Goal: Task Accomplishment & Management: Manage account settings

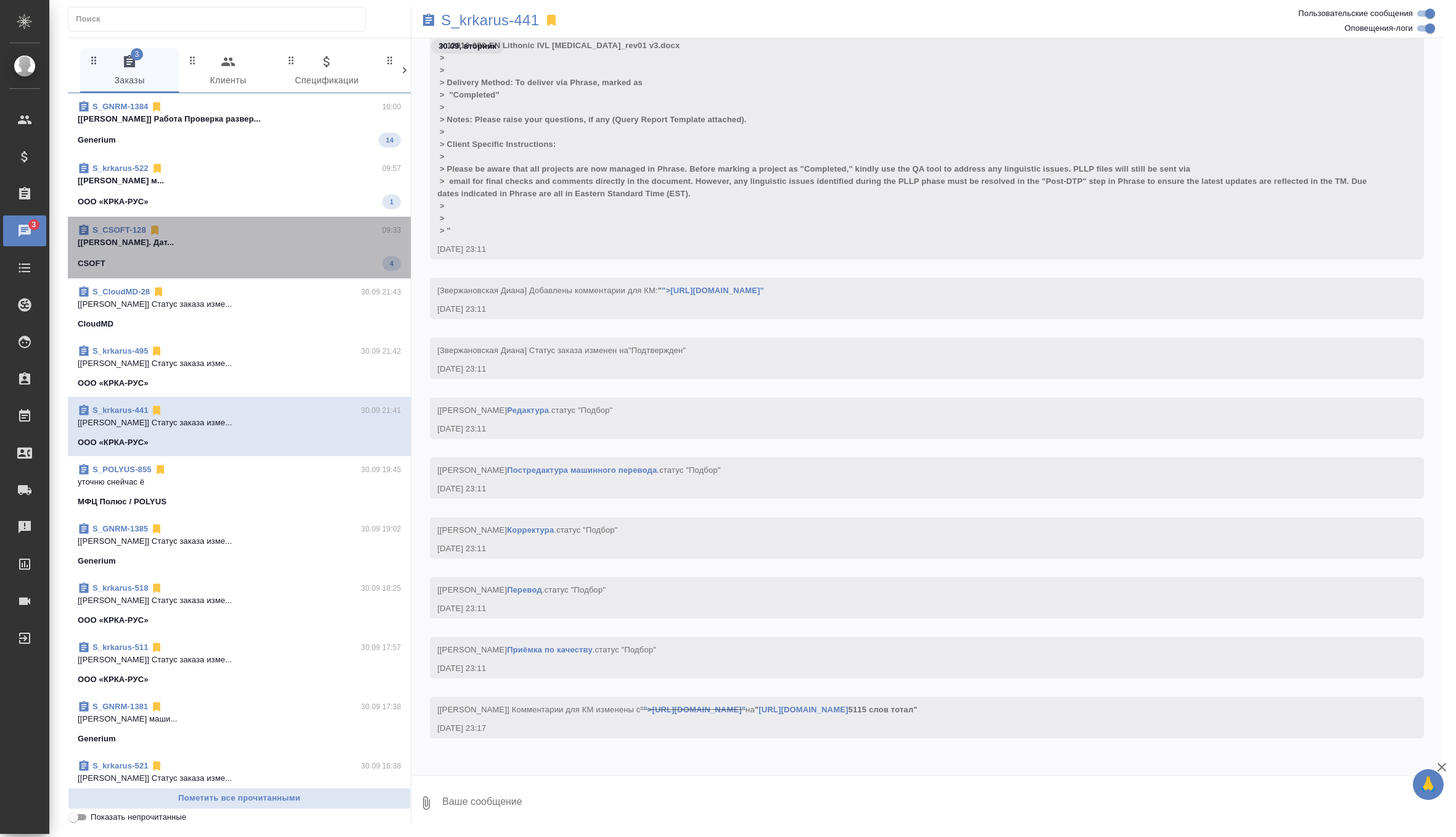
click at [303, 230] on div "S_CSOFT-128 09:33" at bounding box center [239, 230] width 323 height 12
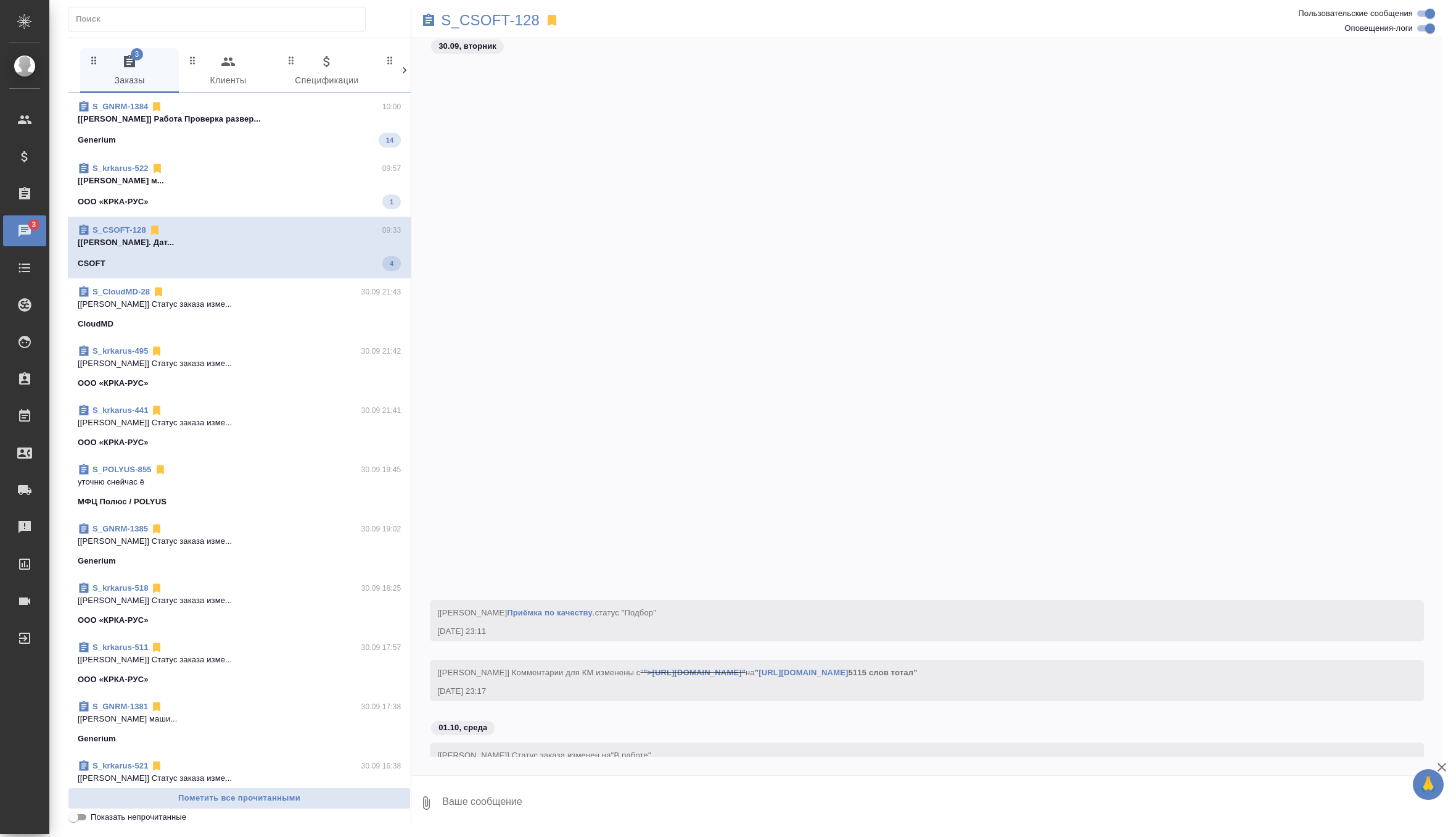
scroll to position [1764, 0]
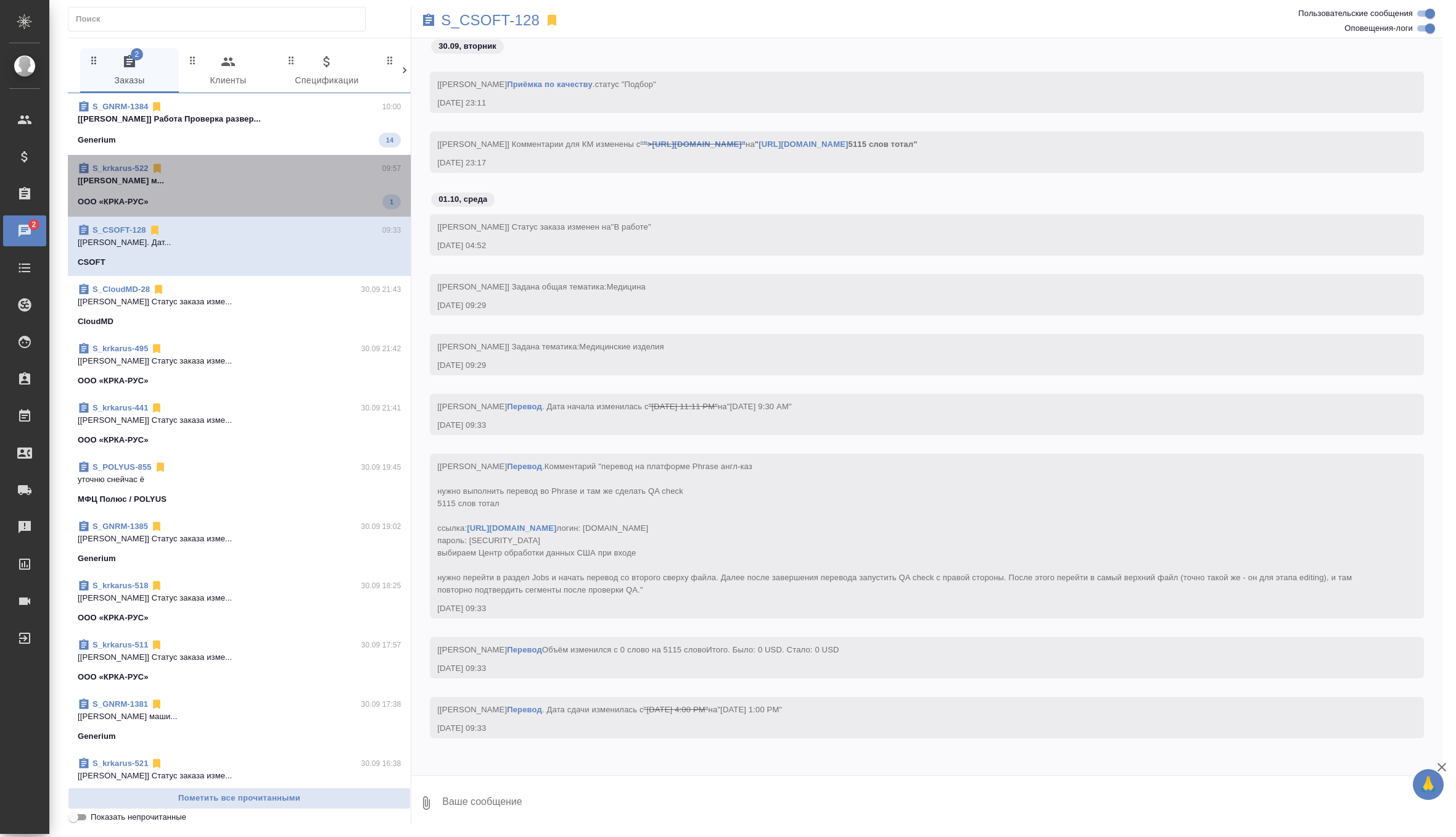
click at [313, 198] on div "ООО «КРКА-РУС» 1" at bounding box center [239, 202] width 323 height 15
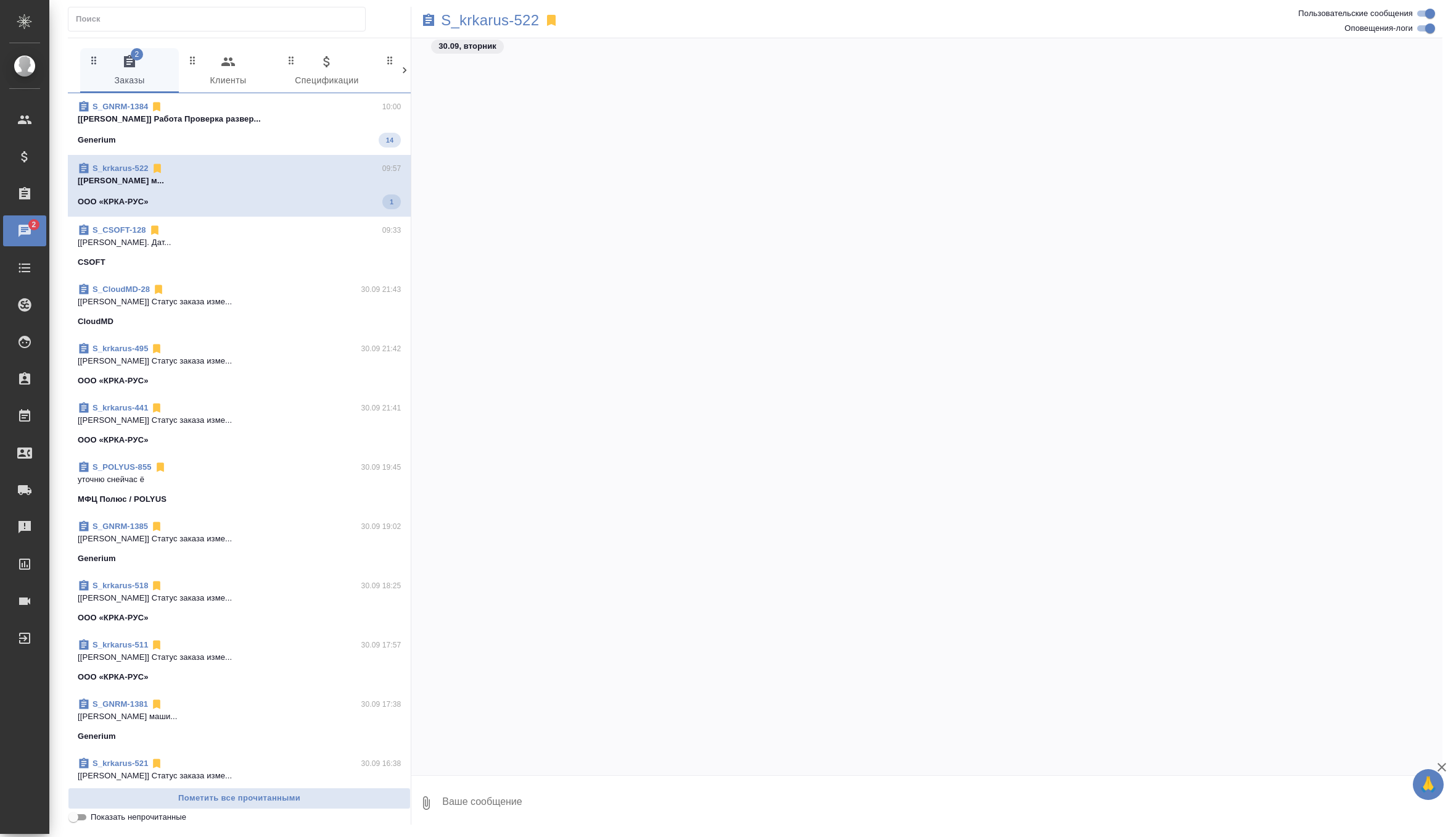
scroll to position [27691, 0]
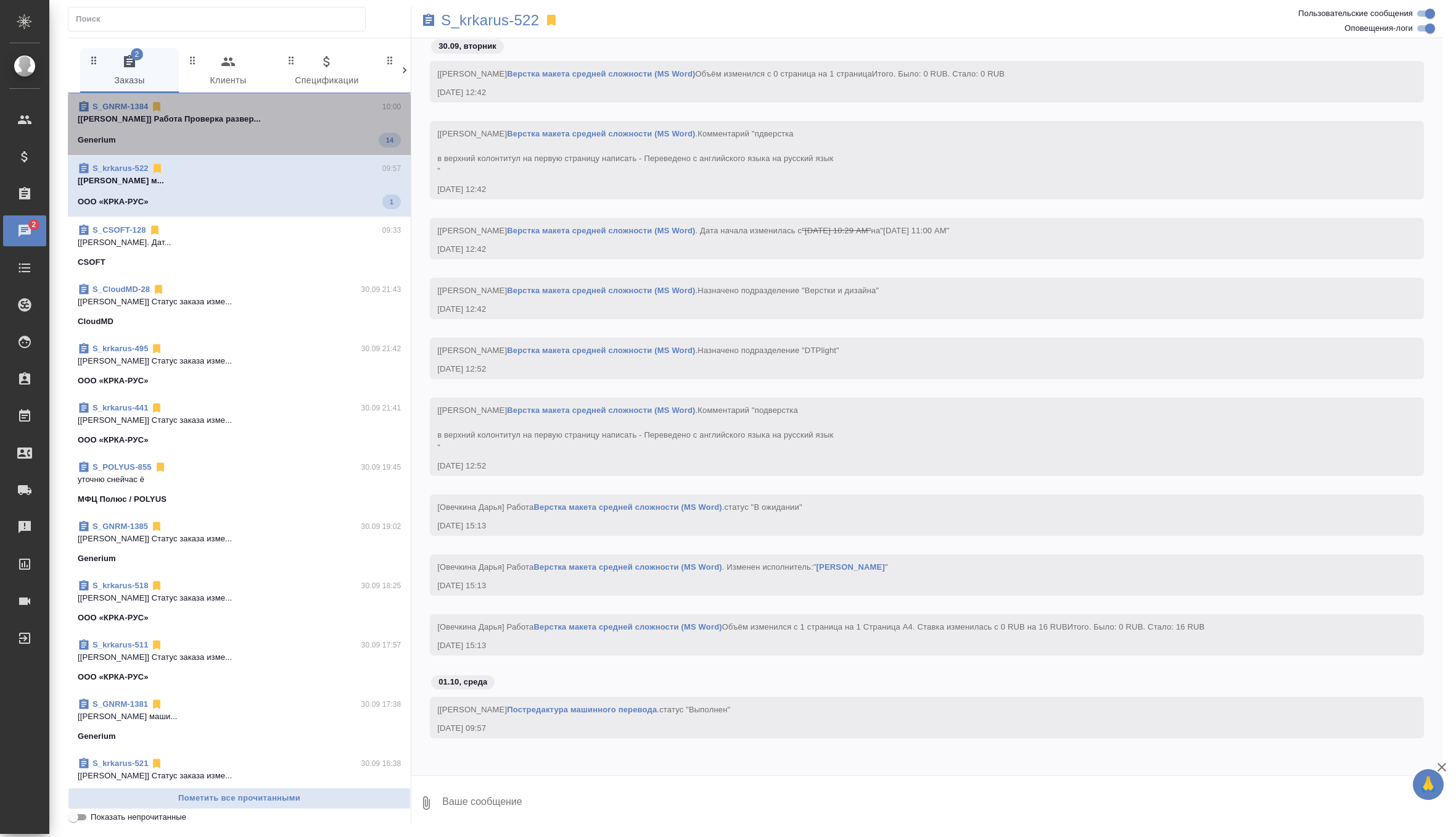
click at [328, 133] on div "Generium 14" at bounding box center [239, 140] width 323 height 15
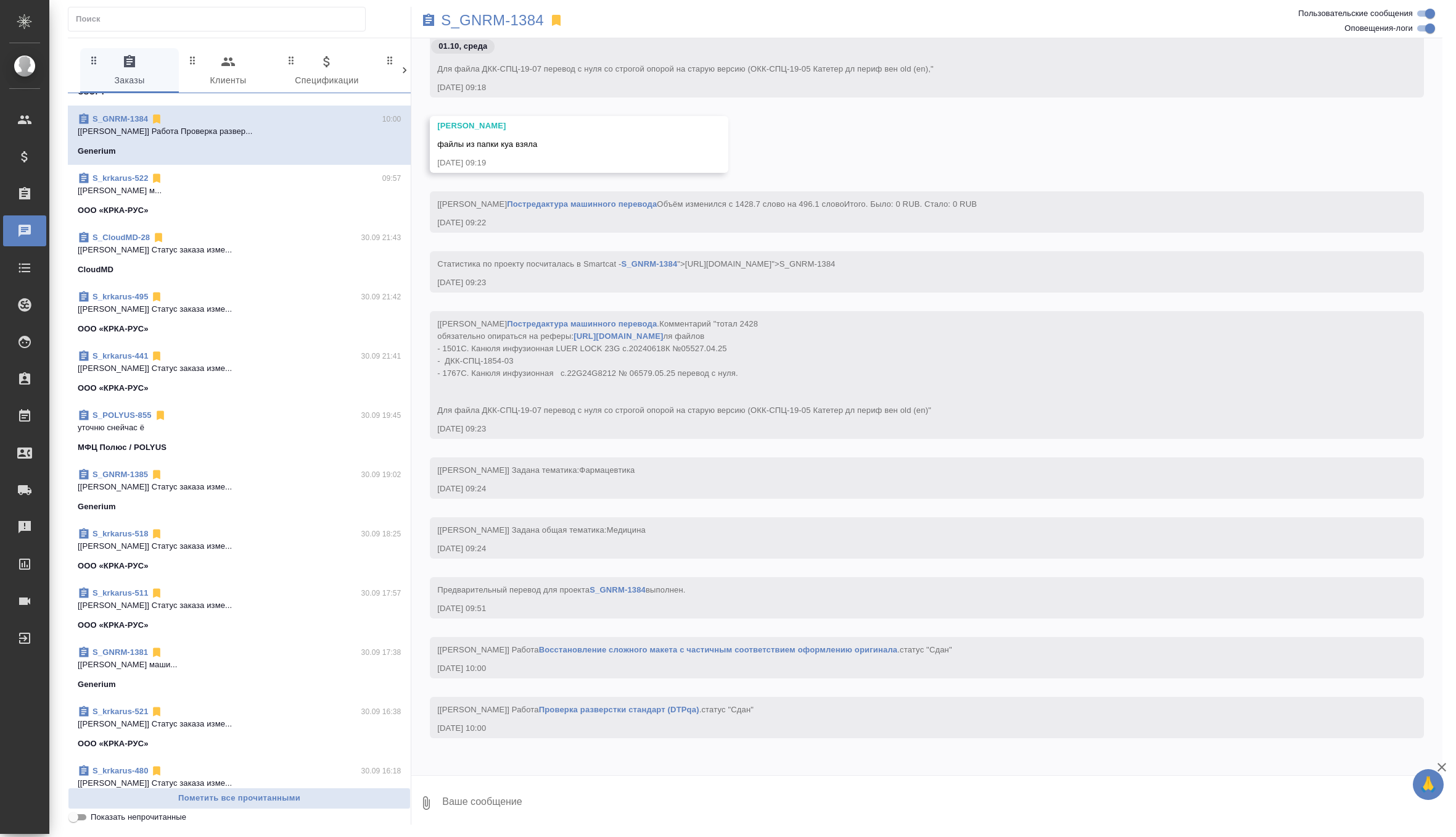
scroll to position [56, 0]
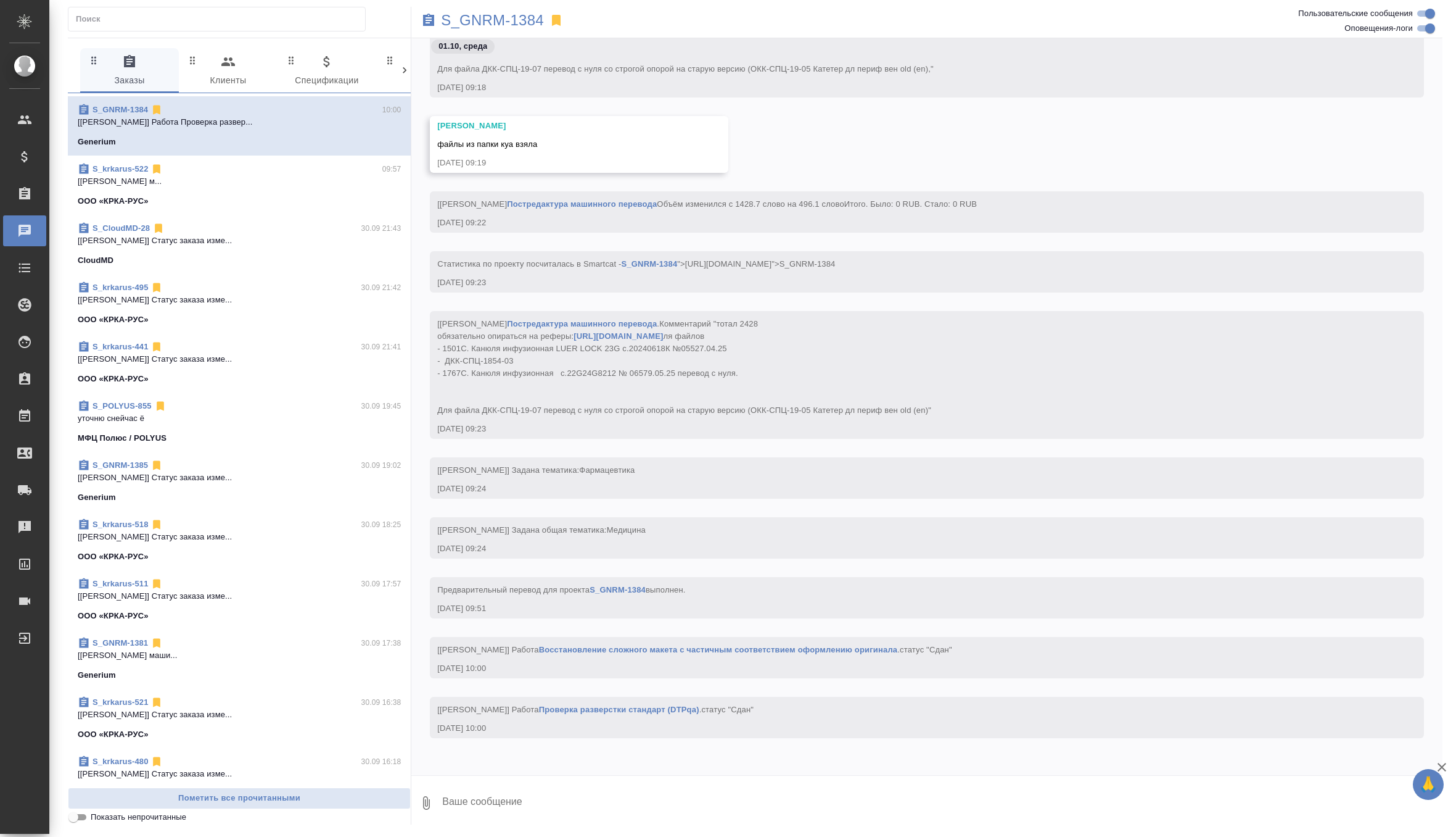
click at [229, 432] on div "МФЦ Полюс / POLYUS" at bounding box center [239, 438] width 323 height 12
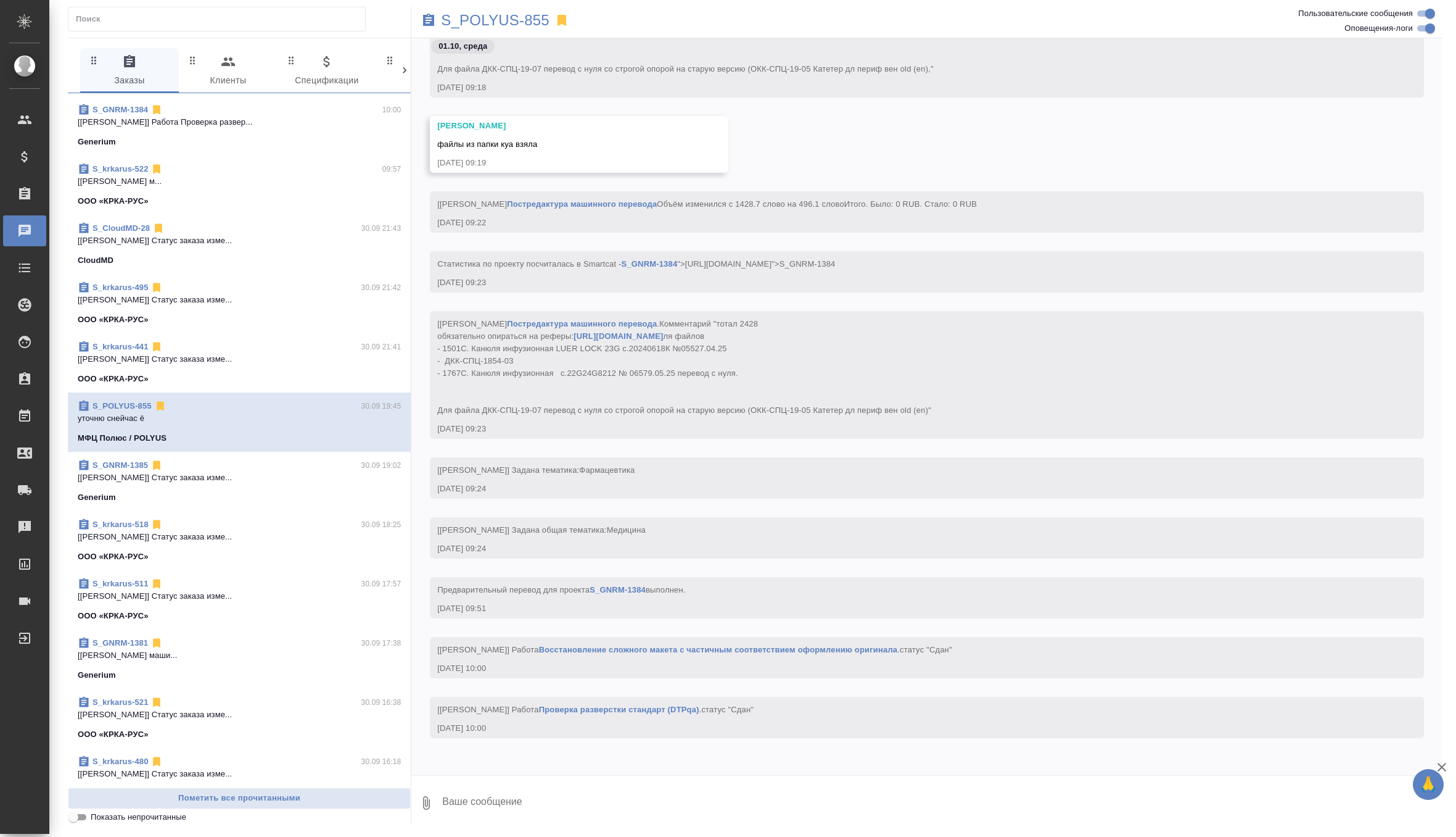
click at [489, 794] on textarea at bounding box center [942, 802] width 1001 height 42
click at [251, 382] on div "ООО «КРКА-РУС»" at bounding box center [239, 379] width 323 height 12
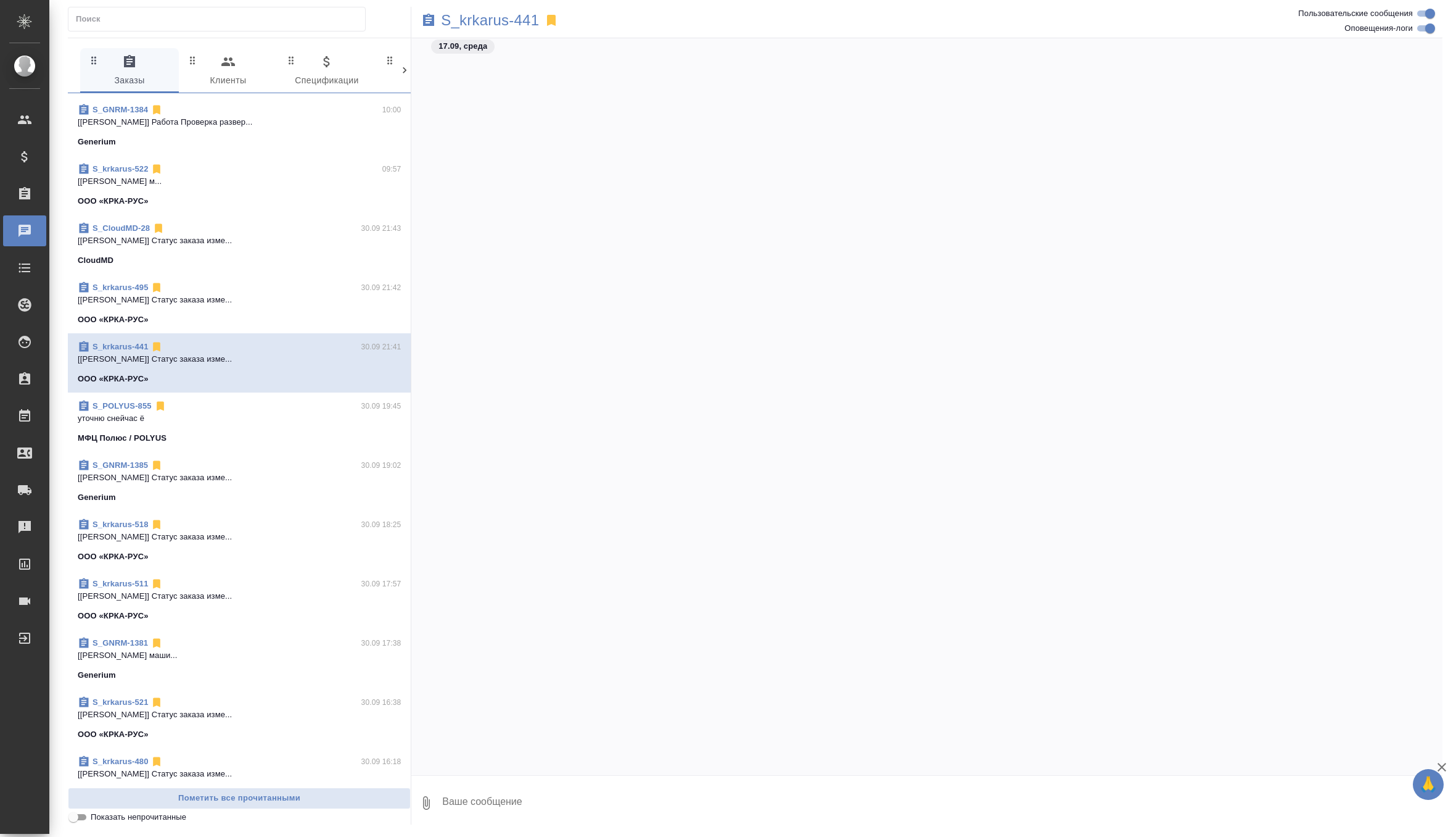
scroll to position [257432, 0]
click at [251, 417] on p "уточню снейчас ё" at bounding box center [239, 418] width 323 height 12
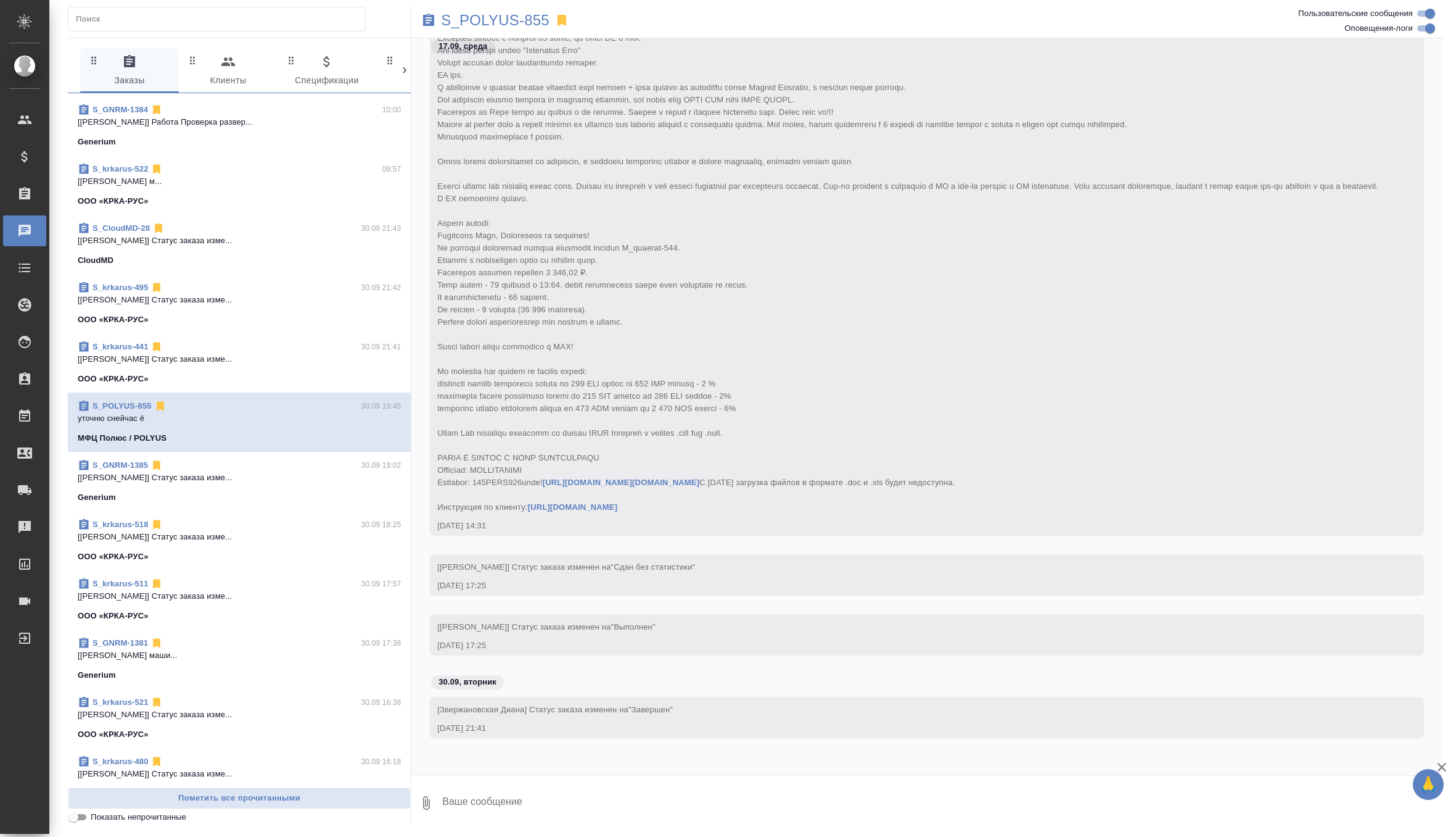
click at [261, 478] on p "[Звержановская Диана] Статус заказа изме..." at bounding box center [239, 477] width 323 height 12
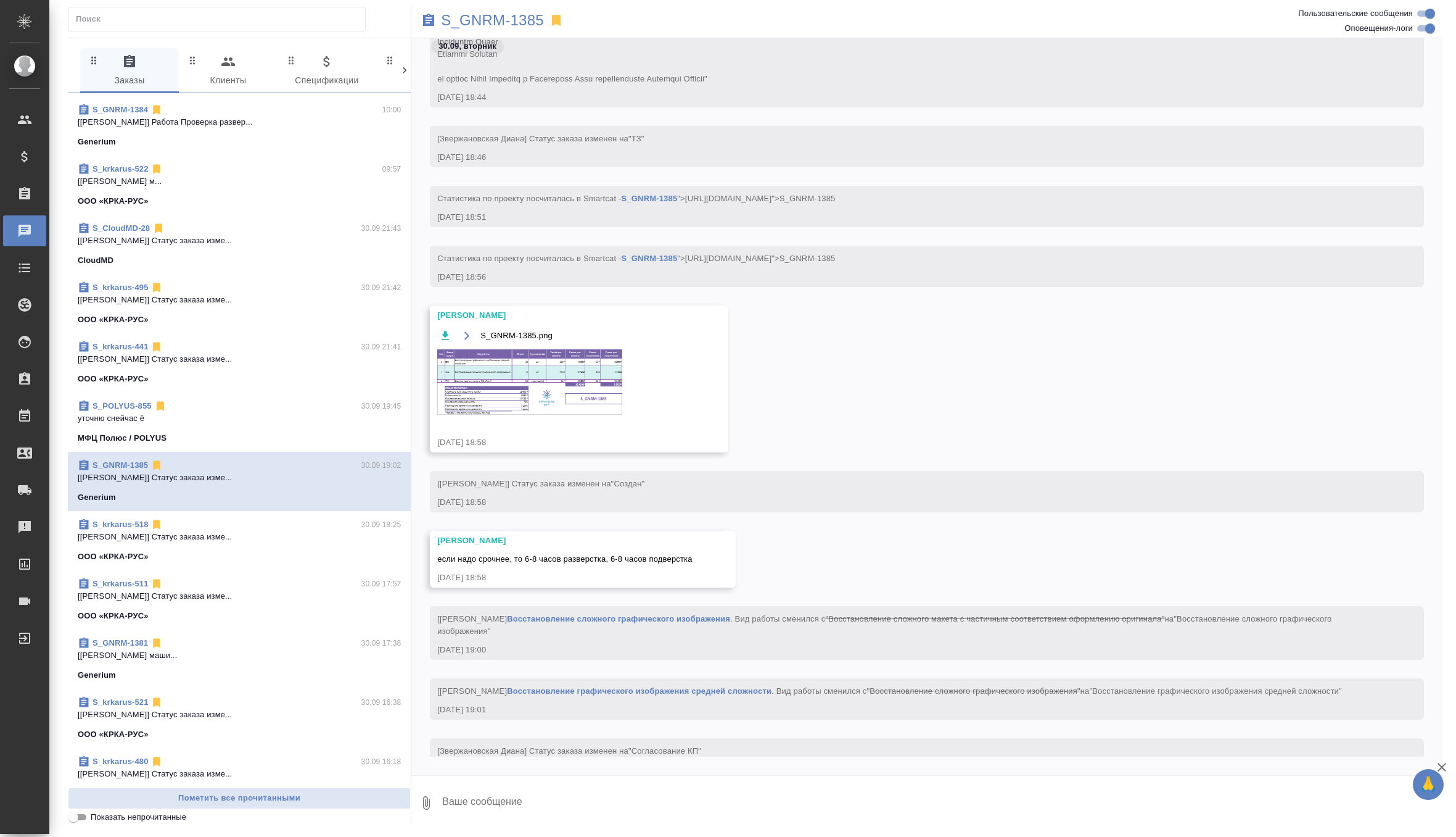
click at [294, 418] on p "уточню снейчас ё" at bounding box center [239, 418] width 323 height 12
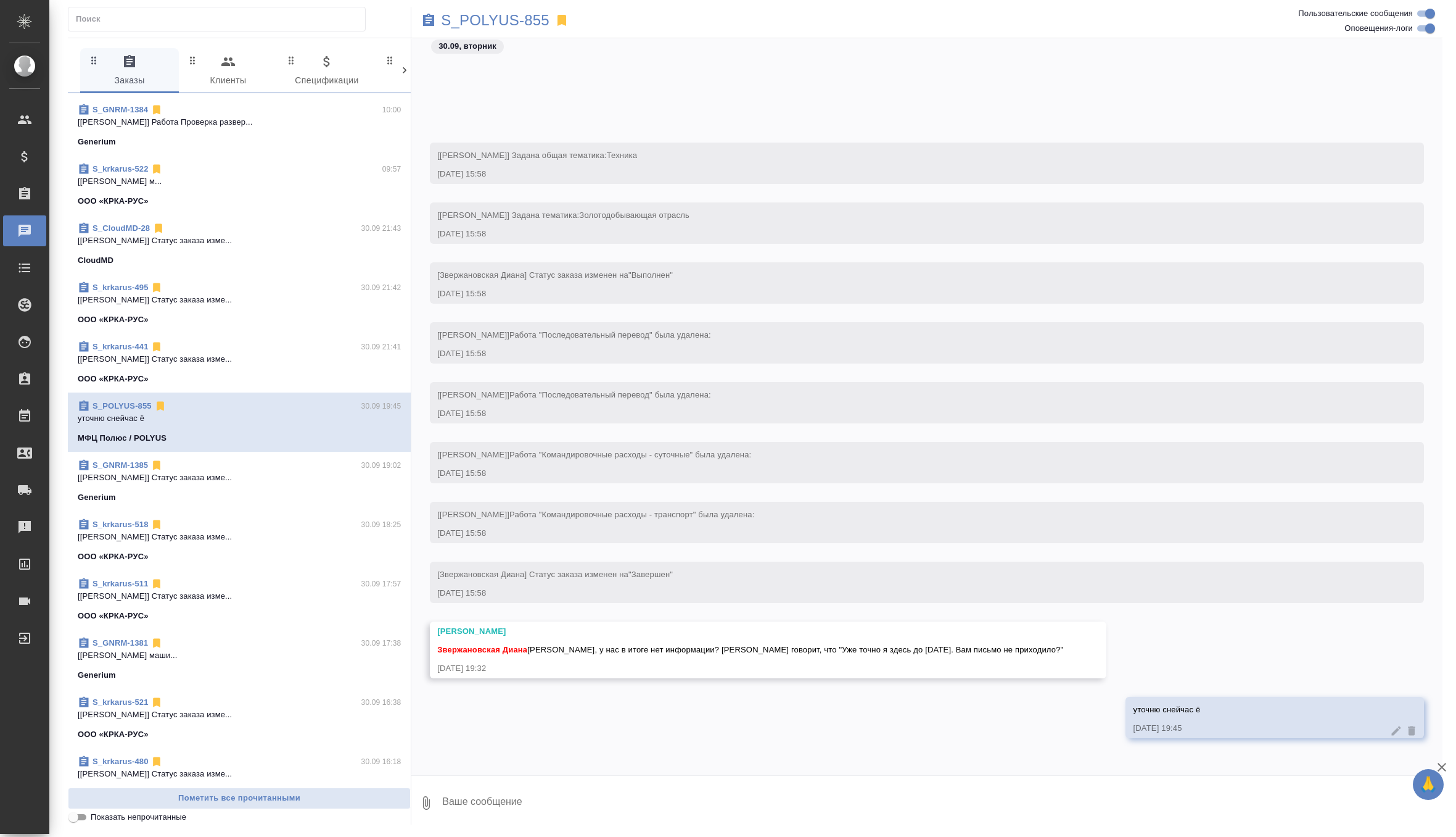
scroll to position [147047, 0]
click at [475, 807] on textarea at bounding box center [942, 802] width 1001 height 42
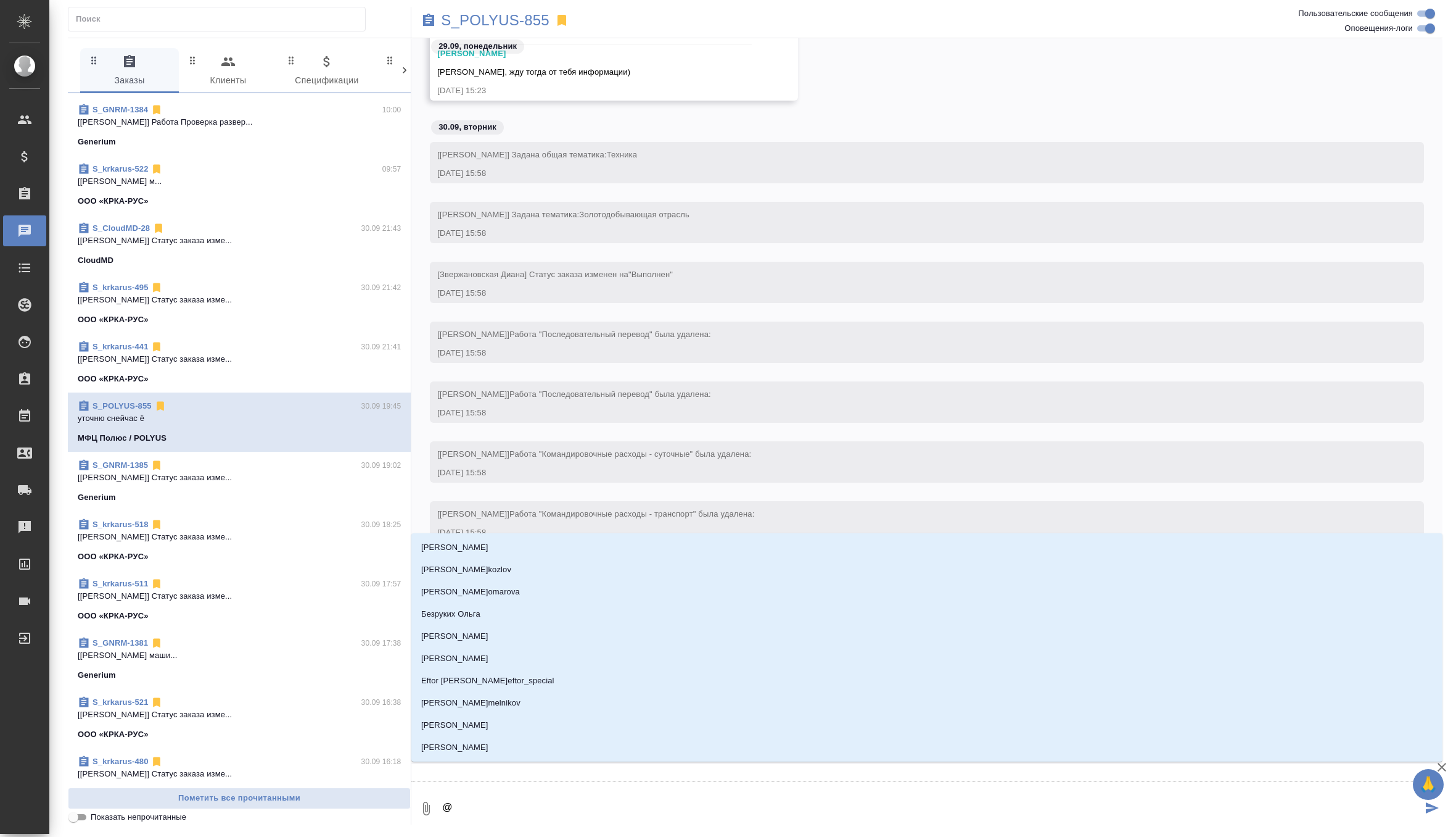
type textarea "@ф"
type input "ф"
type textarea "@фе"
type input "фе"
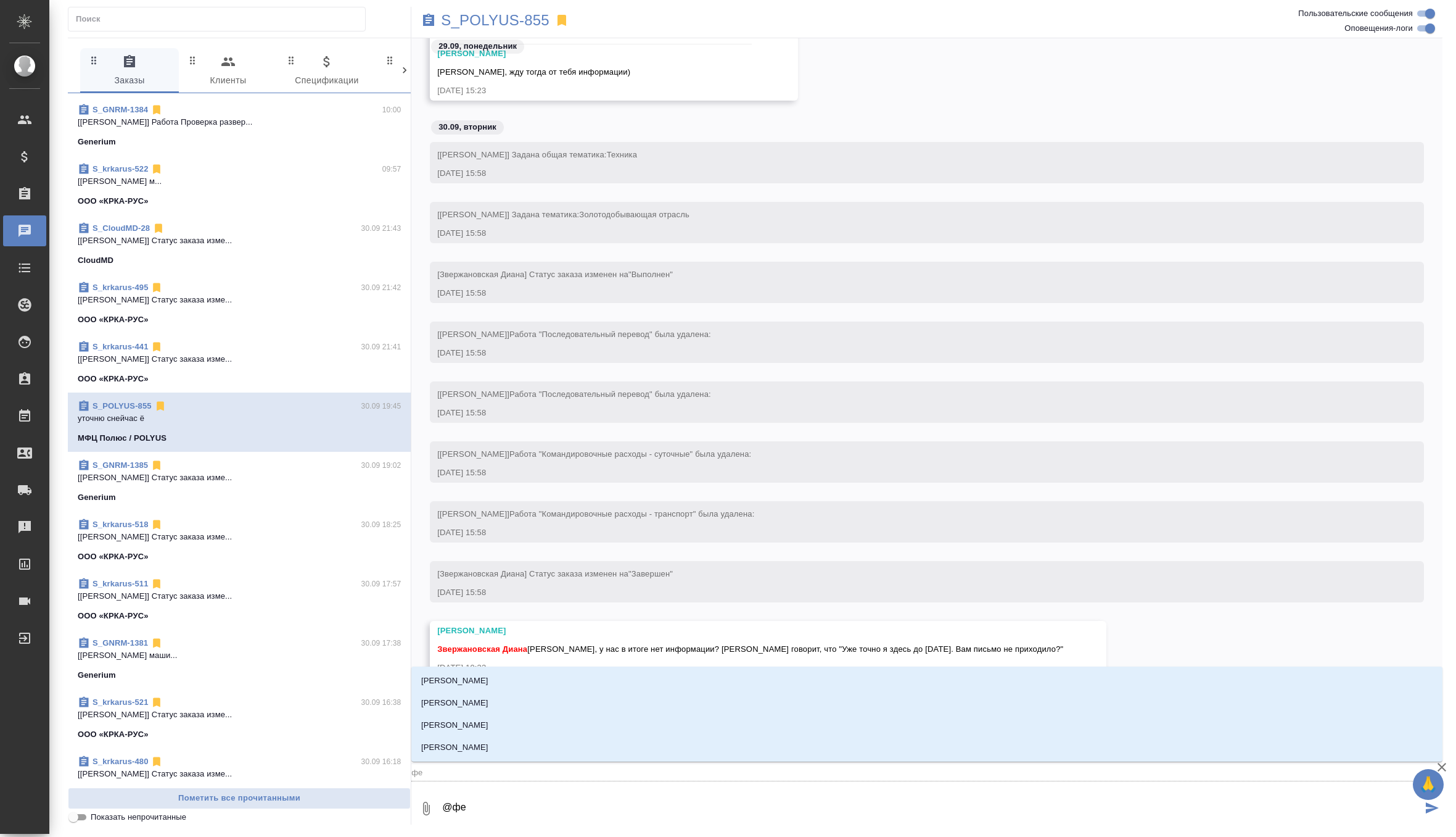
type textarea "@фед"
type input "фед"
type textarea "@федо"
type input "федо"
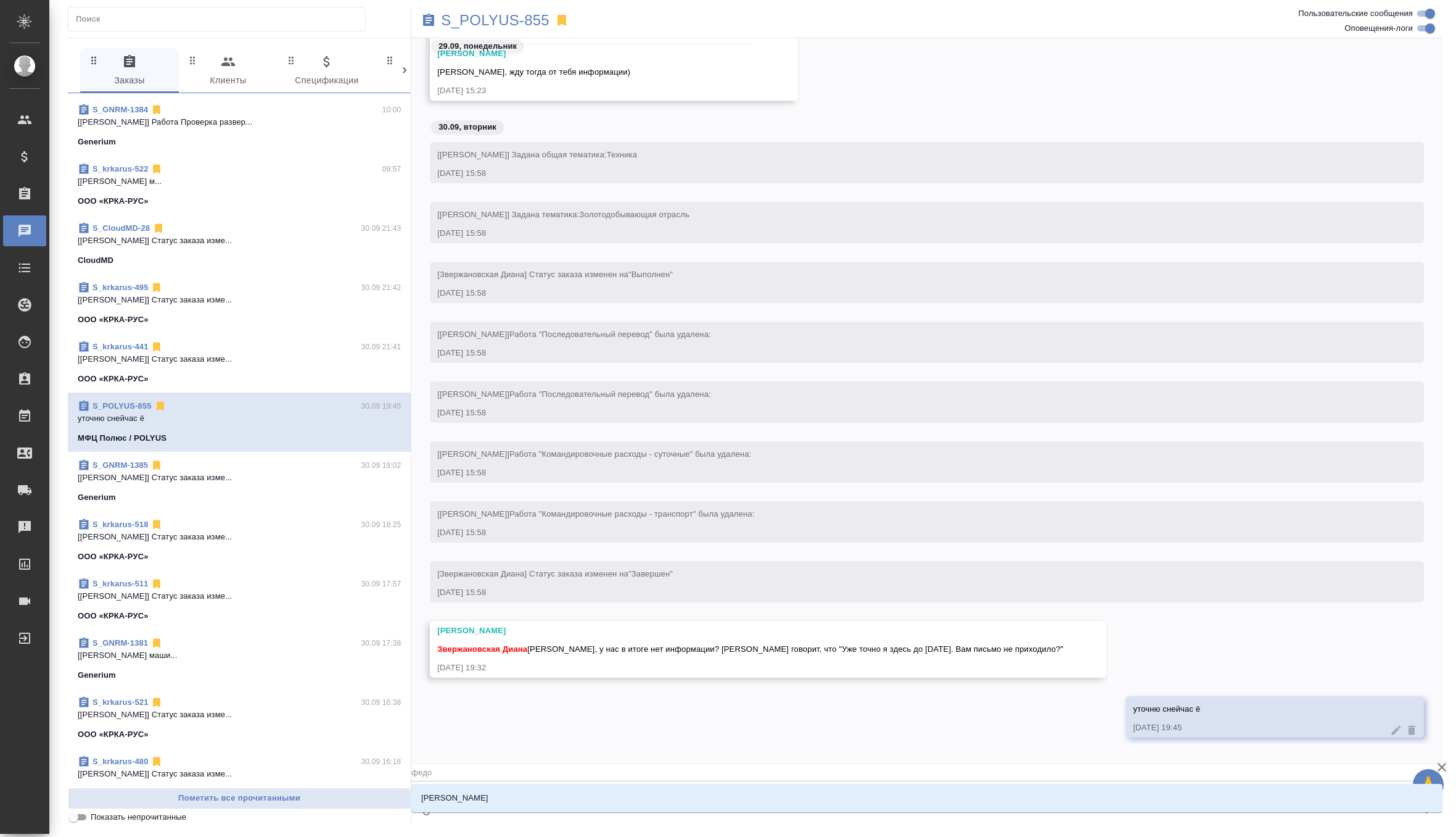
type textarea "@федот"
type input "федот"
click at [485, 794] on p "Федотова Ирина" at bounding box center [455, 797] width 67 height 12
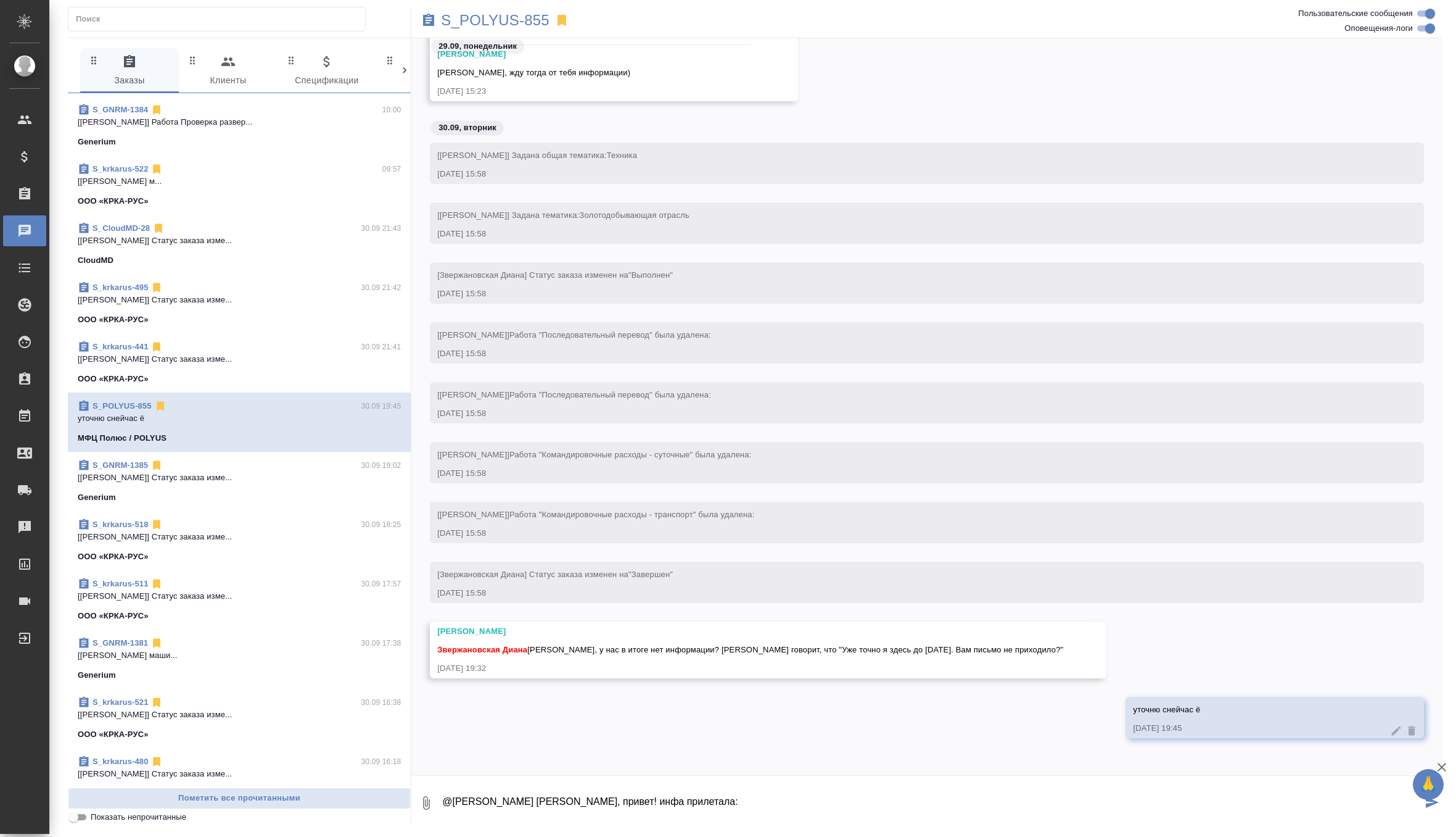
paste textarea "Подтверждаем завершение работ 08.10.25. Просим организовать выезд Анны после эт…"
drag, startPoint x: 771, startPoint y: 816, endPoint x: 433, endPoint y: 810, distance: 338.1
click at [433, 810] on div "0 @Федотова Ирина ира, привет! инфа прилетала: Подтверждаем завершение работ 08…" at bounding box center [927, 802] width 1031 height 42
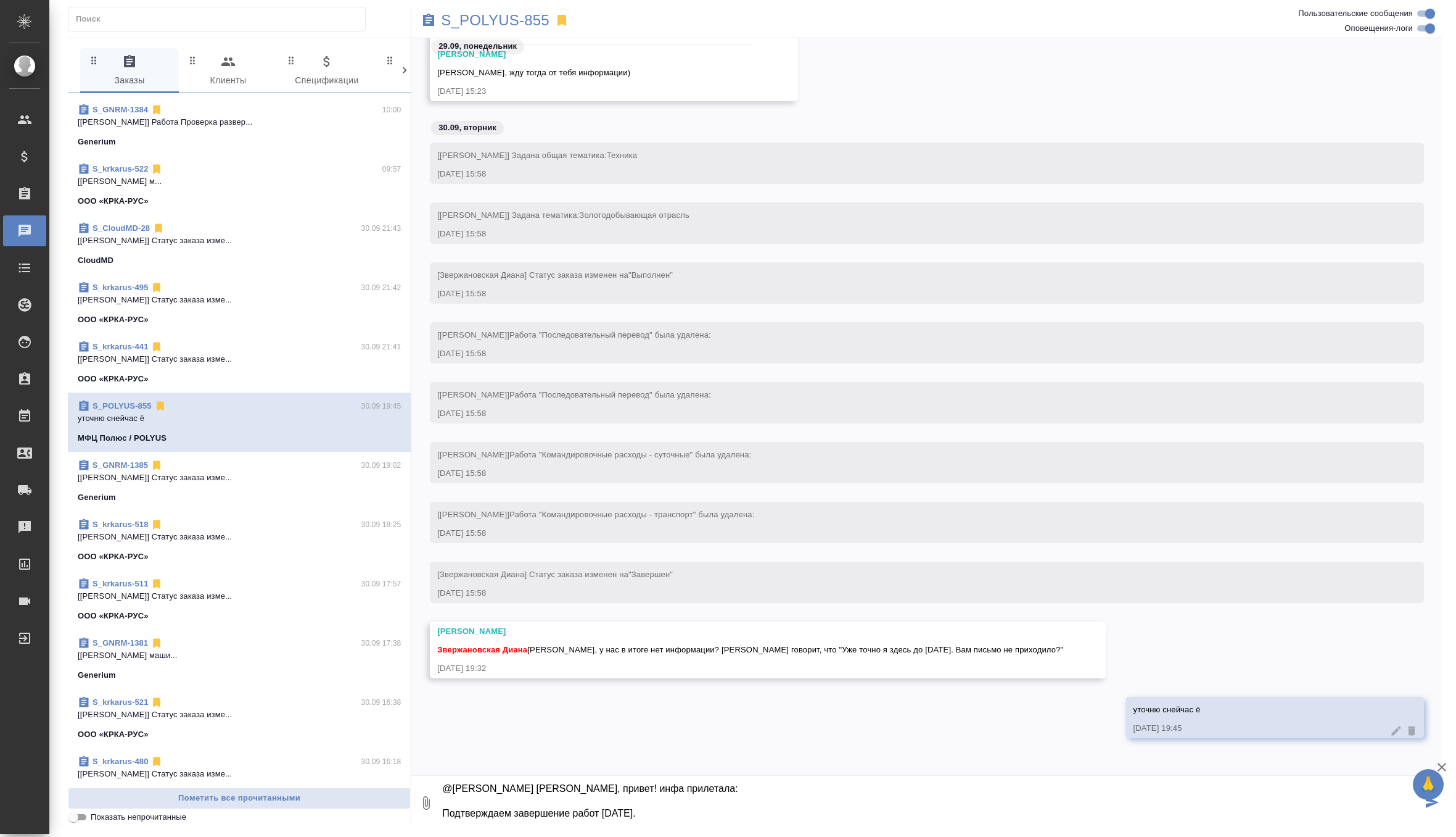
click at [539, 790] on textarea "@Федотова Ирина ира, привет! инфа прилетала: Подтверждаем завершение работ 08.1…" at bounding box center [932, 802] width 982 height 42
click at [683, 812] on textarea "@Федотова Ирина Ира, привет! инфа прилетала: Подтверждаем завершение работ 08.1…" at bounding box center [932, 802] width 982 height 42
type textarea "@Федотова Ирина Ира, привет! инфа прилетала: Подтверждаем завершение работ 08.1…"
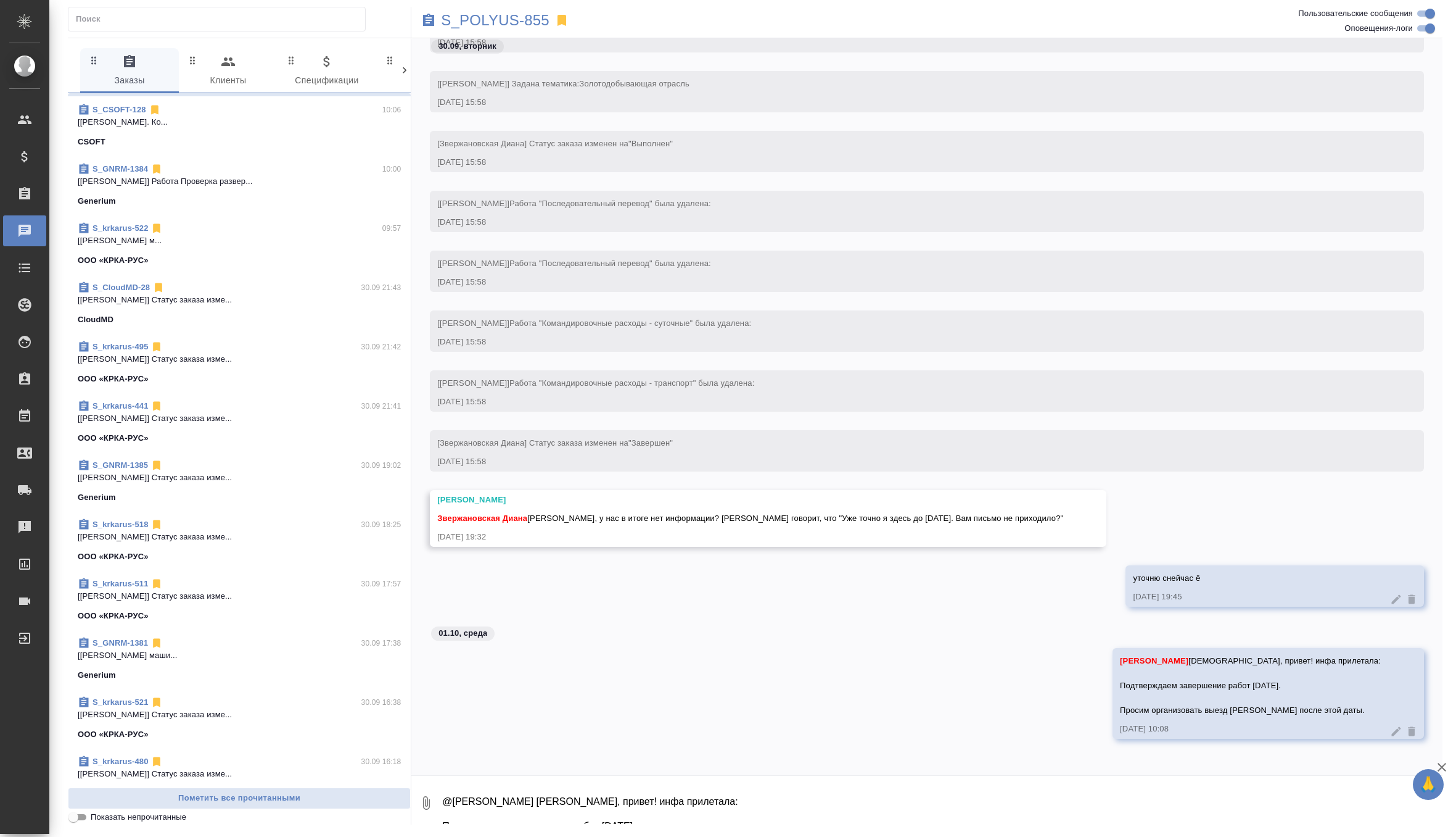
scroll to position [0, 0]
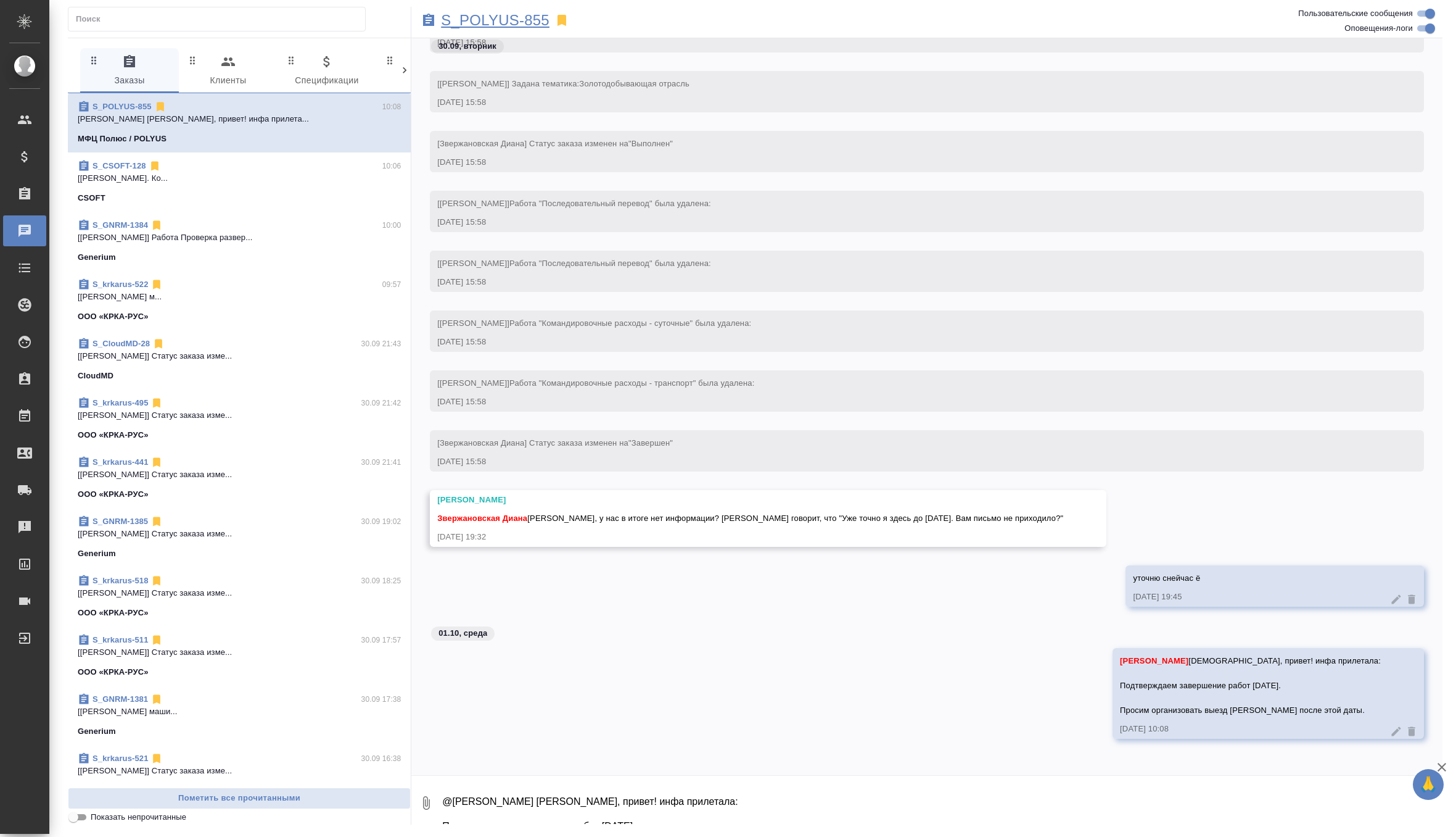
click at [502, 16] on p "S_POLYUS-855" at bounding box center [495, 20] width 109 height 12
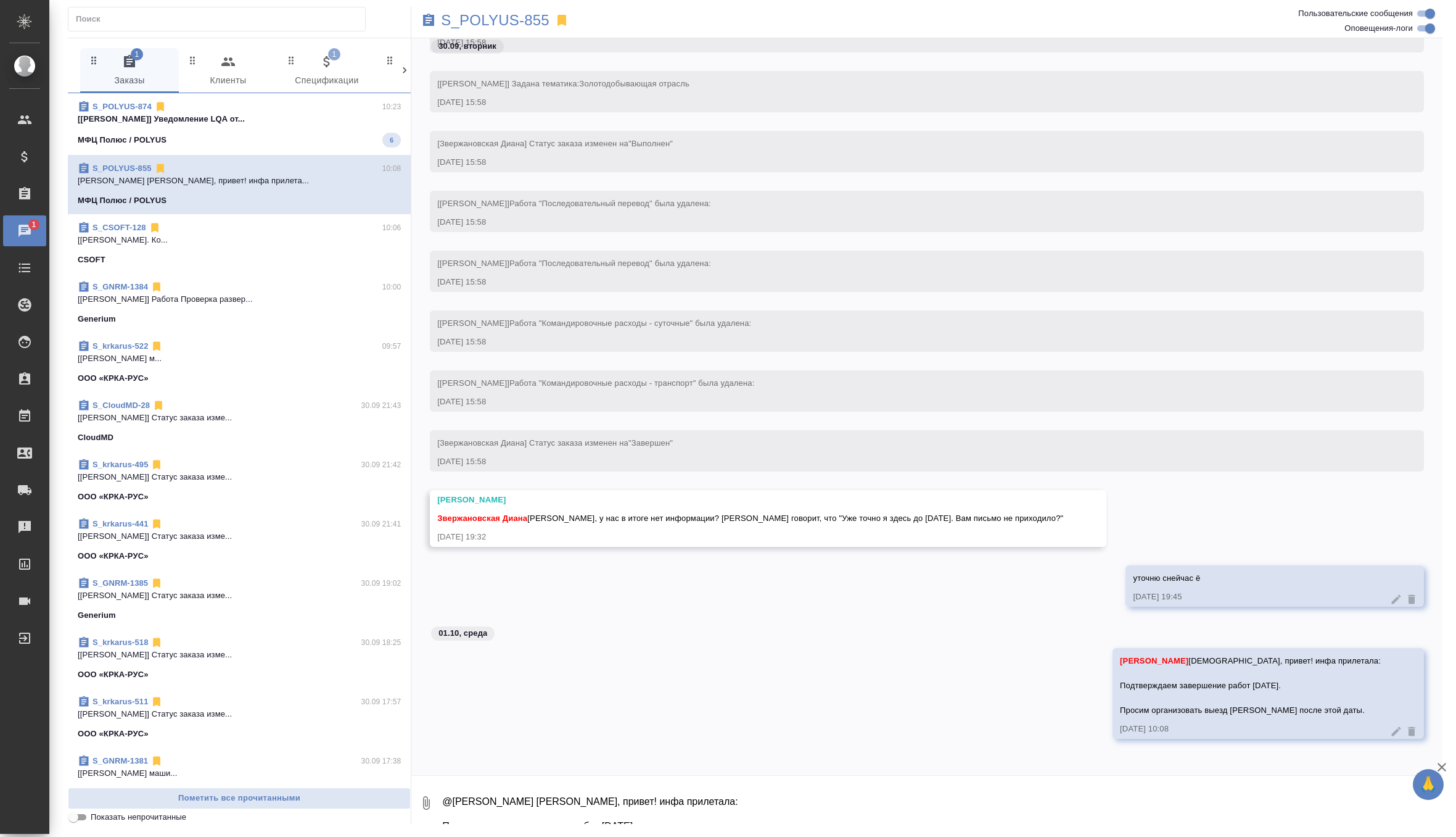
click at [302, 133] on div "МФЦ Полюс / POLYUS 6" at bounding box center [239, 140] width 323 height 15
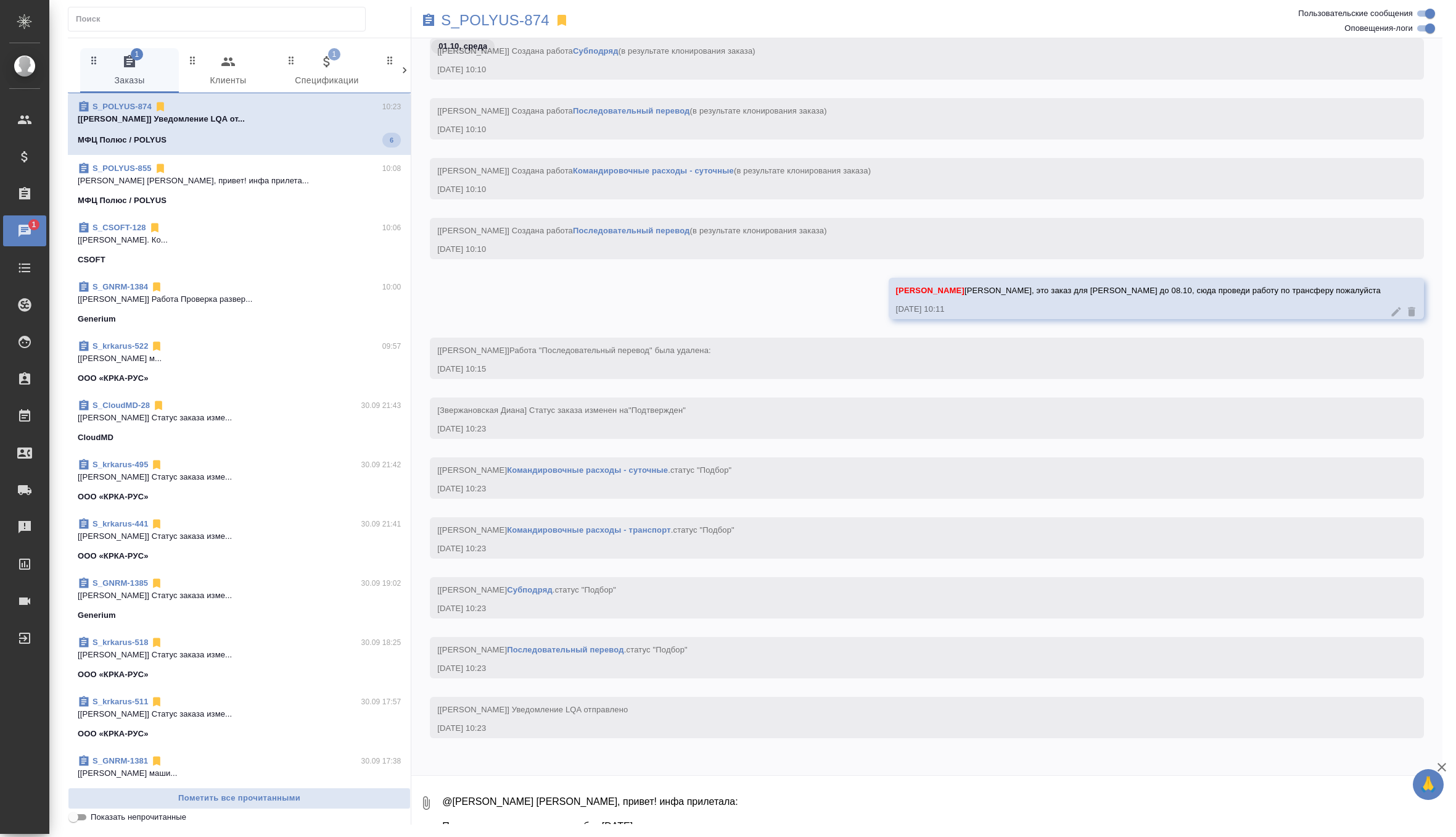
scroll to position [82, 0]
click at [309, 82] on span "1 Спецификации" at bounding box center [327, 71] width 84 height 34
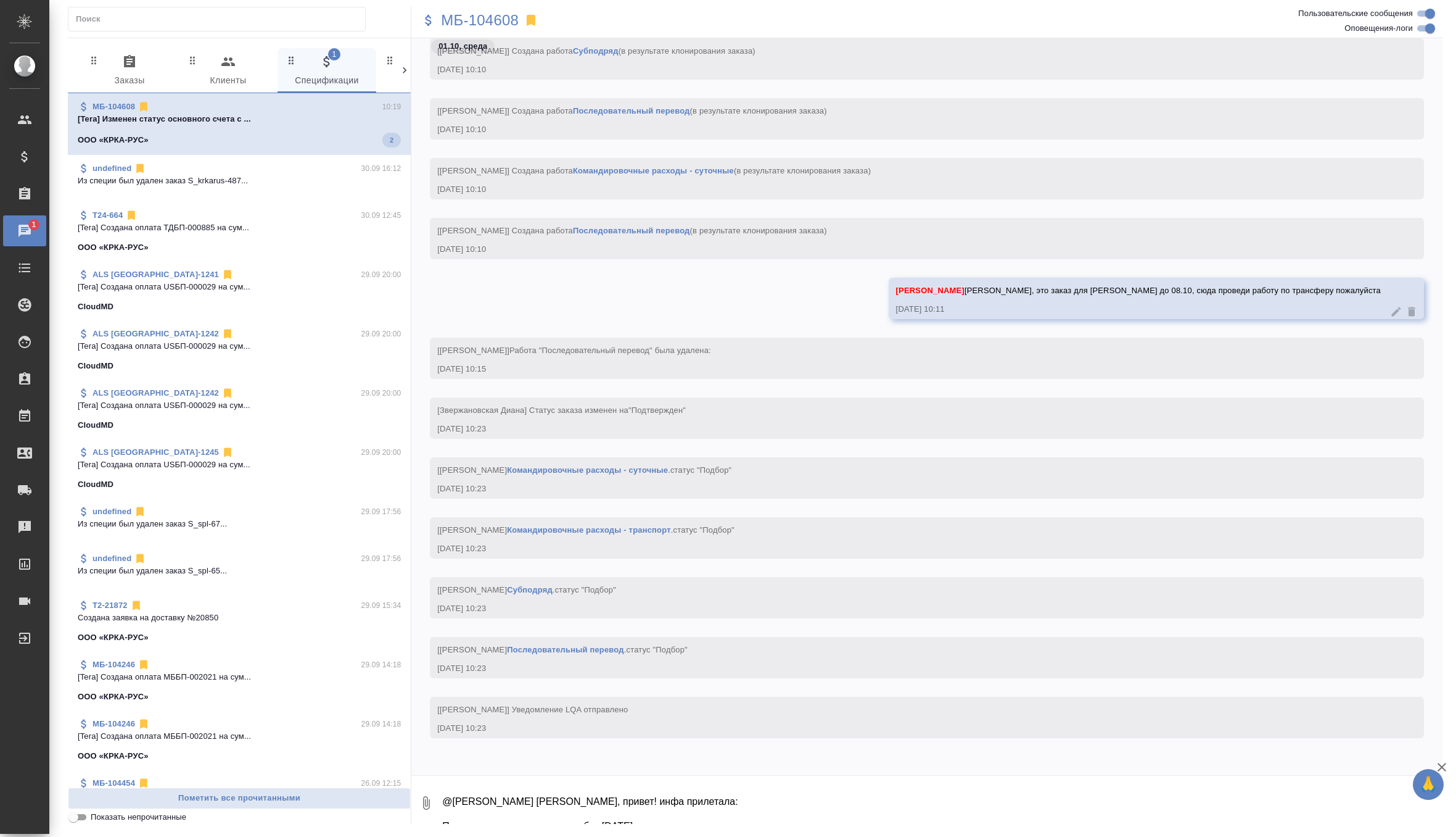
scroll to position [0, 0]
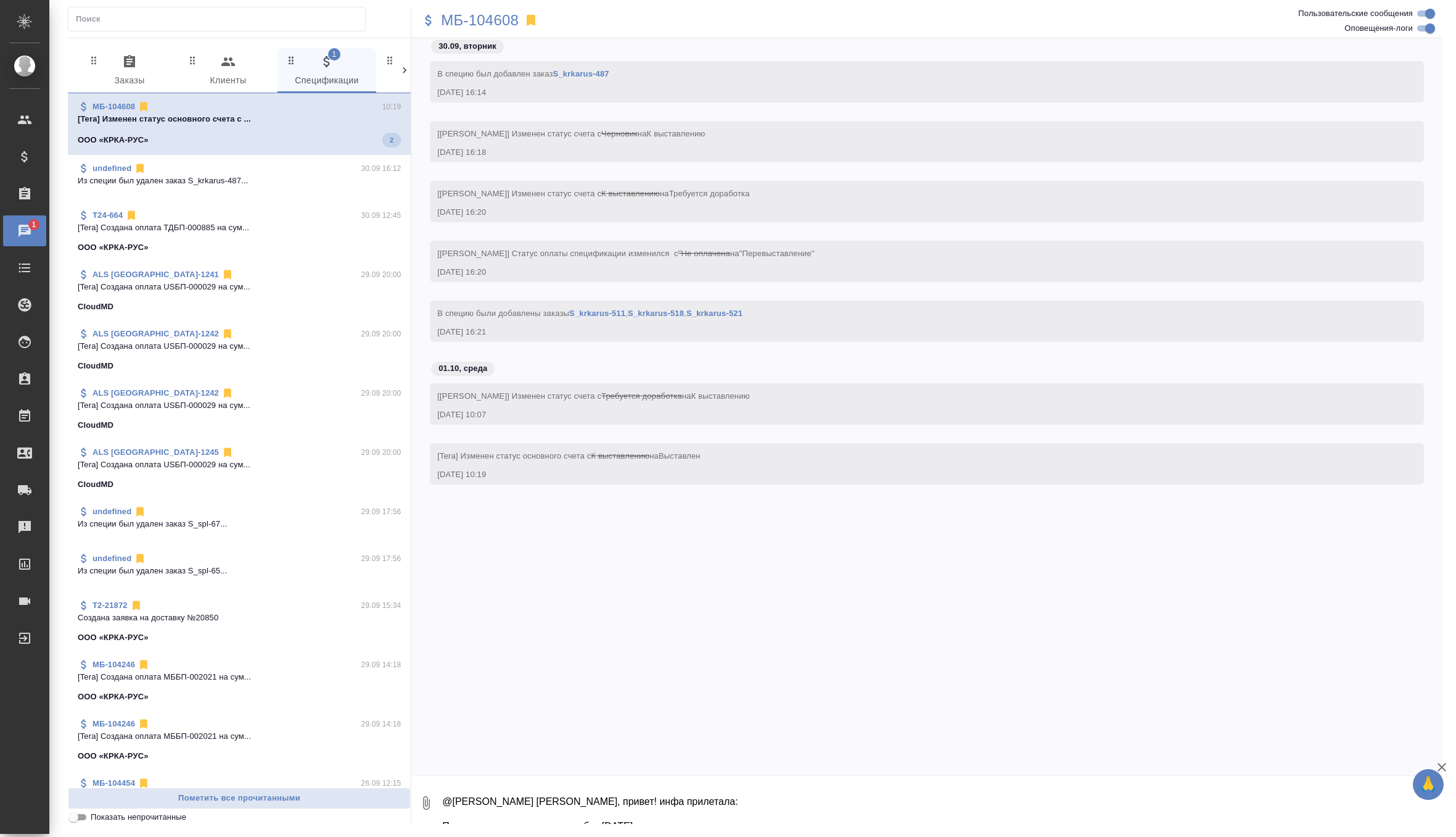
click at [123, 67] on icon "button" at bounding box center [129, 61] width 15 height 15
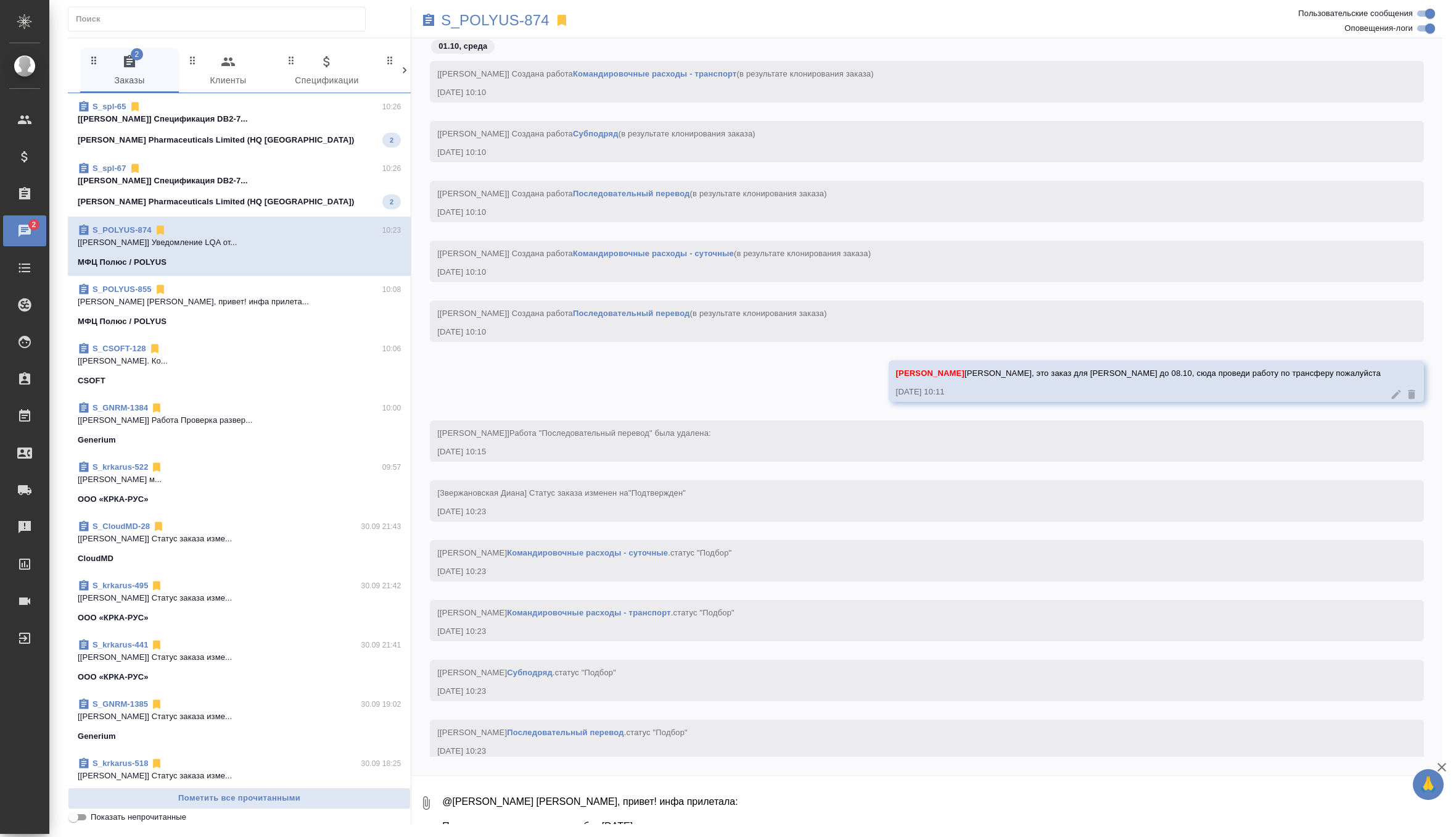
click at [293, 180] on p "[Звержановская Диана] Спецификация DB2-7..." at bounding box center [239, 180] width 323 height 12
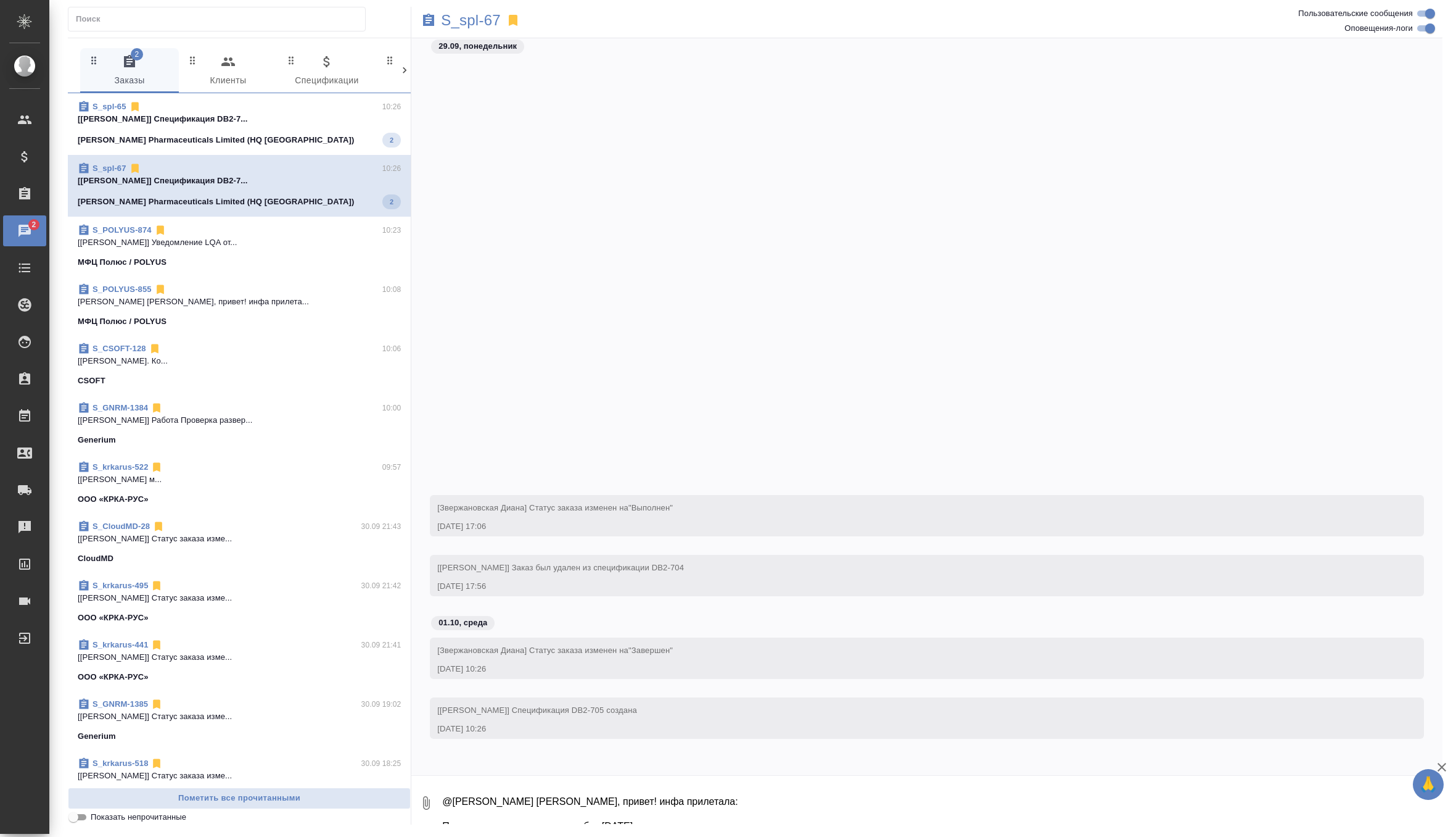
scroll to position [99758, 0]
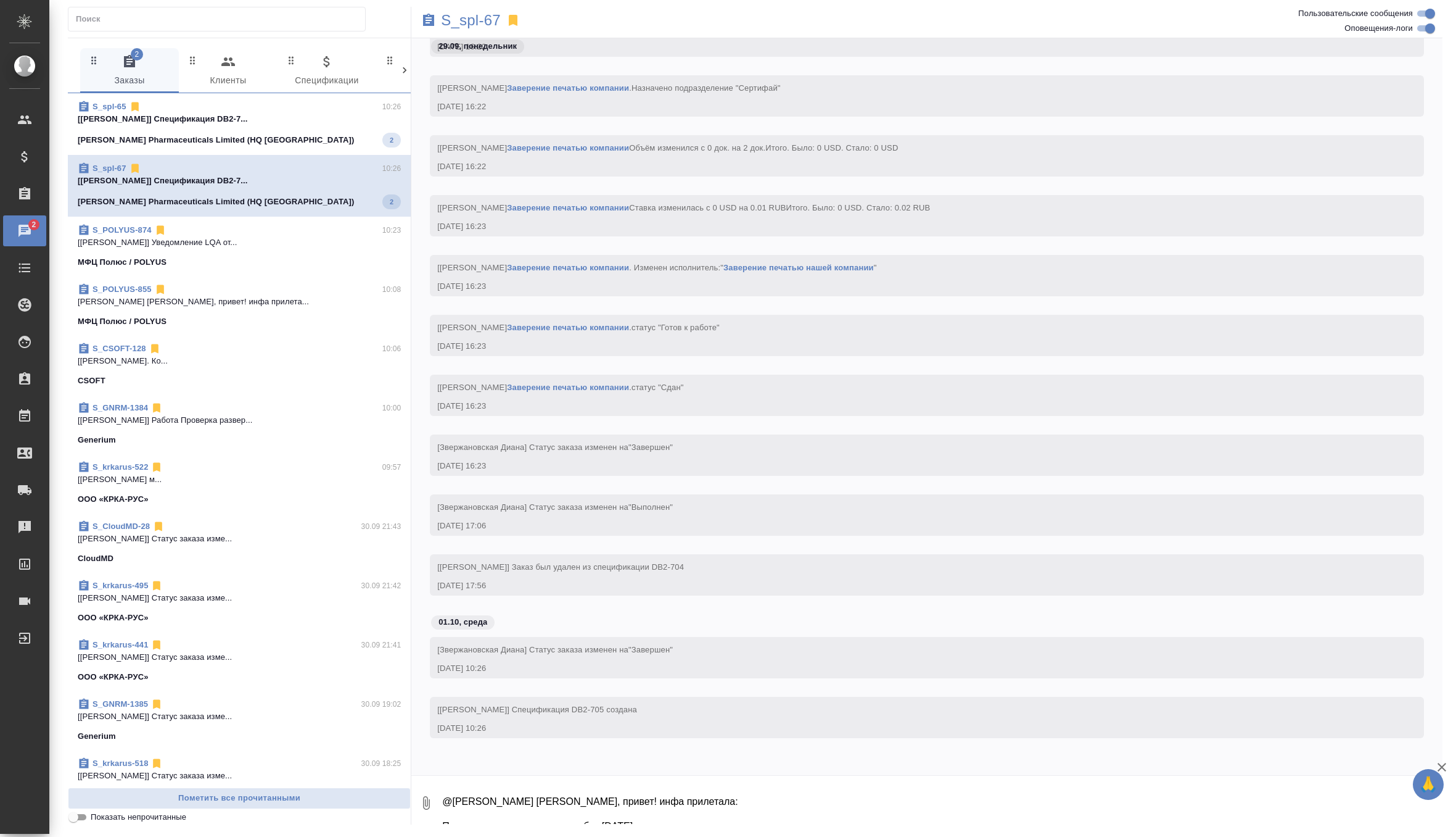
click at [330, 124] on span "S_spl-65 10:26 [Звержановская Диана] Спецификация DB2-7... Sinclair Pharmaceuti…" at bounding box center [239, 124] width 323 height 47
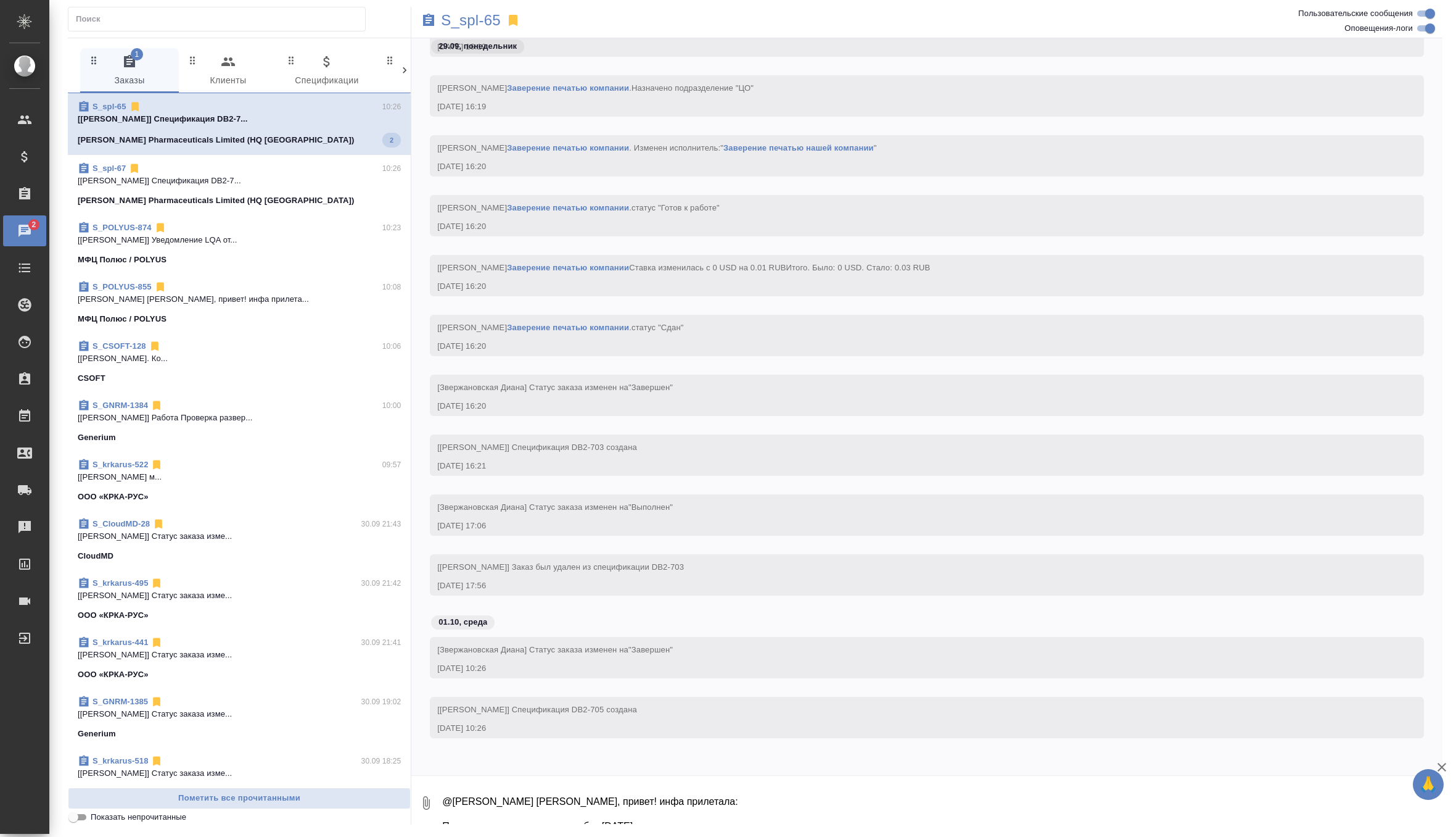
scroll to position [91890, 0]
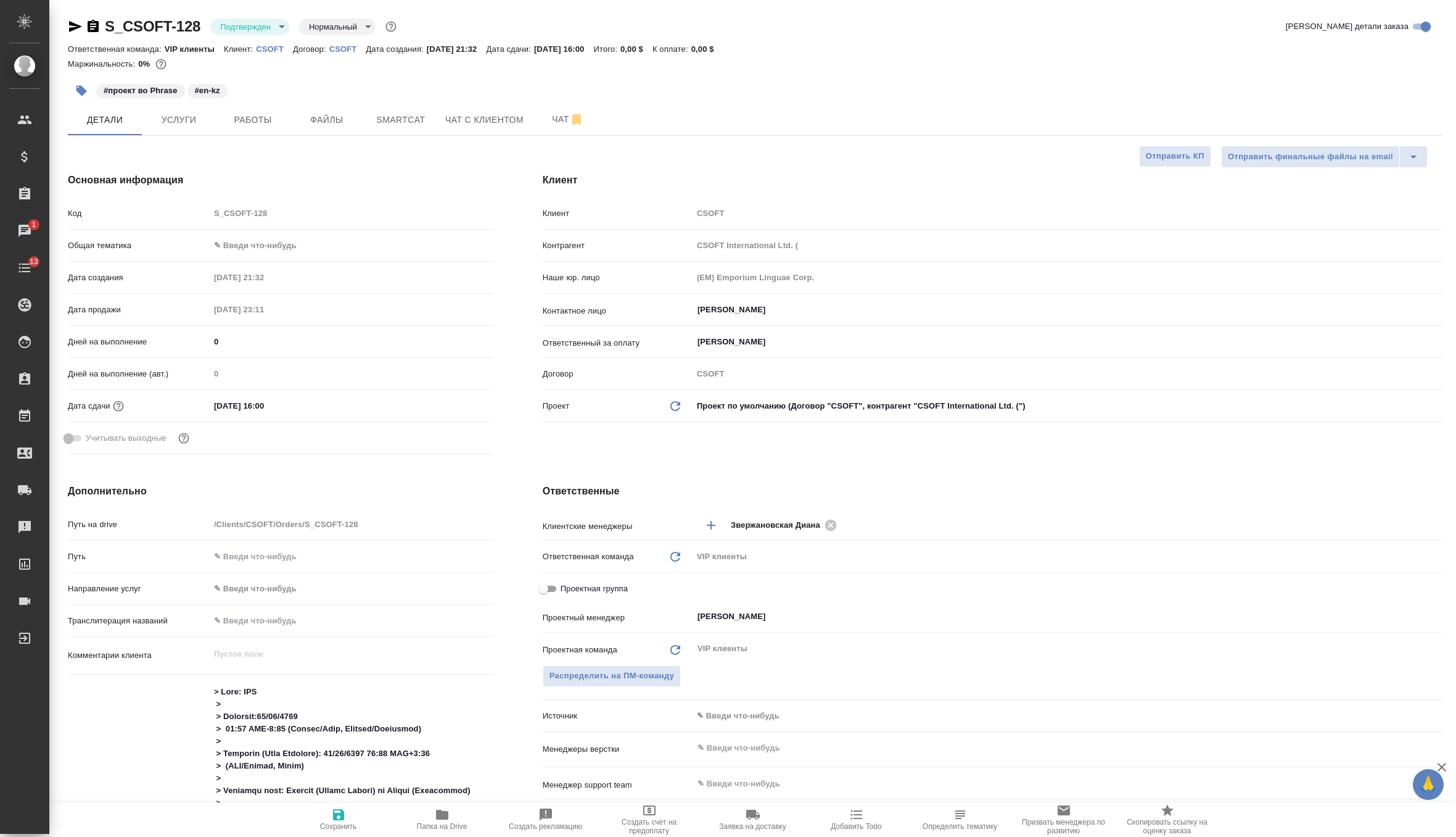
select select "RU"
click at [337, 818] on icon "button" at bounding box center [338, 814] width 15 height 15
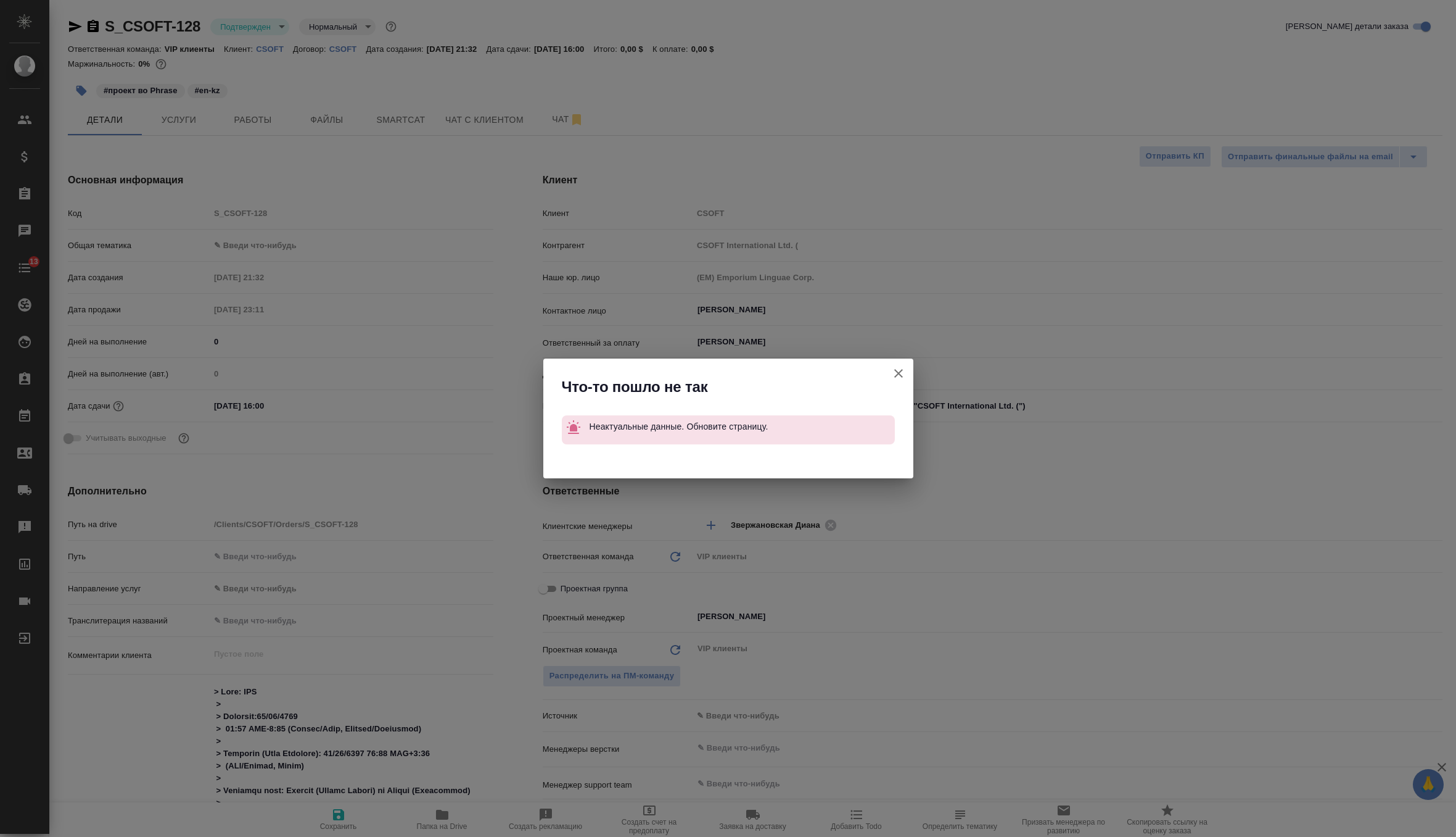
click at [898, 370] on icon "button" at bounding box center [898, 373] width 15 height 15
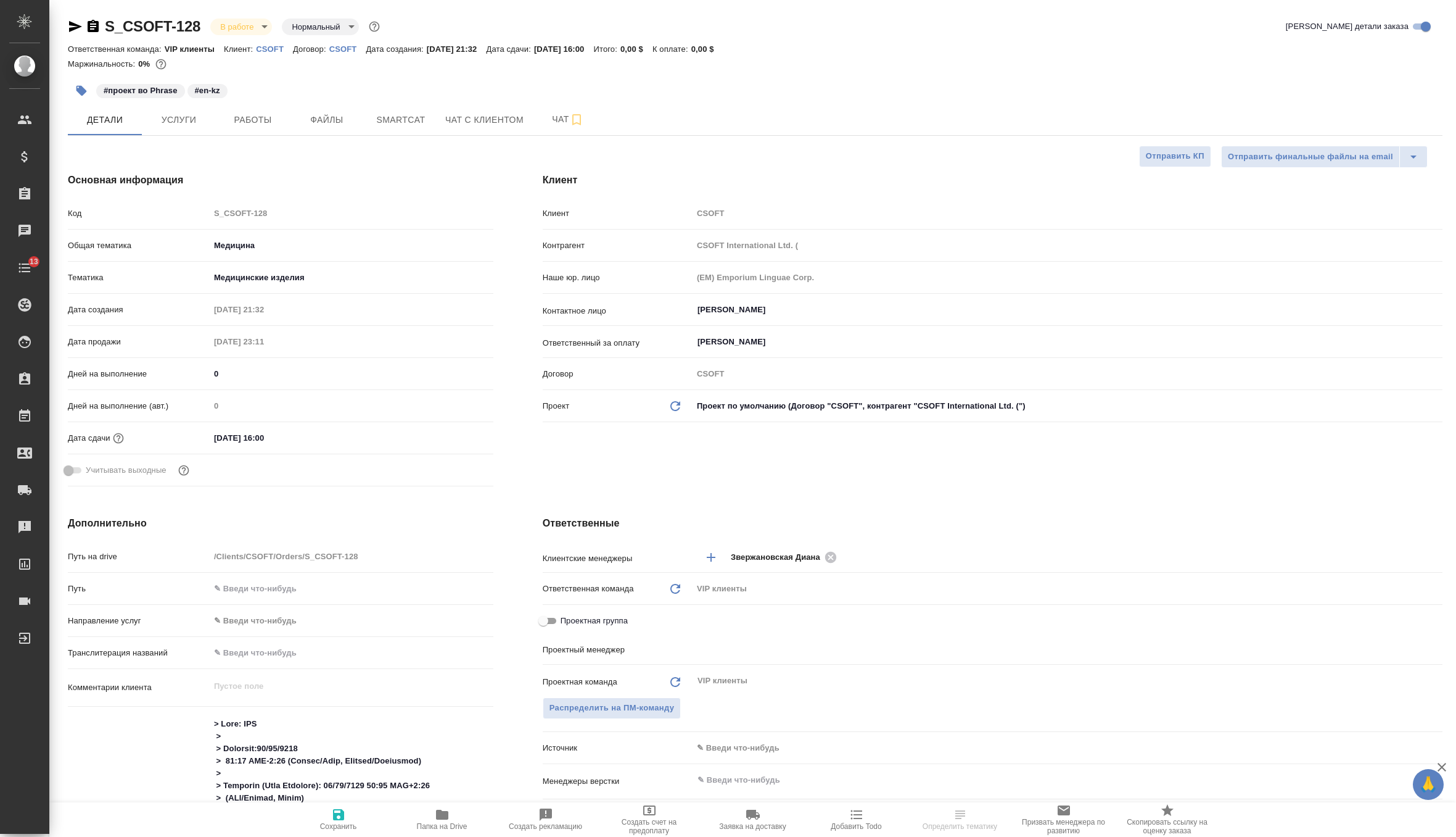
select select "RU"
type input "Горшкова Валентина"
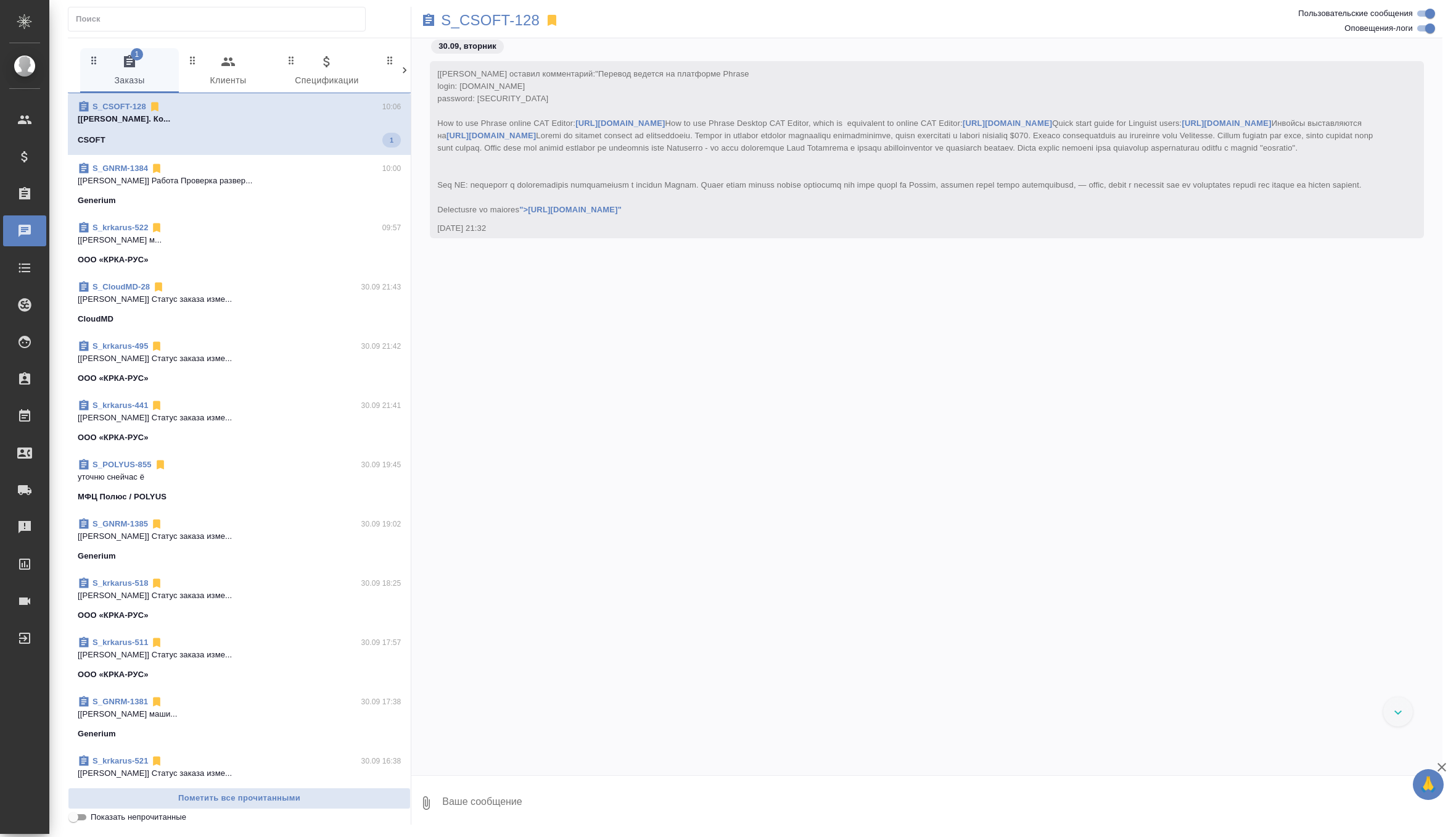
scroll to position [3700, 0]
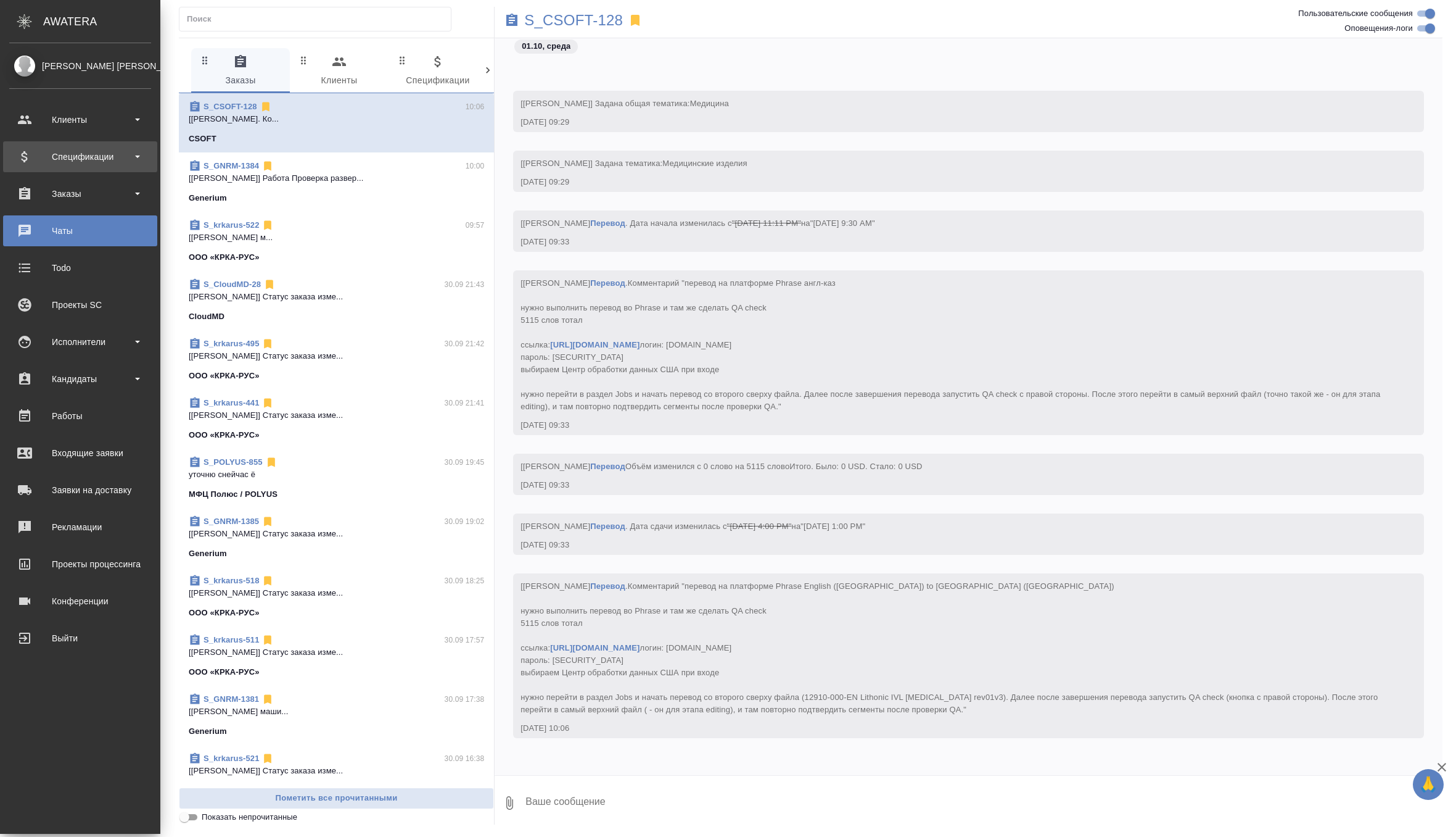
click at [68, 161] on div "Спецификации" at bounding box center [80, 157] width 142 height 18
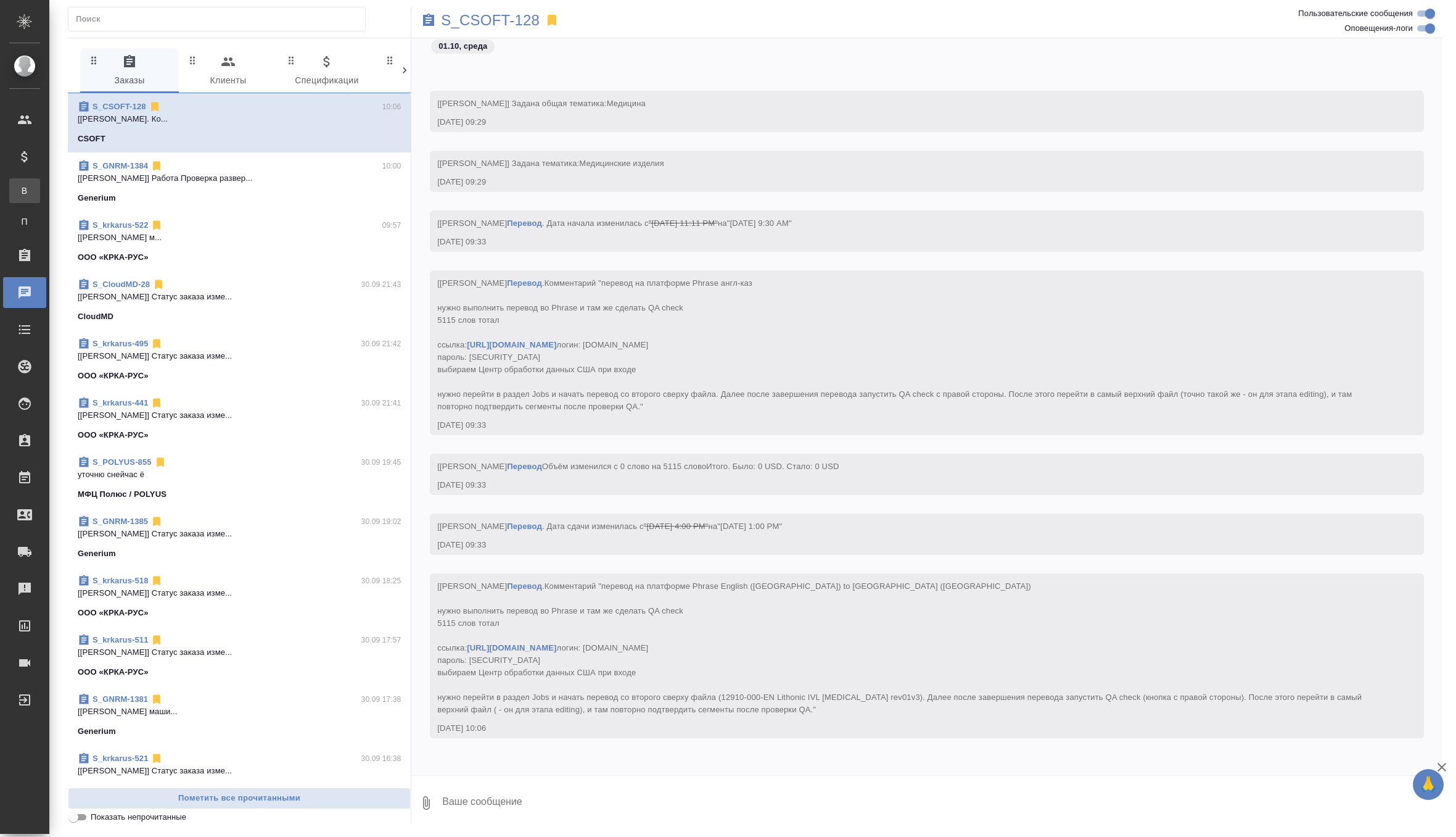
click at [18, 186] on div "Все спецификации" at bounding box center [9, 190] width 18 height 12
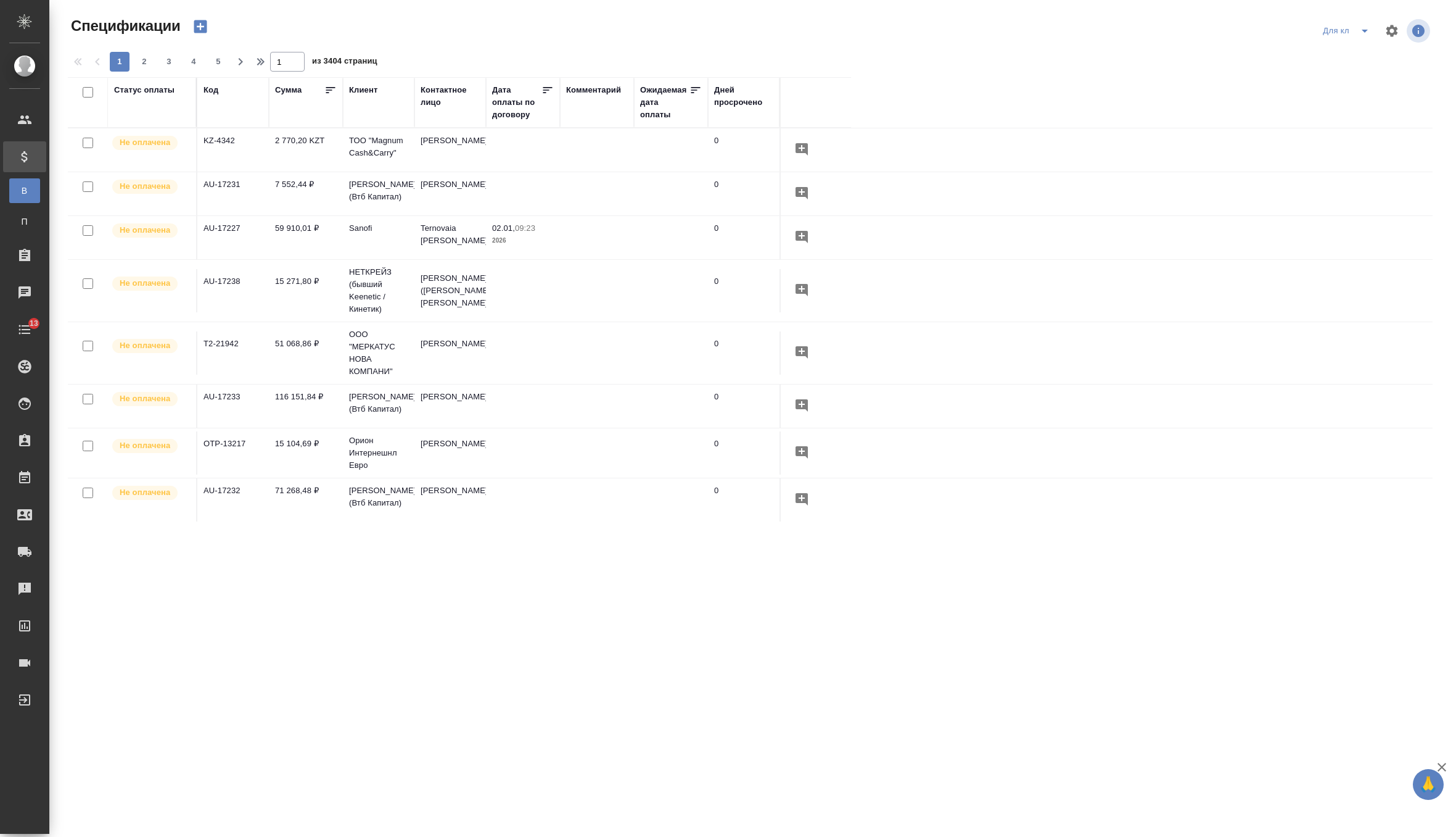
click at [371, 90] on div "Клиент" at bounding box center [364, 90] width 28 height 12
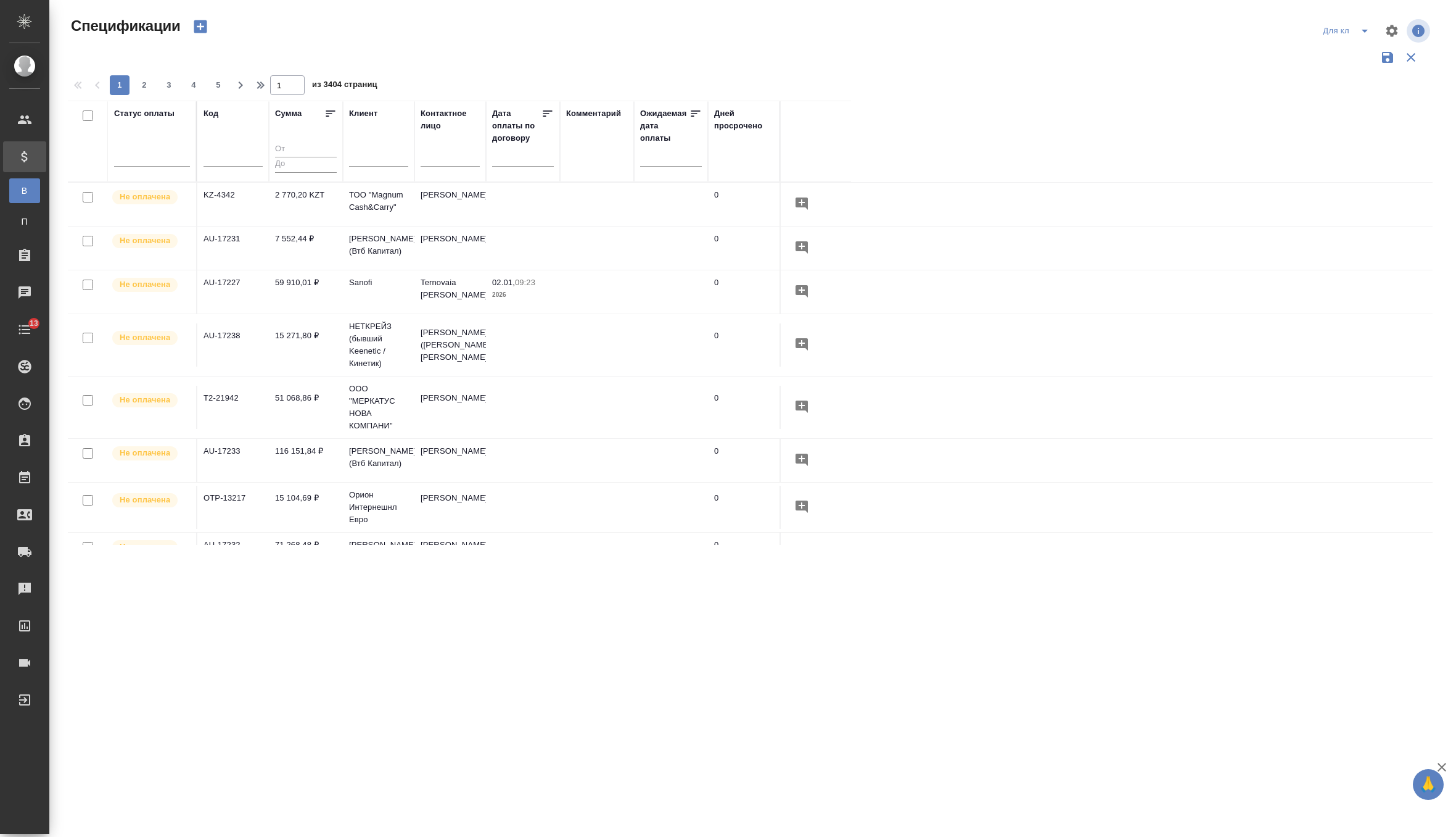
click at [366, 155] on input "text" at bounding box center [379, 158] width 59 height 16
type input "крка"
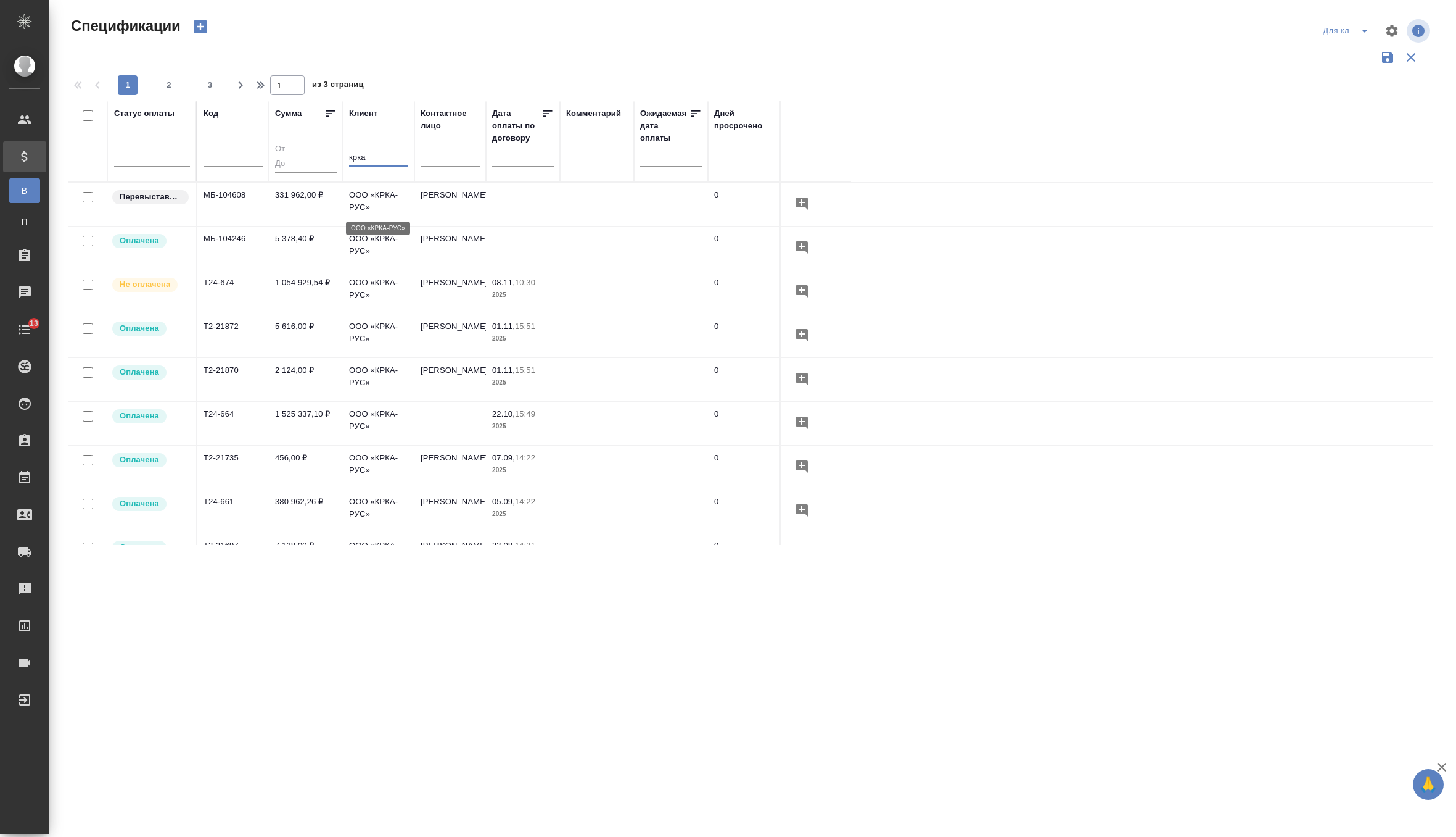
click at [373, 199] on p "ООО «КРКА-РУС»" at bounding box center [379, 201] width 59 height 25
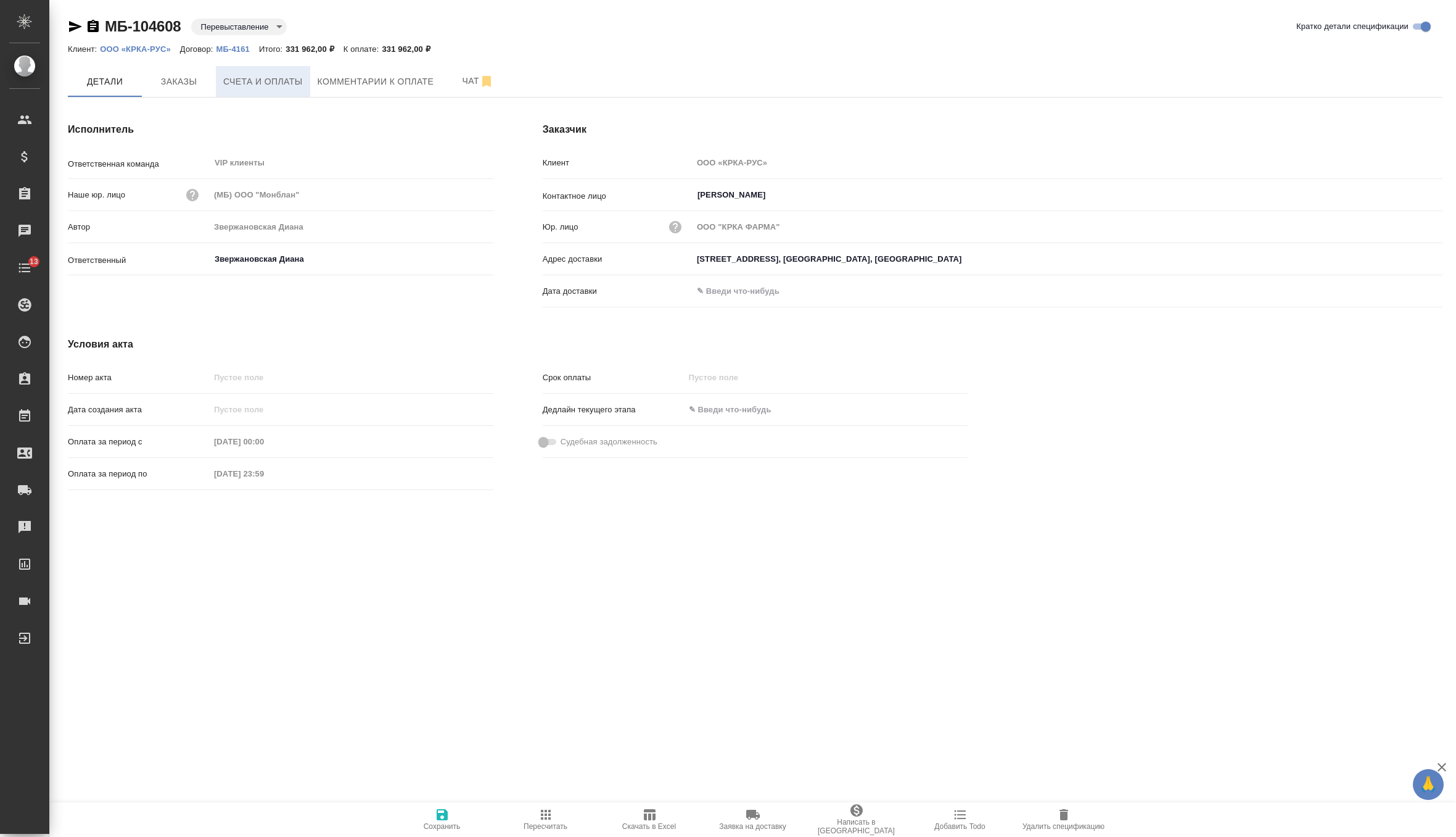
click at [293, 85] on span "Счета и оплаты" at bounding box center [263, 82] width 80 height 16
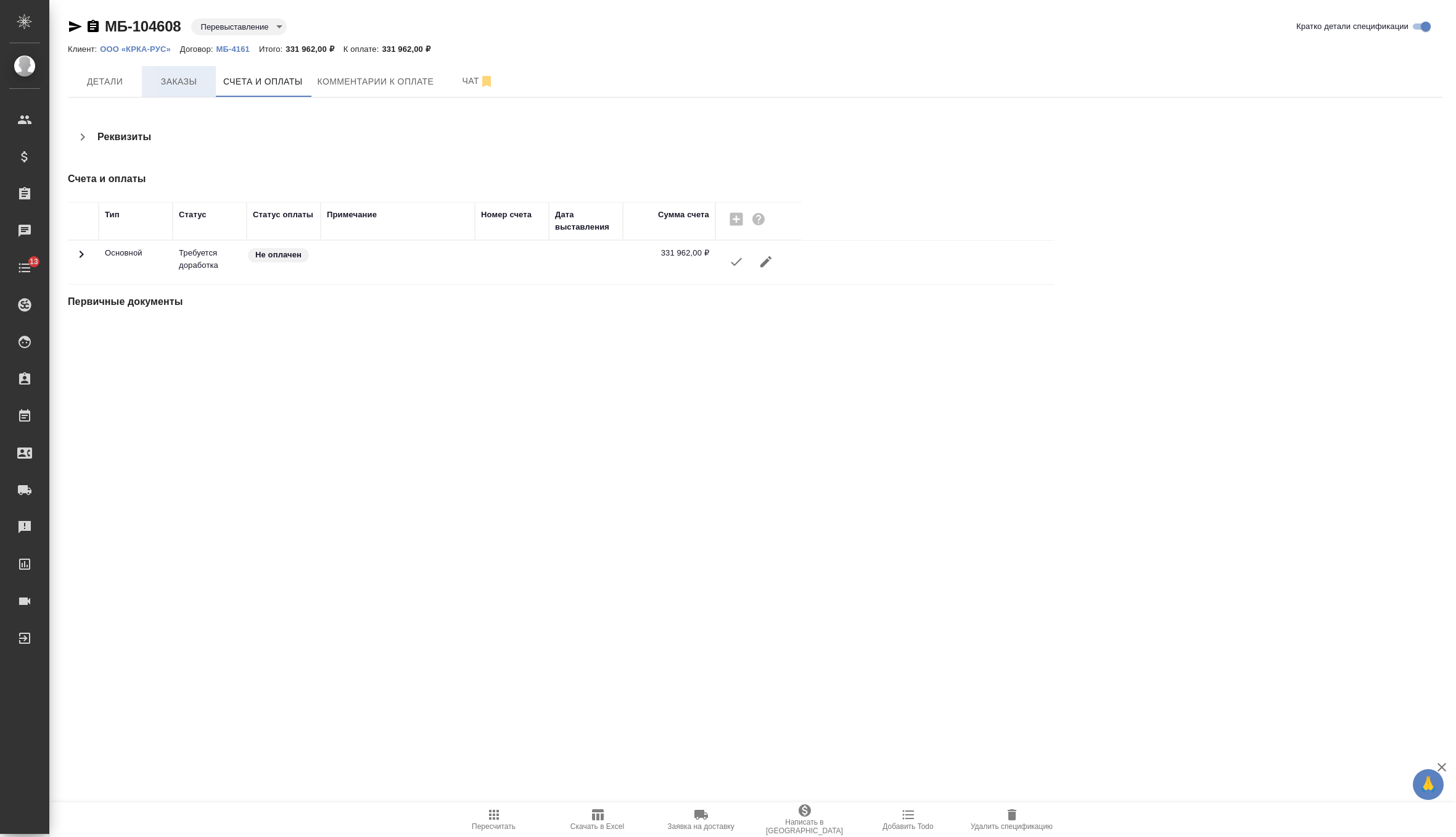
click at [178, 81] on span "Заказы" at bounding box center [178, 82] width 59 height 16
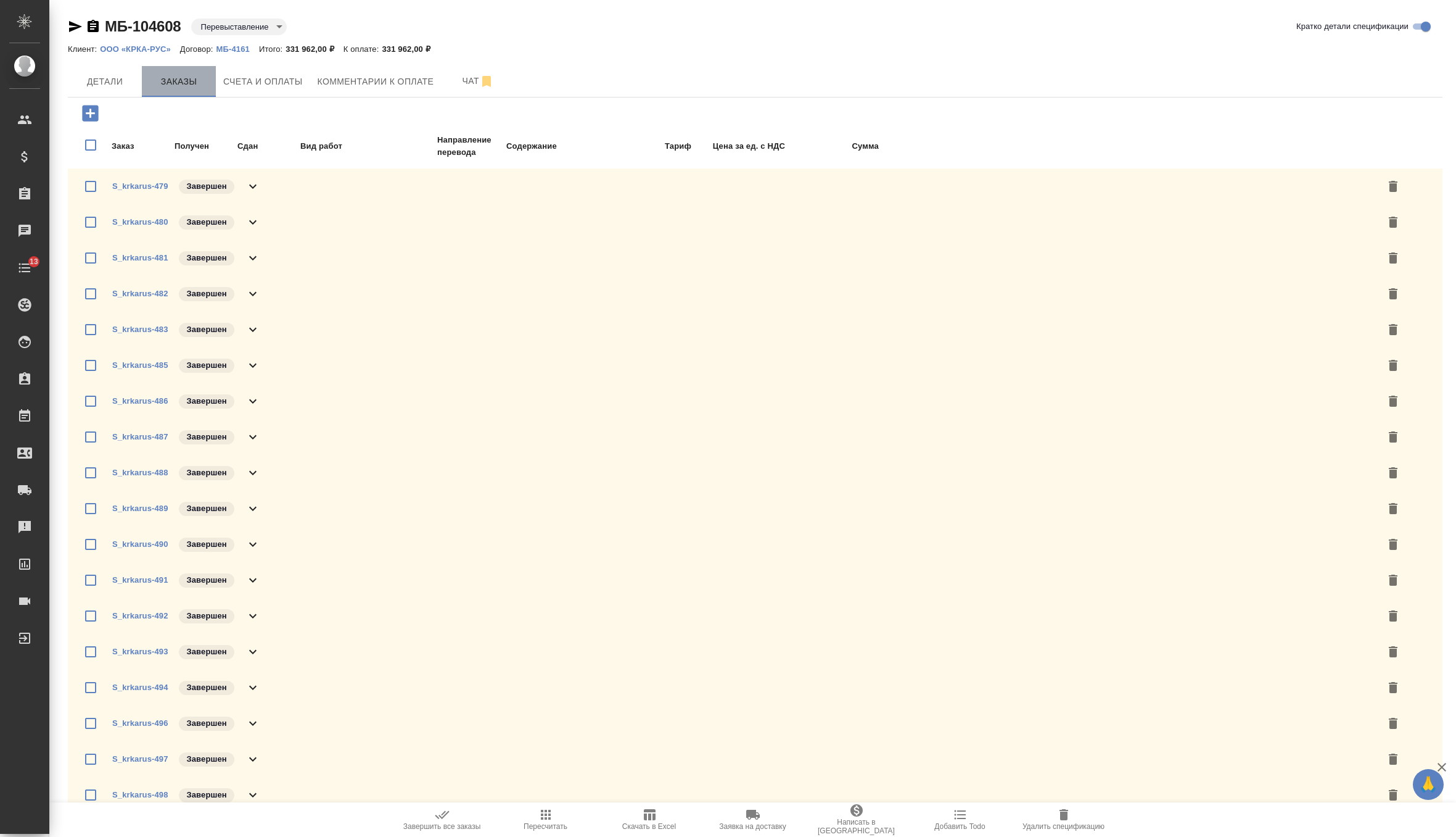
click at [181, 74] on span "Заказы" at bounding box center [178, 82] width 59 height 16
click at [285, 74] on span "Счета и оплаты" at bounding box center [263, 82] width 80 height 16
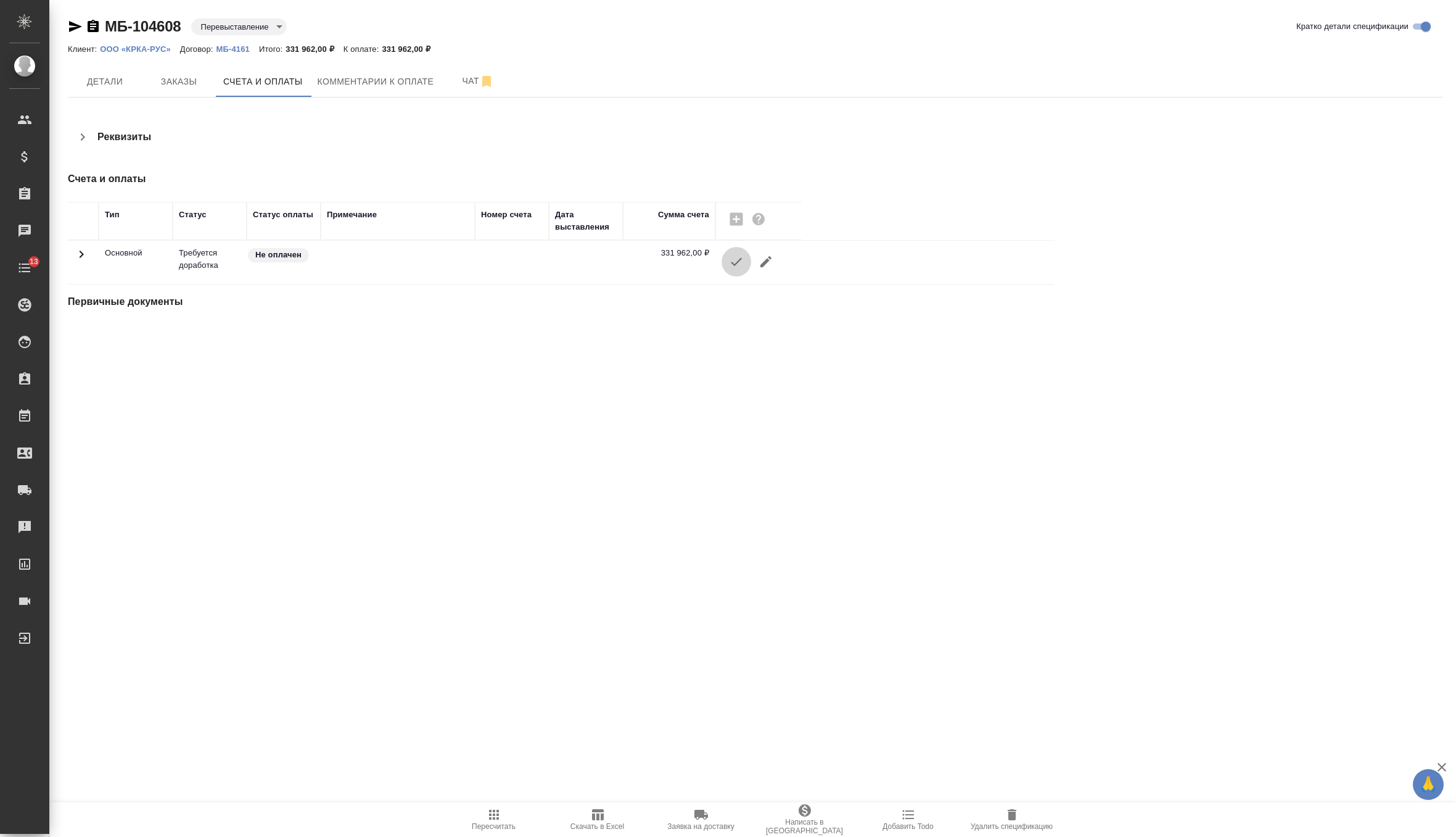
click at [739, 262] on icon "button" at bounding box center [736, 261] width 15 height 15
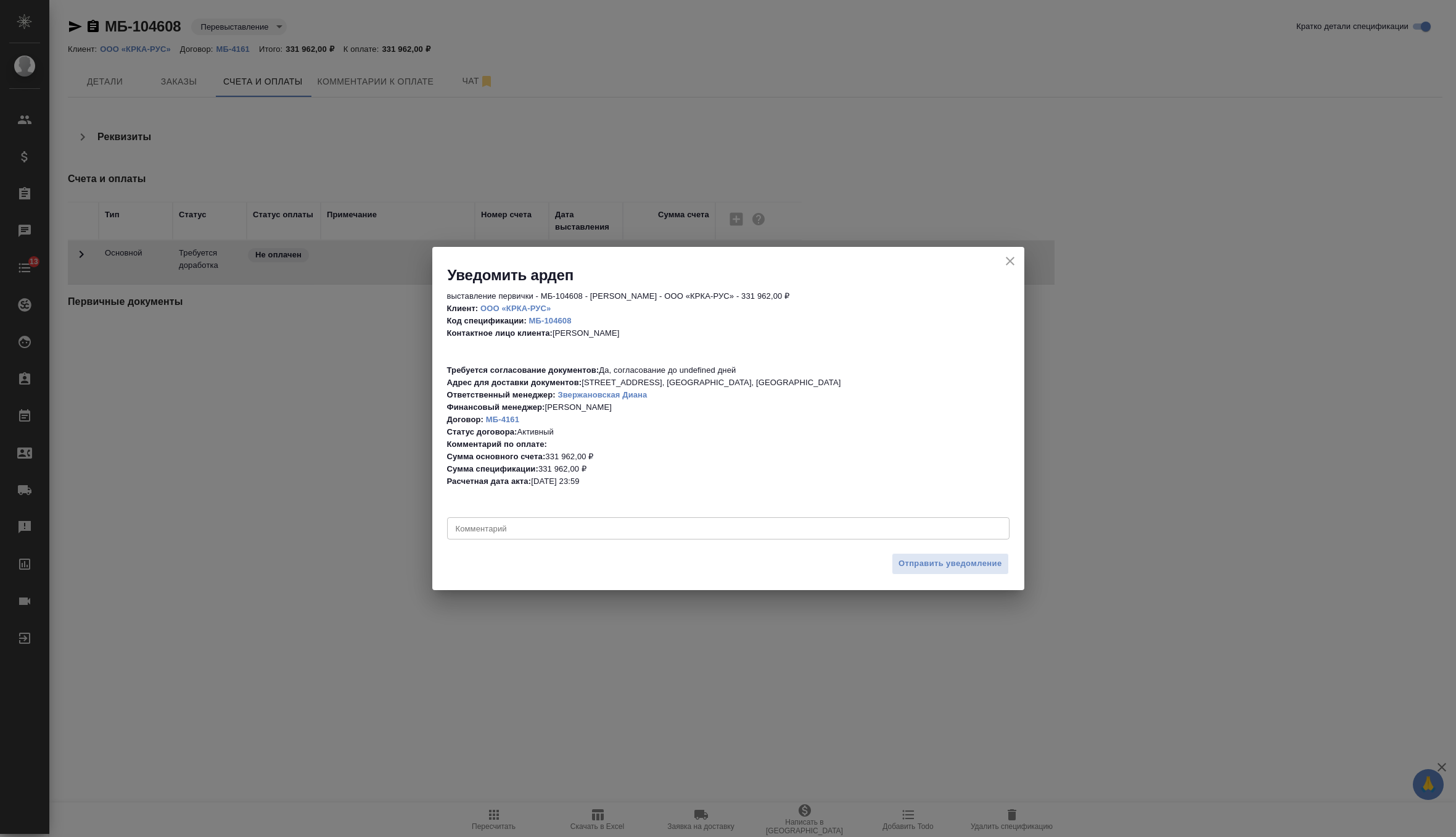
click at [546, 541] on div "выставление первички - МБ-104608 - Романенко Руфина - ООО «КРКА-РУС» - 331 962,…" at bounding box center [729, 416] width 592 height 261
click at [545, 531] on textarea at bounding box center [729, 528] width 545 height 9
type textarea "датировать 01.10"
click at [907, 563] on span "Отправить уведомление" at bounding box center [950, 563] width 104 height 14
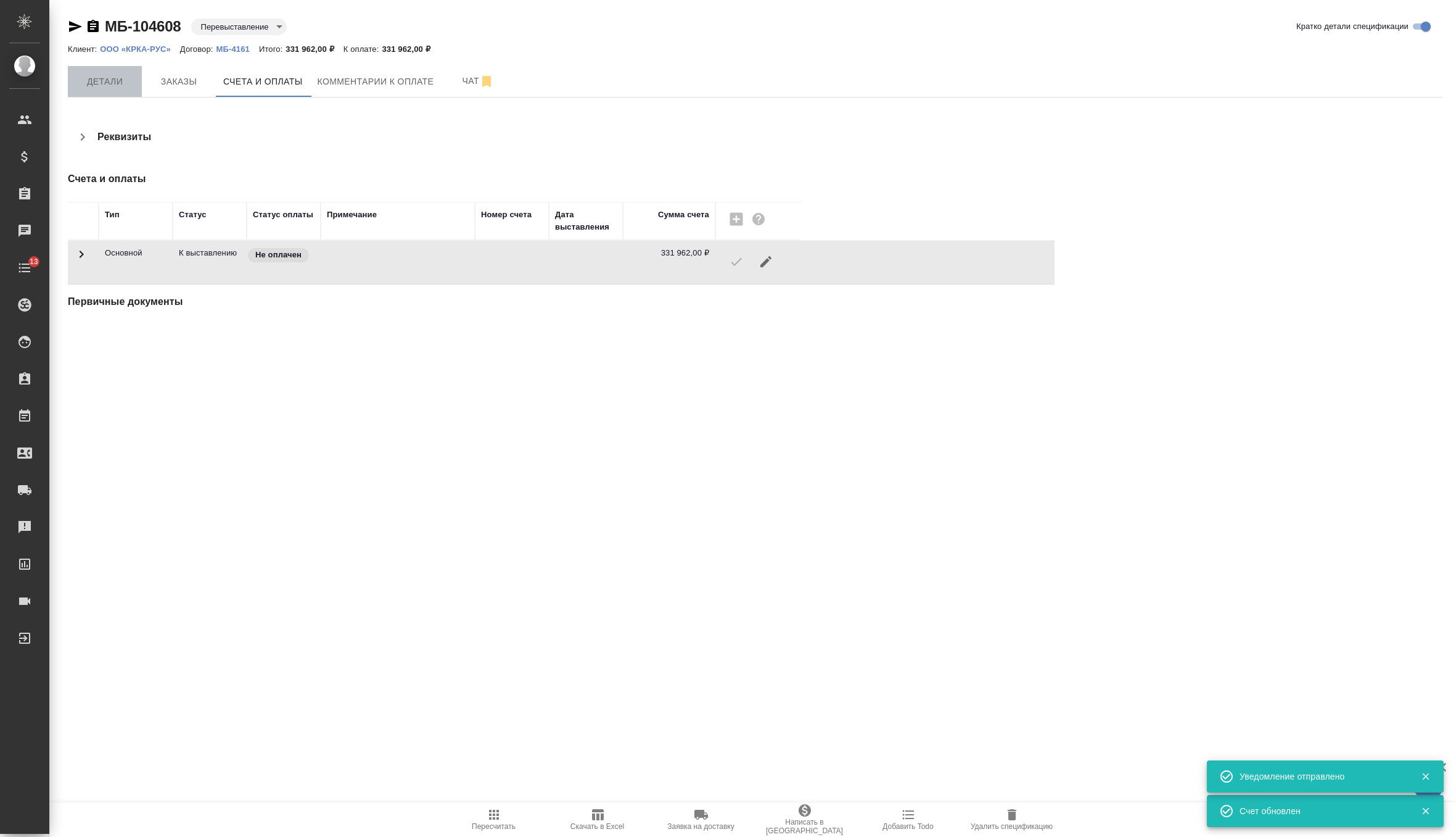
click at [112, 81] on span "Детали" at bounding box center [104, 82] width 59 height 16
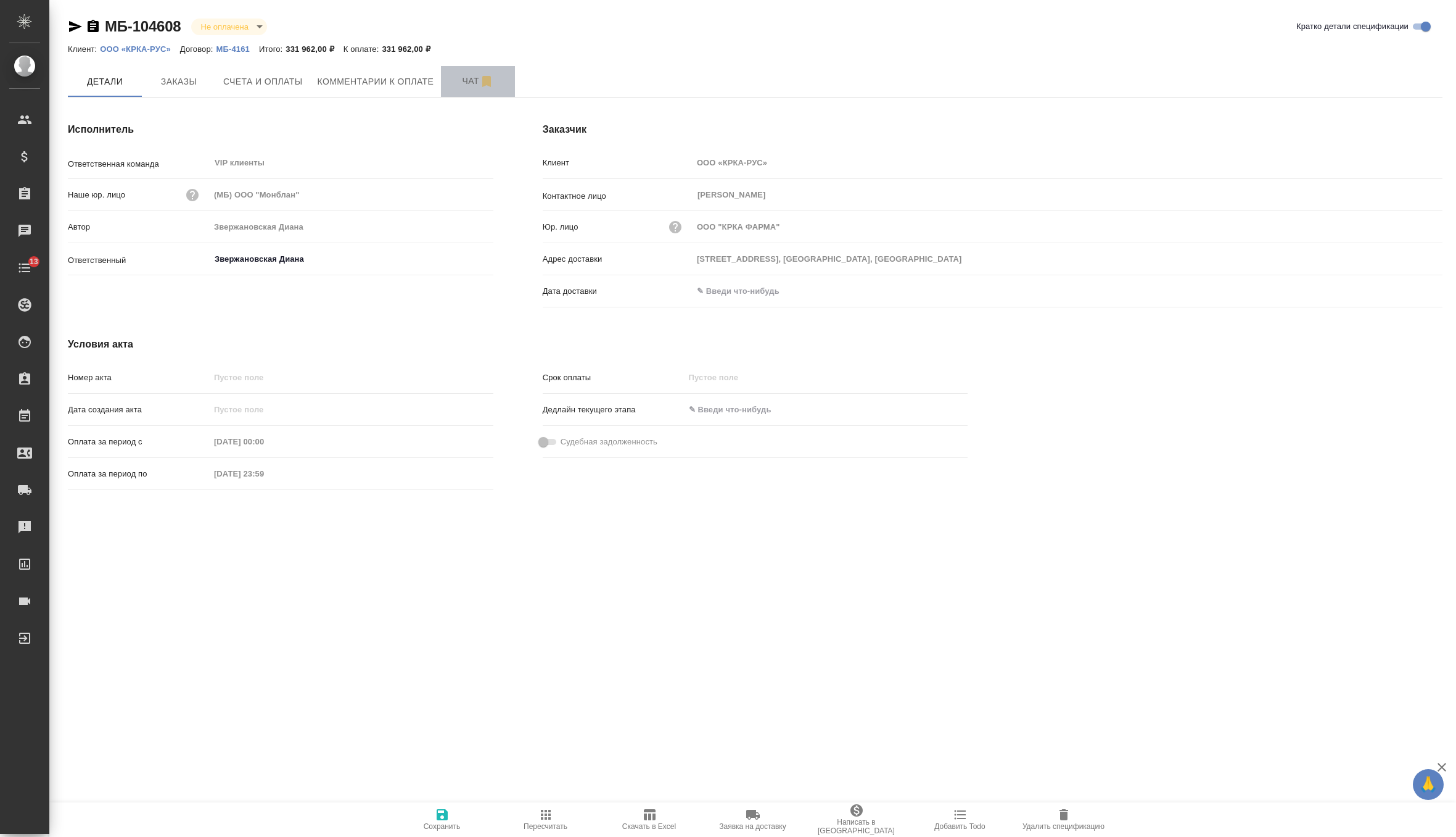
click at [469, 87] on span "Чат" at bounding box center [477, 81] width 59 height 16
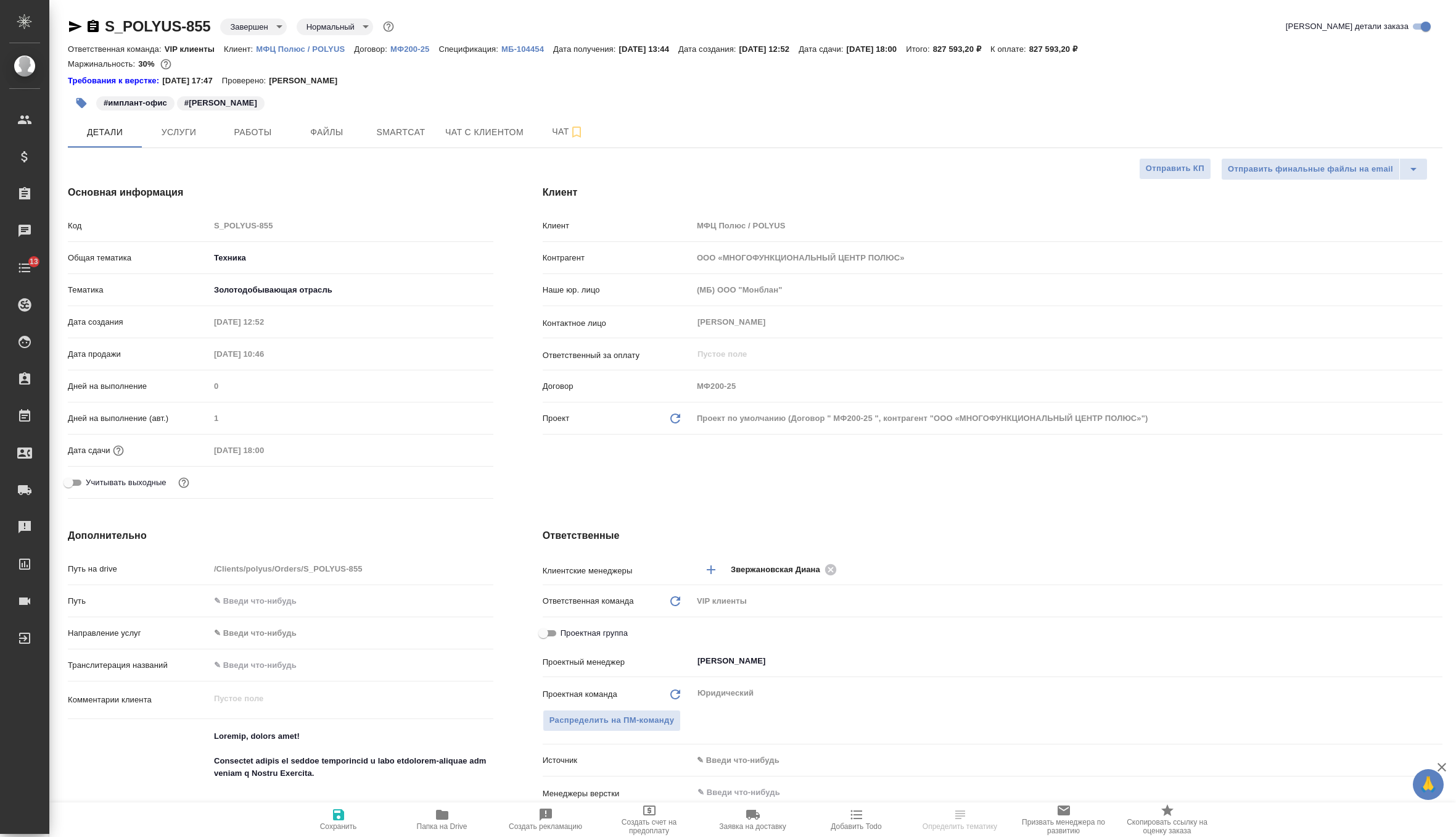
select select "RU"
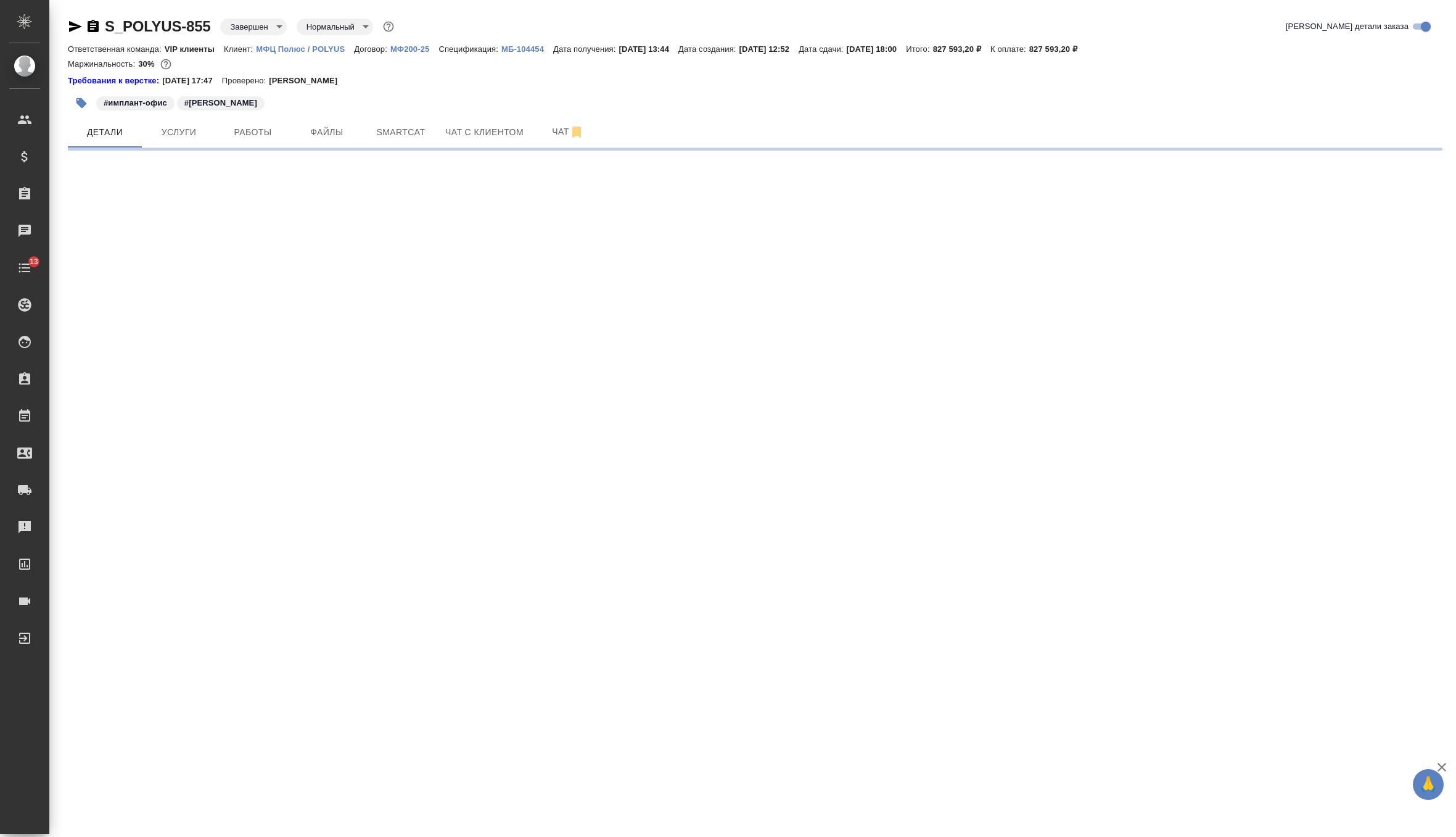
select select "RU"
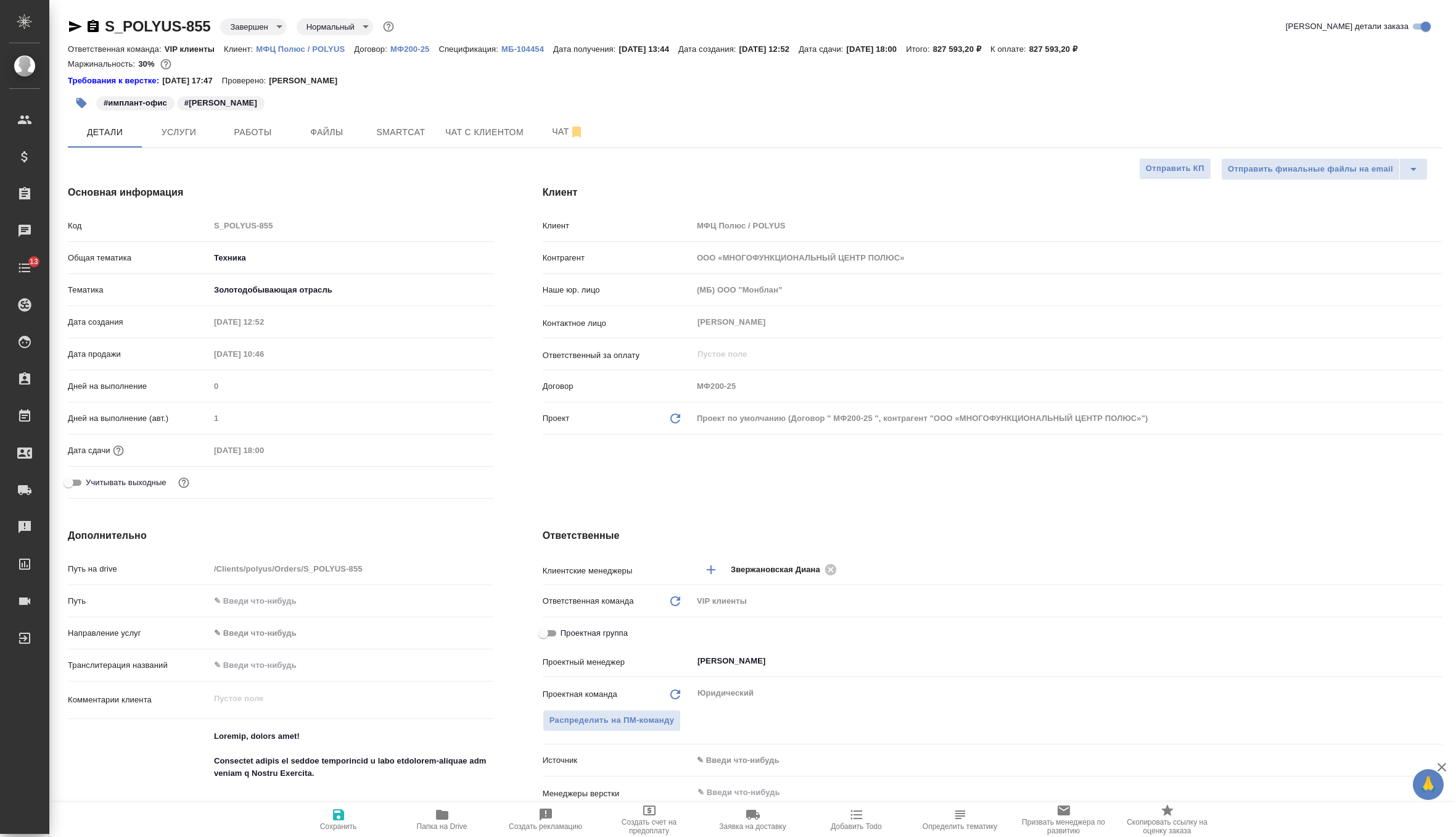
type textarea "x"
click at [288, 50] on p "МФЦ Полюс / POLYUS" at bounding box center [305, 49] width 98 height 9
type textarea "x"
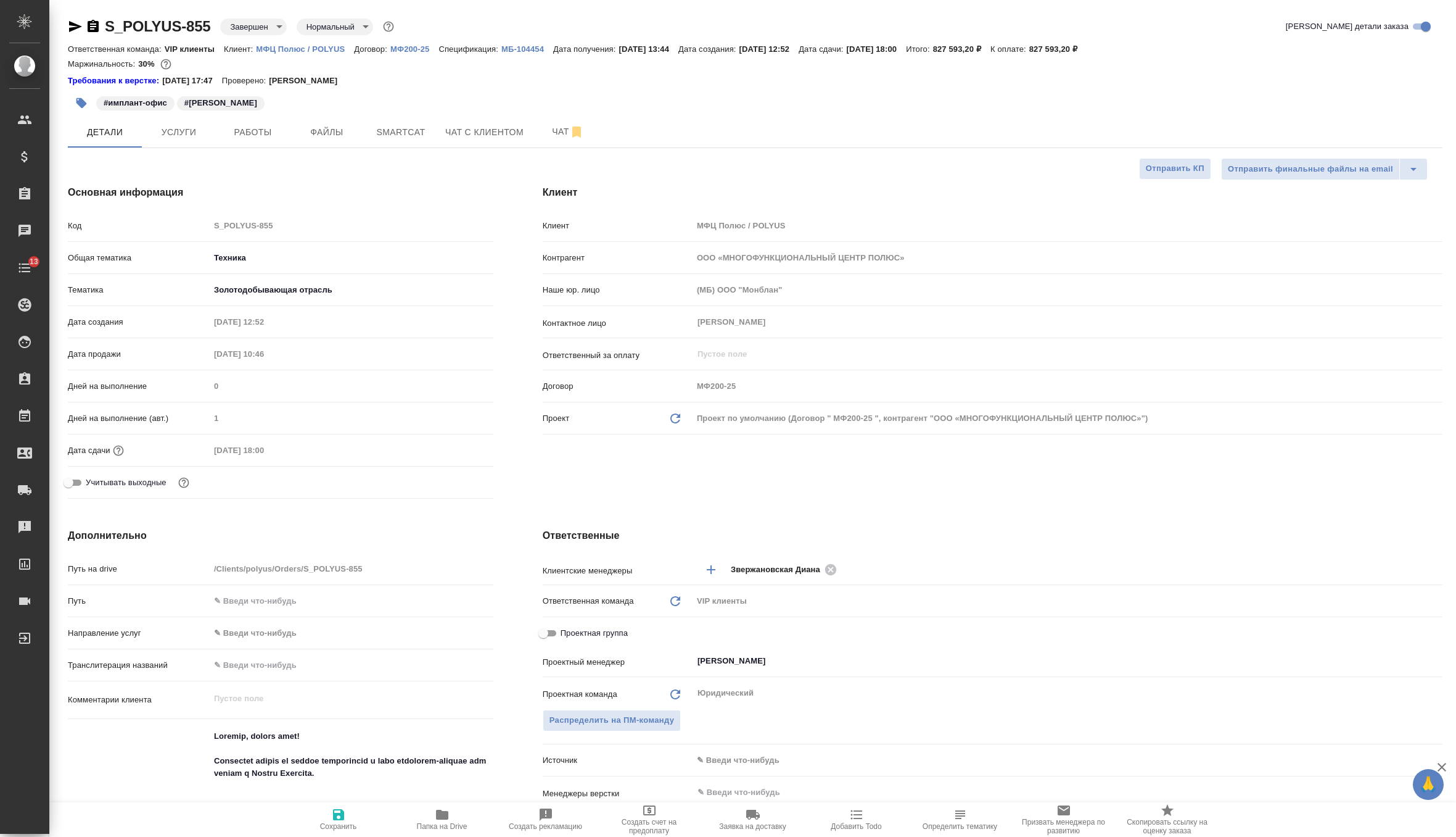
type textarea "x"
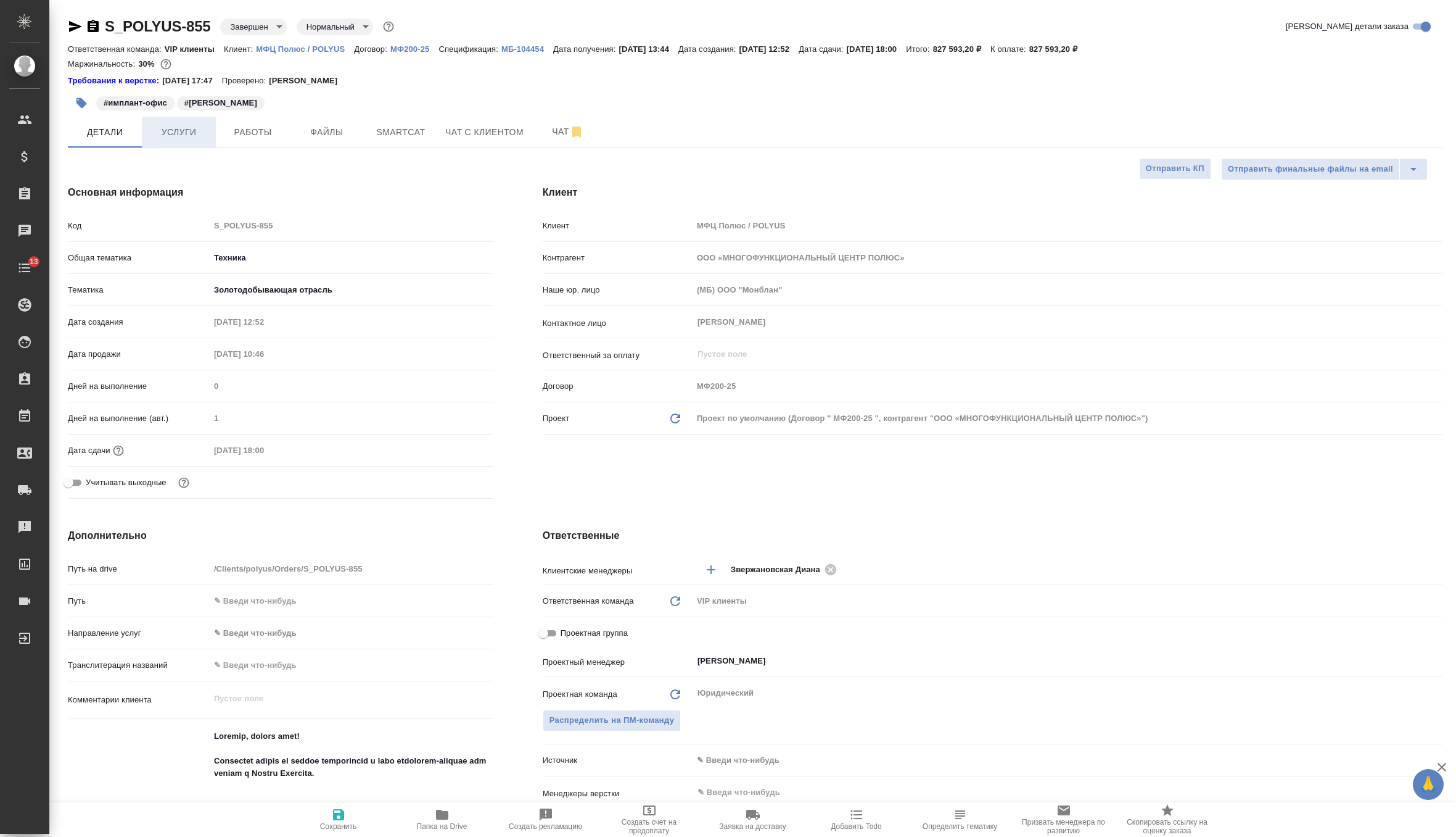
click at [194, 133] on span "Услуги" at bounding box center [178, 132] width 59 height 16
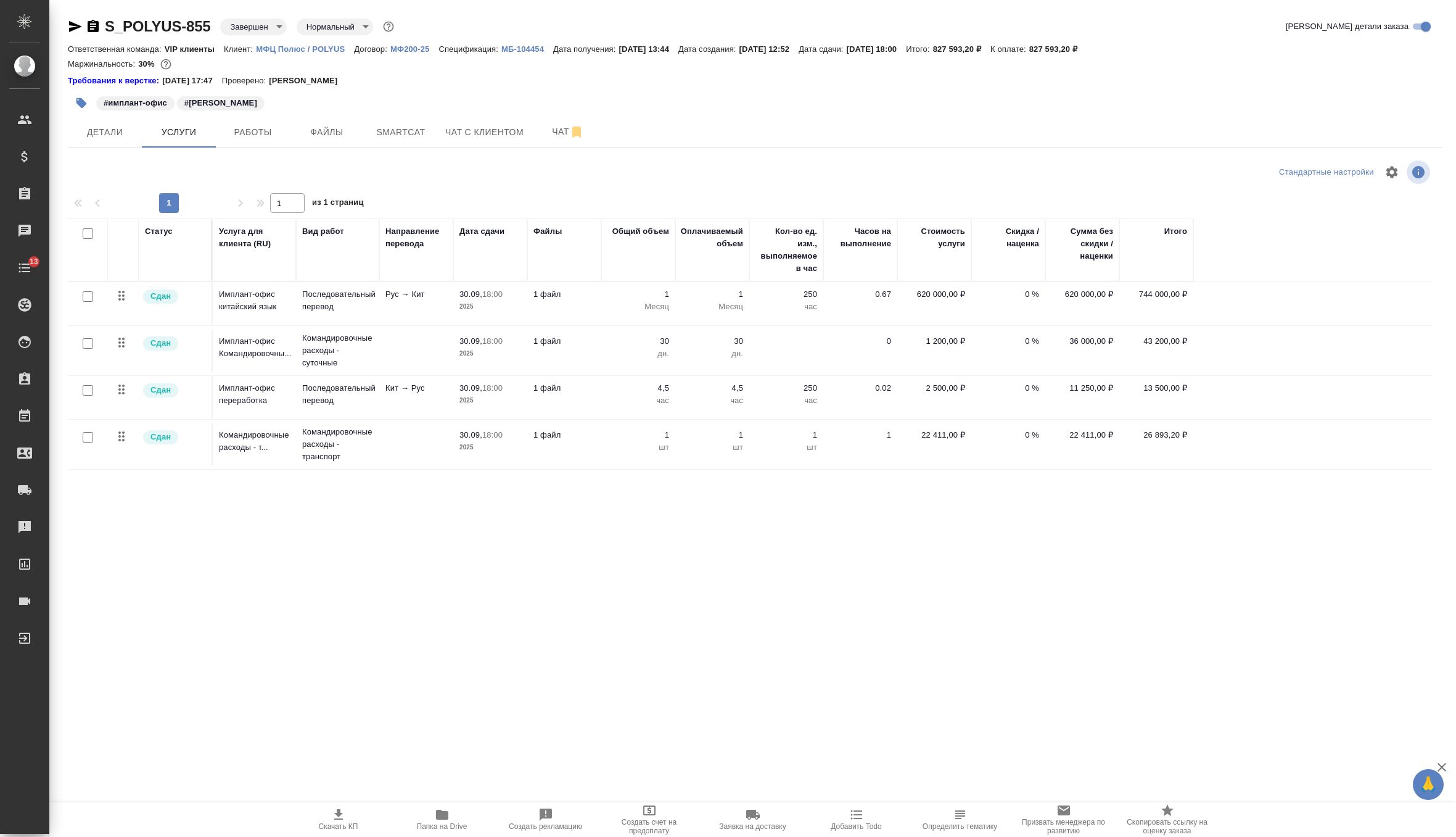
click at [423, 304] on td "Рус → Кит" at bounding box center [416, 303] width 74 height 43
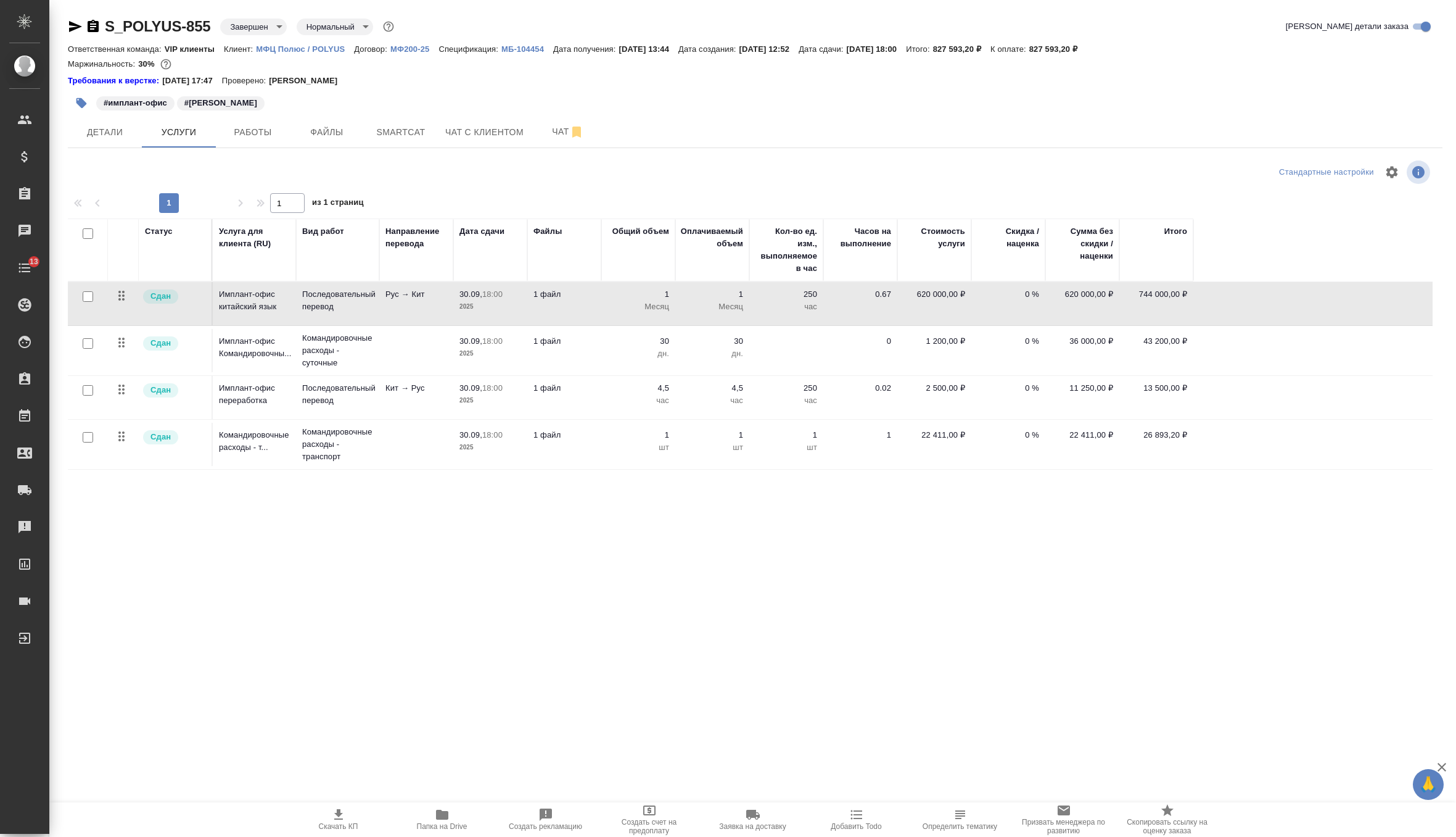
click at [423, 304] on td "Рус → Кит" at bounding box center [416, 303] width 74 height 43
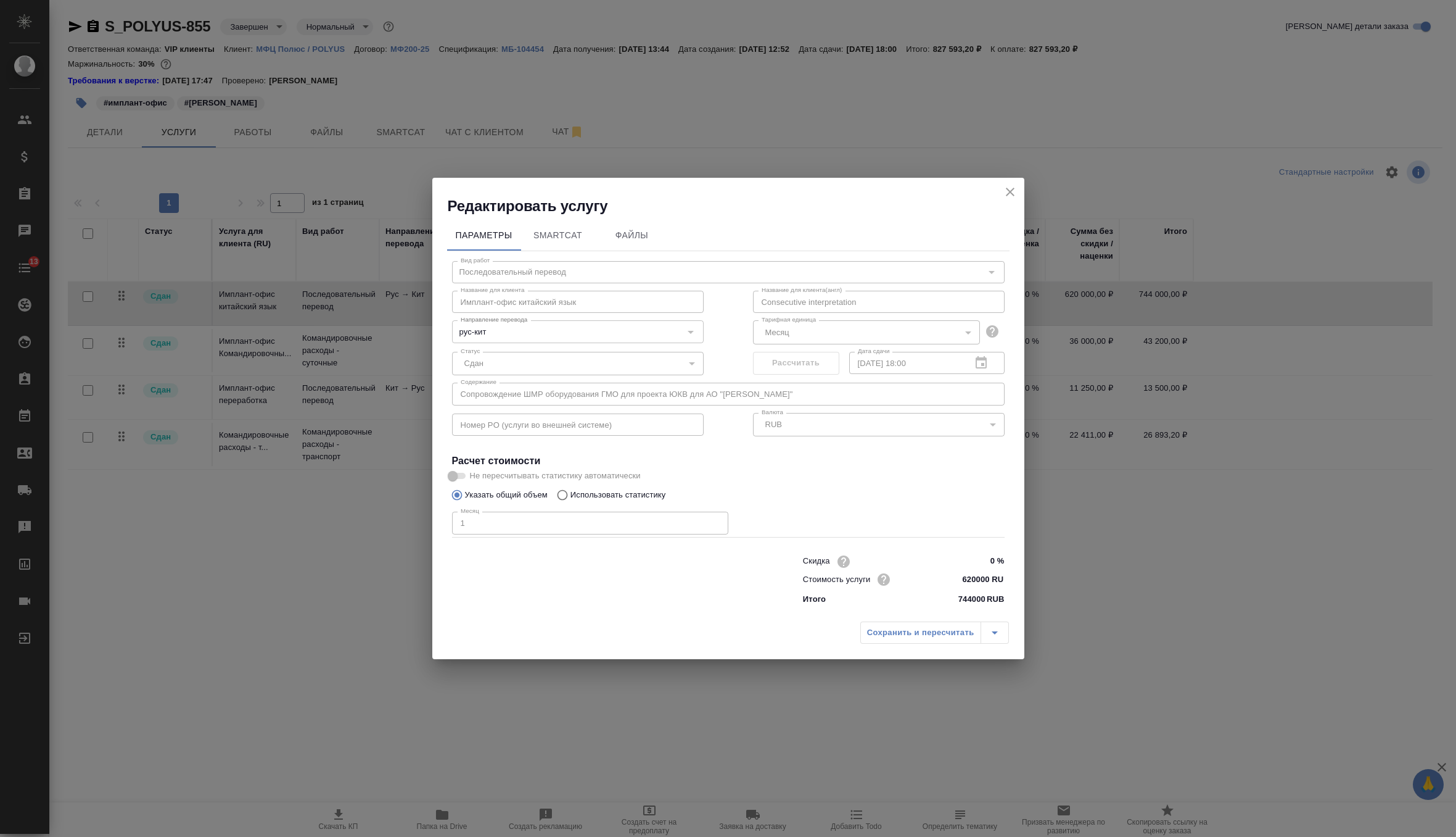
click at [1006, 186] on icon "close" at bounding box center [1010, 192] width 15 height 15
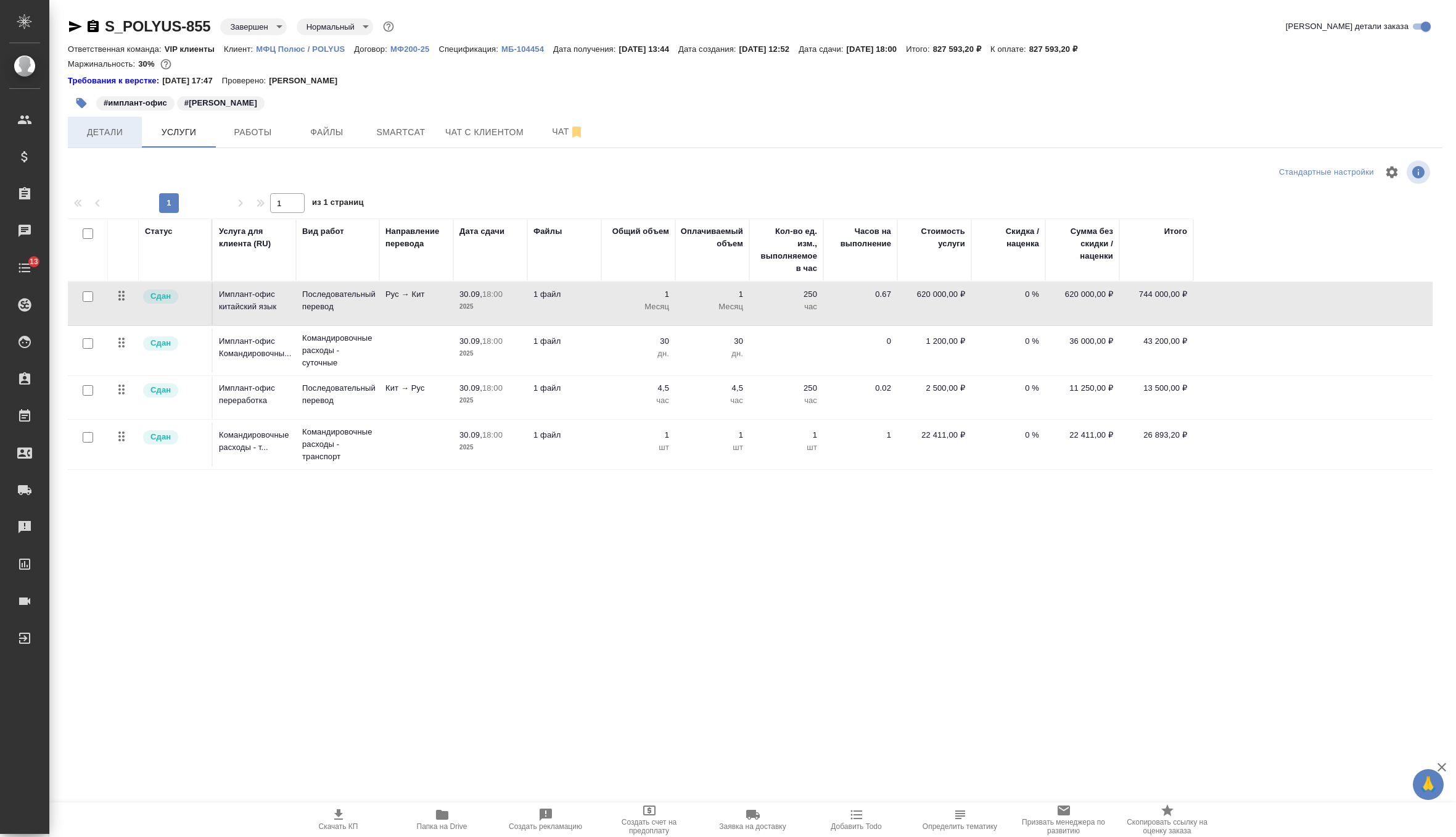
click at [131, 134] on span "Детали" at bounding box center [104, 132] width 59 height 16
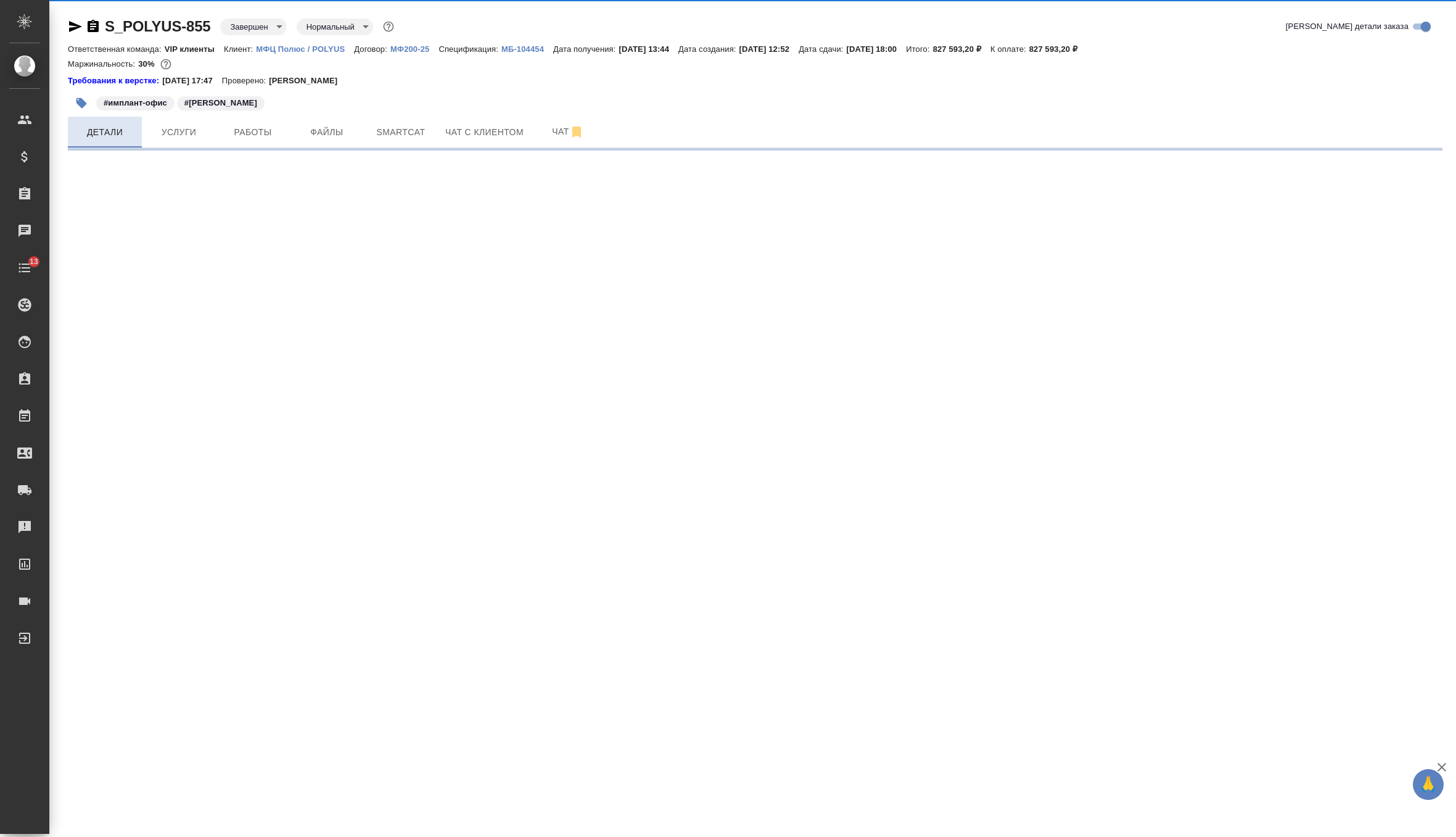
select select "RU"
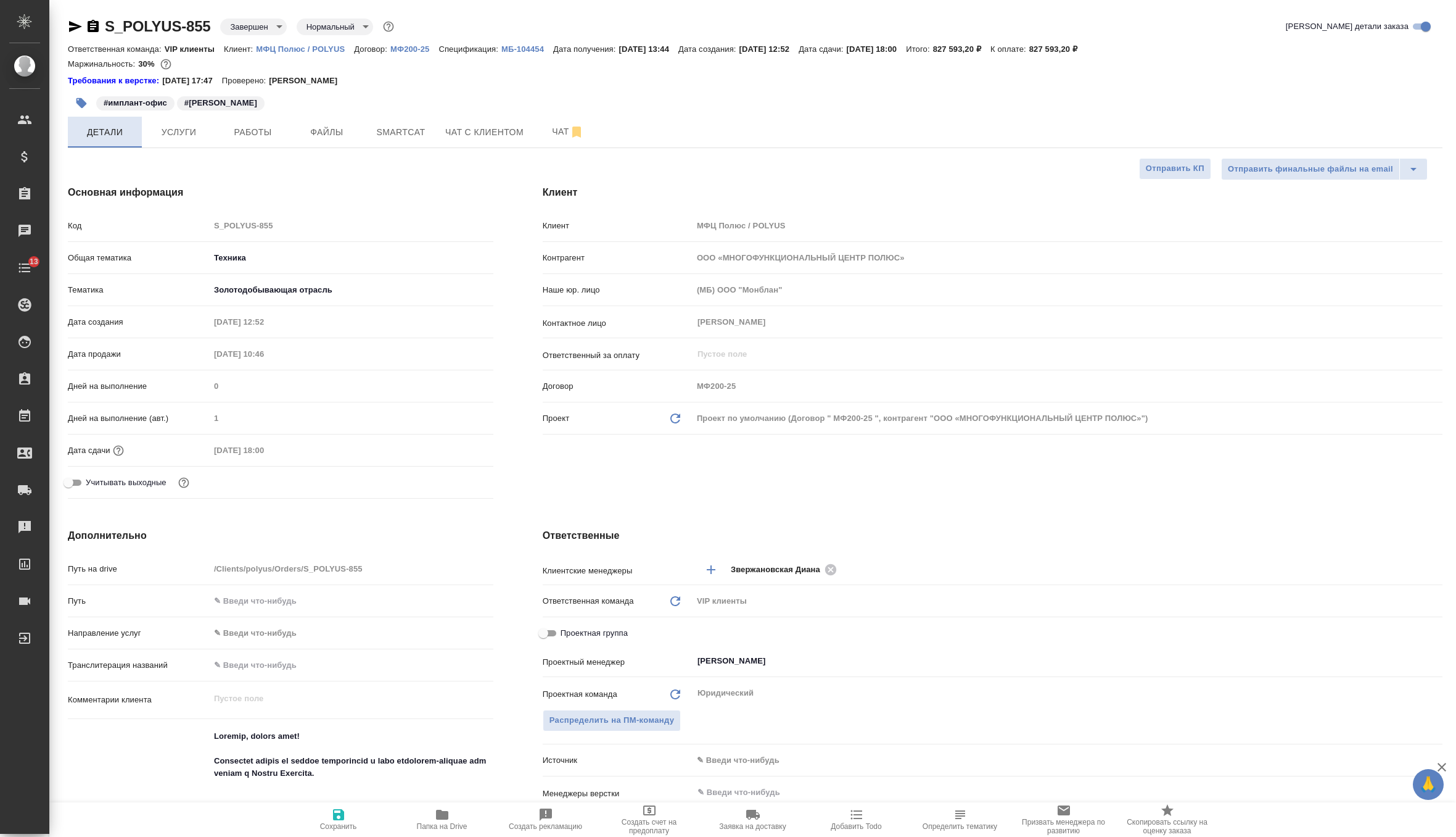
type textarea "x"
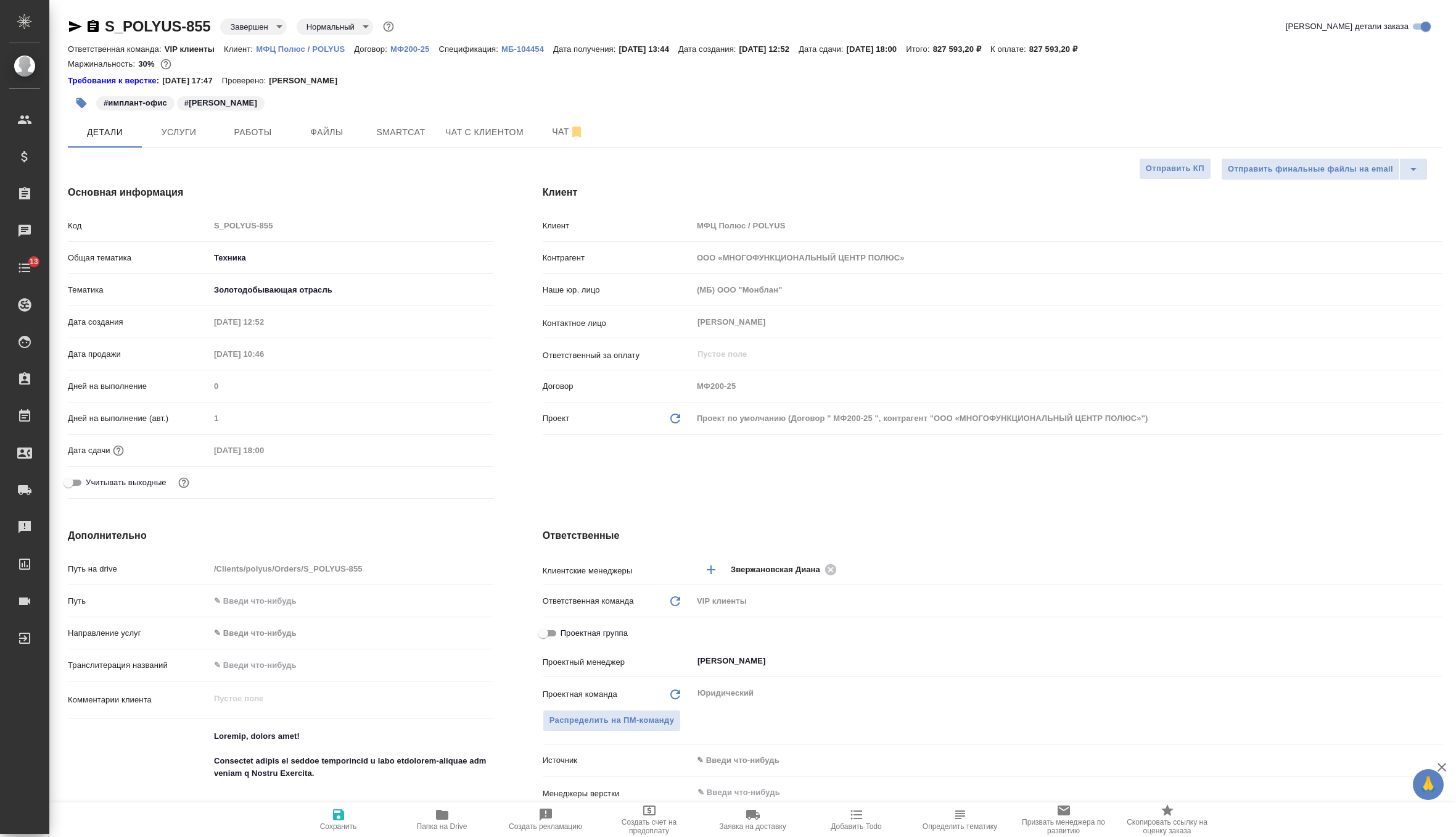
type textarea "x"
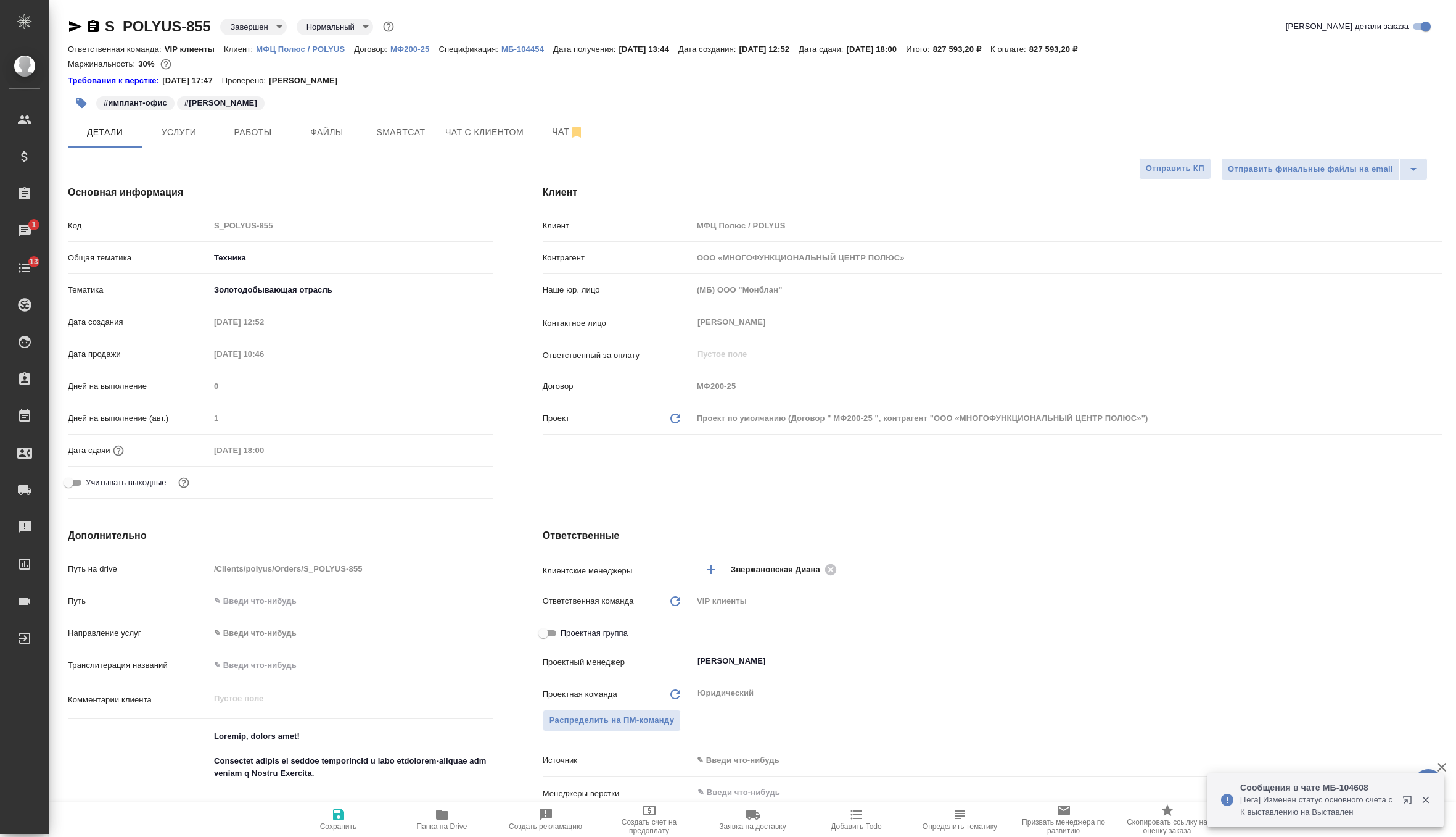
type textarea "x"
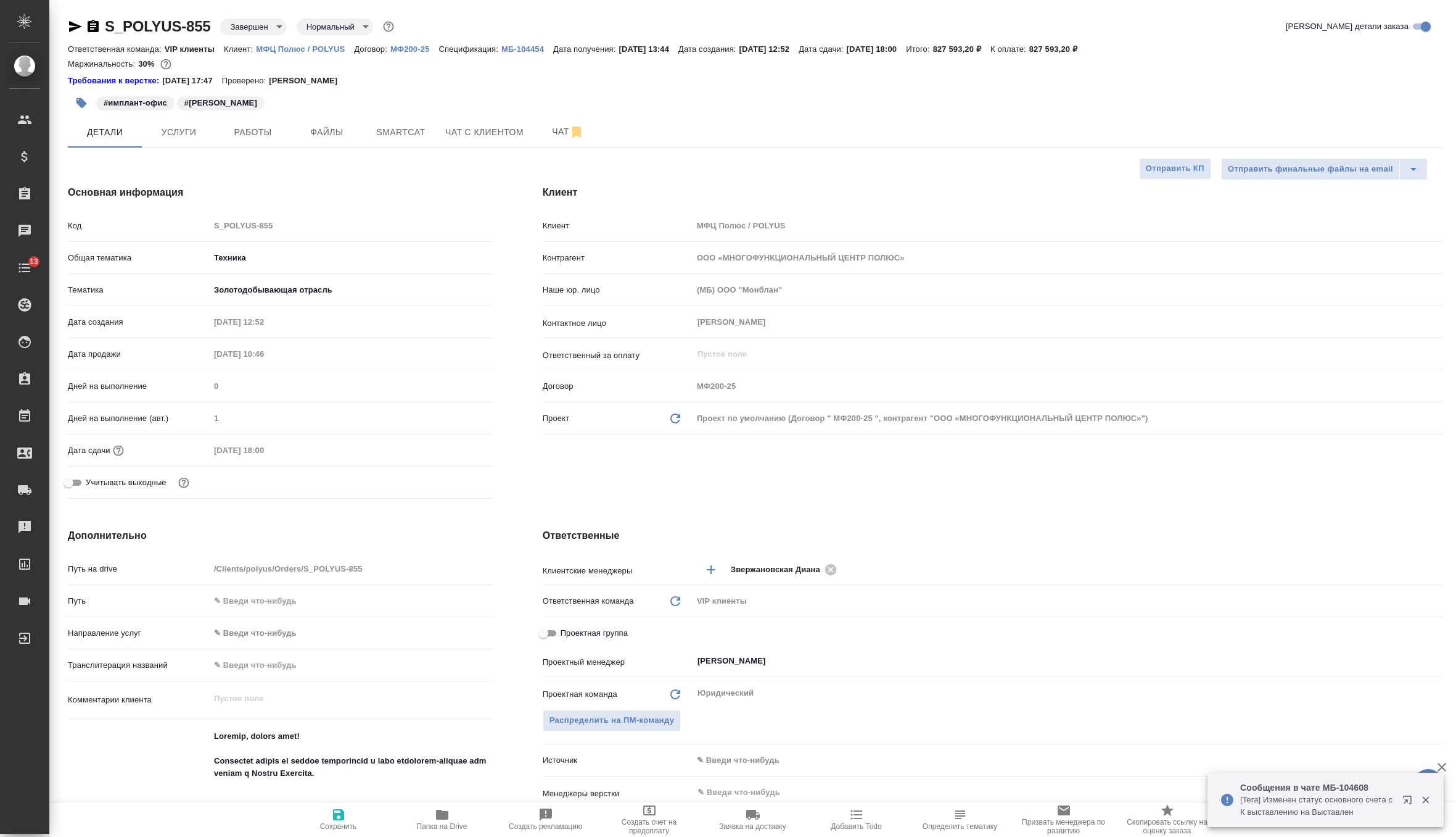
type textarea "x"
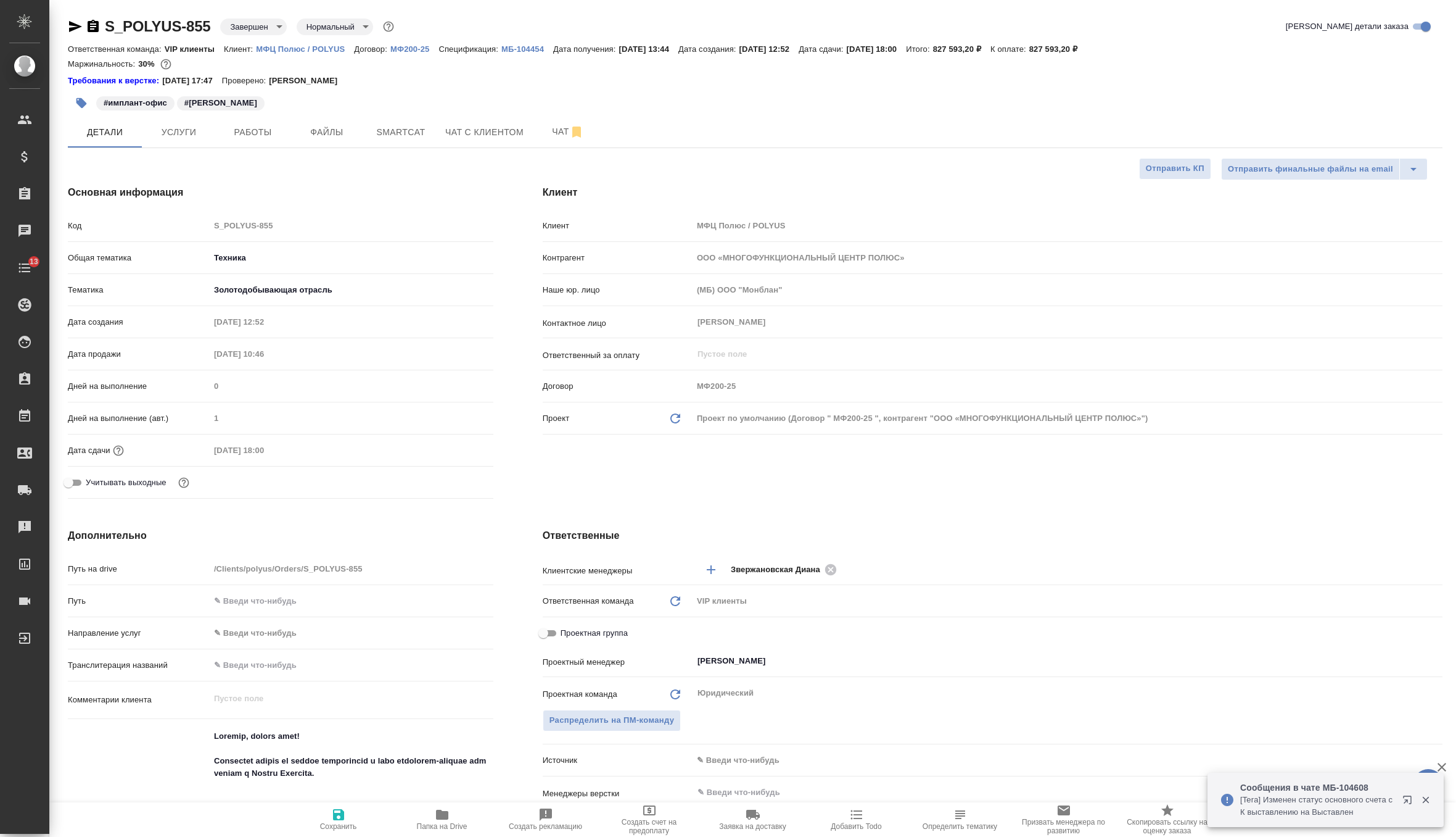
type textarea "x"
click at [550, 128] on span "Чат" at bounding box center [567, 132] width 59 height 16
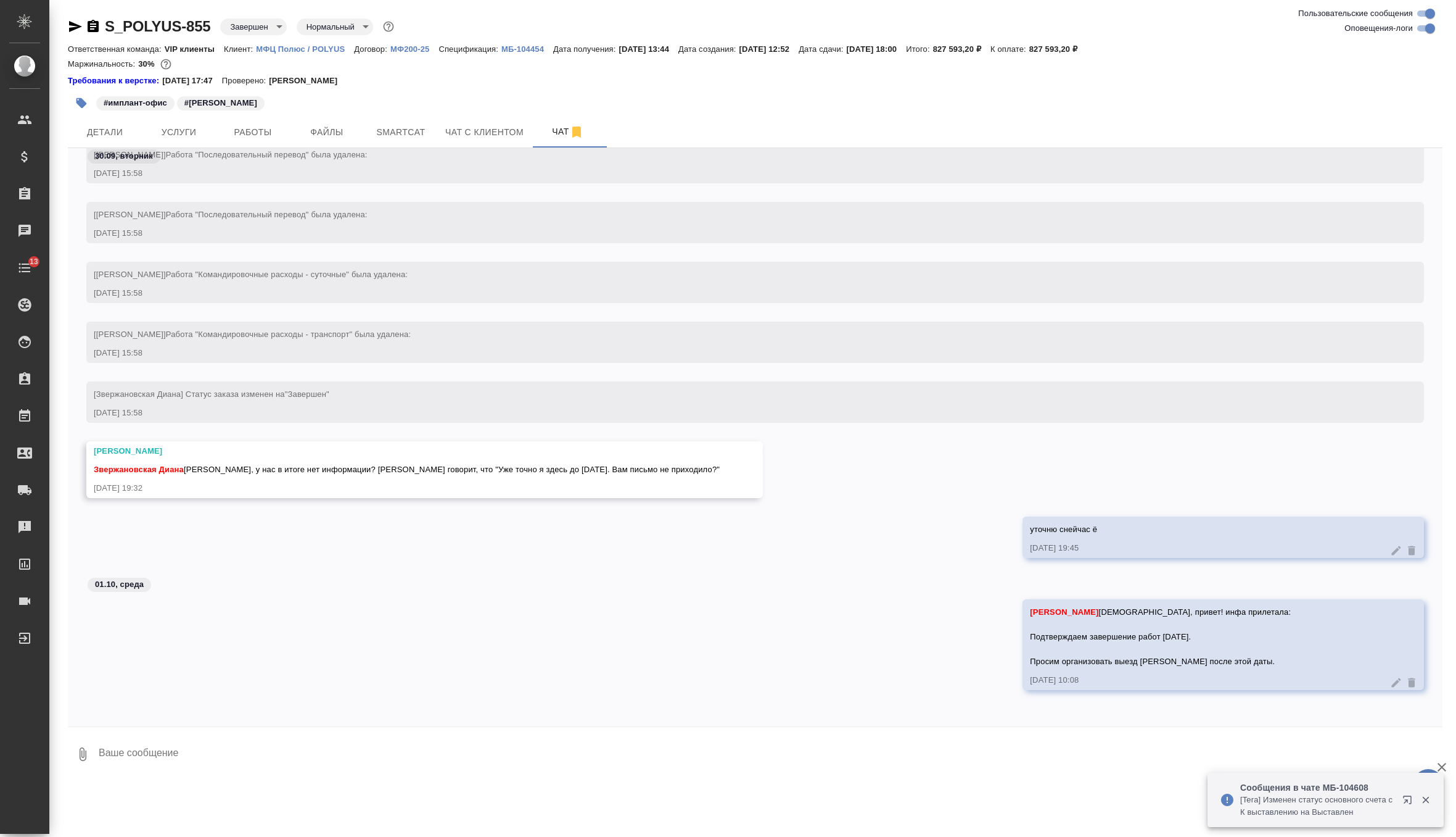
scroll to position [10524, 0]
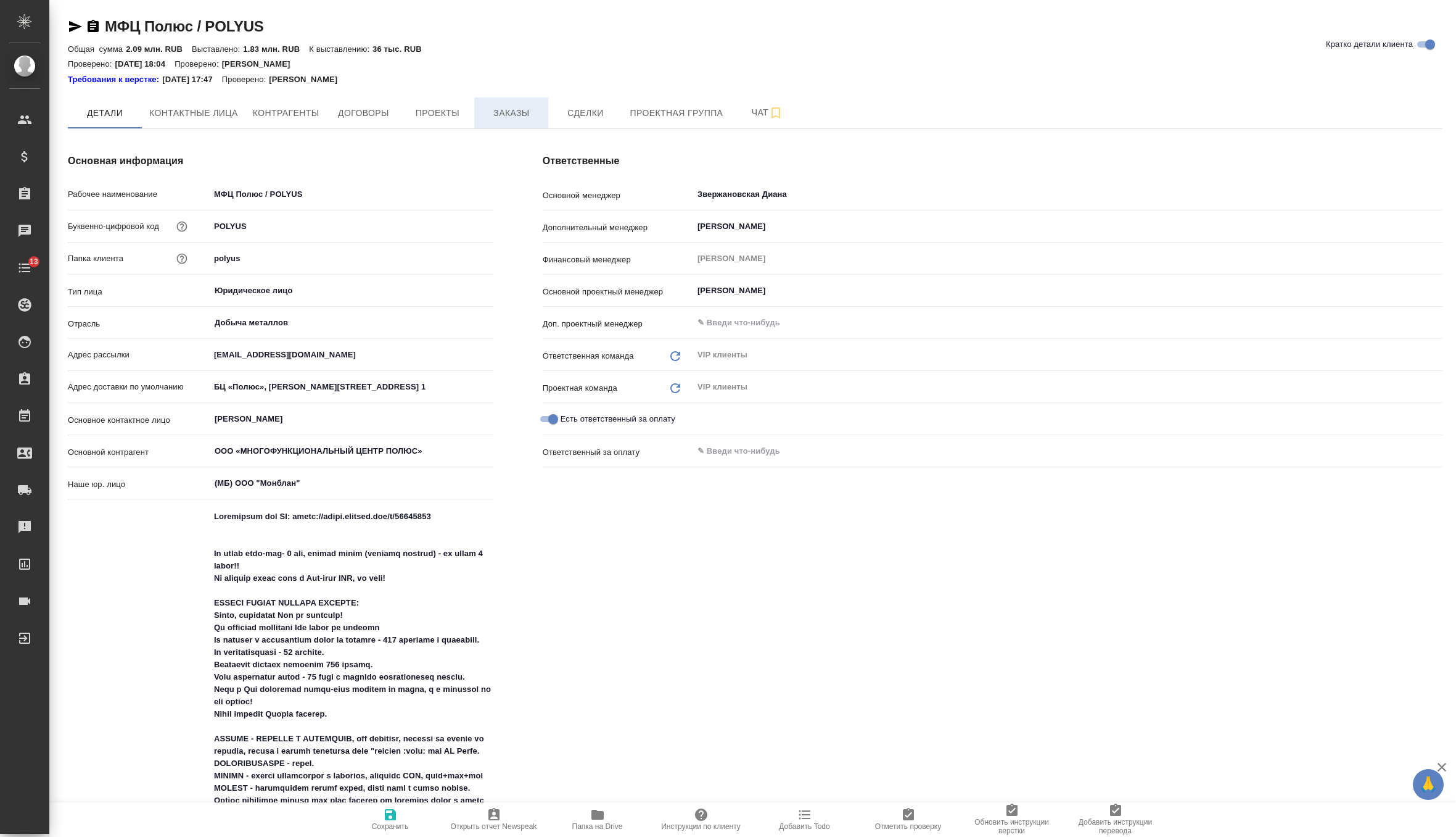
click at [510, 125] on button "Заказы" at bounding box center [511, 112] width 74 height 31
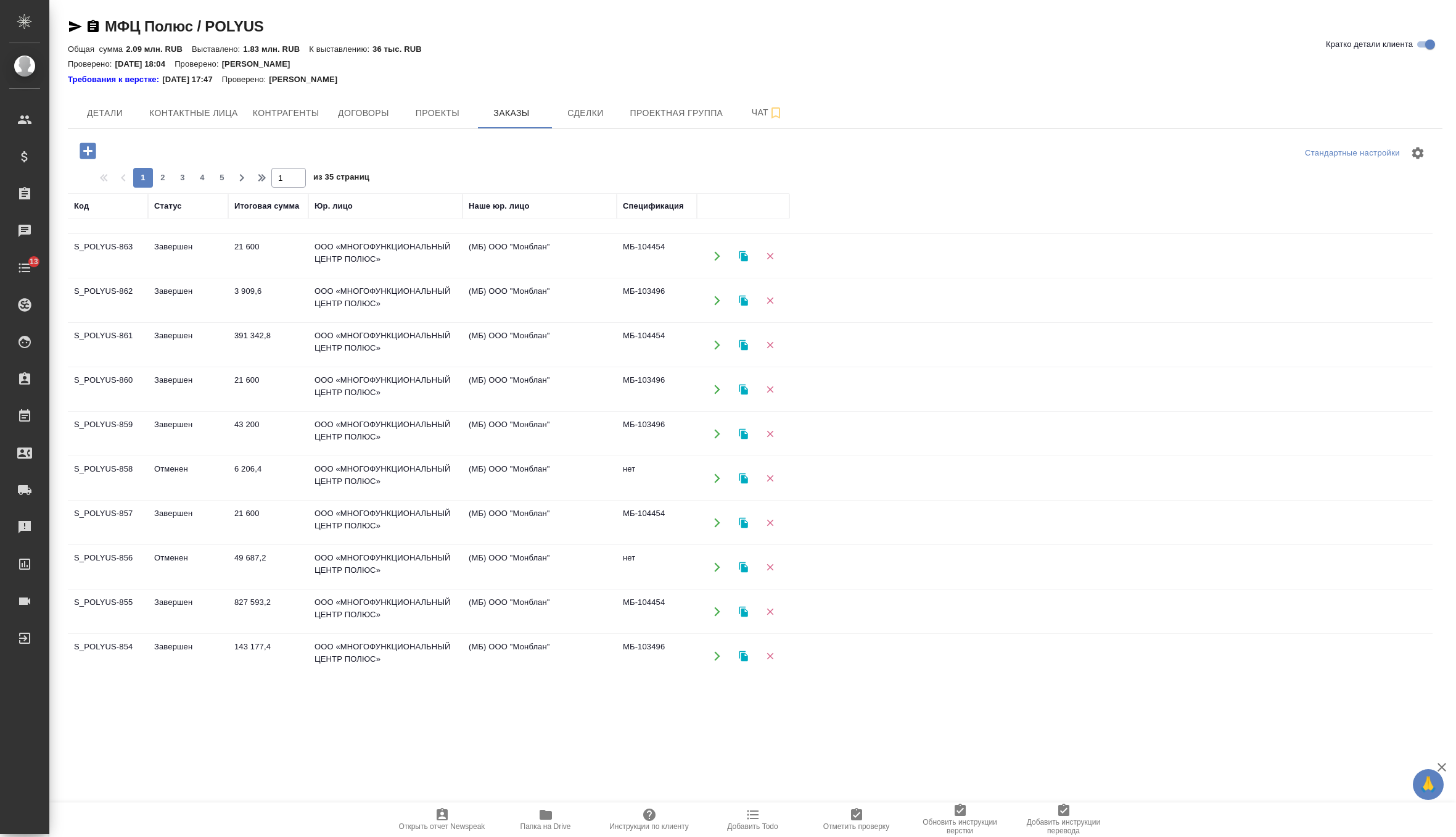
scroll to position [433, 0]
click at [742, 603] on icon "button" at bounding box center [743, 608] width 9 height 11
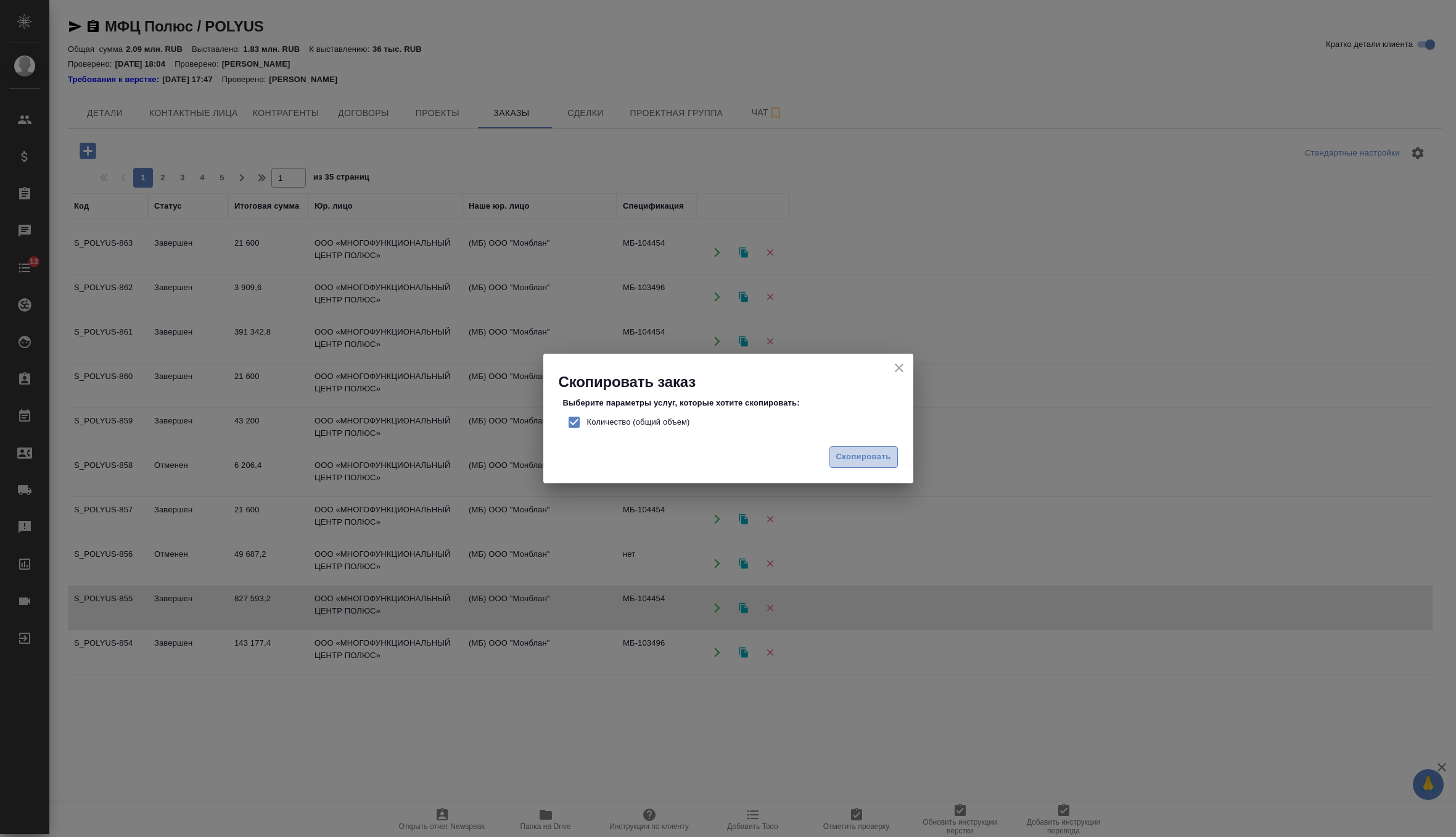
click at [871, 450] on span "Скопировать" at bounding box center [864, 457] width 55 height 14
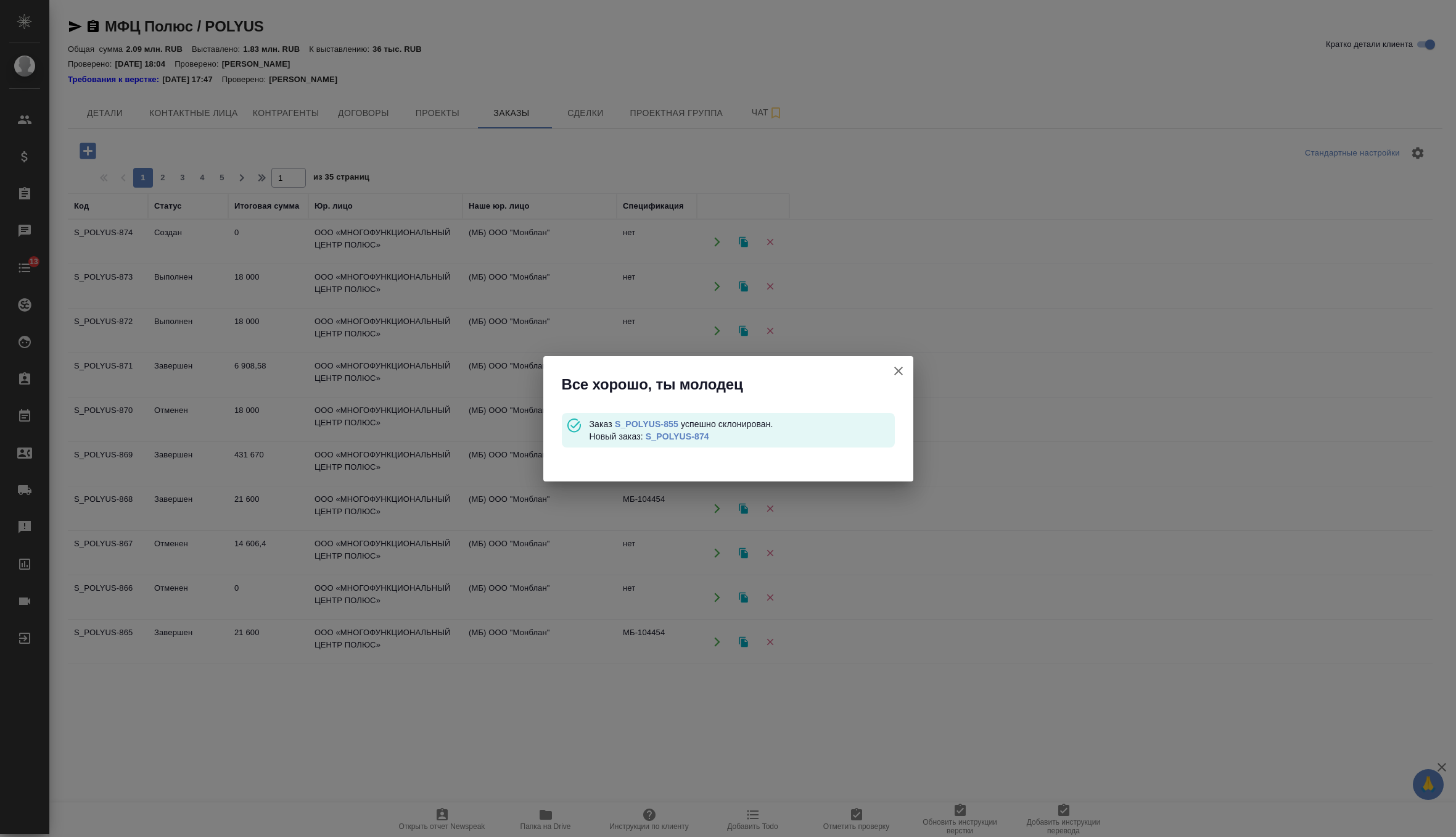
scroll to position [0, 0]
click at [709, 436] on link "S_POLYUS-874" at bounding box center [677, 436] width 63 height 10
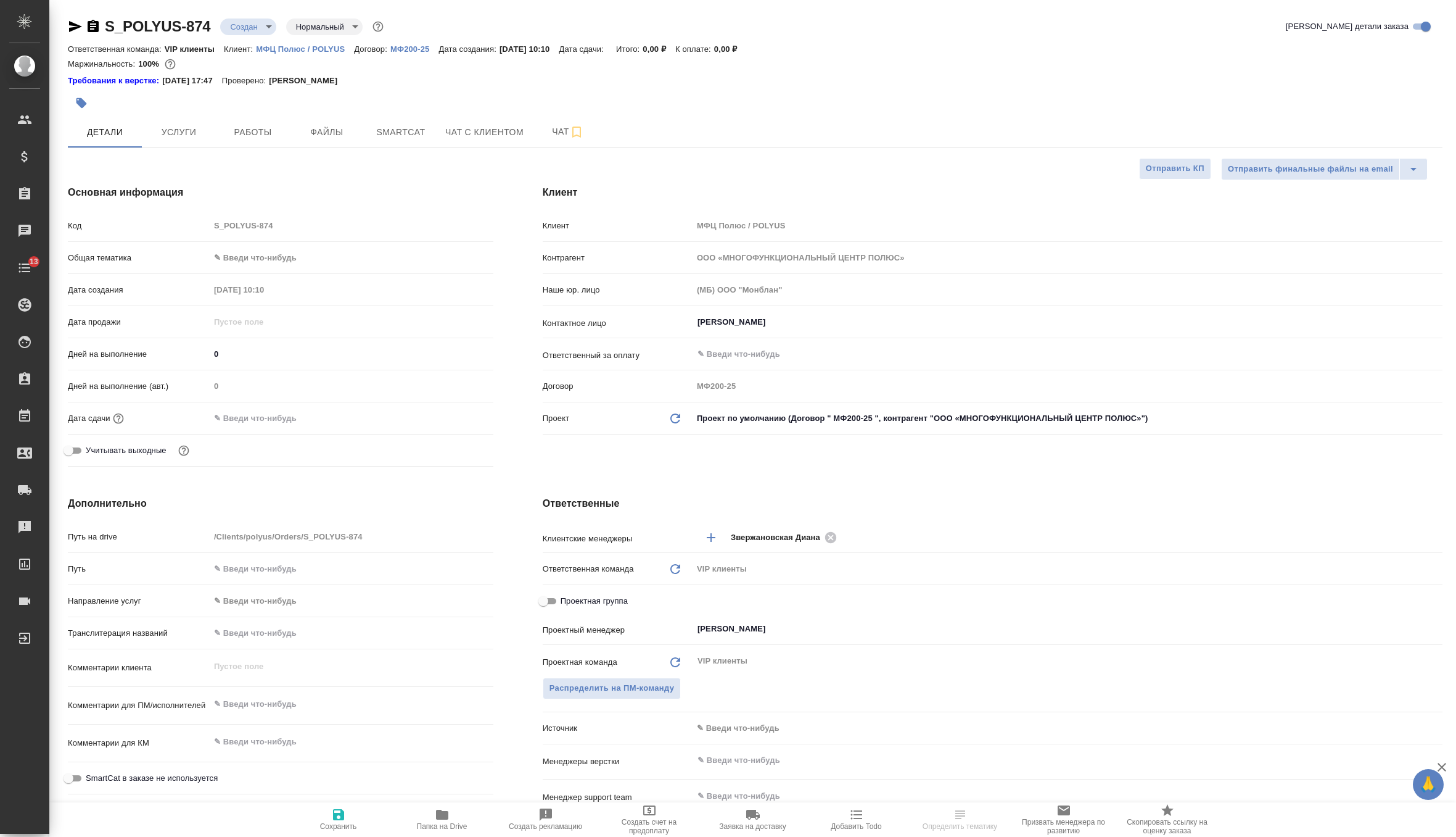
select select "RU"
click at [560, 135] on span "Чат" at bounding box center [567, 132] width 59 height 16
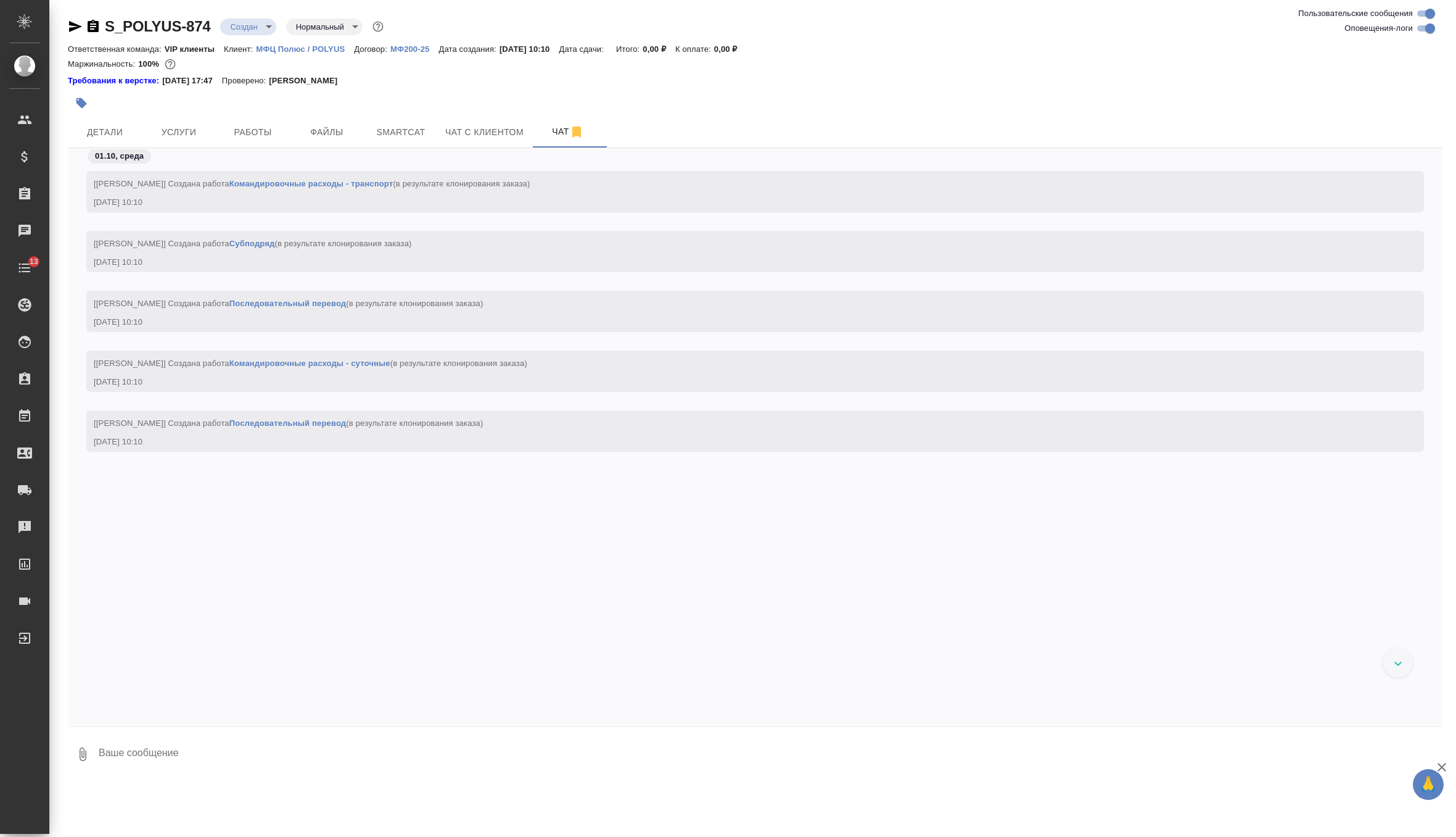
click at [251, 765] on textarea at bounding box center [770, 754] width 1345 height 42
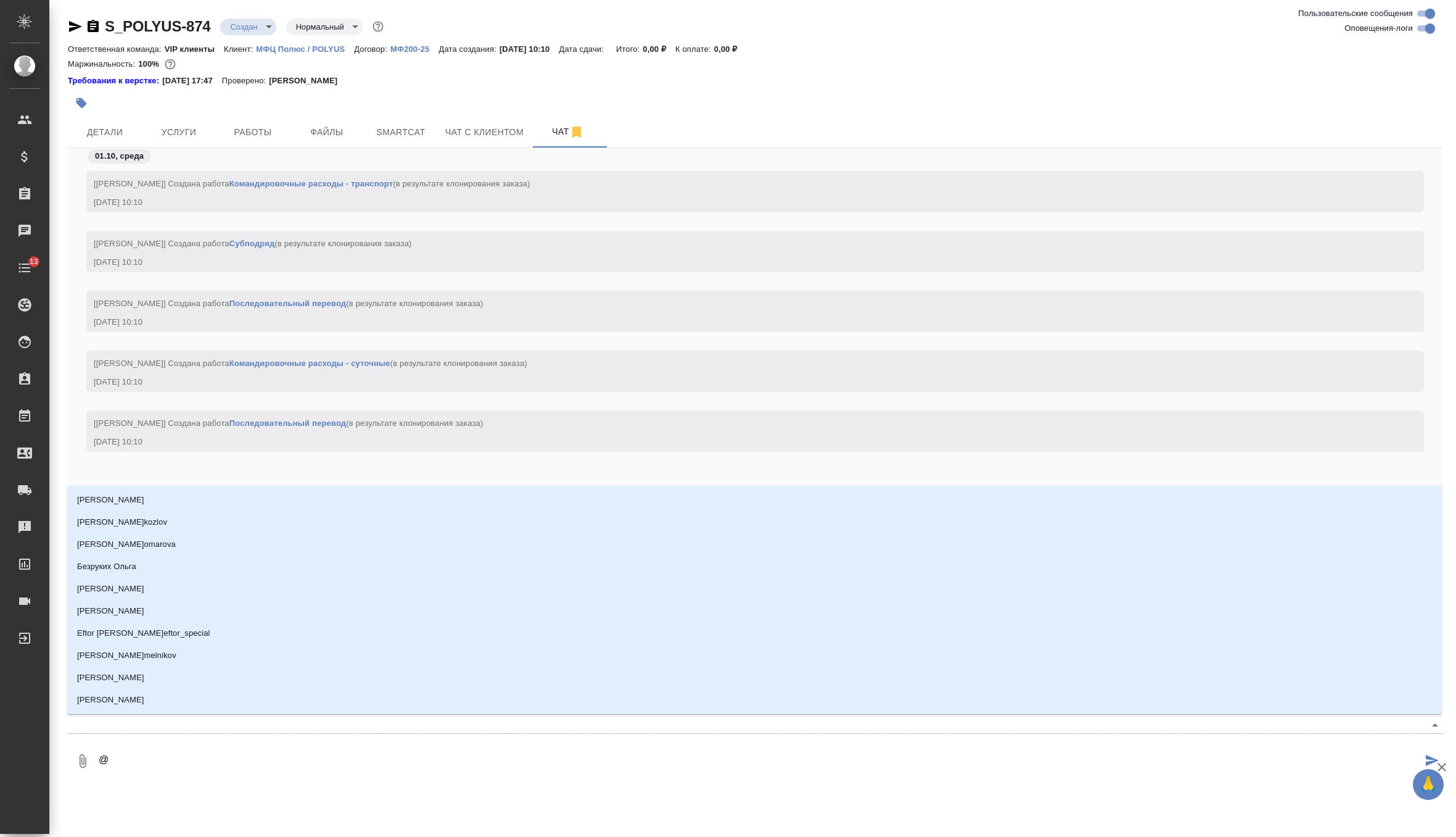
type textarea "@ф"
type input "ф"
type textarea "@фе"
type input "фе"
type textarea "@фед"
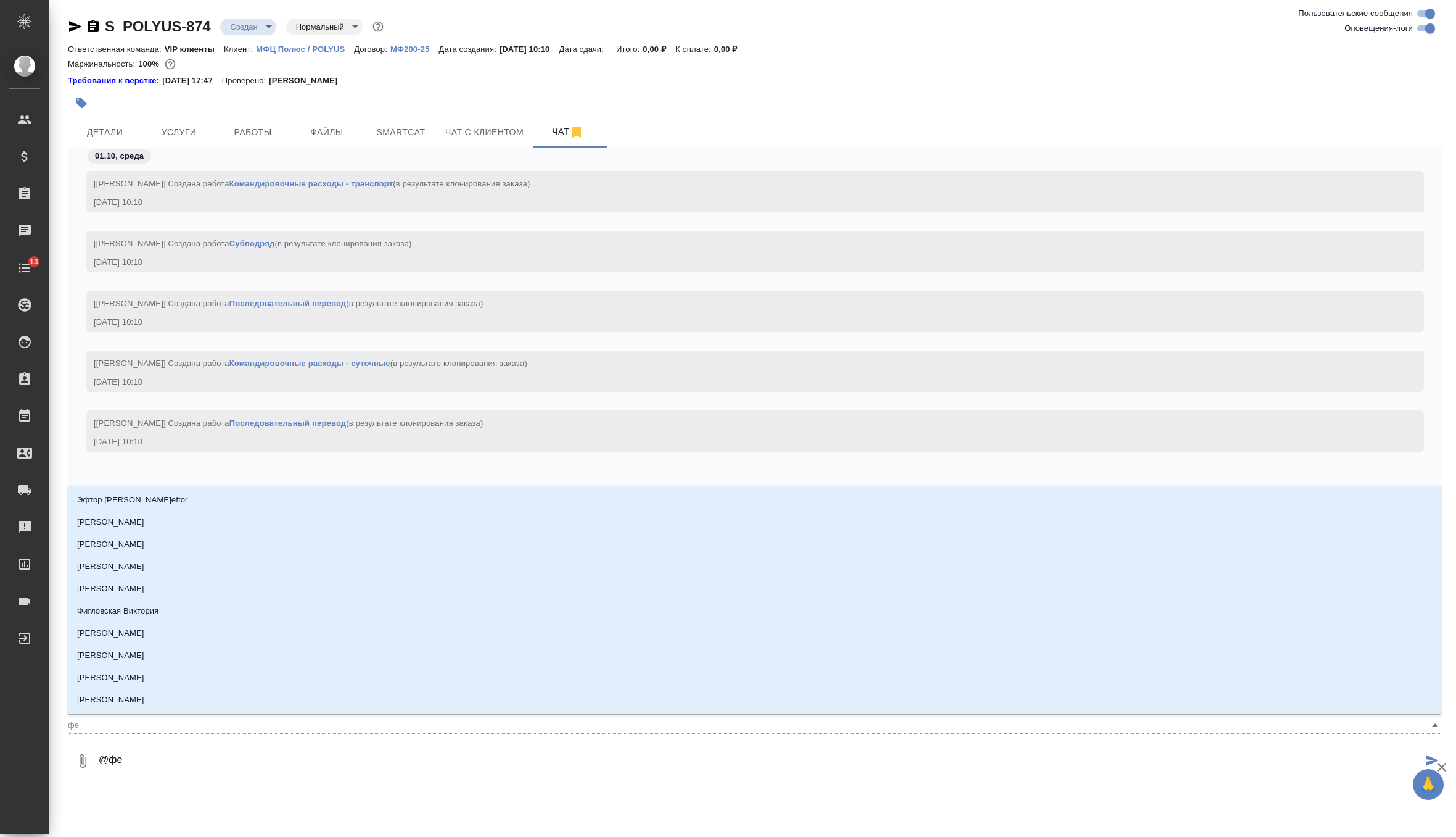
type input "фед"
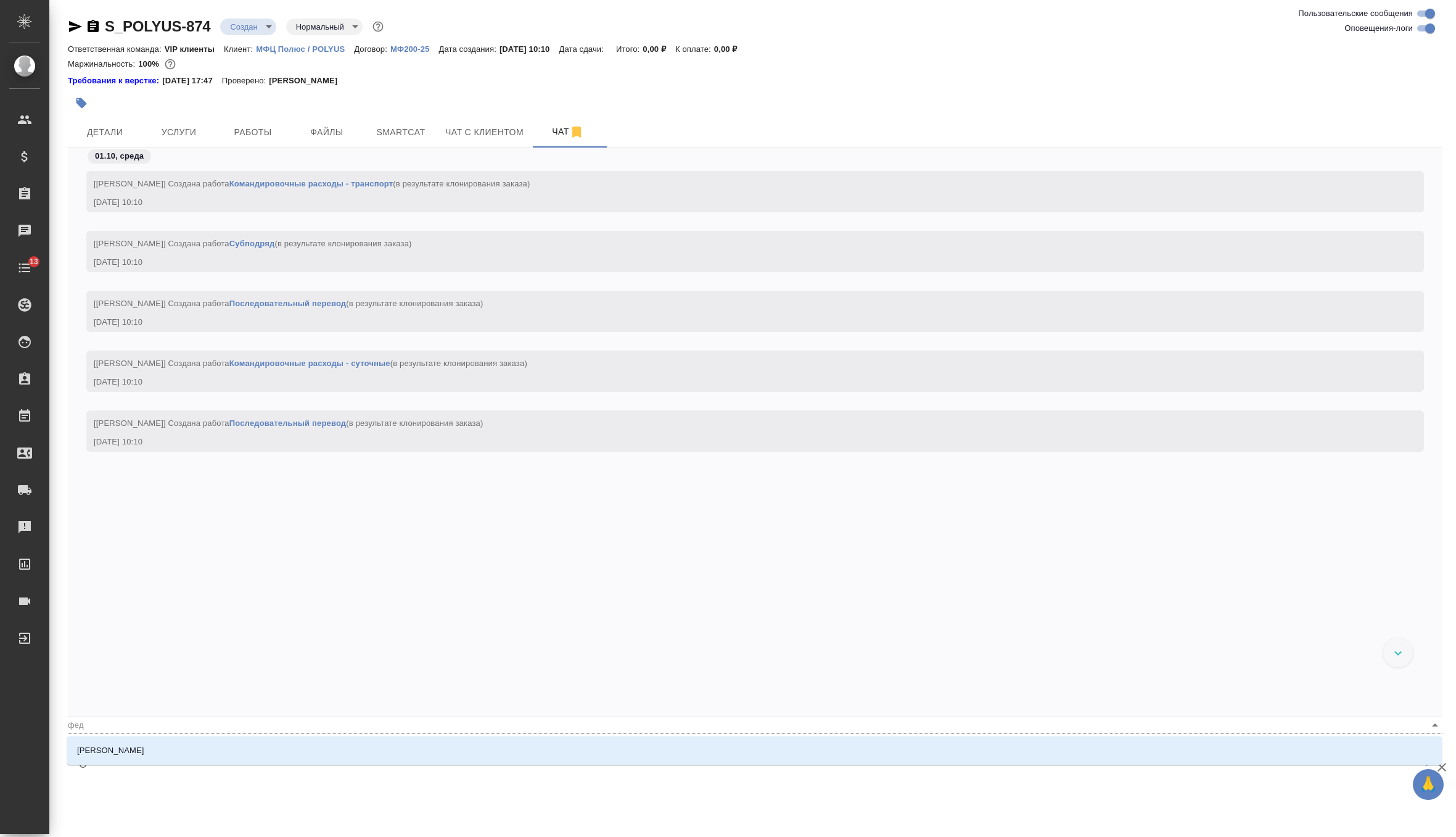
type textarea "@федо"
type input "федо"
type textarea "@[PERSON_NAME]"
type input "[PERSON_NAME]"
type textarea "@федото"
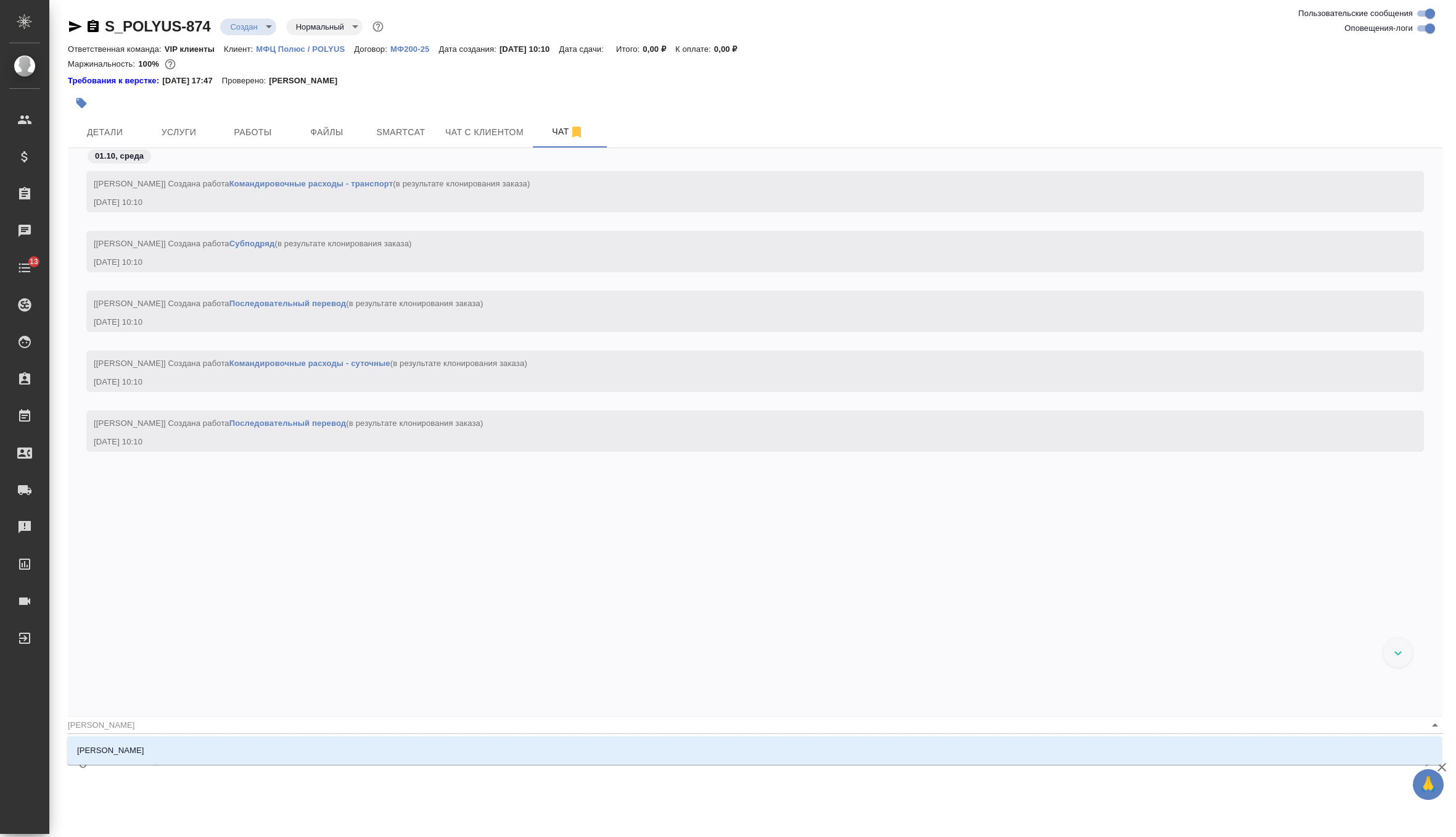
type input "федото"
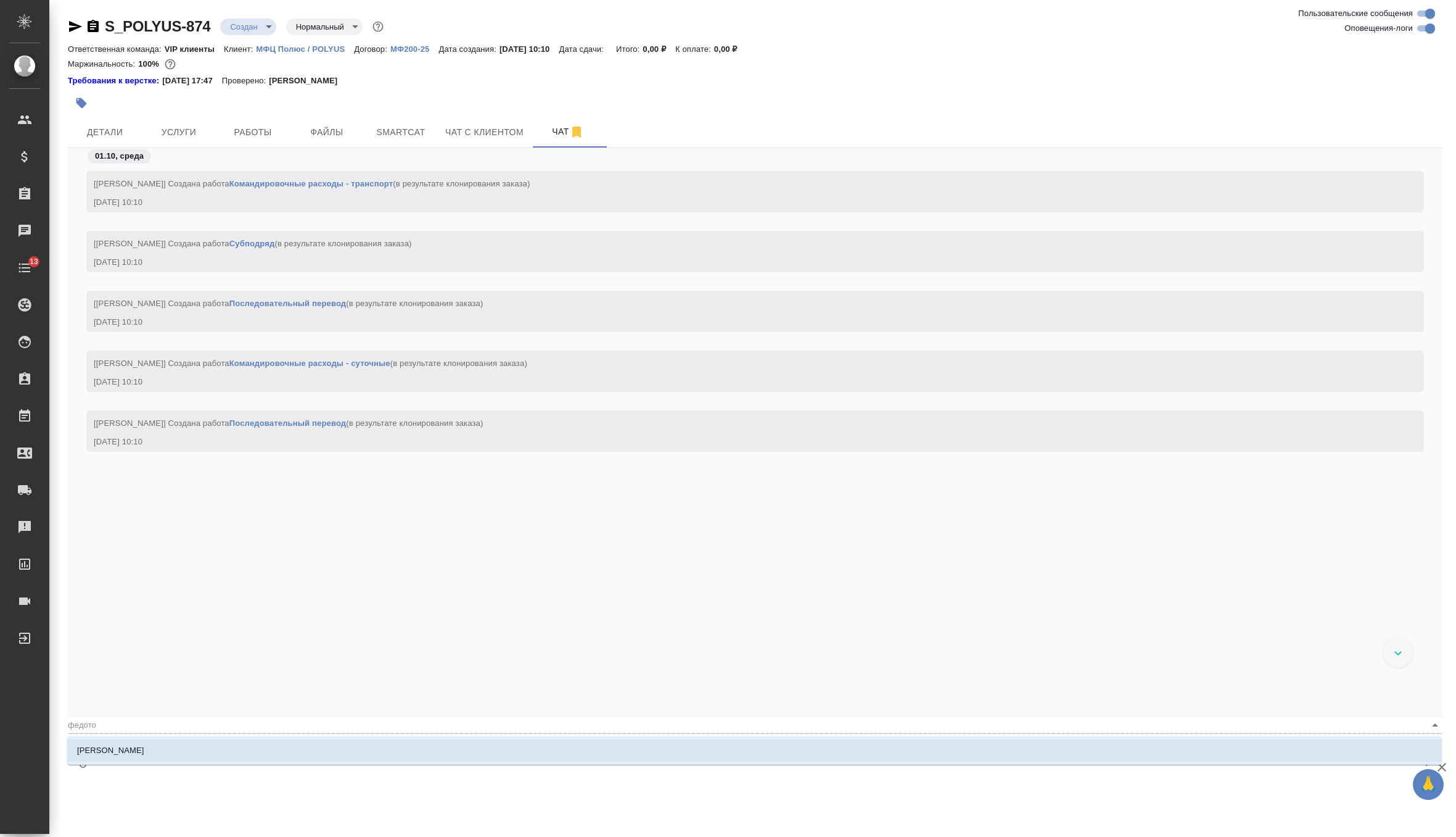
click at [237, 759] on li "[PERSON_NAME]" at bounding box center [755, 750] width 1375 height 22
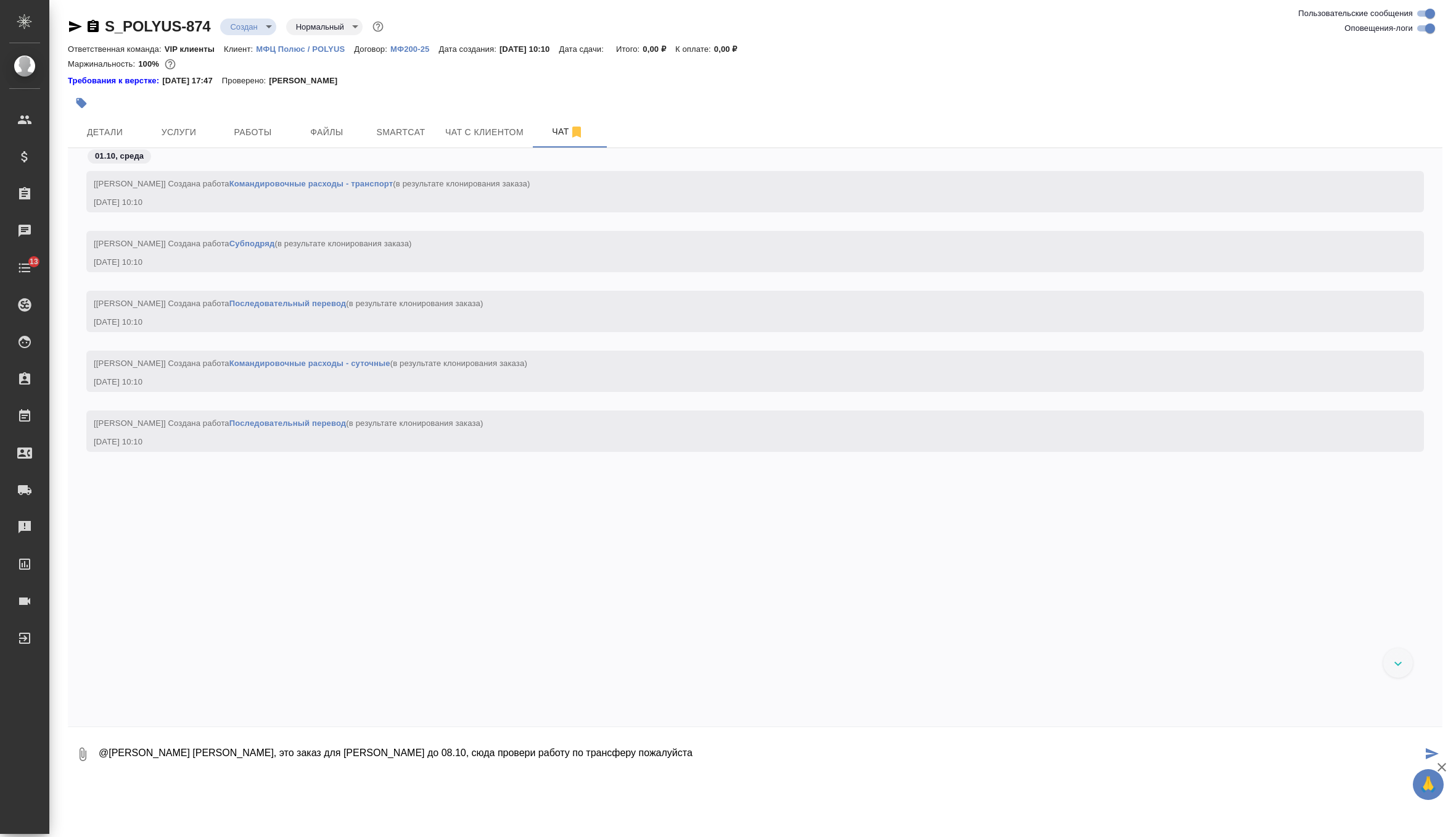
click at [469, 756] on textarea "@[PERSON_NAME] [PERSON_NAME], это заказ для [PERSON_NAME] до 08.10, сюда провер…" at bounding box center [759, 754] width 1325 height 42
click at [645, 747] on textarea "@[PERSON_NAME] [PERSON_NAME], это заказ для [PERSON_NAME] до 08.10, сюда провед…" at bounding box center [759, 754] width 1325 height 42
type textarea "@[PERSON_NAME] [PERSON_NAME], это заказ для [PERSON_NAME] до 08.10, сюда провед…"
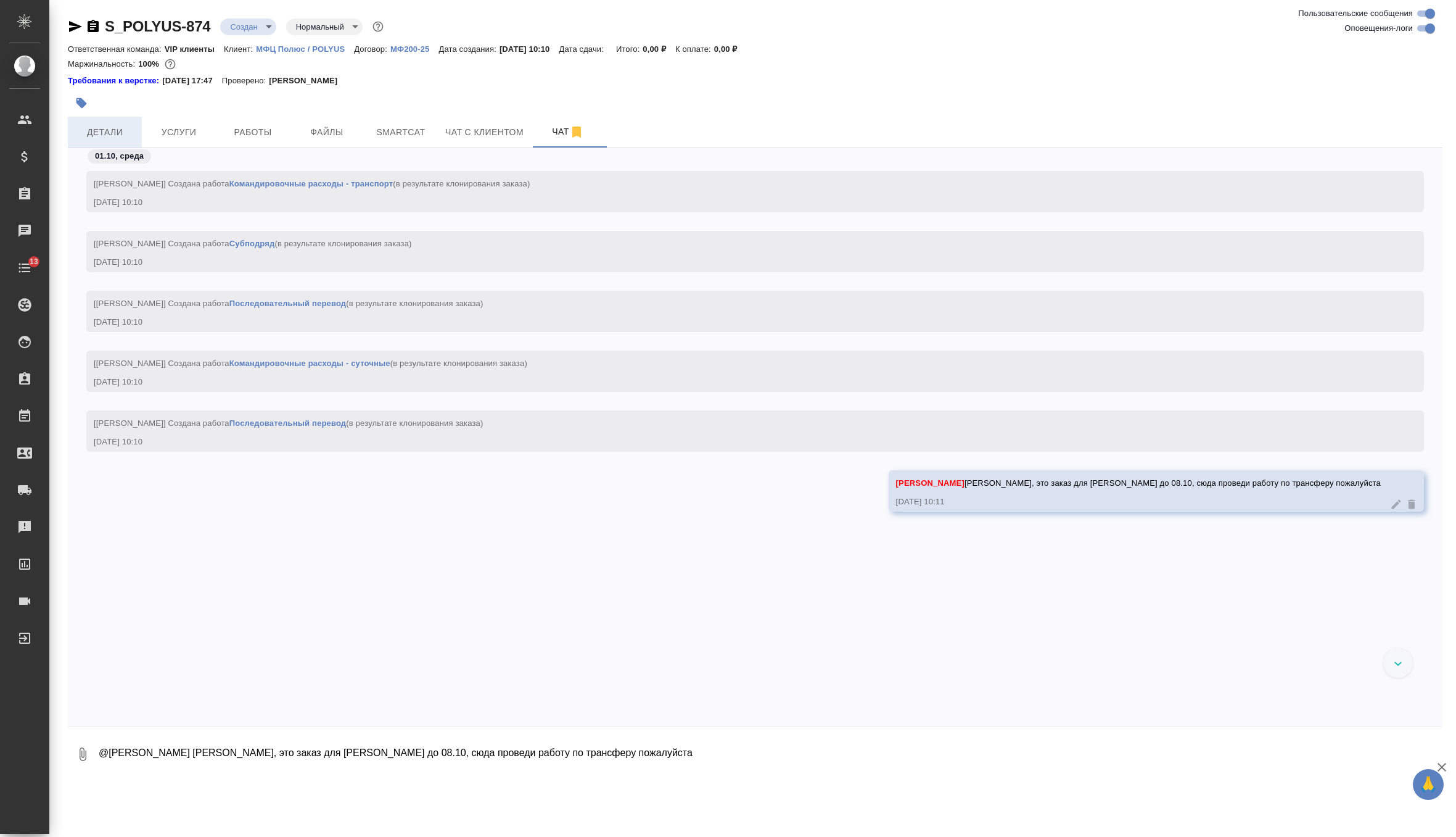
click at [107, 130] on span "Детали" at bounding box center [104, 132] width 59 height 16
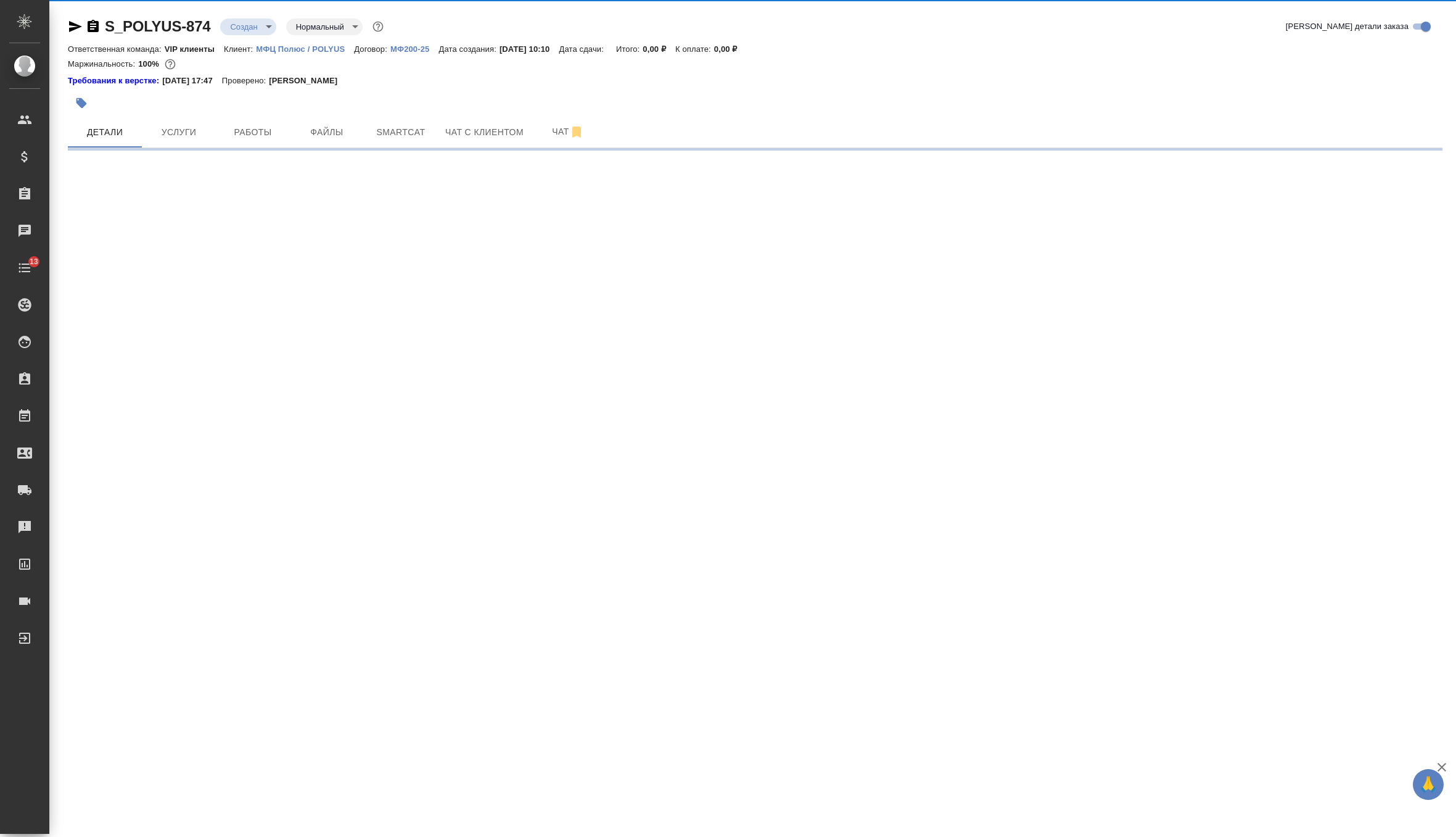
select select "RU"
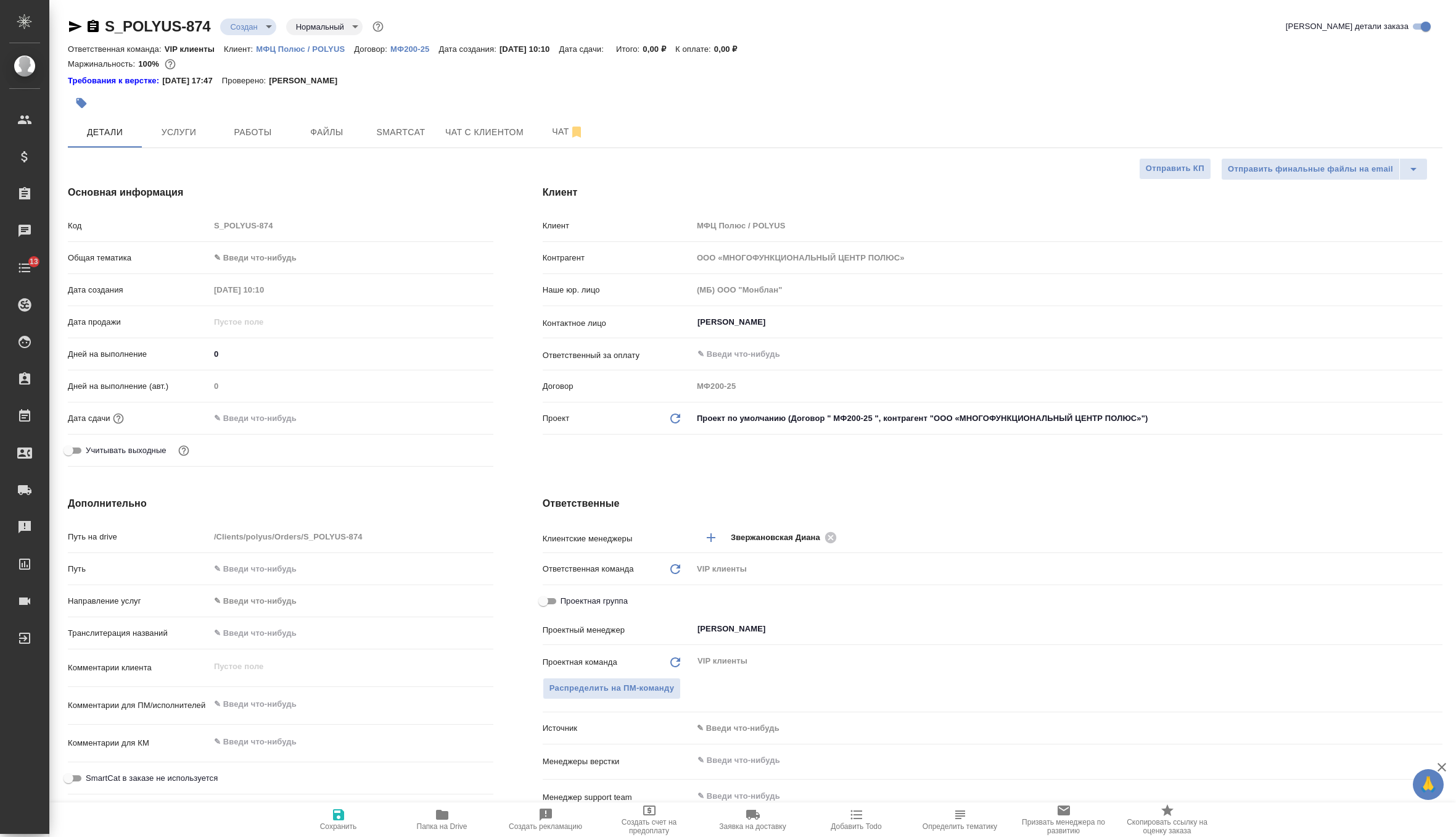
type textarea "x"
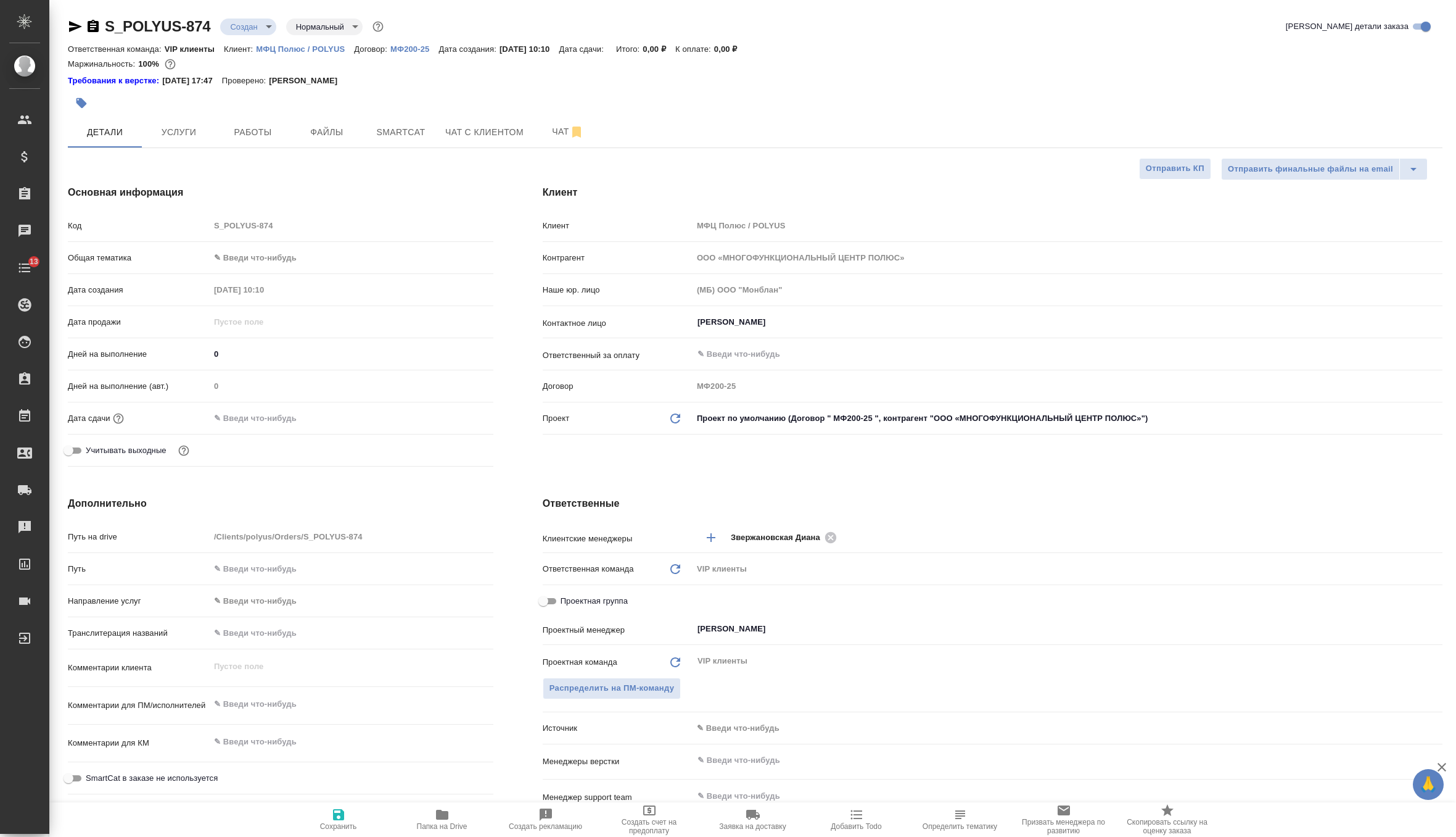
type textarea "x"
click at [89, 99] on button "button" at bounding box center [82, 103] width 27 height 27
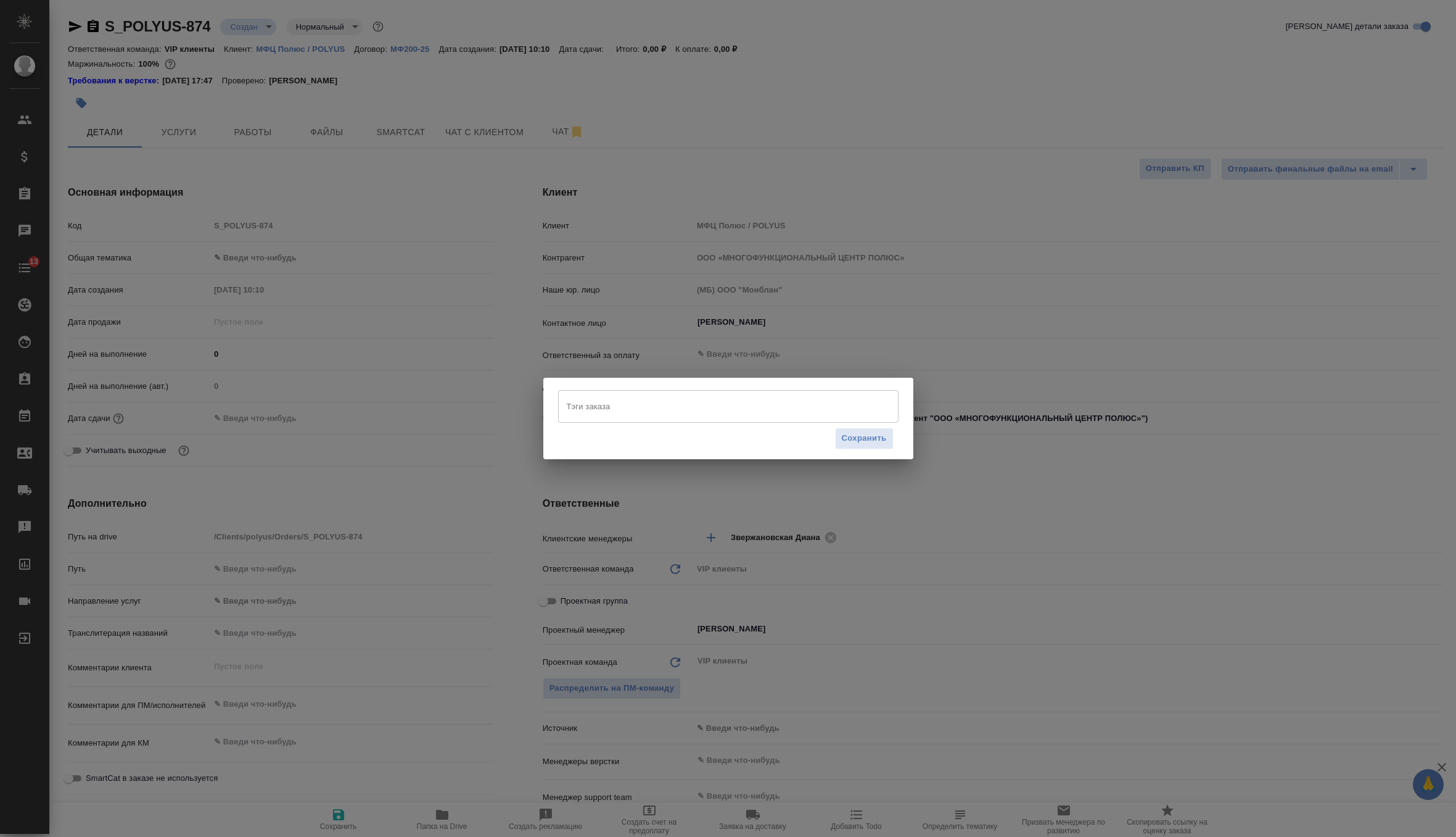
click at [591, 406] on input "Тэги заказа" at bounding box center [717, 406] width 306 height 21
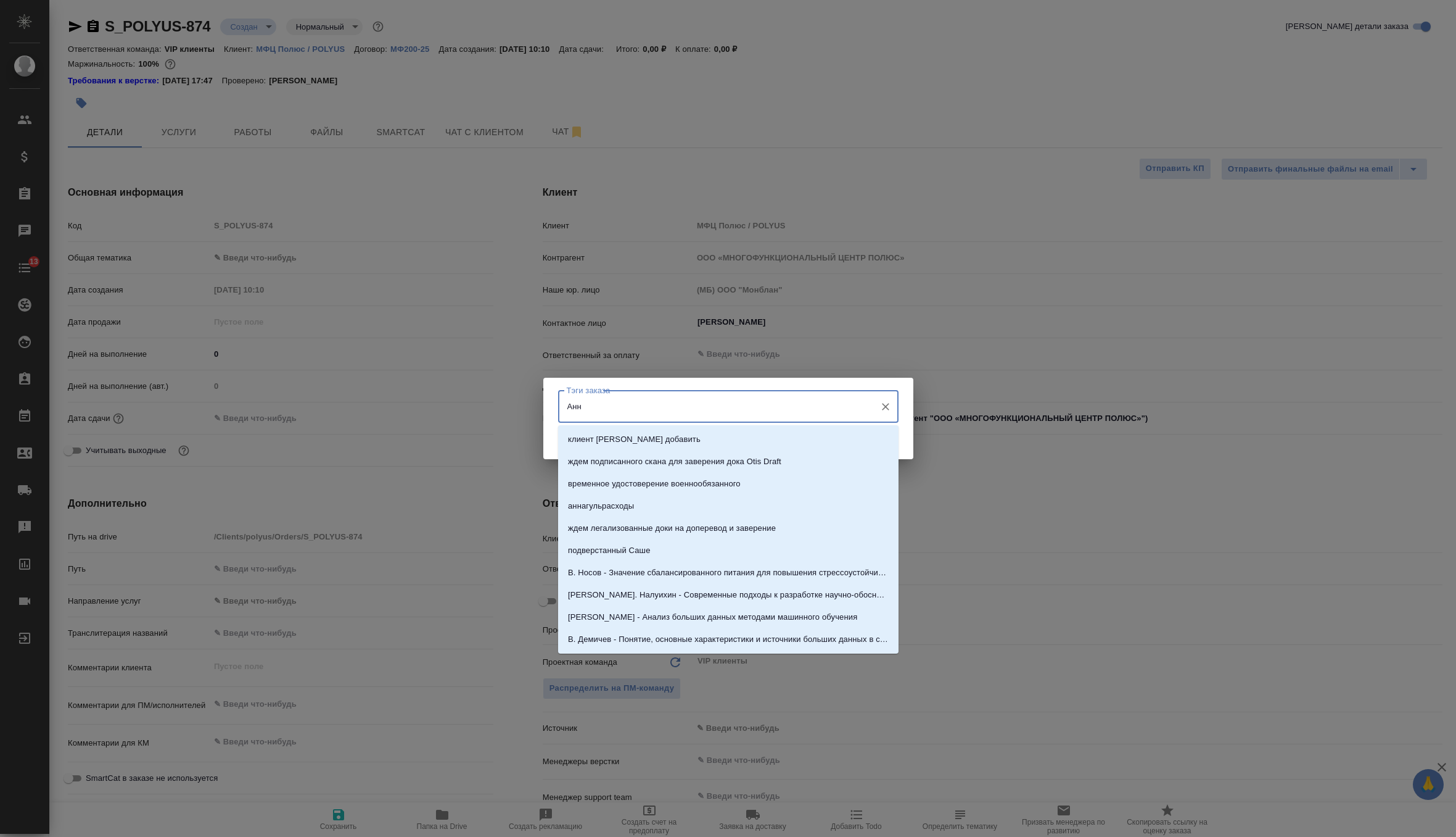
type input "Анна"
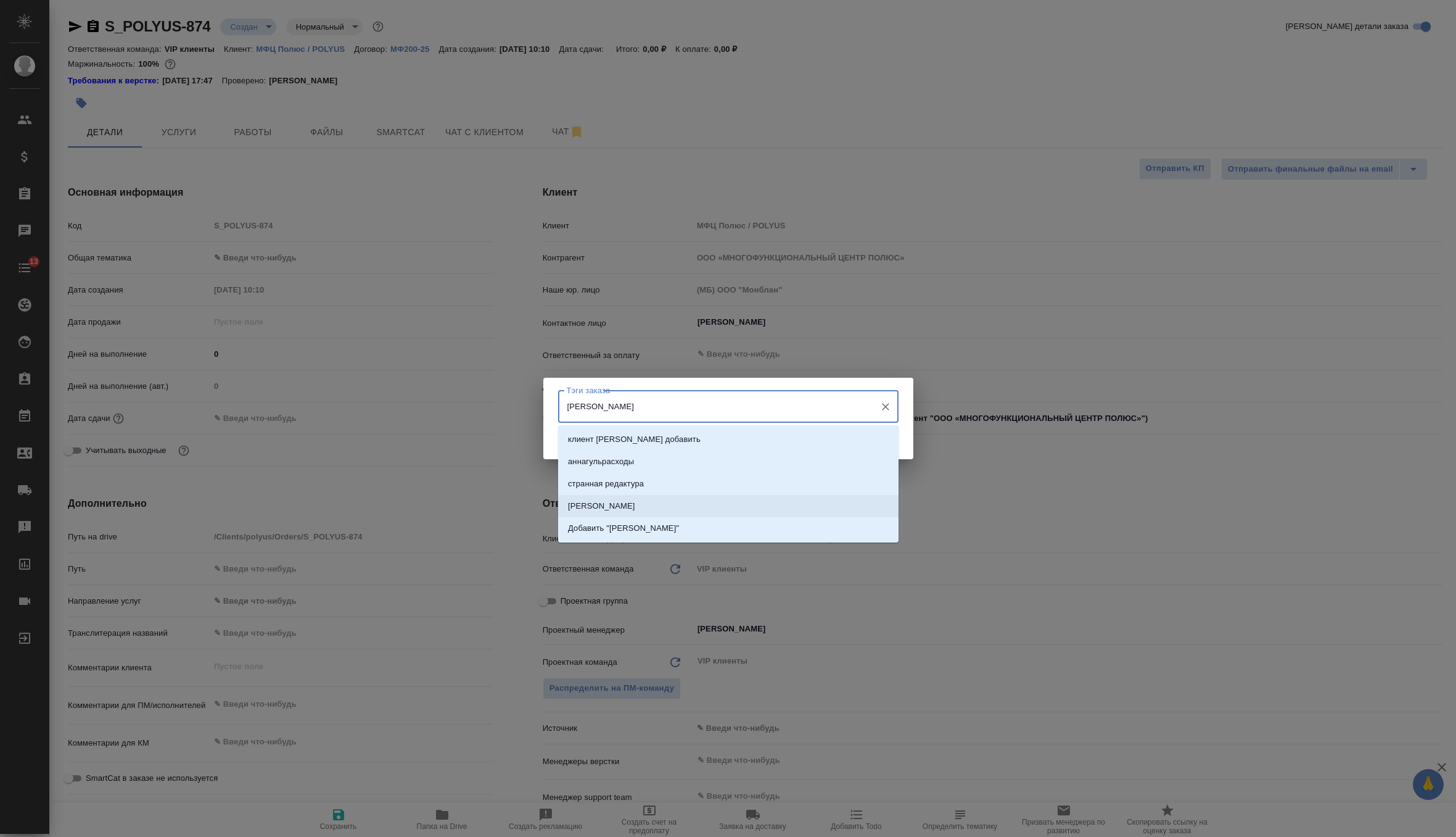
click at [617, 499] on li "Анна Сафонова" at bounding box center [728, 505] width 340 height 22
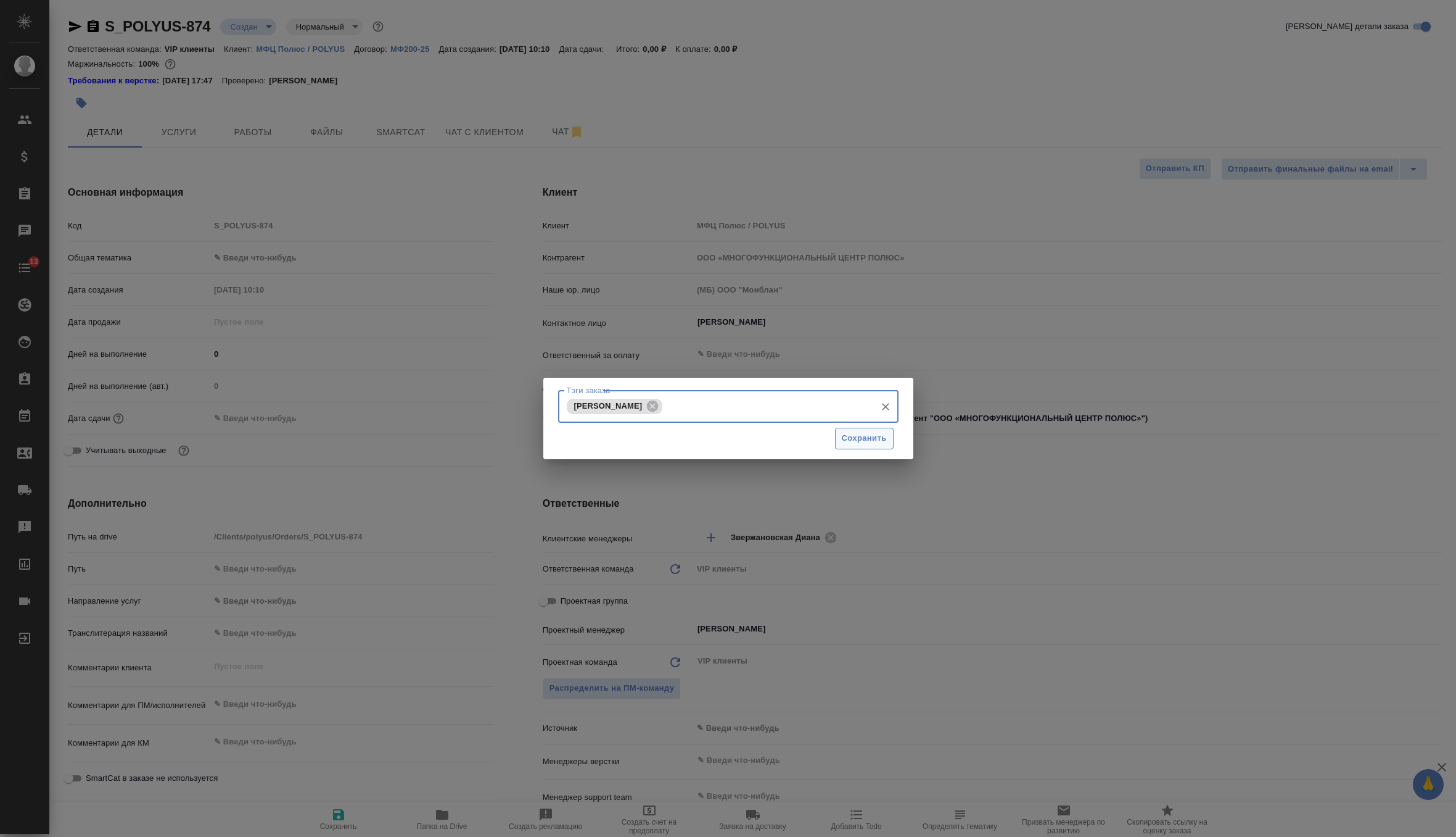
click at [869, 438] on span "Сохранить" at bounding box center [864, 438] width 45 height 14
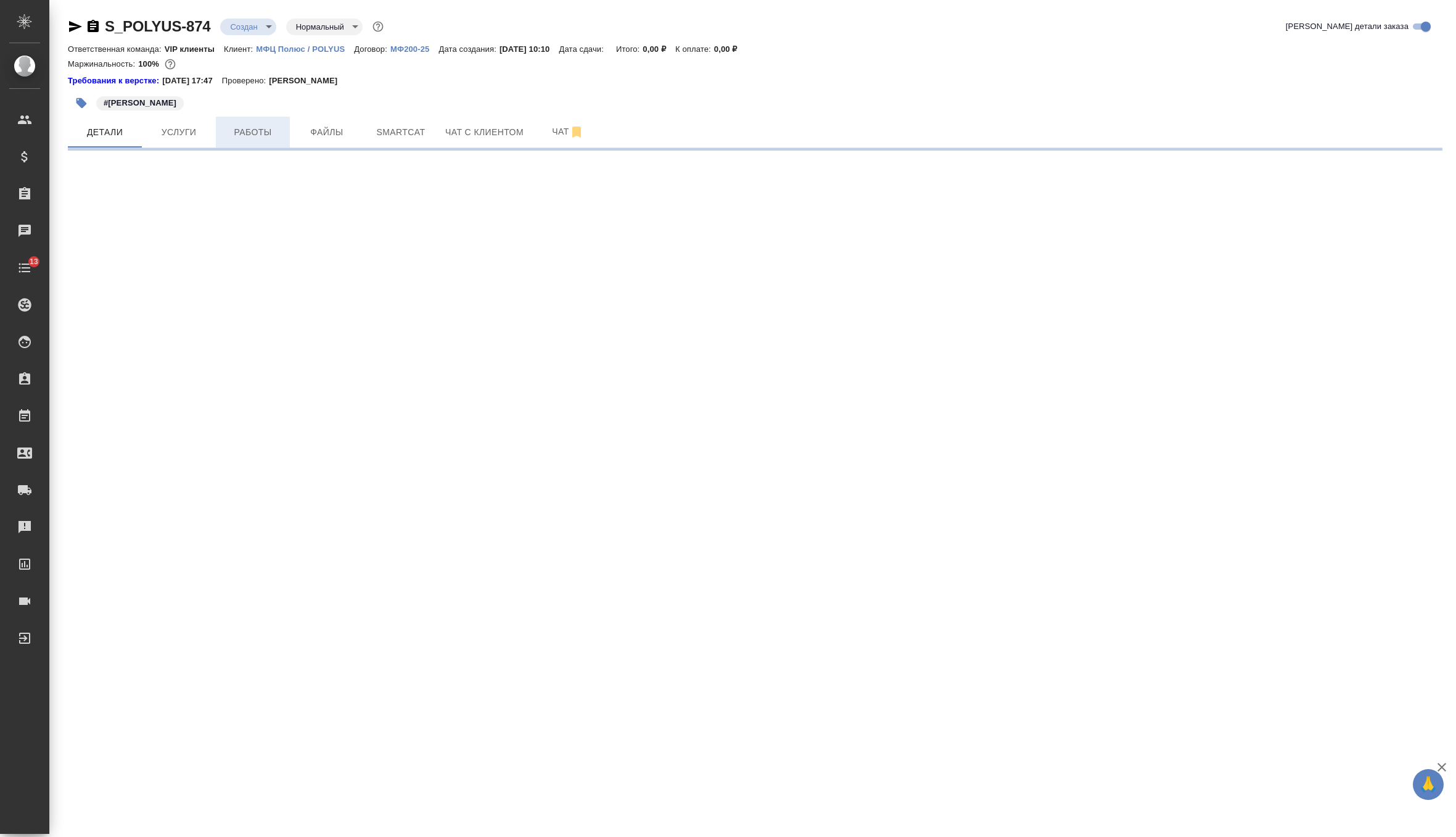
select select "RU"
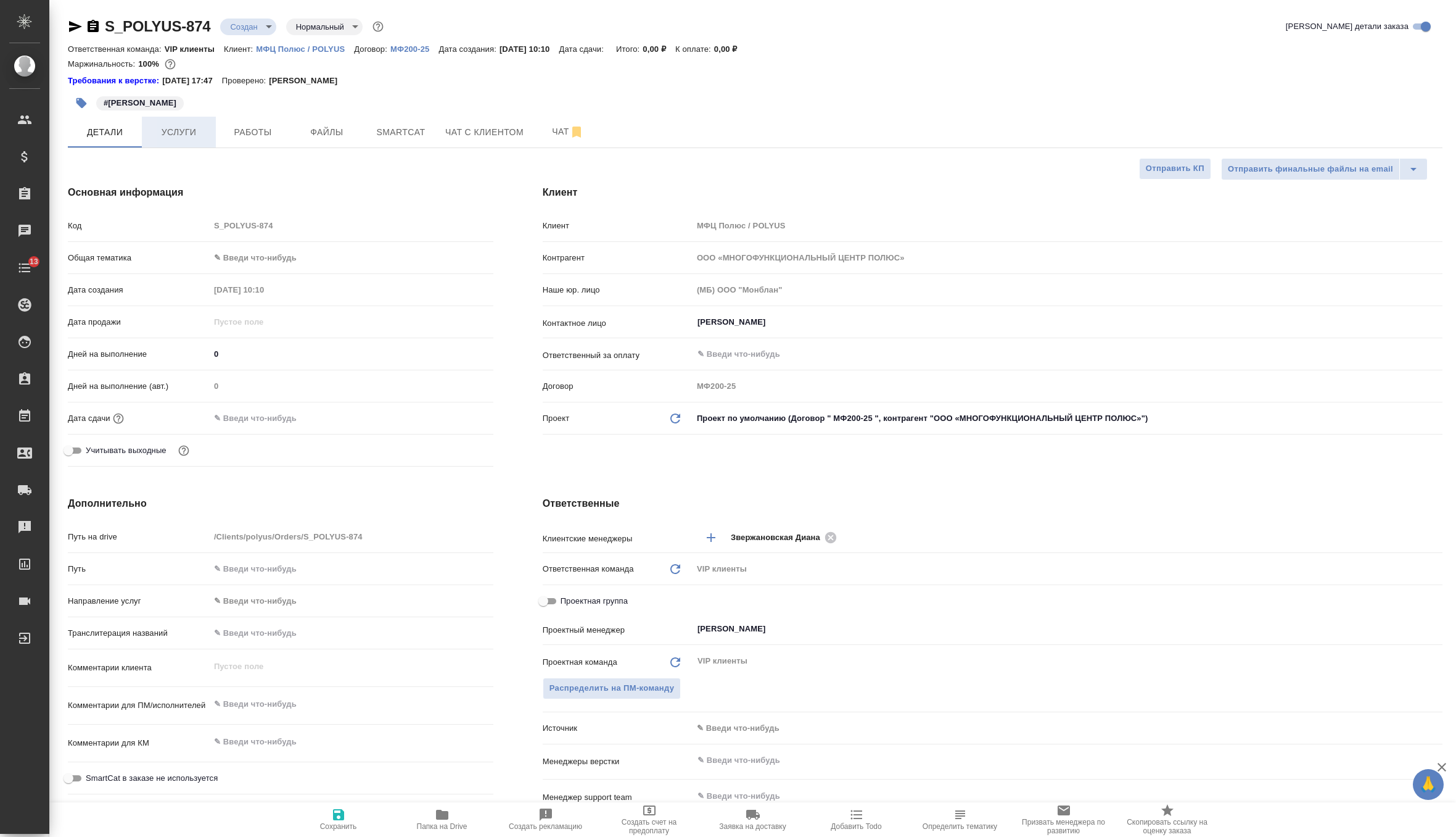
type textarea "x"
click at [185, 119] on button "Услуги" at bounding box center [179, 131] width 74 height 31
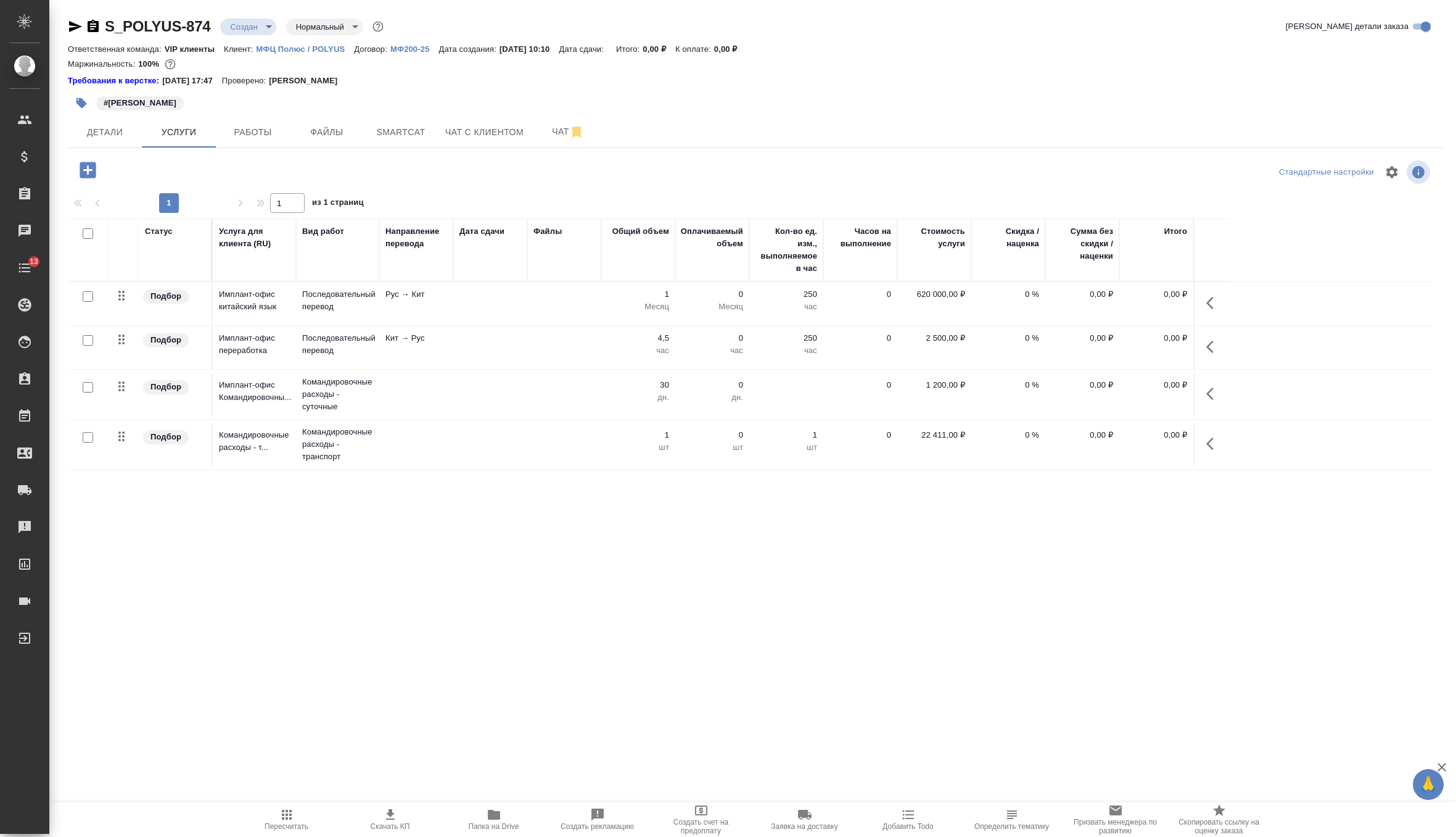
click at [393, 313] on td "Рус → Кит" at bounding box center [416, 303] width 74 height 43
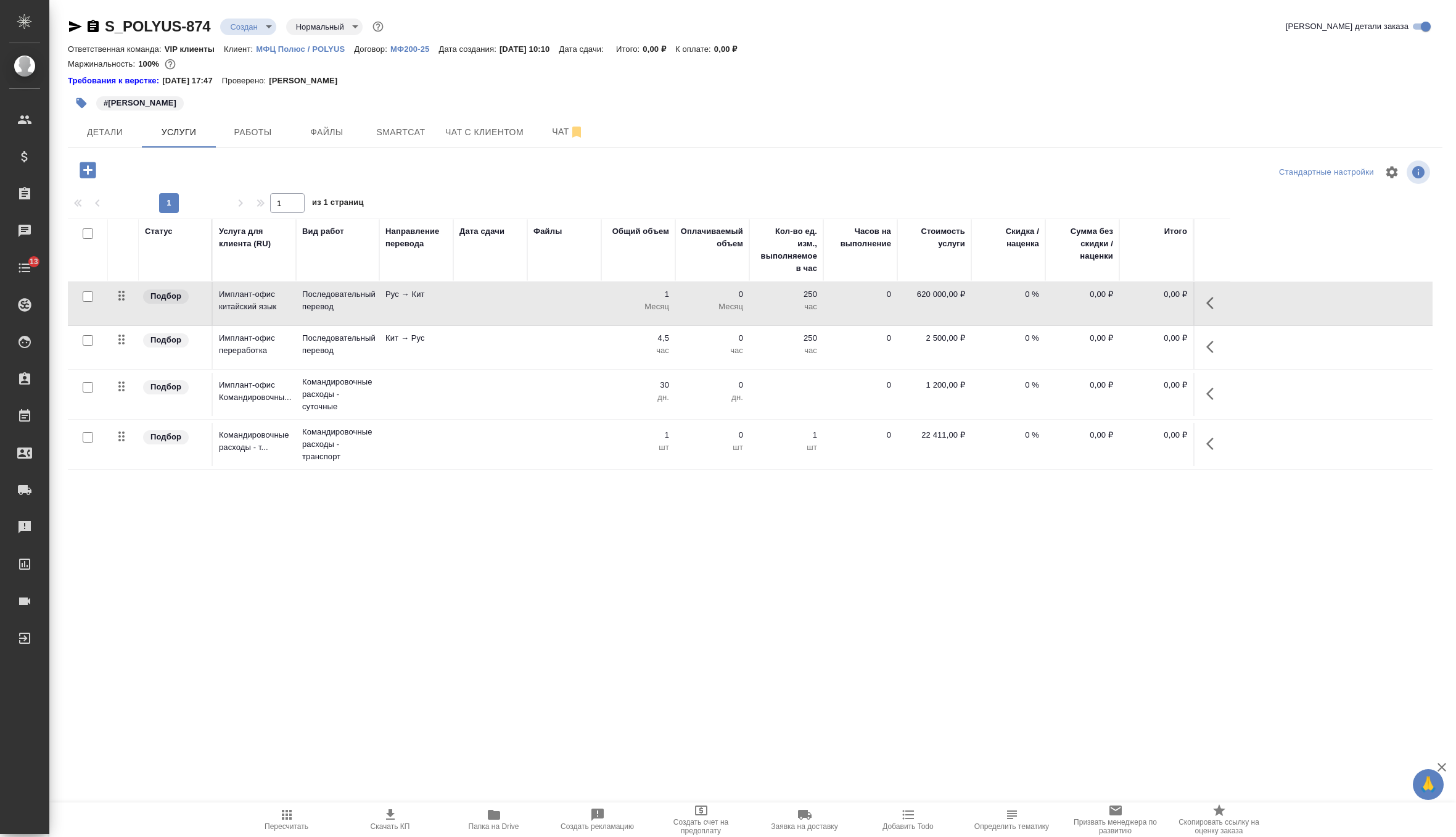
click at [393, 313] on td "Рус → Кит" at bounding box center [416, 303] width 74 height 43
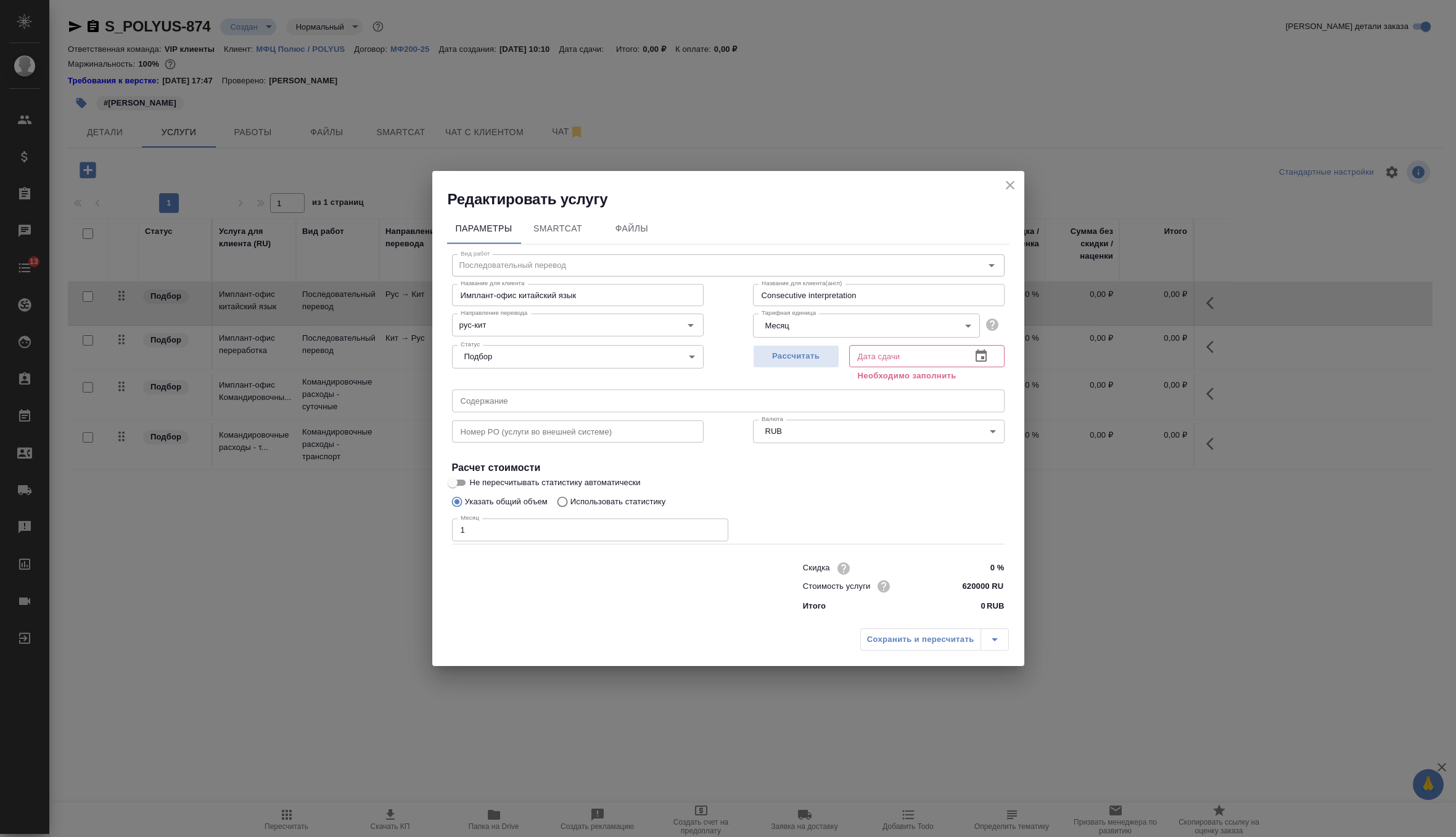
click at [527, 408] on input "text" at bounding box center [729, 400] width 553 height 22
paste input "Сопровождение ШМР оборудования ГМО для проекта ЮКВ для АО "Полюс Алдан""
type input "Сопровождение ШМР оборудования ГМО для проекта ЮКВ для АО "Полюс Алдан""
click at [813, 354] on span "Рассчитать" at bounding box center [796, 357] width 72 height 14
type input "01.10.2025 10:51"
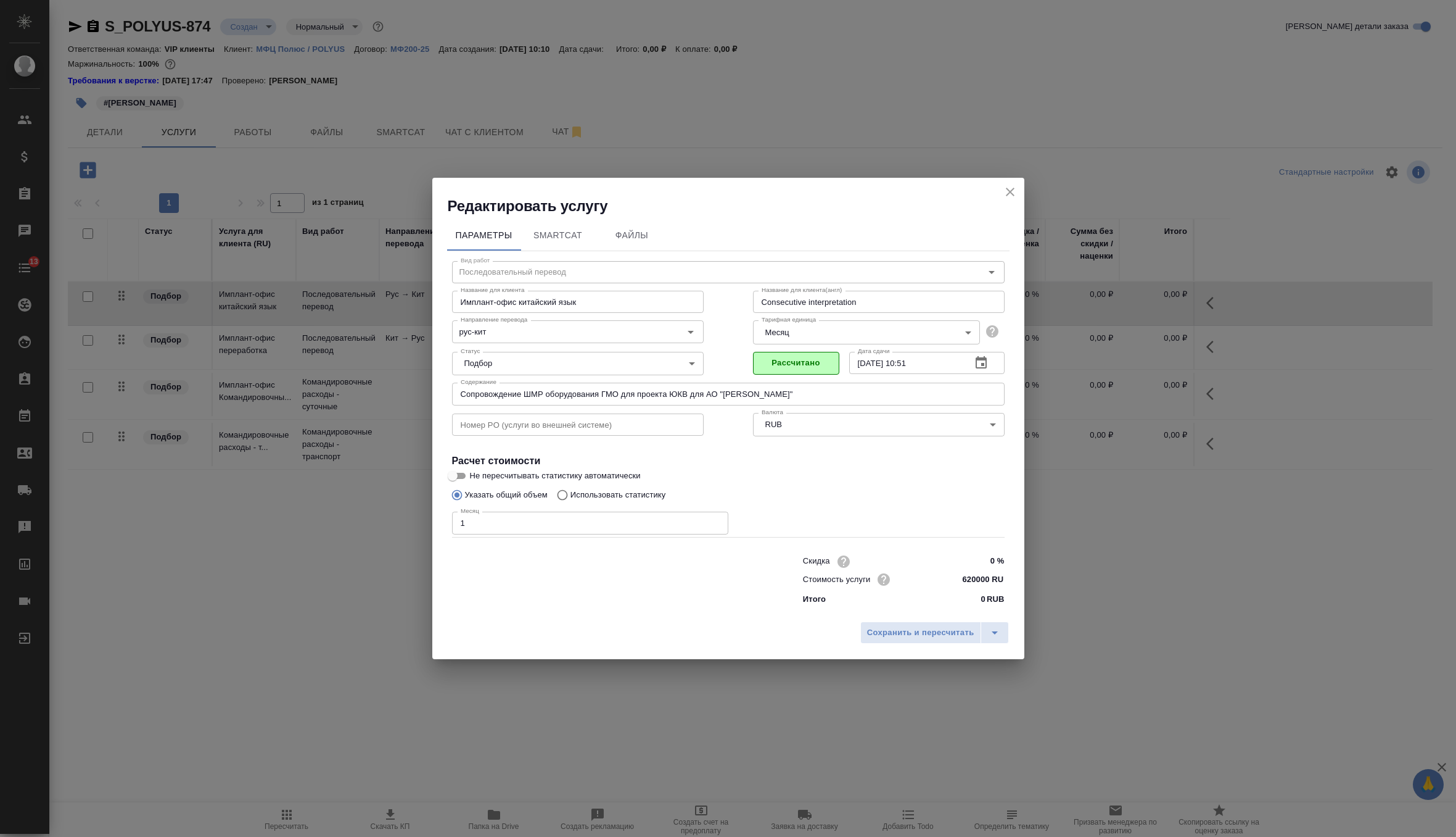
click at [829, 329] on body "🙏 .cls-1 fill:#fff; AWATERA Zverzhanovskaya Diana Клиенты Спецификации Заказы 0…" at bounding box center [728, 418] width 1456 height 837
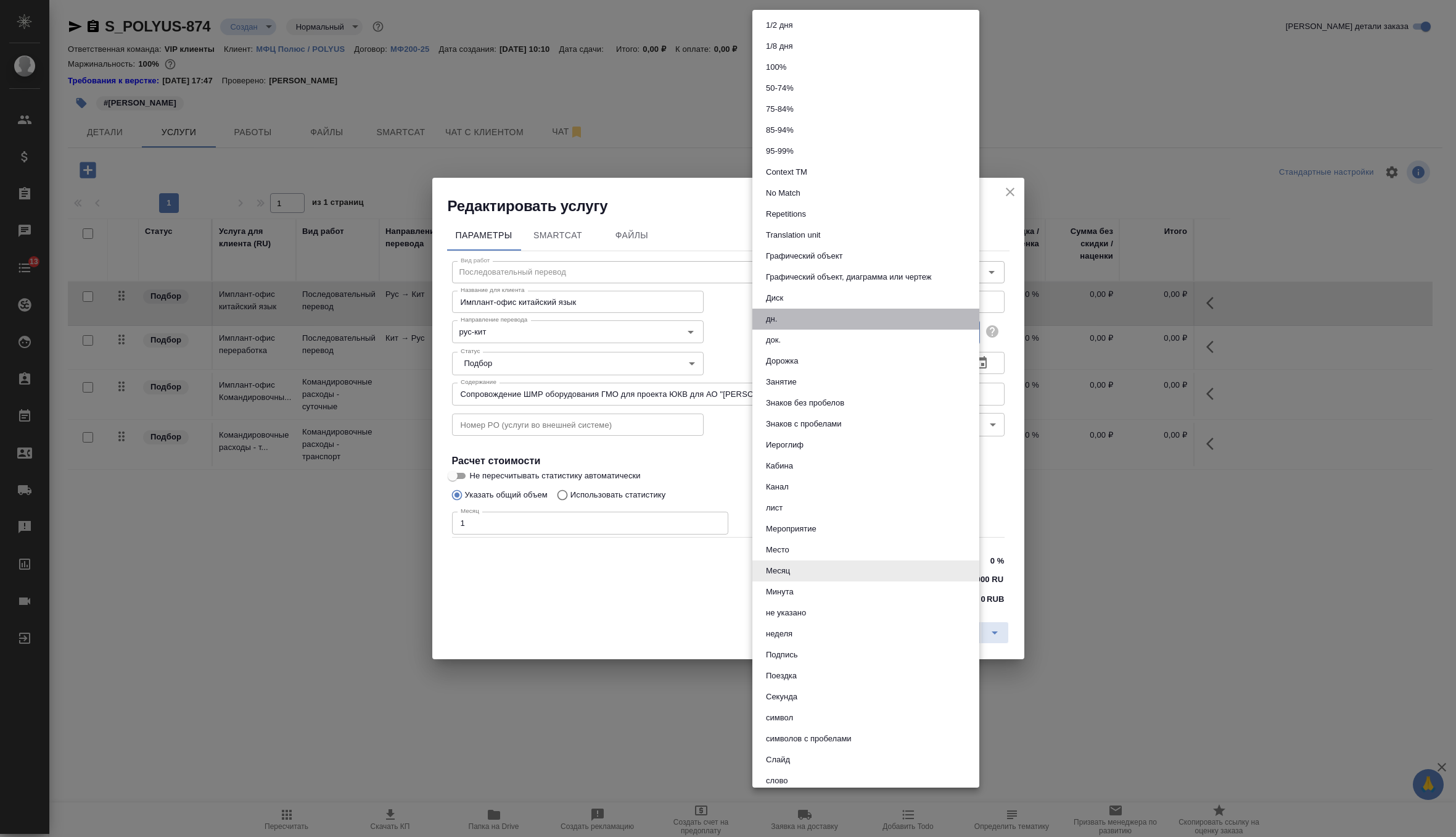
click at [813, 315] on li "дн." at bounding box center [866, 319] width 227 height 21
type input "5a8b1489cc6b4906c91bfd8a"
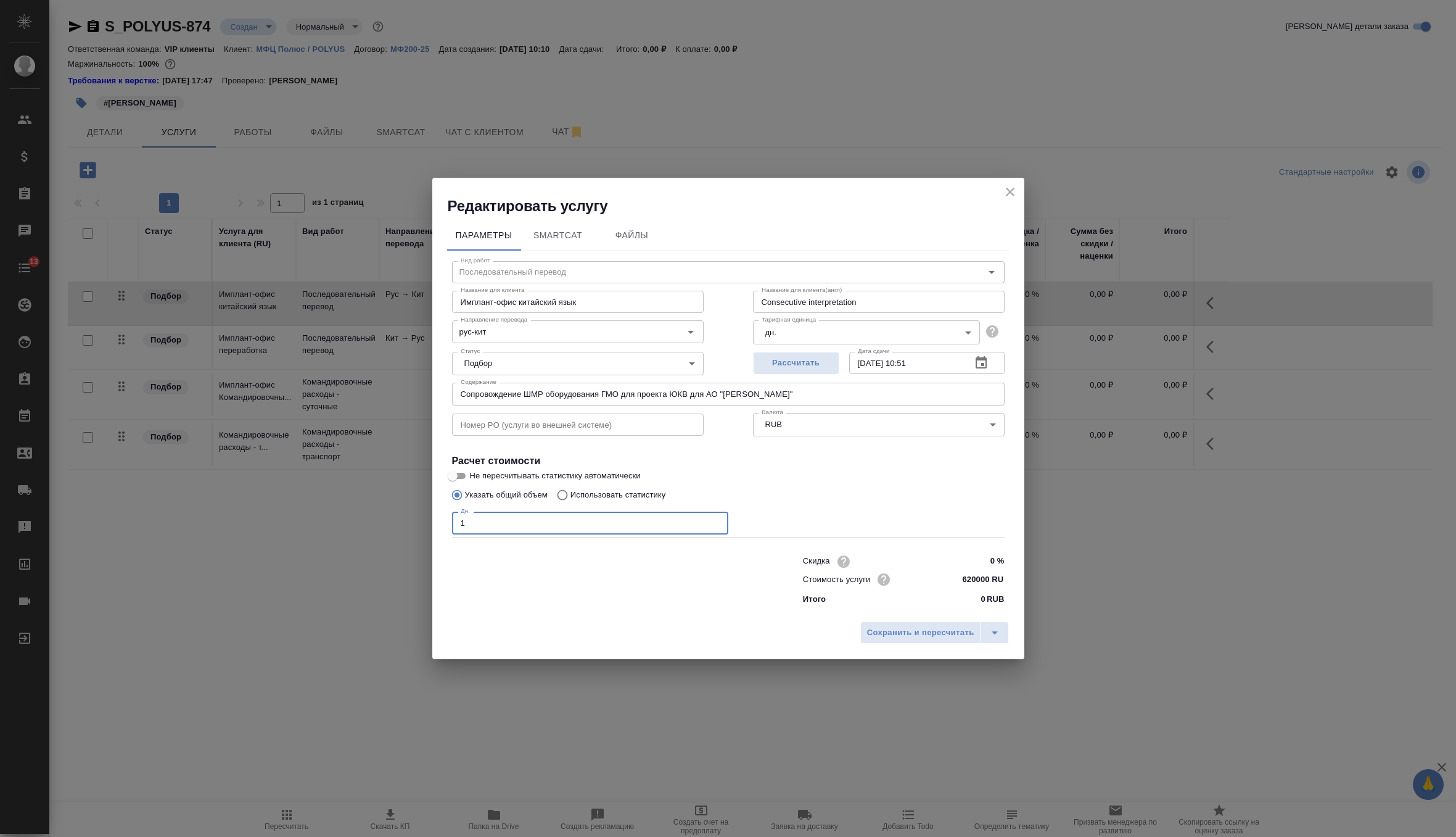
click at [523, 522] on input "1" at bounding box center [590, 522] width 276 height 22
type input "8"
click at [968, 581] on input "620000 RUB" at bounding box center [981, 578] width 46 height 18
type input "20000 RUB"
click at [950, 635] on span "Сохранить и пересчитать" at bounding box center [920, 633] width 107 height 14
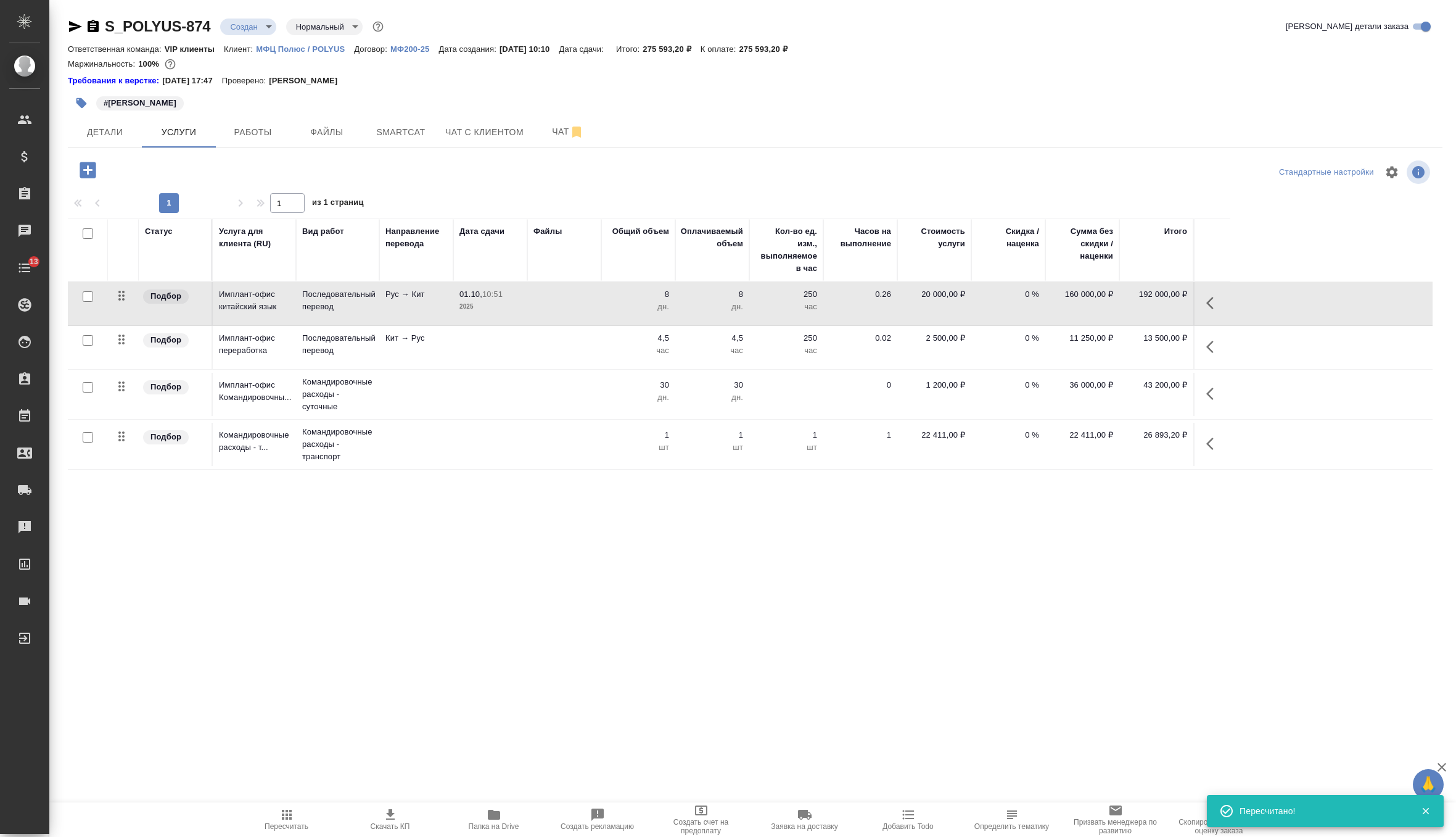
click at [1147, 354] on td "13 500,00 ₽" at bounding box center [1156, 347] width 74 height 43
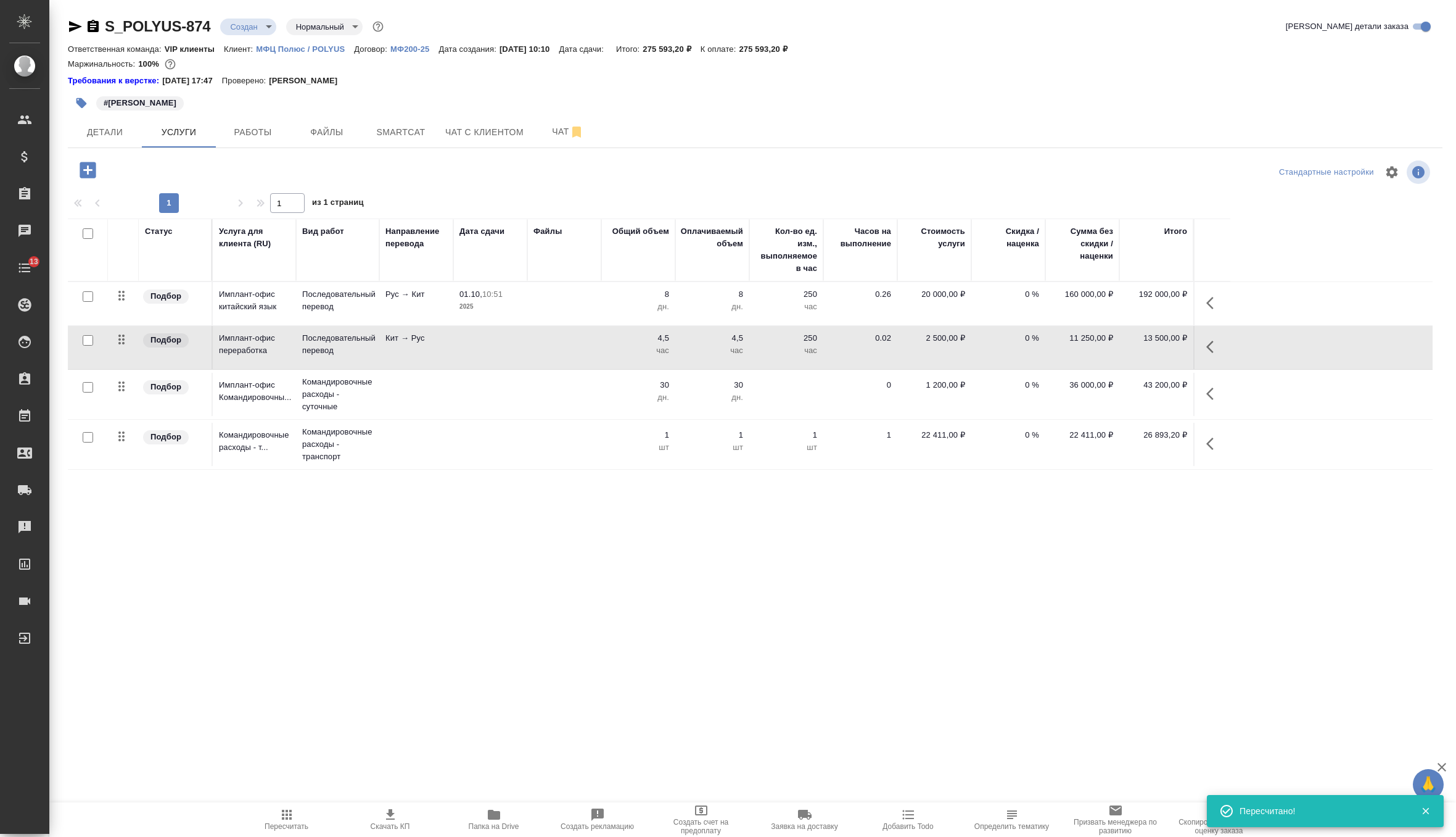
click at [1147, 354] on td "13 500,00 ₽" at bounding box center [1156, 347] width 74 height 43
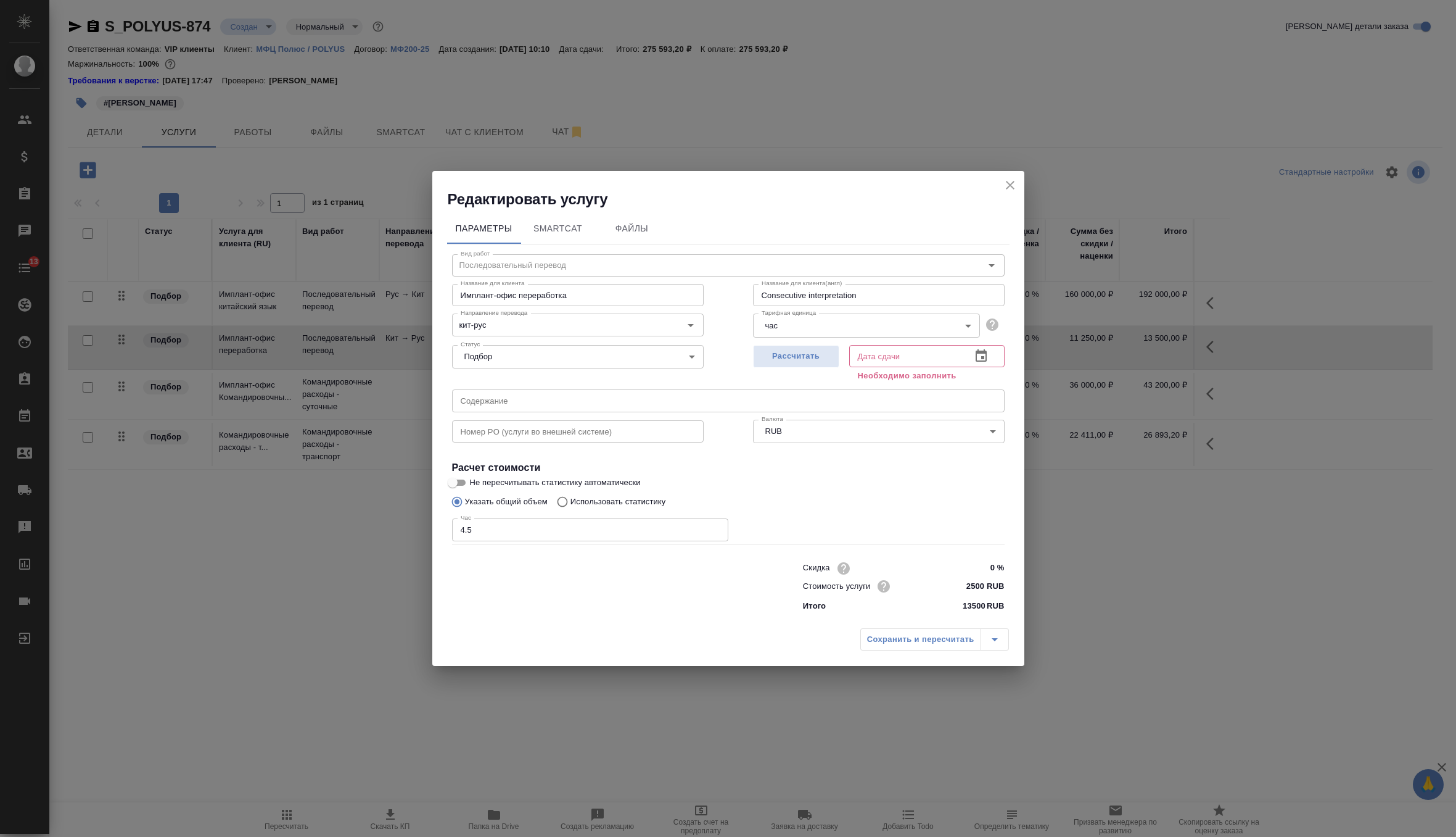
click at [540, 529] on input "4.5" at bounding box center [590, 529] width 276 height 22
type input "4"
type input "0"
click at [724, 407] on input "text" at bounding box center [729, 400] width 553 height 22
paste input "Сопровождение ШМР оборудования ГМО для проекта ЮКВ для АО "Полюс Алдан""
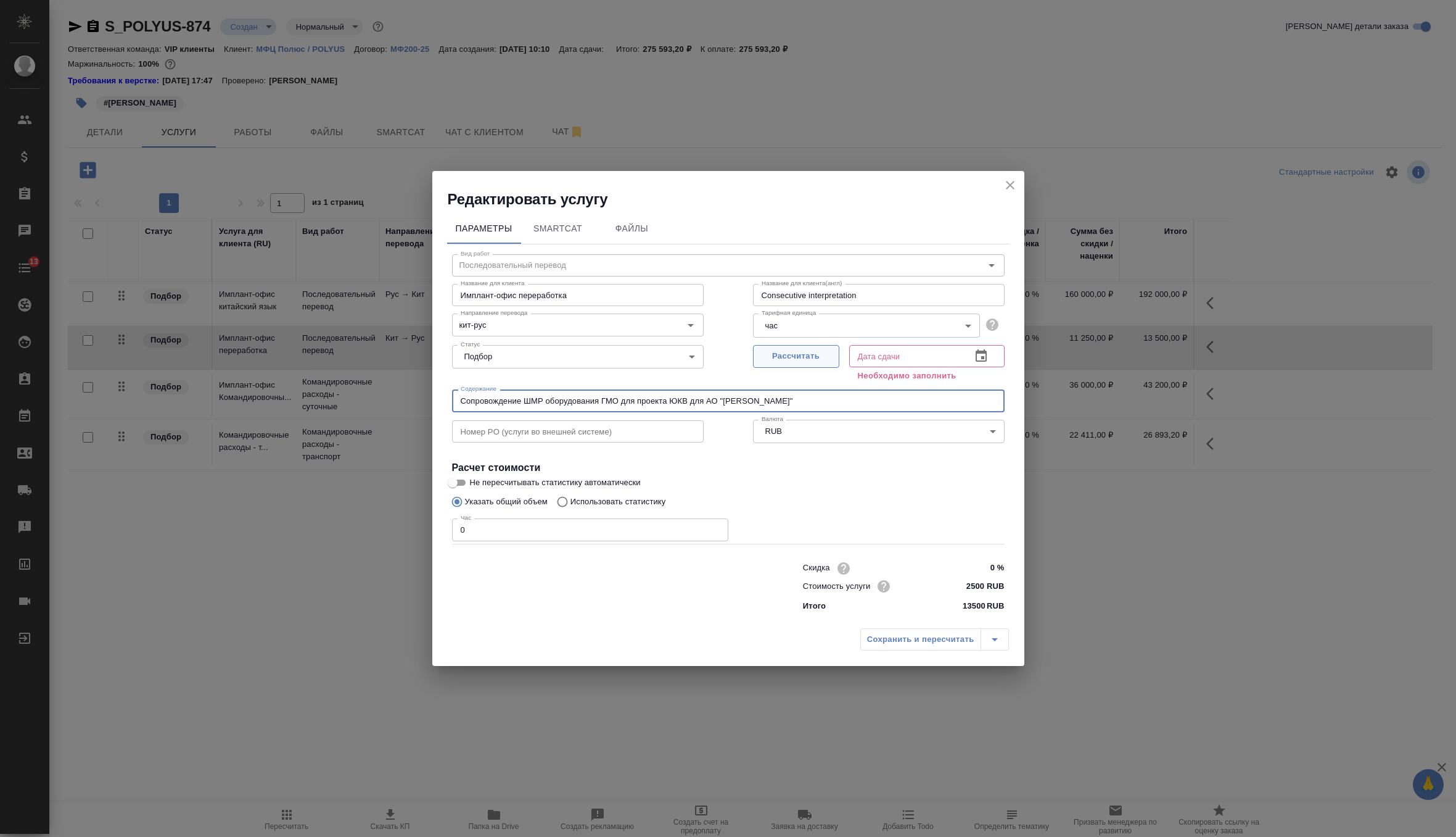
type input "Сопровождение ШМР оборудования ГМО для проекта ЮКВ для АО "Полюс Алдан""
click at [810, 351] on span "Рассчитать" at bounding box center [796, 357] width 72 height 14
type input "01.10.2025 10:11"
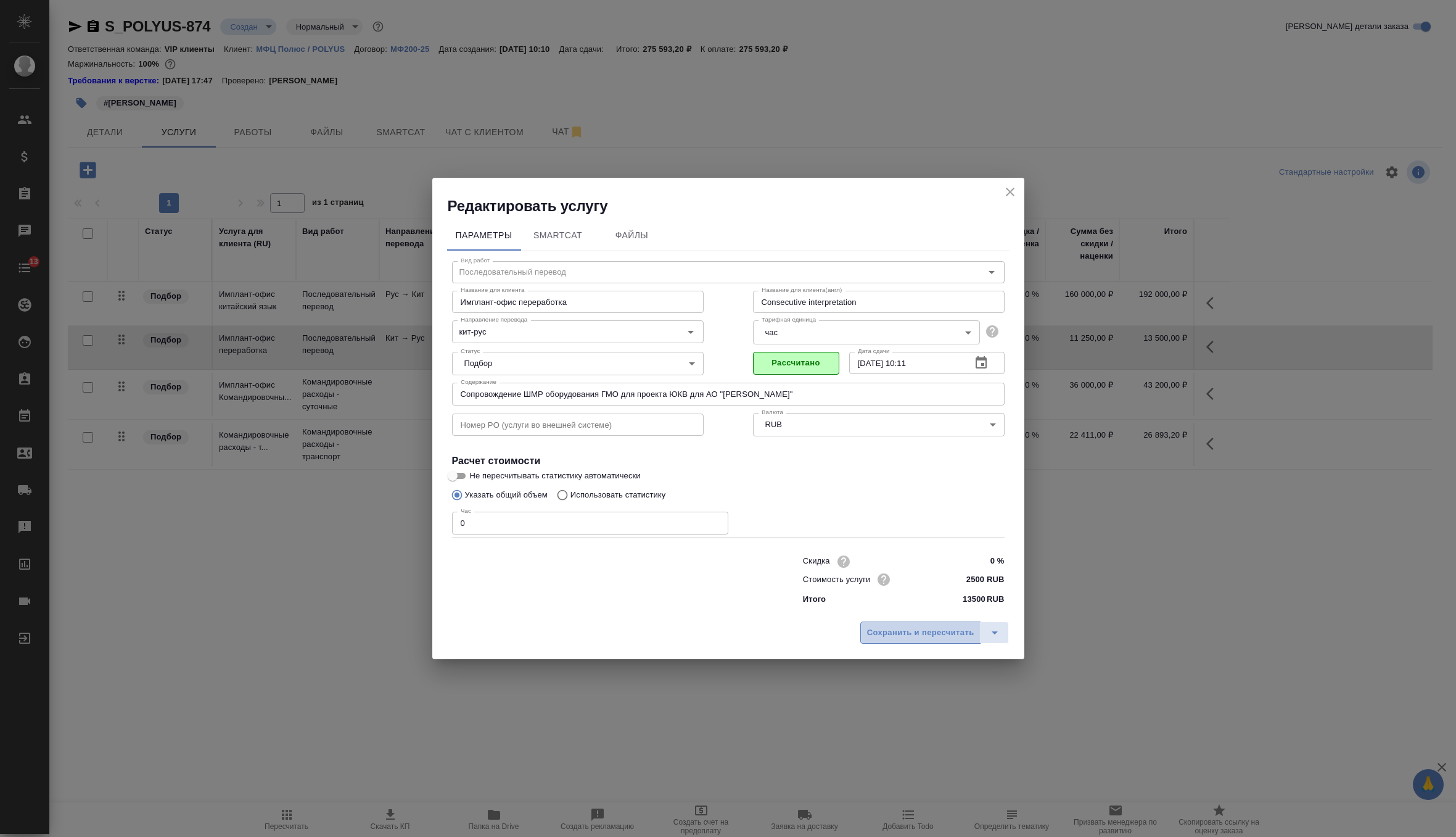
click at [908, 640] on button "Сохранить и пересчитать" at bounding box center [920, 632] width 121 height 22
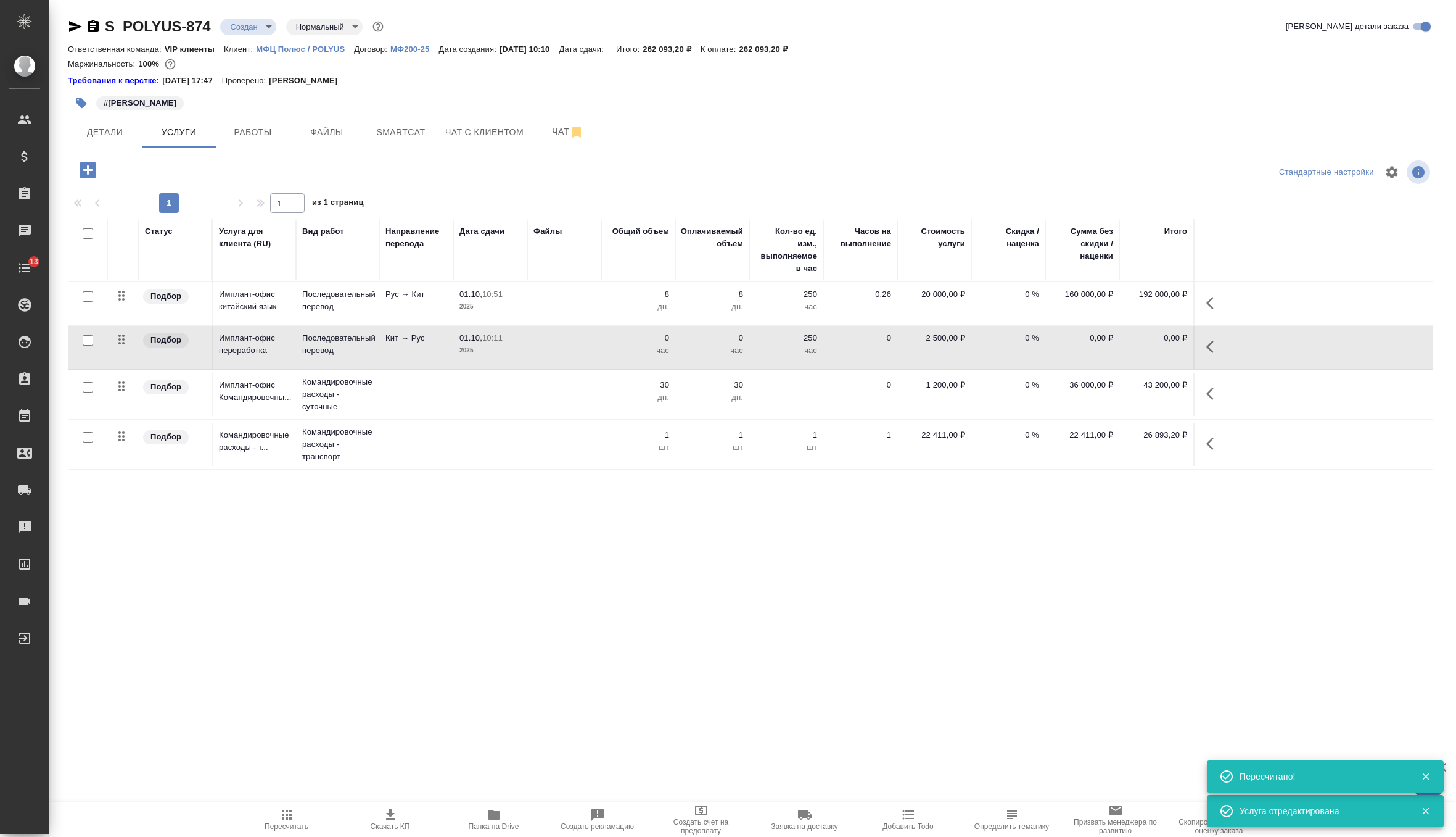
click at [1212, 354] on button "button" at bounding box center [1214, 347] width 30 height 30
click at [1121, 345] on icon "button" at bounding box center [1119, 347] width 15 height 15
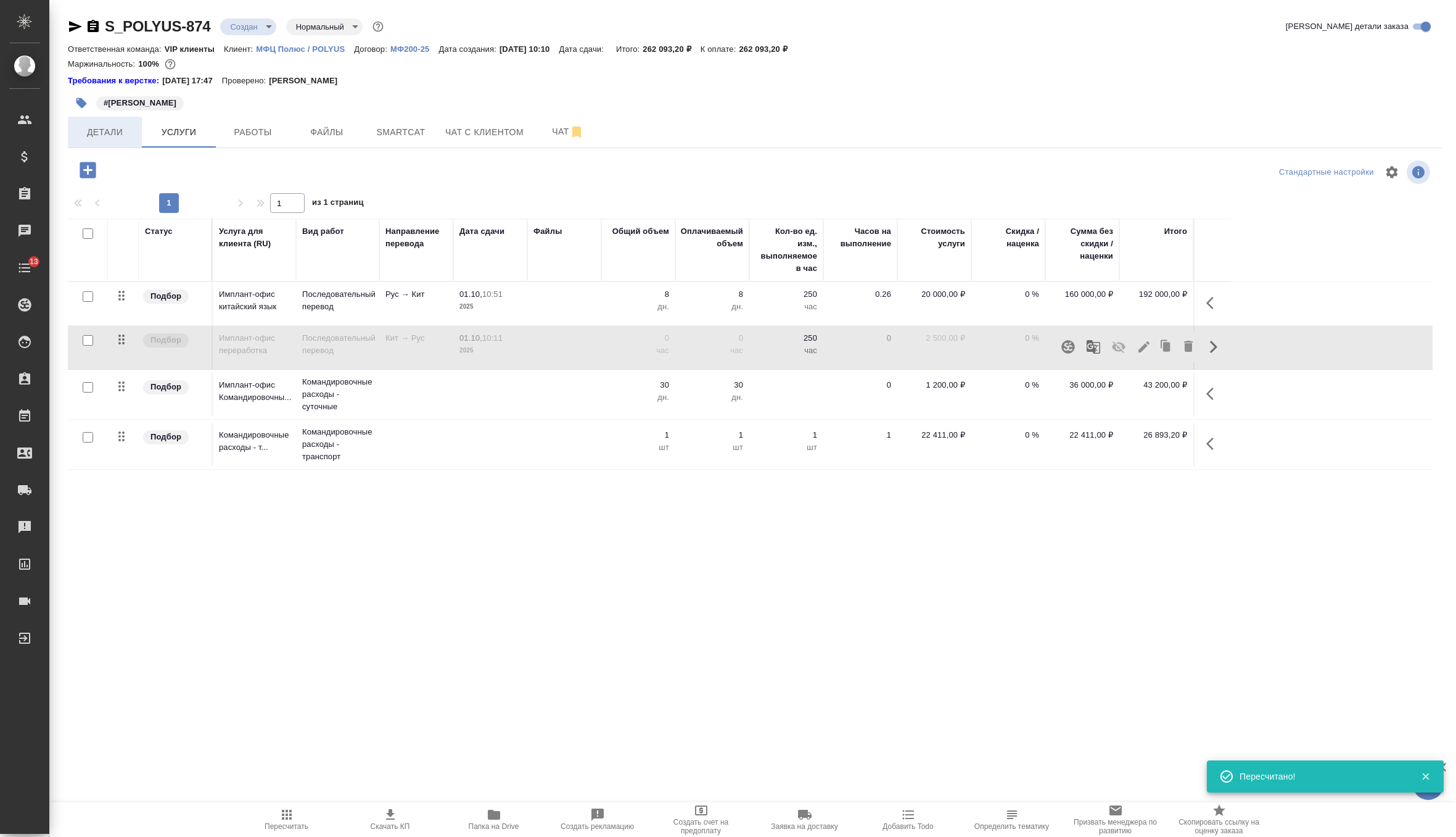
click at [115, 131] on span "Детали" at bounding box center [104, 132] width 59 height 16
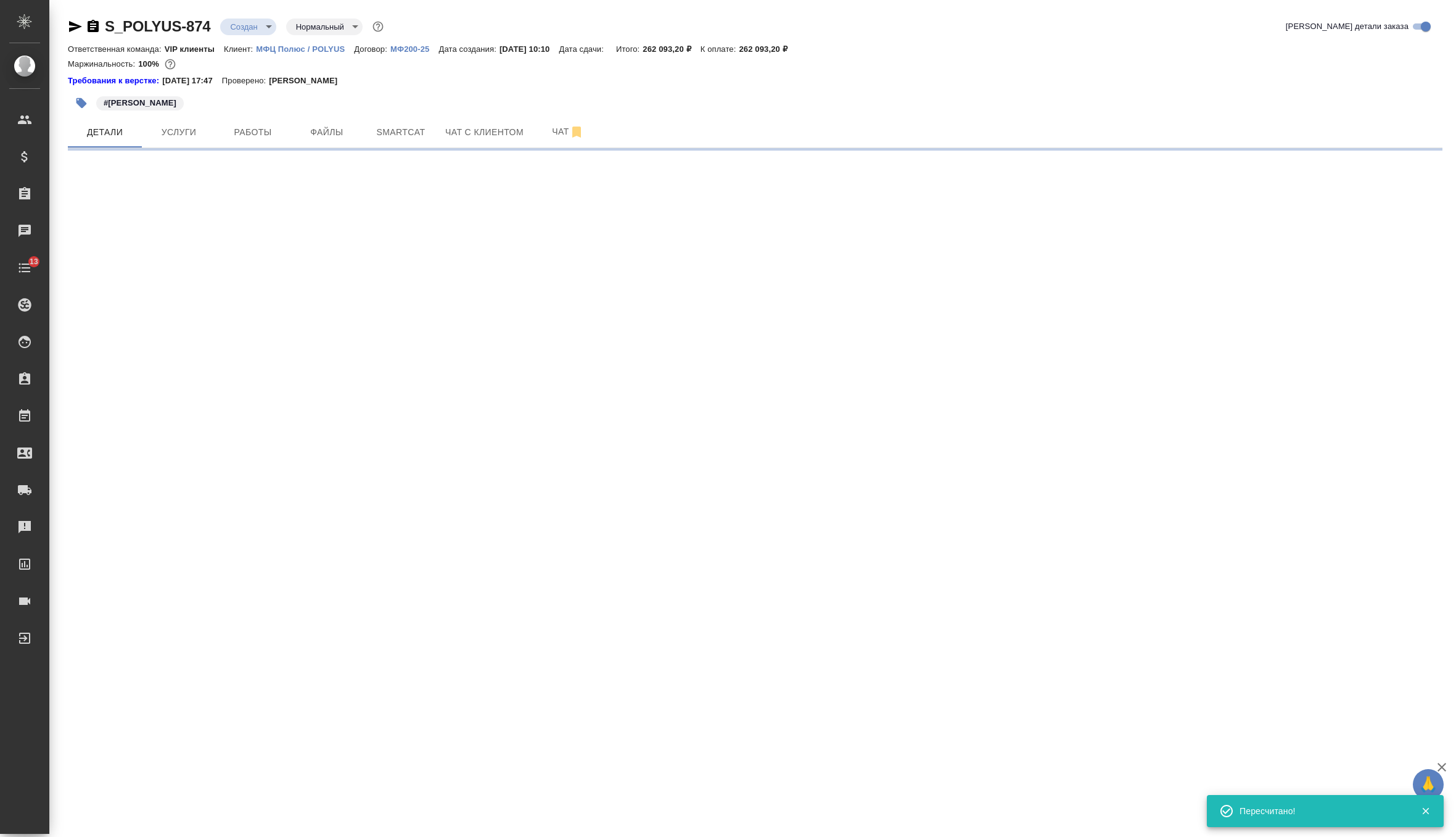
select select "RU"
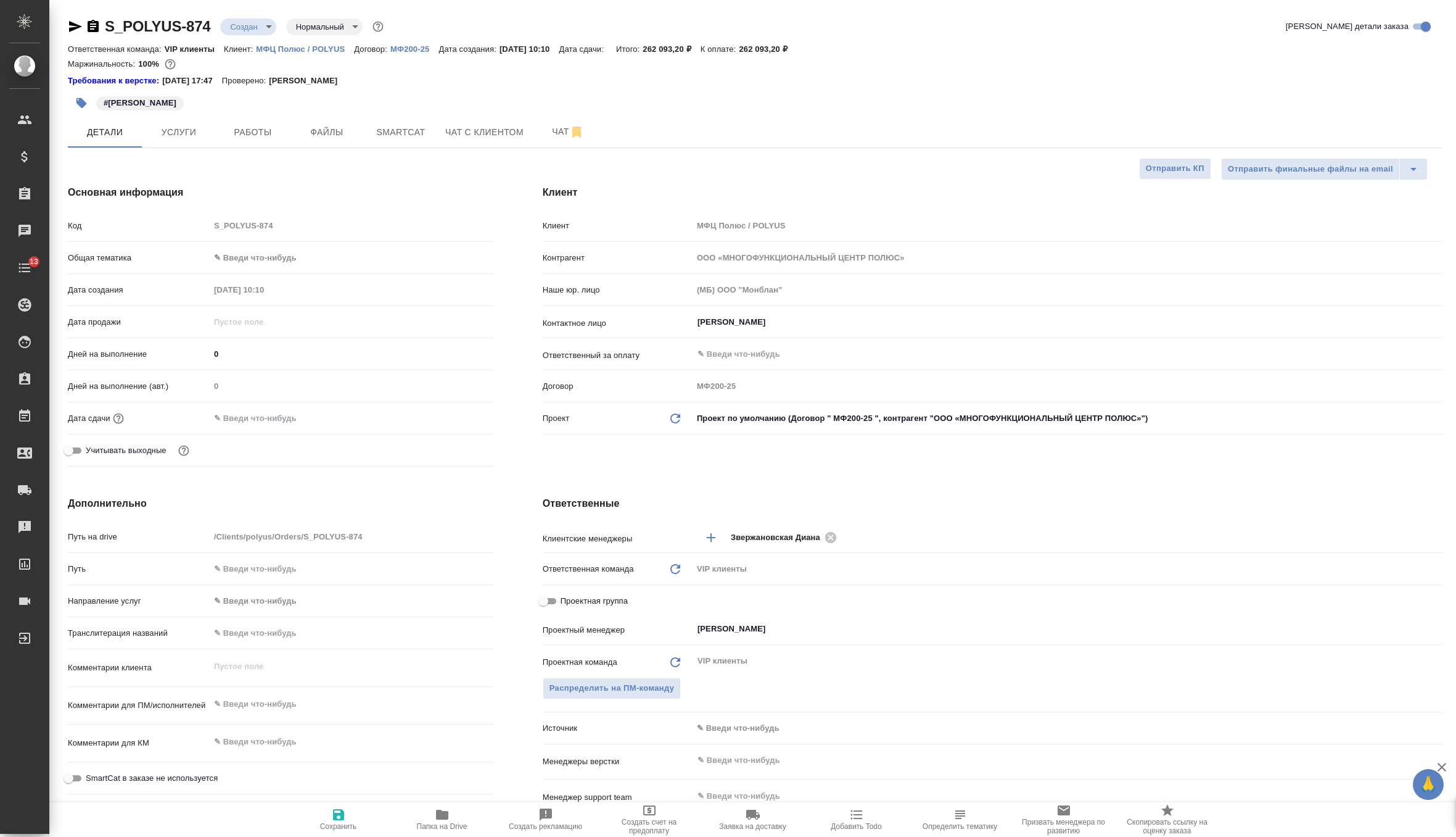
type textarea "x"
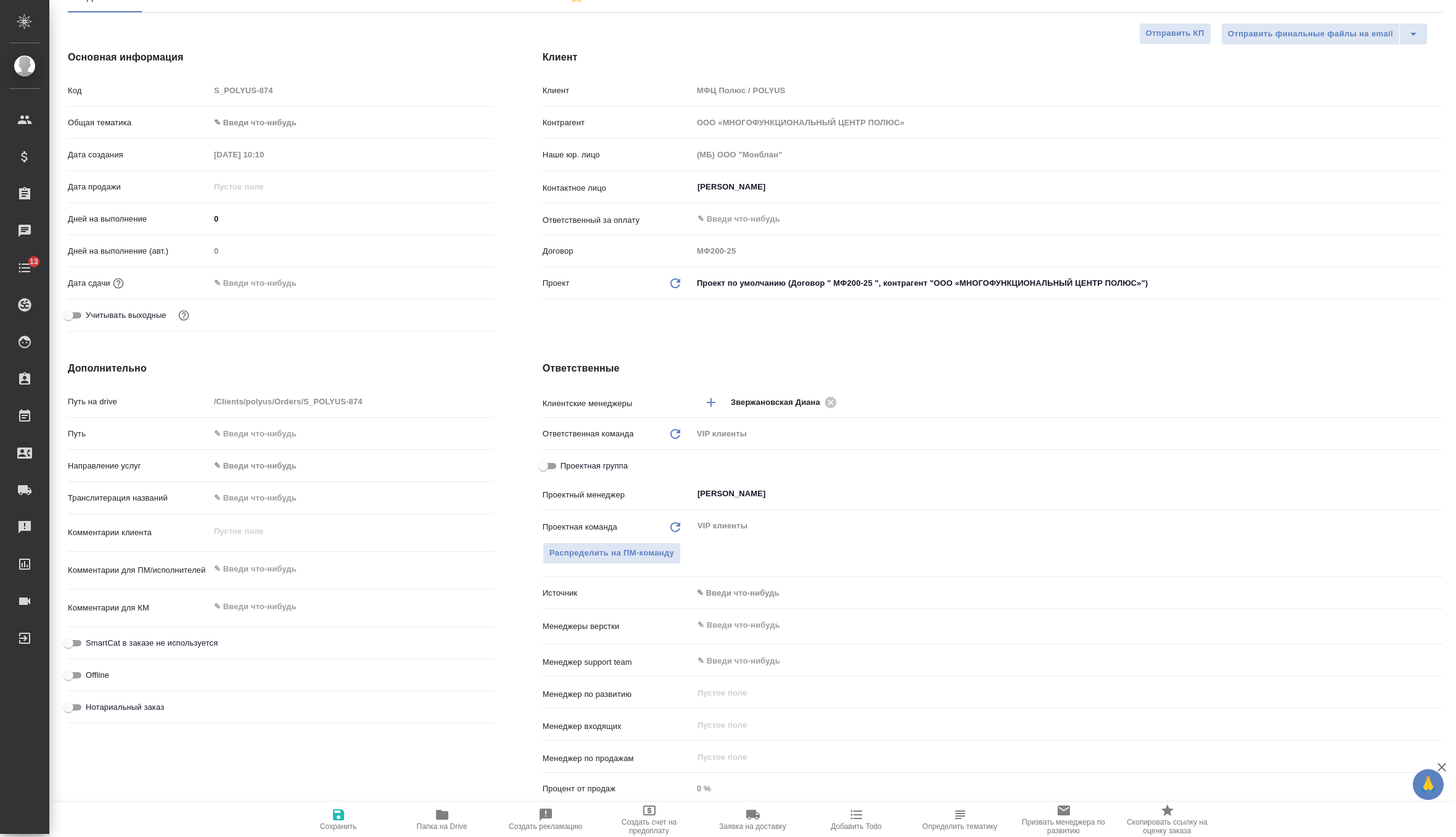
scroll to position [145, 0]
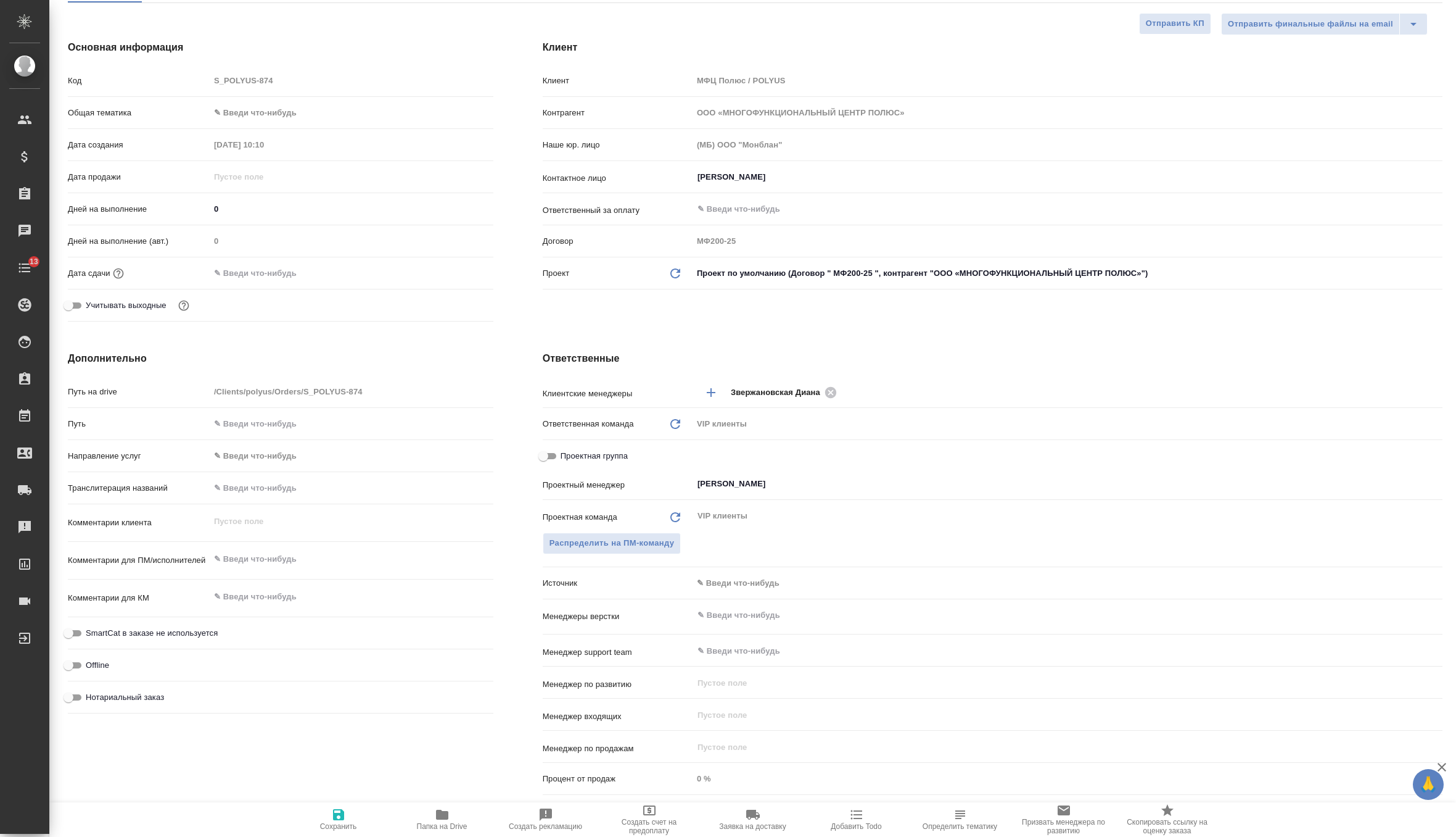
type textarea "x"
click at [276, 557] on textarea at bounding box center [352, 560] width 283 height 21
paste textarea "Сопровождение ШМР оборудования ГМО для проекта ЮКВ для АО "Полюс Алдан""
type textarea "x"
type textarea "Сопровождение ШМР оборудования ГМО для проекта ЮКВ для АО "Полюс Алдан""
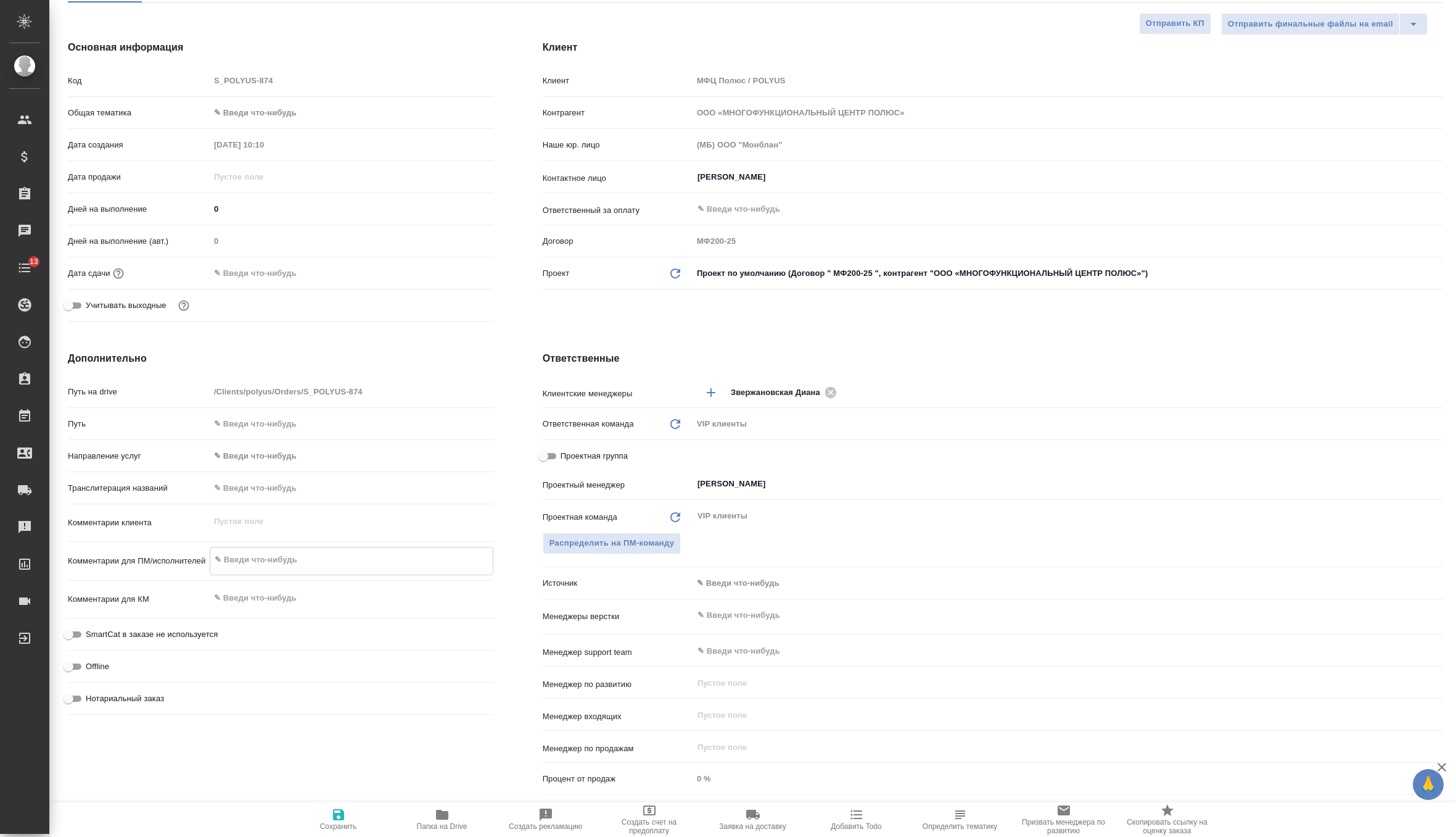
type textarea "x"
type textarea "Сопровождение ШМР оборудования ГМО для проекта ЮКВ для АО "Полюс Алдан""
type textarea "x"
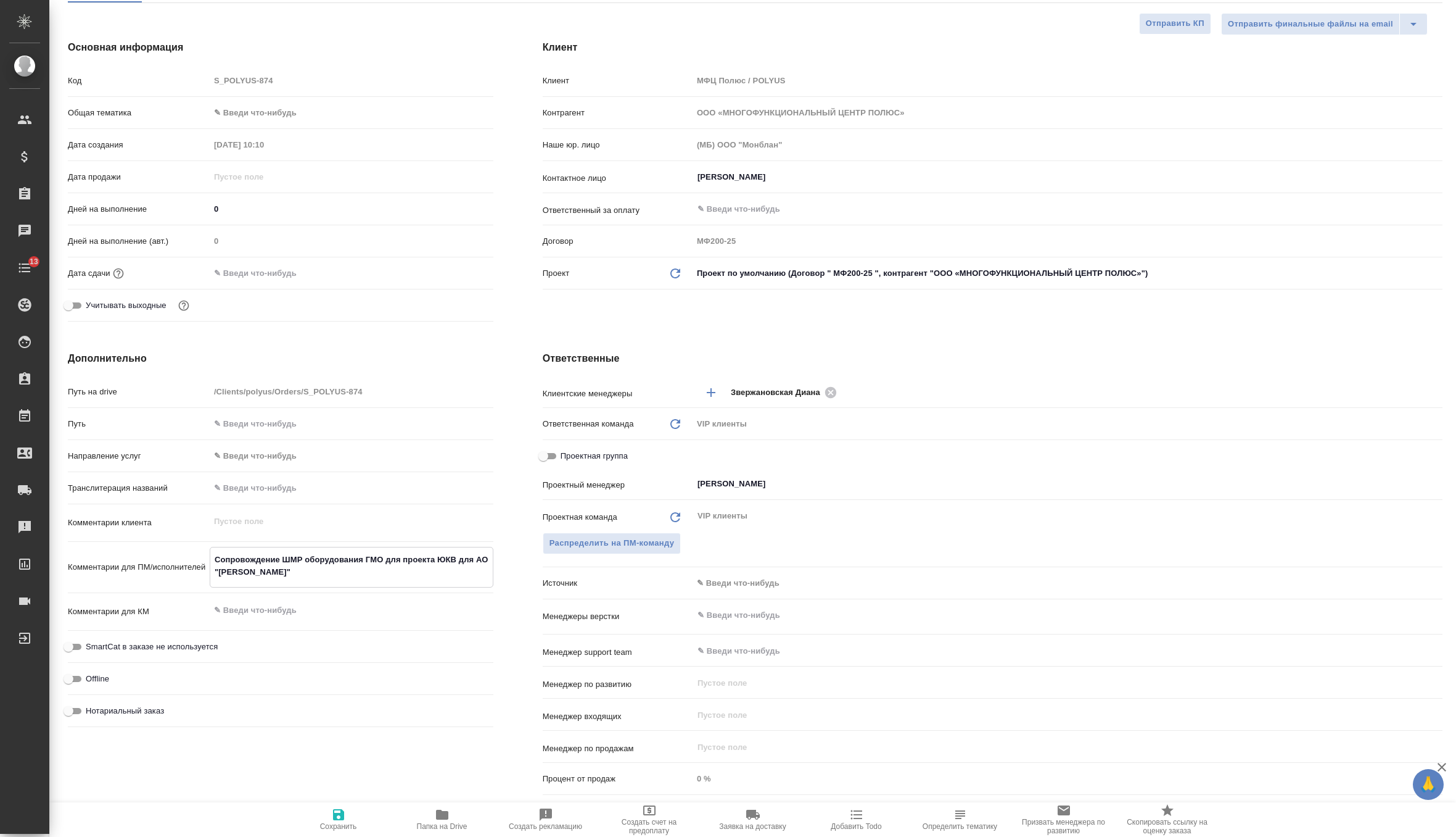
type textarea "x"
type textarea "Сопровождение ШМР оборудования ГМО для проекта ЮКВ для АО "Полюс Алдан""
type textarea "x"
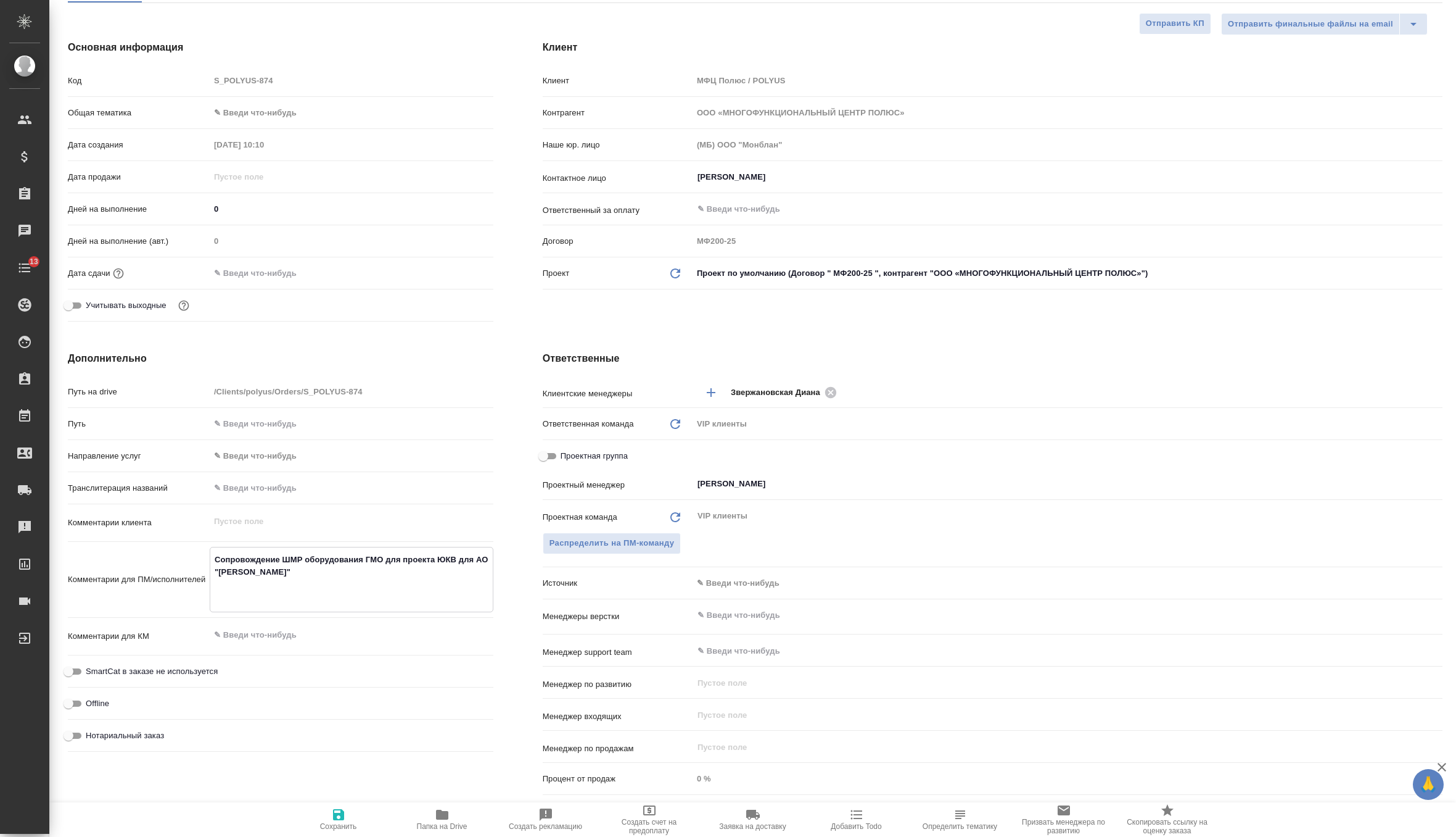
type textarea "Сопровождение ШМР оборудования ГМО для проекта ЮКВ для АО "Полюс Алдан" А"
type textarea "x"
type textarea "Сопровождение ШМР оборудования ГМО для проекта ЮКВ для АО "Полюс Алдан" Ан"
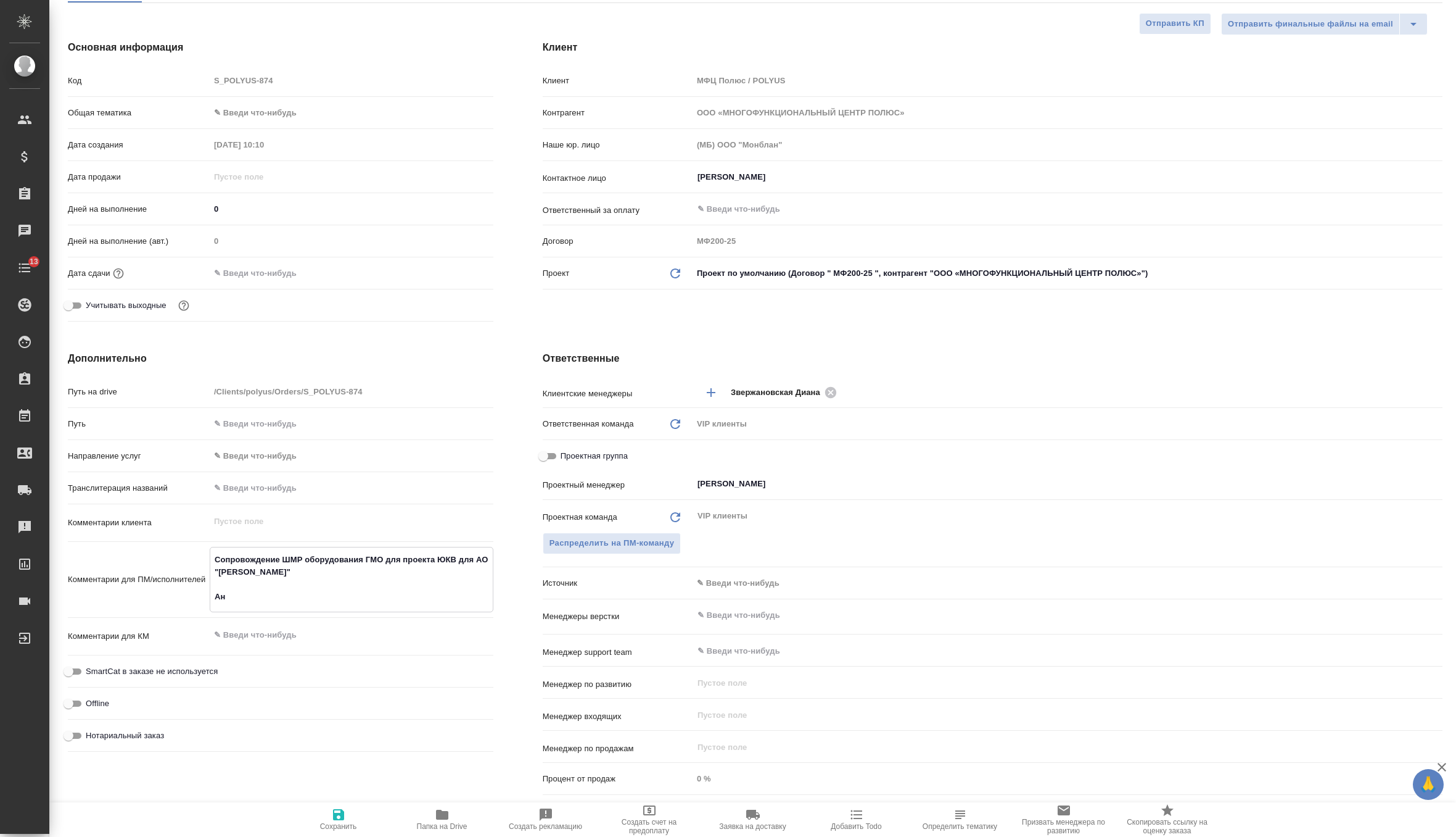
type textarea "x"
type textarea "Сопровождение ШМР оборудования ГМО для проекта ЮКВ для АО "Полюс Алдан" Анн"
type textarea "x"
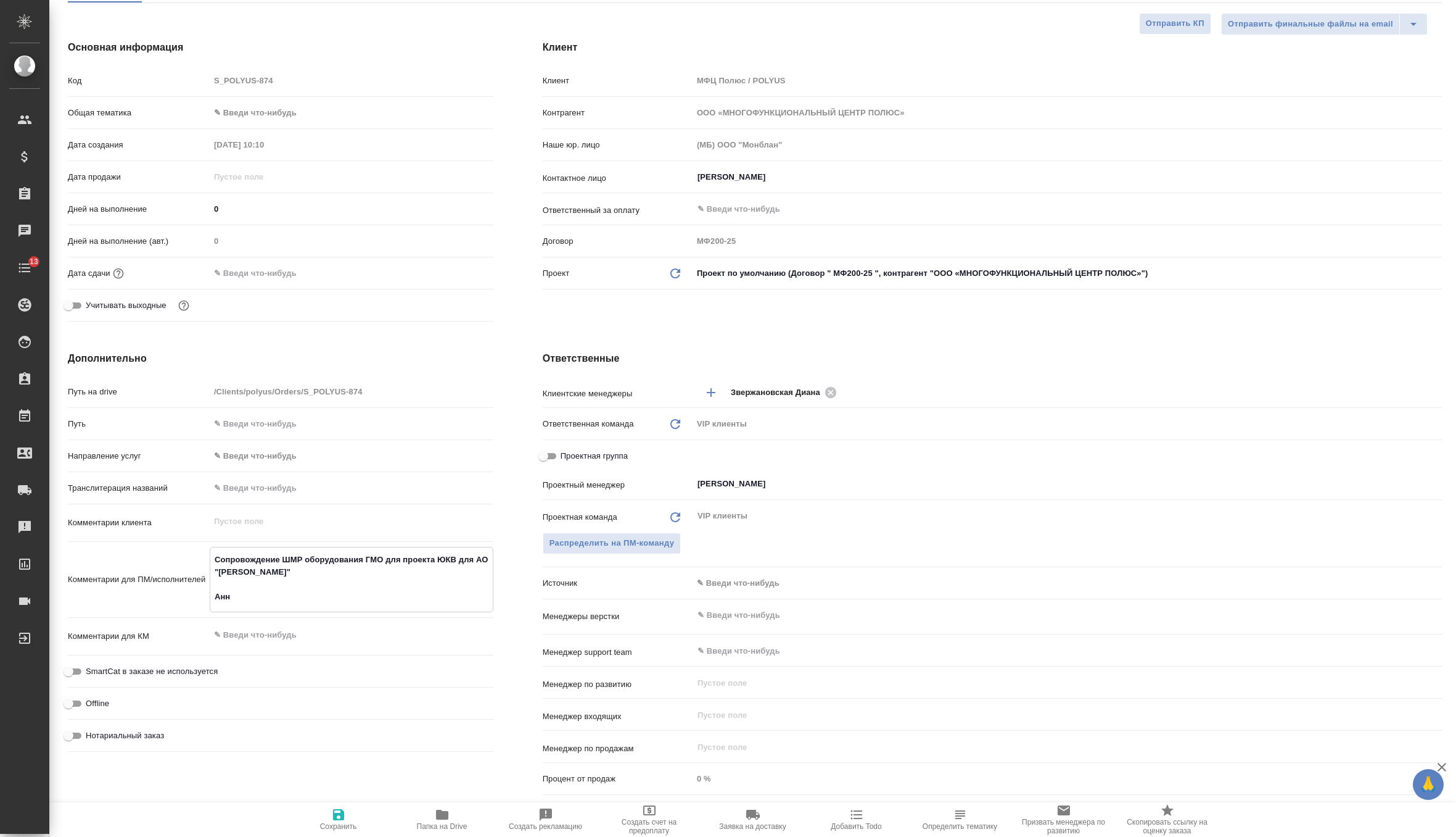
type textarea "Сопровождение ШМР оборудования ГМО для проекта ЮКВ для АО "Полюс Алдан" Анна"
type textarea "x"
type textarea "Сопровождение ШМР оборудования ГМО для проекта ЮКВ для АО "Полюс Алдан" Анна"
type textarea "x"
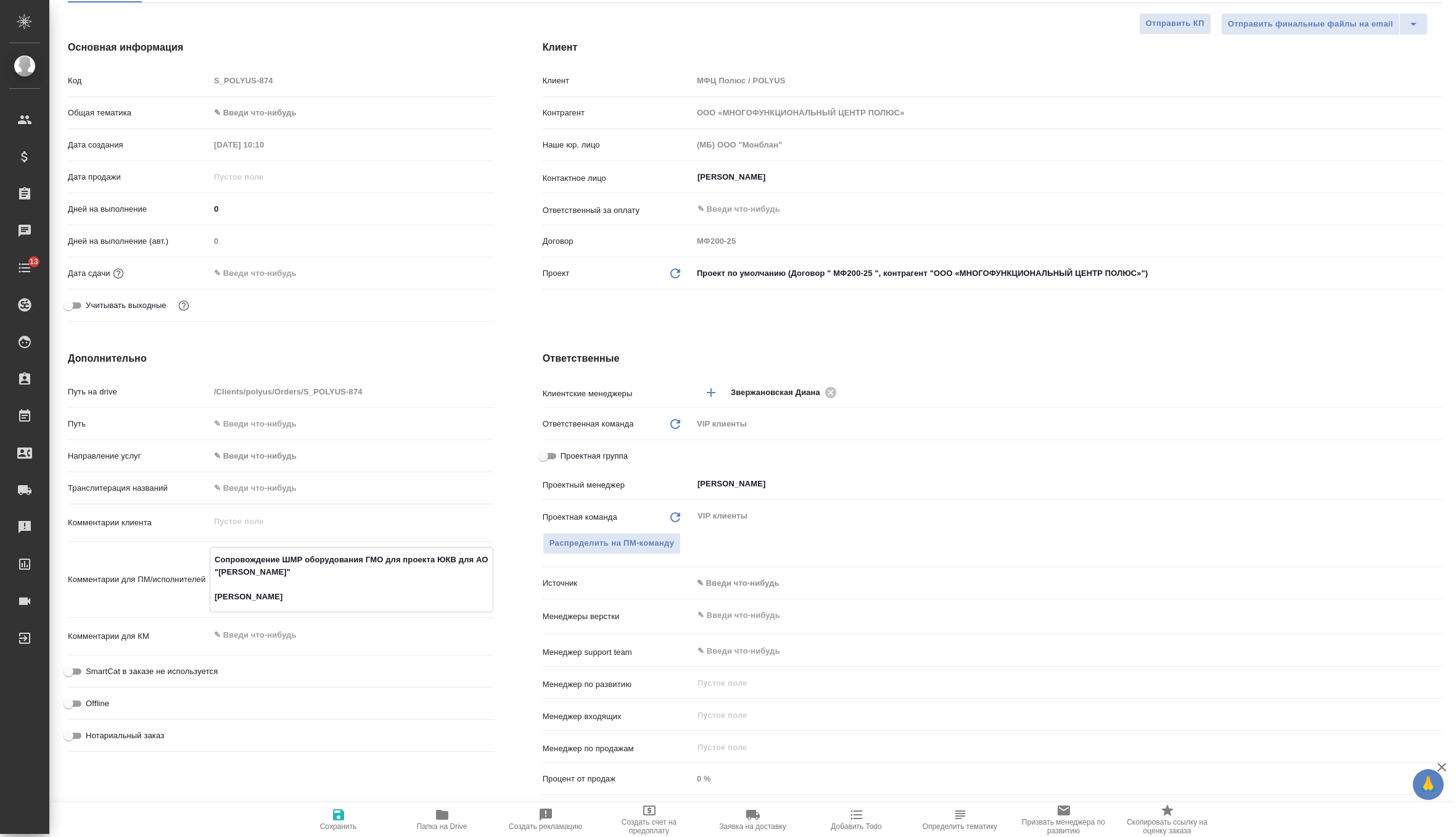
type textarea "x"
type textarea "Сопровождение ШМР оборудования ГМО для проекта ЮКВ для АО "Полюс Алдан" Анна С"
type textarea "x"
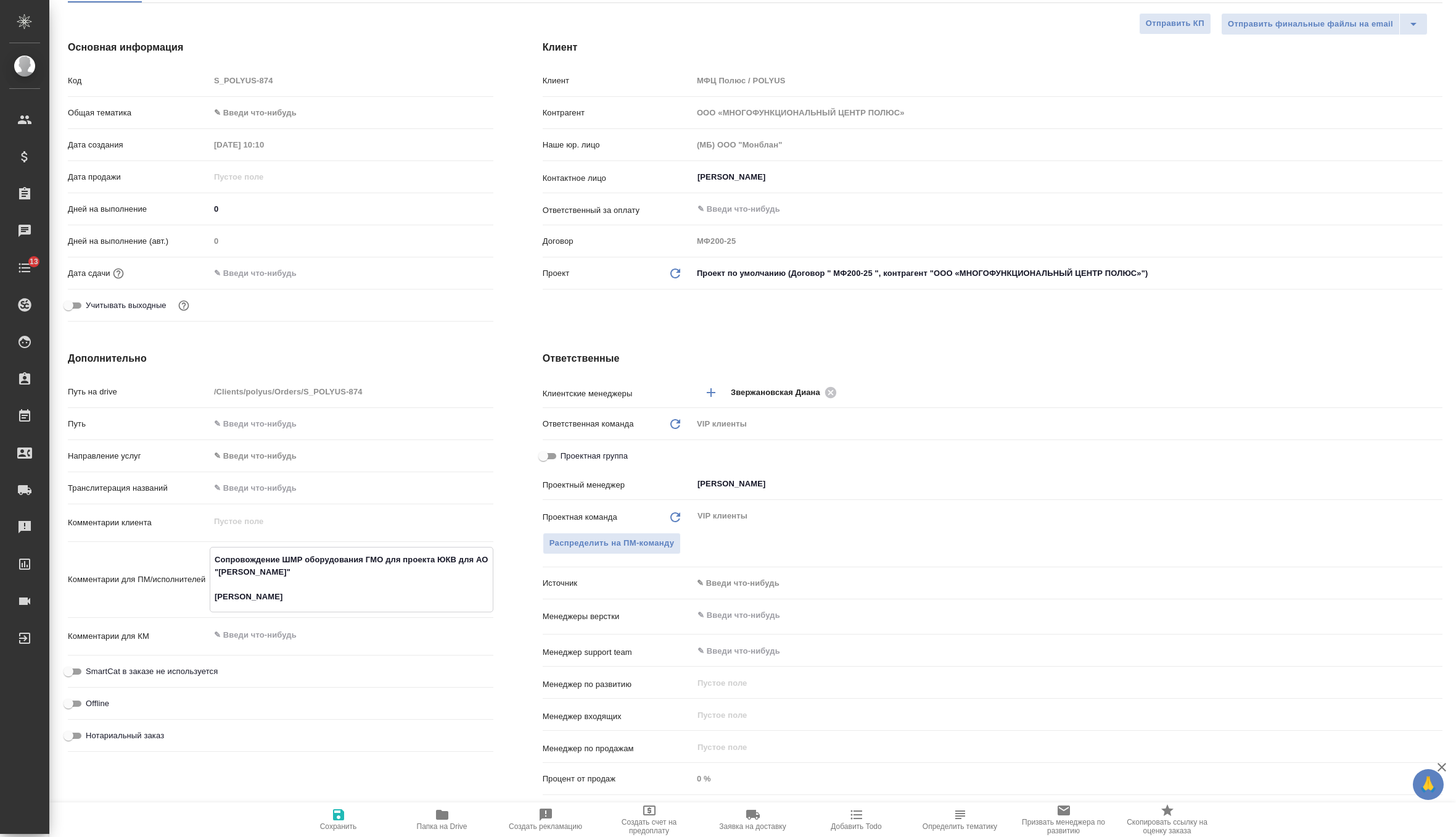
type textarea "x"
type textarea "Сопровождение ШМР оборудования ГМО для проекта ЮКВ для АО "Полюс Алдан" Анна Са"
type textarea "x"
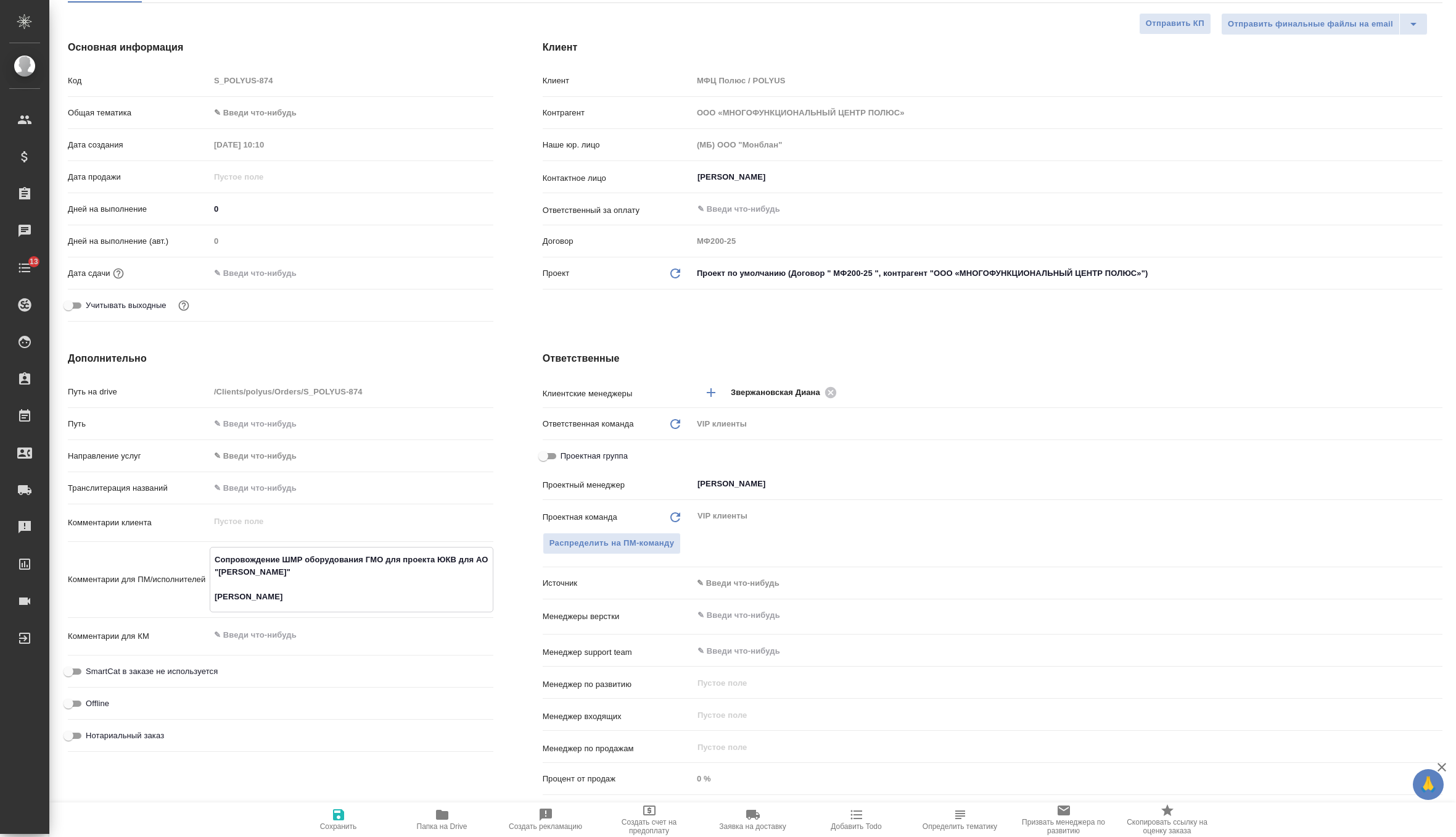
type textarea "x"
type textarea "Сопровождение ШМР оборудования ГМО для проекта ЮКВ для АО "Полюс Алдан" Анна Саф"
type textarea "x"
type textarea "Сопровождение ШМР оборудования ГМО для проекта ЮКВ для АО "Полюс Алдан" Анна Са…"
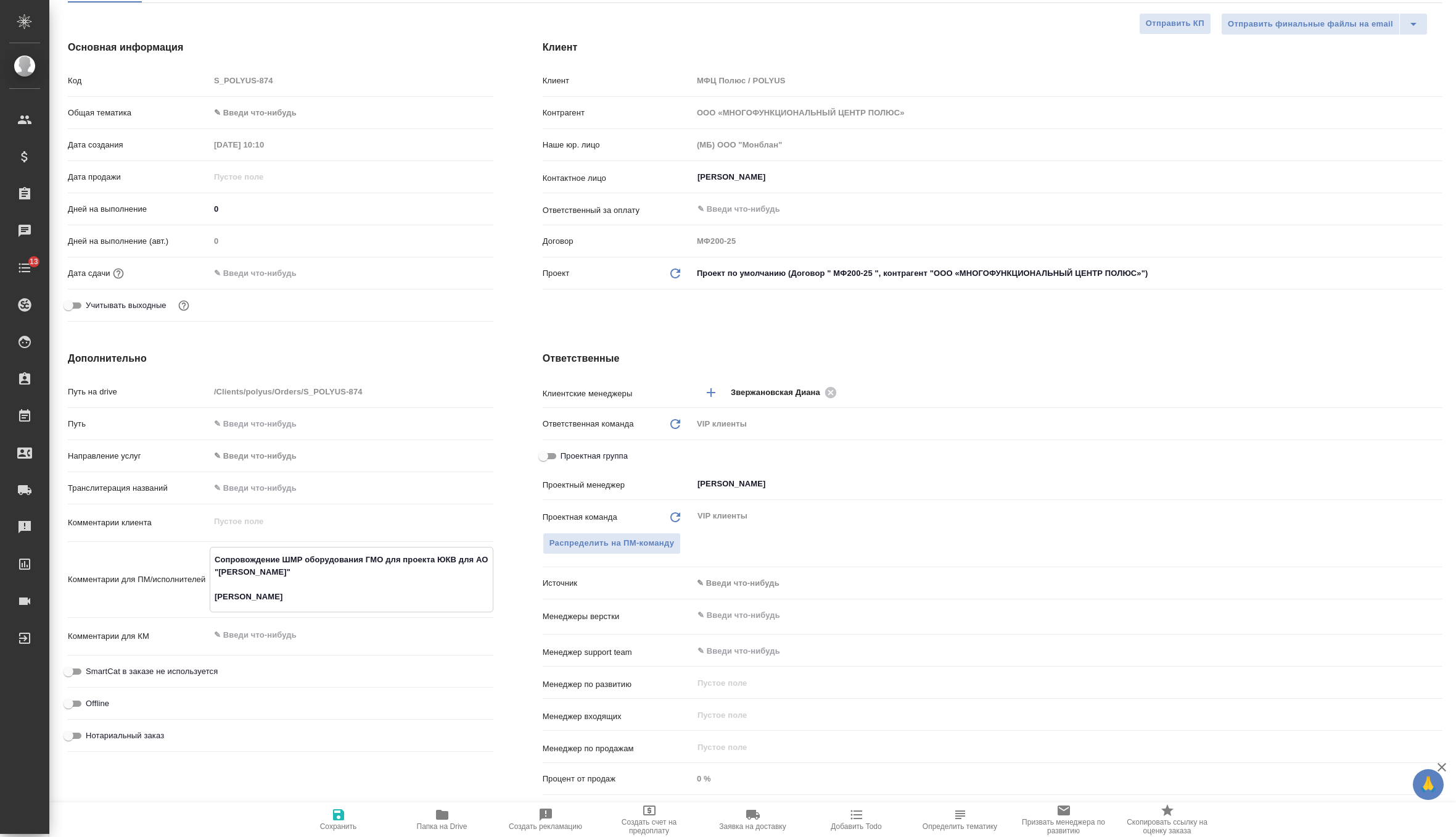
type textarea "x"
type textarea "Сопровождение ШМР оборудования ГМО для проекта ЮКВ для АО "Полюс Алдан" Анна Са…"
type textarea "x"
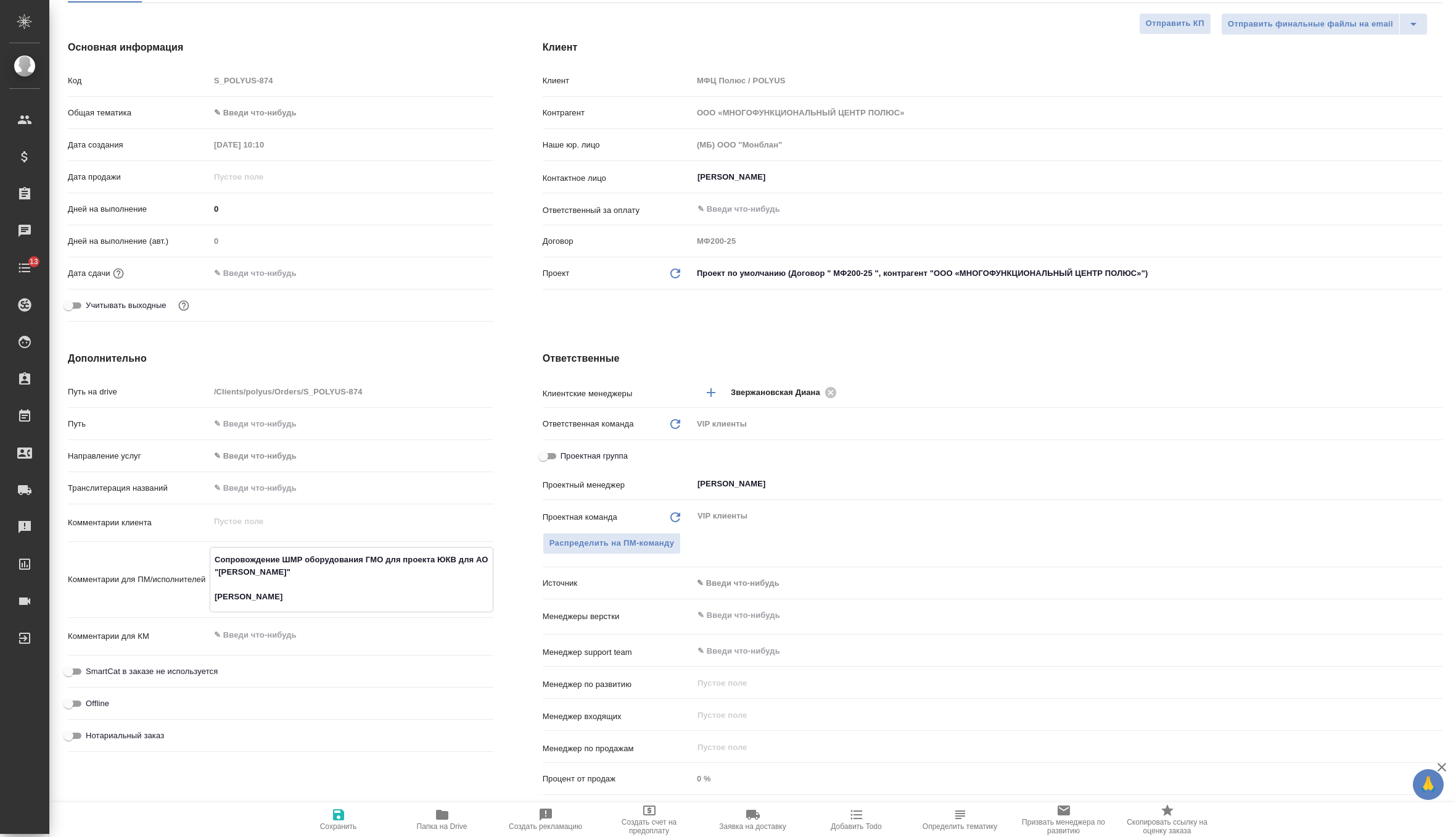
type textarea "x"
type textarea "Сопровождение ШМР оборудования ГМО для проекта ЮКВ для АО "Полюс Алдан" Анна Са…"
type textarea "x"
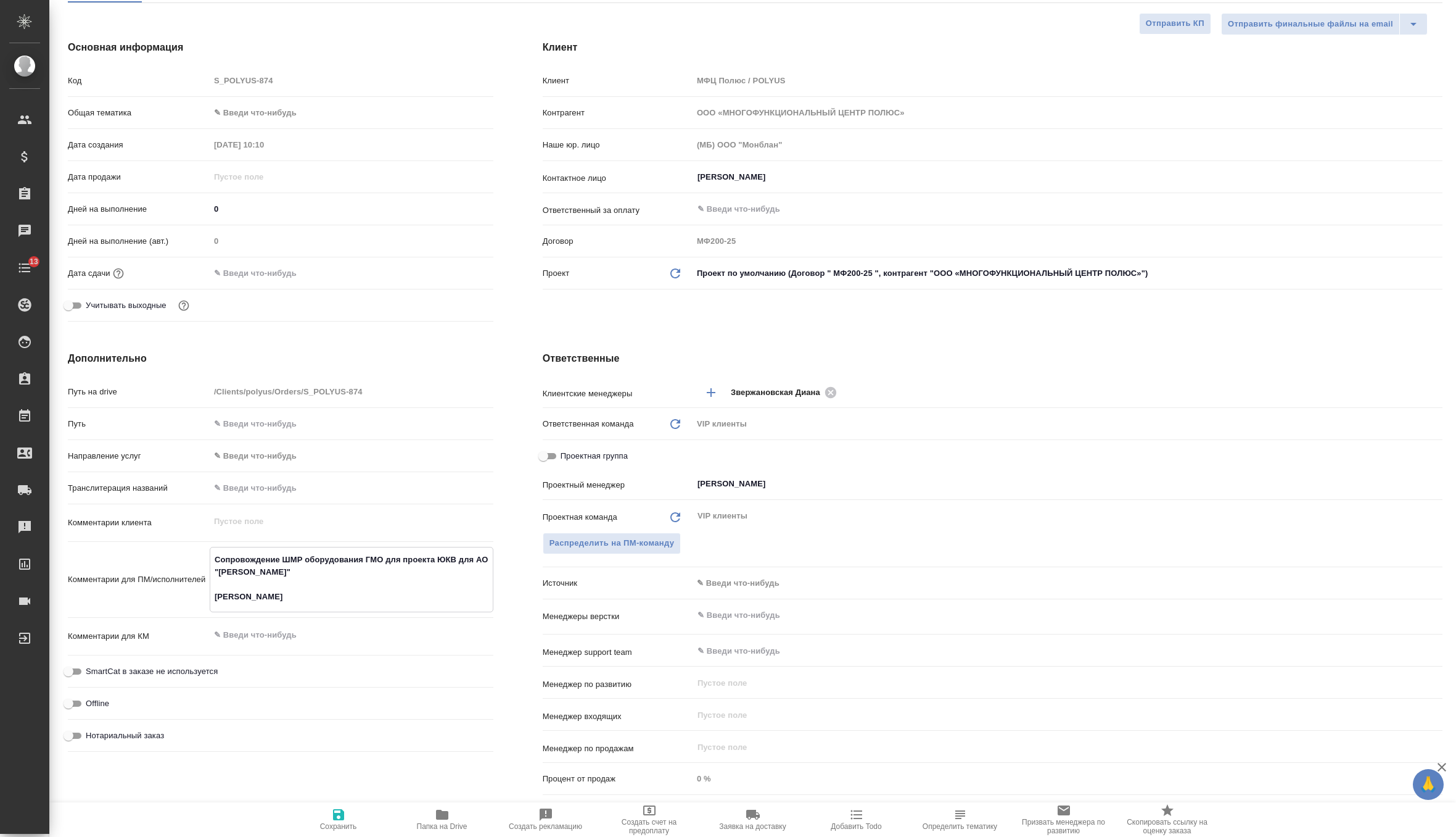
type textarea "x"
type textarea "Сопровождение ШМР оборудования ГМО для проекта ЮКВ для АО "Полюс Алдан" Анна Са…"
type textarea "x"
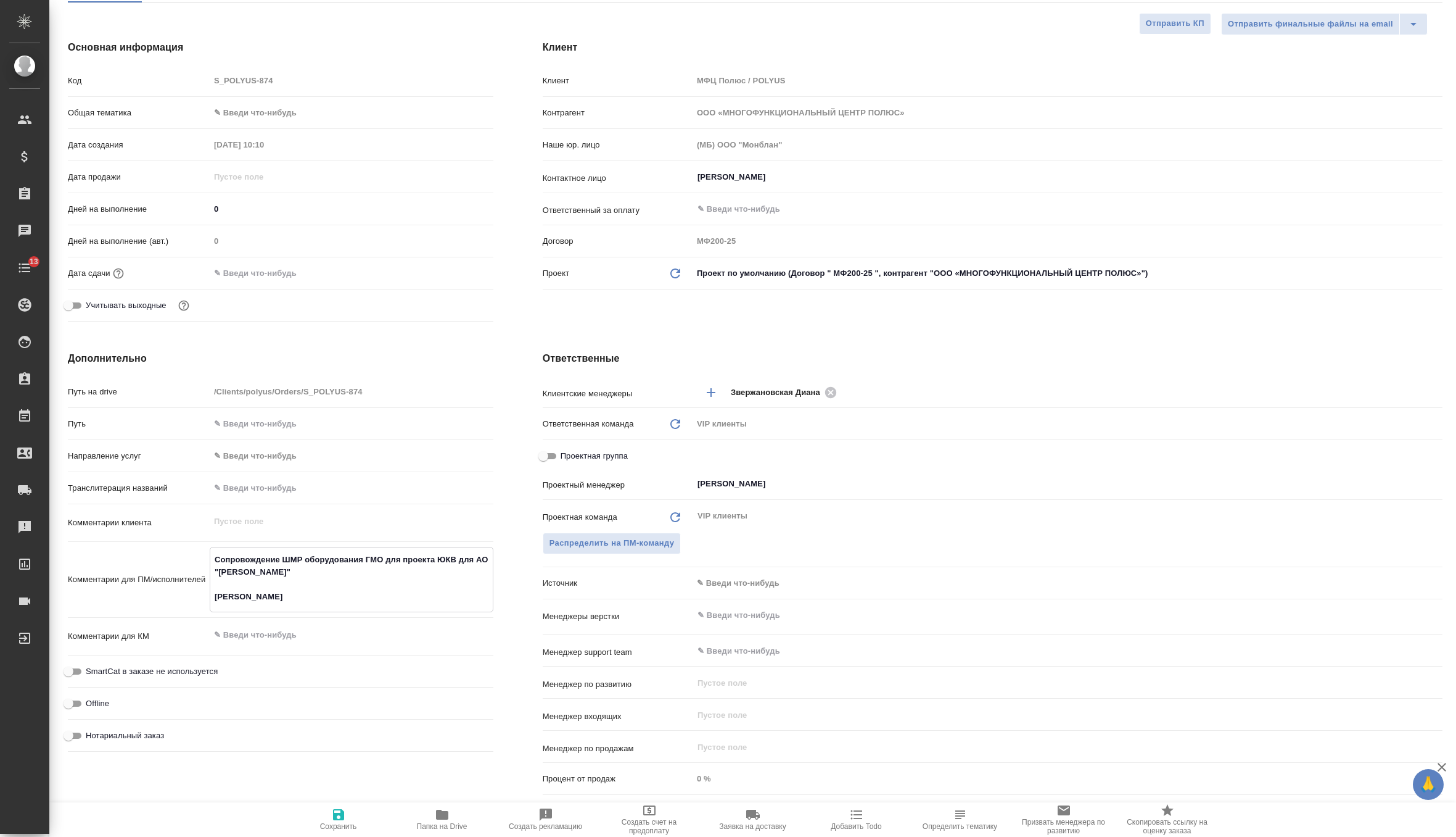
type textarea "Сопровождение ШМР оборудования ГМО для проекта ЮКВ для АО "Полюс Алдан" Анна Са…"
type textarea "x"
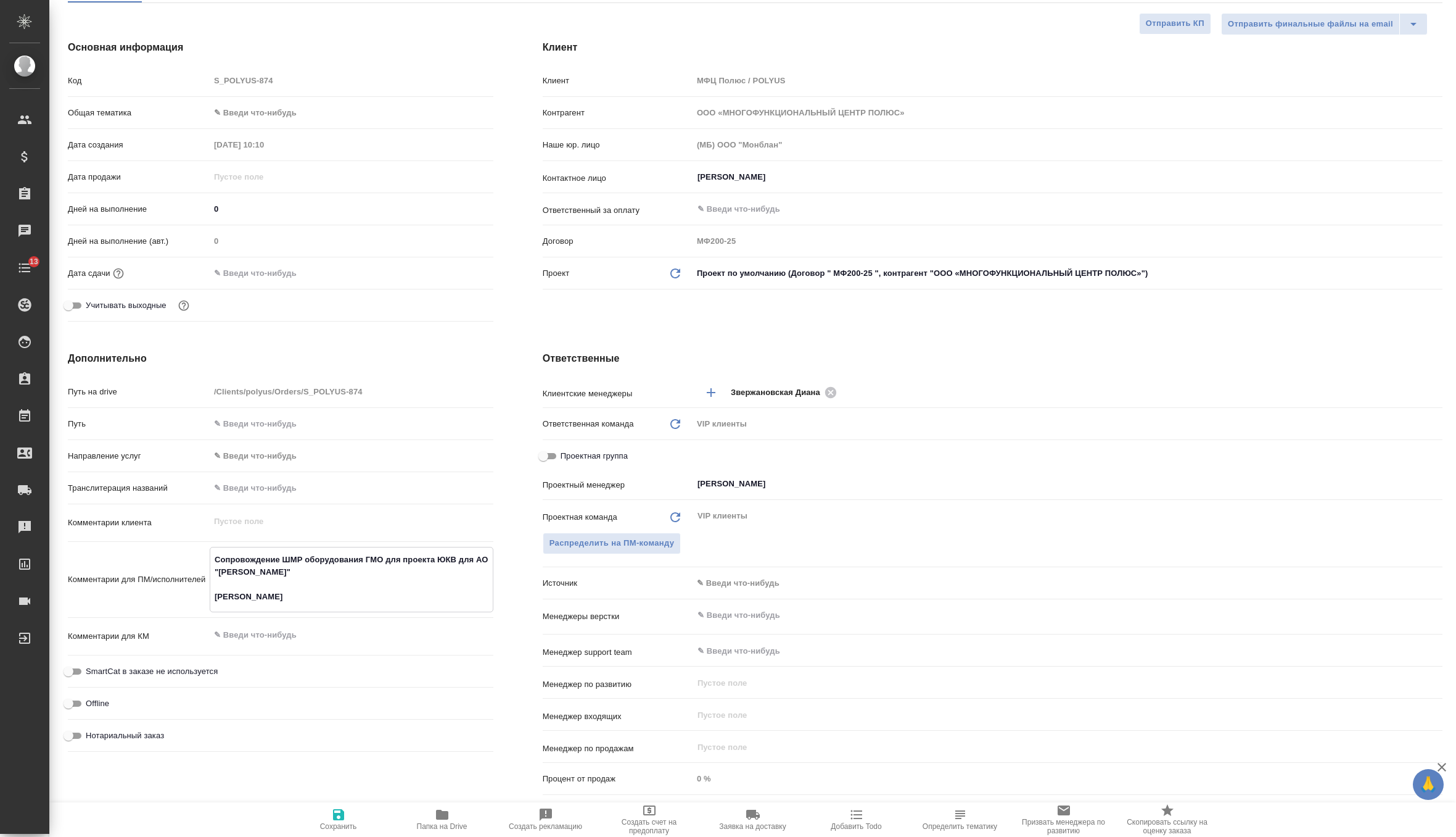
type textarea "Сопровождение ШМР оборудования ГМО для проекта ЮКВ для АО "Полюс Алдан" Анна Са…"
type textarea "x"
type textarea "Сопровождение ШМР оборудования ГМО для проекта ЮКВ для АО "Полюс Алдан" Анна Са…"
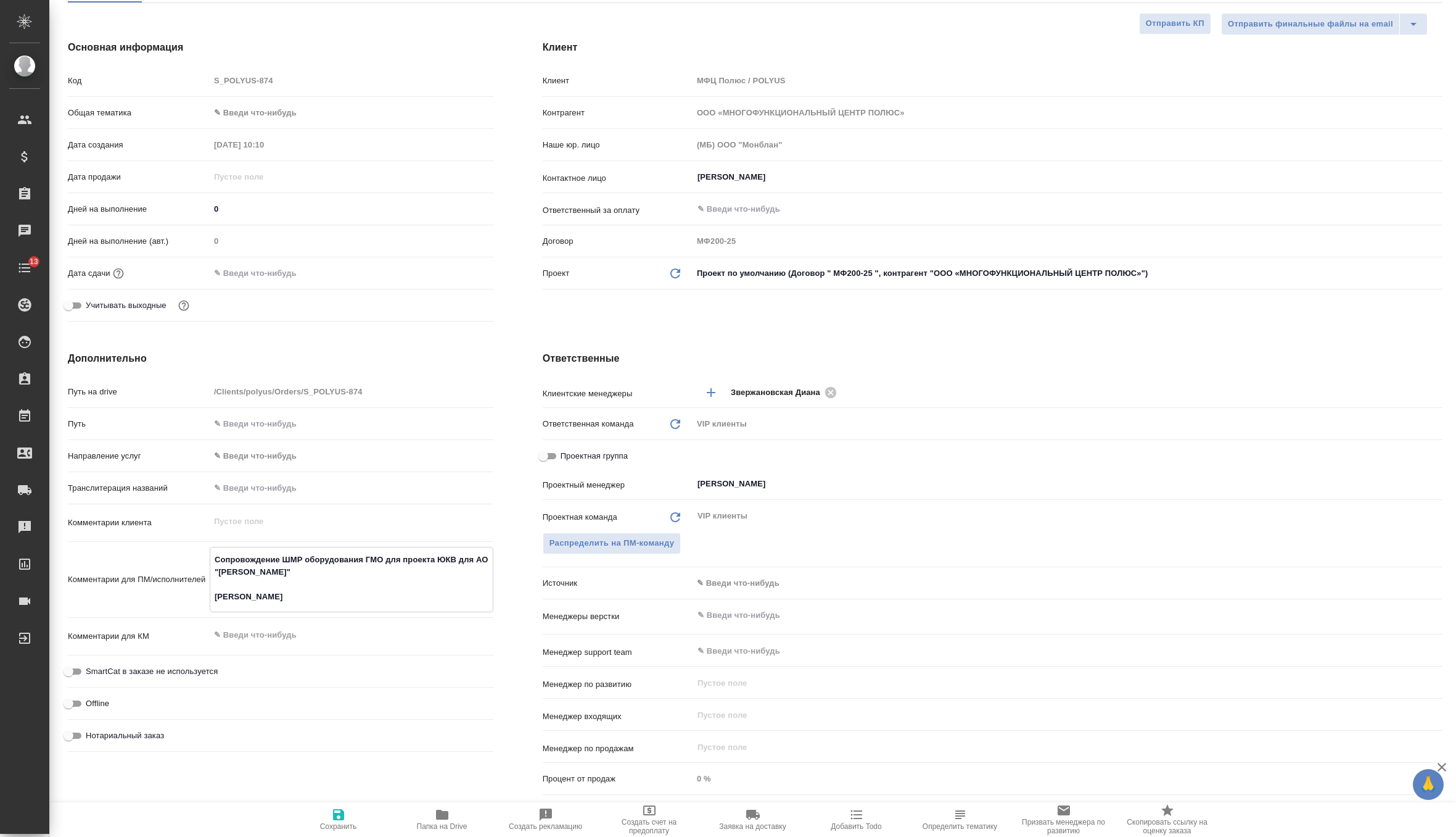
type textarea "x"
type textarea "Сопровождение ШМР оборудования ГМО для проекта ЮКВ для АО "Полюс Алдан" Анна Са…"
type textarea "x"
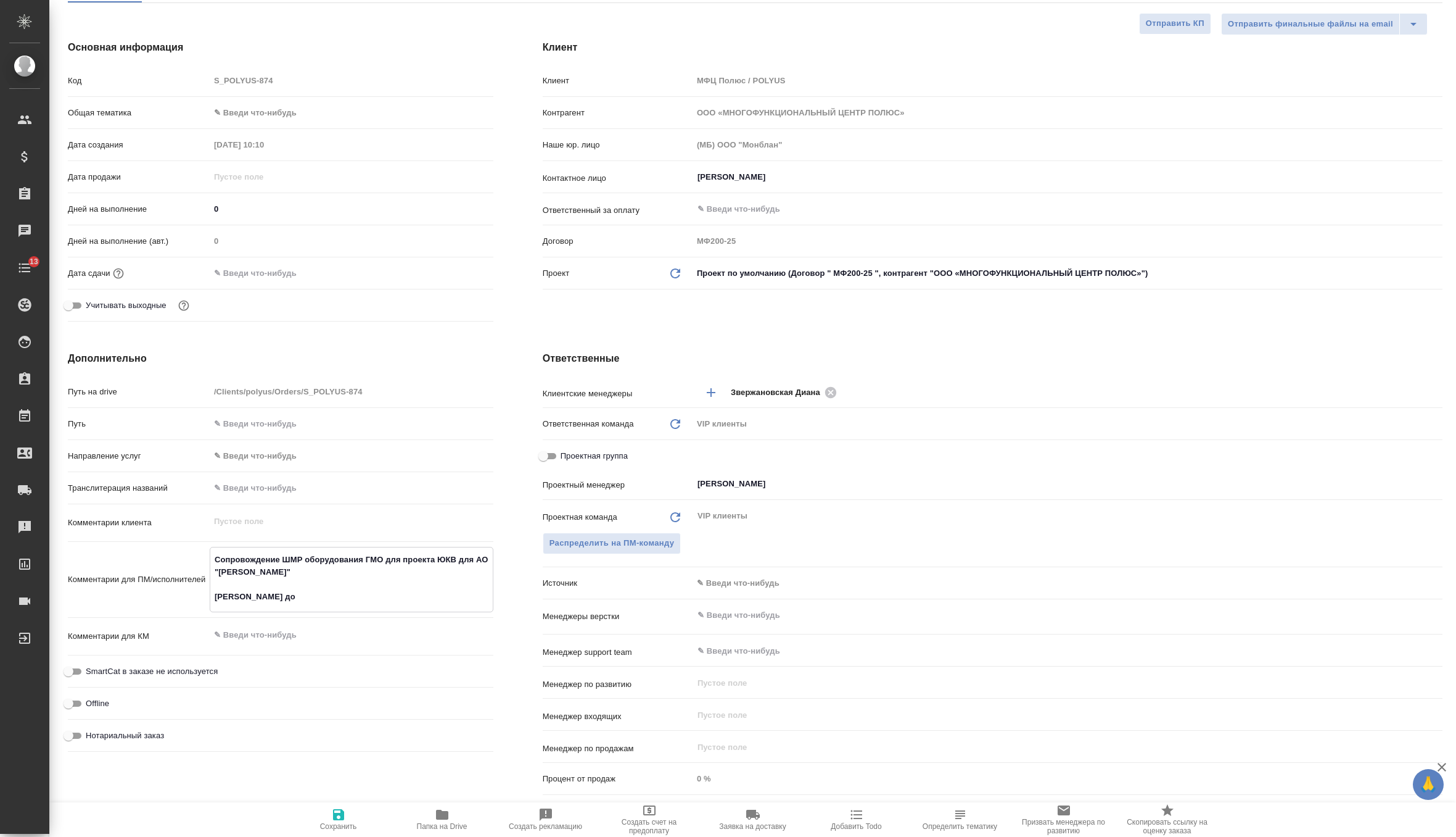
type textarea "x"
type textarea "Сопровождение ШМР оборудования ГМО для проекта ЮКВ для АО "Полюс Алдан" Анна Са…"
type textarea "x"
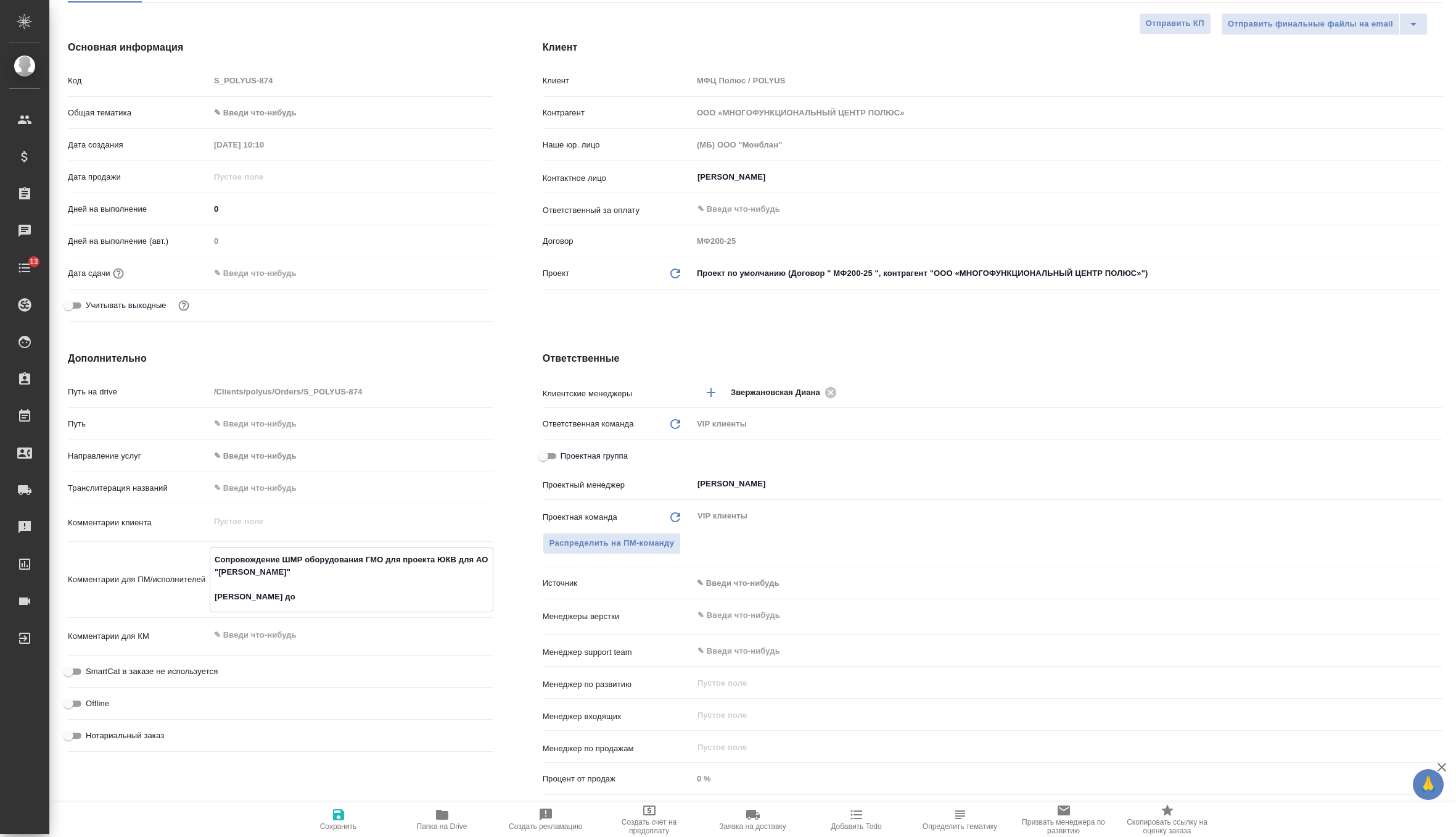
type textarea "Сопровождение ШМР оборудования ГМО для проекта ЮКВ для АО "Полюс Алдан" Анна Са…"
type textarea "x"
type textarea "Сопровождение ШМР оборудования ГМО для проекта ЮКВ для АО "Полюс Алдан" Анна Са…"
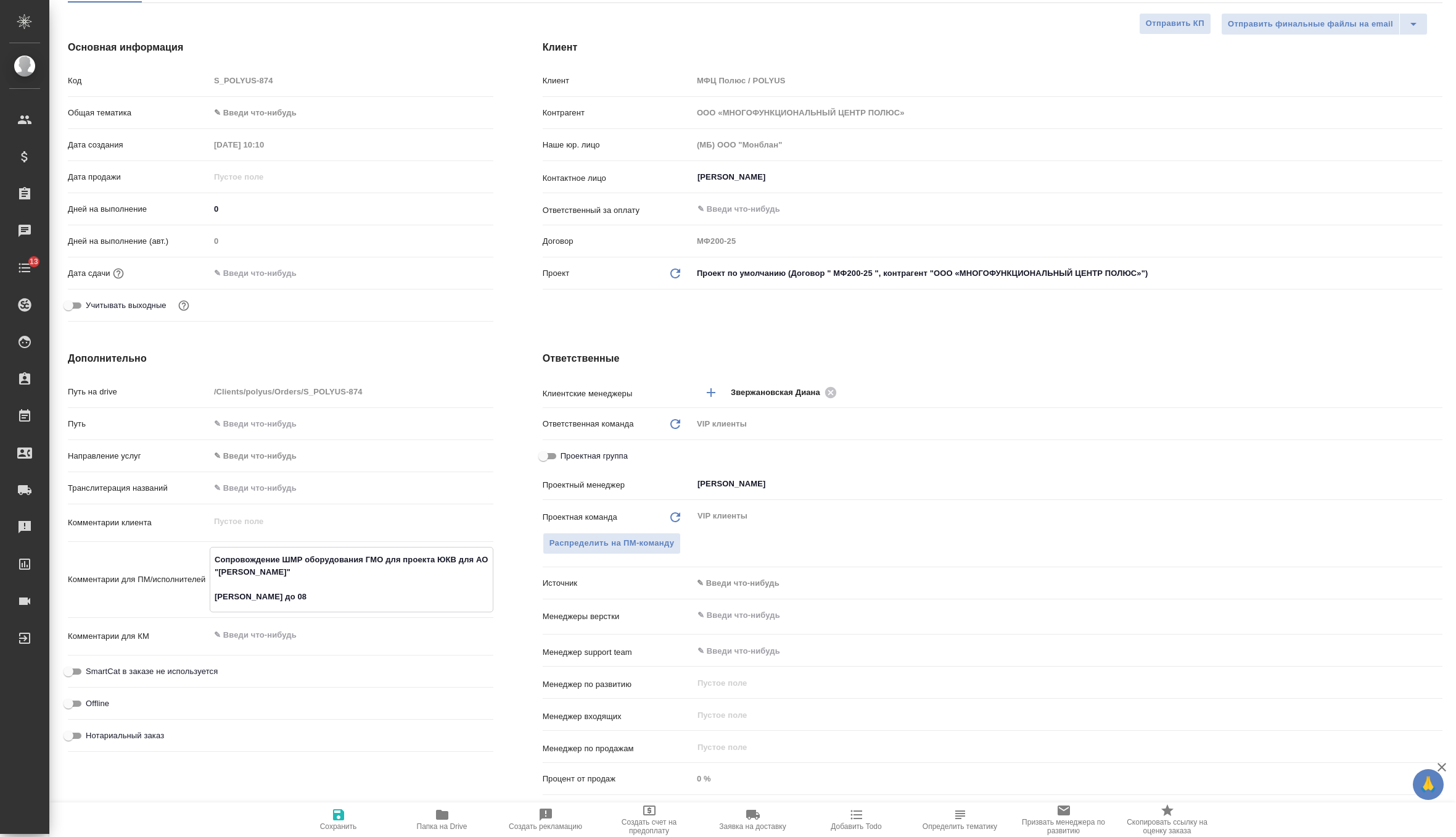
type textarea "x"
type textarea "Сопровождение ШМР оборудования ГМО для проекта ЮКВ для АО "Полюс Алдан" Анна Са…"
type textarea "x"
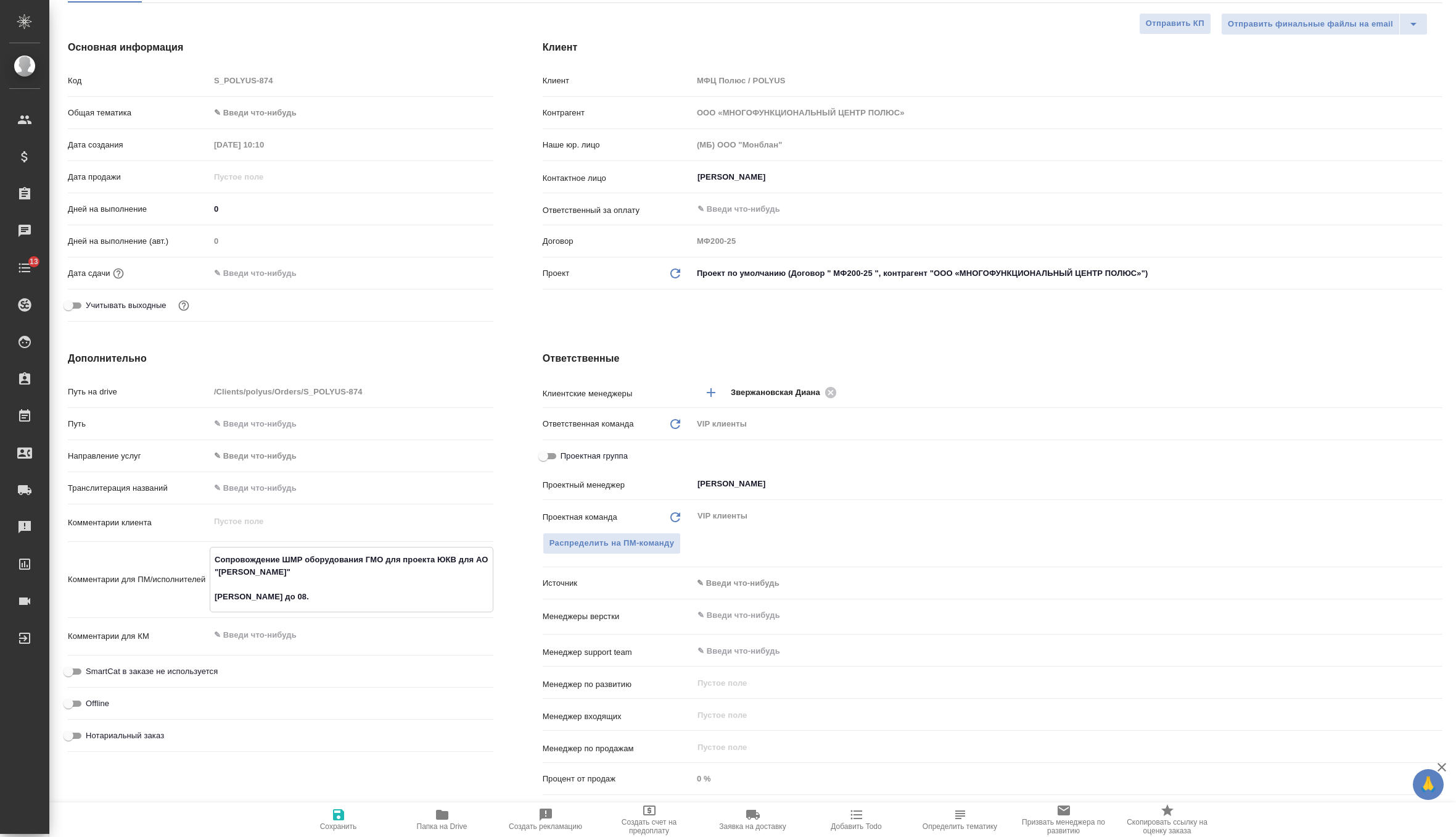
type textarea "x"
type textarea "Сопровождение ШМР оборудования ГМО для проекта ЮКВ для АО "Полюс Алдан" Анна Са…"
type textarea "x"
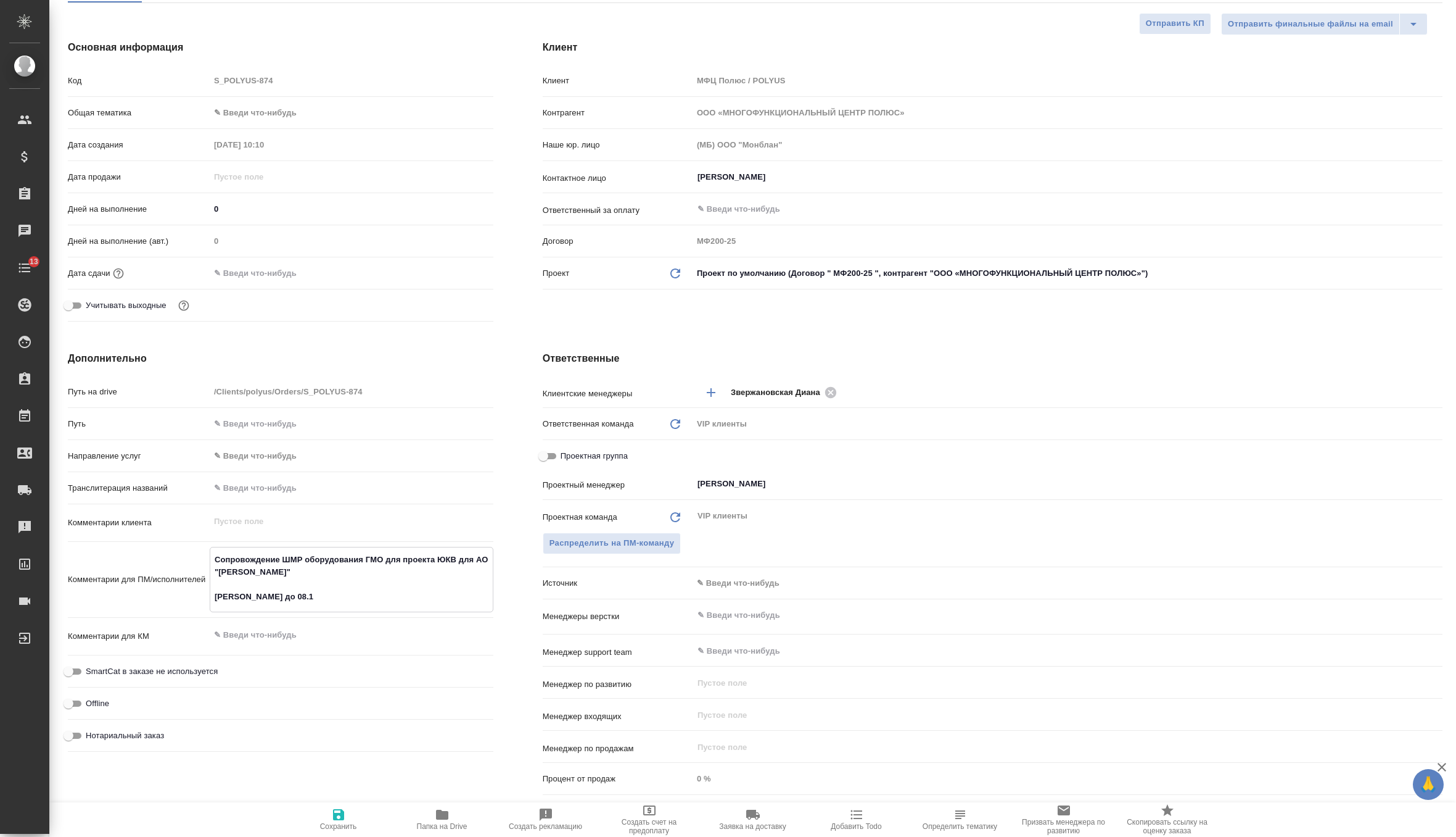
type textarea "x"
type textarea "Сопровождение ШМР оборудования ГМО для проекта ЮКВ для АО "Полюс Алдан" Анна Са…"
type textarea "x"
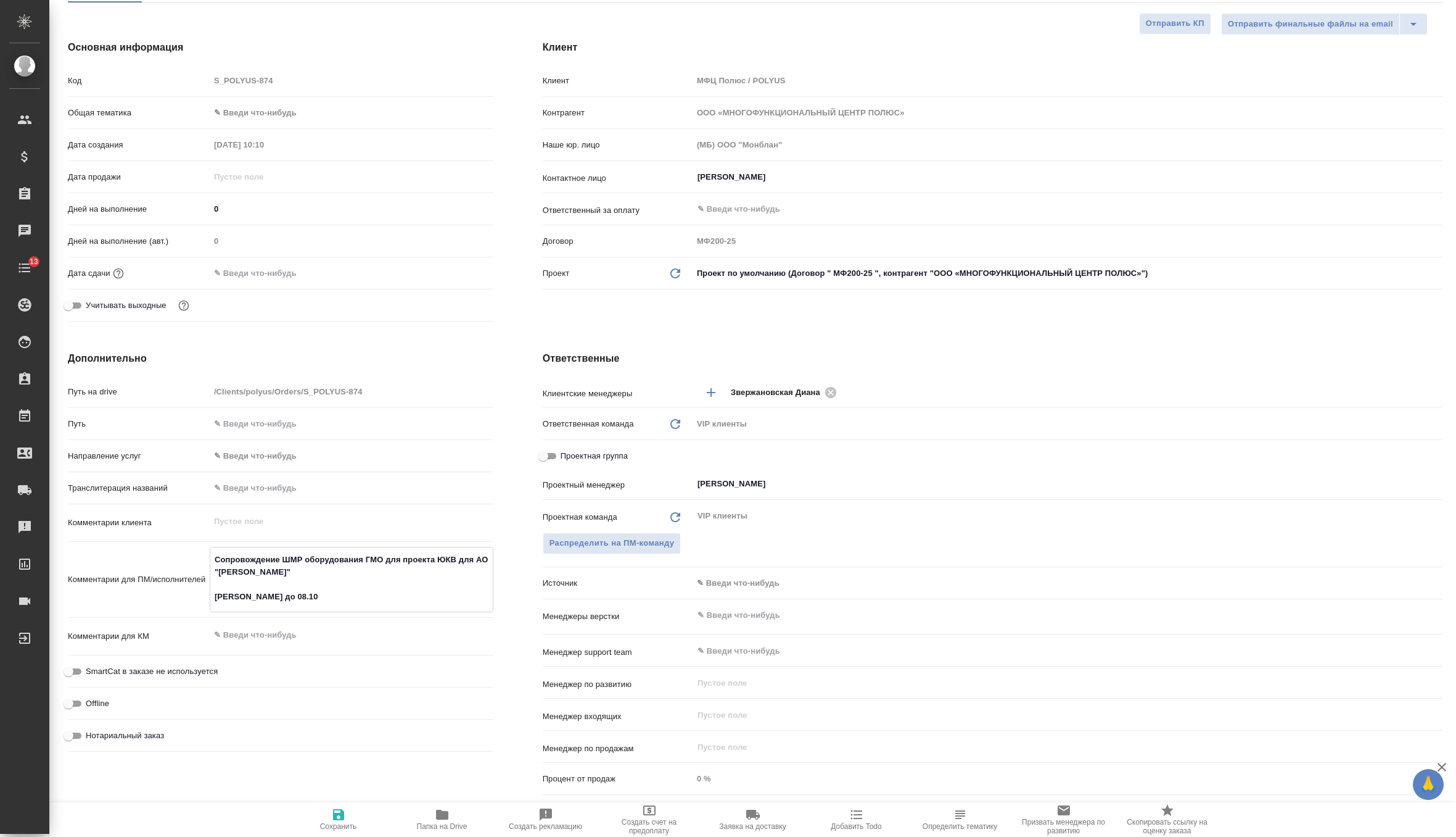
type textarea "Сопровождение ШМР оборудования ГМО для проекта ЮКВ для АО "Полюс Алдан" Анна Са…"
type textarea "x"
click at [338, 817] on icon "button" at bounding box center [338, 814] width 15 height 15
type textarea "x"
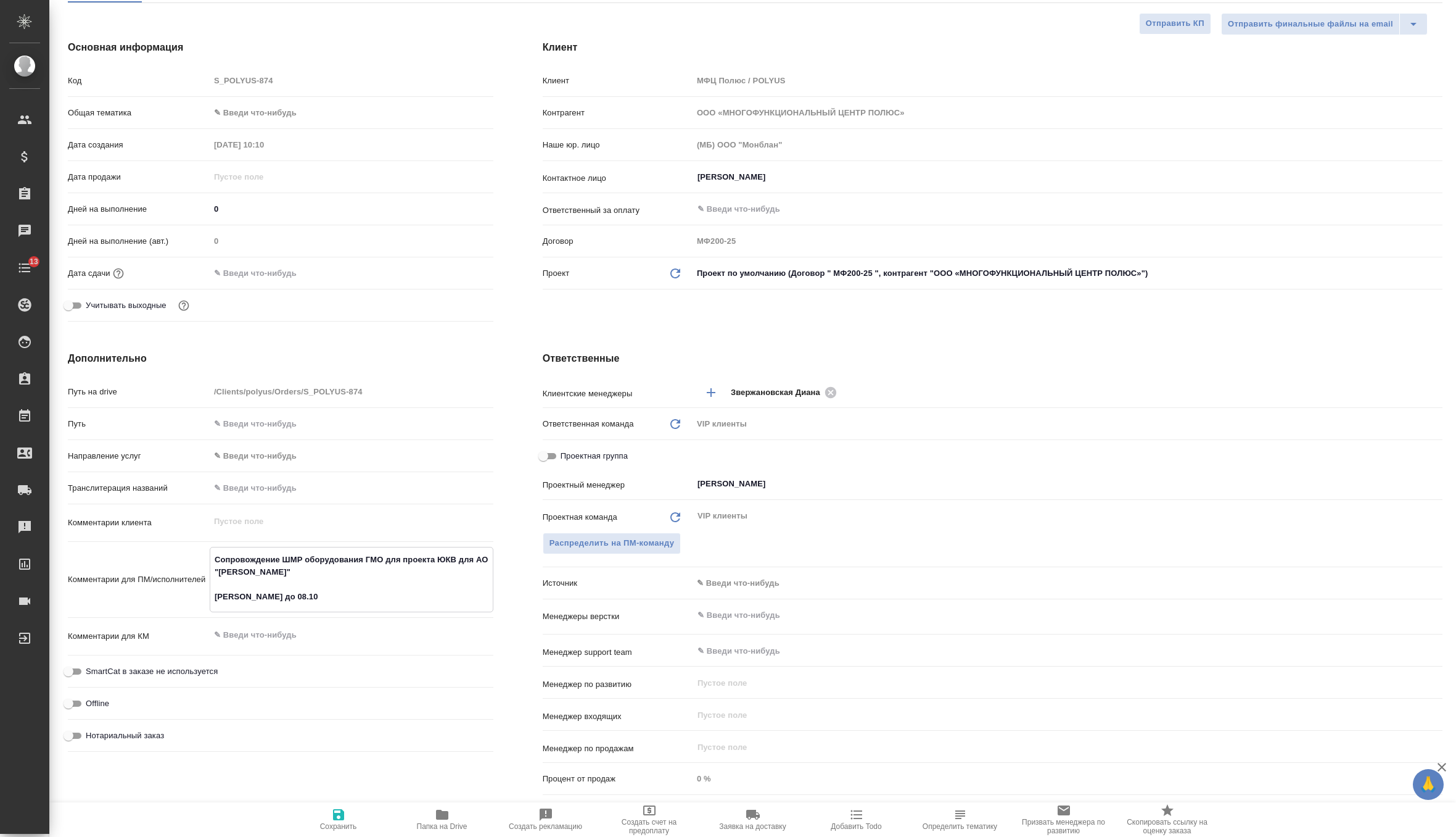
type textarea "x"
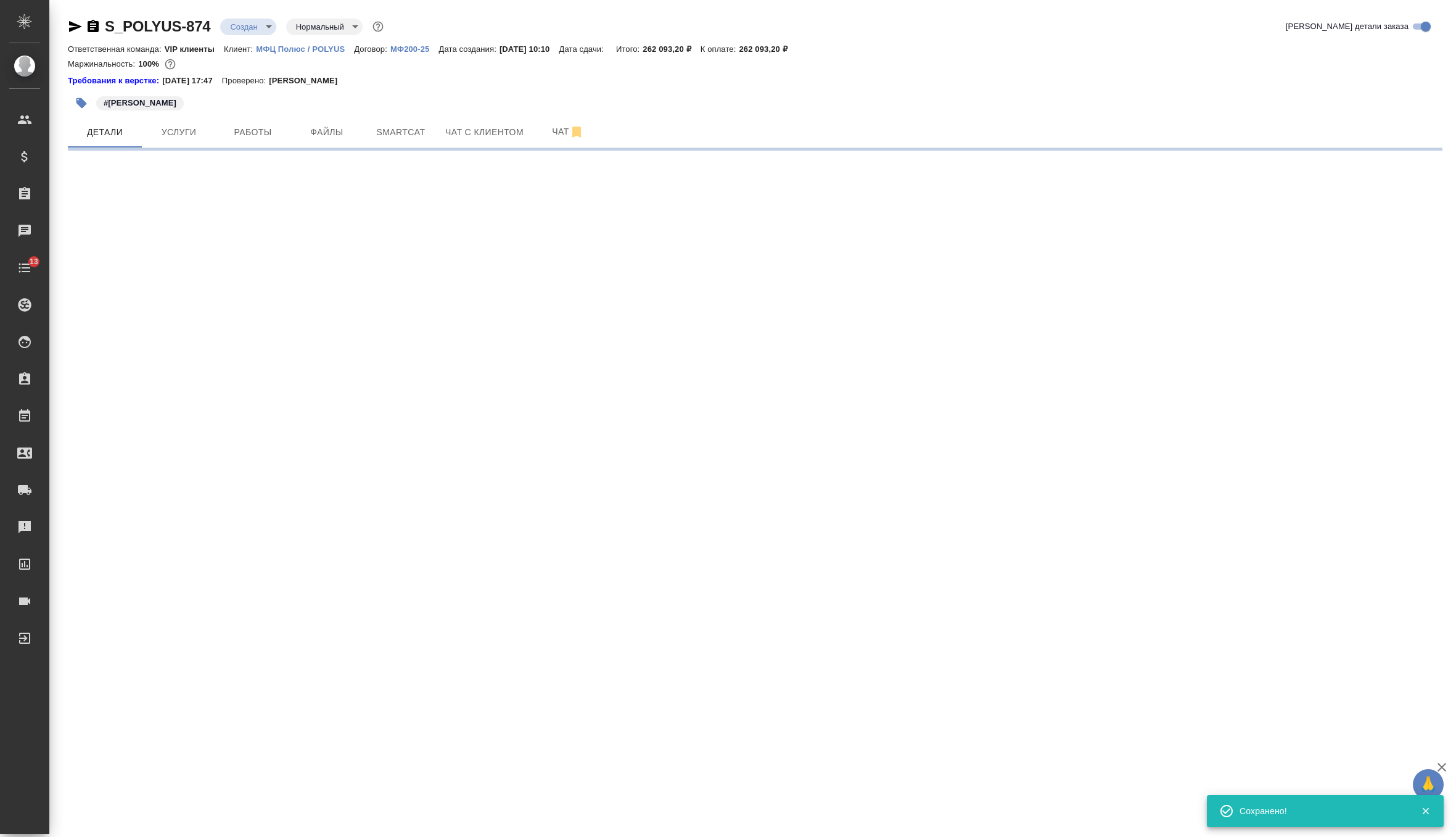
scroll to position [0, 0]
select select "RU"
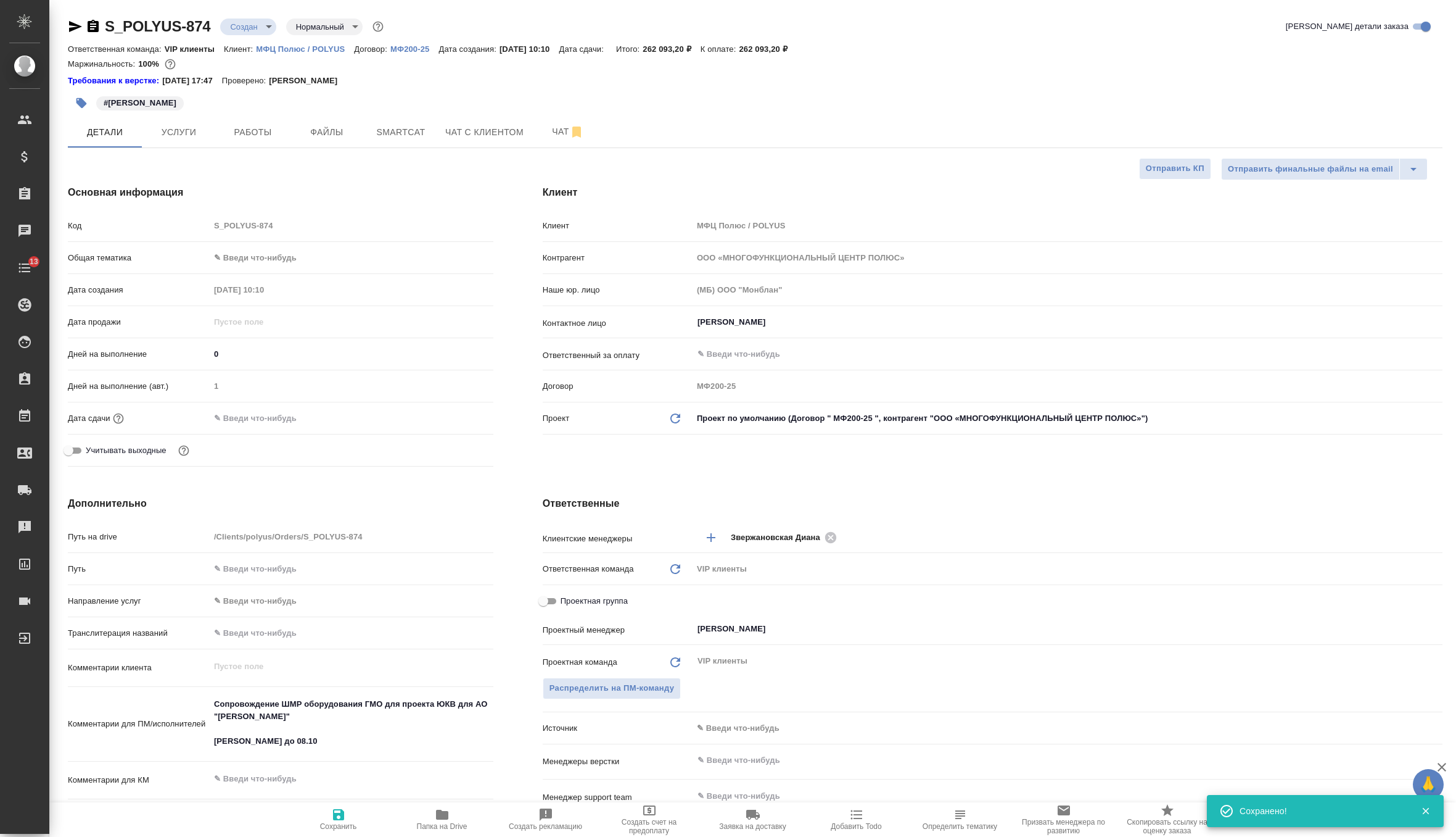
type textarea "x"
click at [746, 622] on input "[PERSON_NAME]" at bounding box center [1046, 628] width 701 height 15
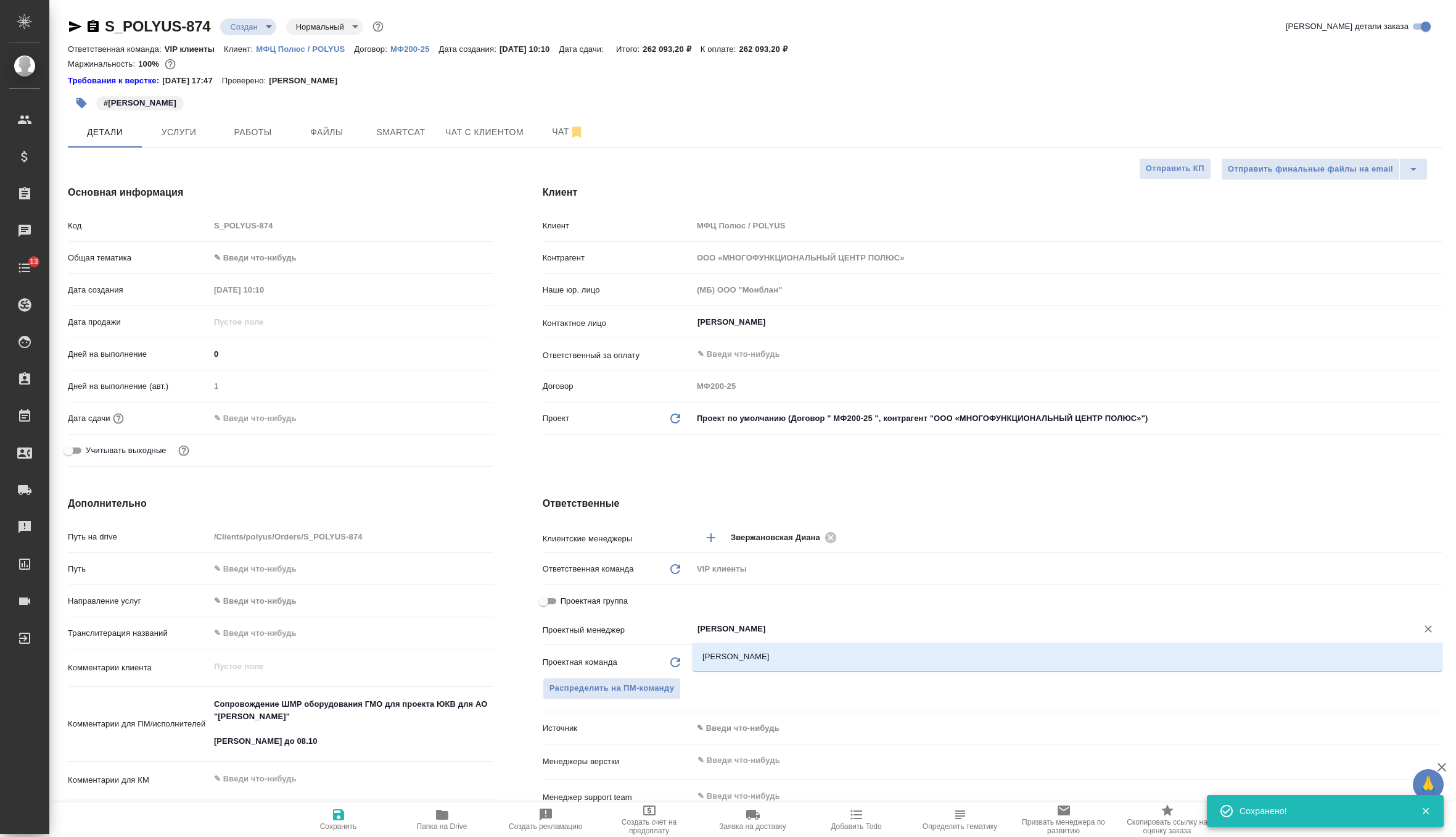
type input "федото"
click at [776, 659] on li "Федотова Ирина" at bounding box center [1067, 656] width 750 height 22
type textarea "x"
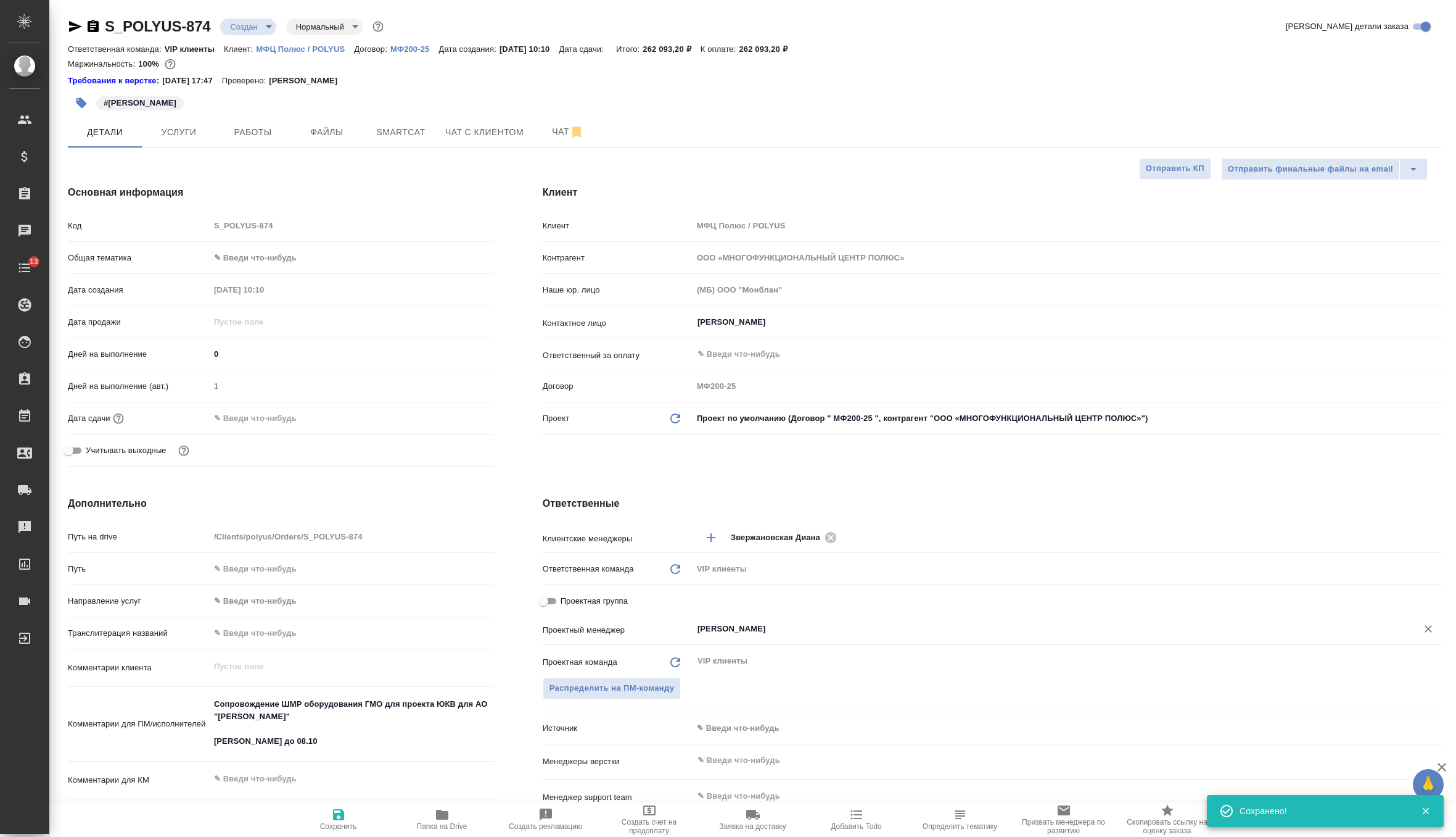
type input "Федотова Ирина"
click at [332, 816] on icon "button" at bounding box center [338, 814] width 15 height 15
type textarea "x"
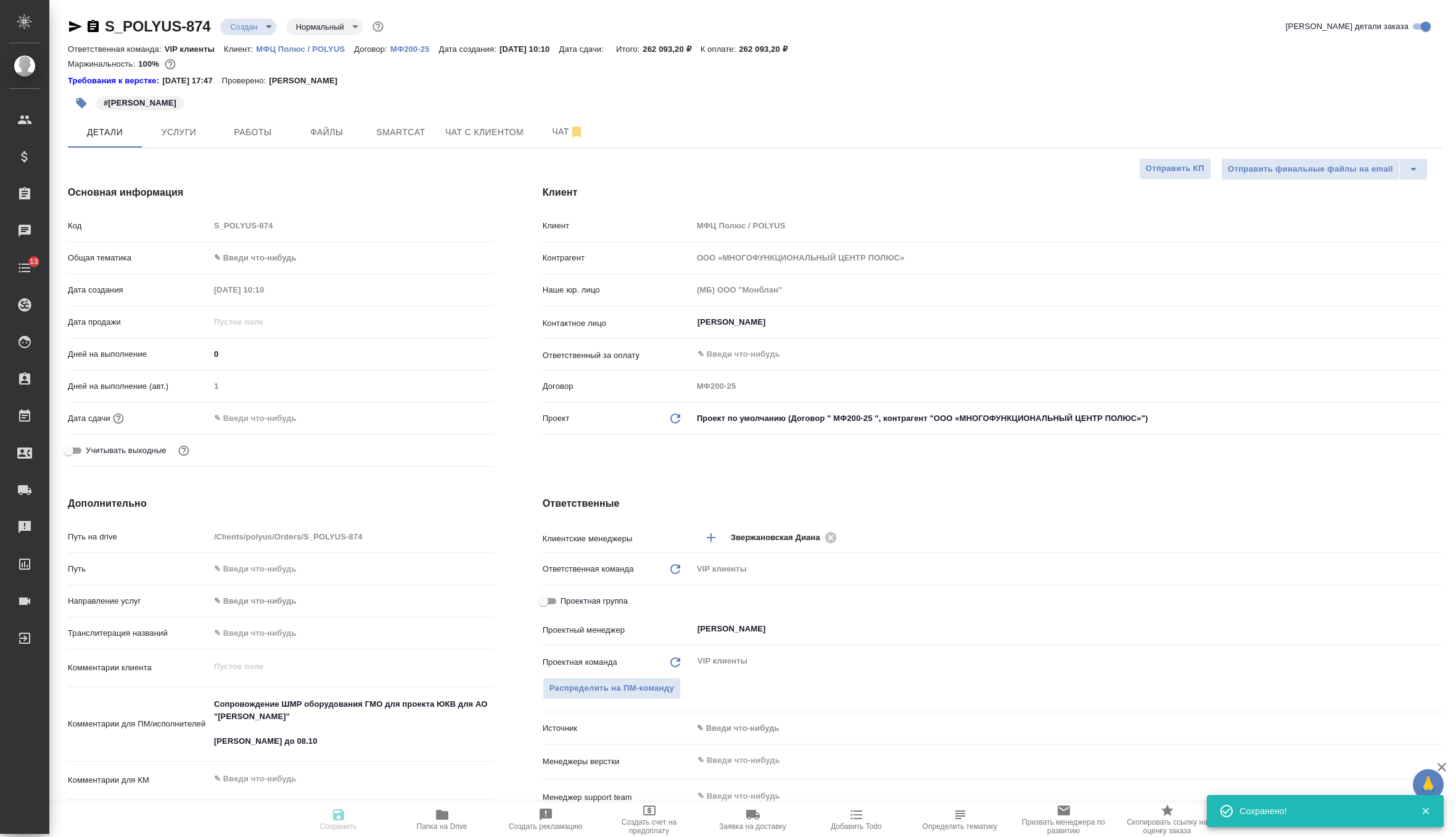
type textarea "x"
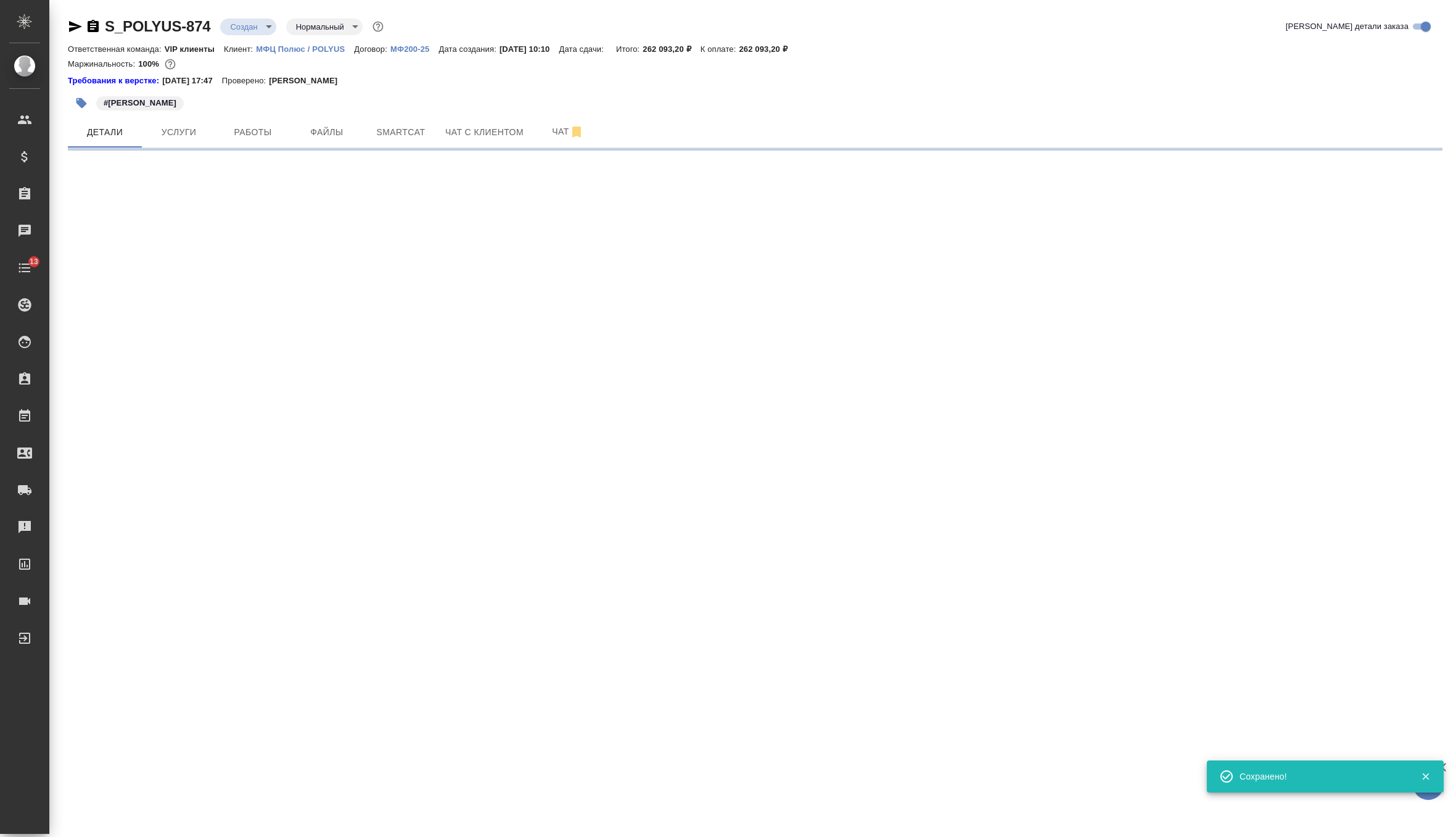
select select "RU"
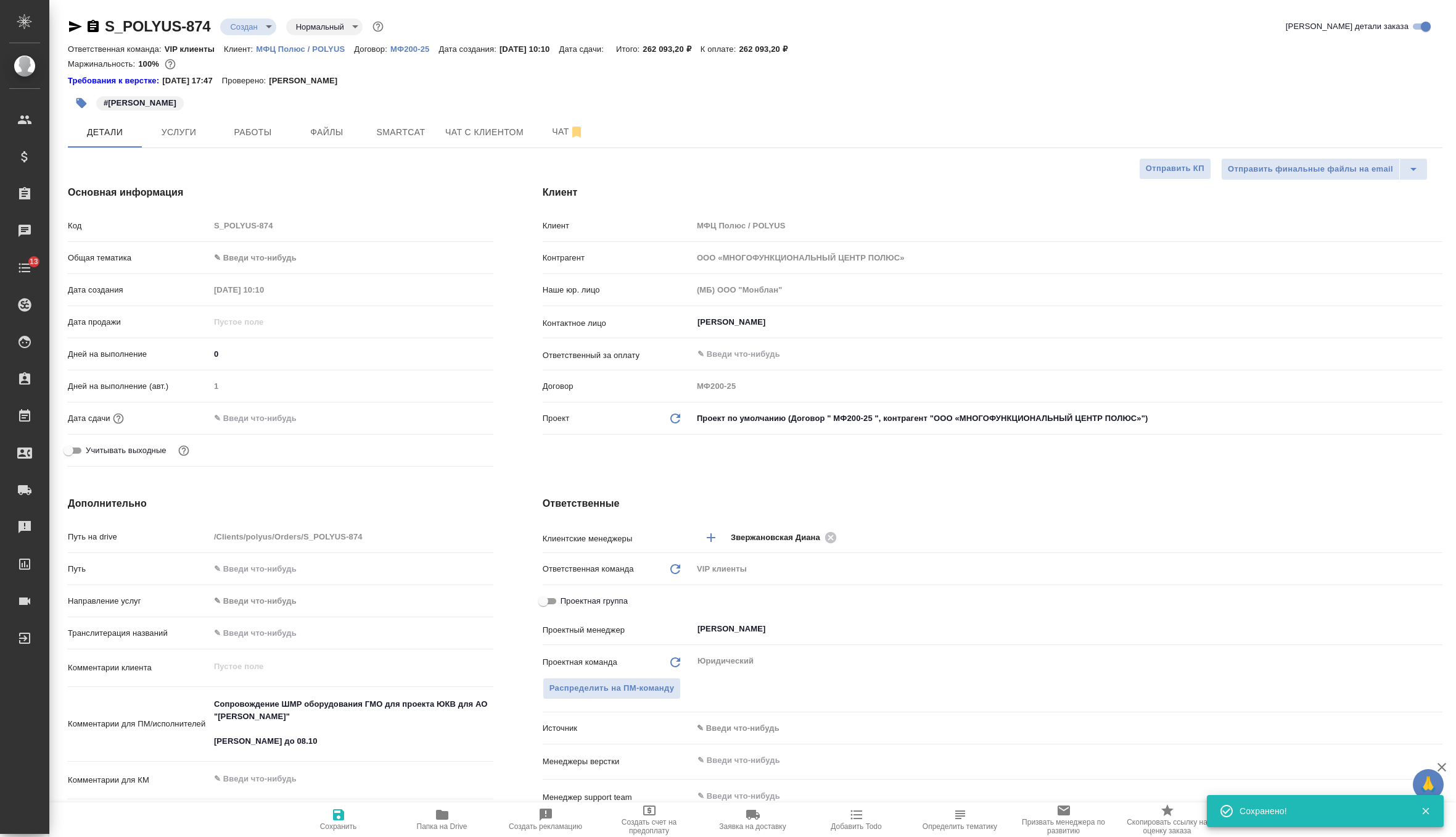
type textarea "x"
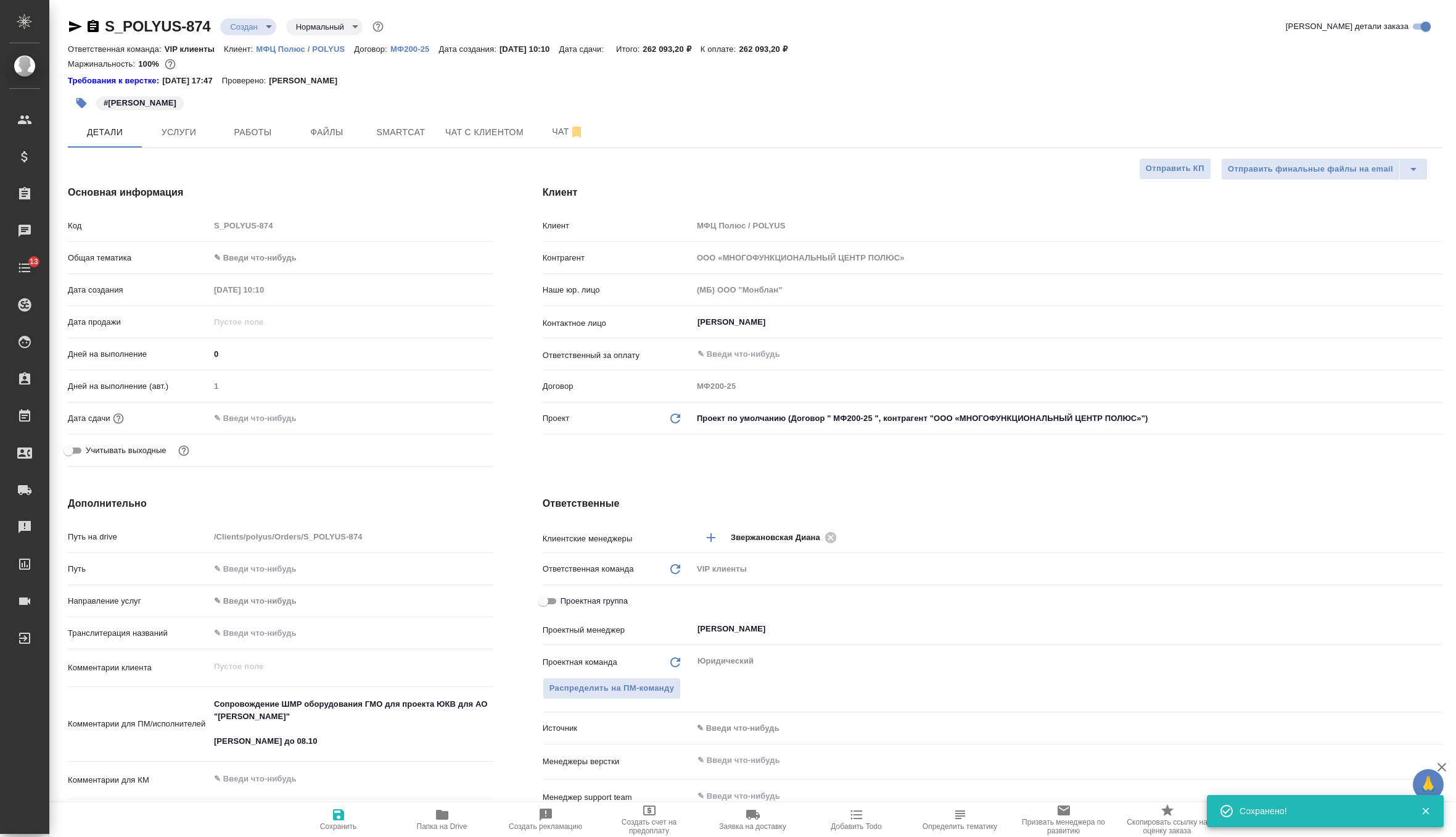
type textarea "x"
click at [181, 139] on span "Услуги" at bounding box center [178, 132] width 59 height 16
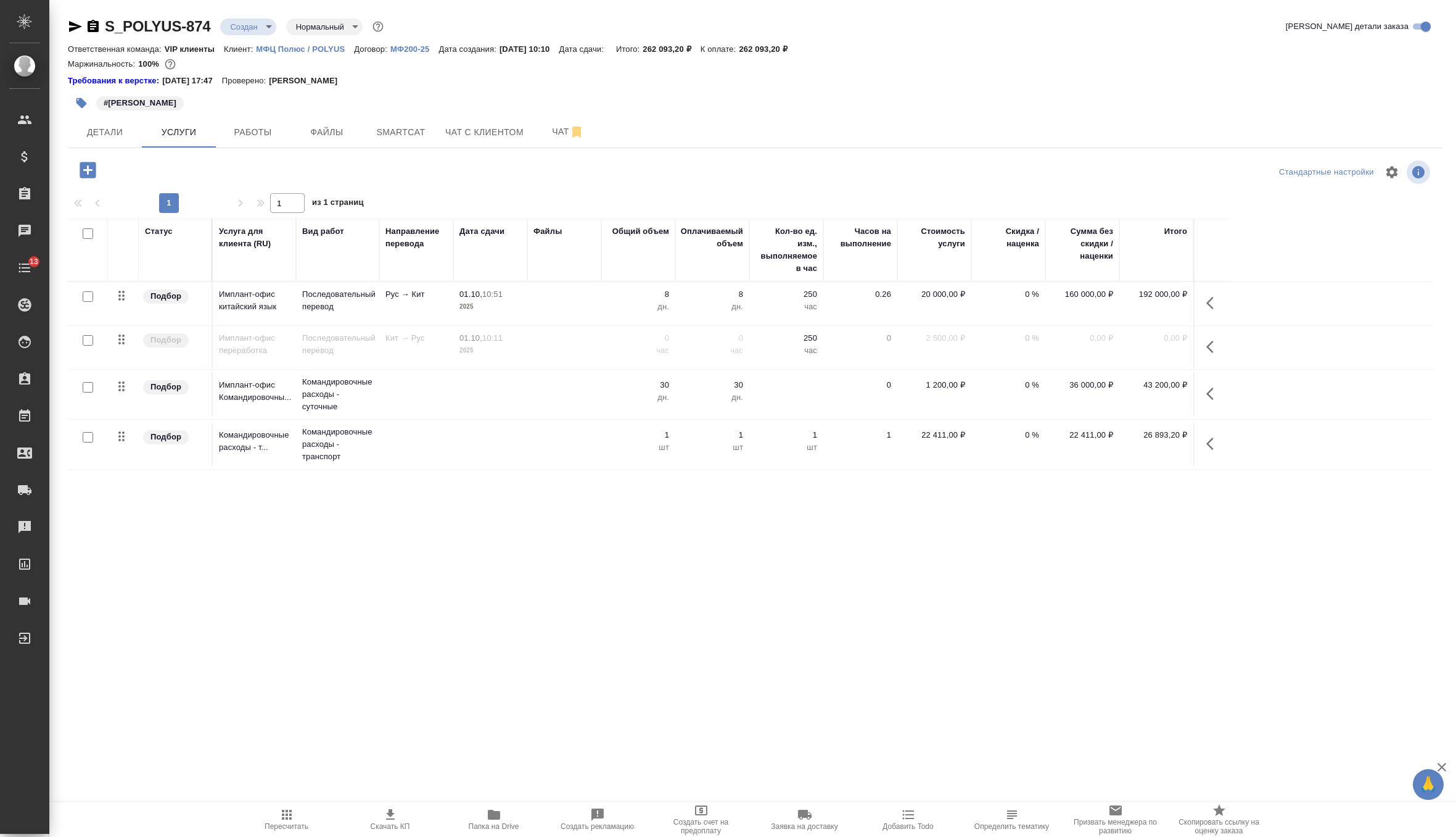
click at [385, 305] on td "Рус → Кит" at bounding box center [416, 303] width 74 height 43
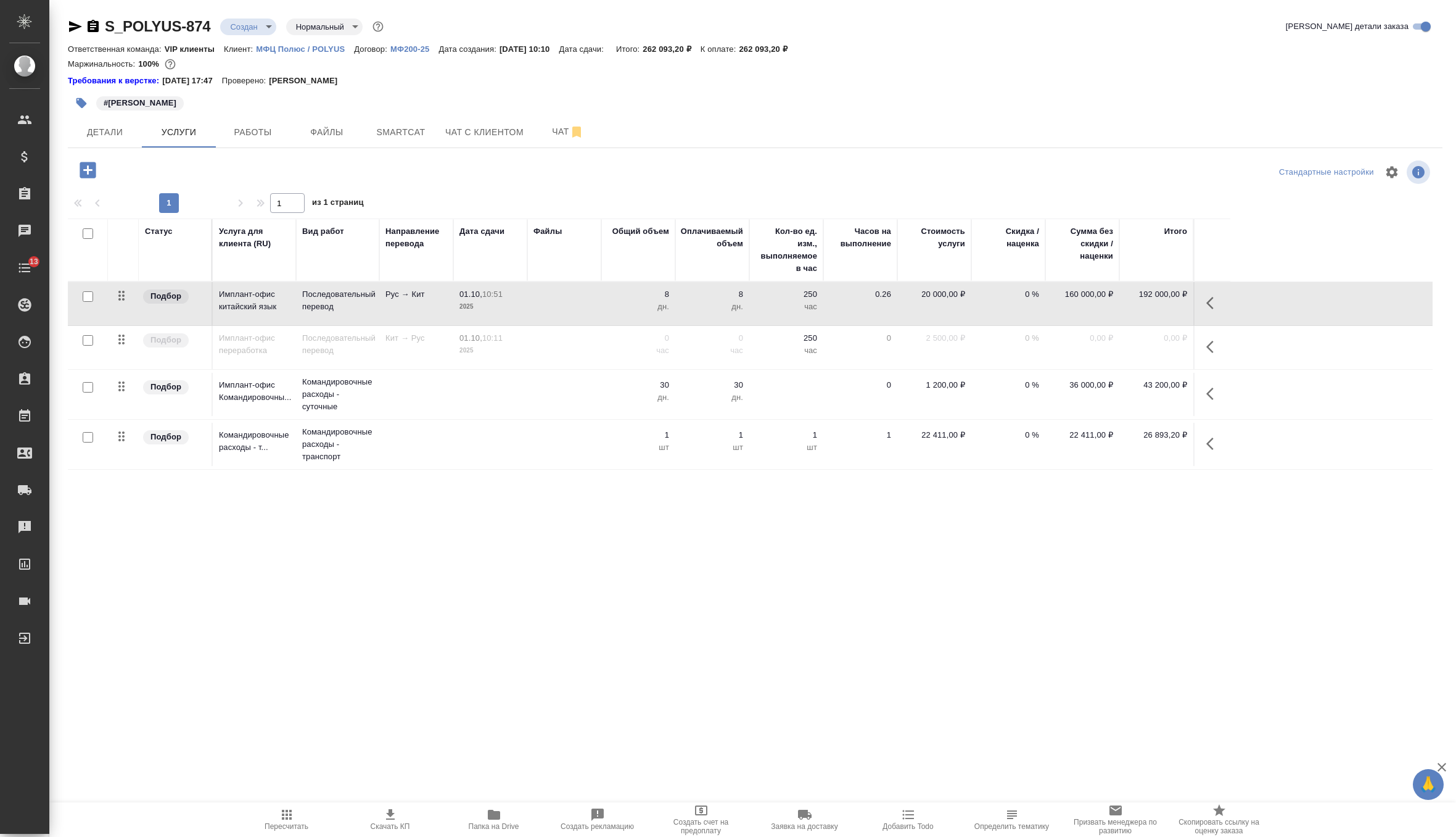
click at [385, 305] on td "Рус → Кит" at bounding box center [416, 303] width 74 height 43
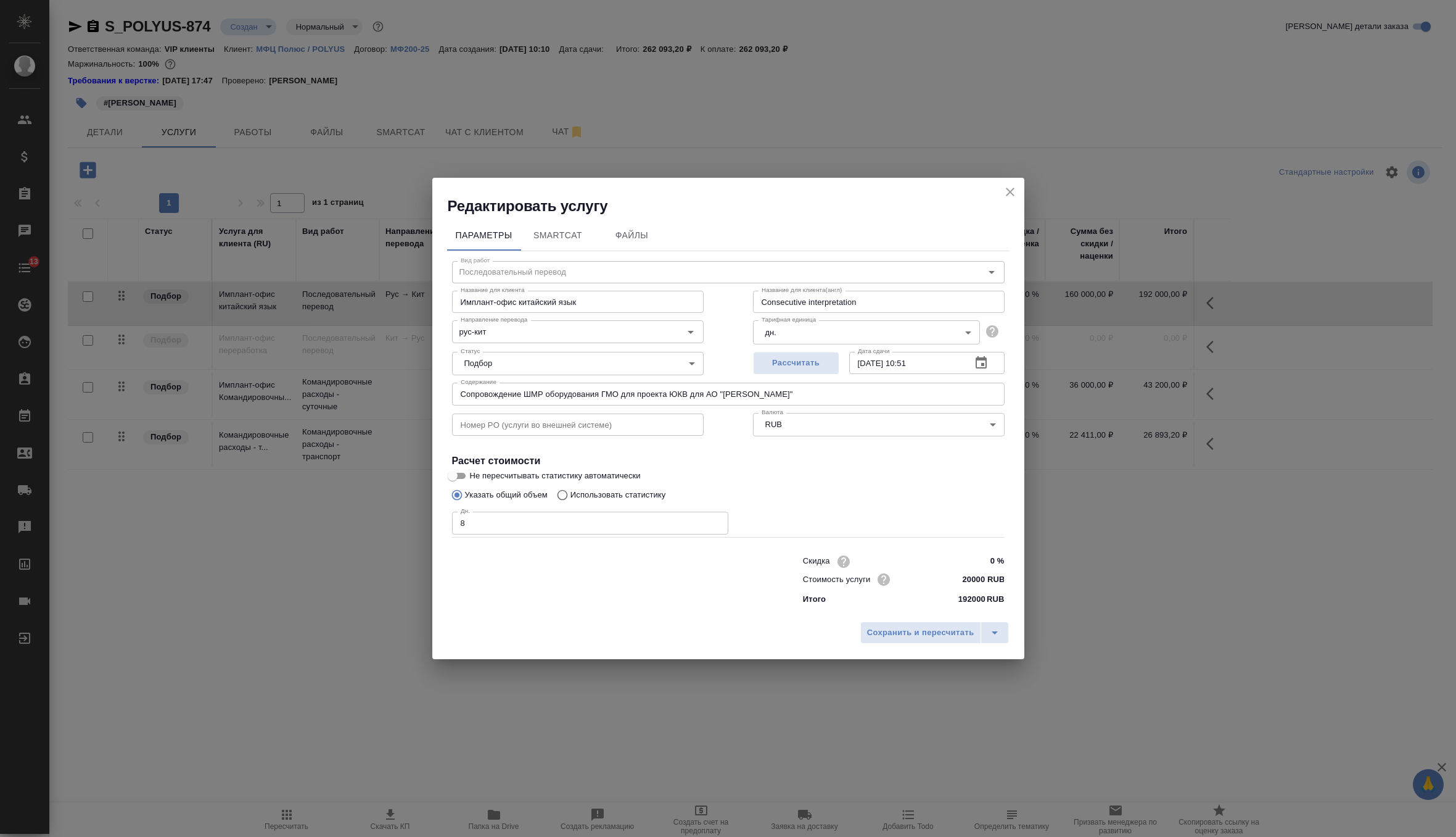
click at [494, 392] on input "Сопровождение ШМР оборудования ГМО для проекта ЮКВ для АО "Полюс Алдан"" at bounding box center [729, 393] width 553 height 22
click at [1011, 192] on icon "close" at bounding box center [1010, 192] width 15 height 15
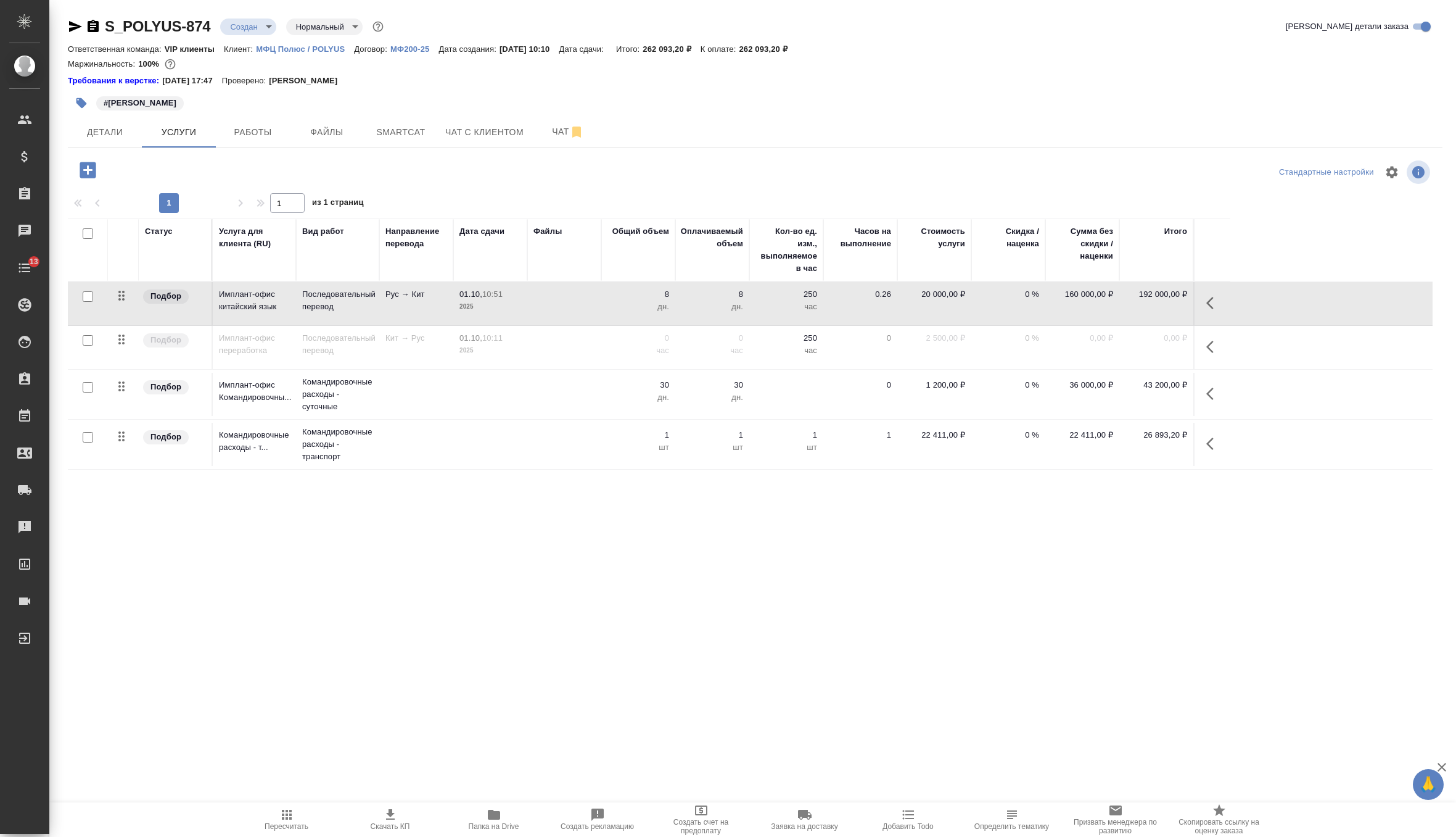
click at [537, 374] on td at bounding box center [564, 394] width 74 height 43
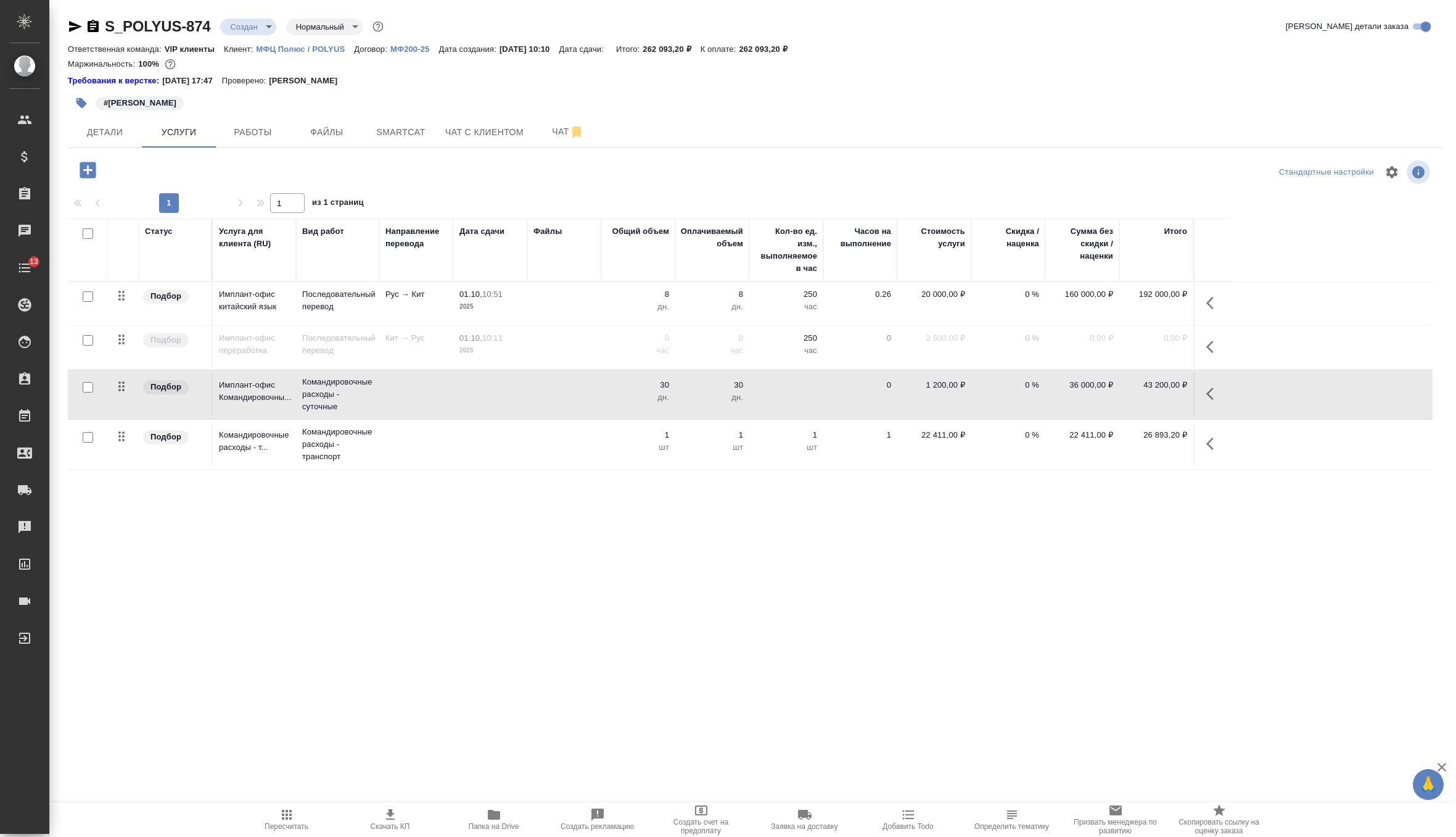
click at [537, 374] on td at bounding box center [564, 394] width 74 height 43
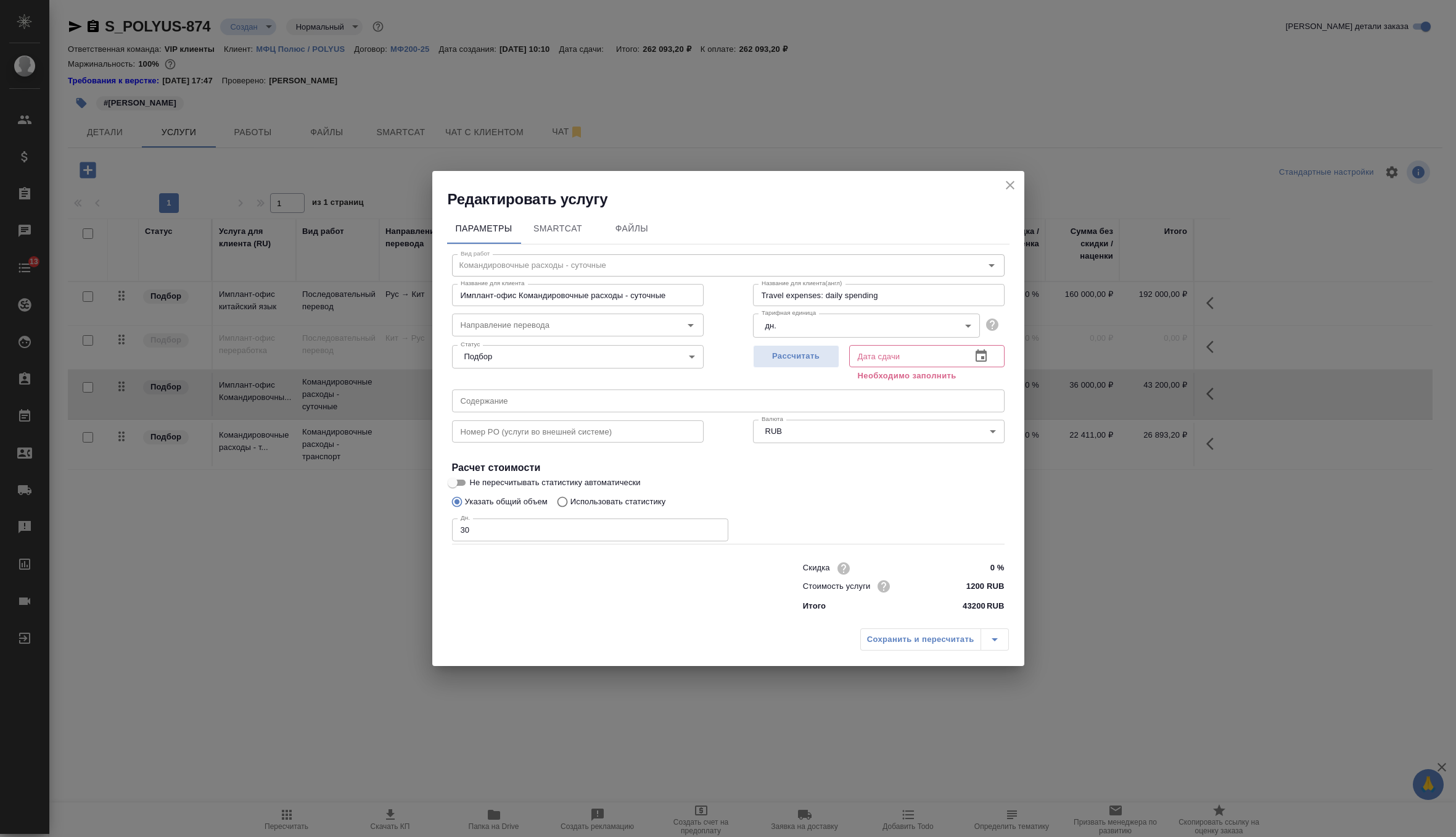
click at [550, 407] on input "text" at bounding box center [729, 400] width 553 height 22
paste input "Сопровождение ШМР оборудования ГМО для проекта ЮКВ для АО "Полюс Алдан""
type input "Сопровождение ШМР оборудования ГМО для проекта ЮКВ для АО "Полюс Алдан""
click at [506, 532] on input "30" at bounding box center [590, 529] width 276 height 22
type input "3"
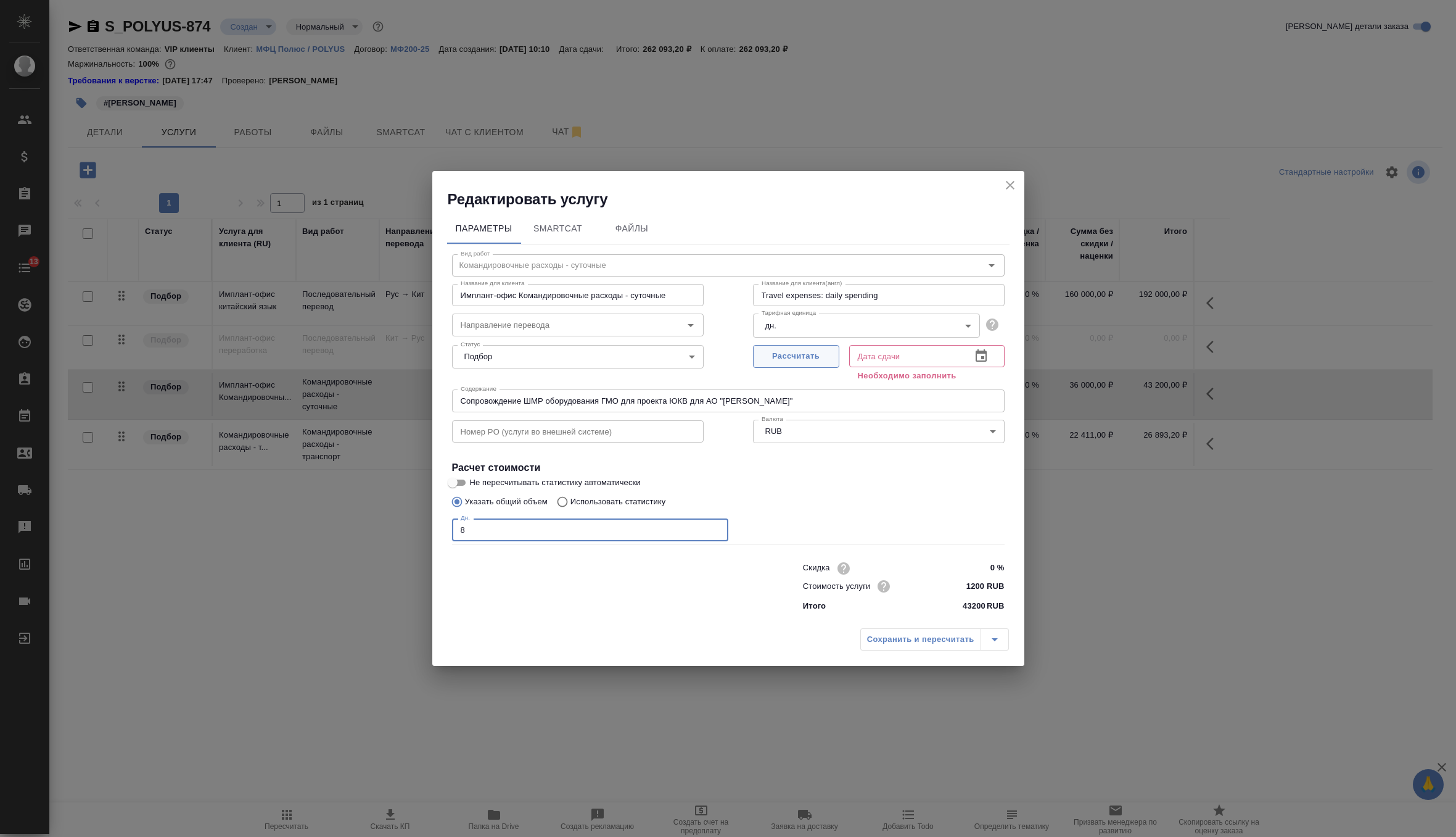
type input "8"
click at [804, 355] on span "Рассчитать" at bounding box center [796, 357] width 72 height 14
type input "01.10.2025 10:13"
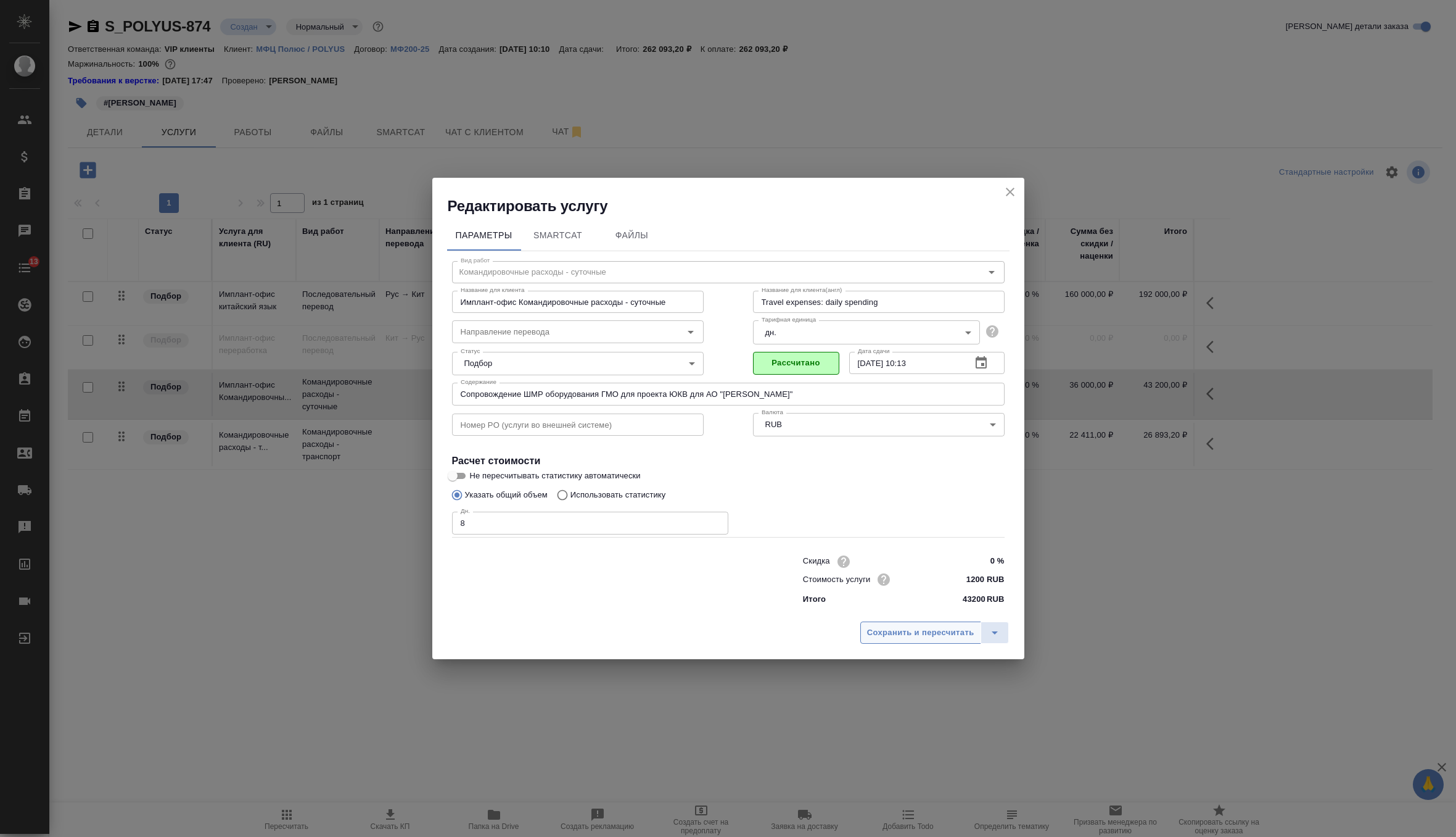
click at [894, 639] on span "Сохранить и пересчитать" at bounding box center [920, 633] width 107 height 14
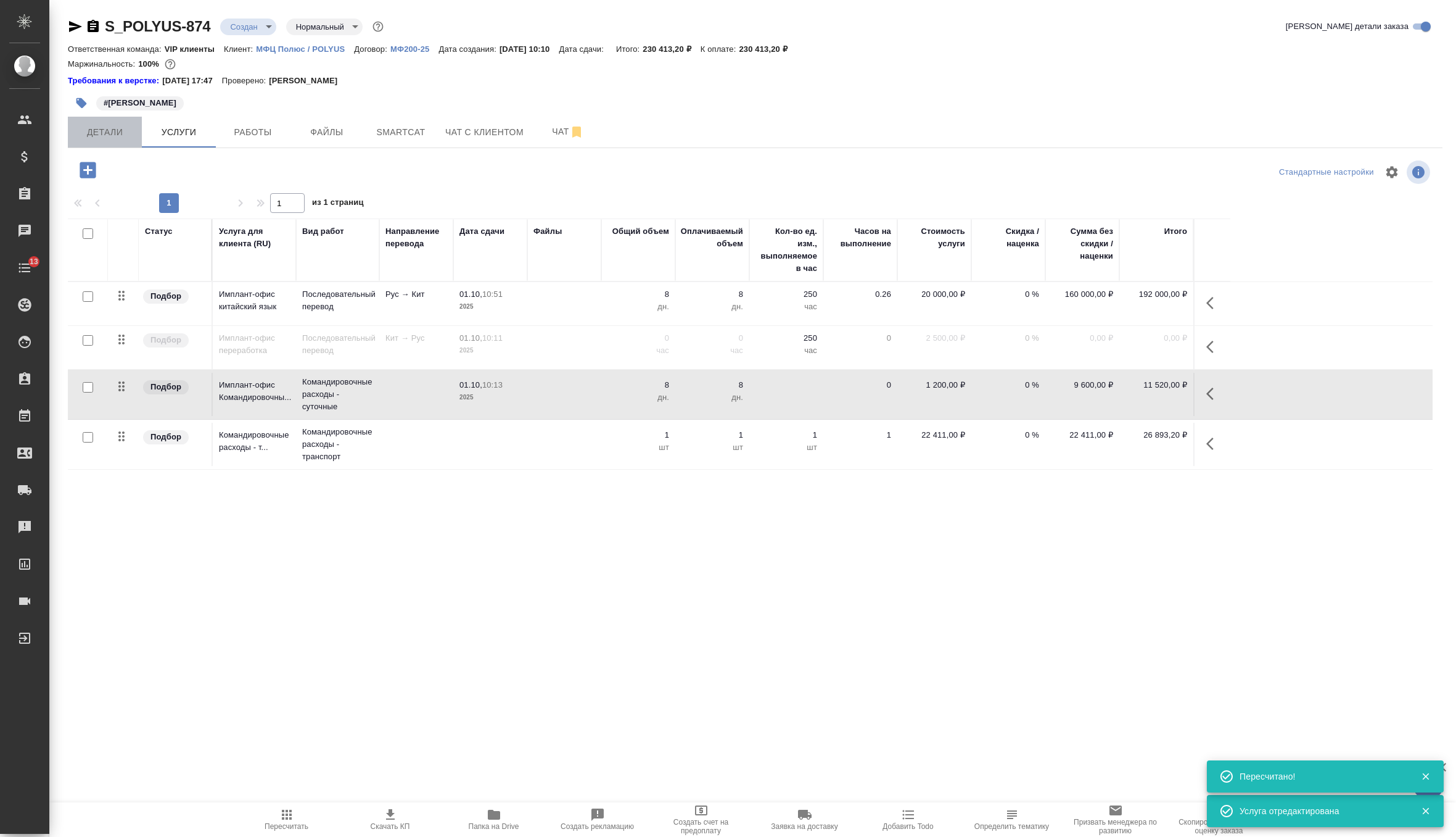
click at [123, 142] on button "Детали" at bounding box center [105, 131] width 74 height 31
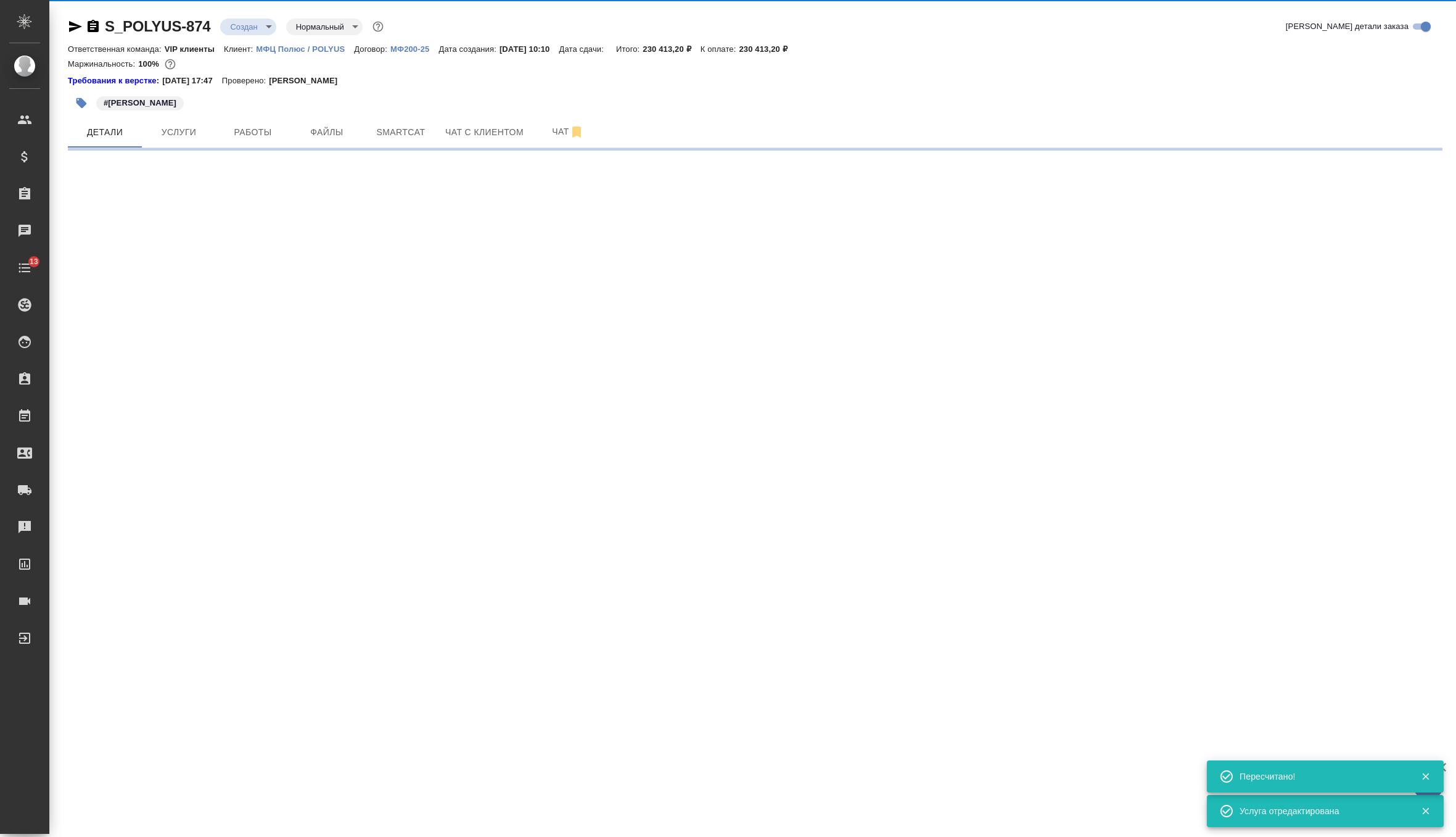
select select "RU"
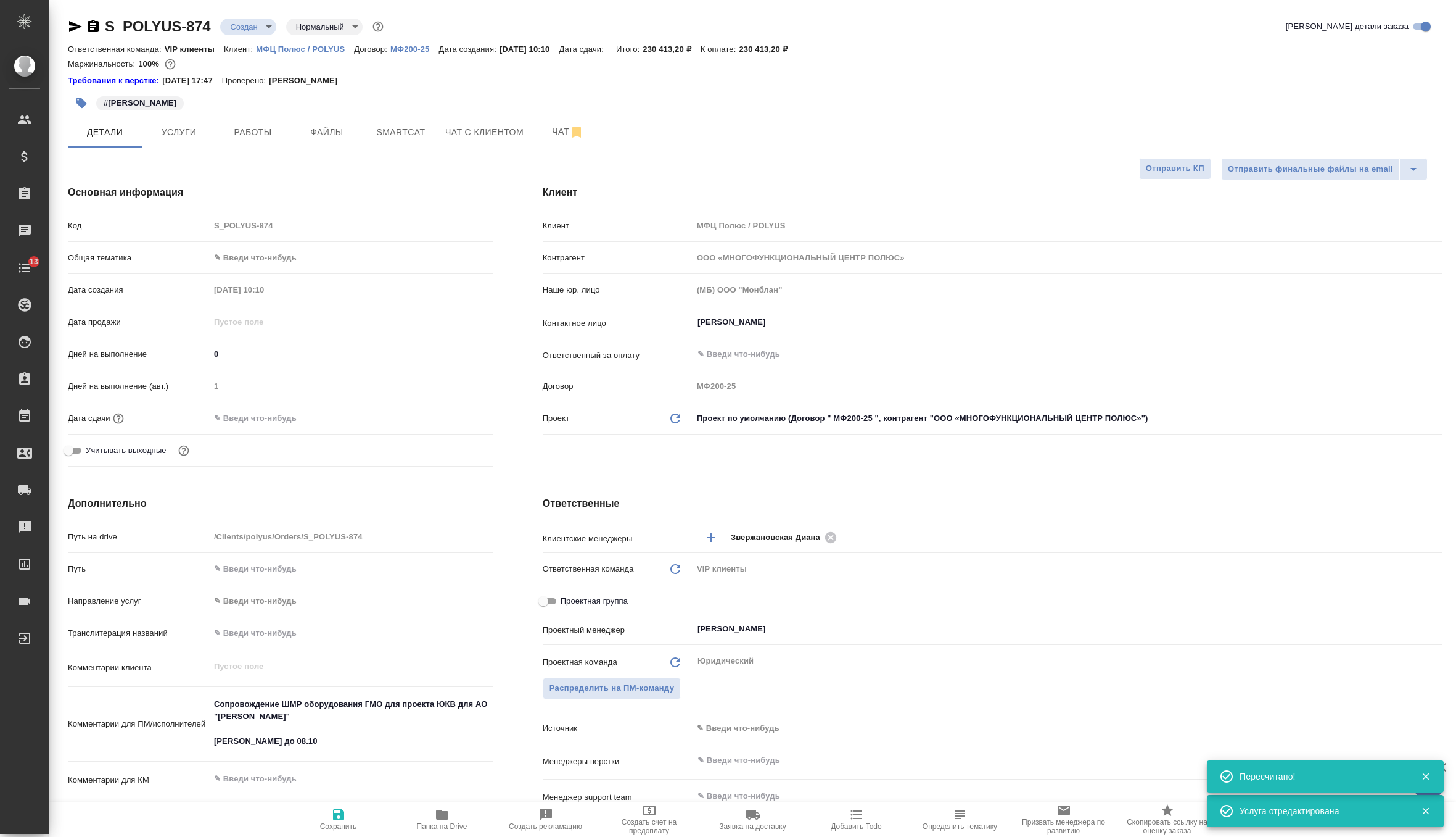
type textarea "x"
click at [276, 416] on input "text" at bounding box center [264, 418] width 108 height 18
click at [457, 415] on icon "button" at bounding box center [457, 417] width 15 height 15
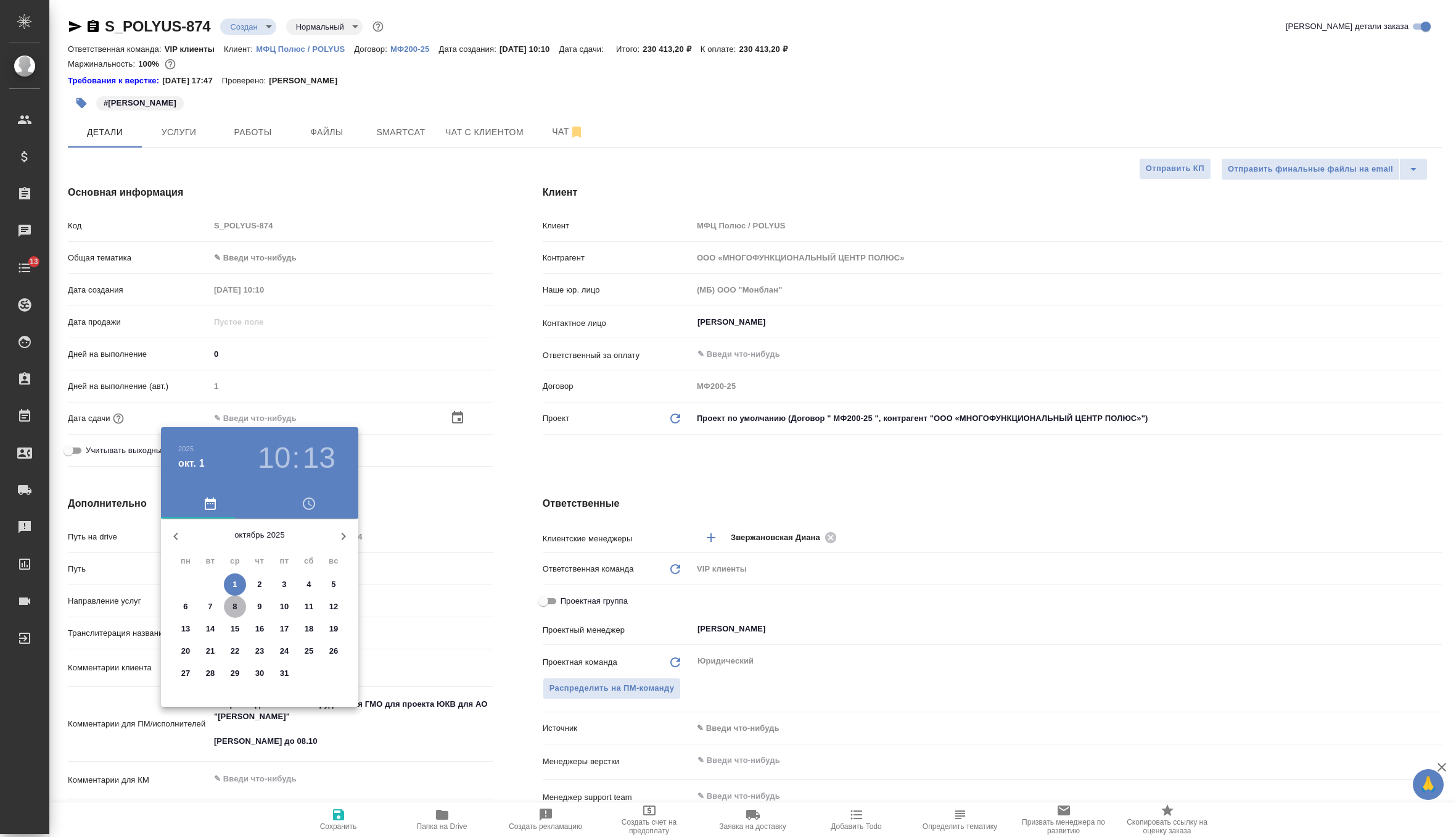
click at [237, 611] on p "8" at bounding box center [234, 606] width 4 height 12
type input "08.10.2025 10:13"
type textarea "x"
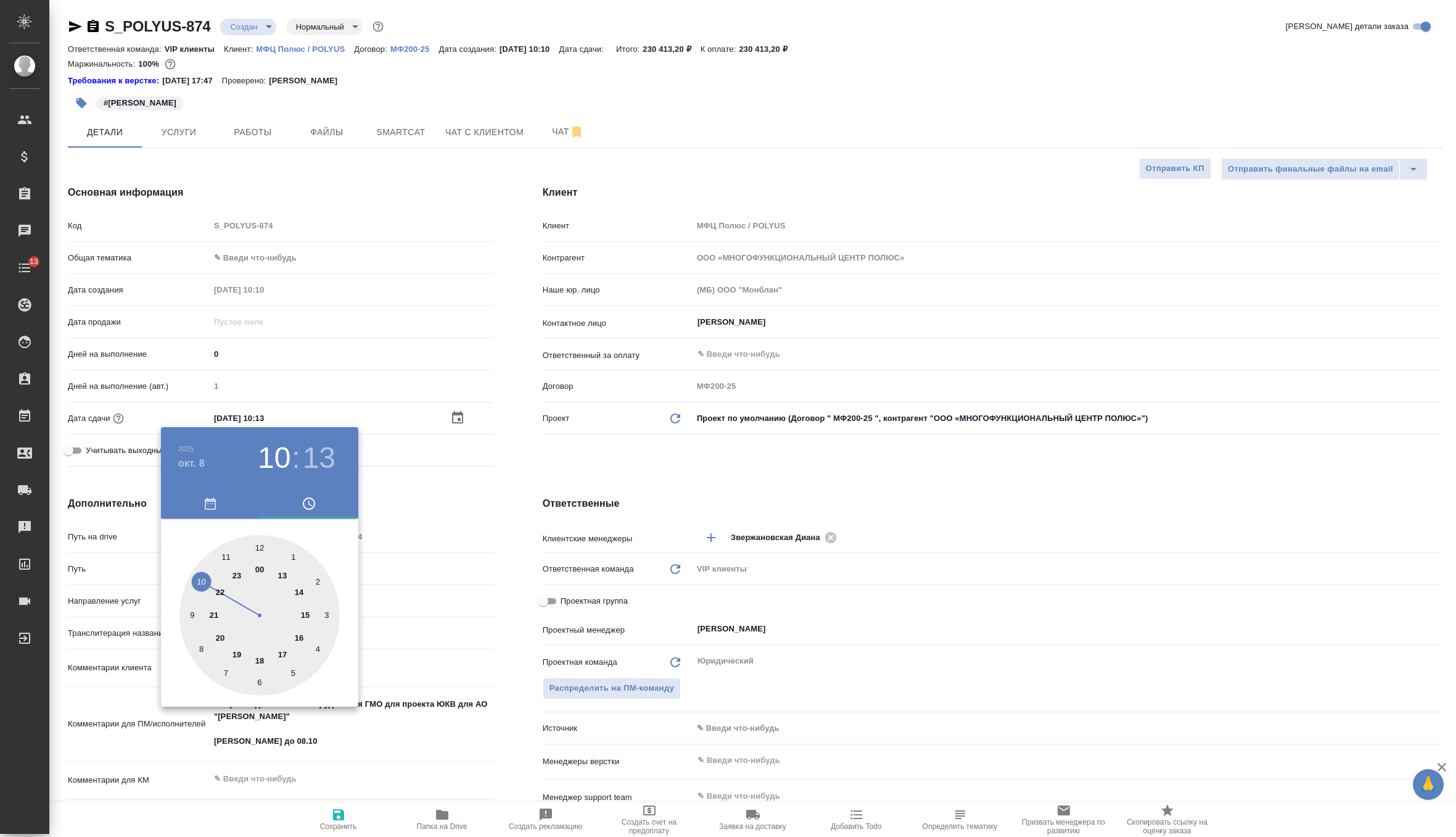
click at [260, 657] on div at bounding box center [260, 615] width 161 height 161
type input "08.10.2025 18:13"
type textarea "x"
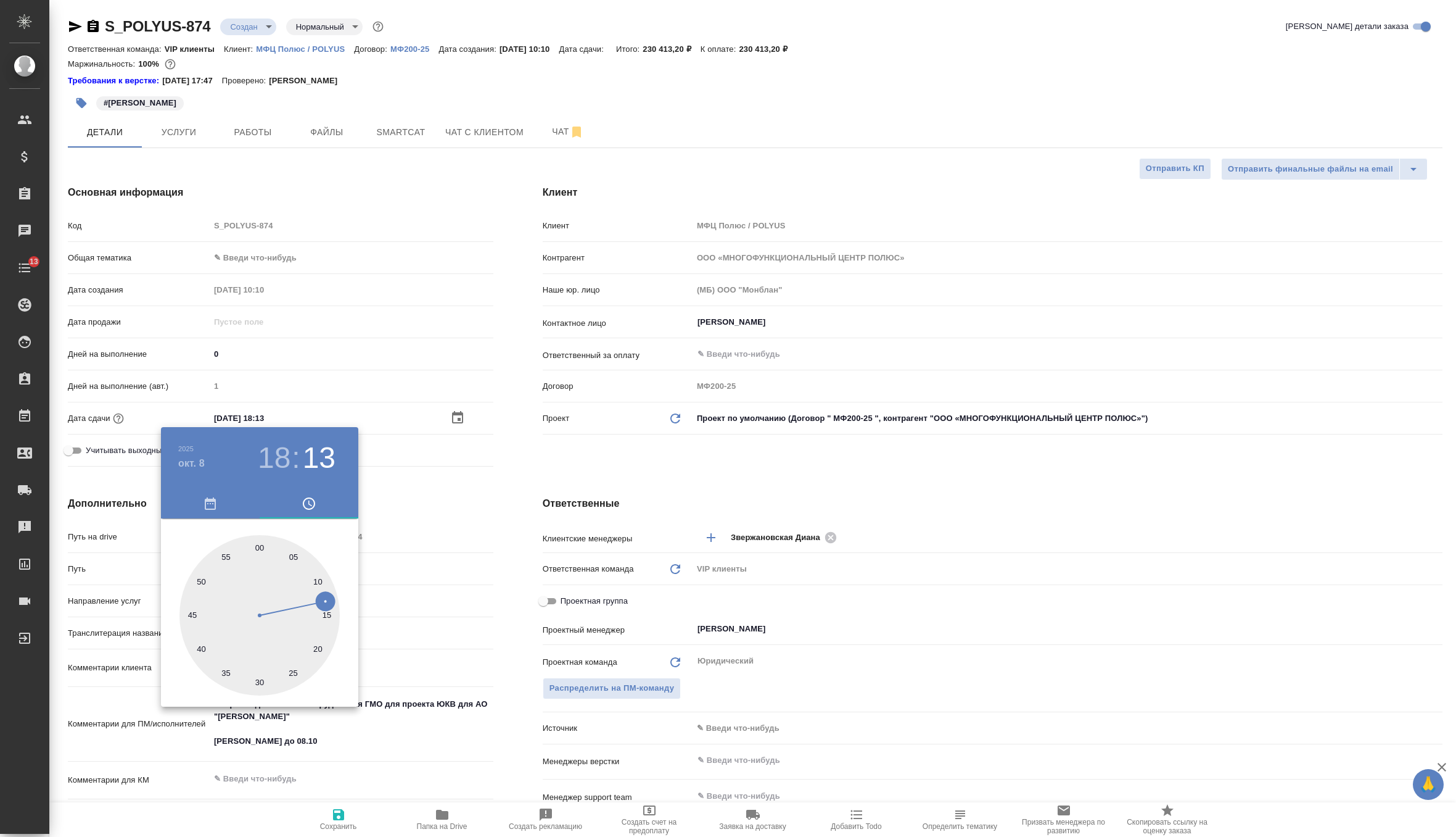
click at [260, 545] on div at bounding box center [260, 615] width 161 height 161
type input "08.10.2025 18:00"
type textarea "x"
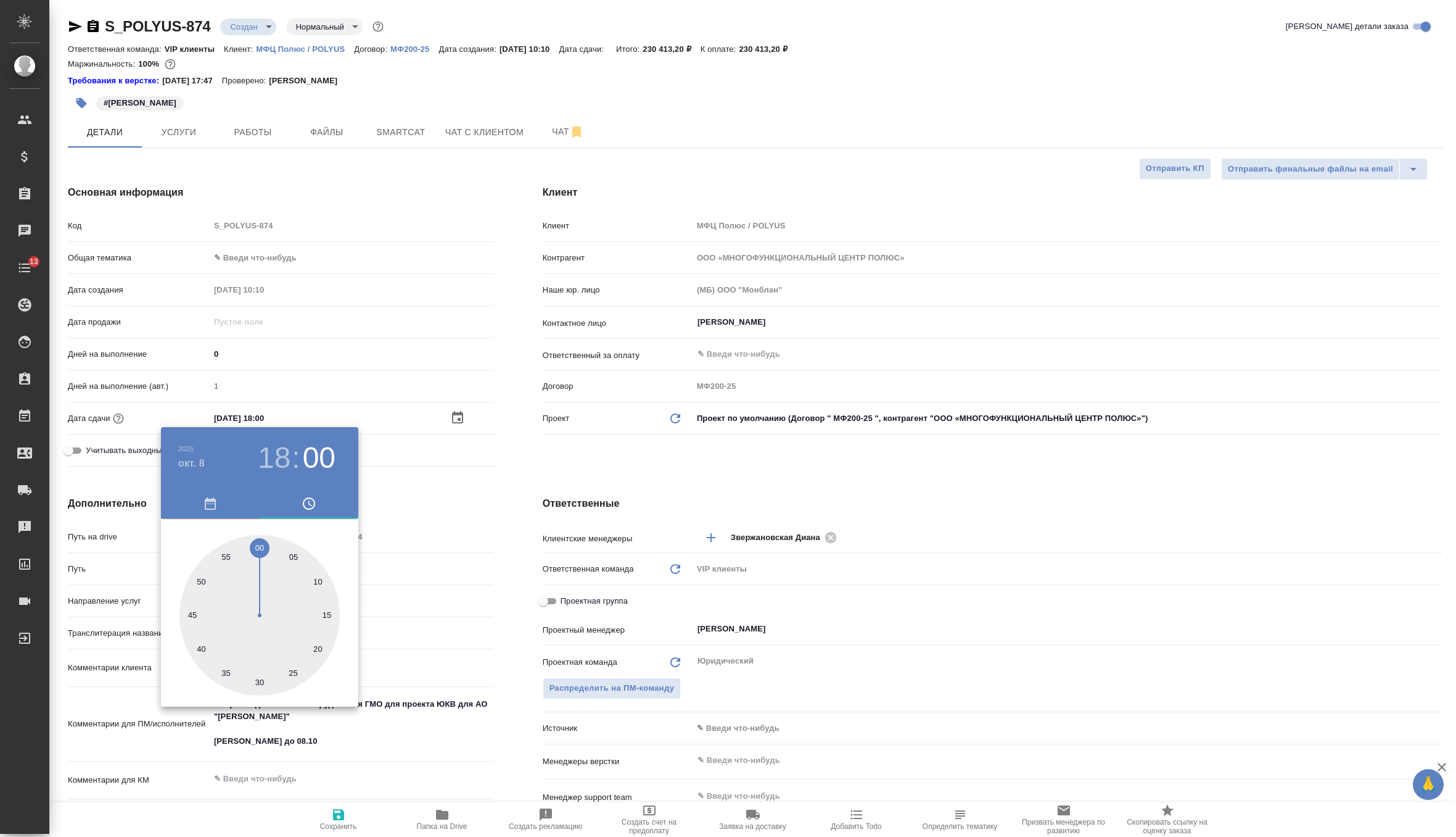
click at [469, 487] on div at bounding box center [728, 418] width 1456 height 837
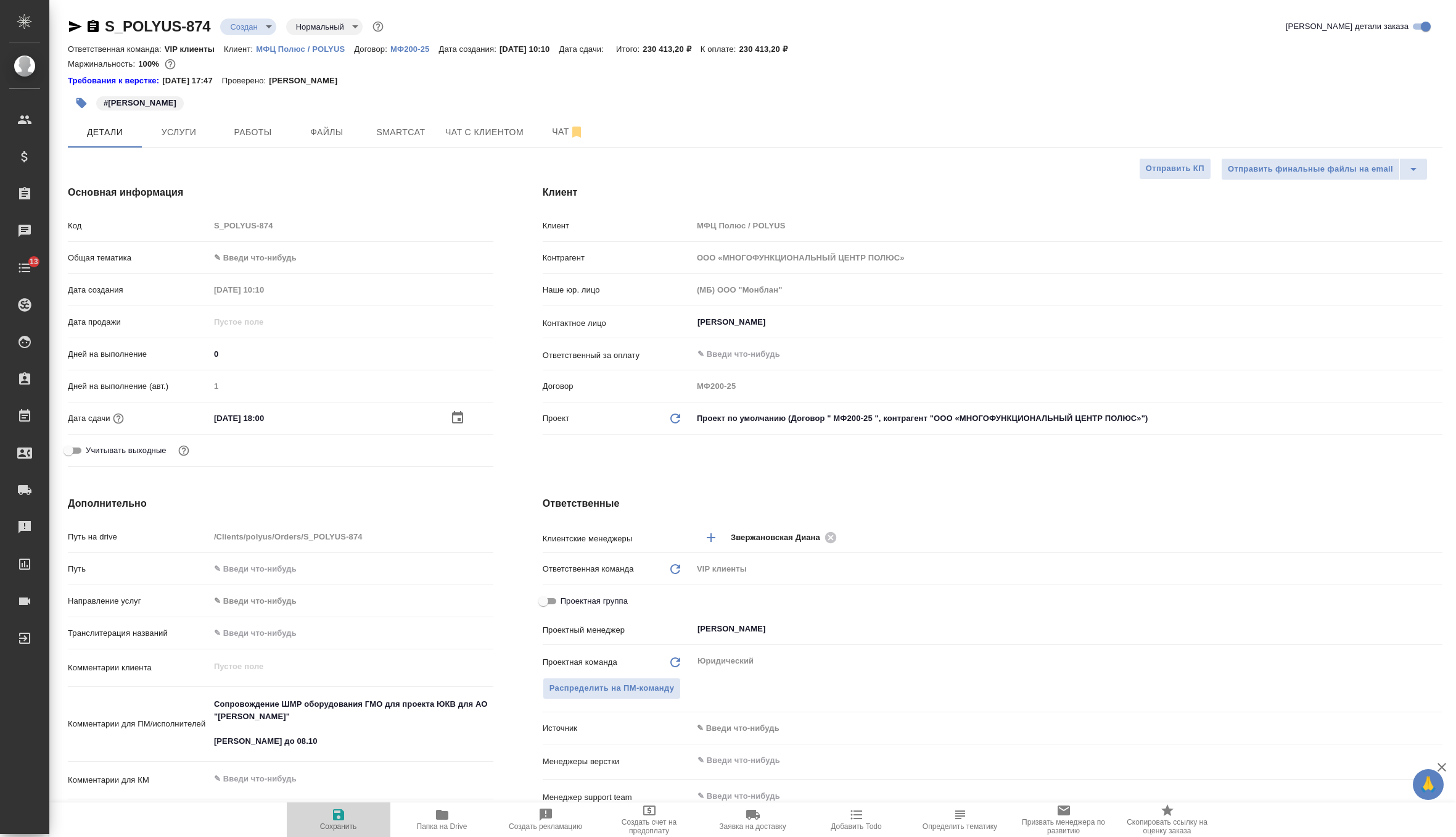
click at [330, 828] on span "Сохранить" at bounding box center [339, 826] width 37 height 9
type textarea "x"
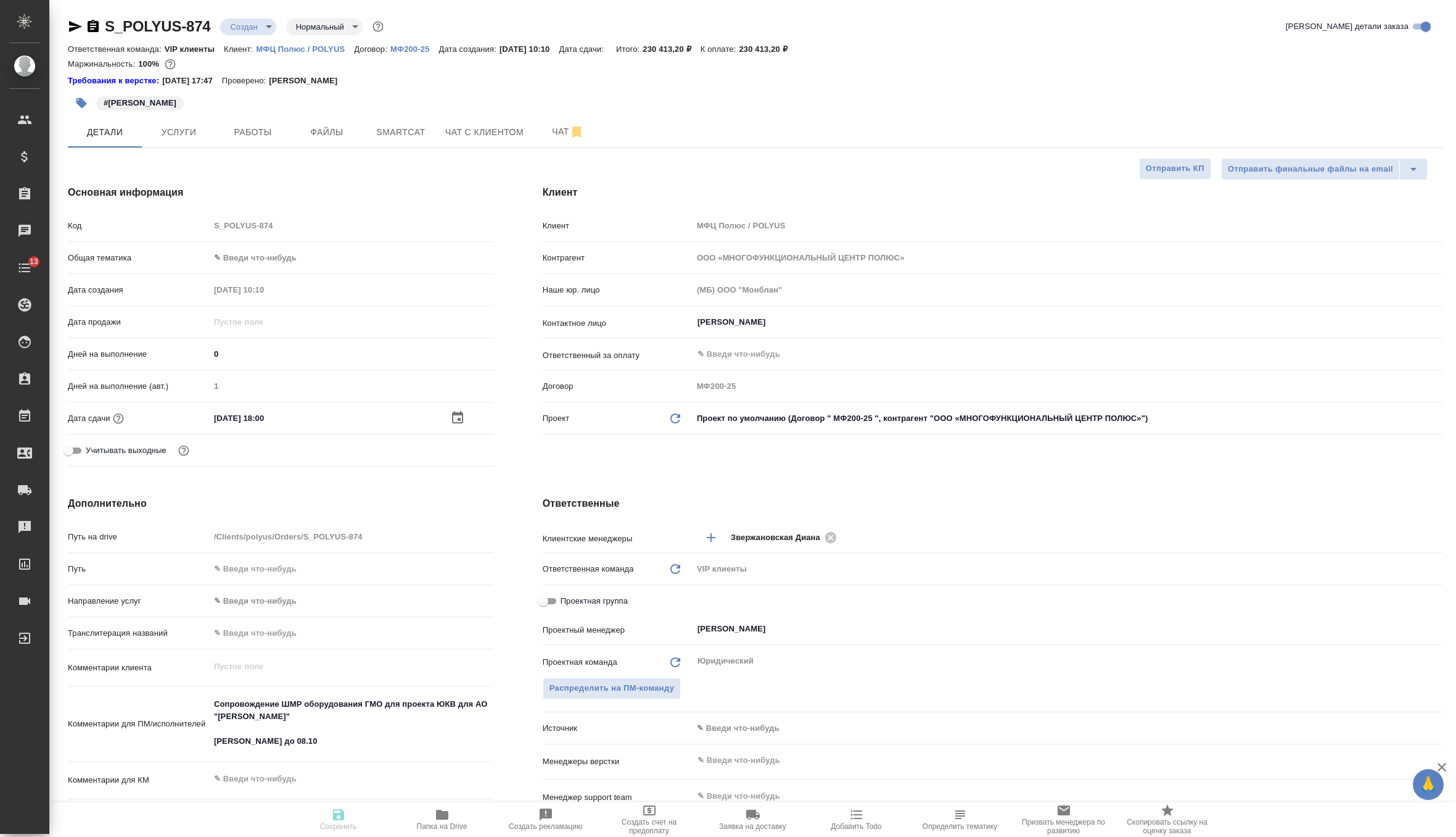
type textarea "x"
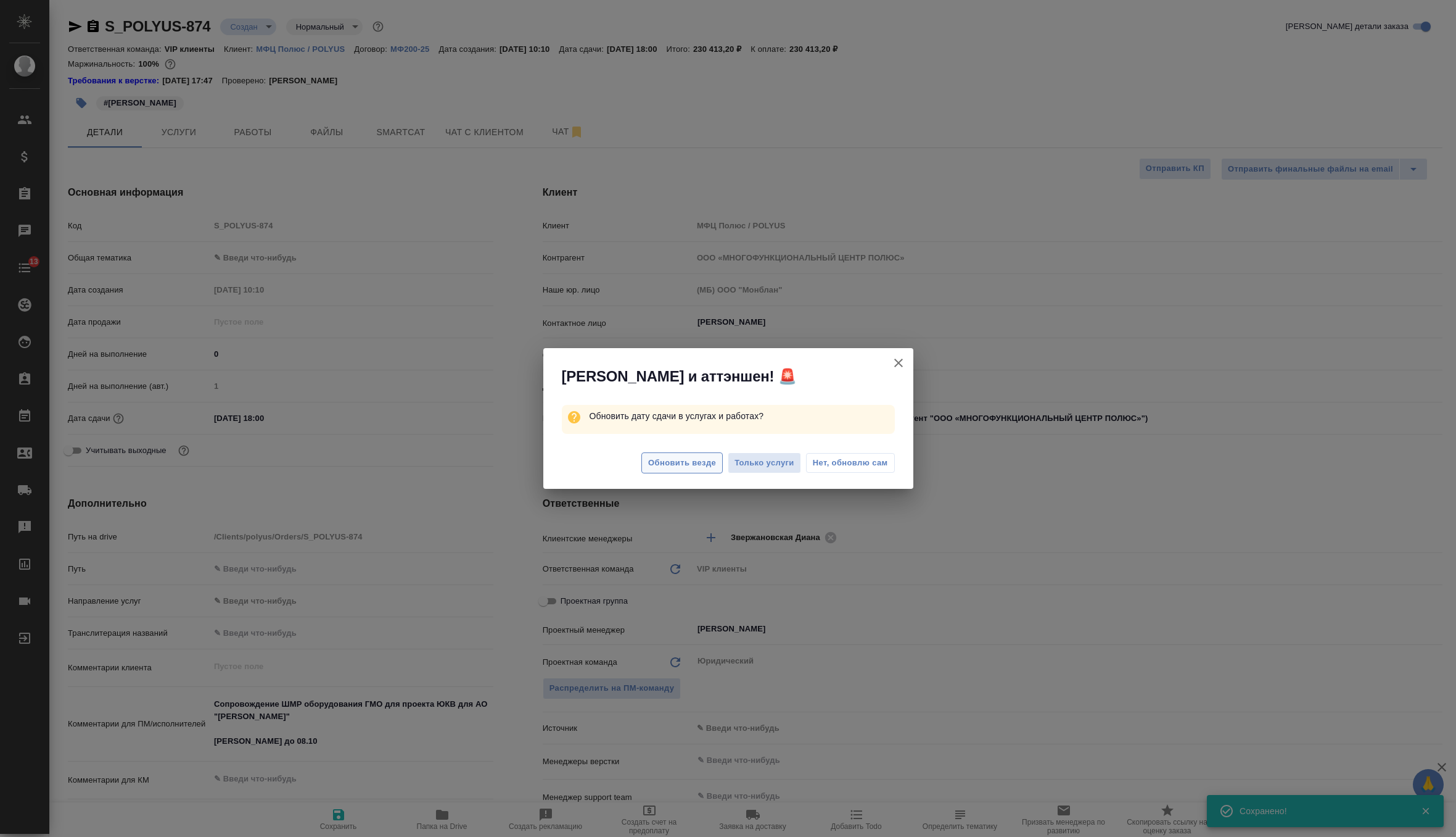
click at [694, 462] on span "Обновить везде" at bounding box center [683, 463] width 68 height 14
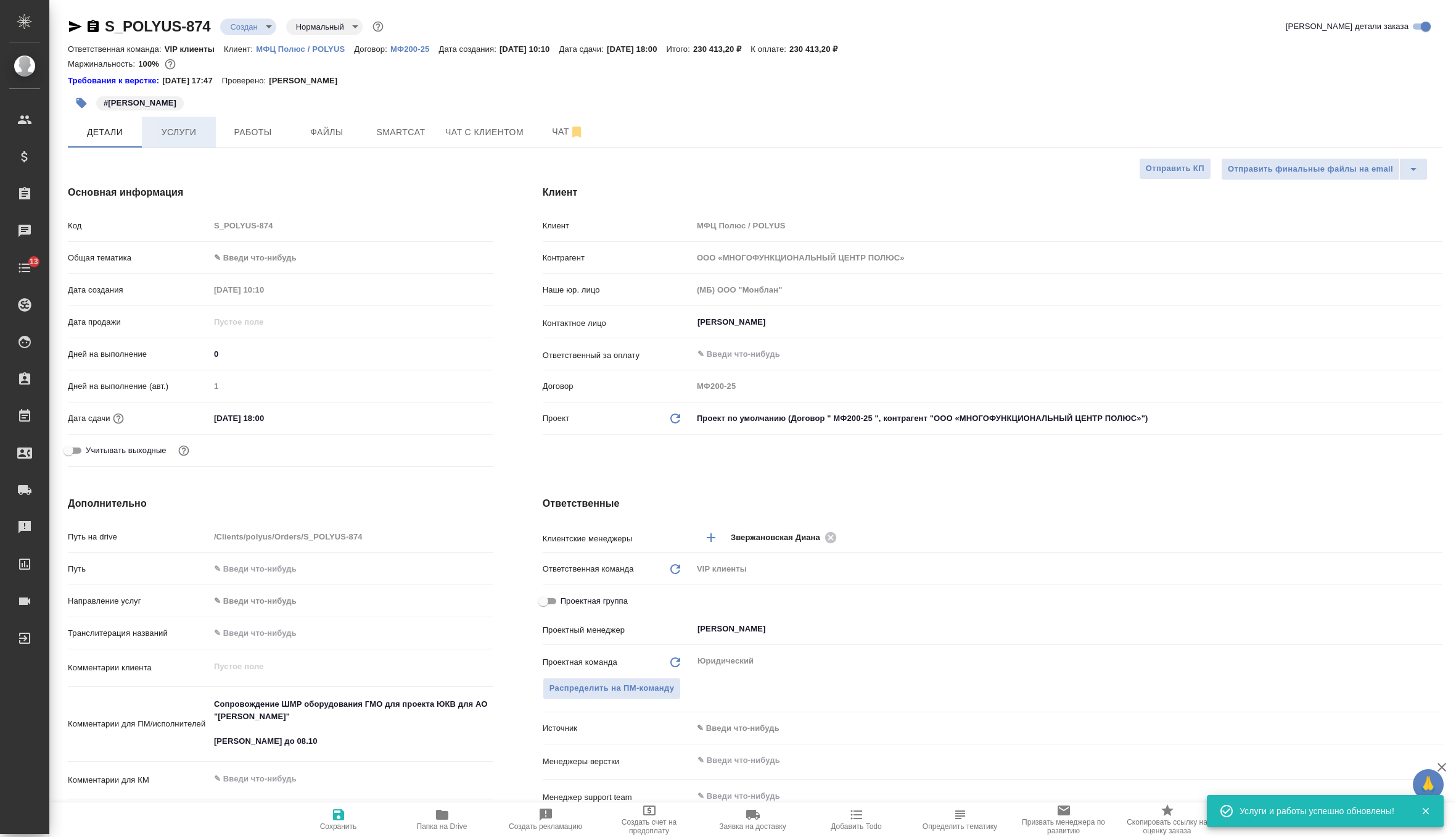
click at [187, 144] on button "Услуги" at bounding box center [179, 131] width 74 height 31
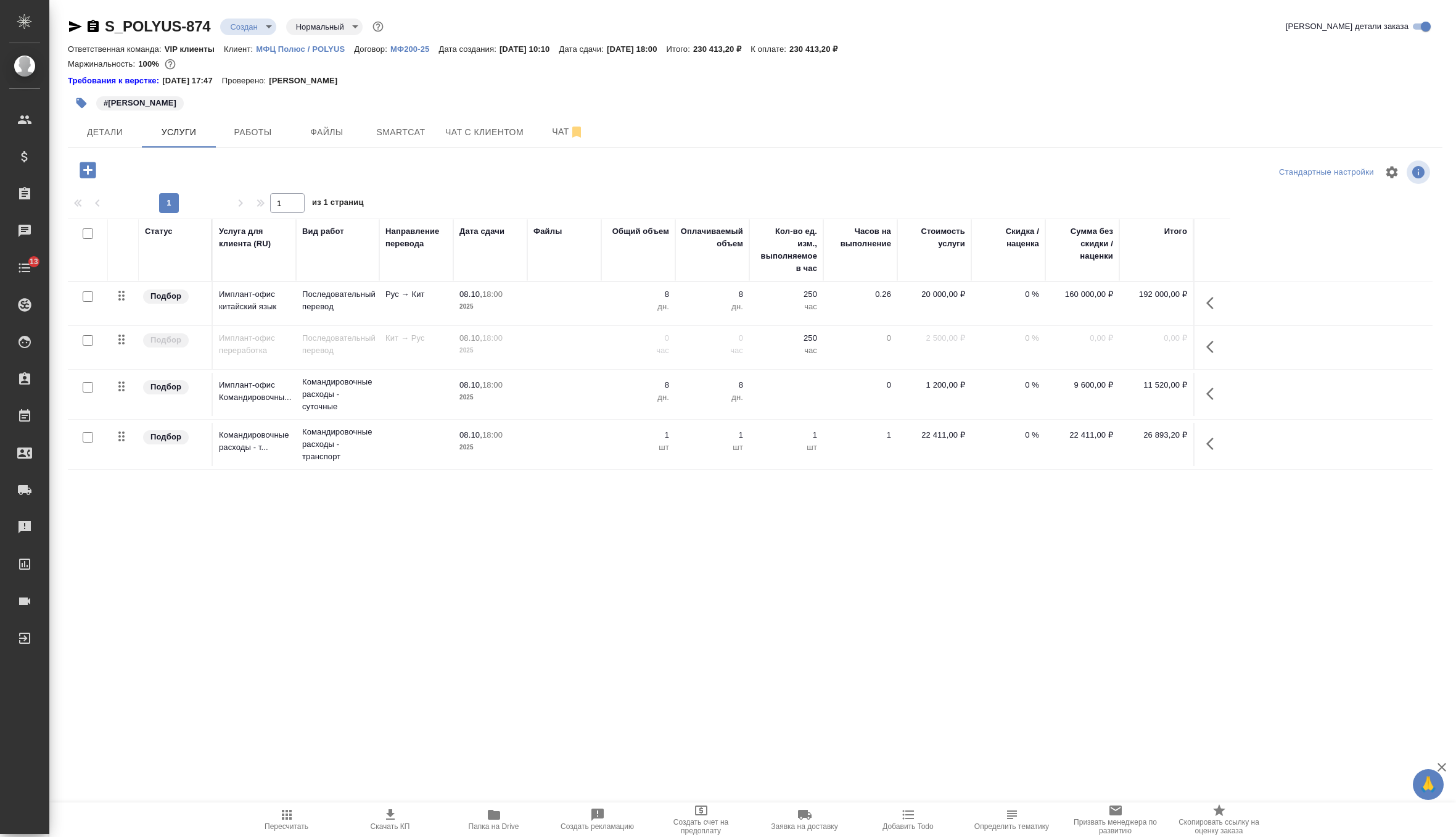
click at [576, 448] on td at bounding box center [564, 444] width 74 height 43
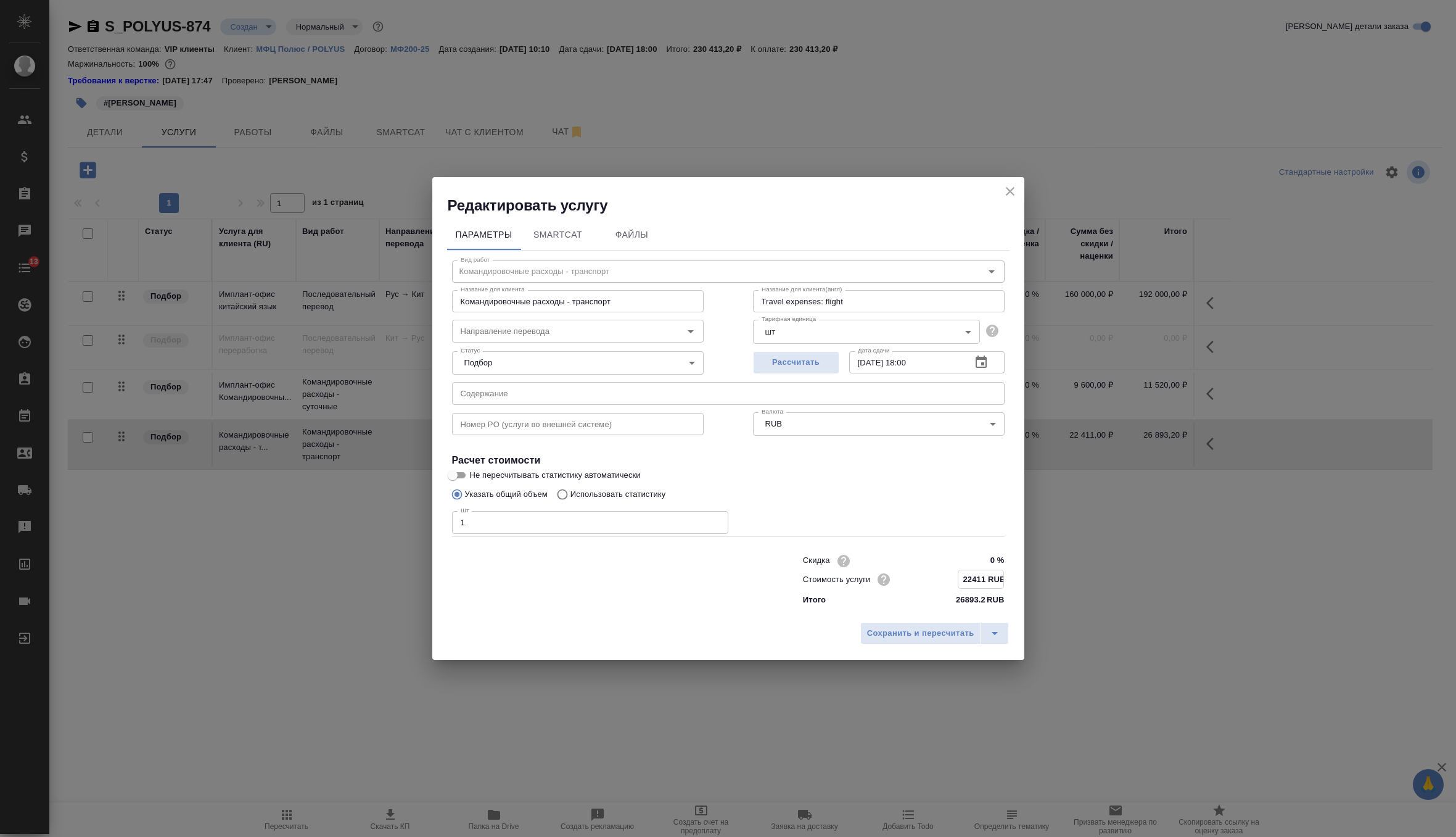
drag, startPoint x: 987, startPoint y: 580, endPoint x: 895, endPoint y: 580, distance: 92.0
click at [895, 580] on div "Стоимость услуги 22411 RUB" at bounding box center [904, 579] width 202 height 19
click at [692, 395] on input "text" at bounding box center [729, 393] width 553 height 22
paste input "Сопровождение ШМР оборудования ГМО для проекта ЮКВ для АО "Полюс Алдан""
click at [881, 632] on span "Сохранить и пересчитать" at bounding box center [920, 633] width 107 height 14
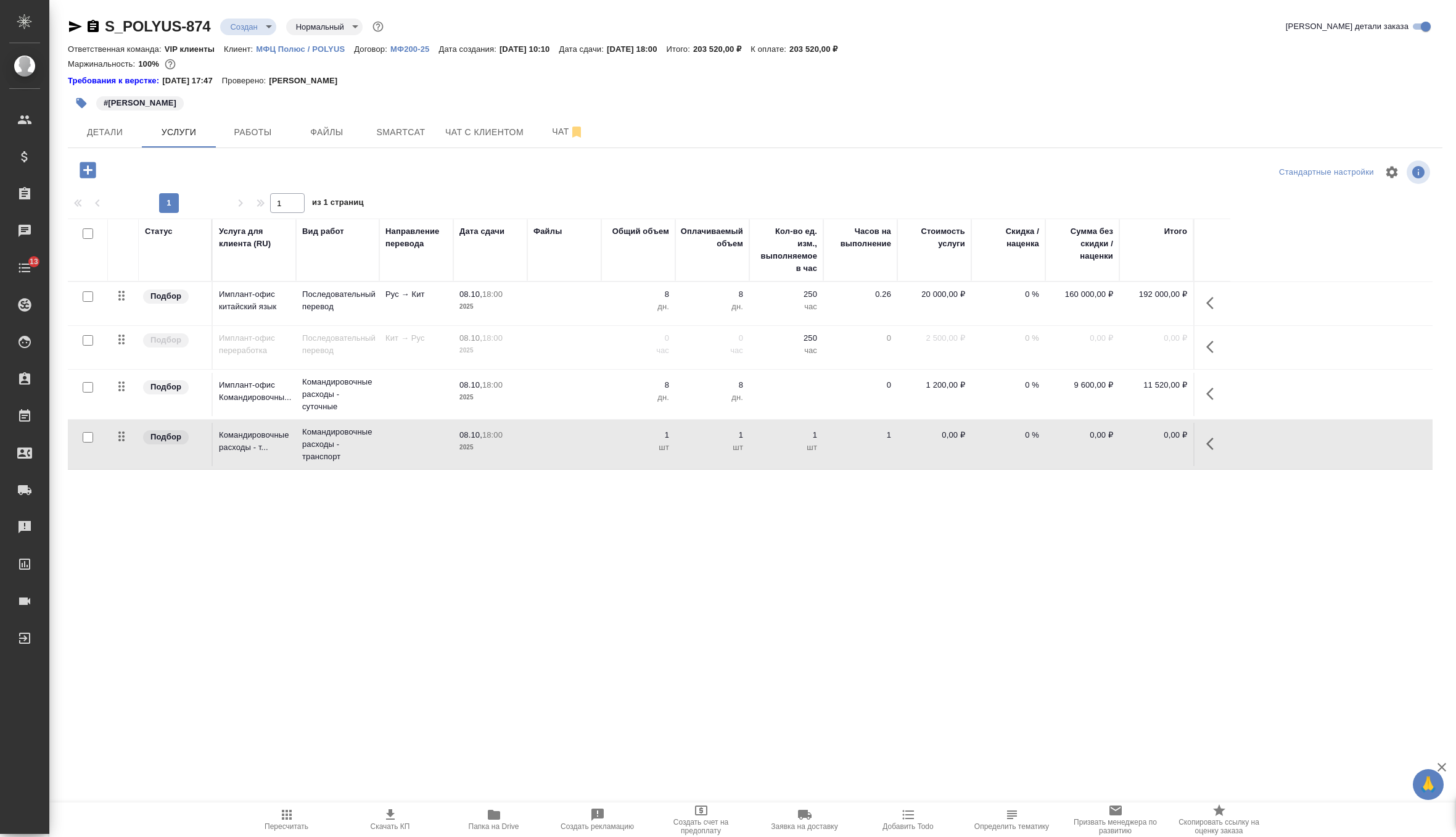
click at [337, 53] on p "МФЦ Полюс / POLYUS" at bounding box center [305, 49] width 98 height 9
click at [1210, 350] on icon "button" at bounding box center [1214, 347] width 15 height 15
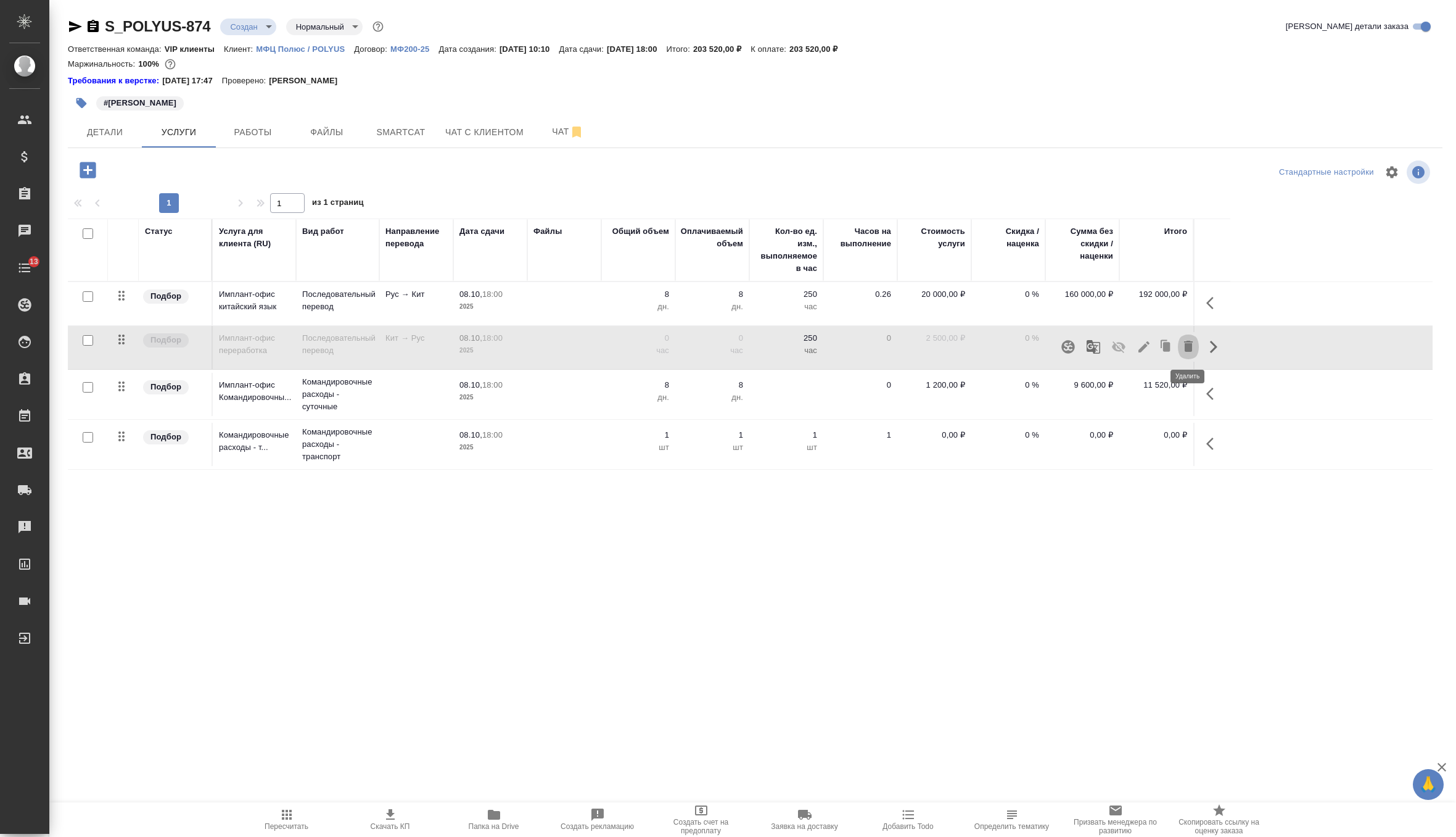
click at [1190, 350] on icon "button" at bounding box center [1188, 346] width 9 height 11
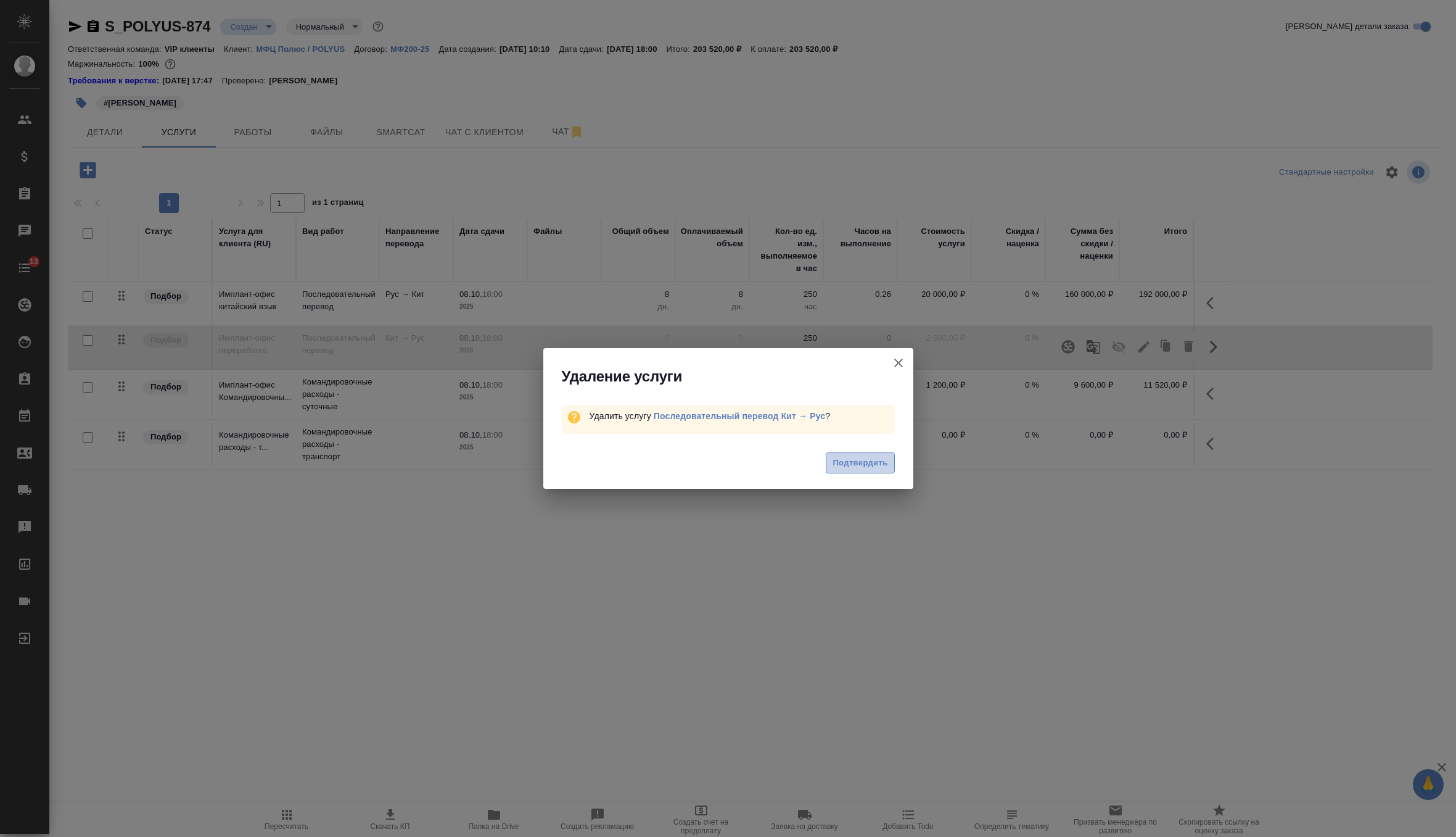
click at [854, 464] on span "Подтвердить" at bounding box center [859, 463] width 55 height 14
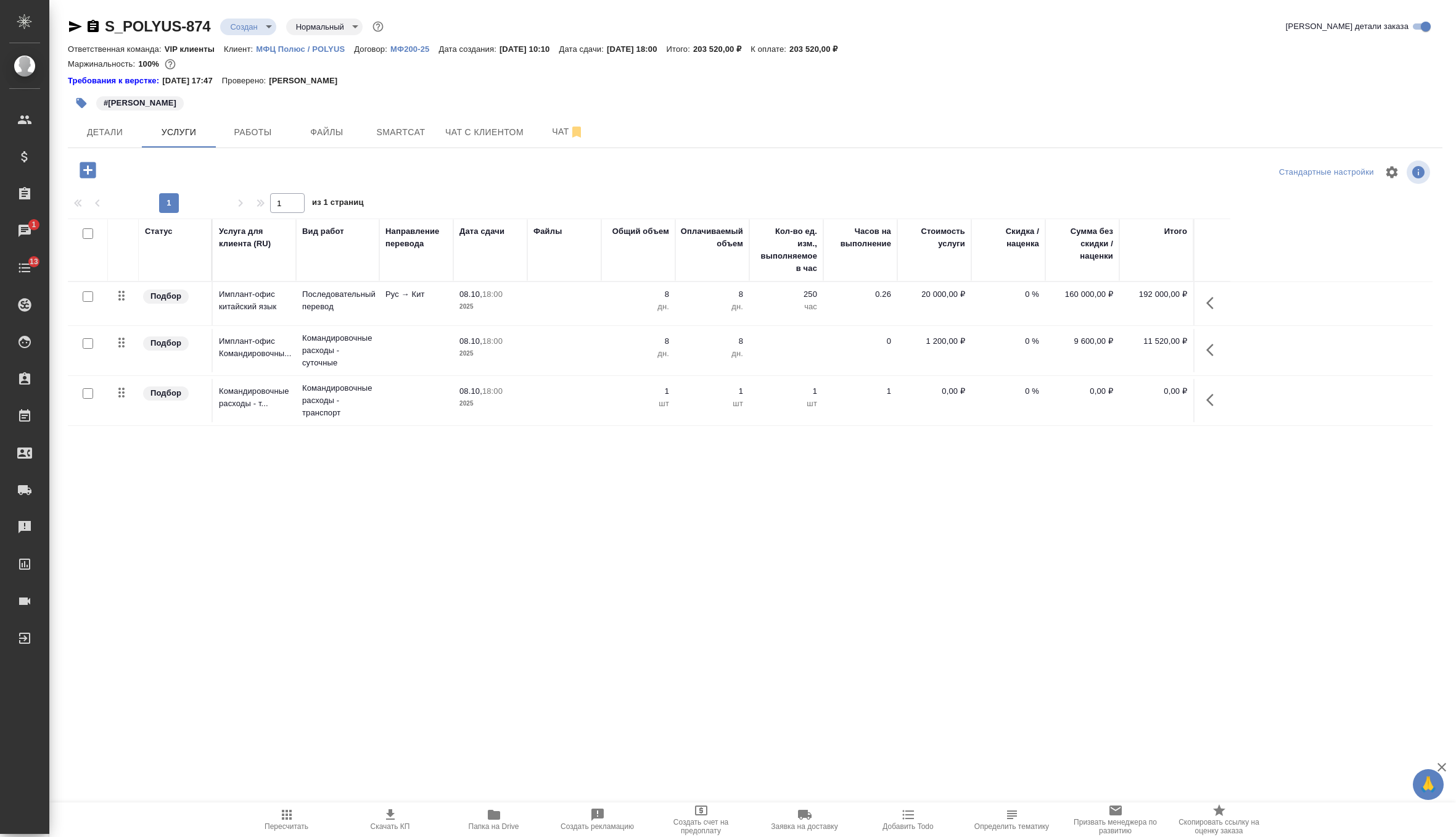
click at [265, 24] on body "🙏 .cls-1 fill:#fff; AWATERA Zverzhanovskaya Diana Клиенты Спецификации Заказы 1…" at bounding box center [728, 418] width 1456 height 837
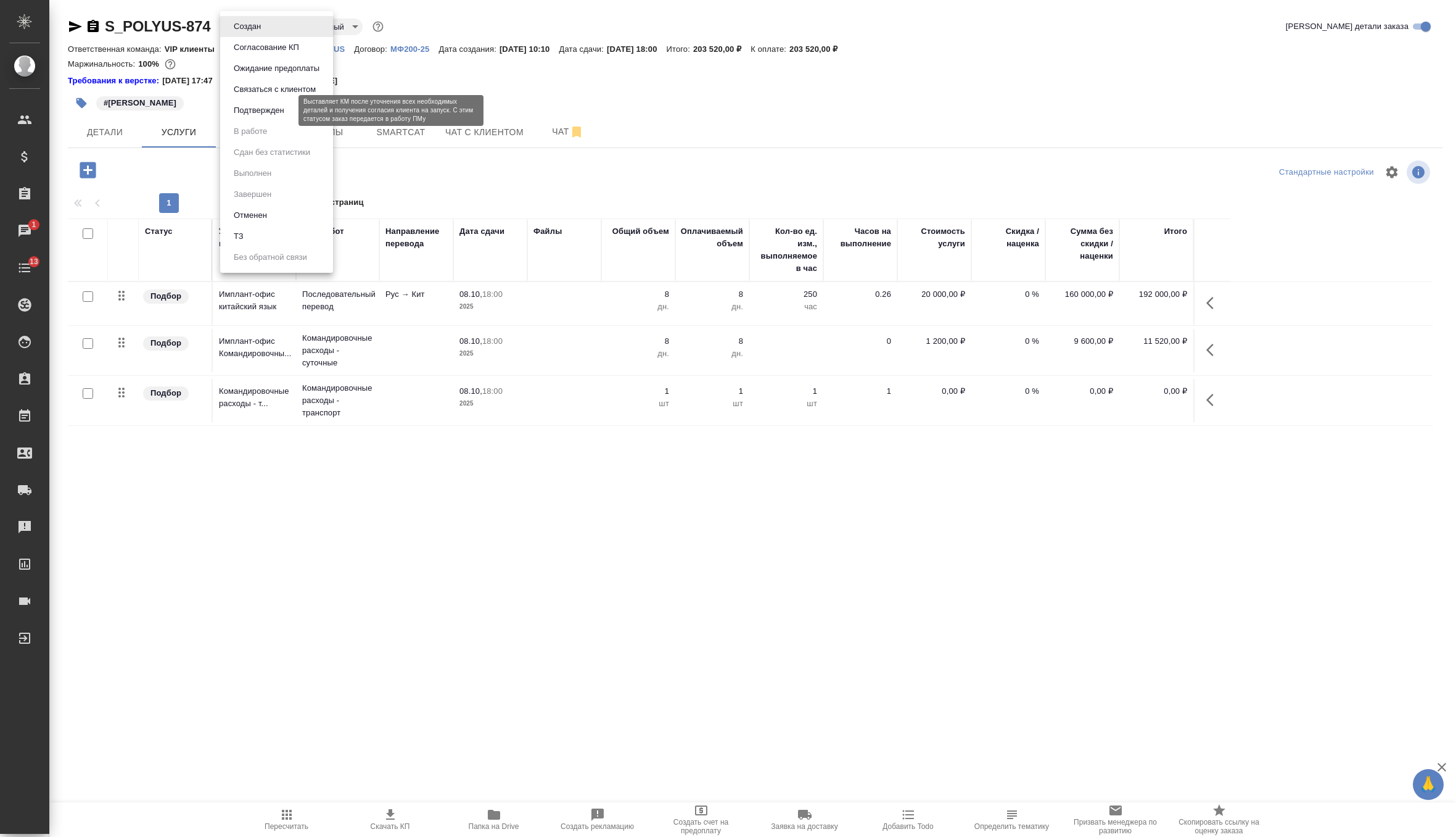
click at [265, 108] on button "Подтвержден" at bounding box center [259, 110] width 58 height 14
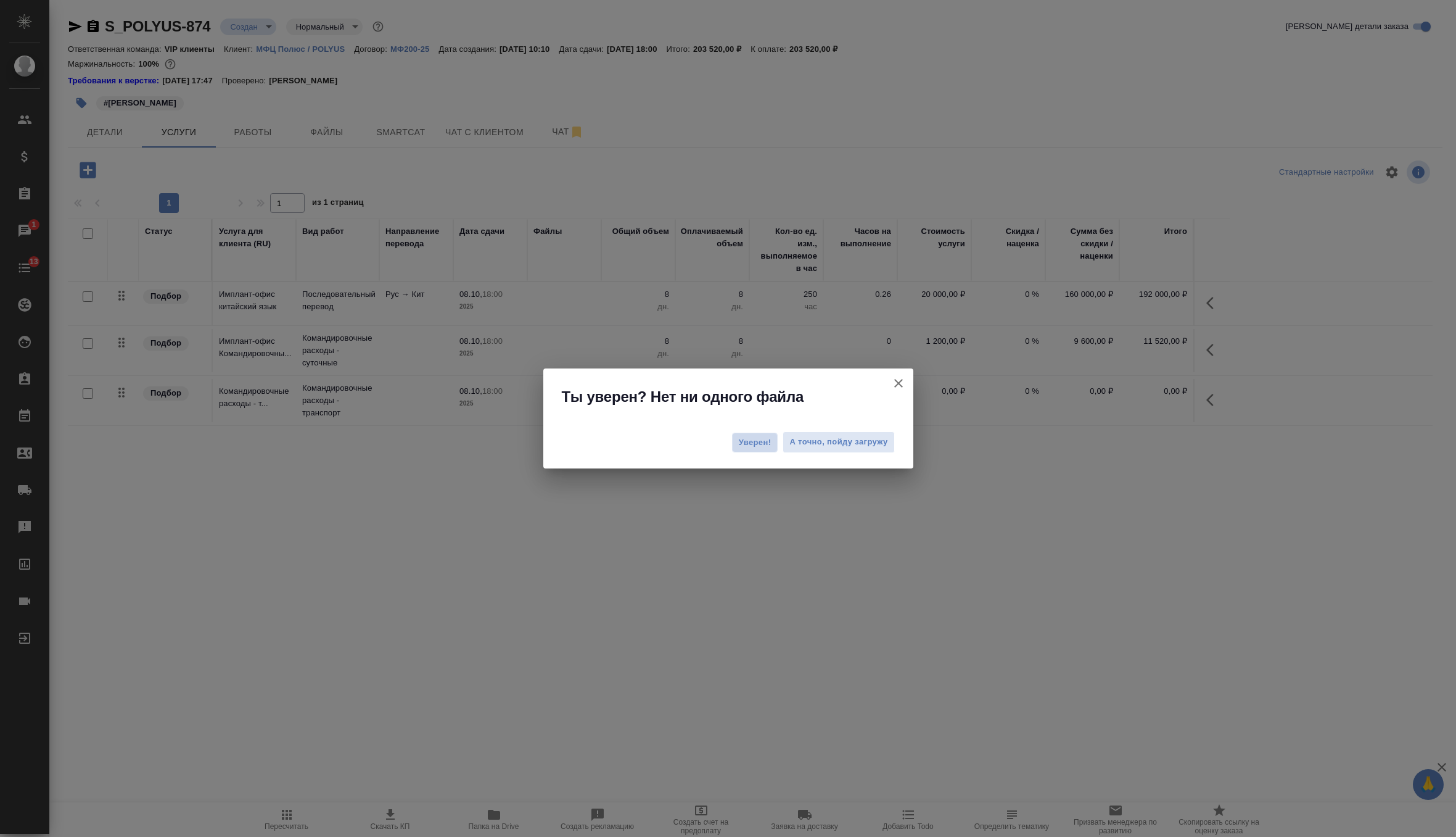
click at [758, 439] on span "Уверен!" at bounding box center [755, 442] width 33 height 12
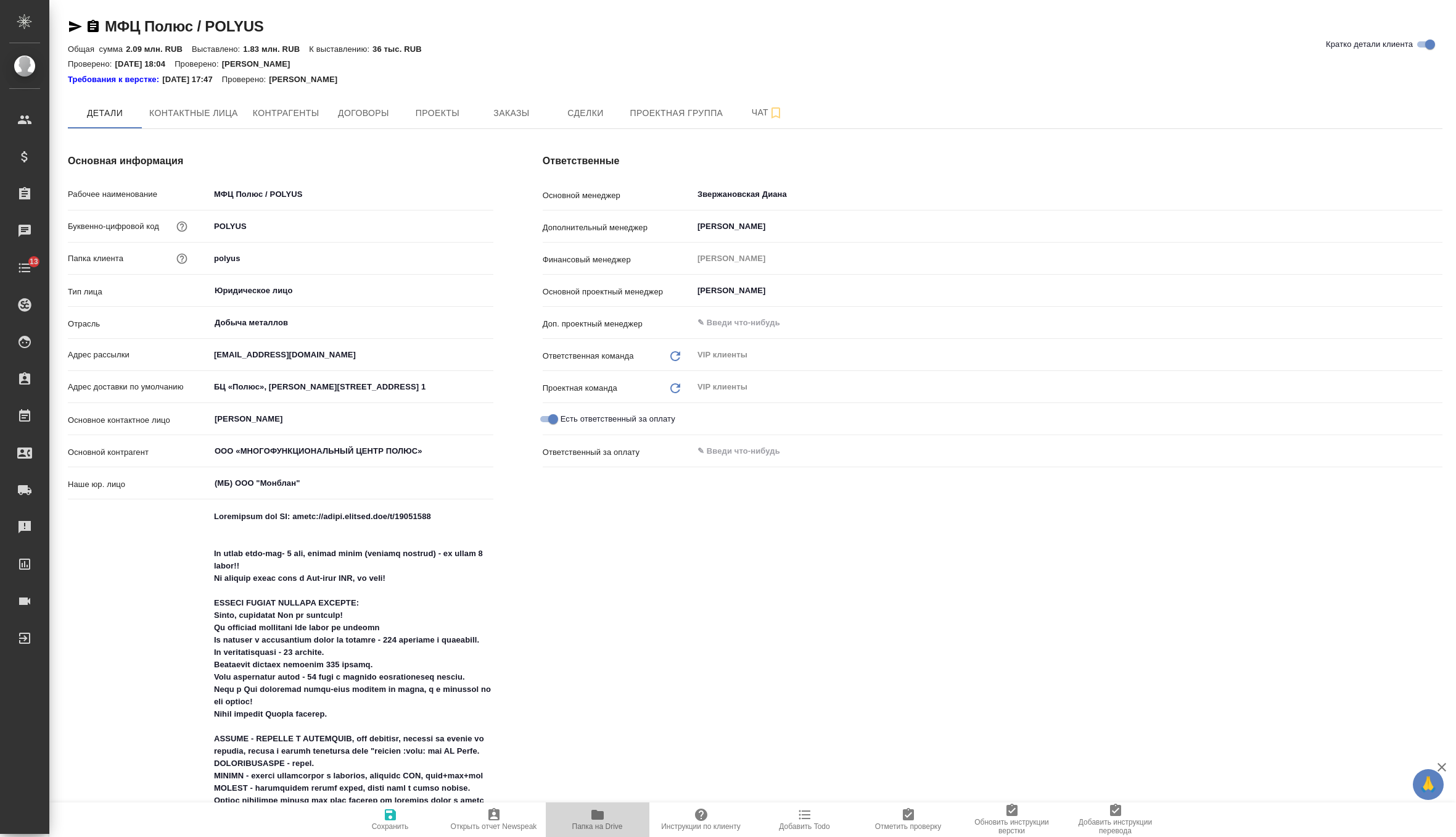
click at [588, 823] on span "Папка на Drive" at bounding box center [597, 826] width 50 height 9
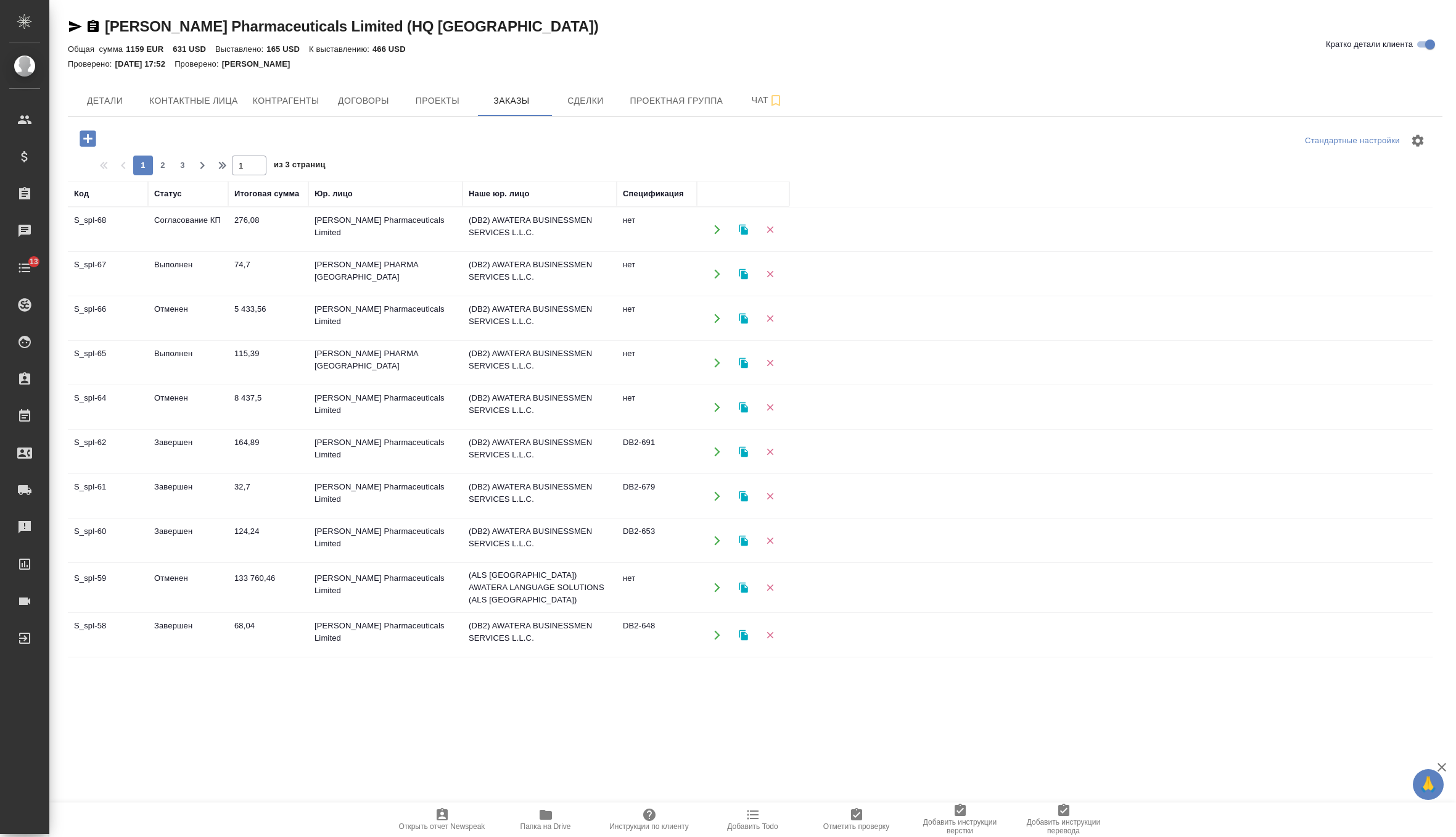
click at [227, 362] on td "Выполнен" at bounding box center [188, 362] width 80 height 43
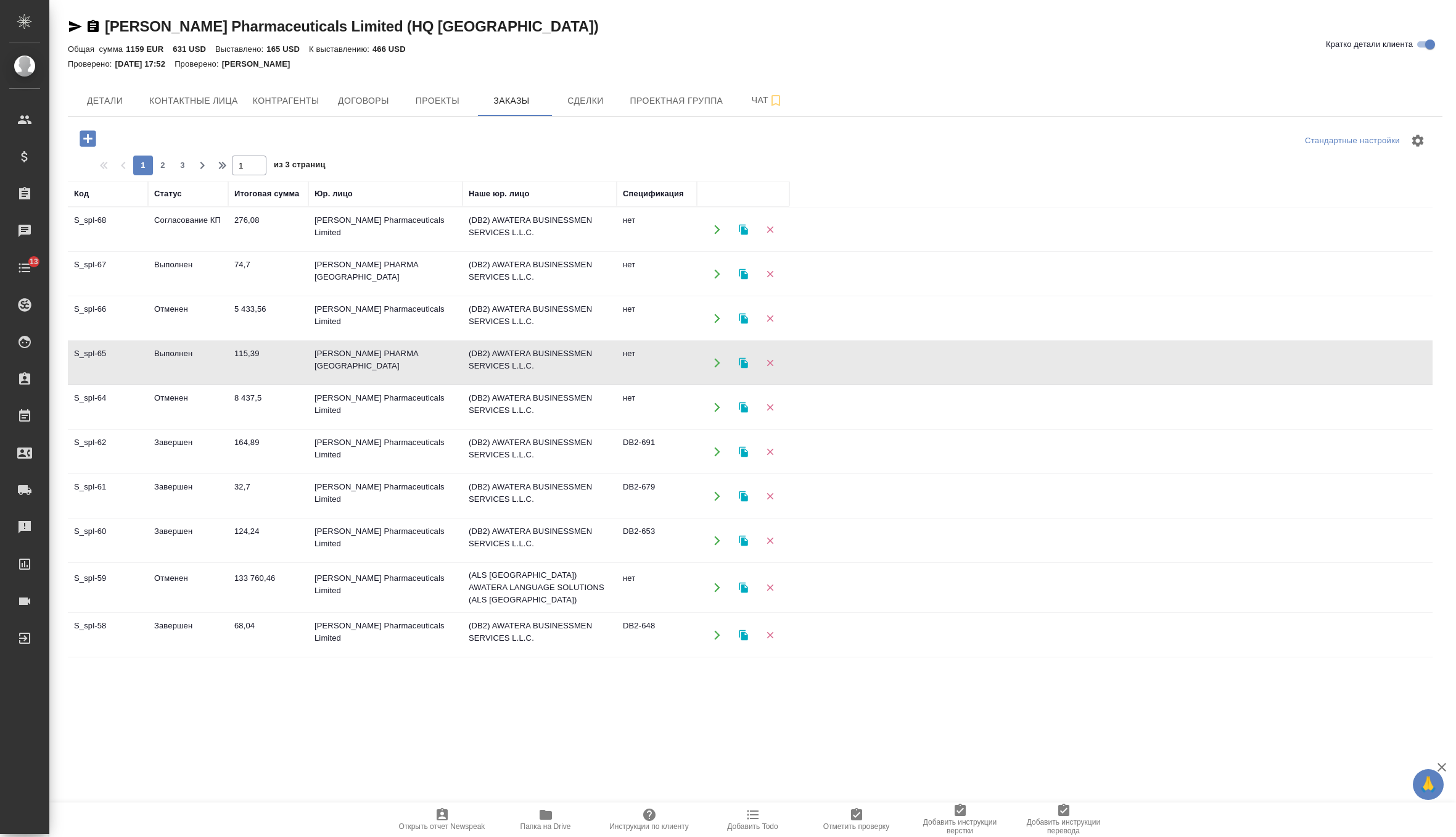
click at [284, 263] on td "74,7" at bounding box center [268, 274] width 80 height 43
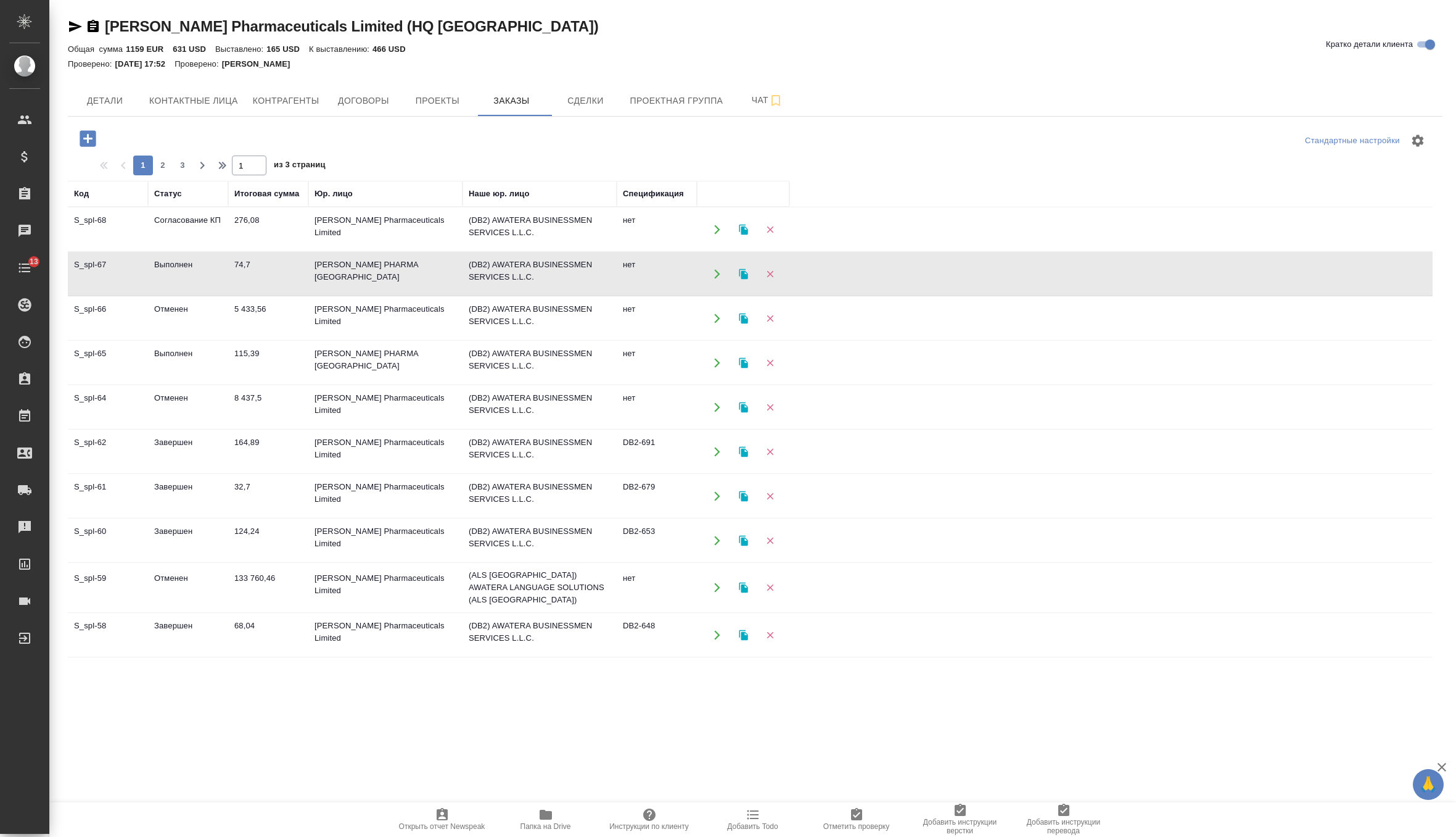
click at [284, 263] on td "74,7" at bounding box center [268, 274] width 80 height 43
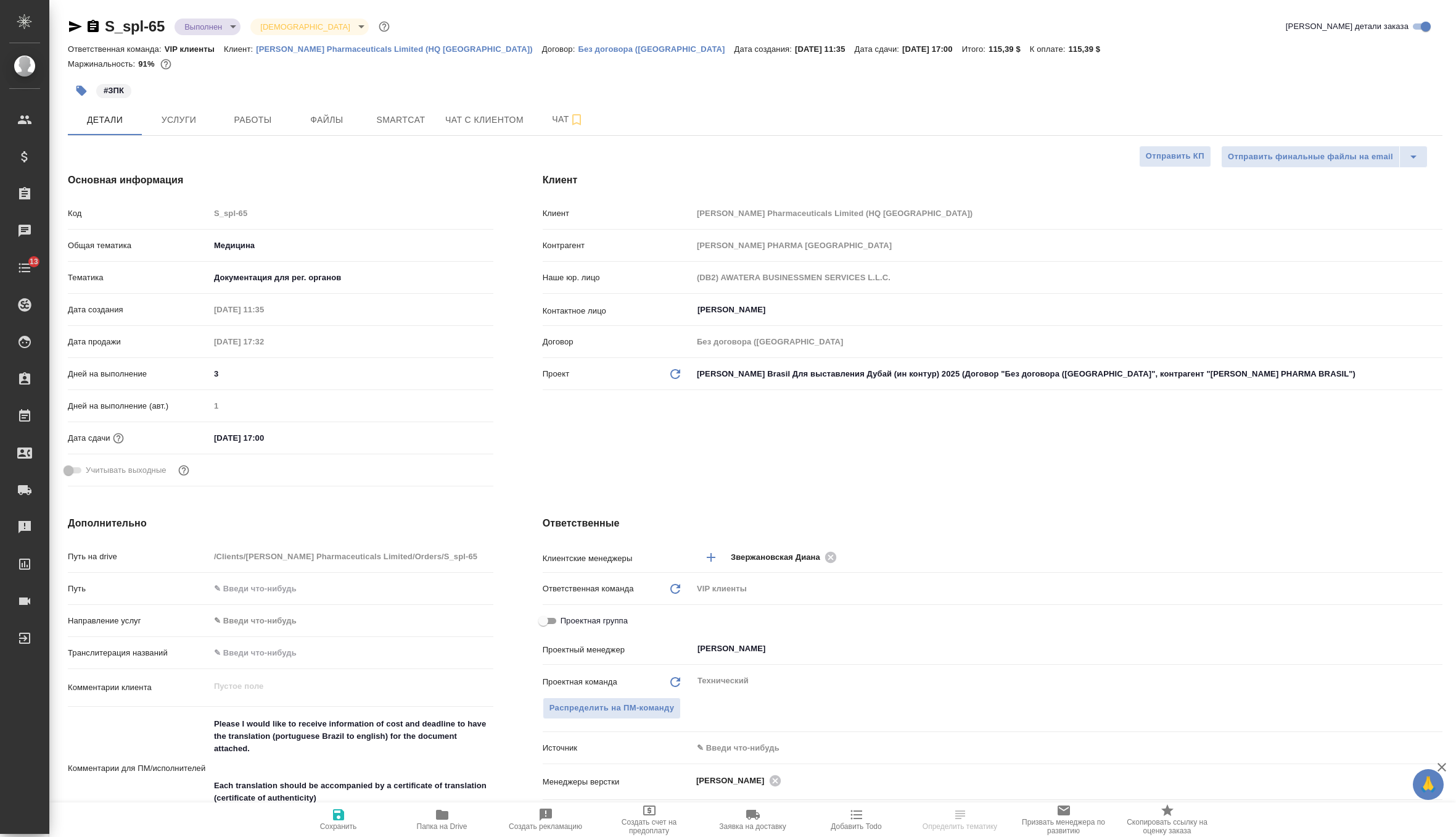
select select "RU"
type textarea "x"
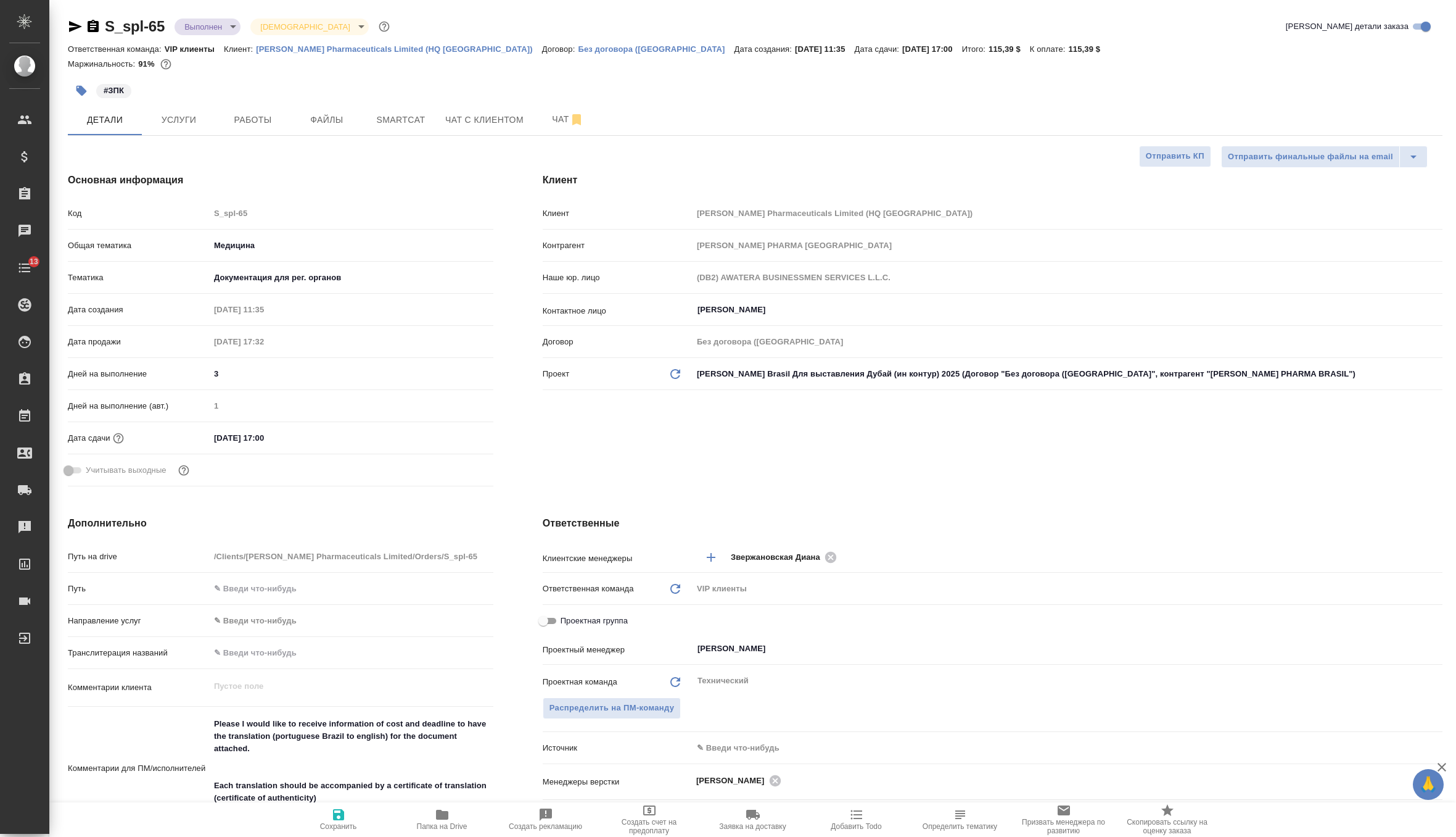
click at [201, 23] on body "🙏 .cls-1 fill:#fff; AWATERA Zverzhanovskaya Diana Клиенты Спецификации Заказы 0…" at bounding box center [728, 418] width 1456 height 837
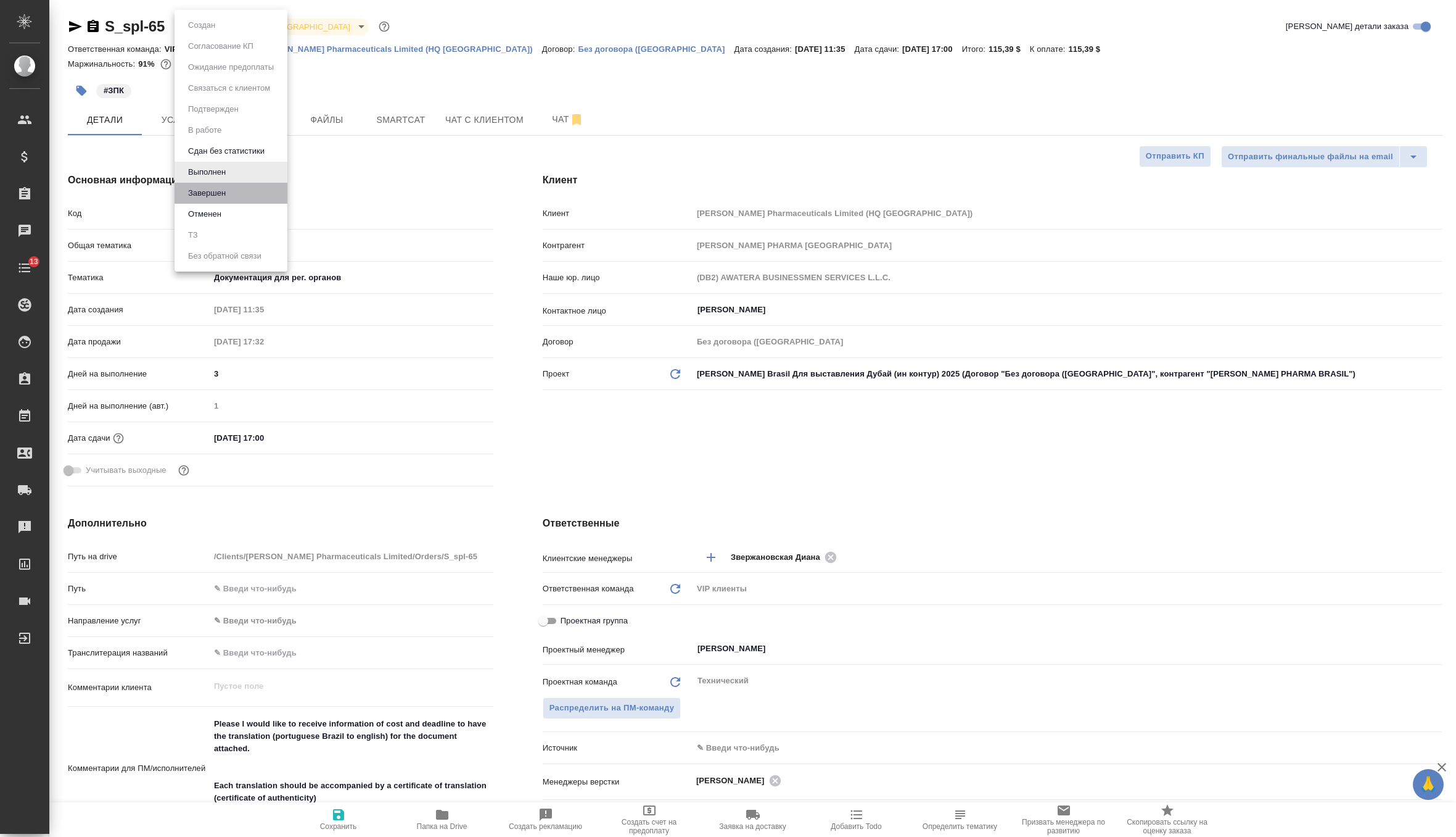
click at [234, 197] on li "Завершен" at bounding box center [231, 193] width 113 height 21
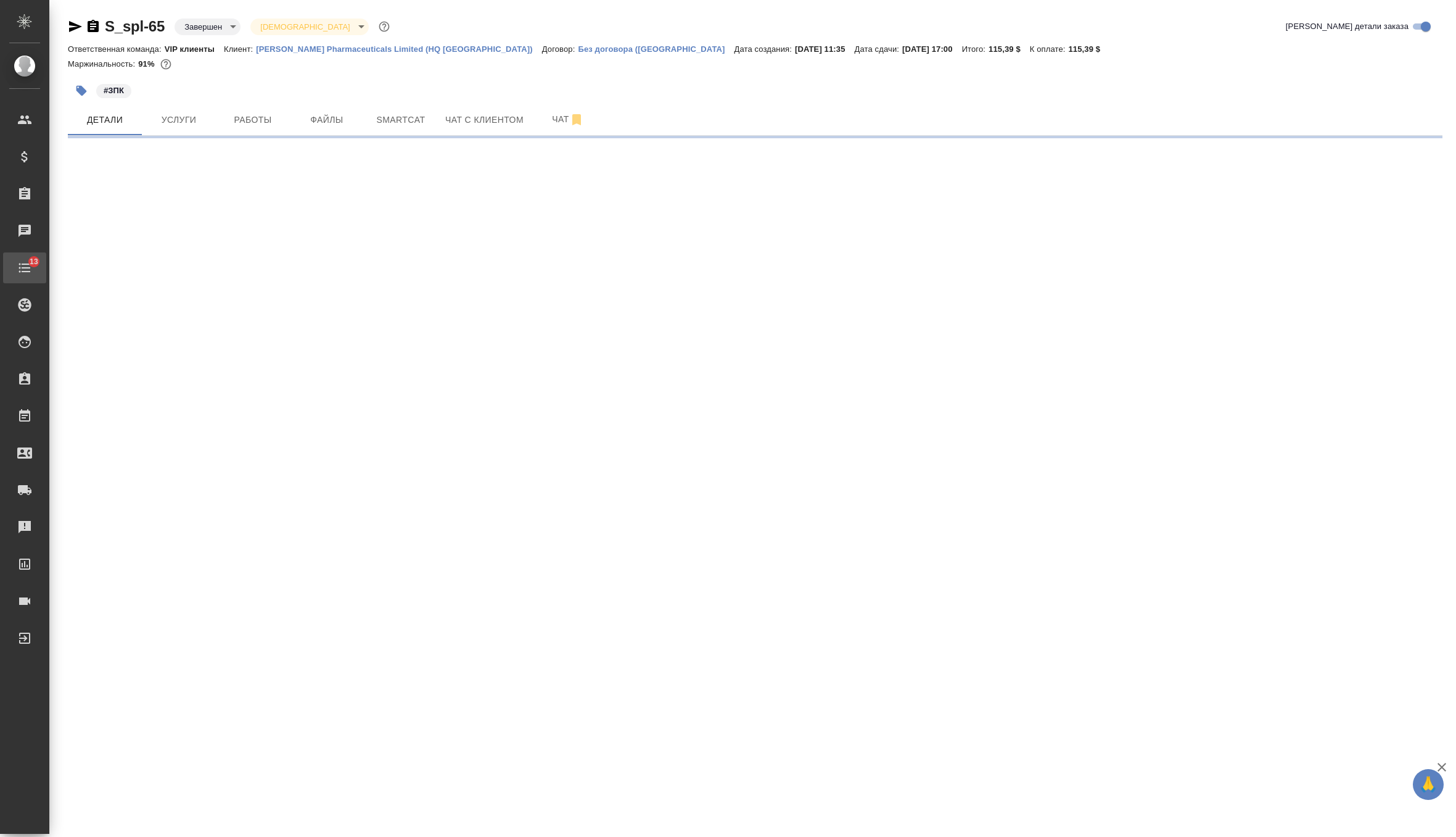
select select "RU"
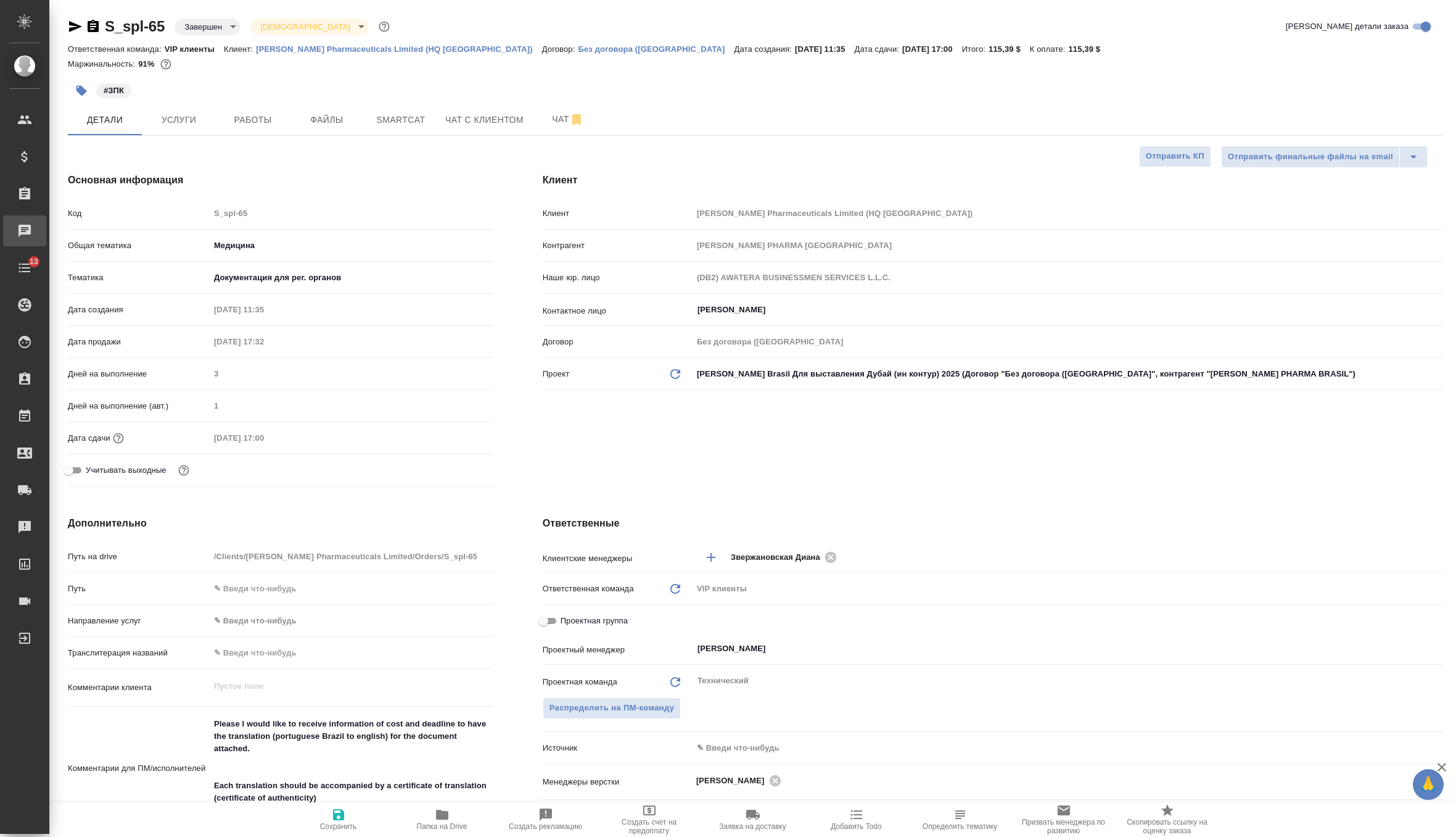
type textarea "x"
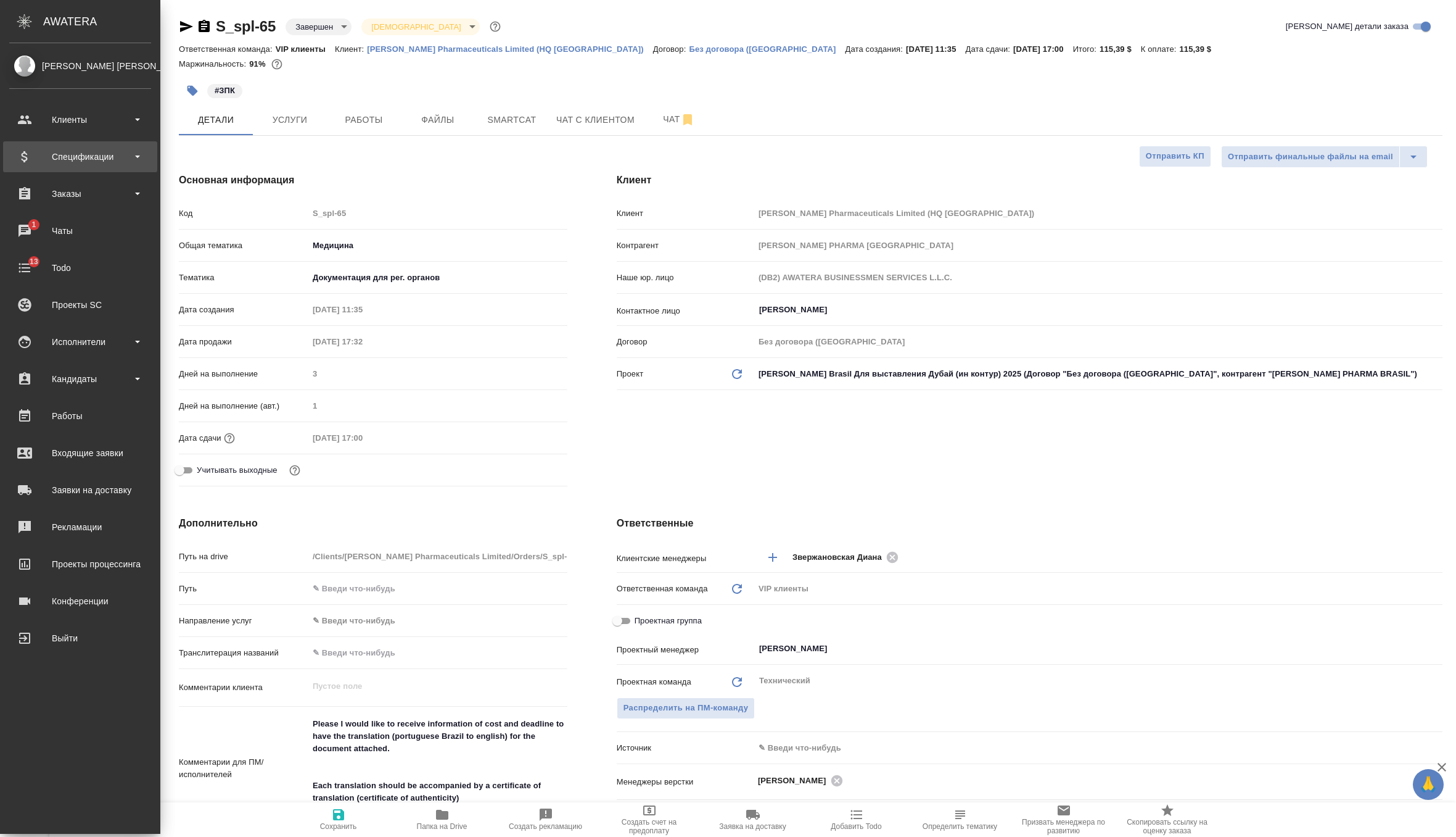
click at [73, 162] on div "Спецификации" at bounding box center [80, 157] width 142 height 18
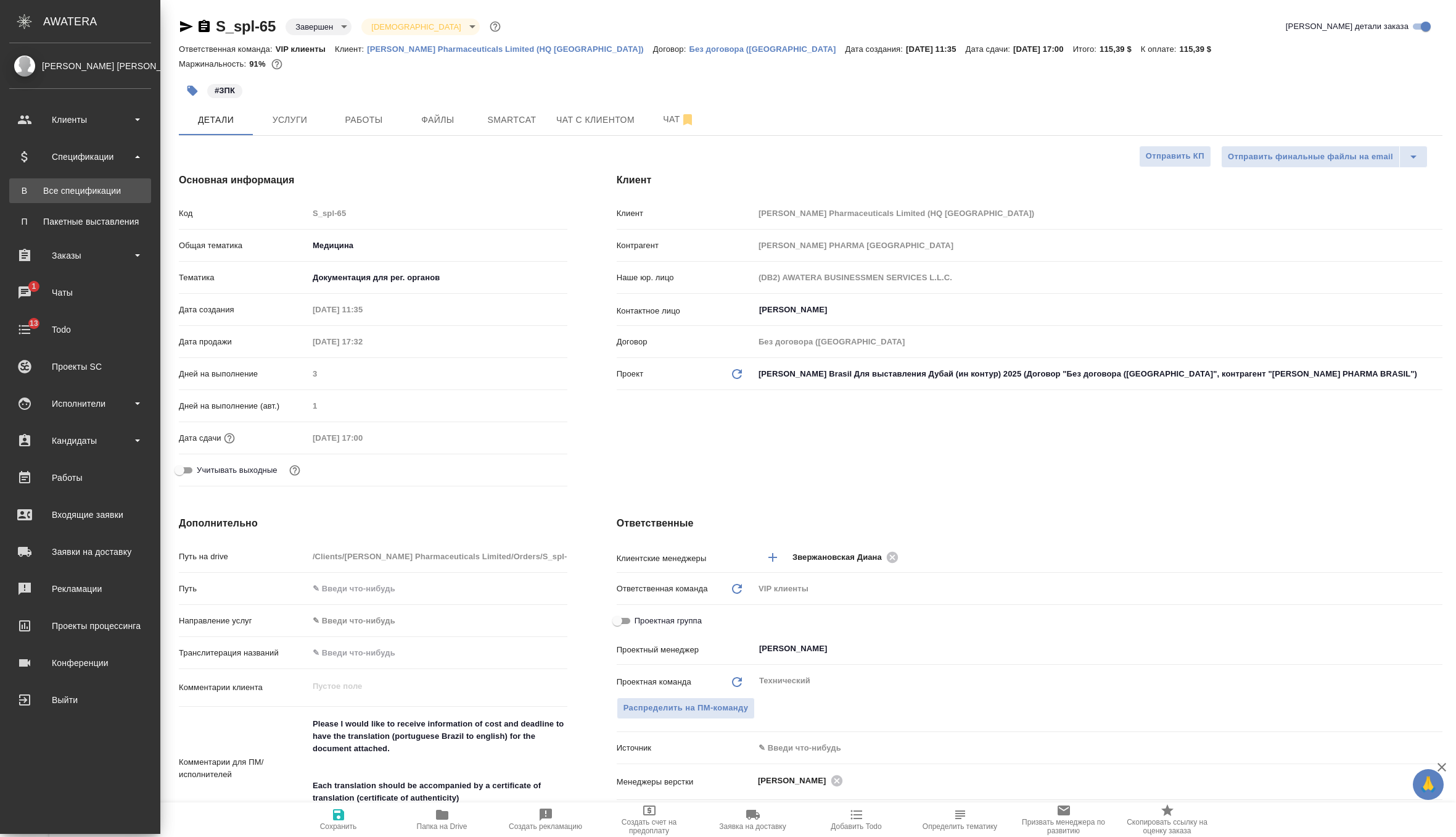
click at [85, 191] on div "Все спецификации" at bounding box center [80, 190] width 129 height 12
type textarea "x"
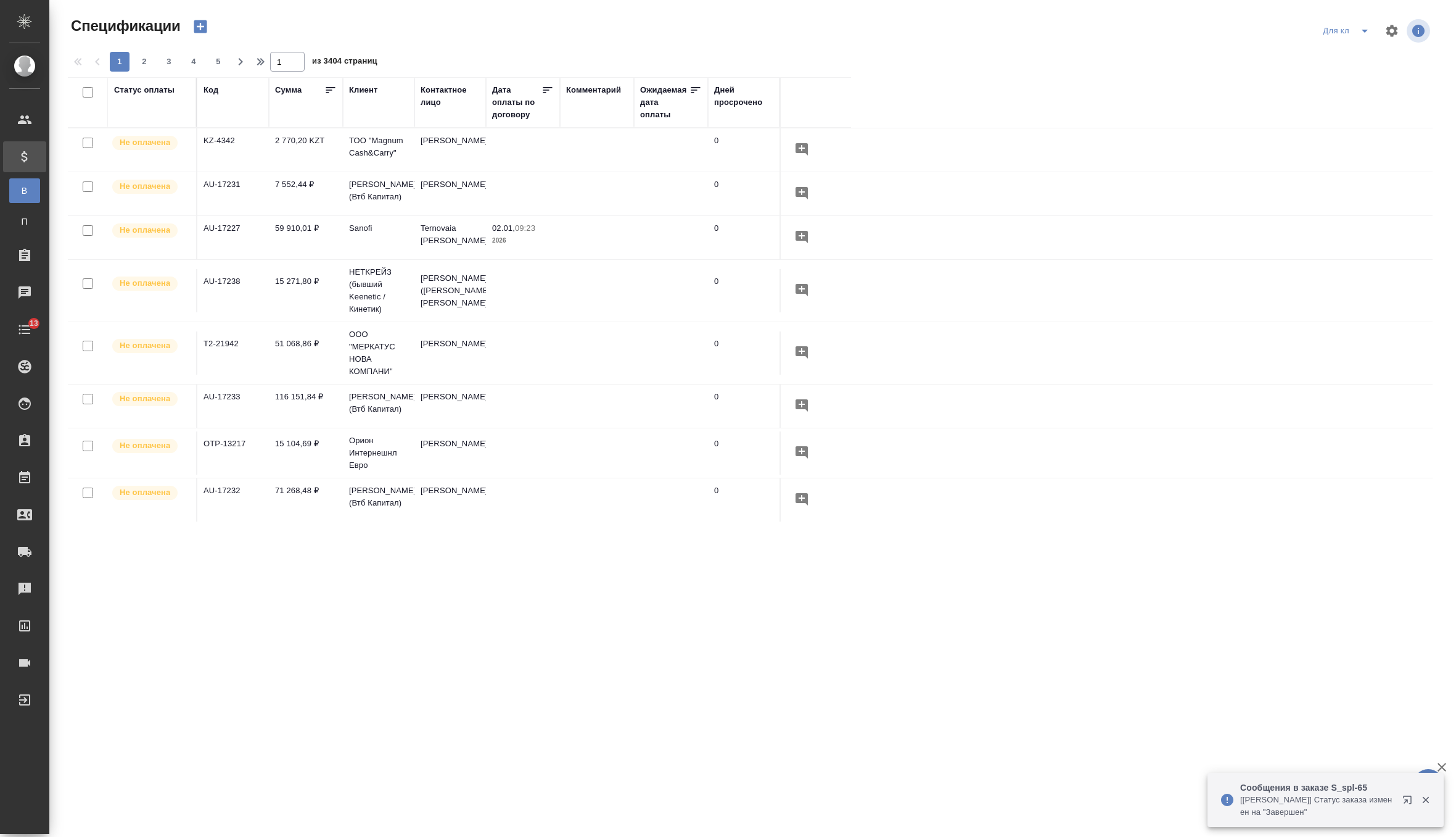
click at [200, 29] on icon "button" at bounding box center [200, 26] width 17 height 17
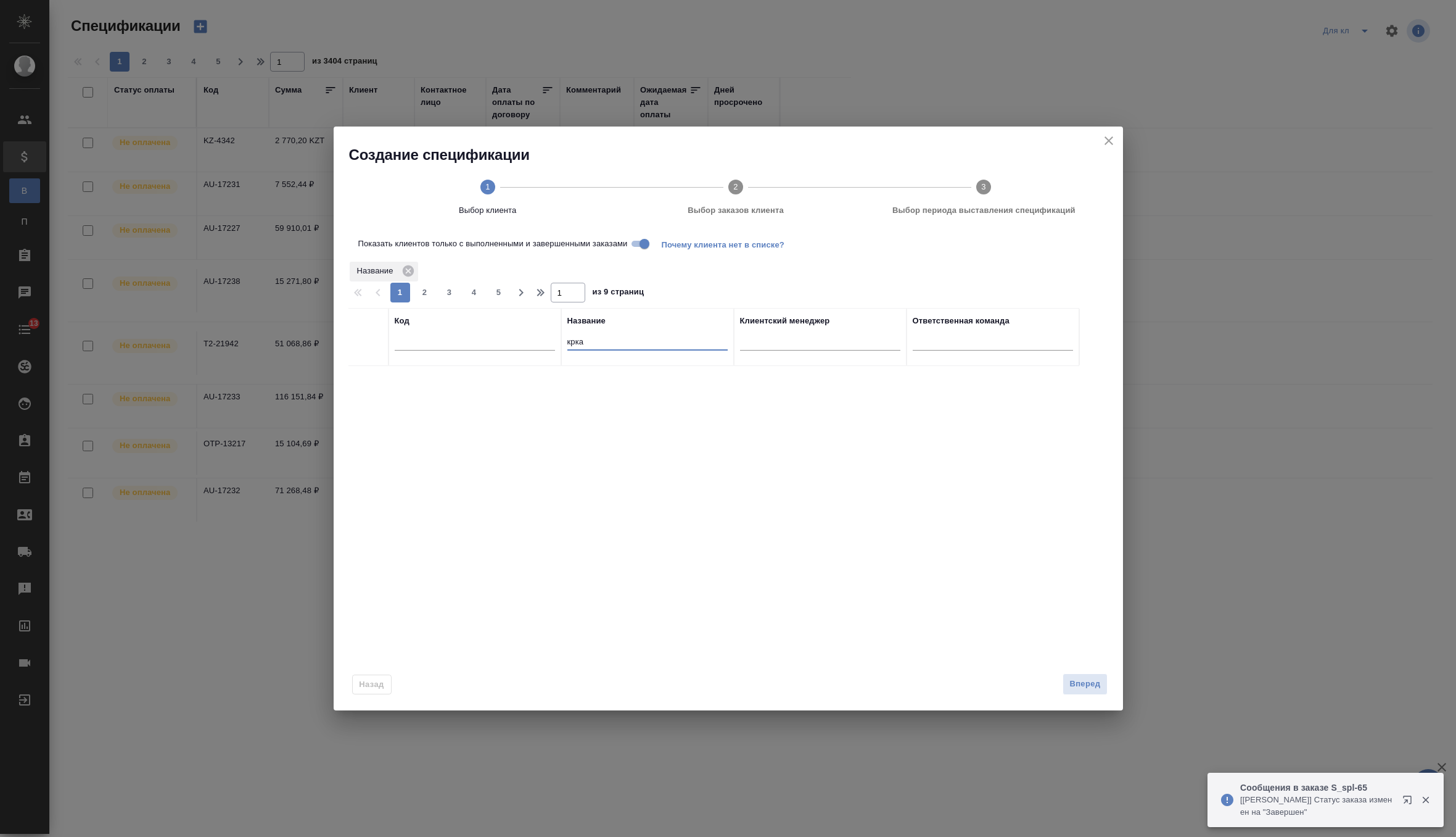
drag, startPoint x: 616, startPoint y: 342, endPoint x: 529, endPoint y: 338, distance: 87.1
click at [529, 338] on tr "Код Название крка Клиентский менеджер Ответственная команда" at bounding box center [714, 337] width 731 height 58
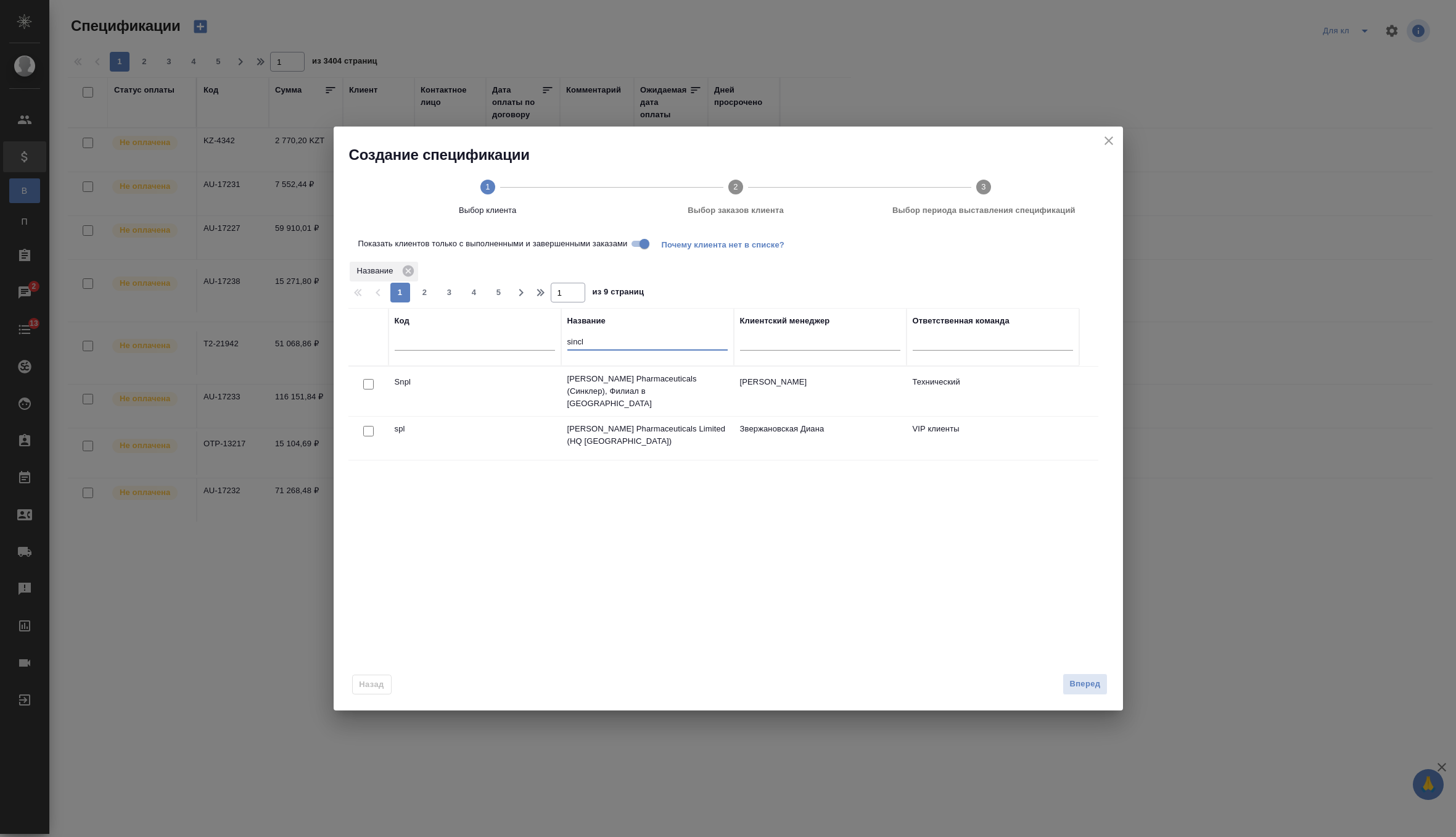
type input "sincl"
click at [367, 426] on input "checkbox" at bounding box center [368, 431] width 11 height 11
checkbox input "true"
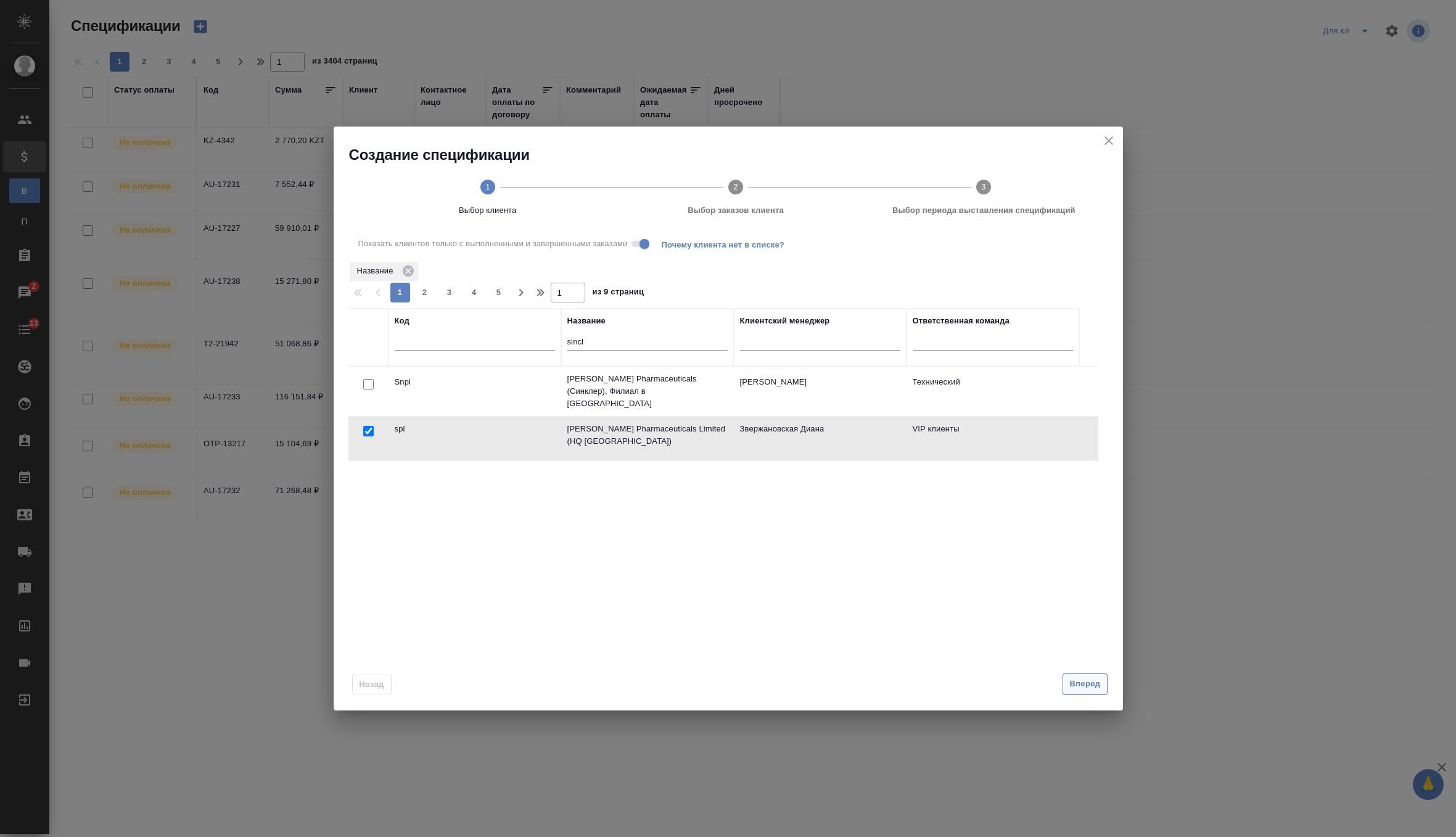
click at [1081, 684] on span "Вперед" at bounding box center [1085, 684] width 31 height 14
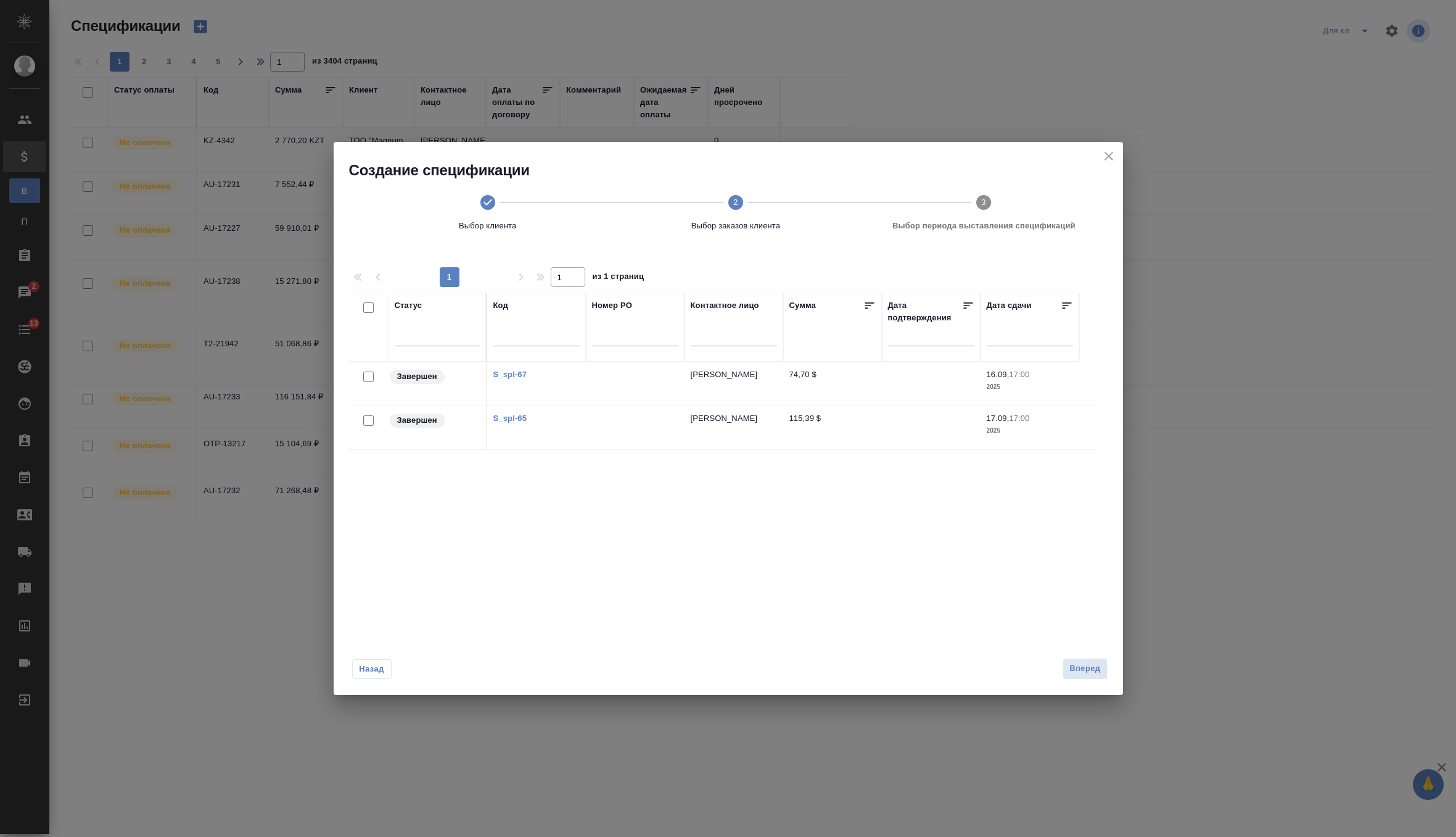
click at [368, 380] on input "checkbox" at bounding box center [368, 377] width 11 height 11
checkbox input "true"
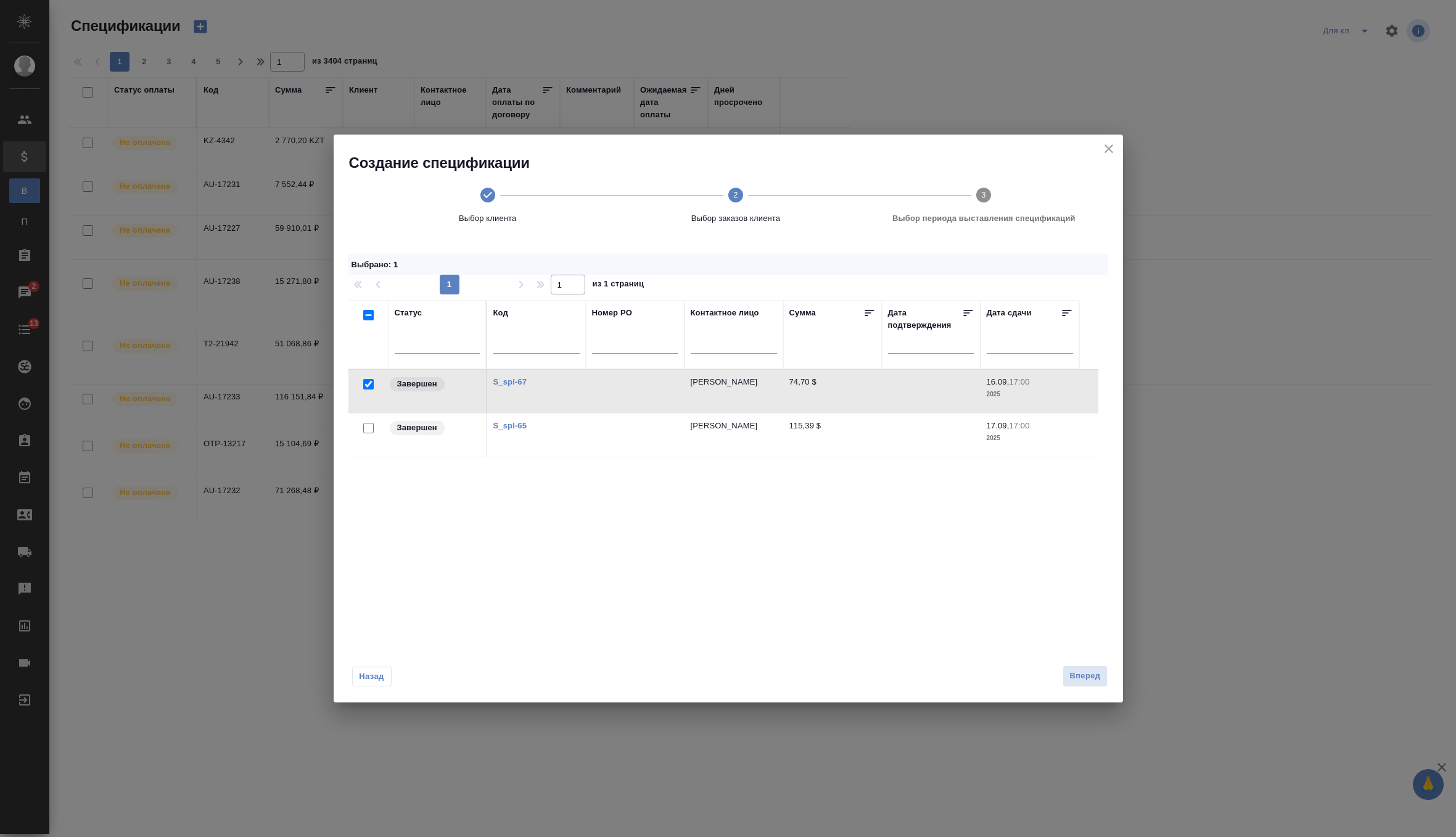
click at [362, 428] on div at bounding box center [368, 428] width 28 height 17
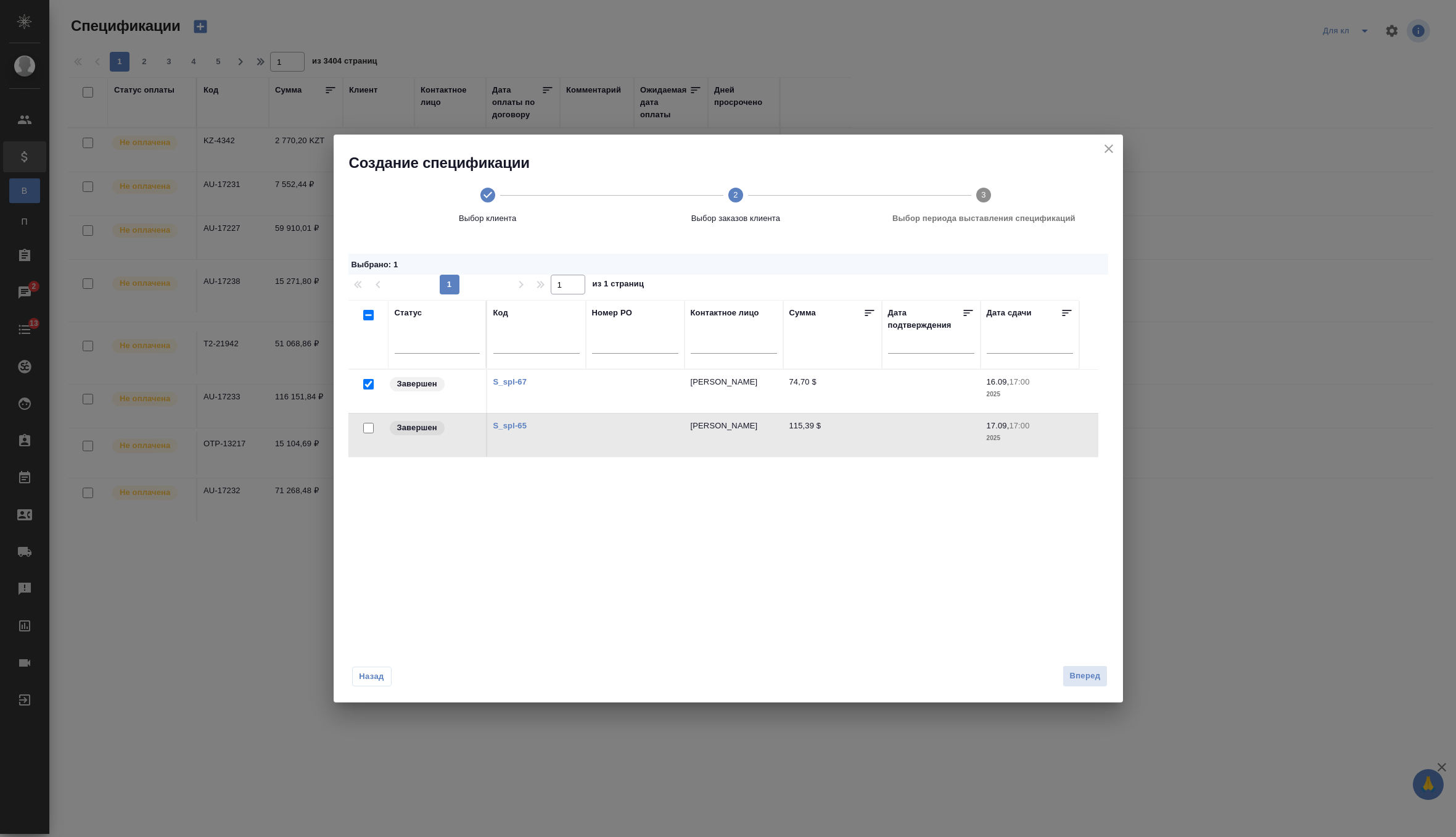
click at [367, 429] on input "checkbox" at bounding box center [368, 428] width 11 height 11
checkbox input "true"
click at [1082, 676] on span "Вперед" at bounding box center [1085, 676] width 31 height 14
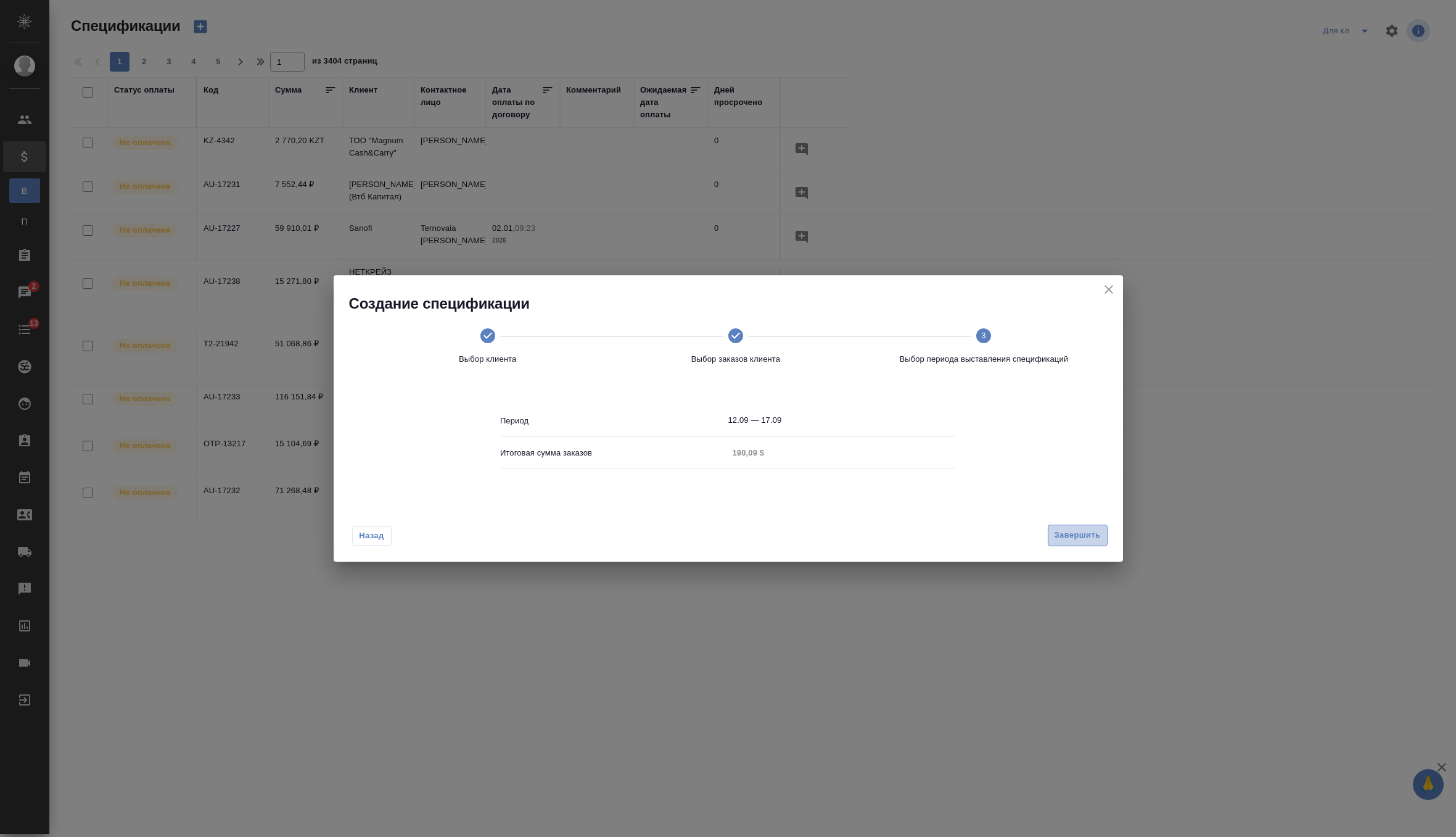
click at [1074, 542] on button "Завершить" at bounding box center [1077, 535] width 60 height 21
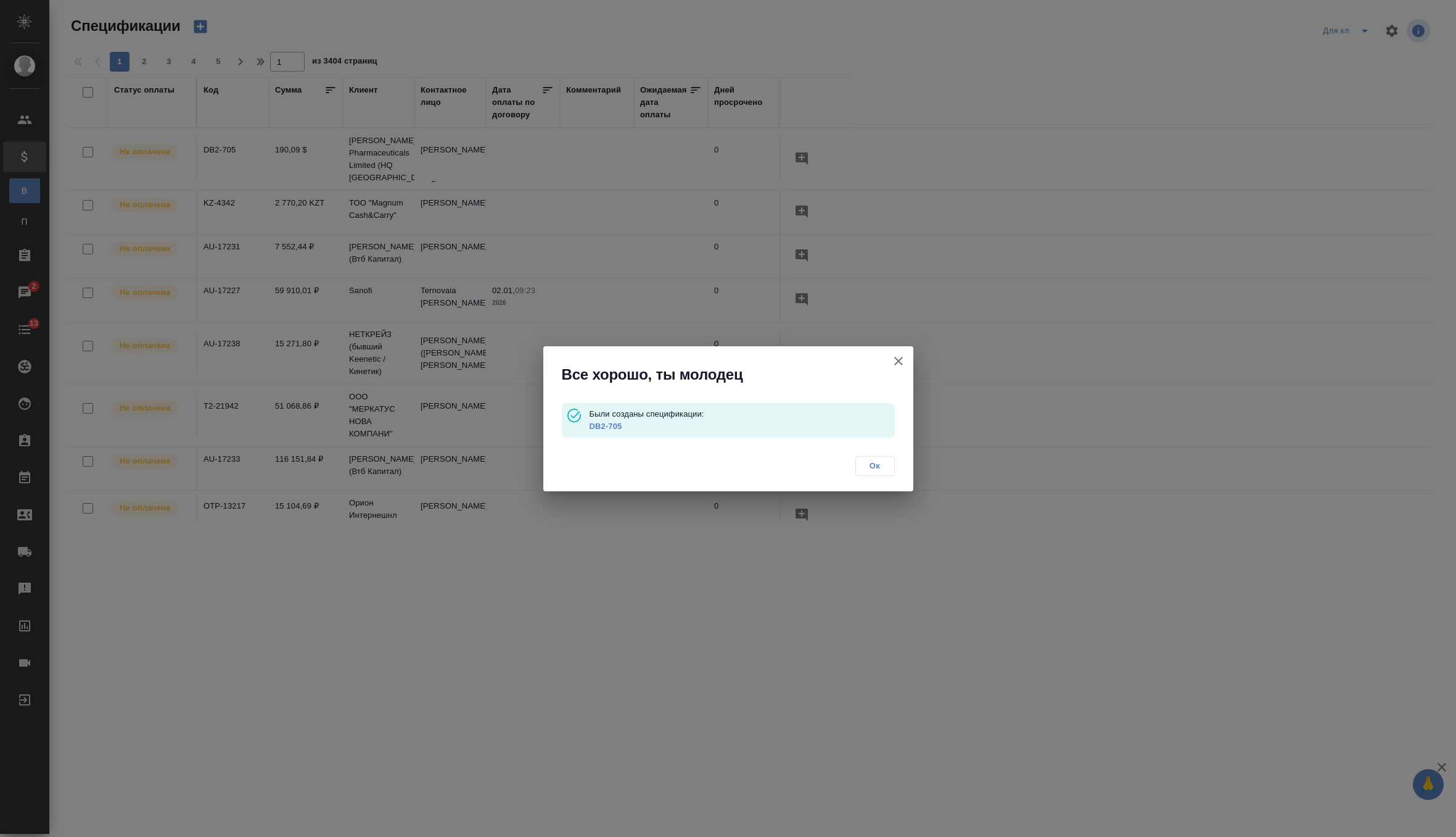
click at [607, 426] on link "DB2-705" at bounding box center [605, 426] width 33 height 9
click at [876, 463] on span "Ок" at bounding box center [875, 465] width 26 height 12
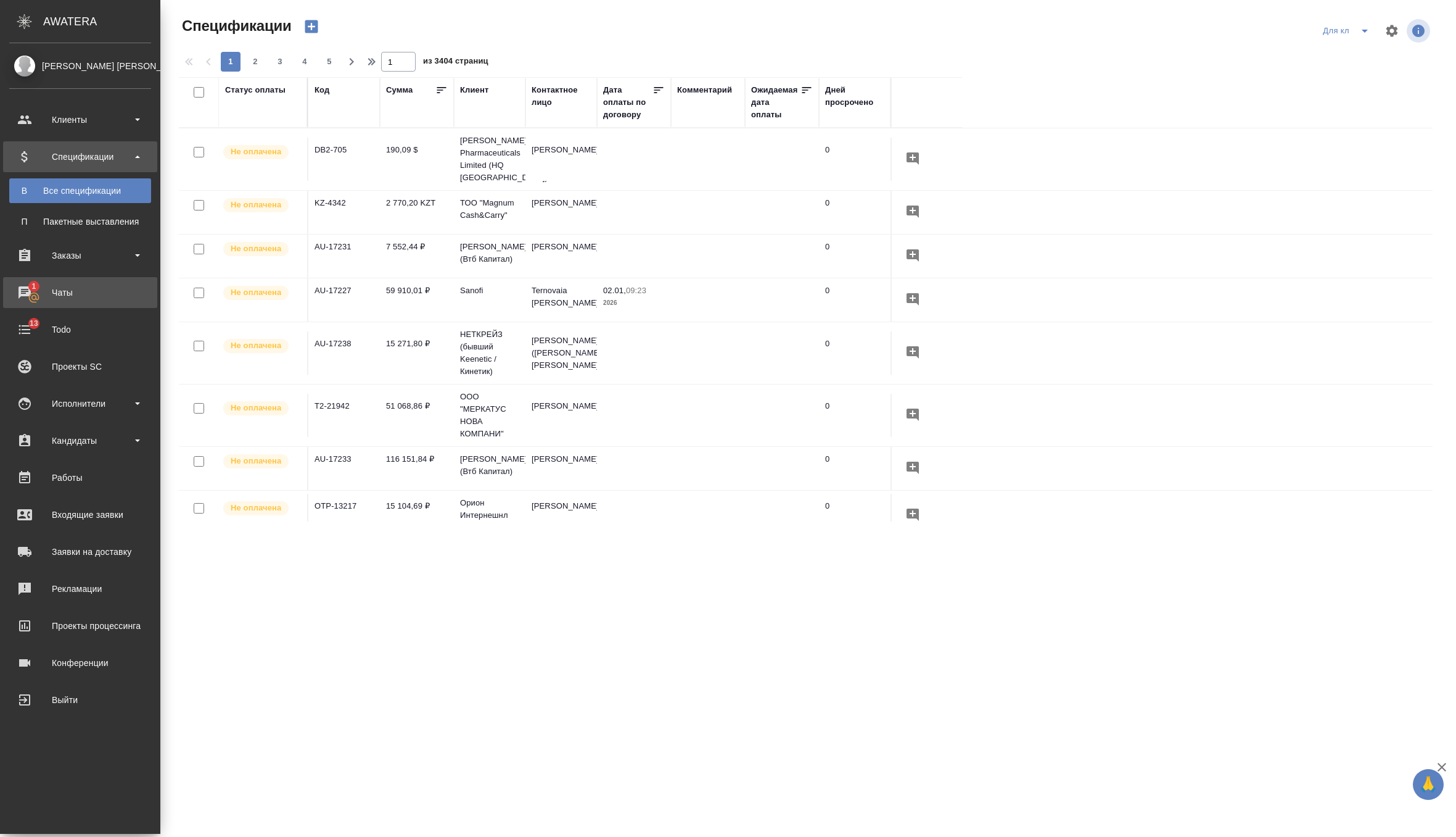
click at [25, 284] on div "Чаты" at bounding box center [80, 293] width 142 height 18
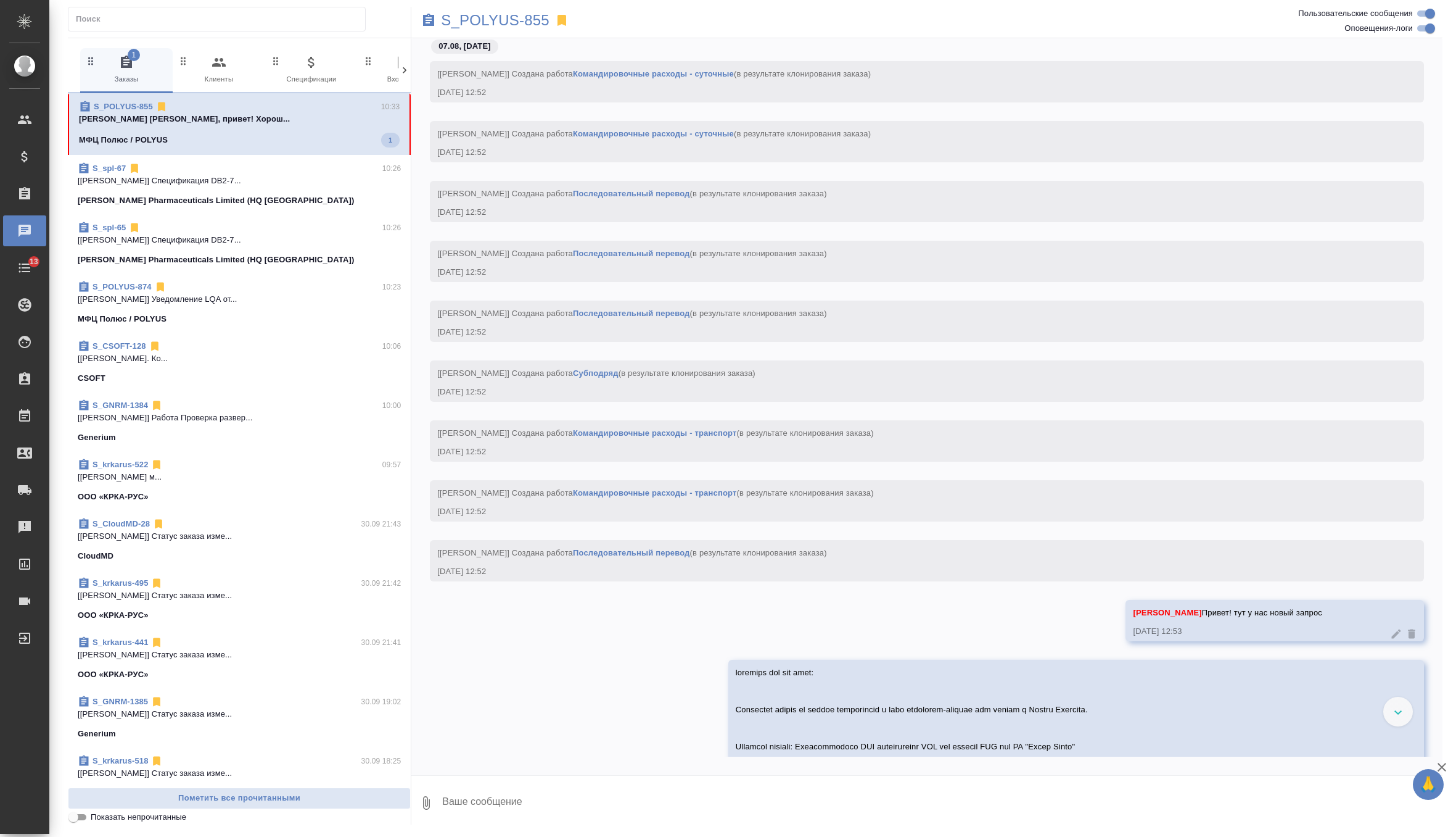
scroll to position [10440, 0]
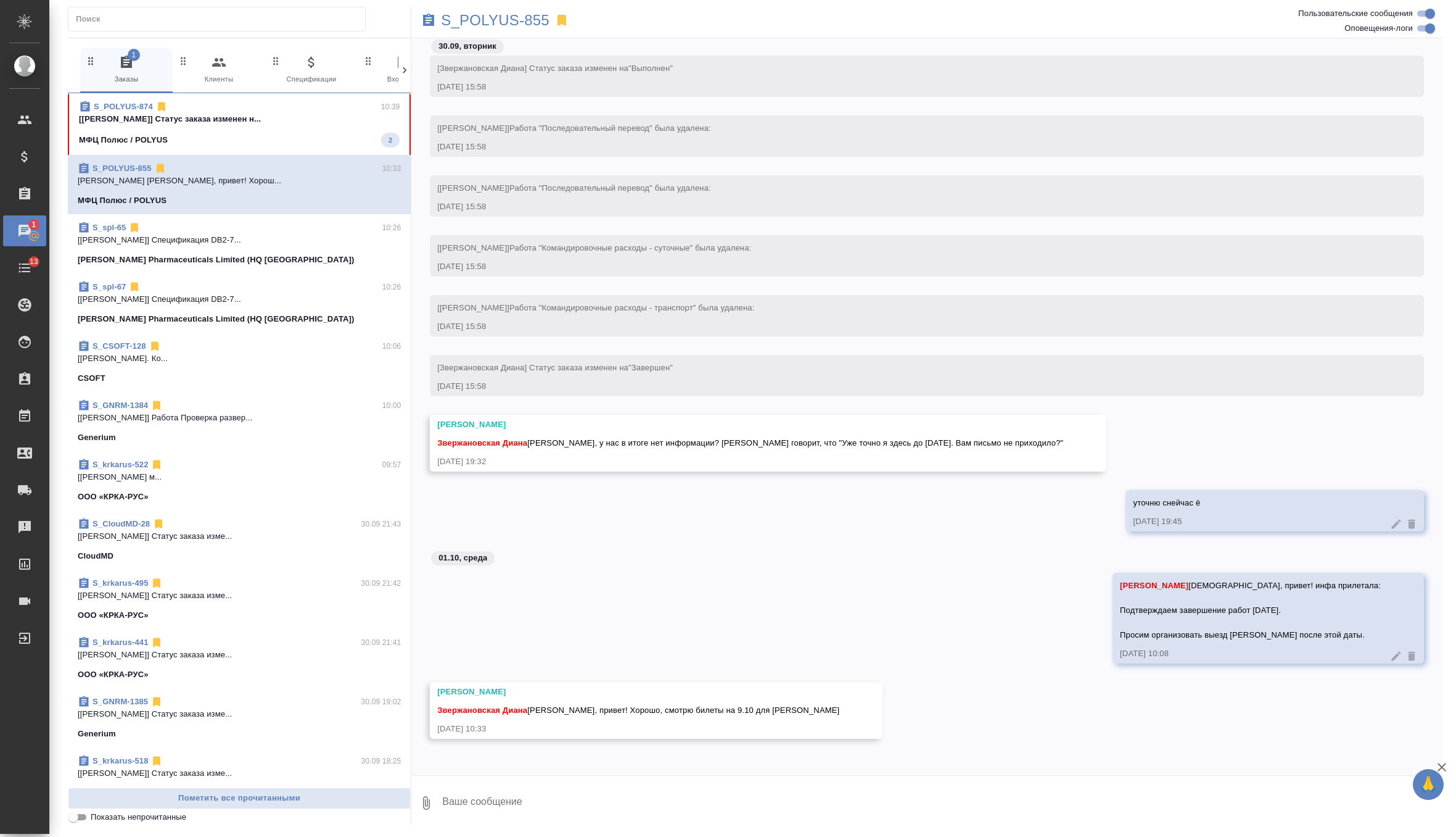
click at [344, 129] on span "S_POLYUS-874 10:39 [Федотова Ирина] Статус заказа изменен н... МФЦ Полюс / POLY…" at bounding box center [239, 124] width 321 height 47
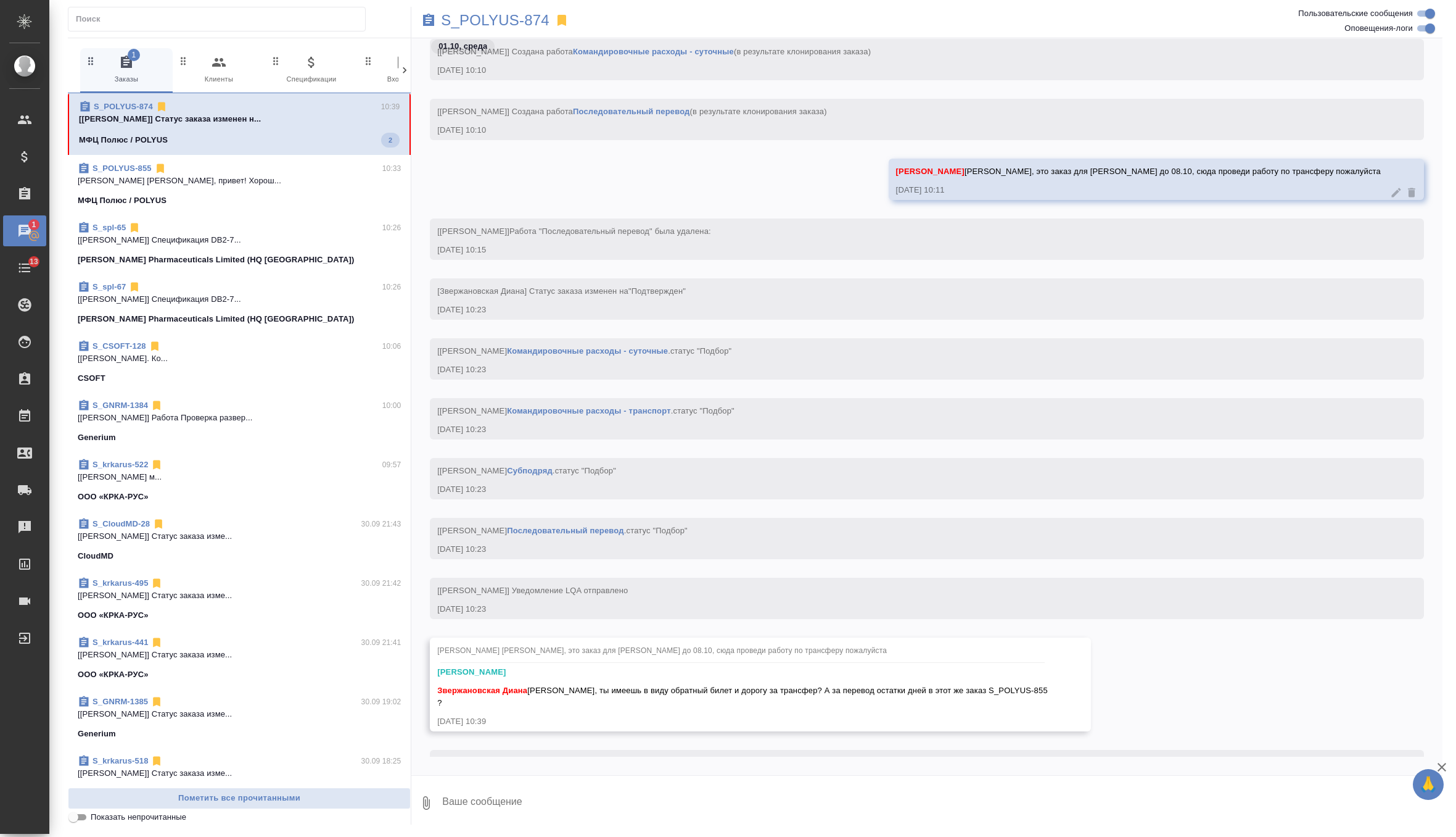
scroll to position [255, 0]
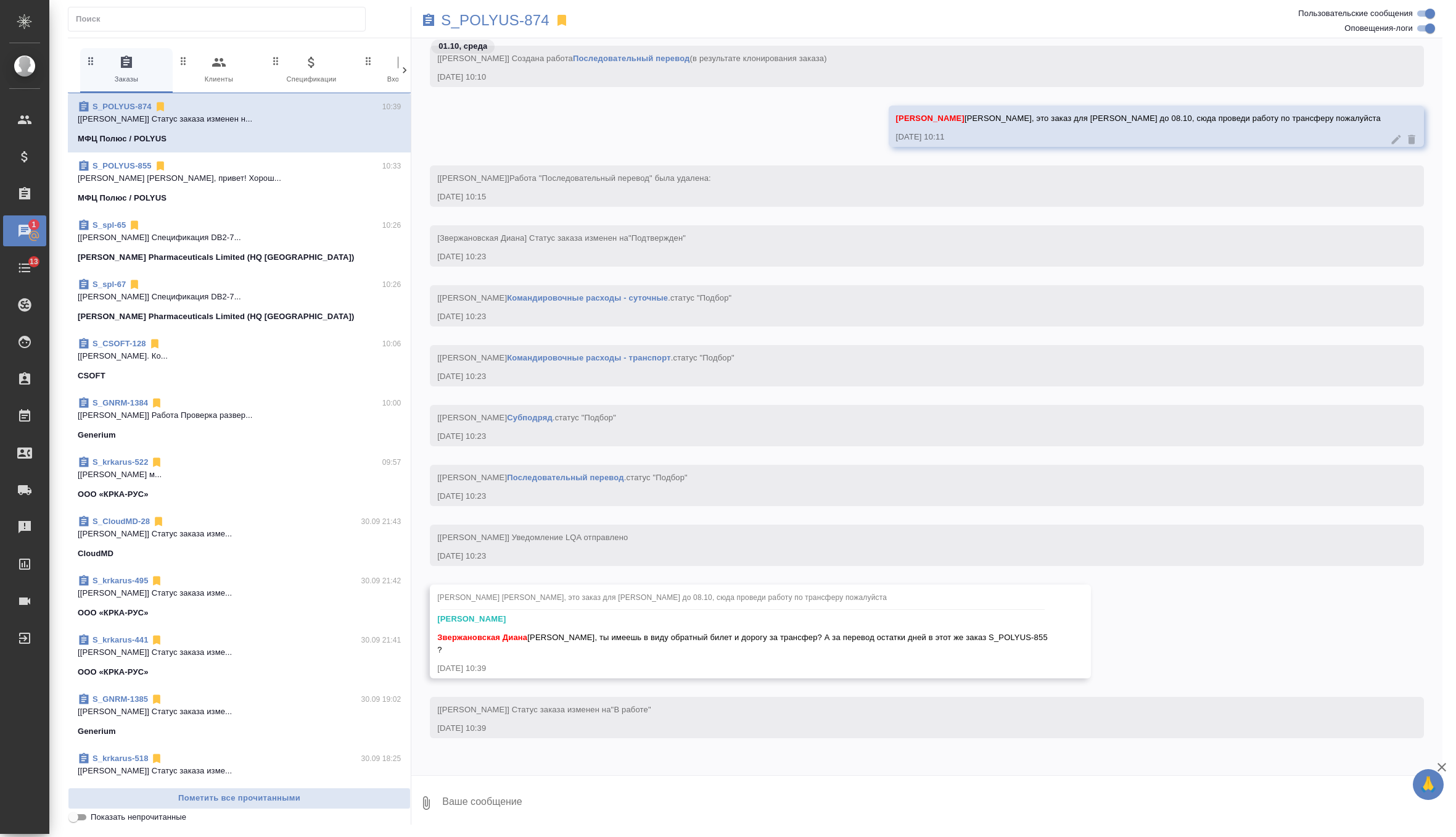
click at [560, 782] on textarea at bounding box center [942, 802] width 1001 height 42
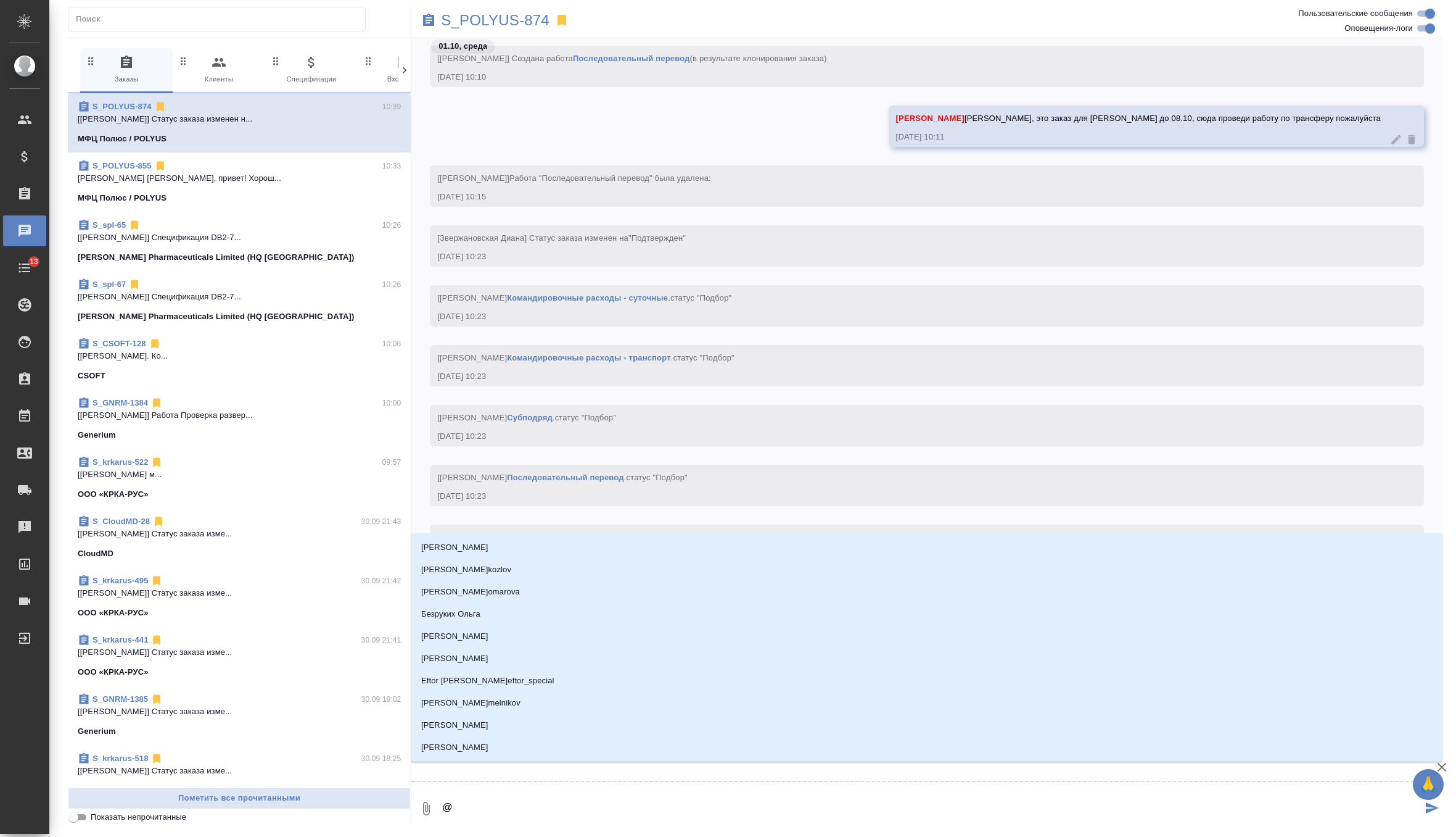
type textarea "@ф"
type input "ф"
type textarea "@фе"
type input "фе"
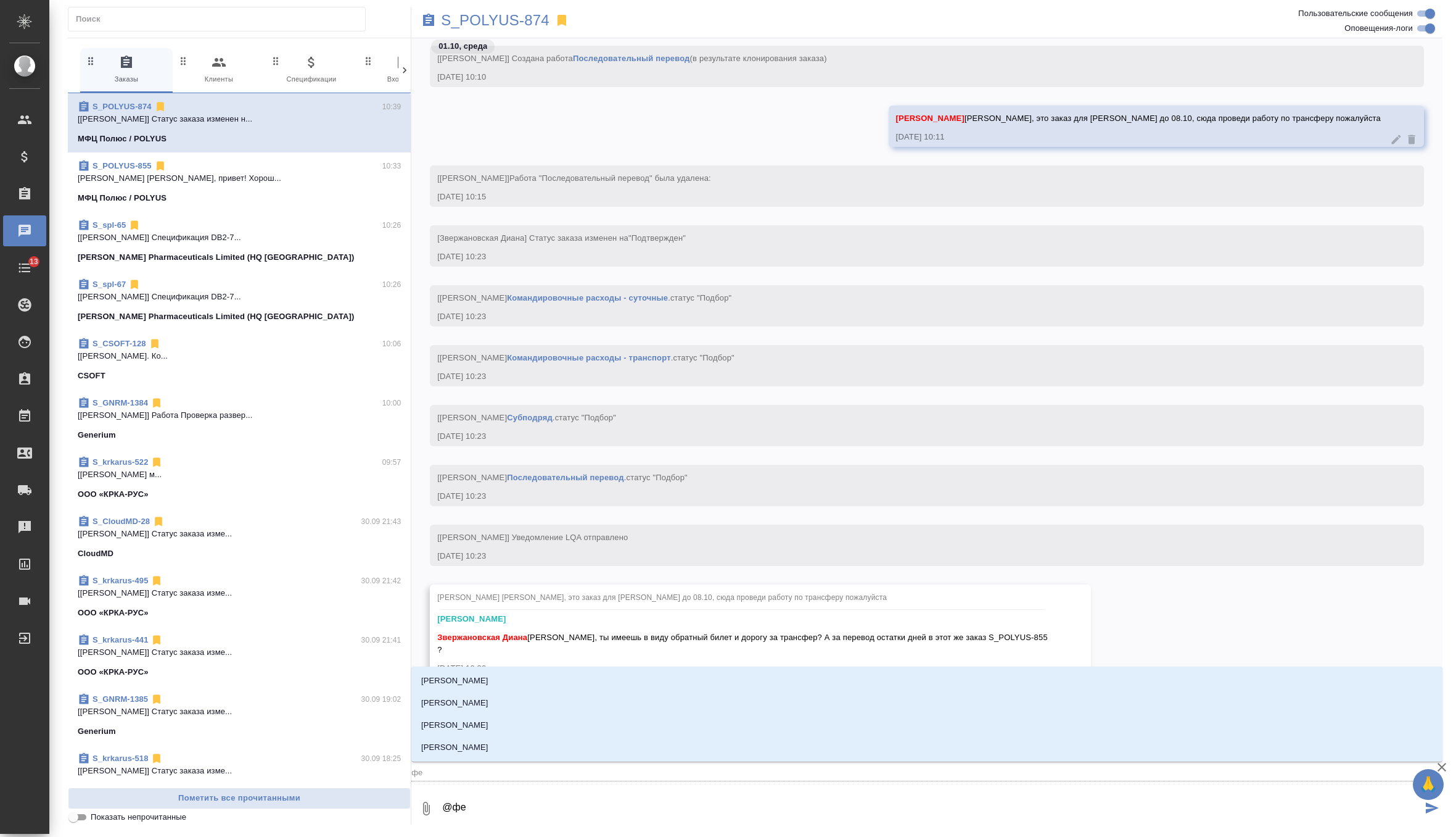
type textarea "@фед"
type input "фед"
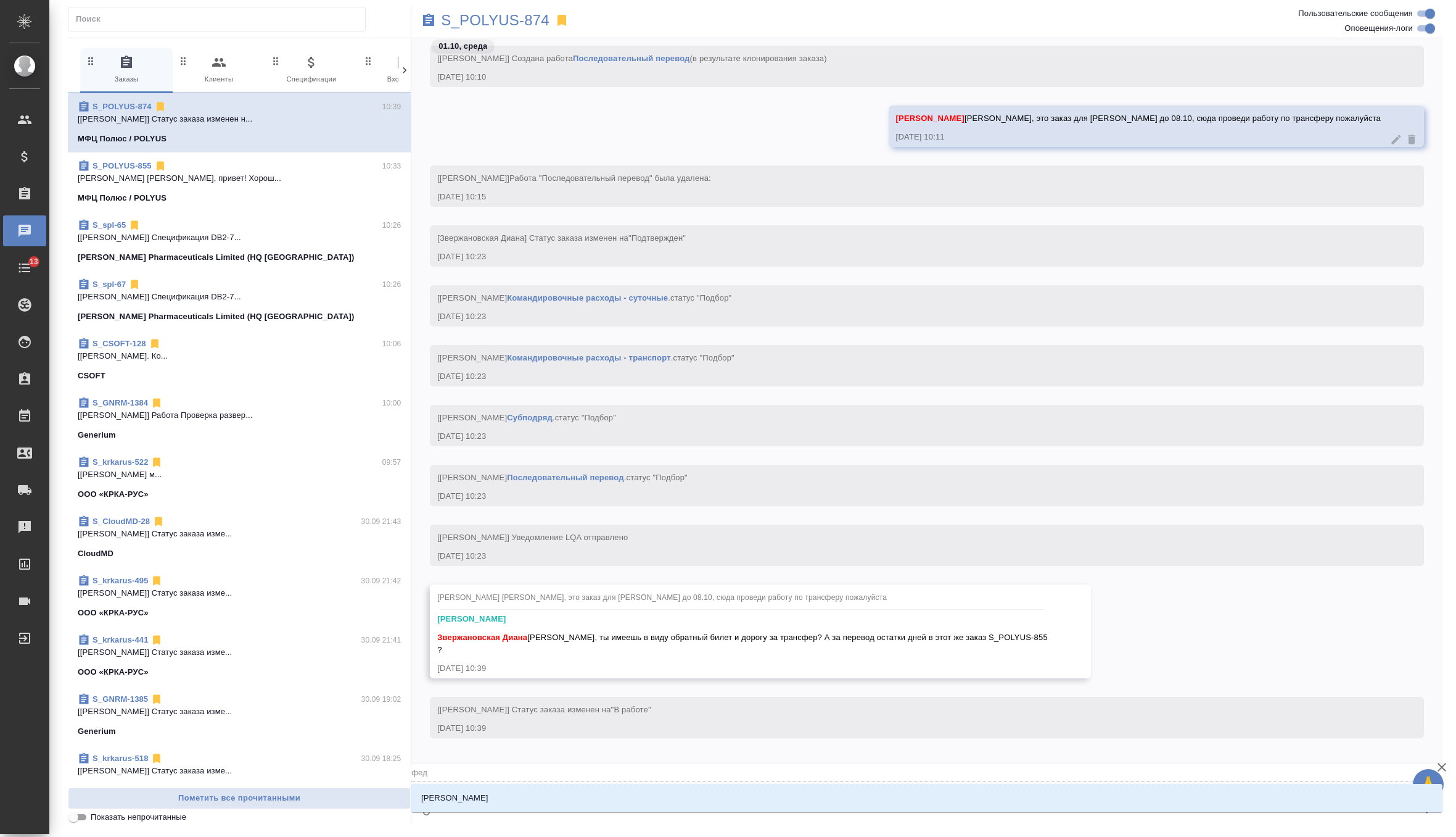
type textarea "@федо"
type input "федо"
type textarea "@федот"
type input "федот"
type textarea "@федото"
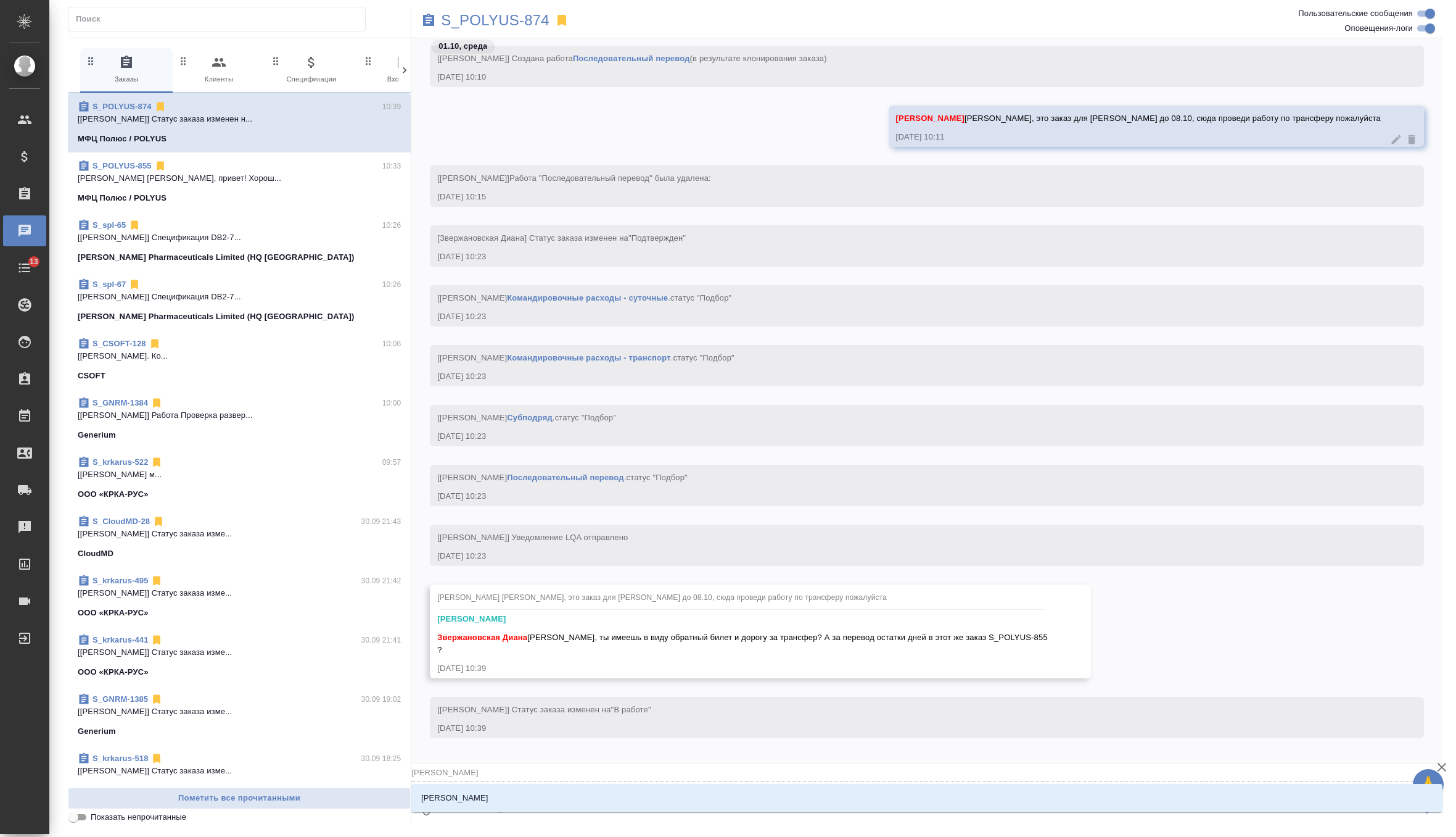
type input "федото"
click at [516, 804] on li "Федотова Ирина" at bounding box center [927, 797] width 1031 height 22
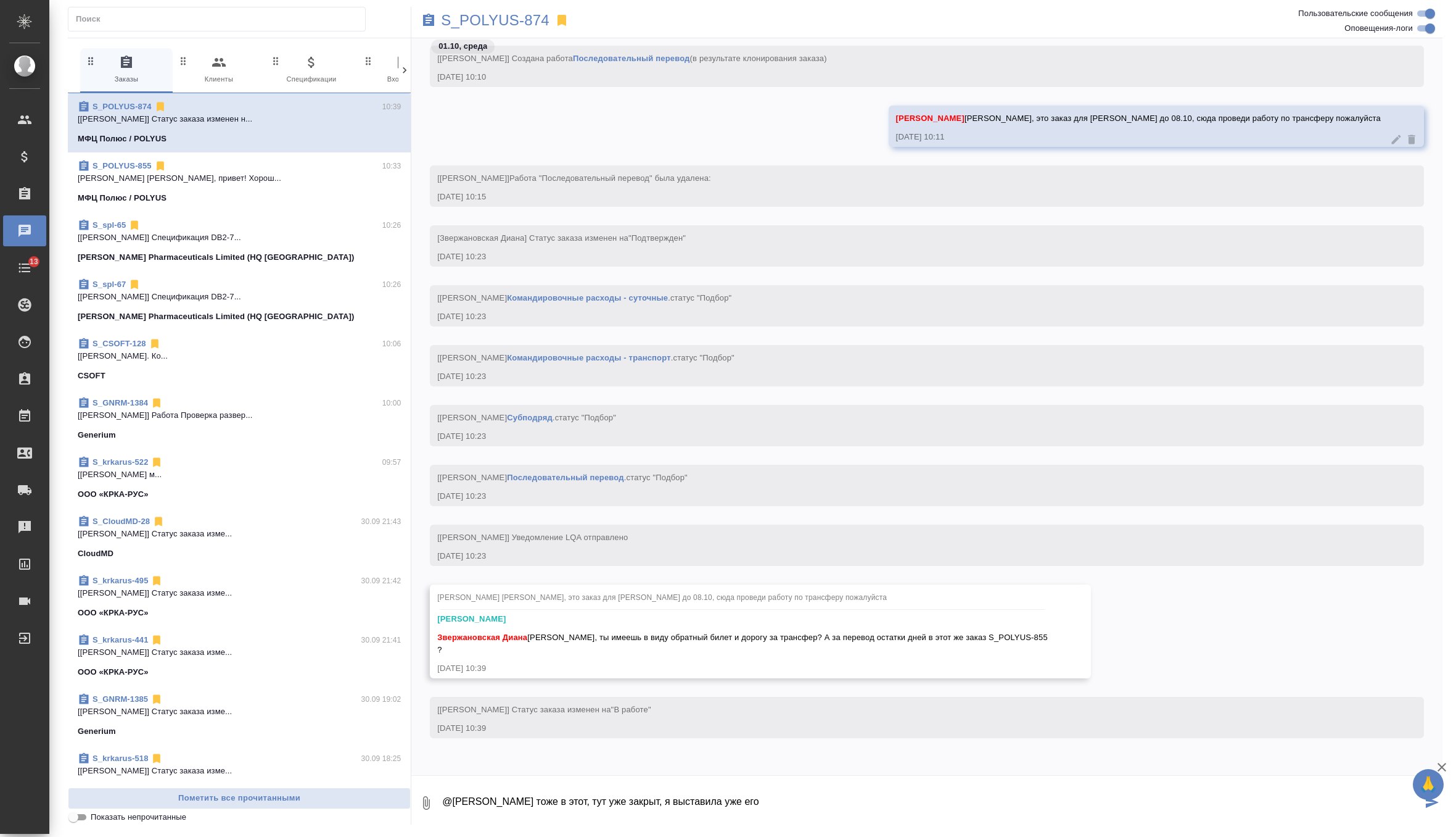
type textarea "@Федотова Ирина тоже в этот, тут уже закрыт, я выставила уже его"
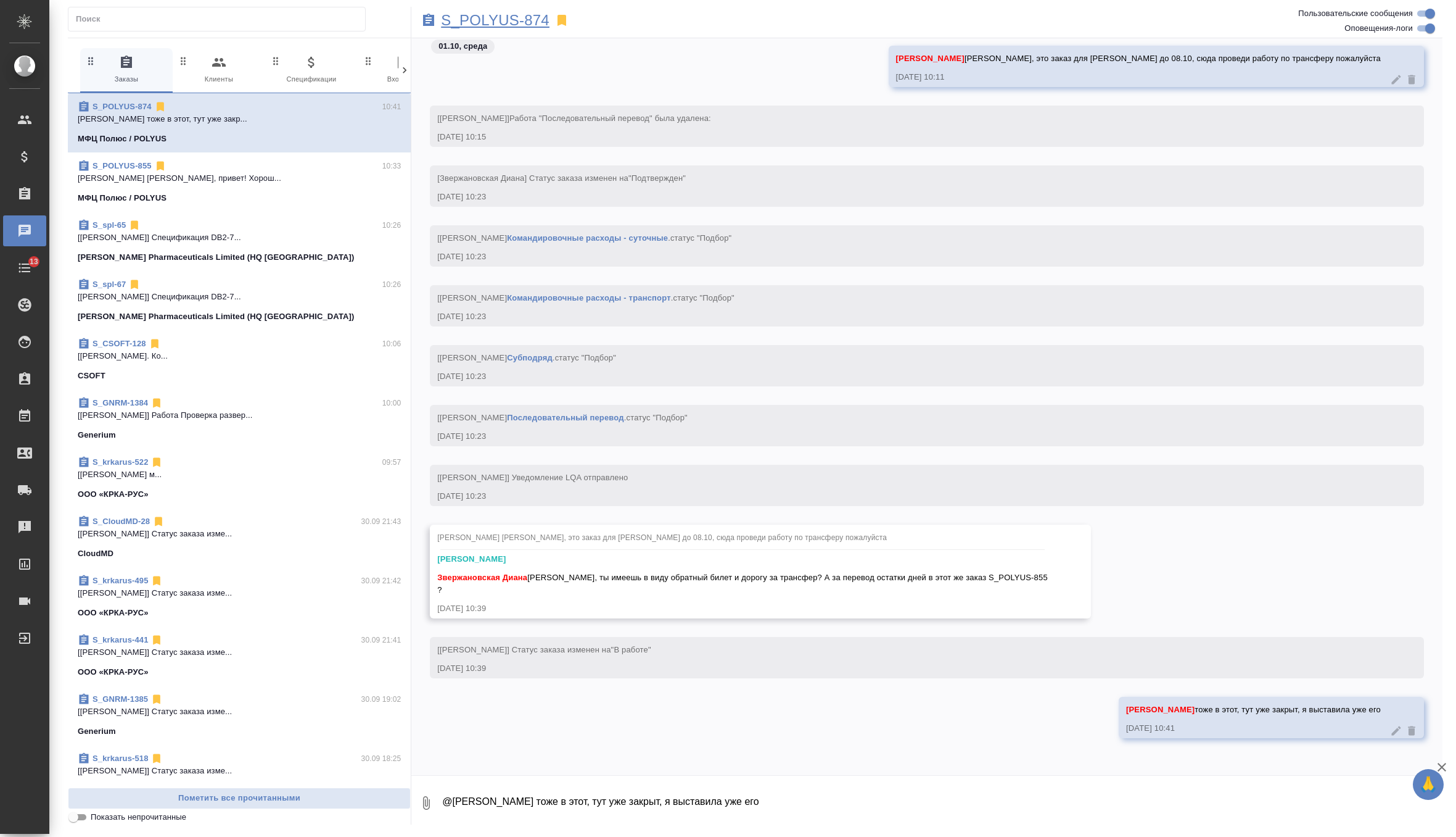
click at [514, 18] on p "S_POLYUS-874" at bounding box center [495, 20] width 109 height 12
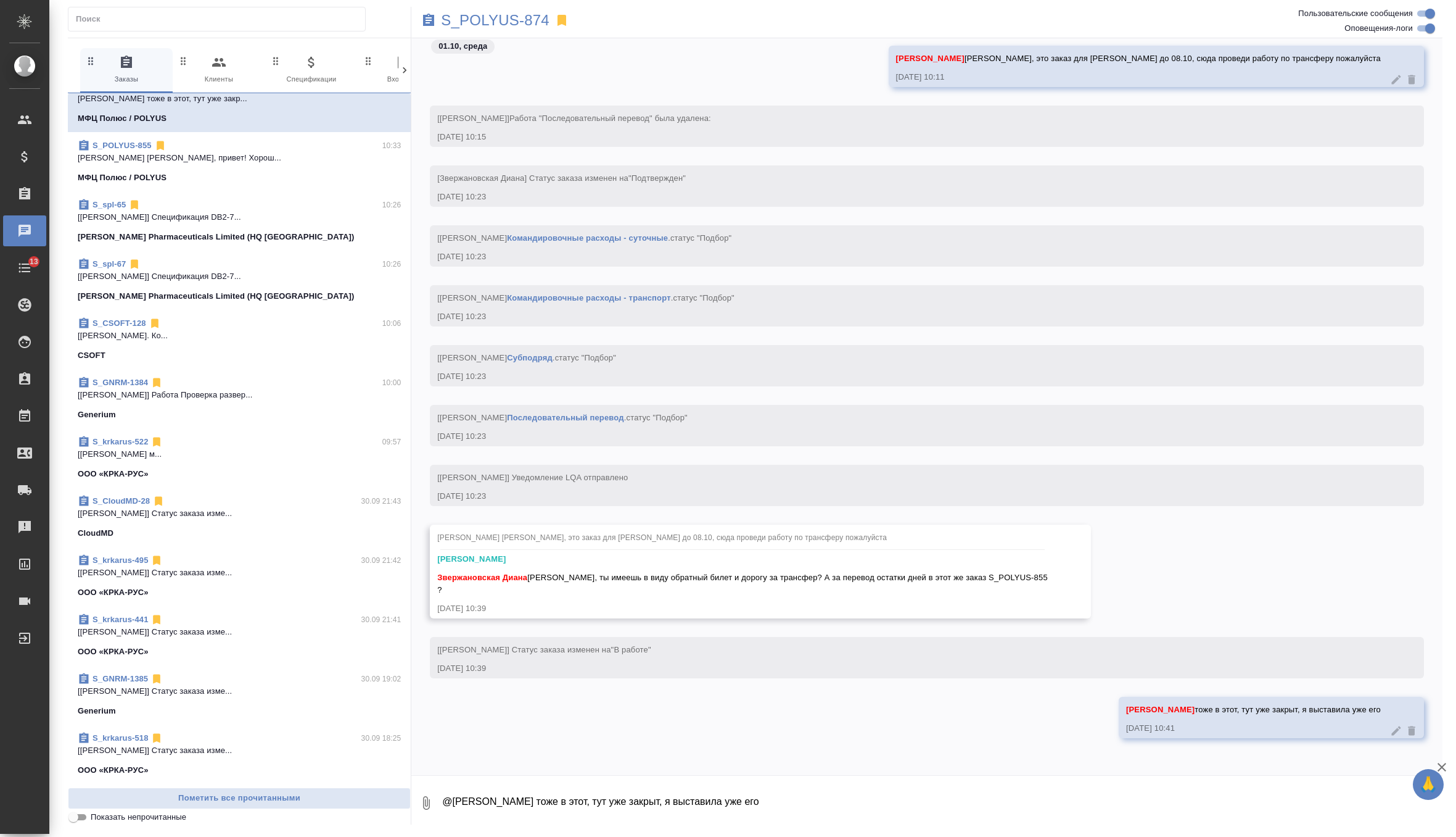
scroll to position [0, 0]
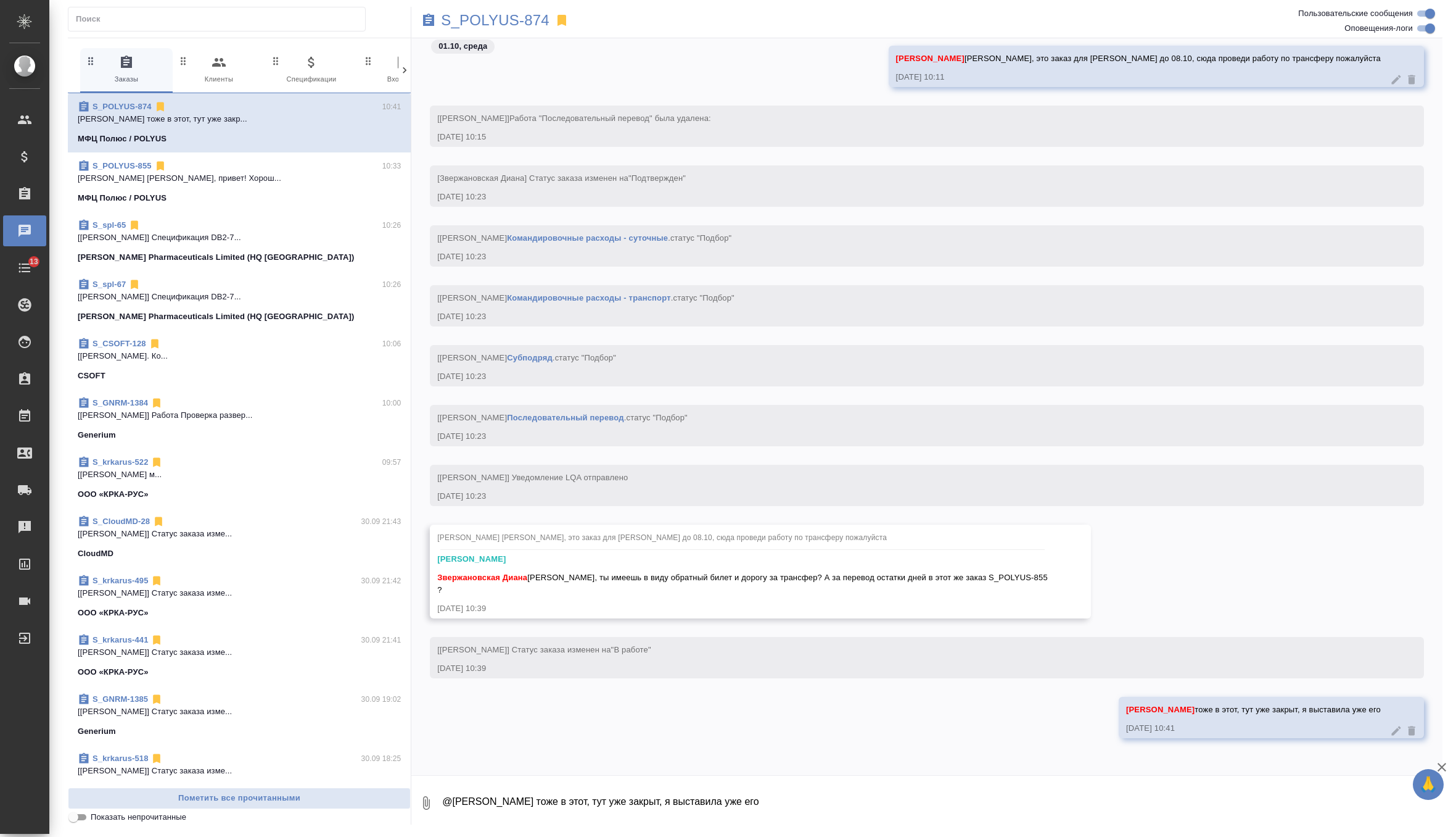
click at [230, 421] on span "S_GNRM-1384 10:00 [Петрова Валерия] Работа Проверка развер... Generium" at bounding box center [239, 418] width 323 height 45
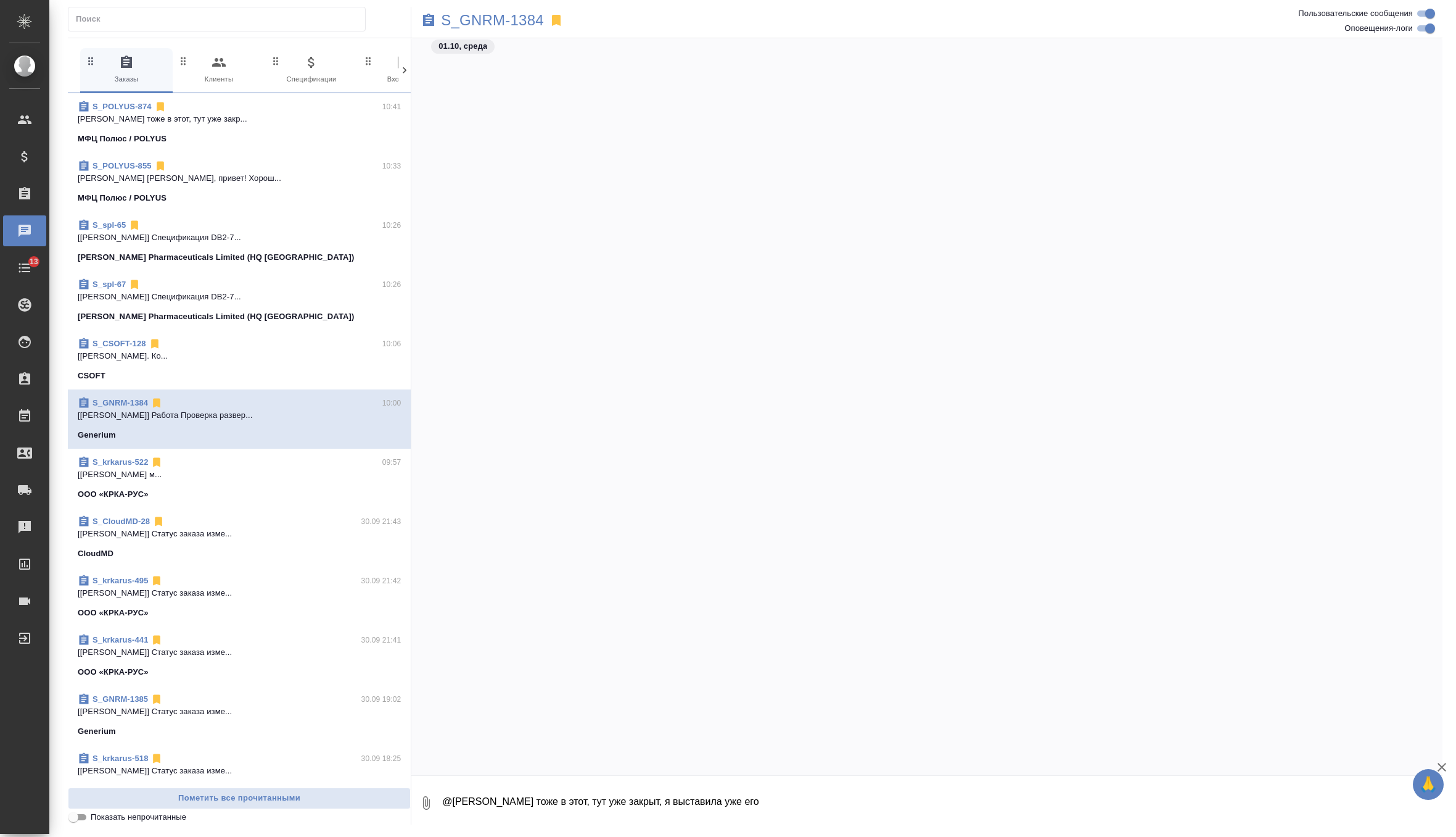
scroll to position [5448, 0]
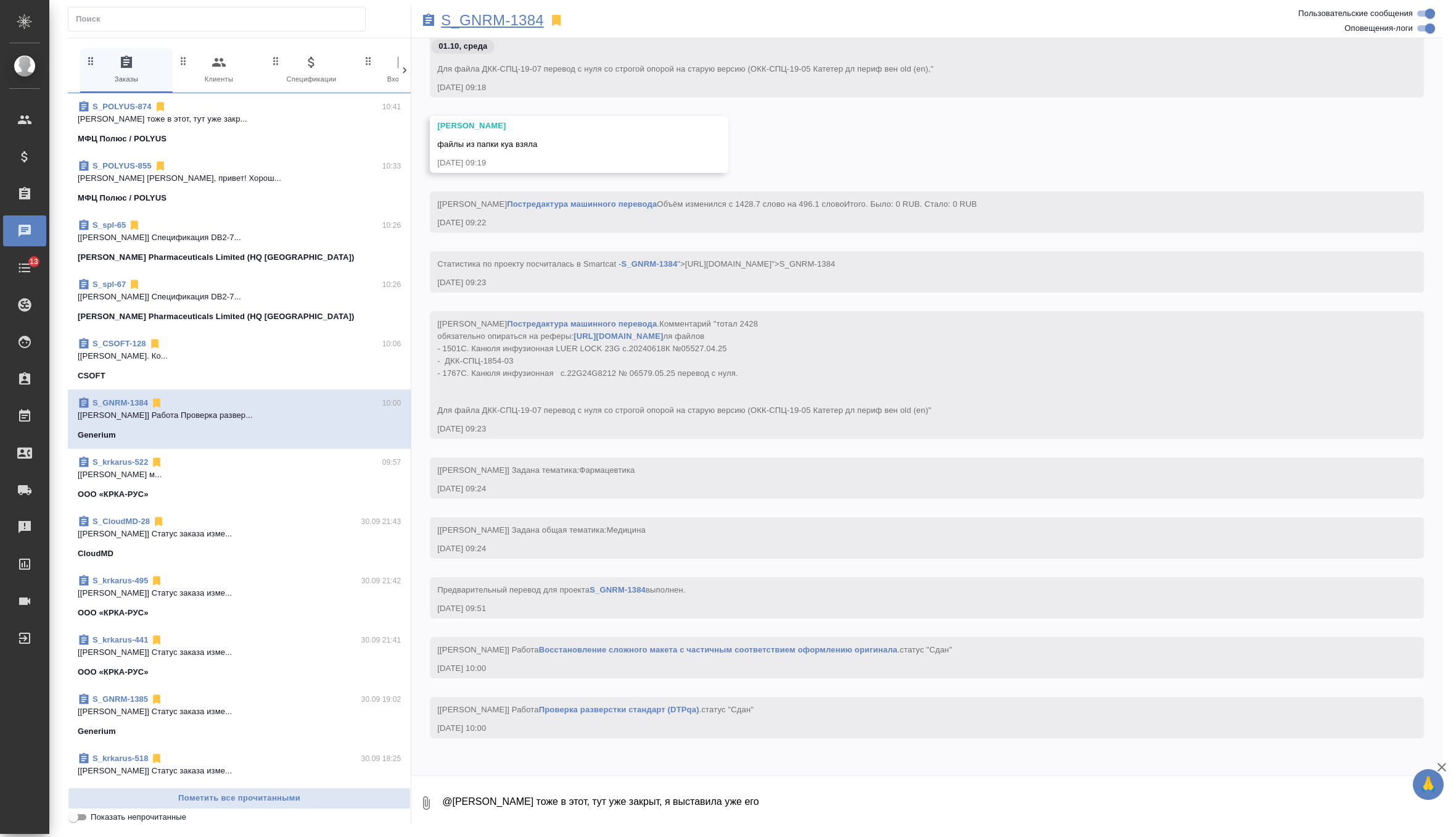
click at [503, 19] on p "S_GNRM-1384" at bounding box center [492, 20] width 103 height 12
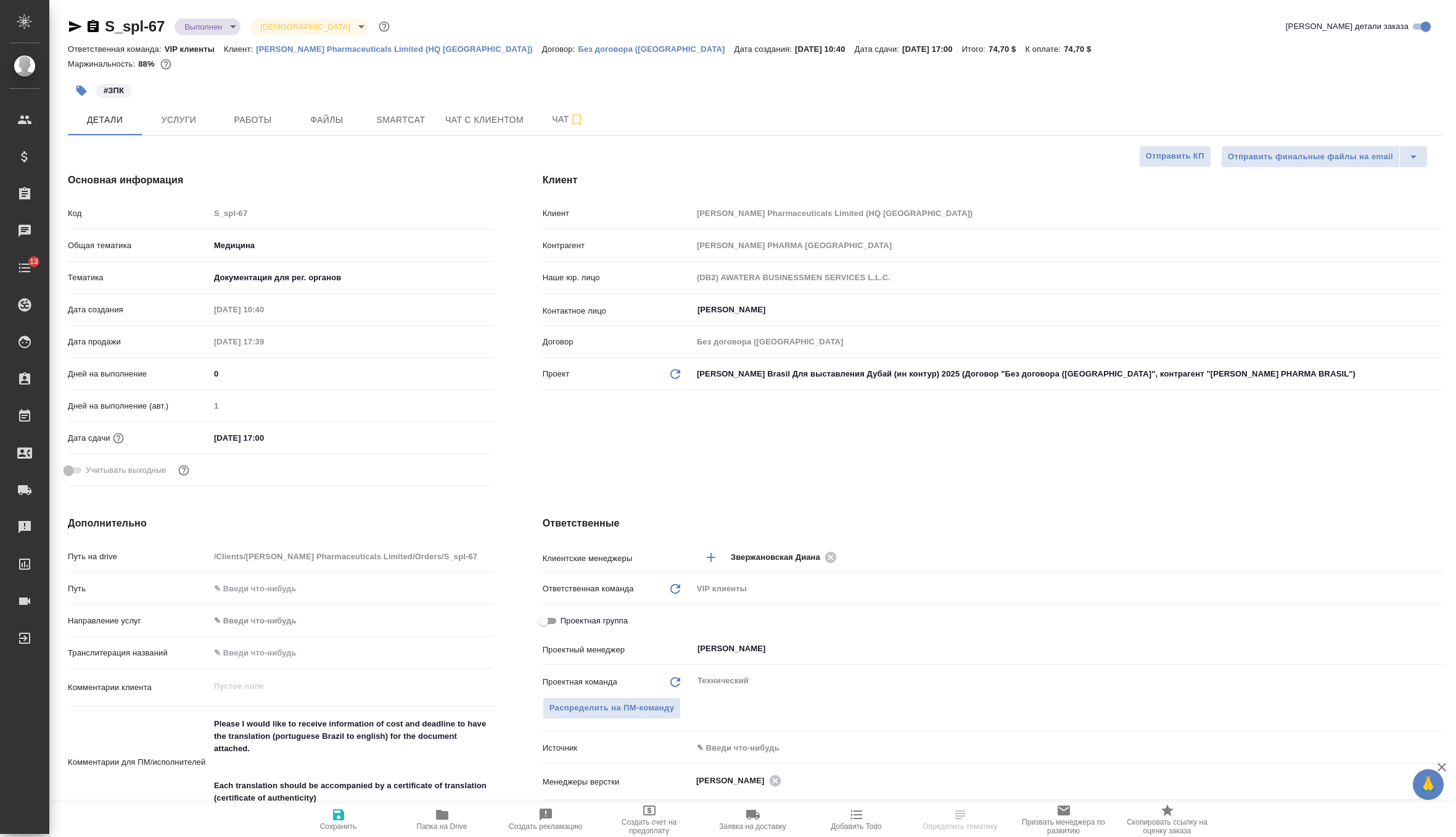
select select "RU"
click at [227, 18] on body "🙏 .cls-1 fill:#fff; AWATERA Zverzhanovskaya [PERSON_NAME] Спецификации Заказы Ч…" at bounding box center [728, 418] width 1456 height 837
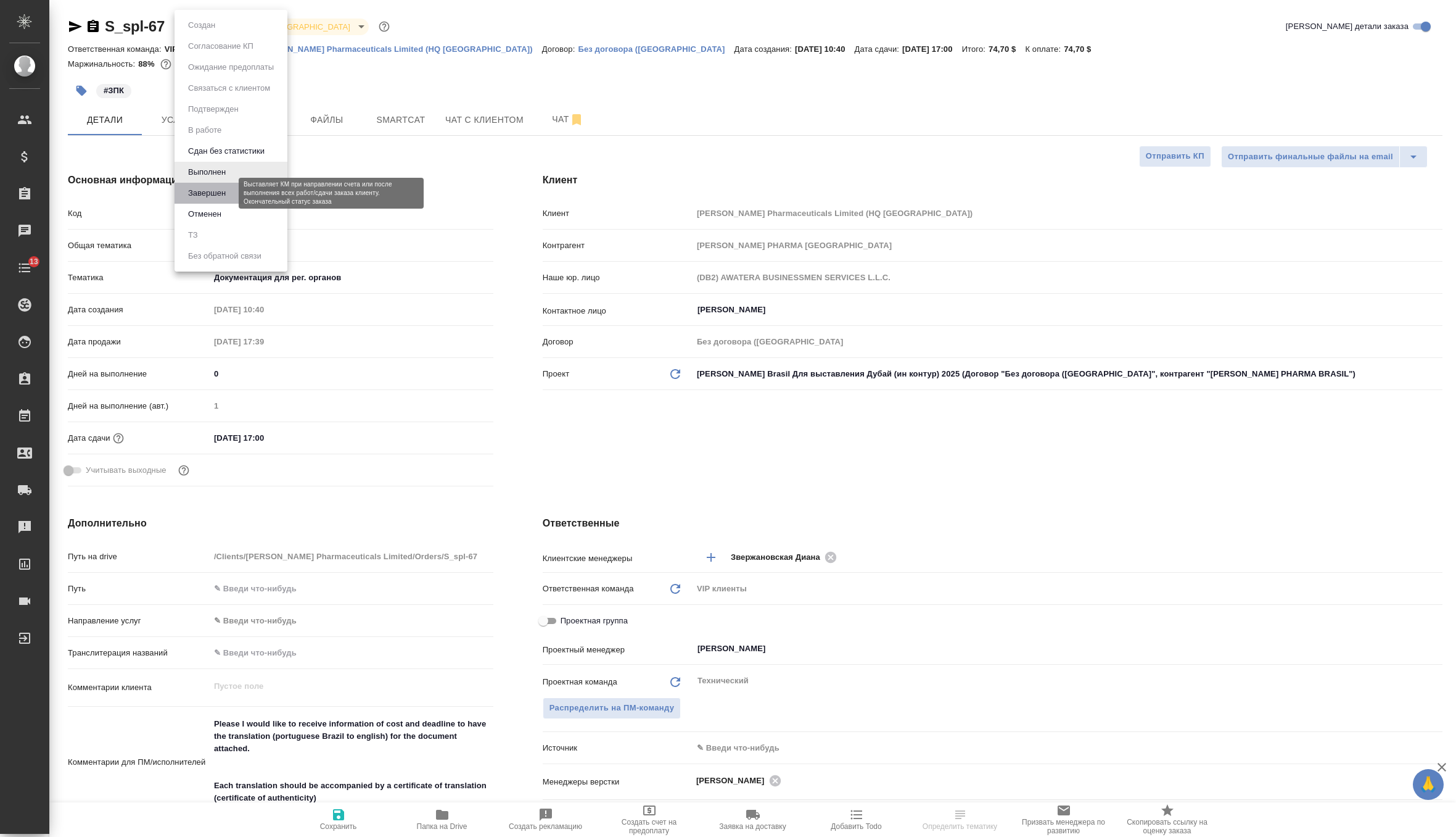
click at [227, 197] on button "Завершен" at bounding box center [207, 193] width 45 height 14
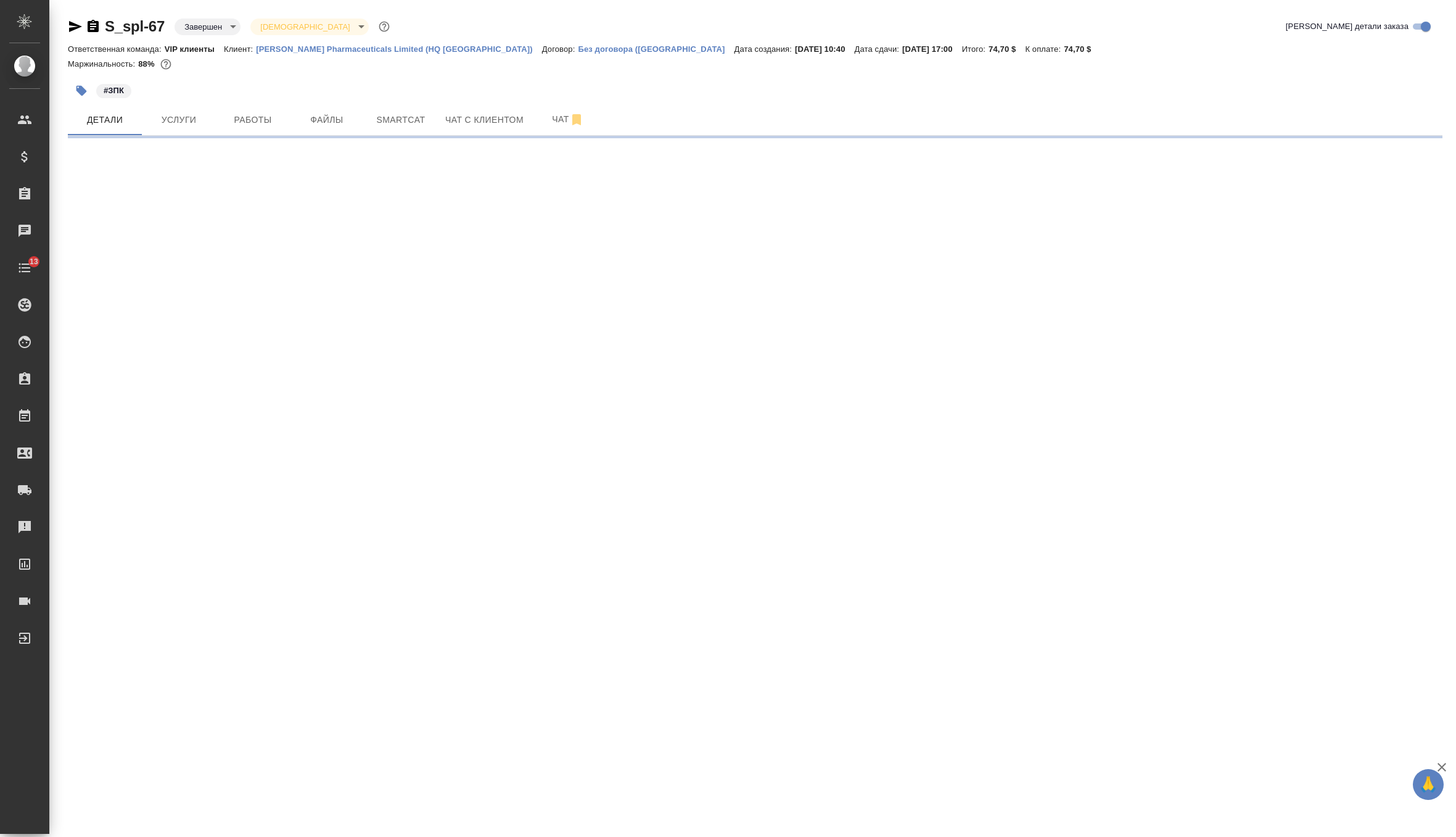
select select "RU"
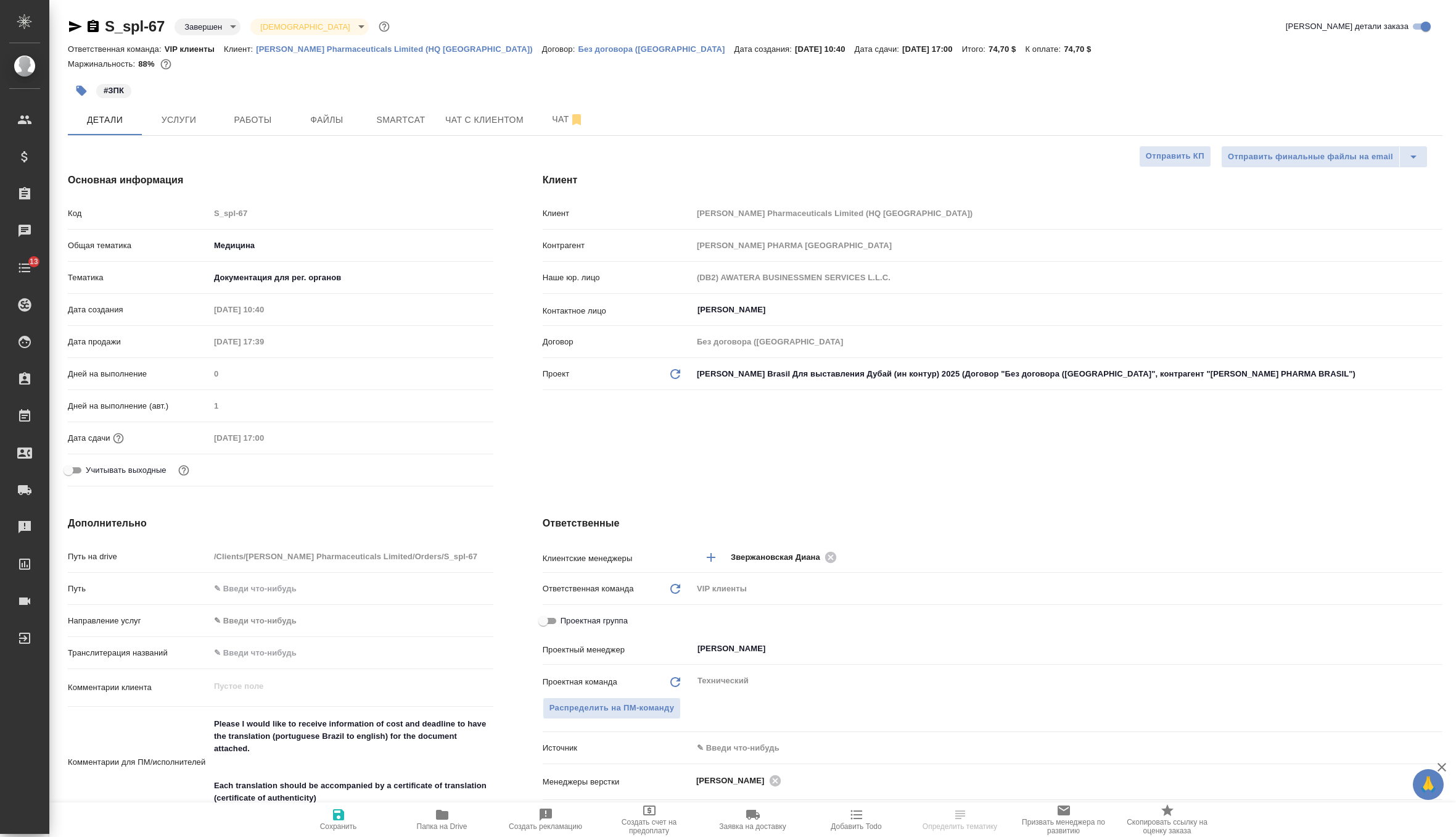
type textarea "x"
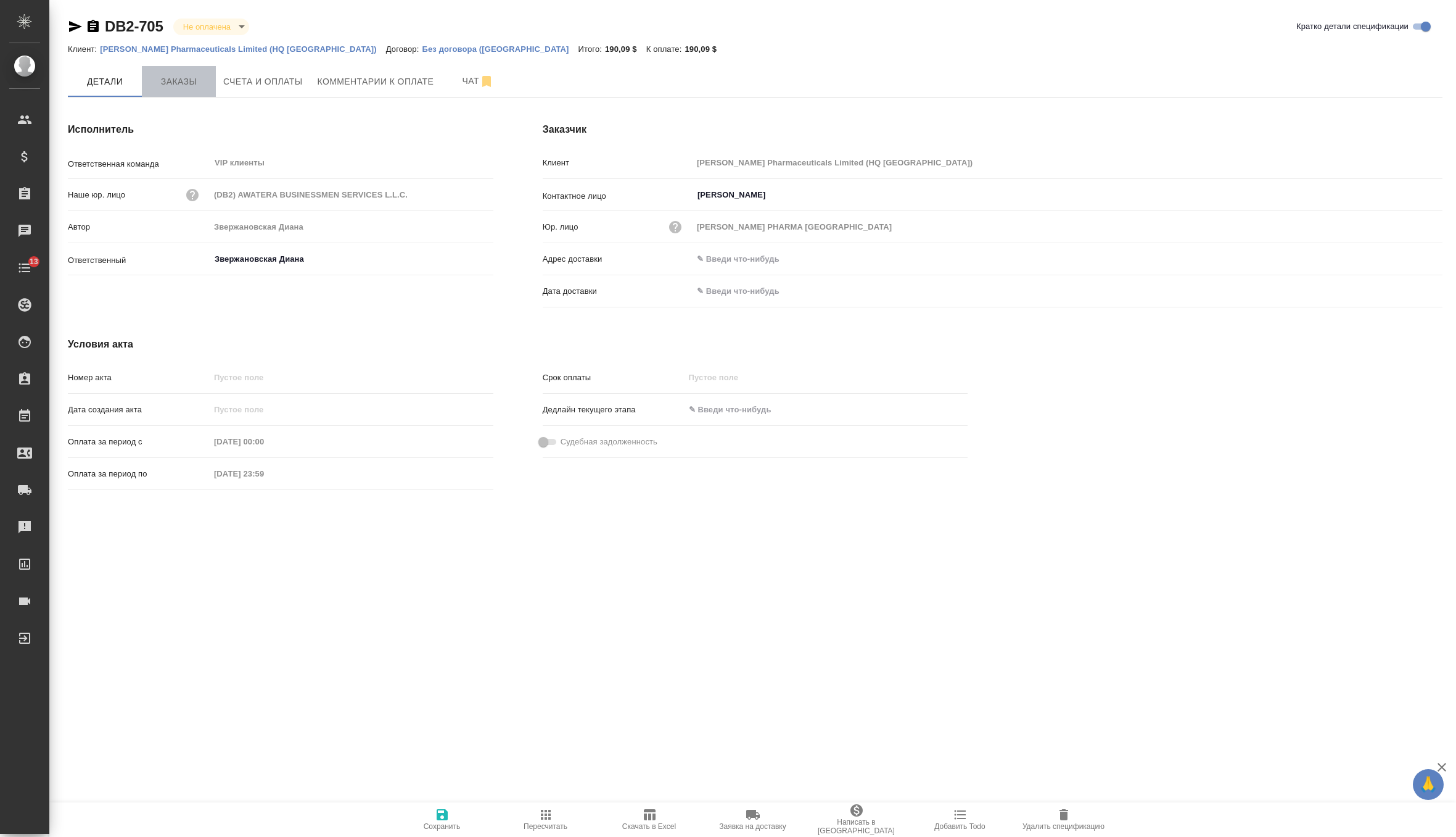
click at [166, 78] on span "Заказы" at bounding box center [178, 82] width 59 height 16
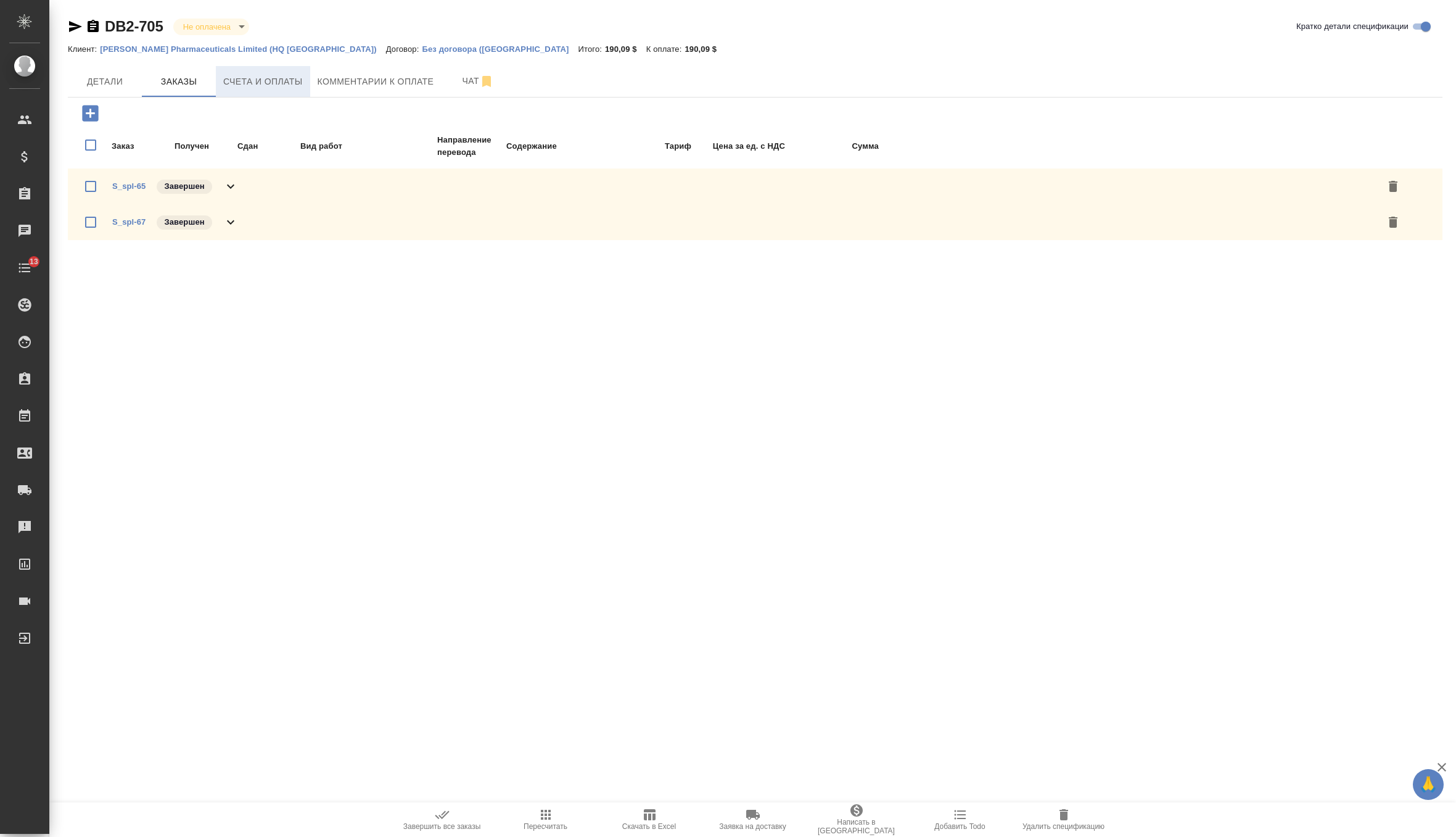
click at [261, 87] on span "Счета и оплаты" at bounding box center [263, 82] width 80 height 16
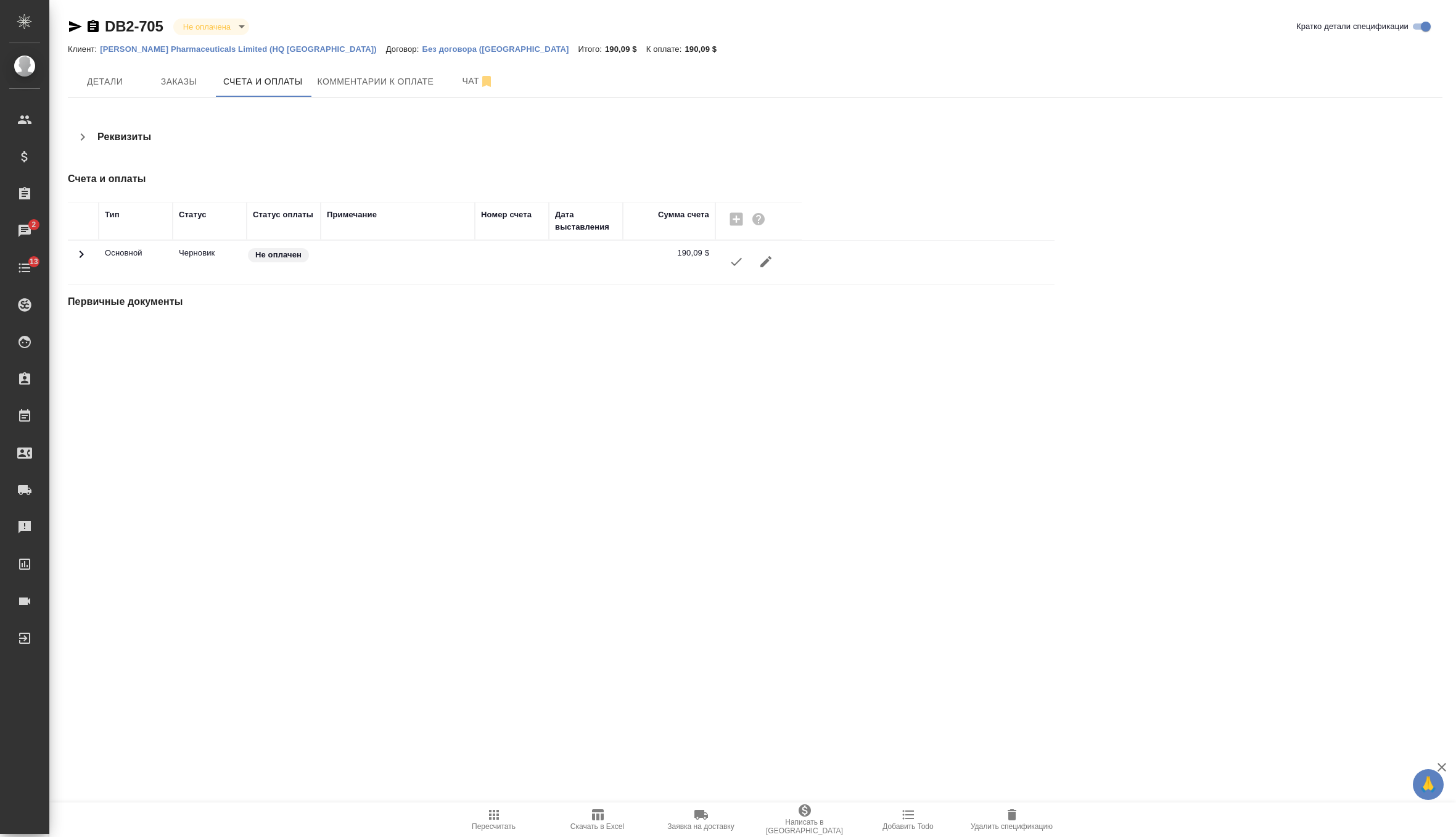
click at [734, 265] on icon "button" at bounding box center [737, 261] width 11 height 8
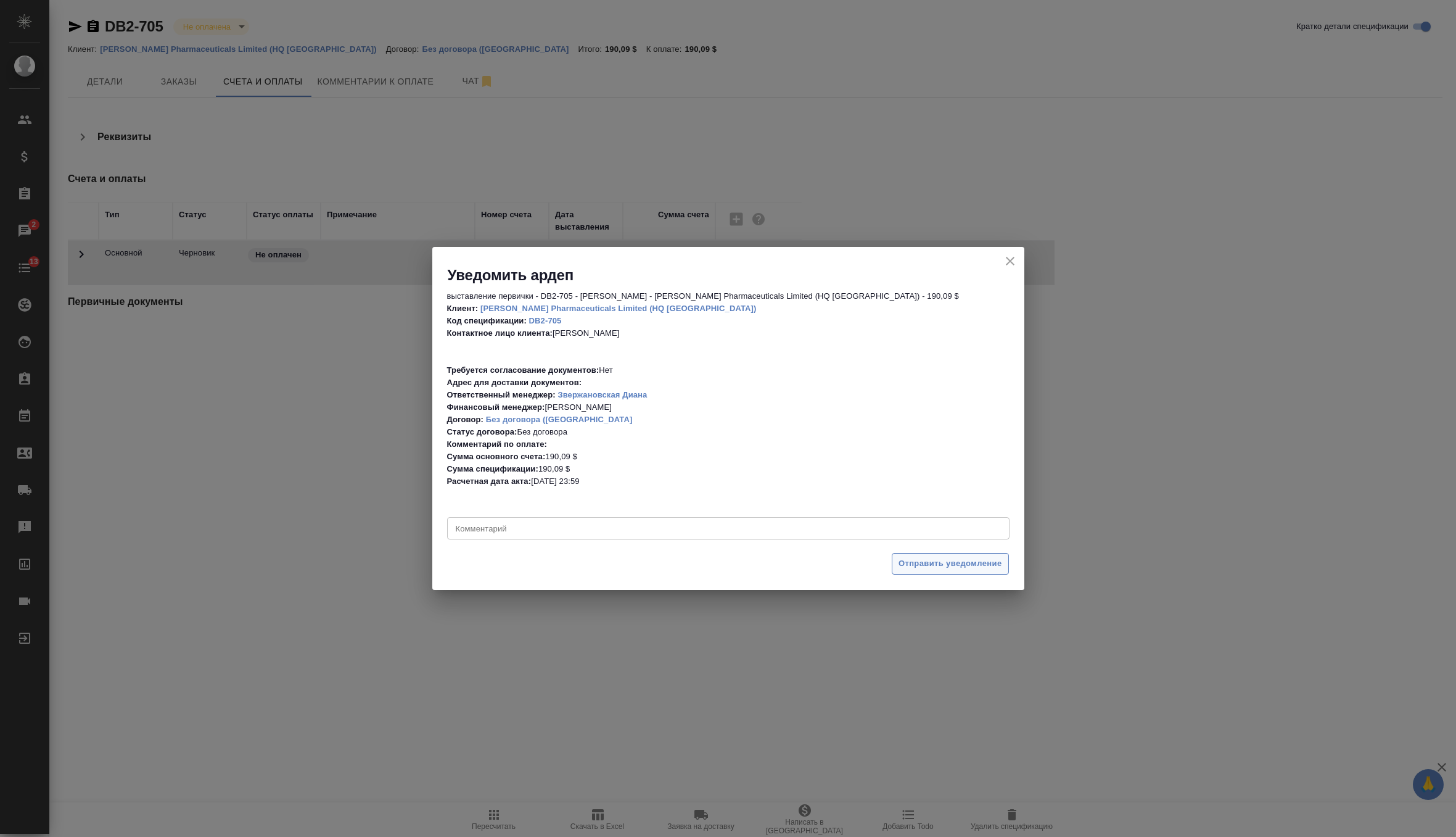
click at [938, 565] on span "Отправить уведомление" at bounding box center [950, 563] width 104 height 14
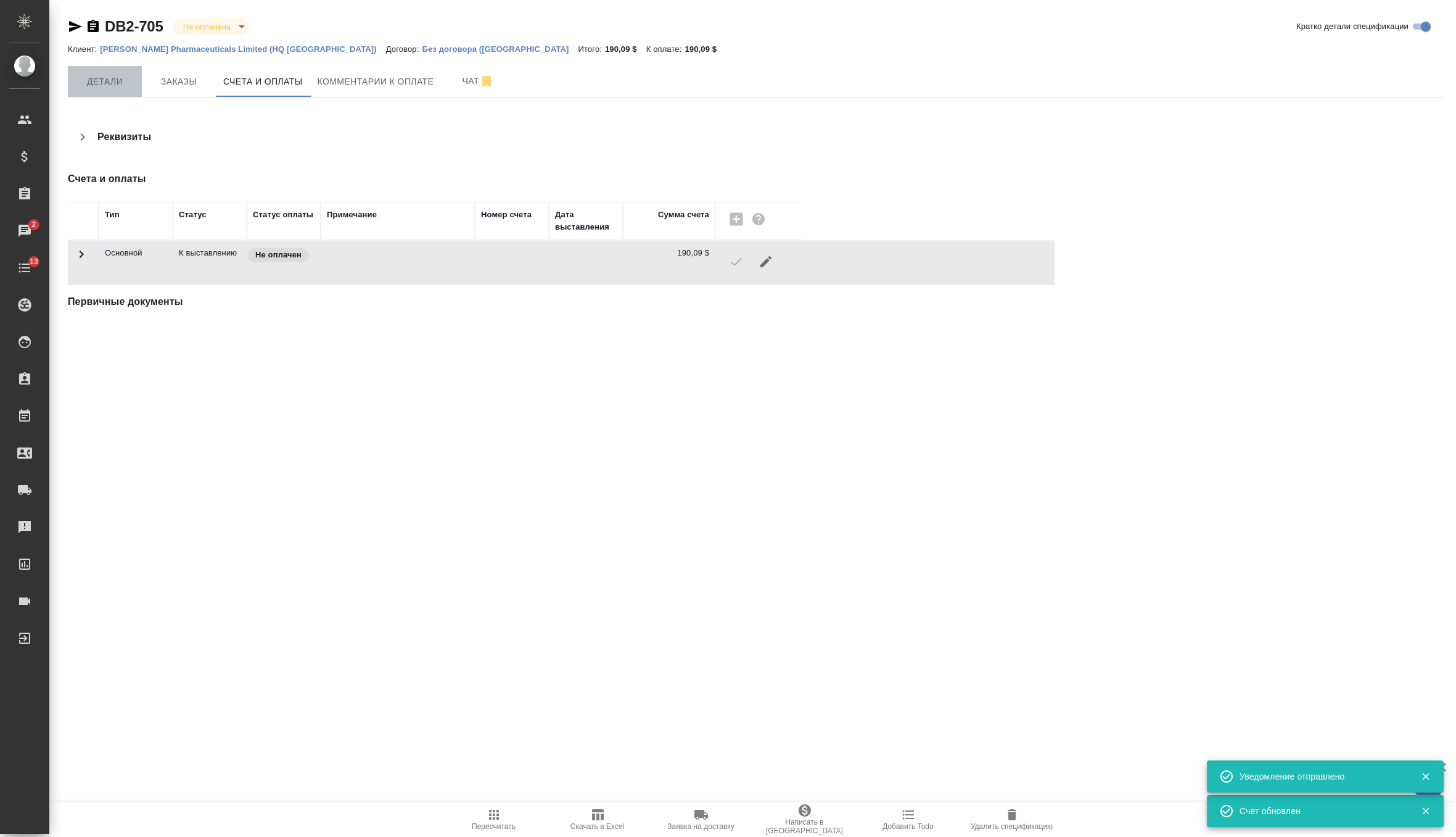
click at [89, 82] on span "Детали" at bounding box center [104, 82] width 59 height 16
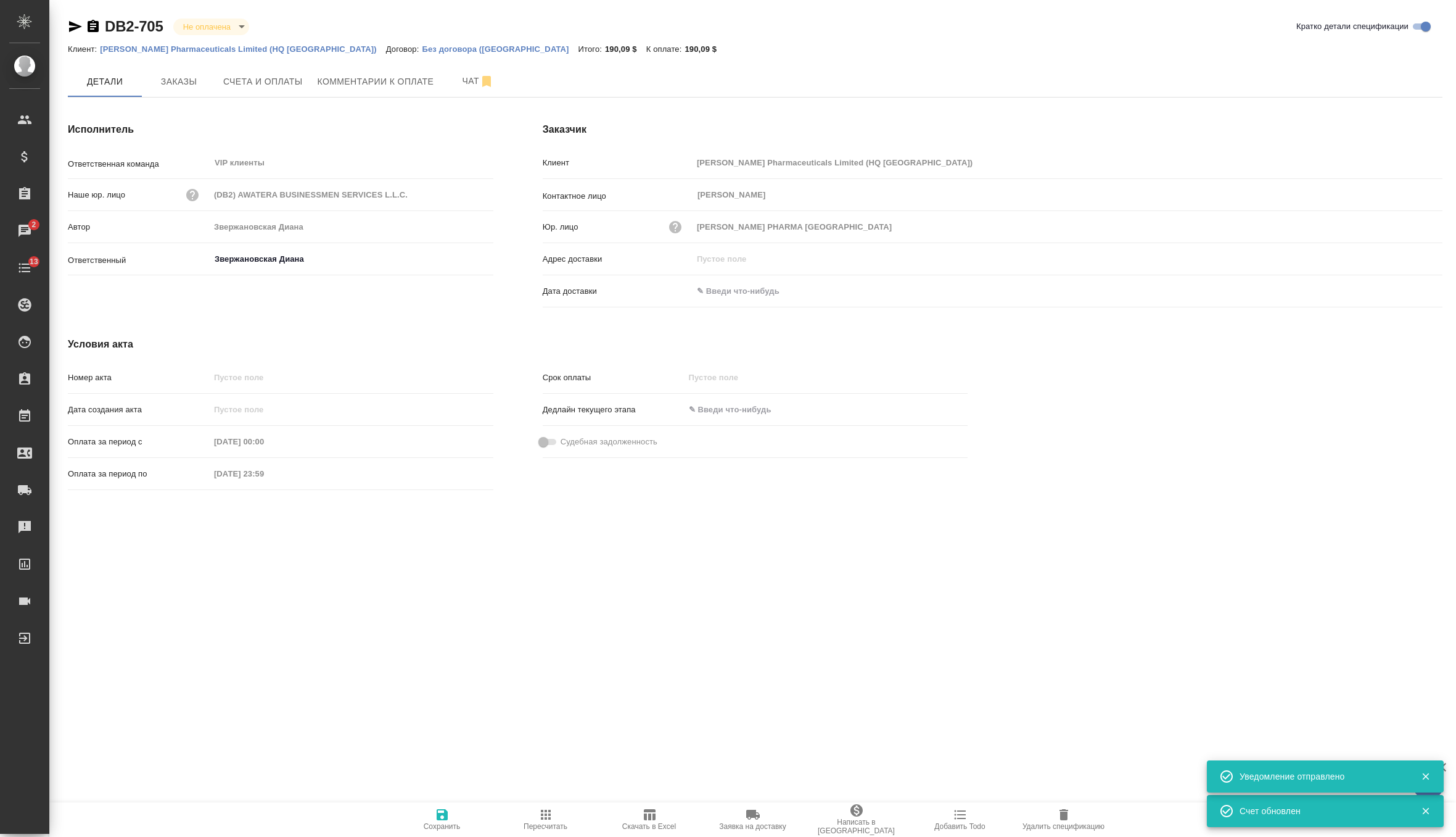
click at [677, 228] on icon "button" at bounding box center [675, 227] width 12 height 12
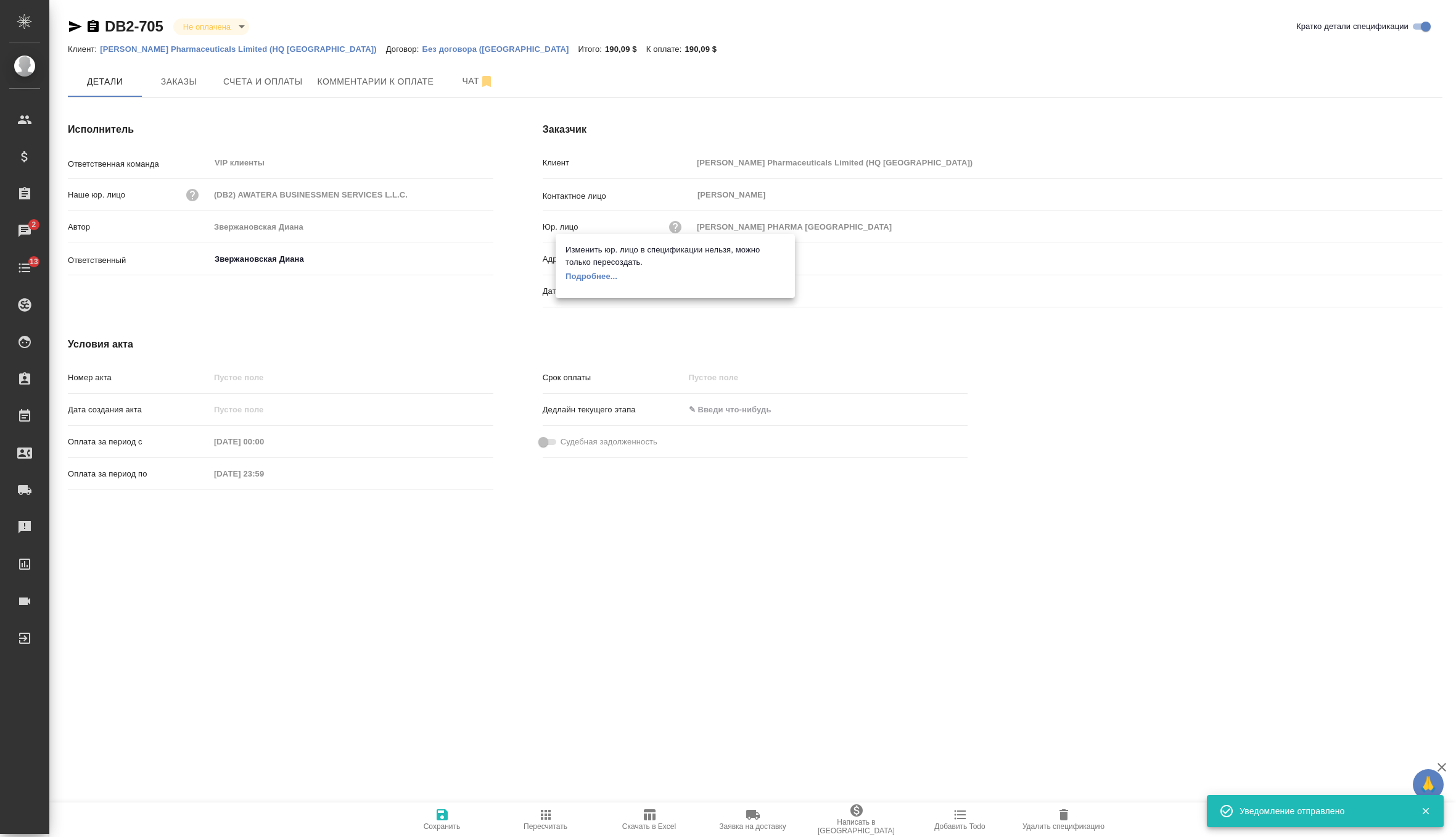
click at [677, 228] on div at bounding box center [728, 418] width 1456 height 837
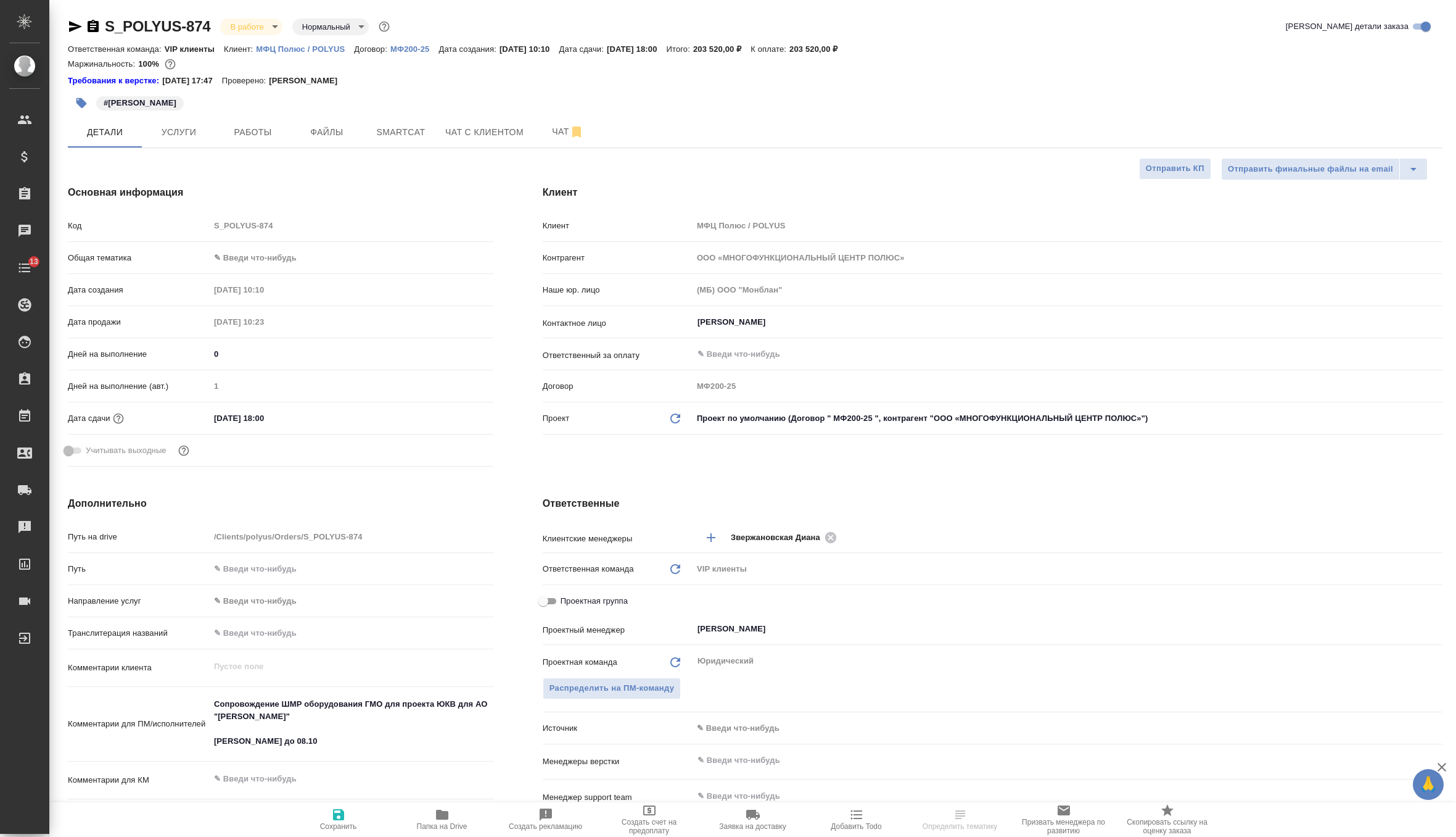
select select "RU"
click at [310, 48] on p "МФЦ Полюс / POLYUS" at bounding box center [305, 49] width 98 height 9
select select "RU"
type textarea "x"
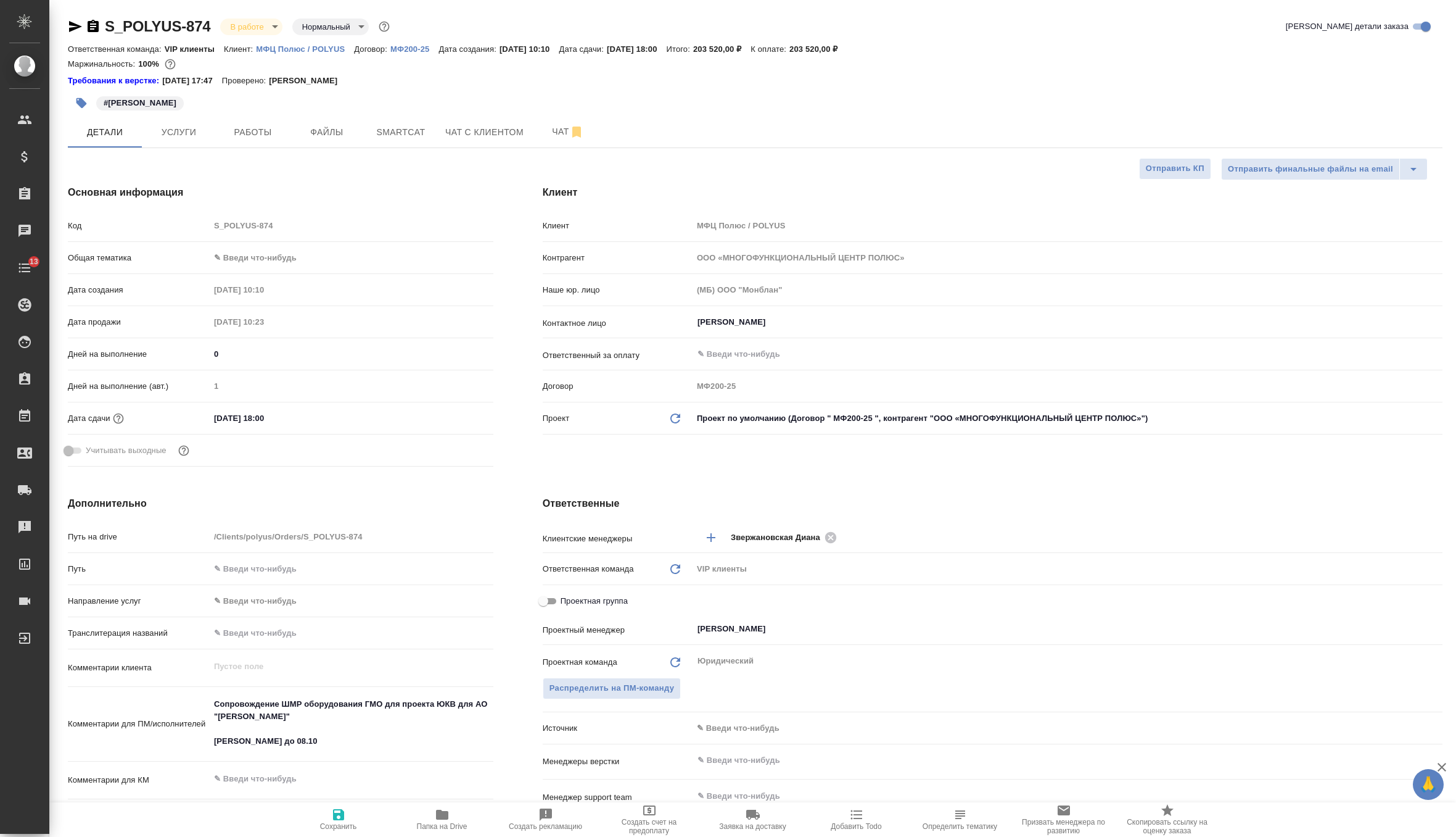
type textarea "x"
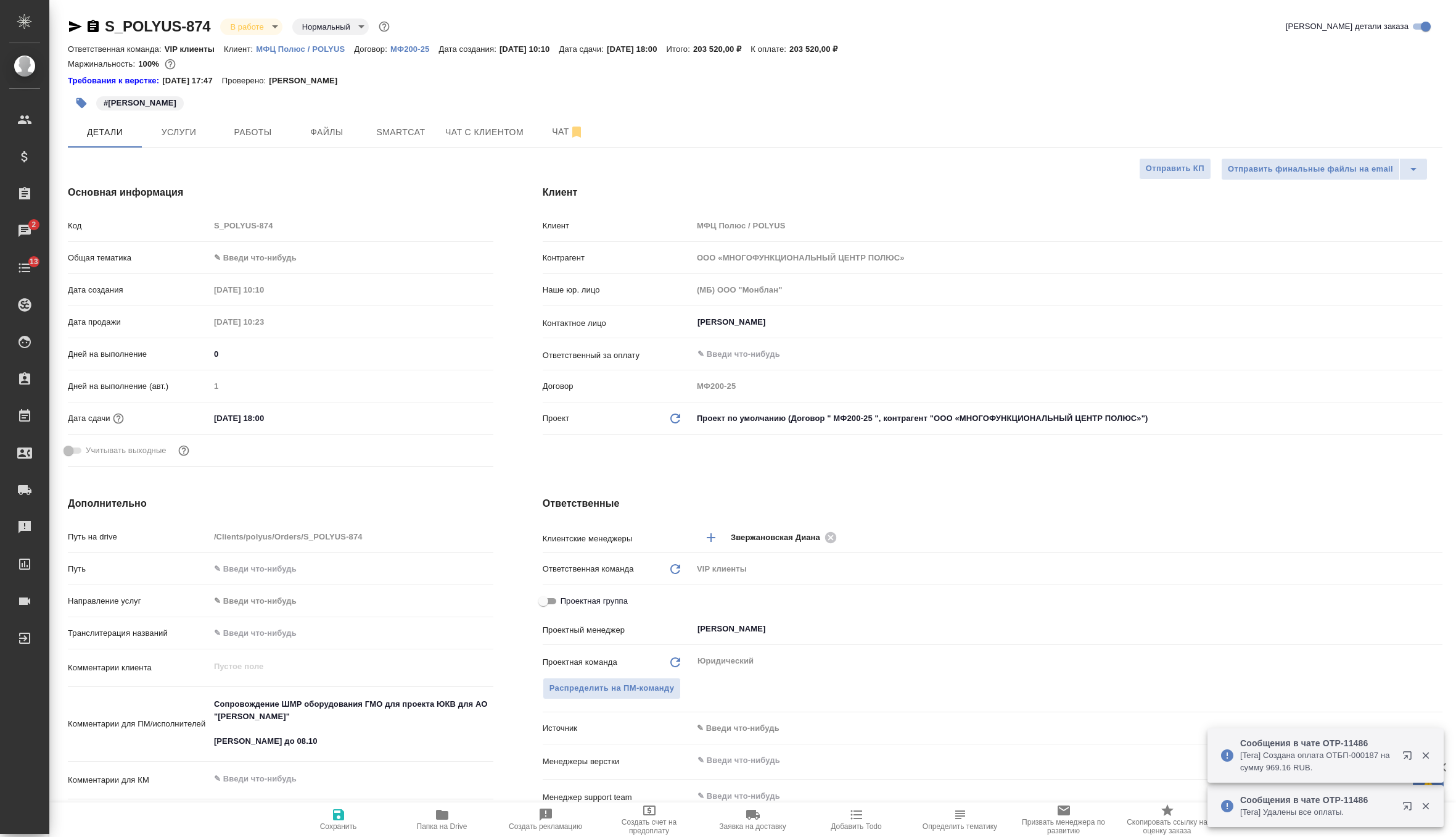
type textarea "x"
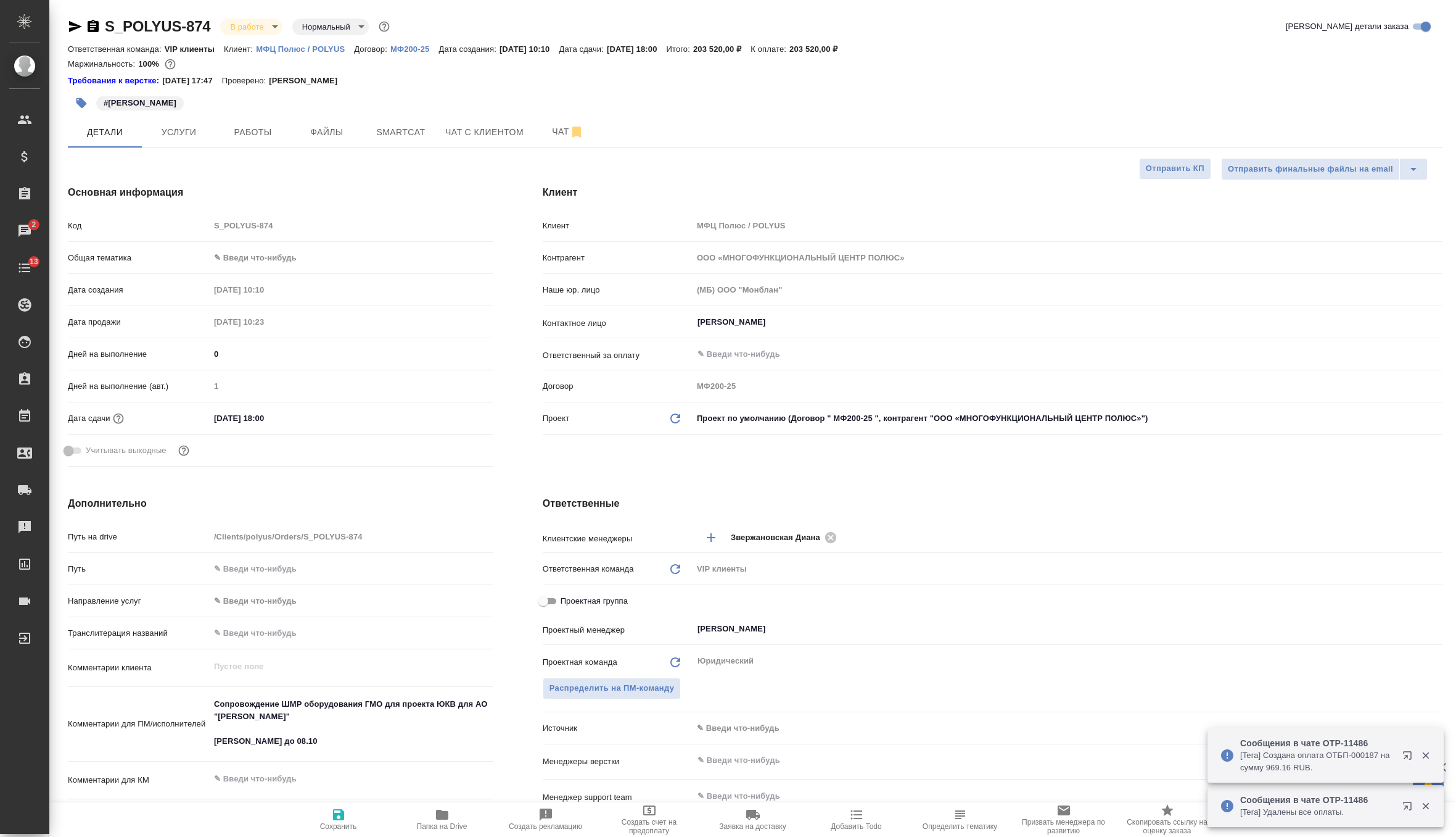
type textarea "x"
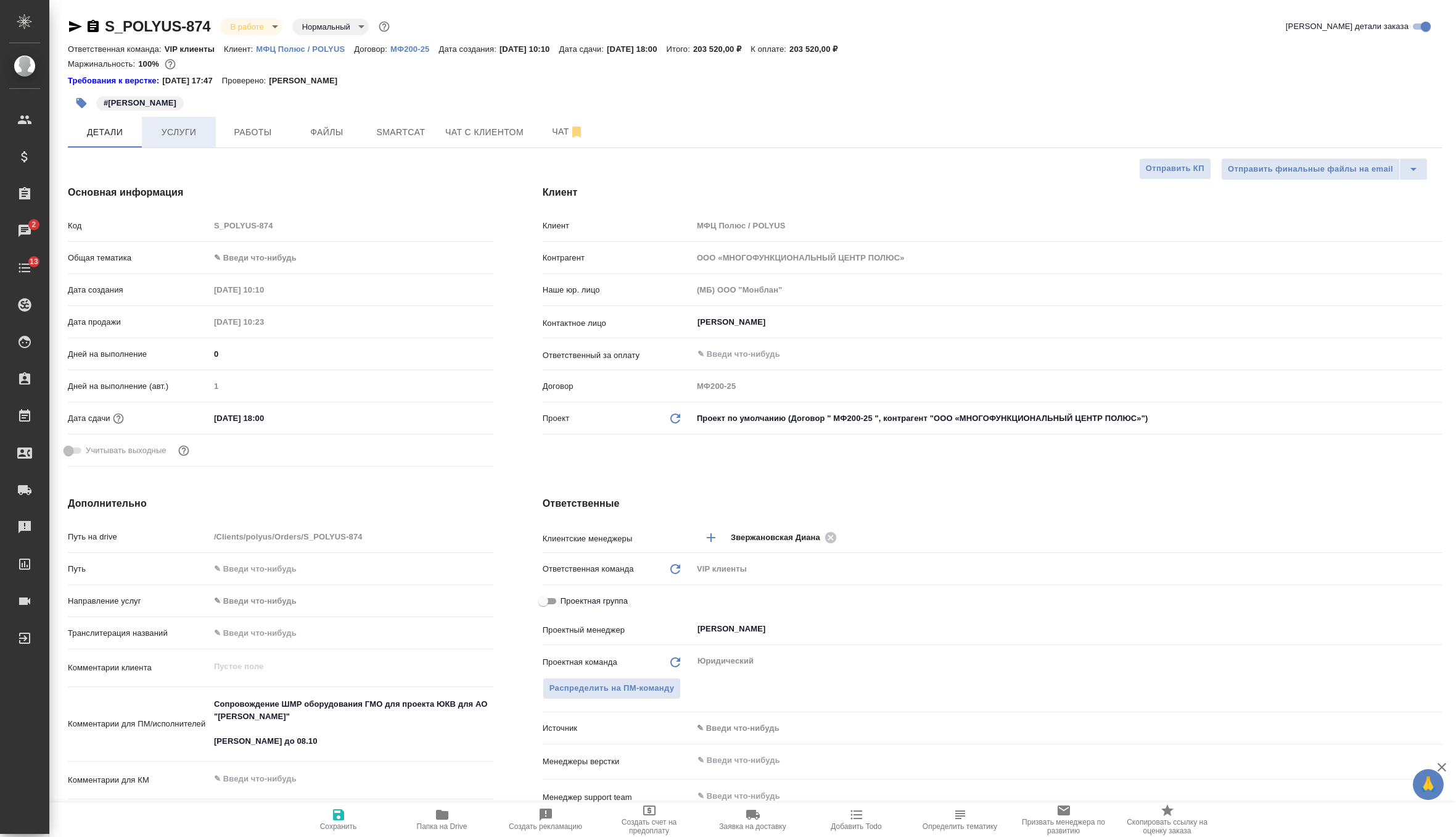
click at [192, 132] on span "Услуги" at bounding box center [178, 132] width 59 height 16
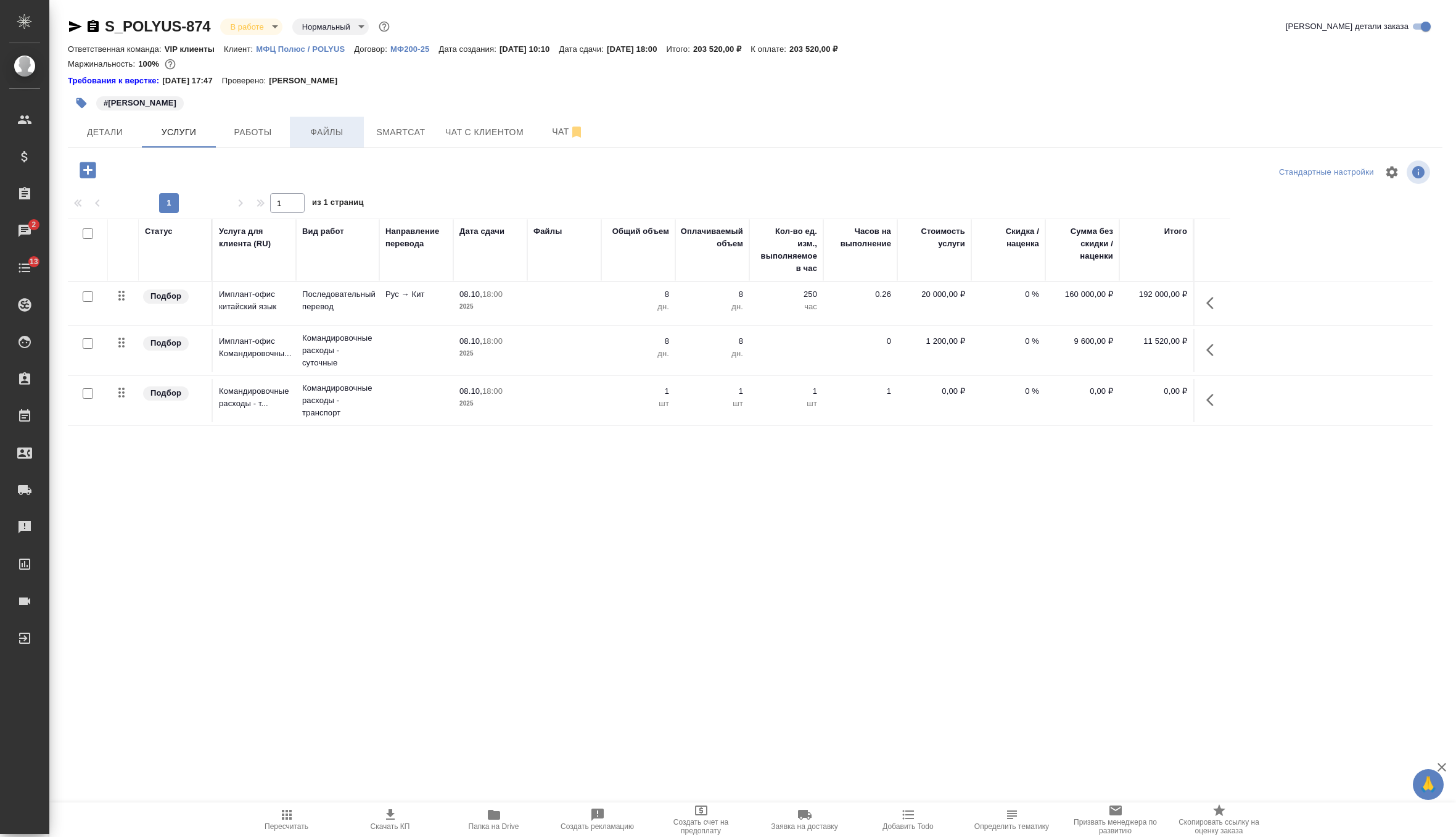
click at [326, 129] on span "Файлы" at bounding box center [327, 132] width 59 height 16
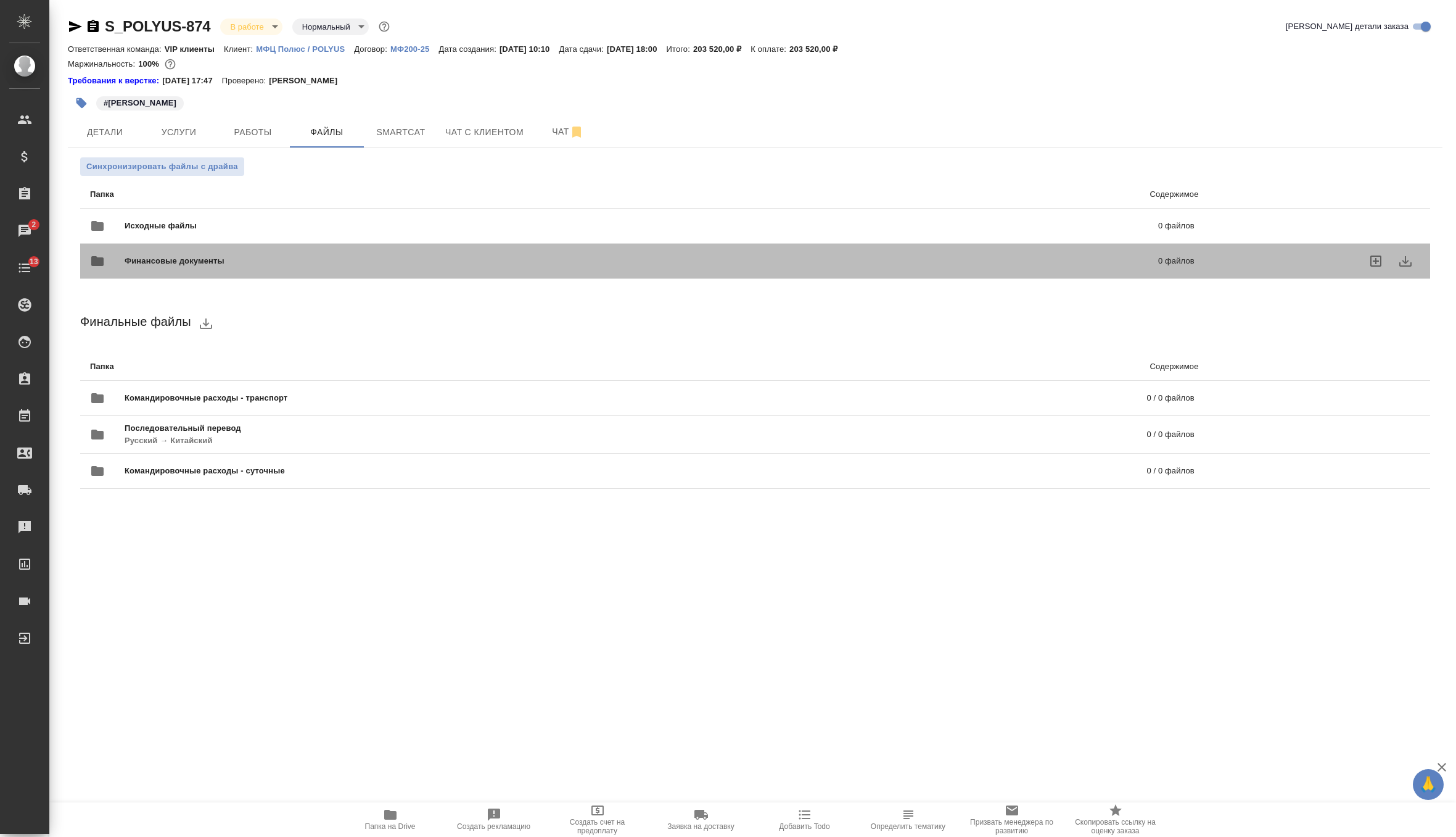
click at [138, 260] on span "Финансовые документы" at bounding box center [408, 261] width 567 height 12
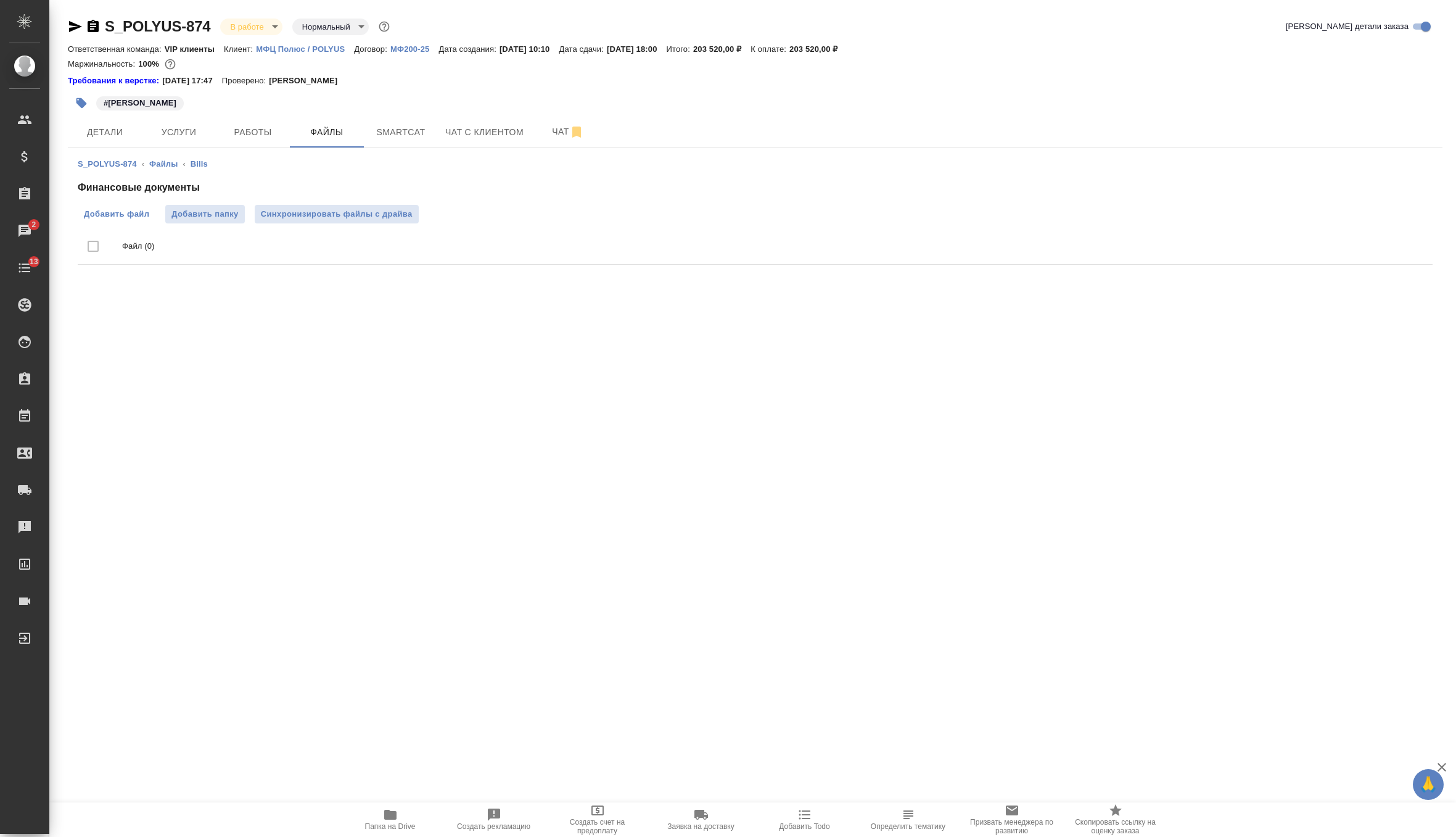
click at [116, 210] on span "Добавить файл" at bounding box center [116, 214] width 65 height 12
click at [0, 0] on input "Добавить файл" at bounding box center [0, 0] width 0 height 0
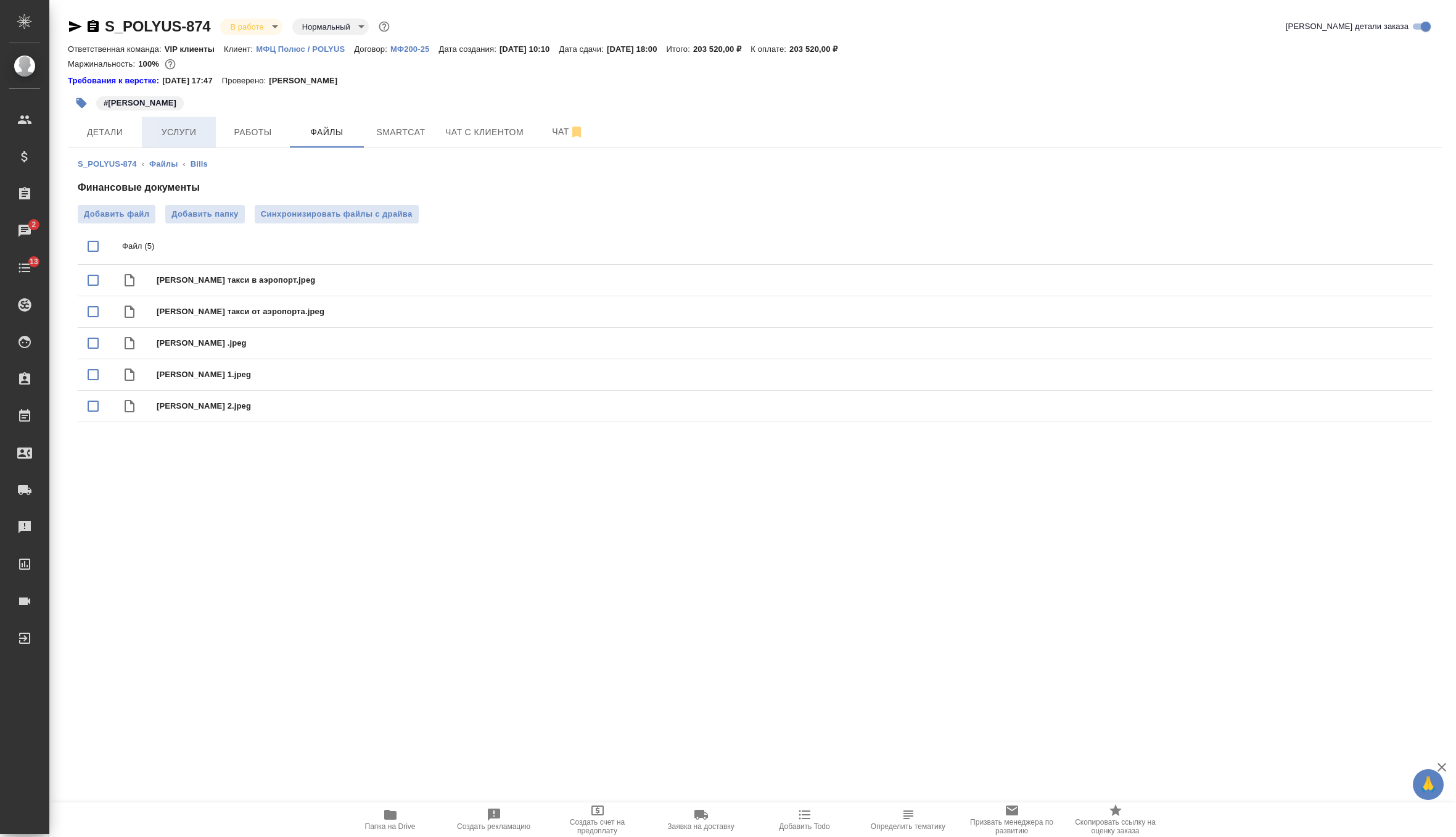
click at [198, 139] on span "Услуги" at bounding box center [178, 132] width 59 height 16
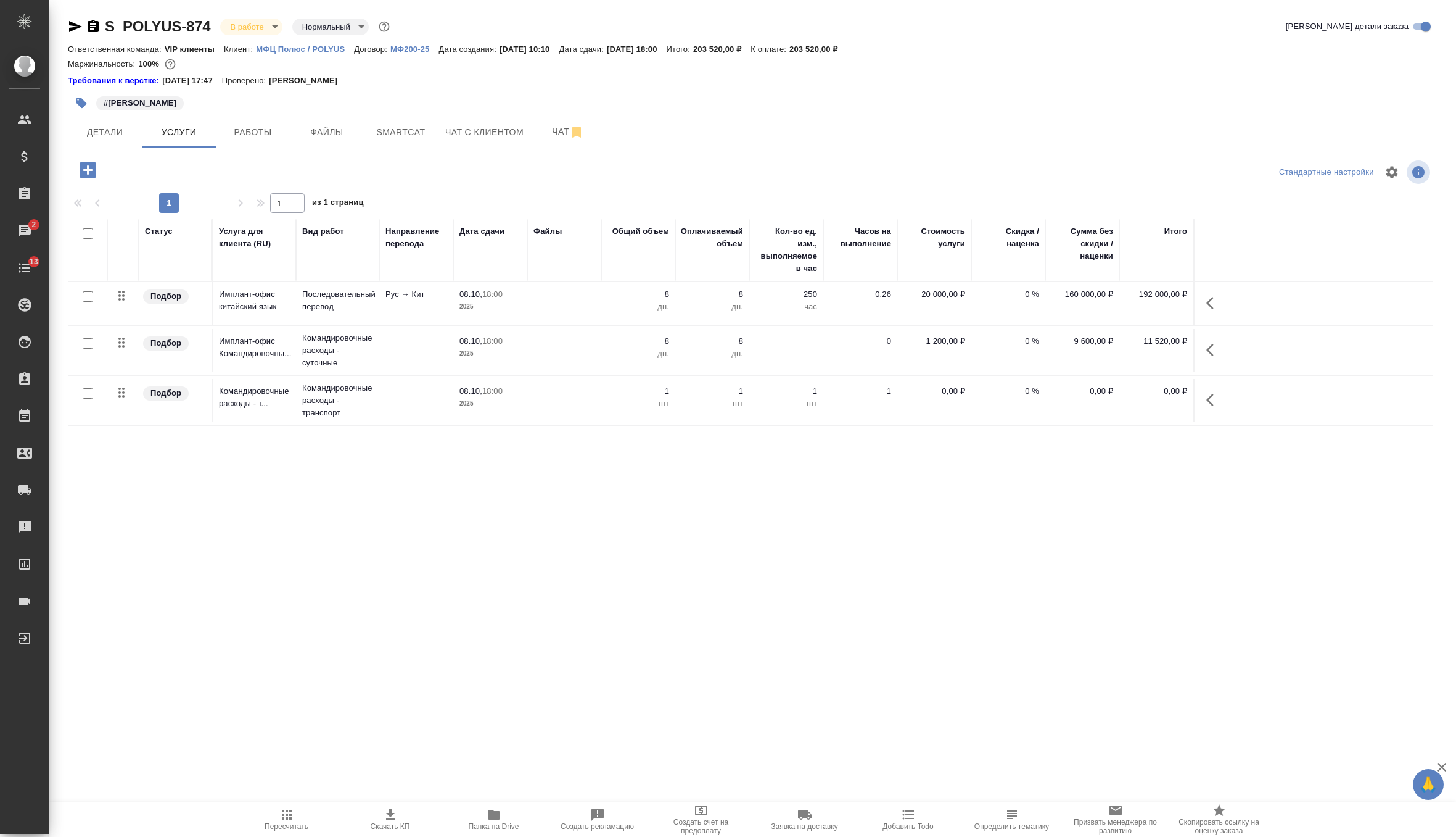
click at [558, 399] on td at bounding box center [564, 400] width 74 height 43
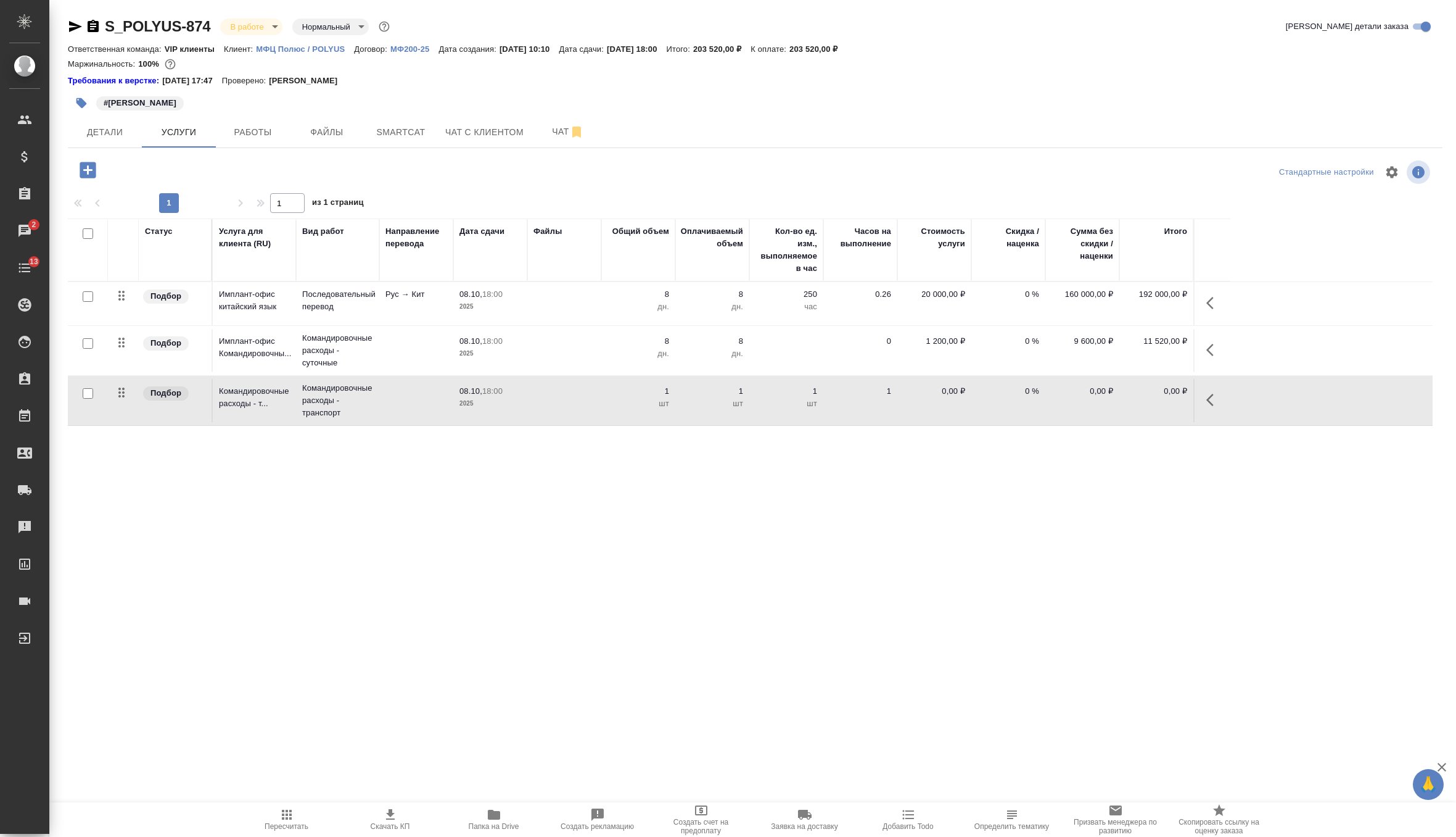
click at [558, 399] on td at bounding box center [564, 400] width 74 height 43
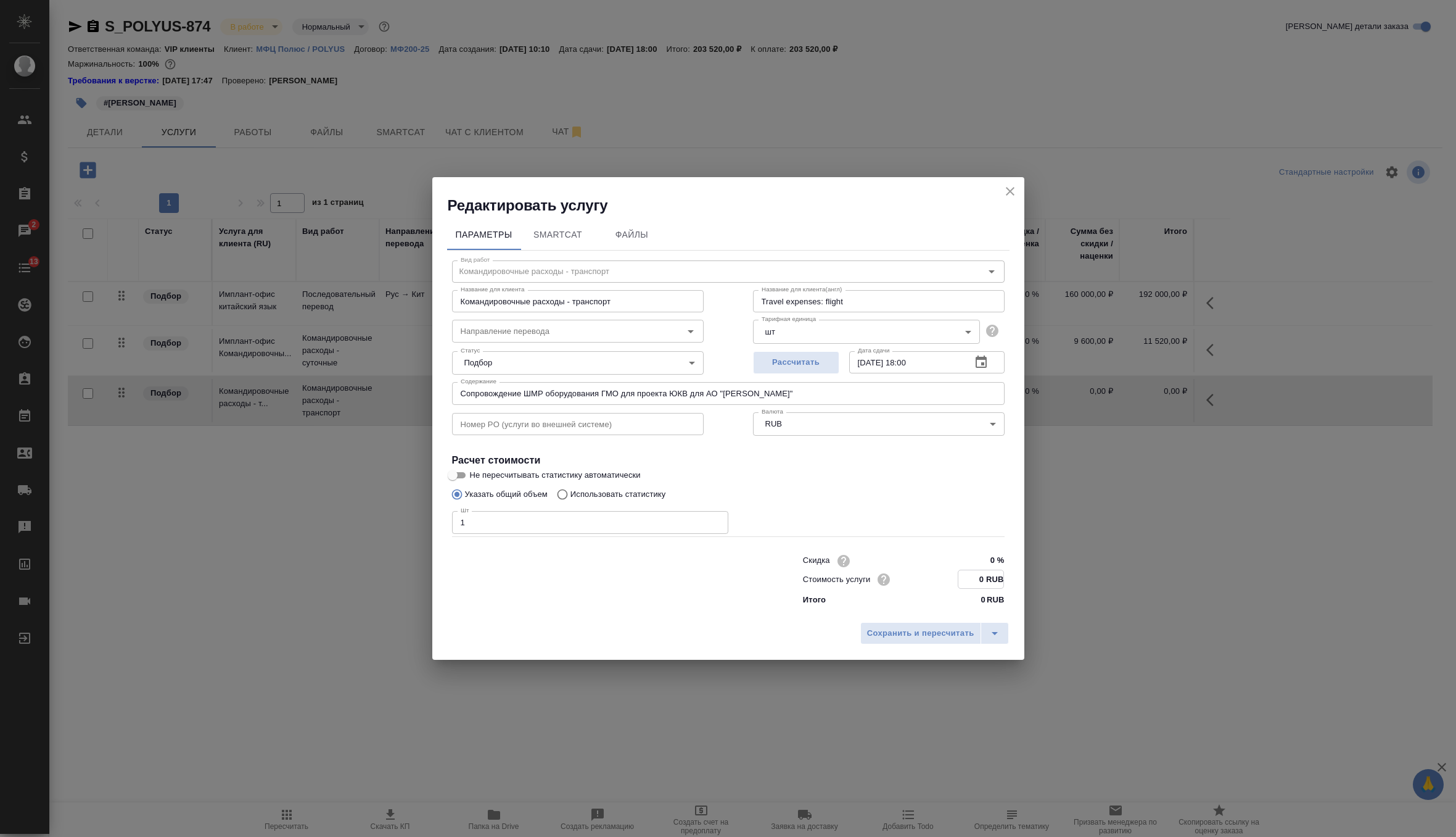
drag, startPoint x: 987, startPoint y: 579, endPoint x: 901, endPoint y: 588, distance: 86.5
click at [901, 588] on div "Скидка 0 % Стоимость услуги 0 RUB Итого 0 RUB" at bounding box center [904, 578] width 202 height 55
type input "0 RUB"
type input "3954 RUB"
click at [952, 634] on span "Сохранить и пересчитать" at bounding box center [920, 633] width 107 height 14
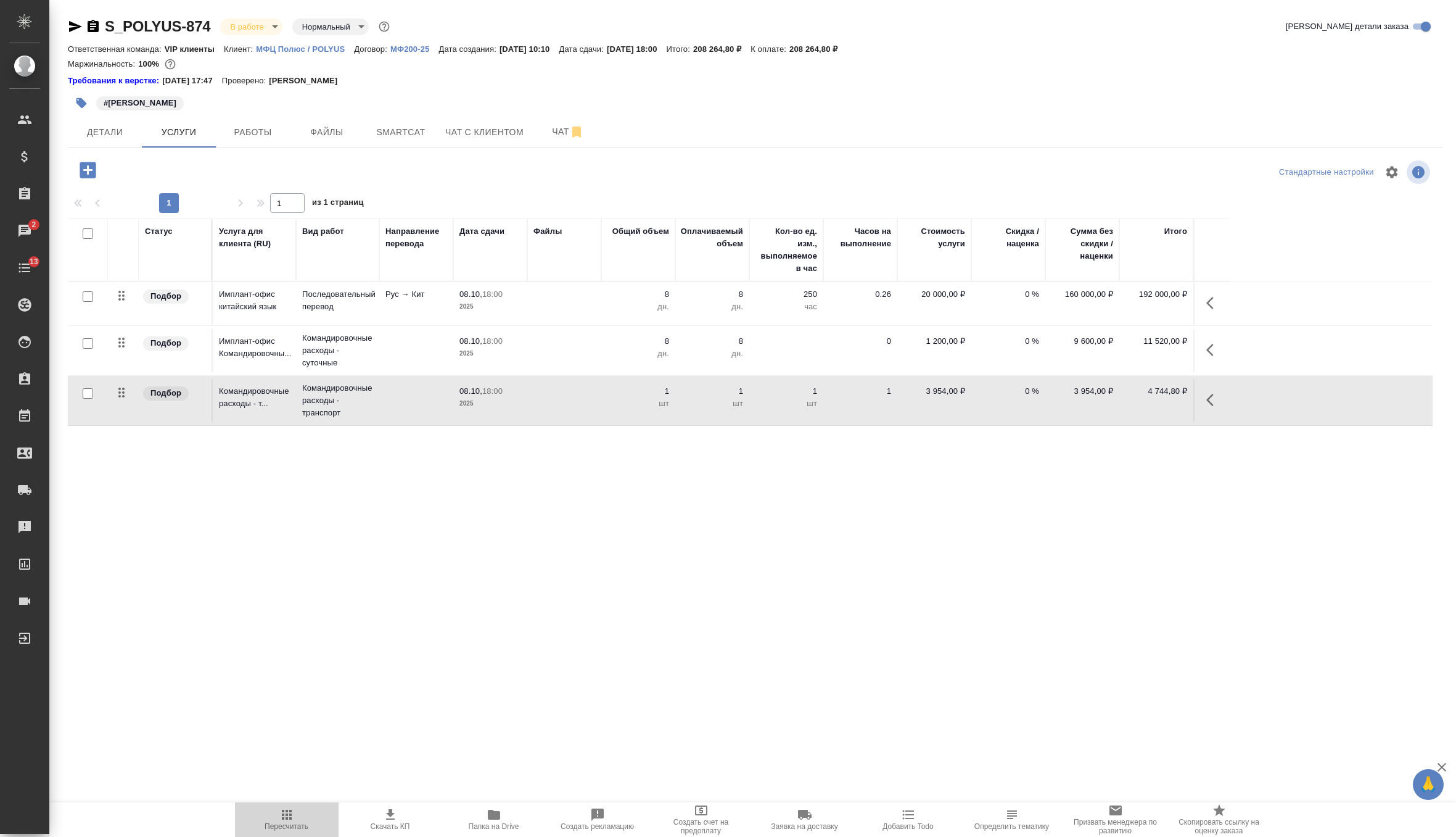
click at [284, 819] on icon "button" at bounding box center [286, 814] width 15 height 15
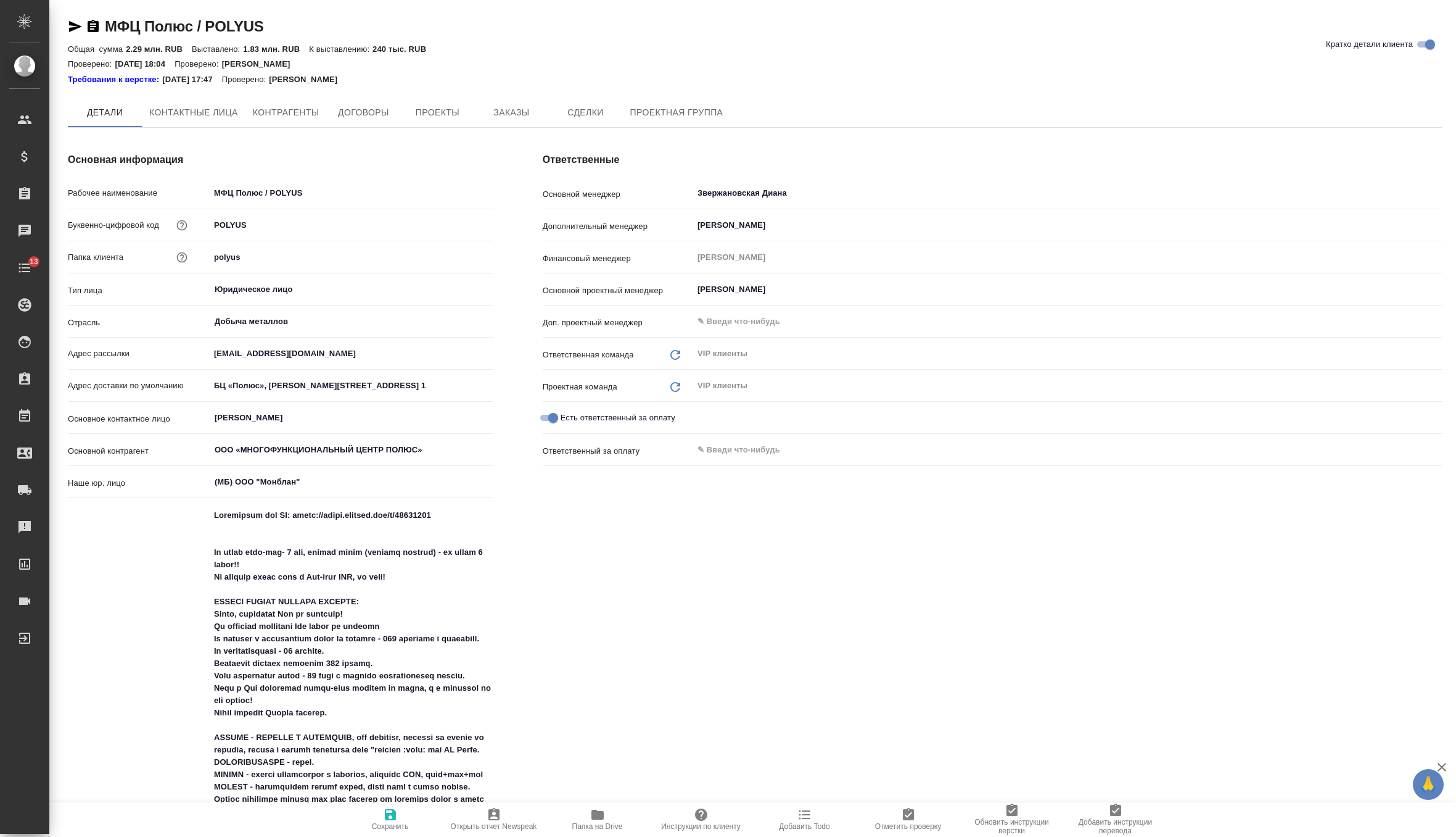
type textarea "x"
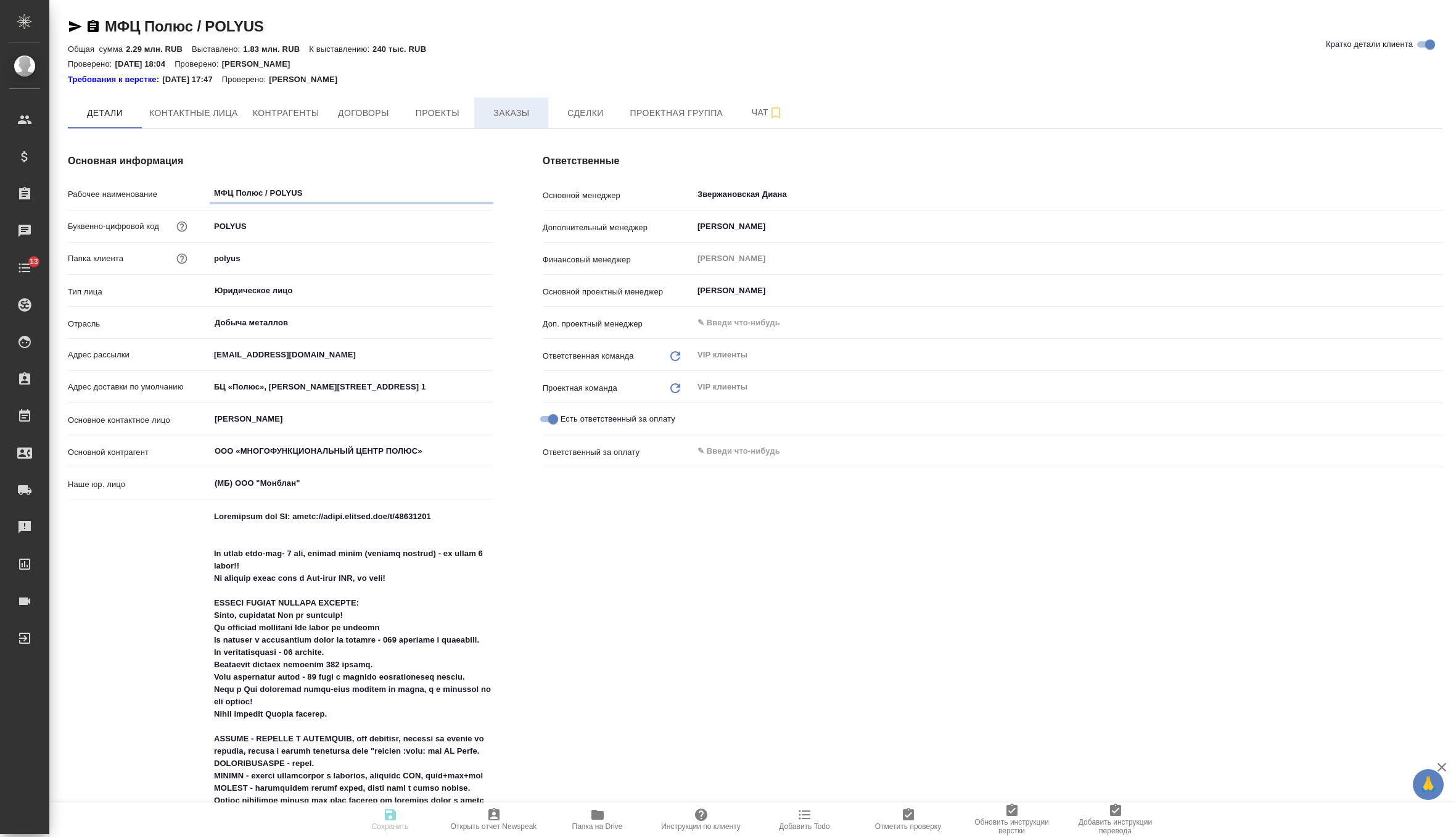
type textarea "x"
click at [514, 115] on span "Заказы" at bounding box center [511, 113] width 59 height 16
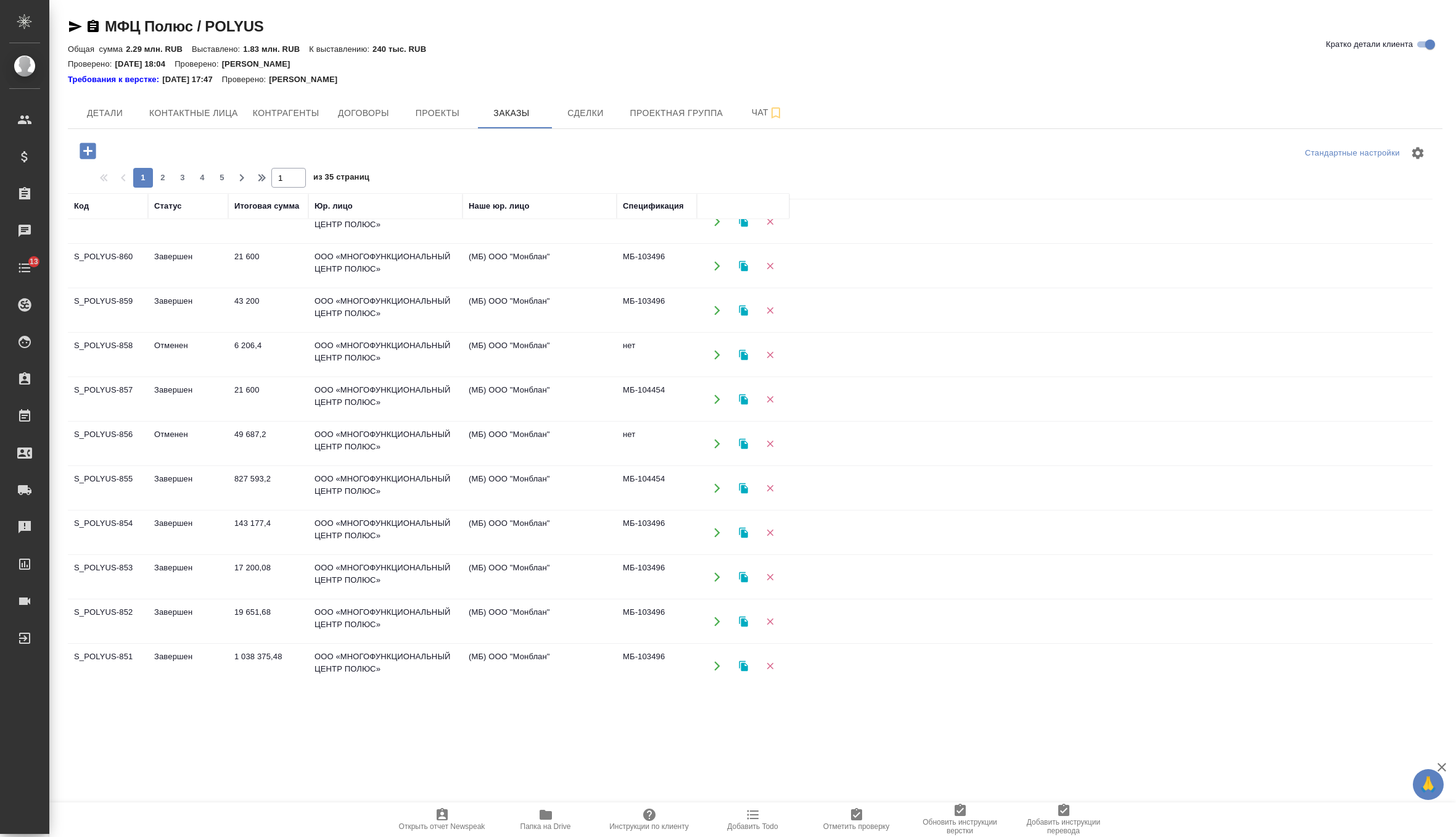
scroll to position [651, 0]
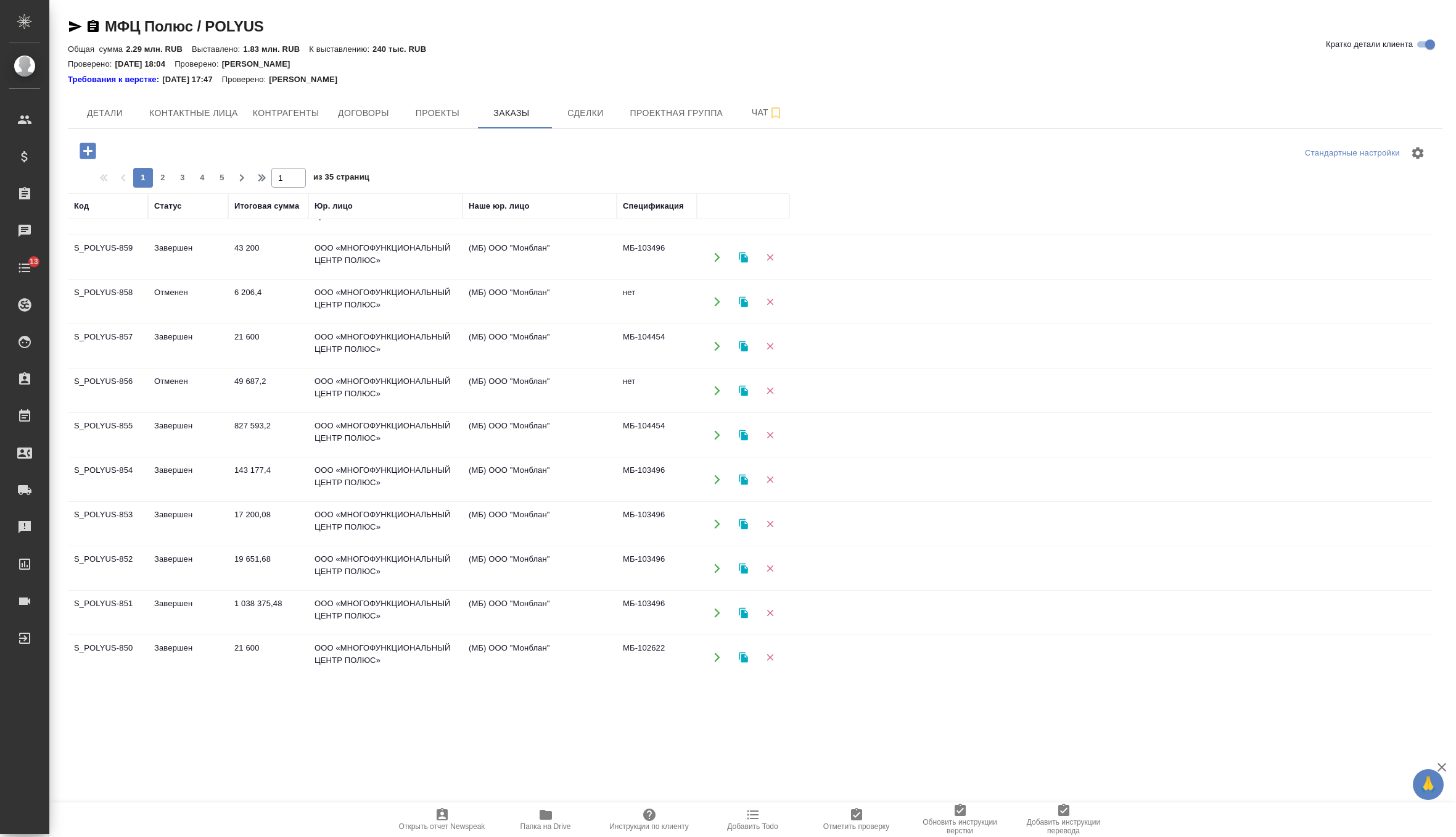
click at [214, 424] on td "Завершен" at bounding box center [188, 435] width 80 height 43
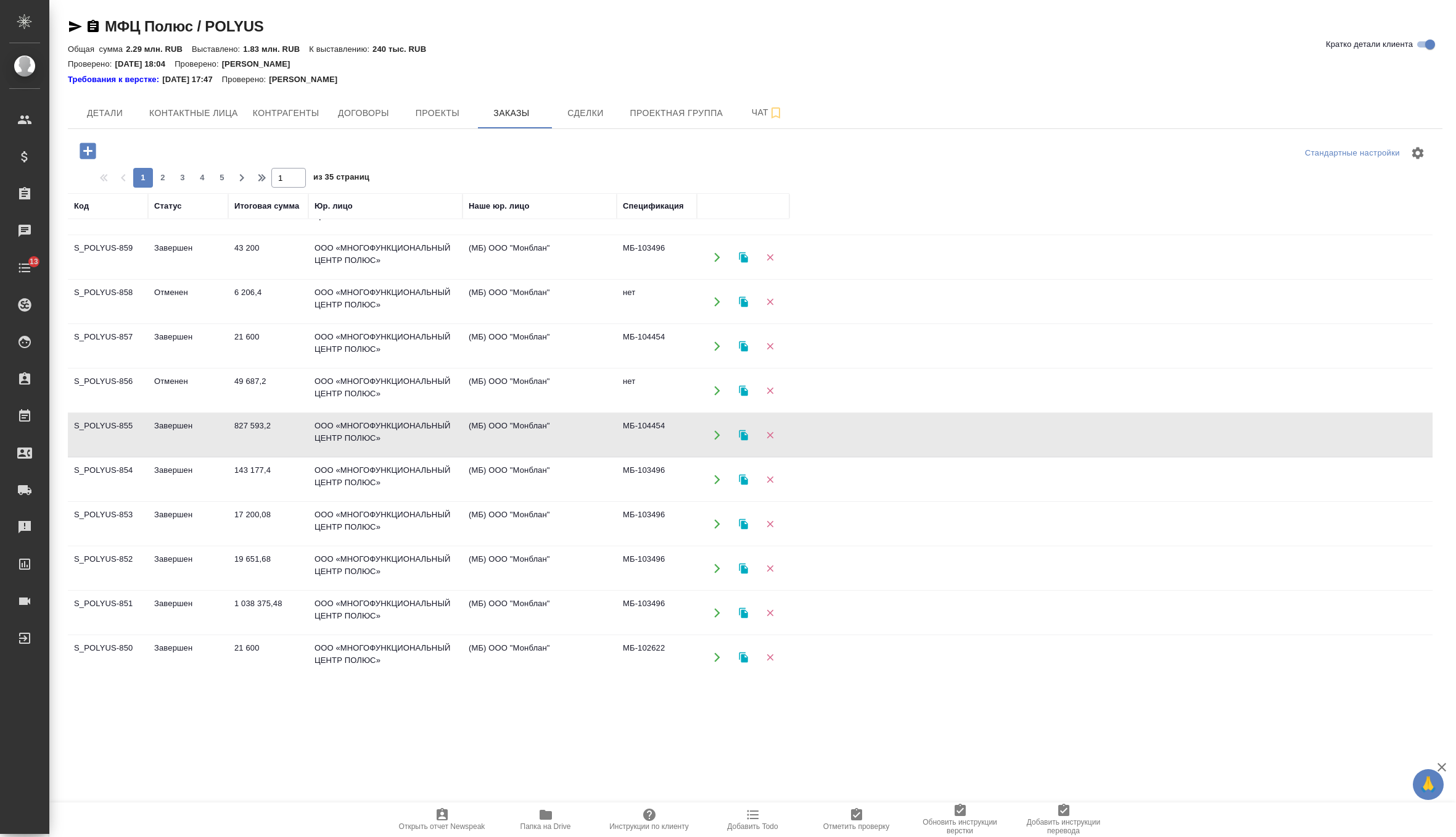
click at [214, 424] on td "Завершен" at bounding box center [188, 435] width 80 height 43
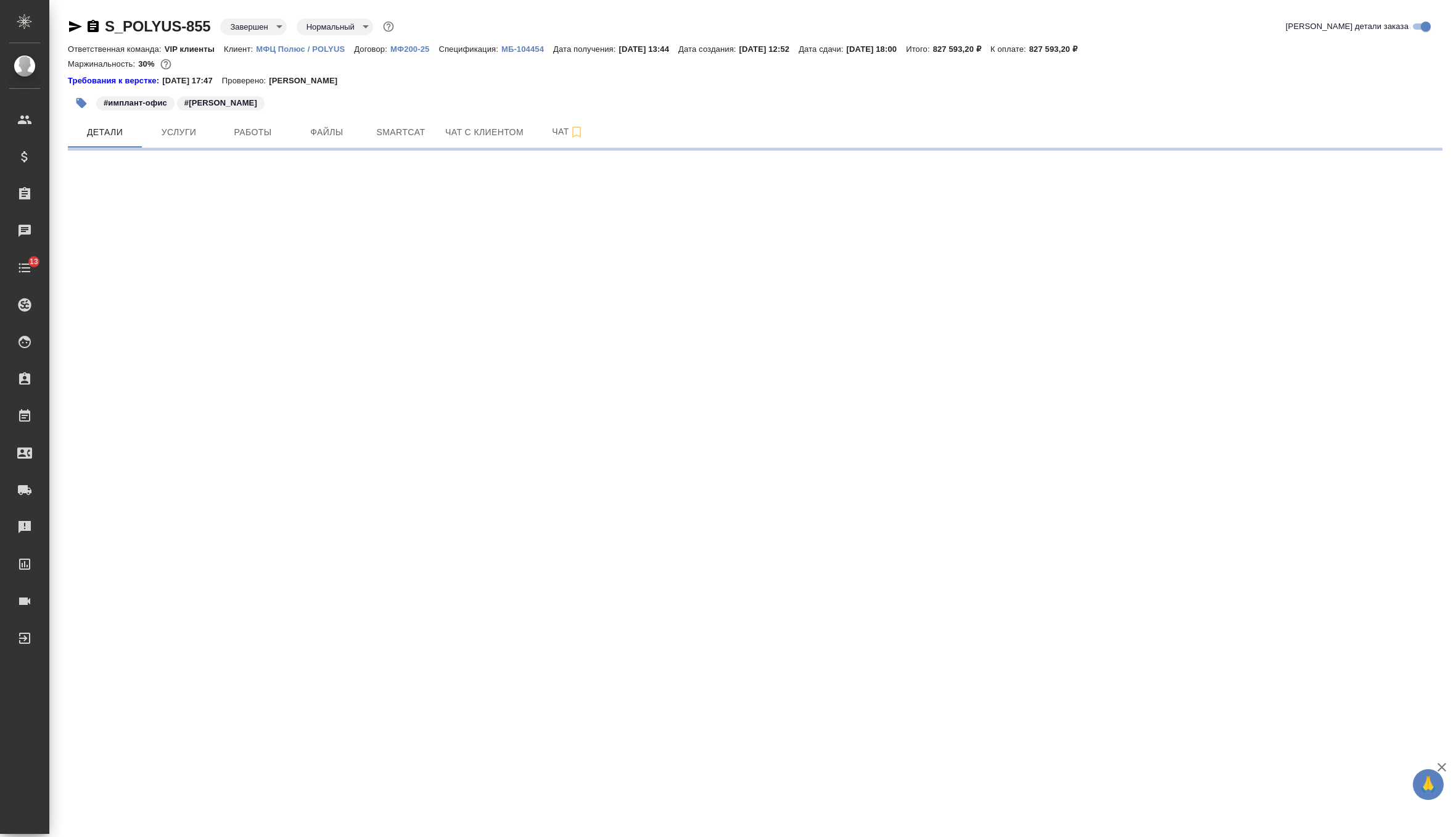
select select "RU"
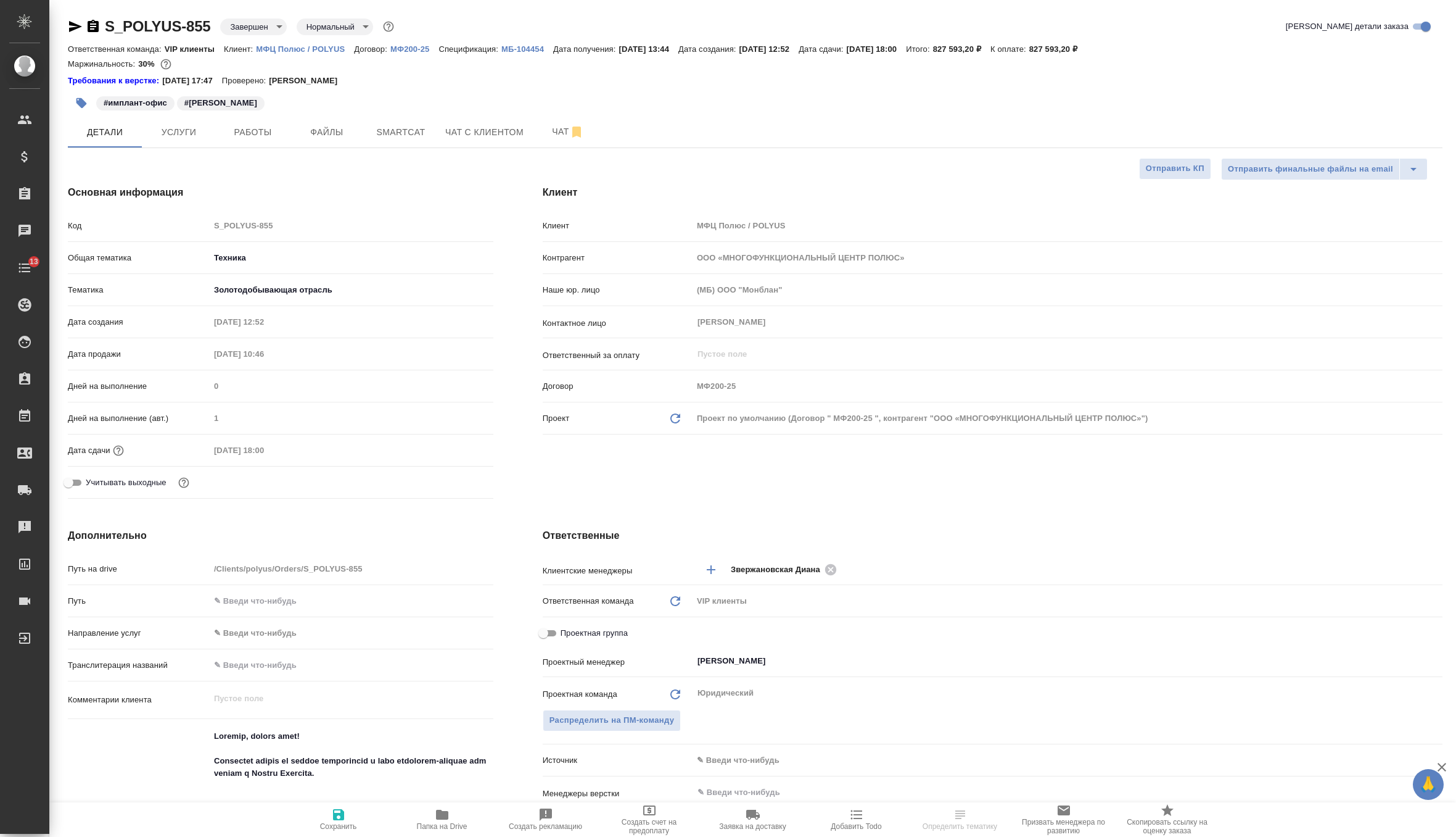
type textarea "x"
click at [317, 126] on span "Файлы" at bounding box center [327, 132] width 59 height 16
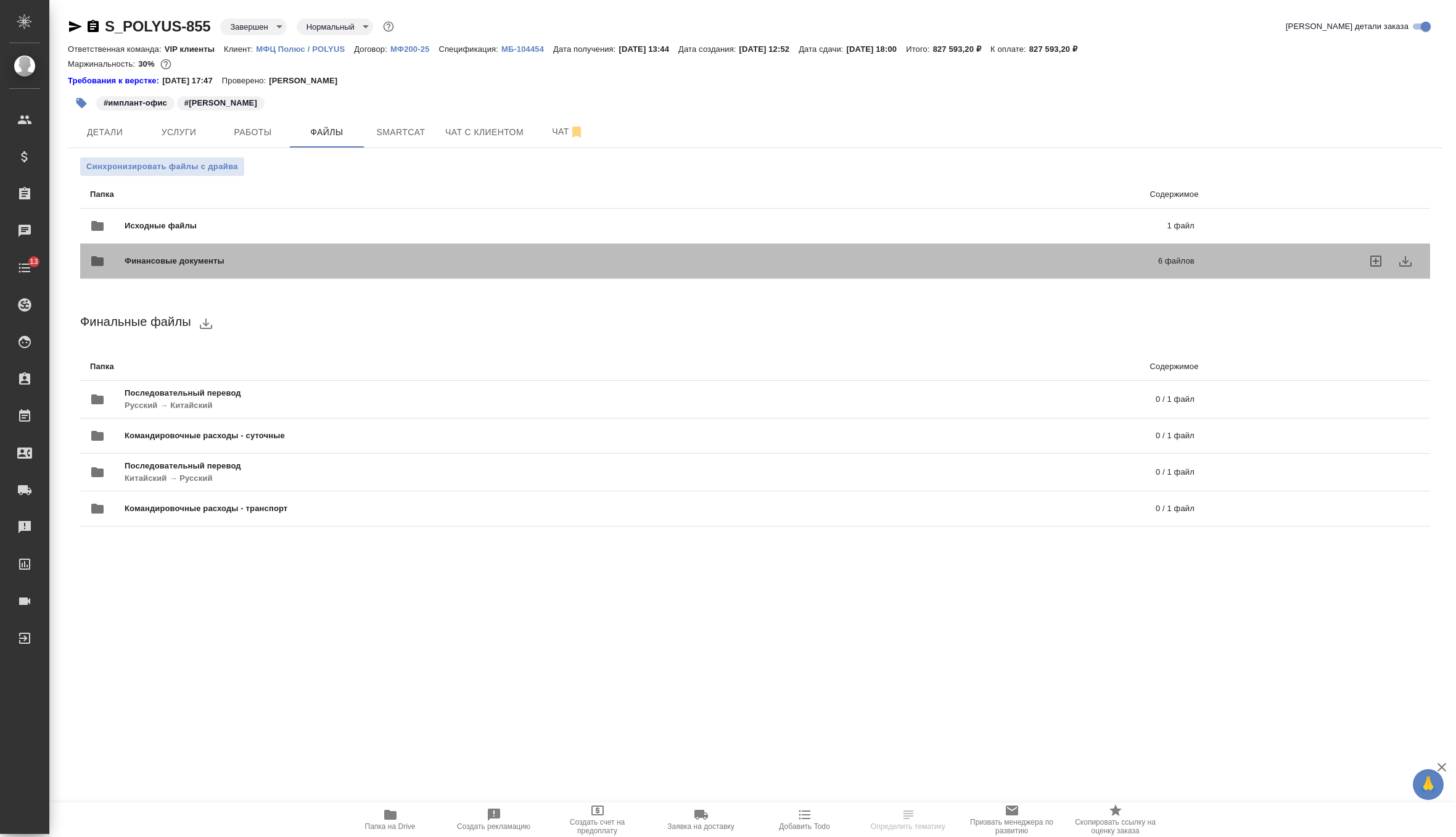
click at [269, 257] on span "Финансовые документы" at bounding box center [408, 261] width 567 height 12
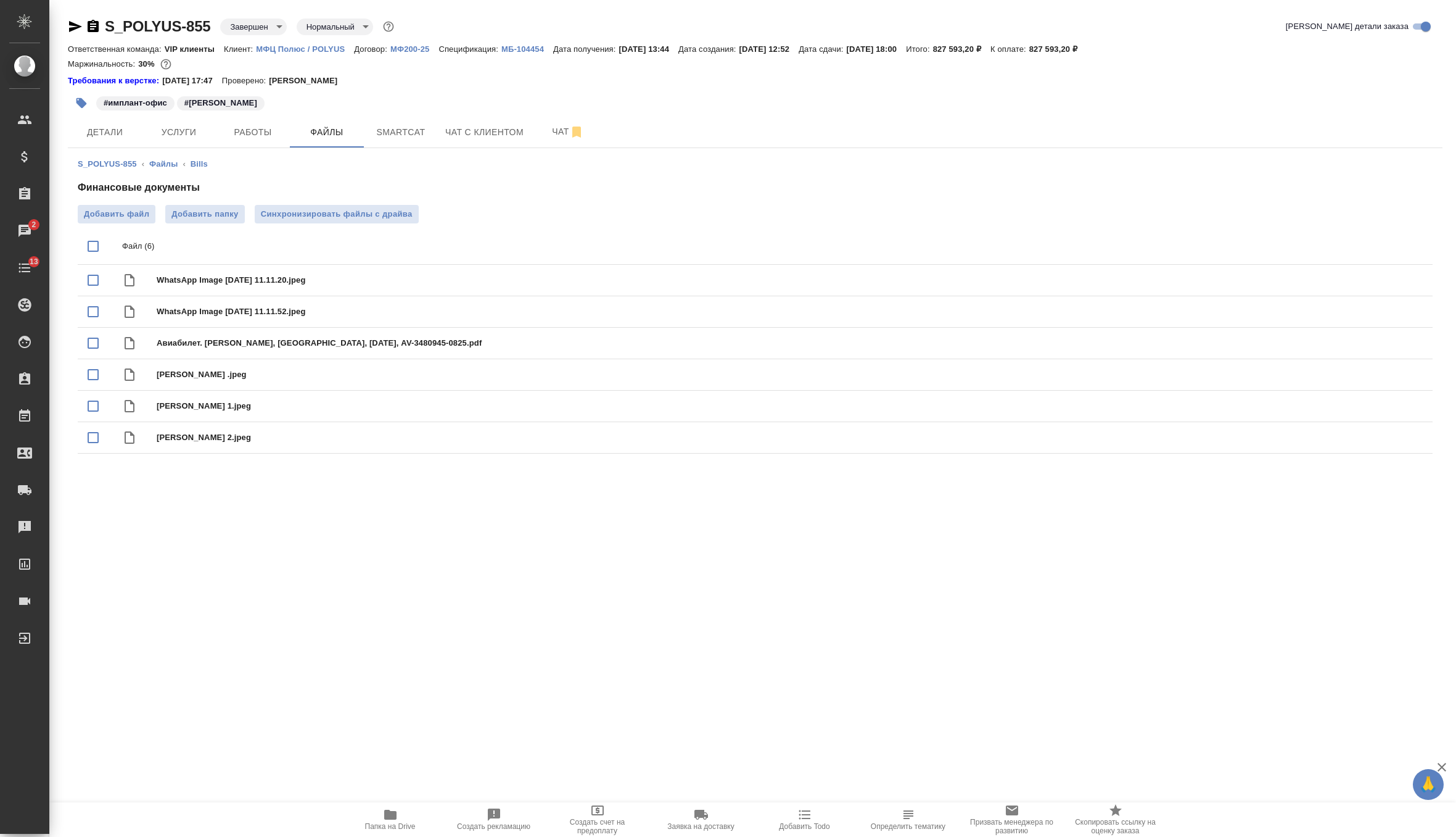
click at [94, 251] on input "checkbox" at bounding box center [93, 246] width 26 height 26
checkbox input "true"
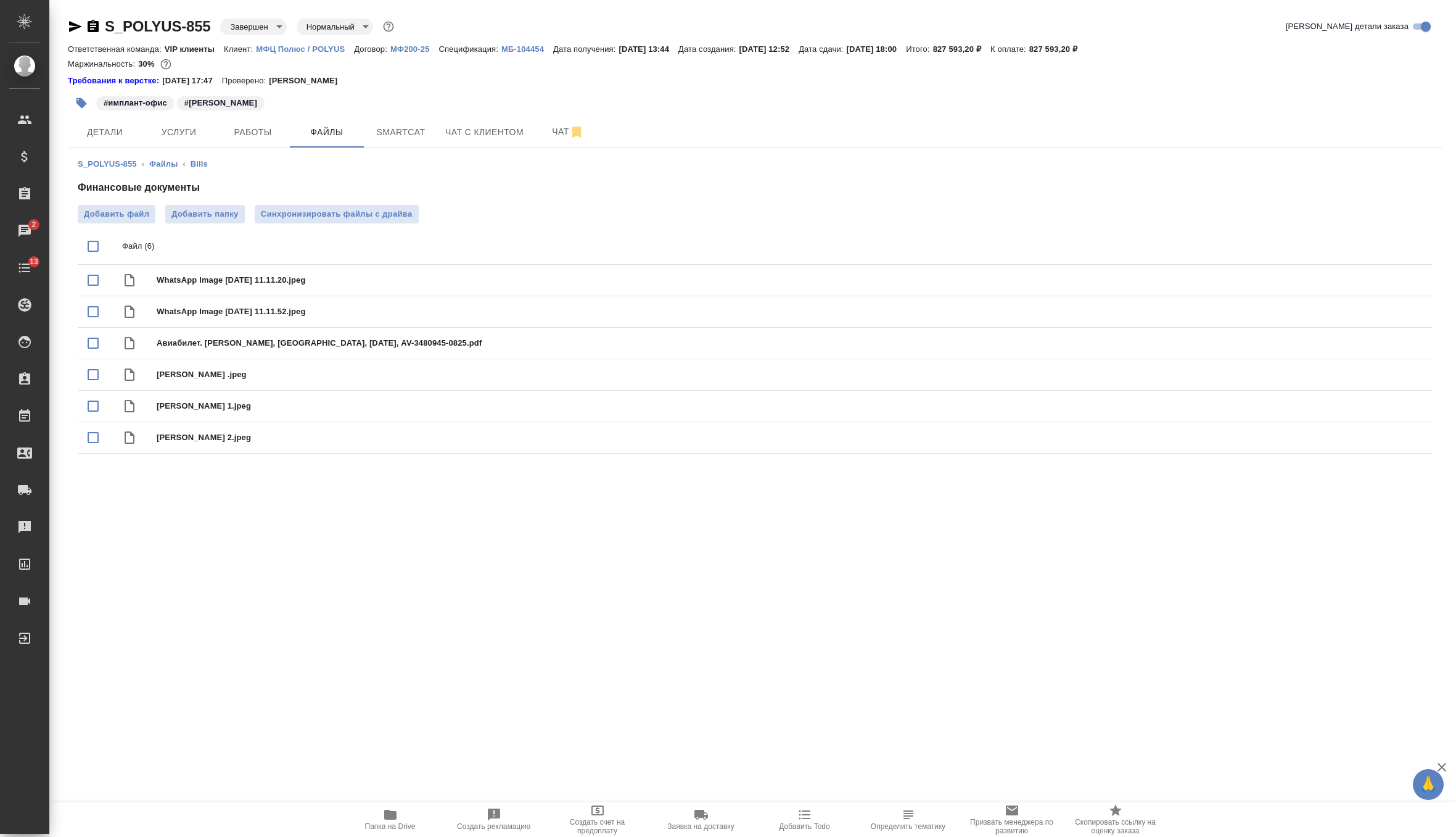
checkbox input "true"
click at [1381, 252] on icon "download" at bounding box center [1378, 247] width 12 height 11
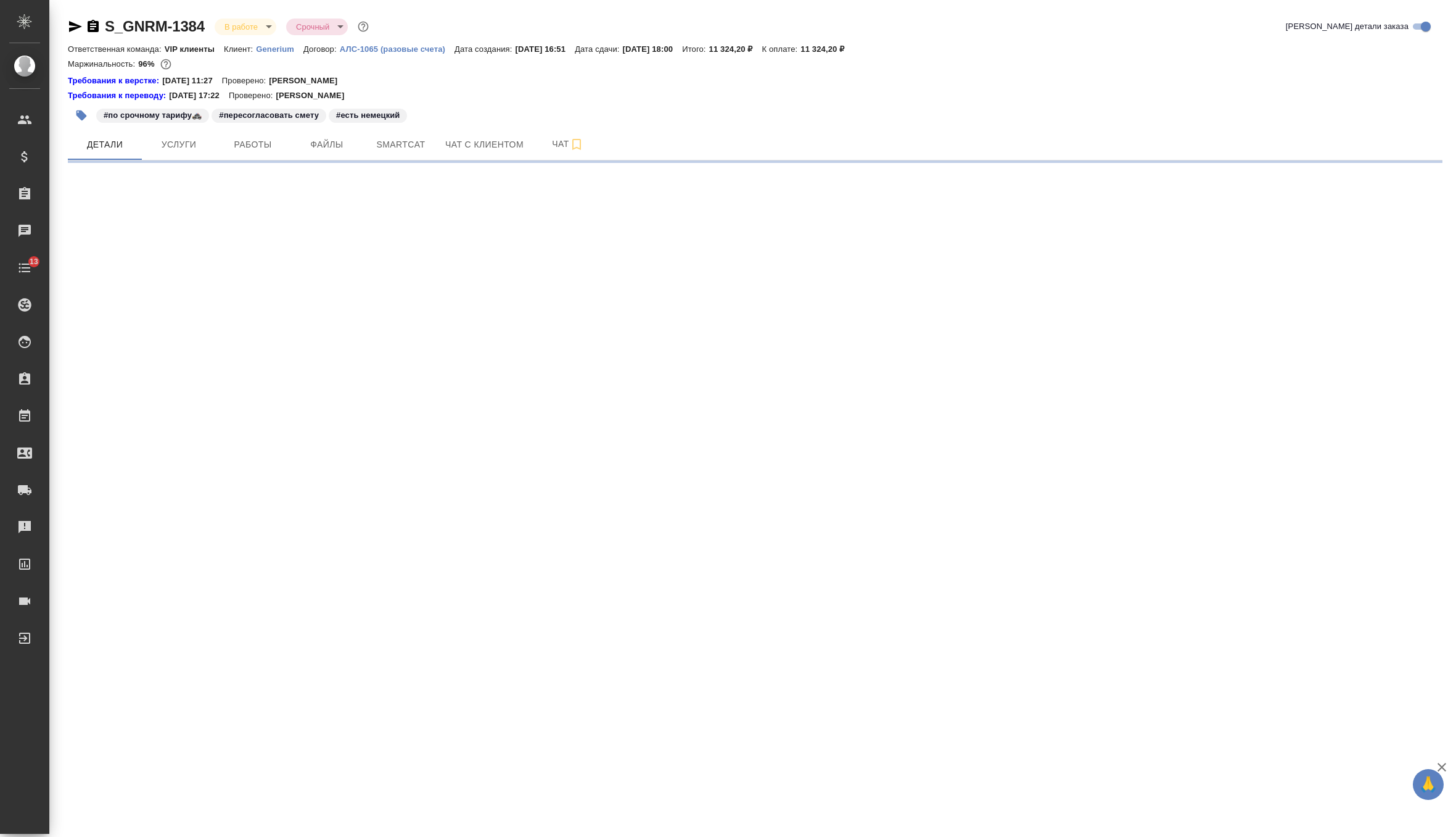
select select "RU"
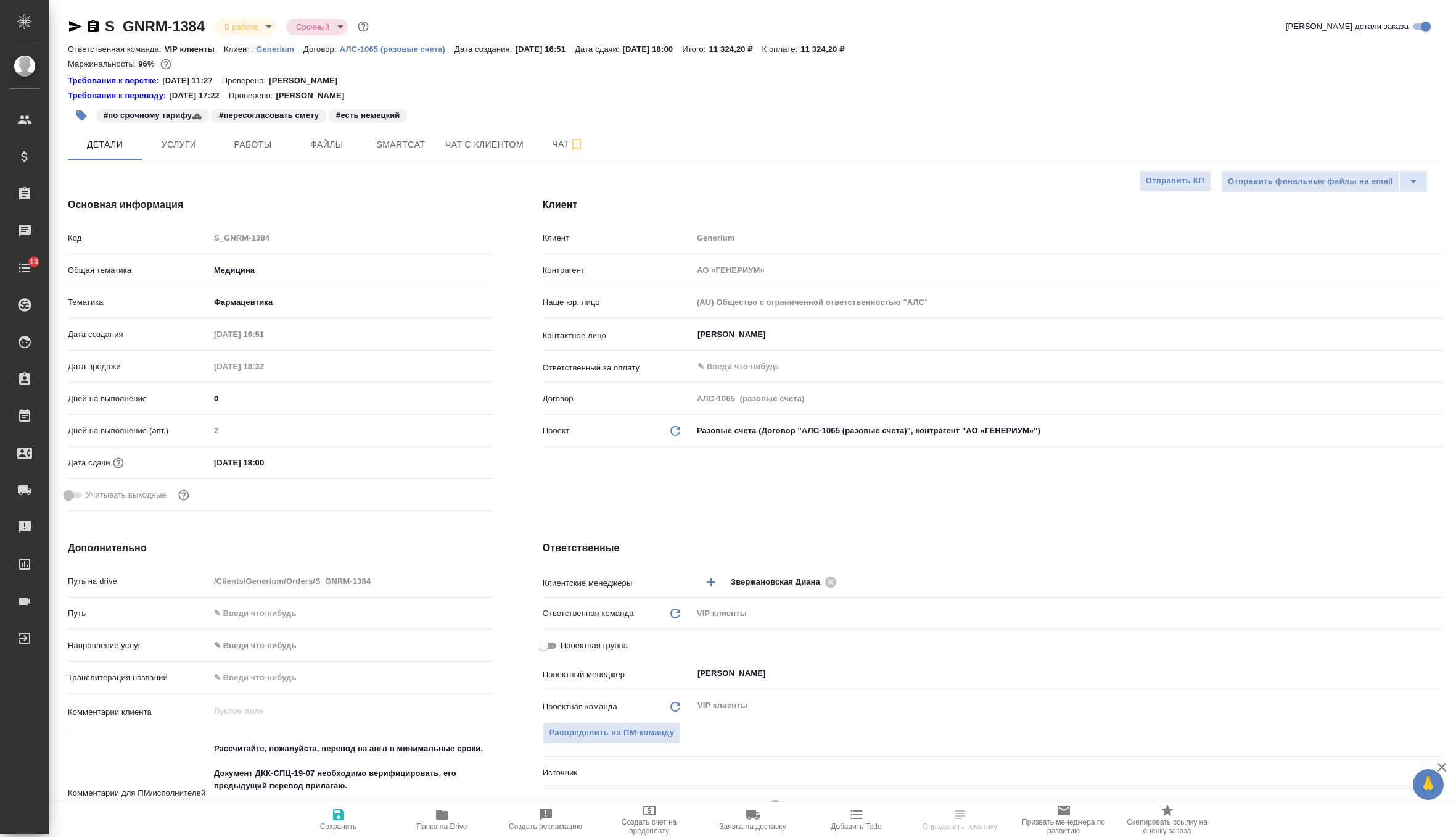
type textarea "x"
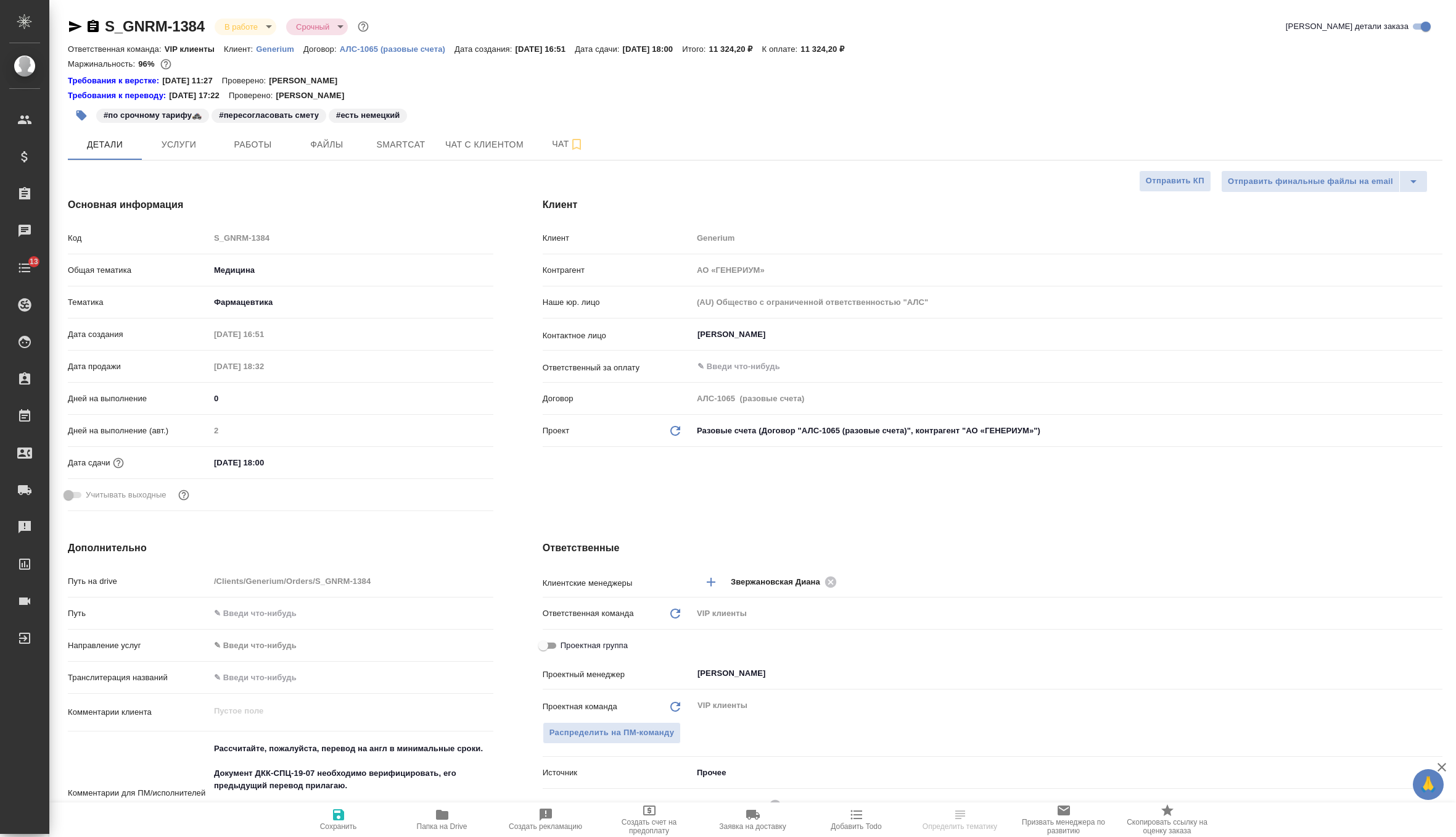
type textarea "x"
click at [288, 50] on p "Generium" at bounding box center [279, 49] width 48 height 9
type textarea "x"
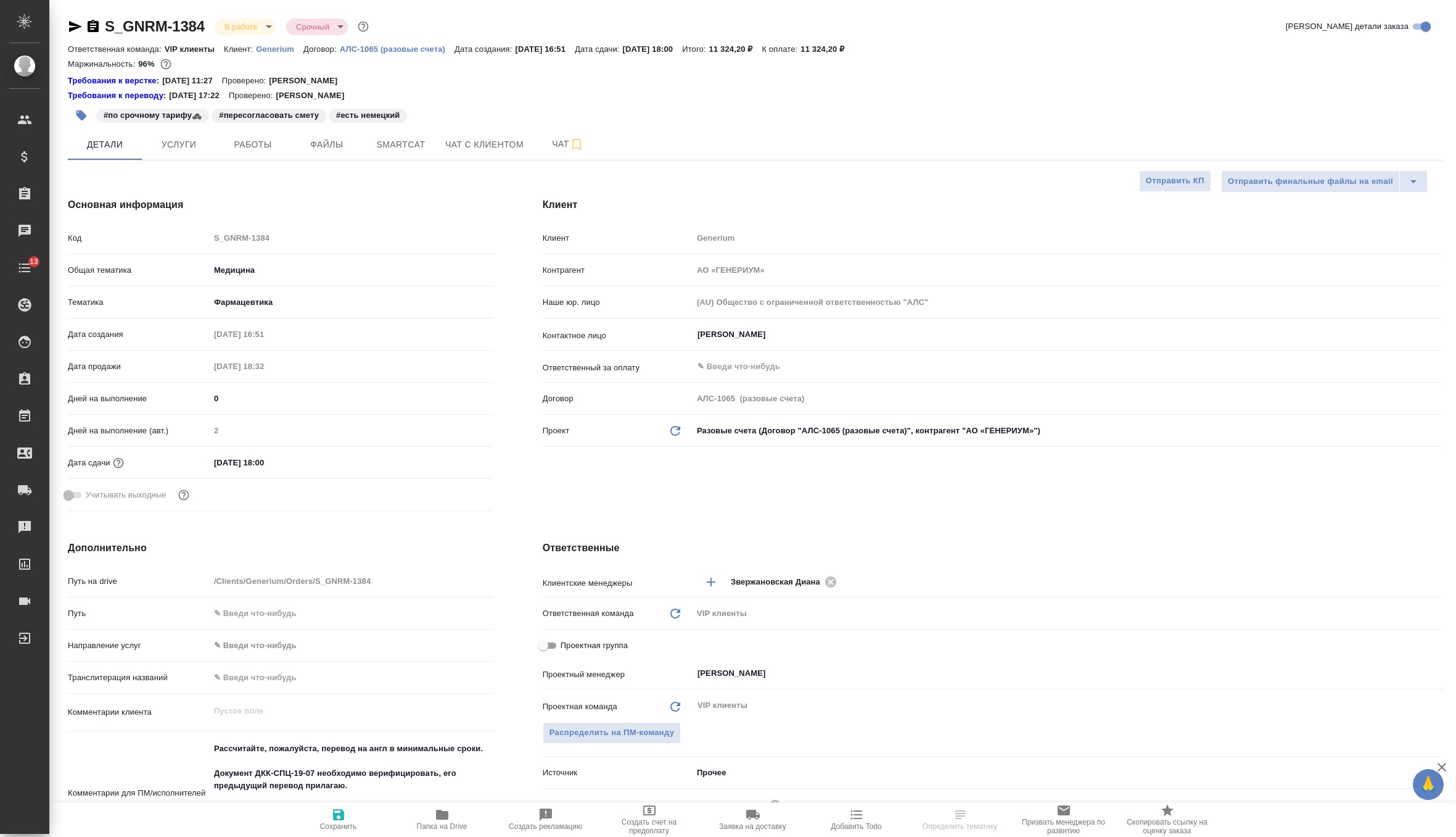
type textarea "x"
select select "RU"
type textarea "x"
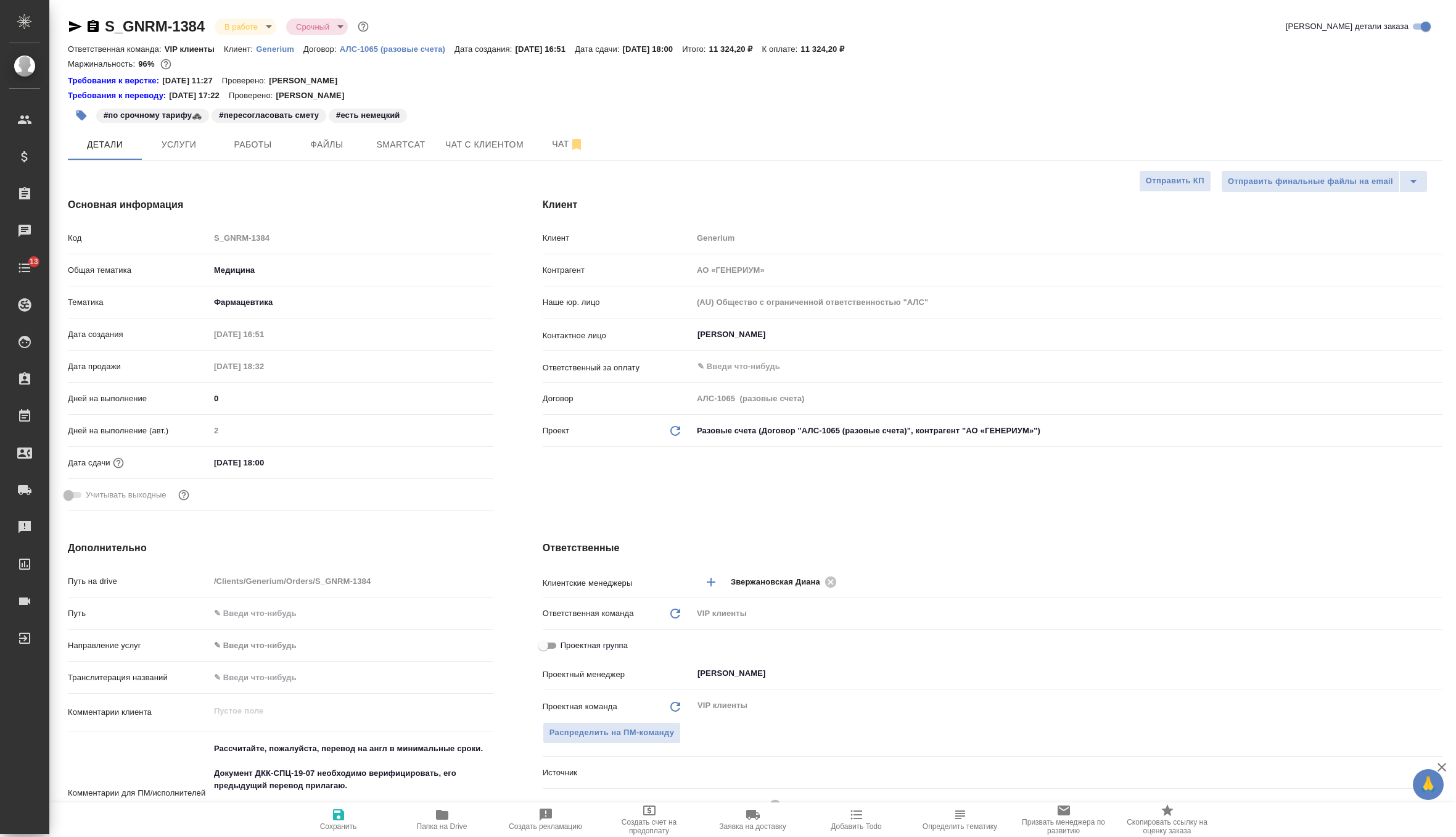
type textarea "x"
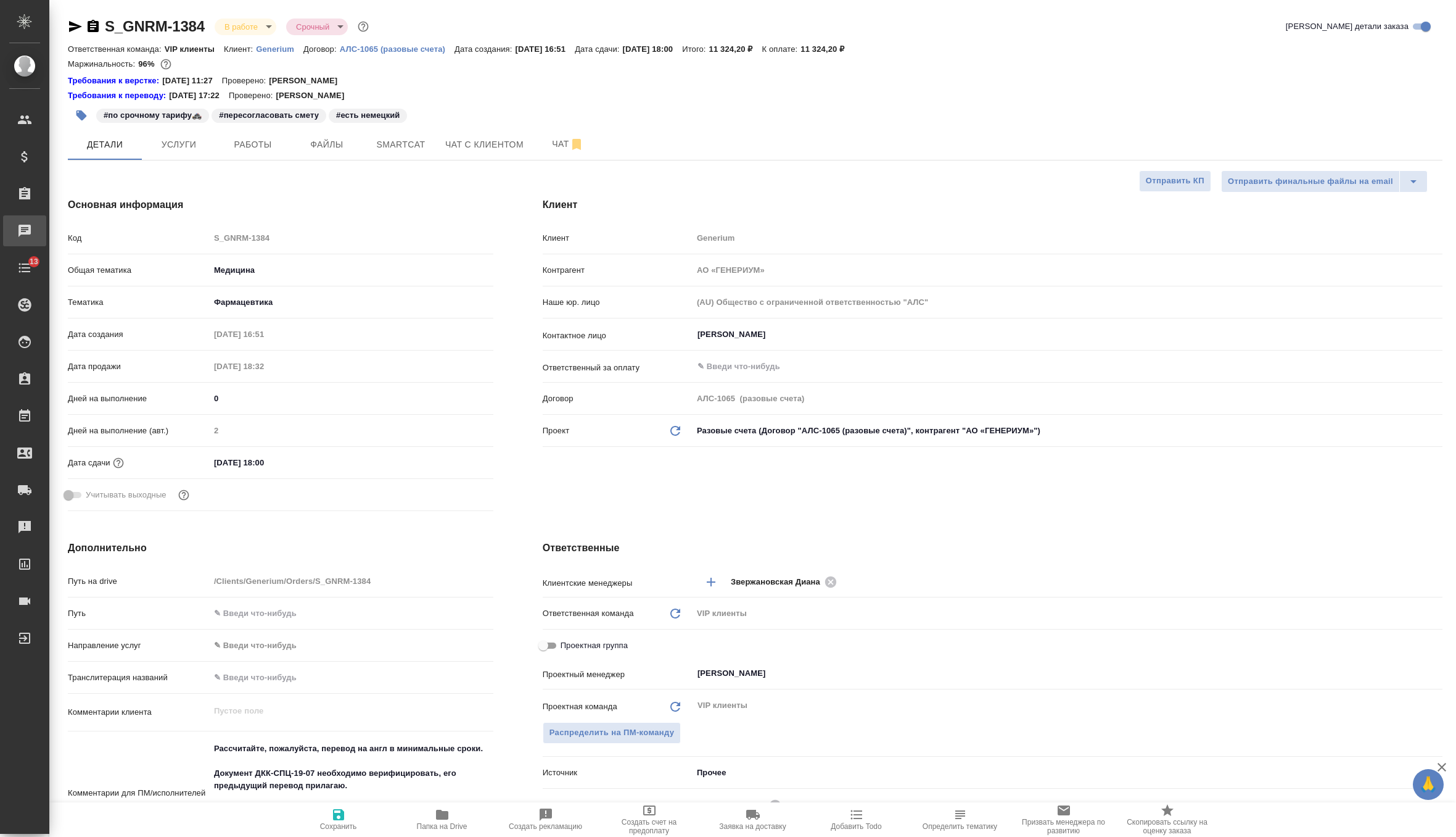
type textarea "x"
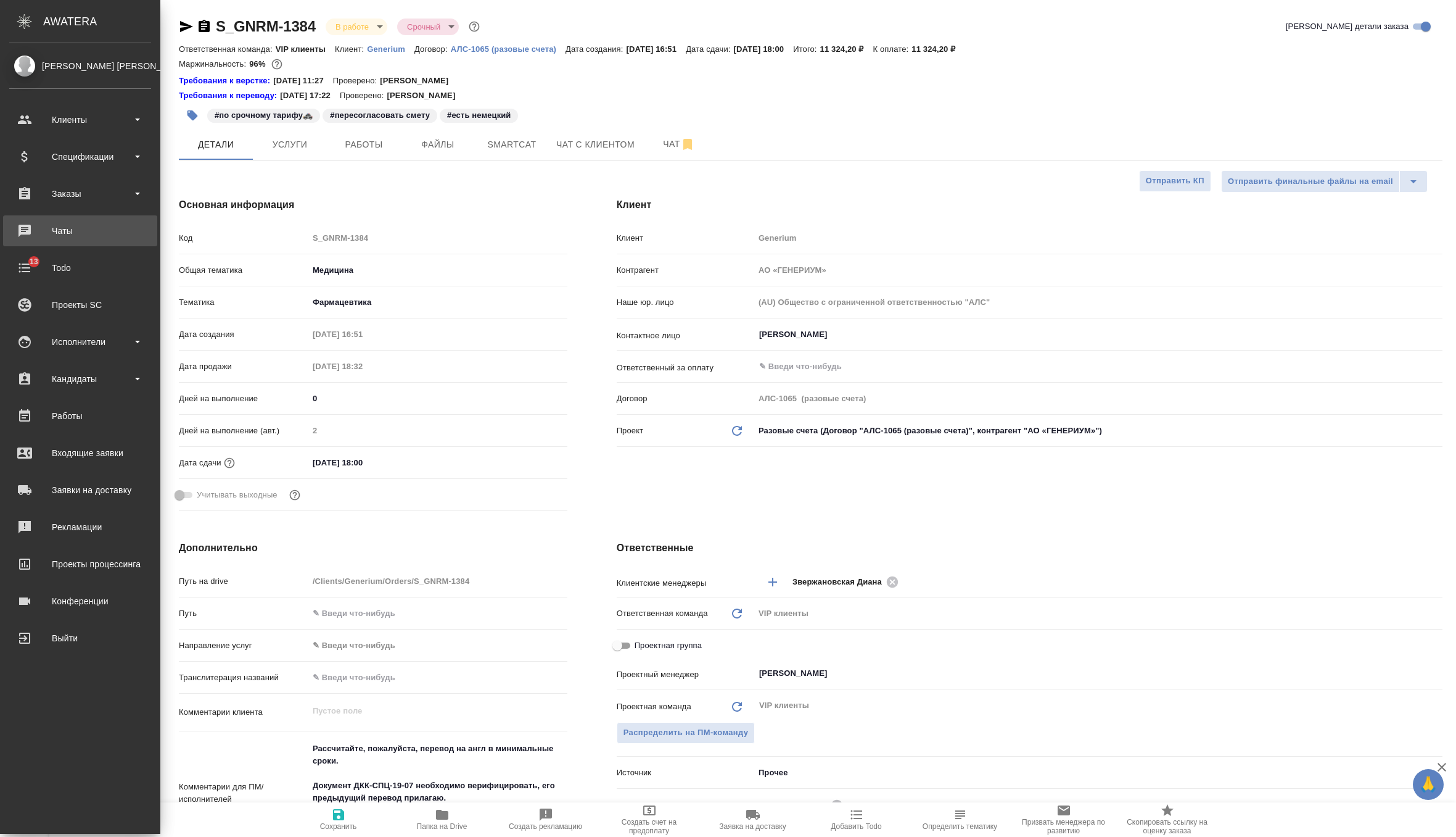
click at [28, 225] on div "Чаты" at bounding box center [80, 231] width 142 height 18
type textarea "x"
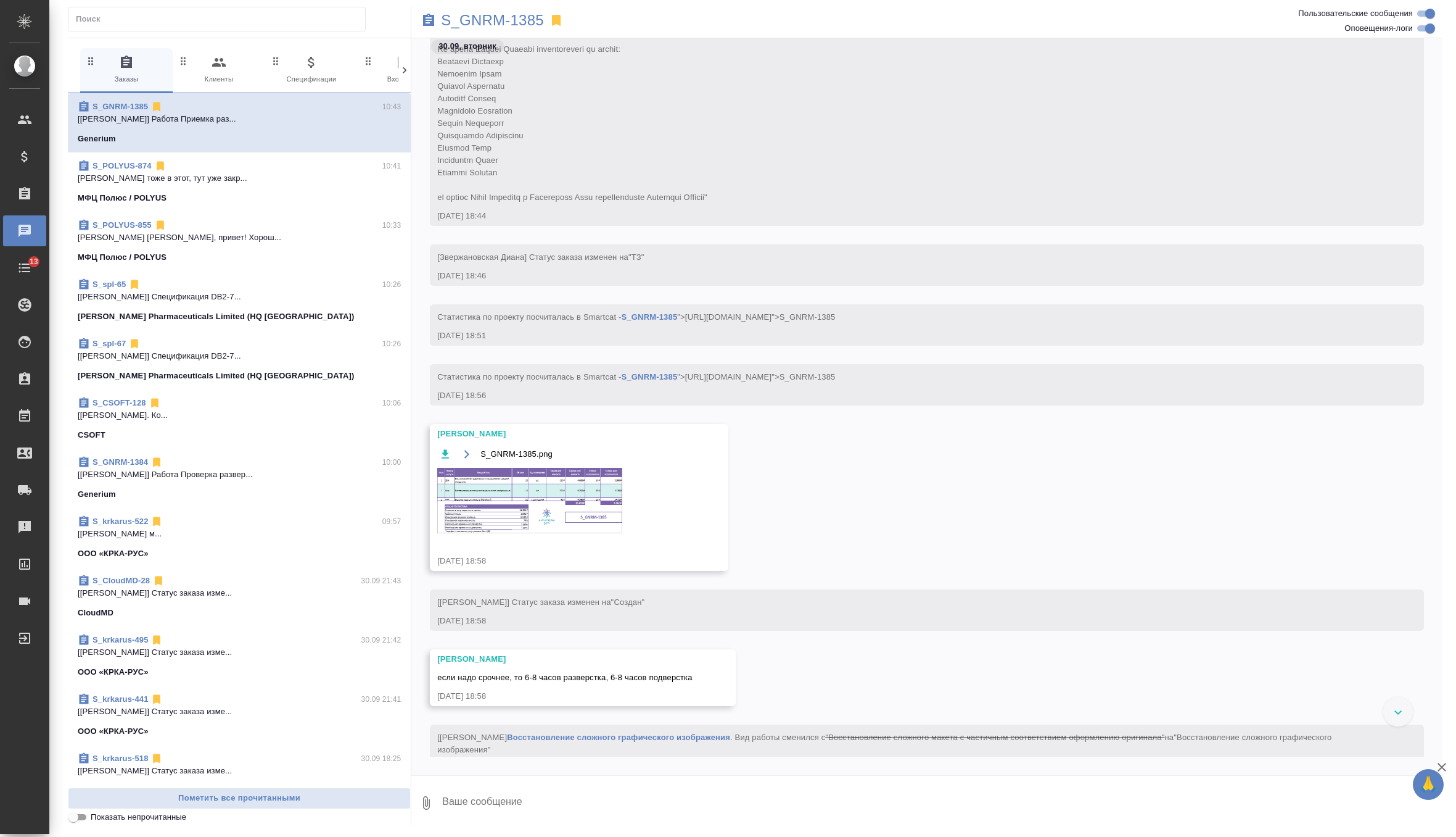
scroll to position [220, 0]
click at [523, 507] on img at bounding box center [530, 502] width 185 height 65
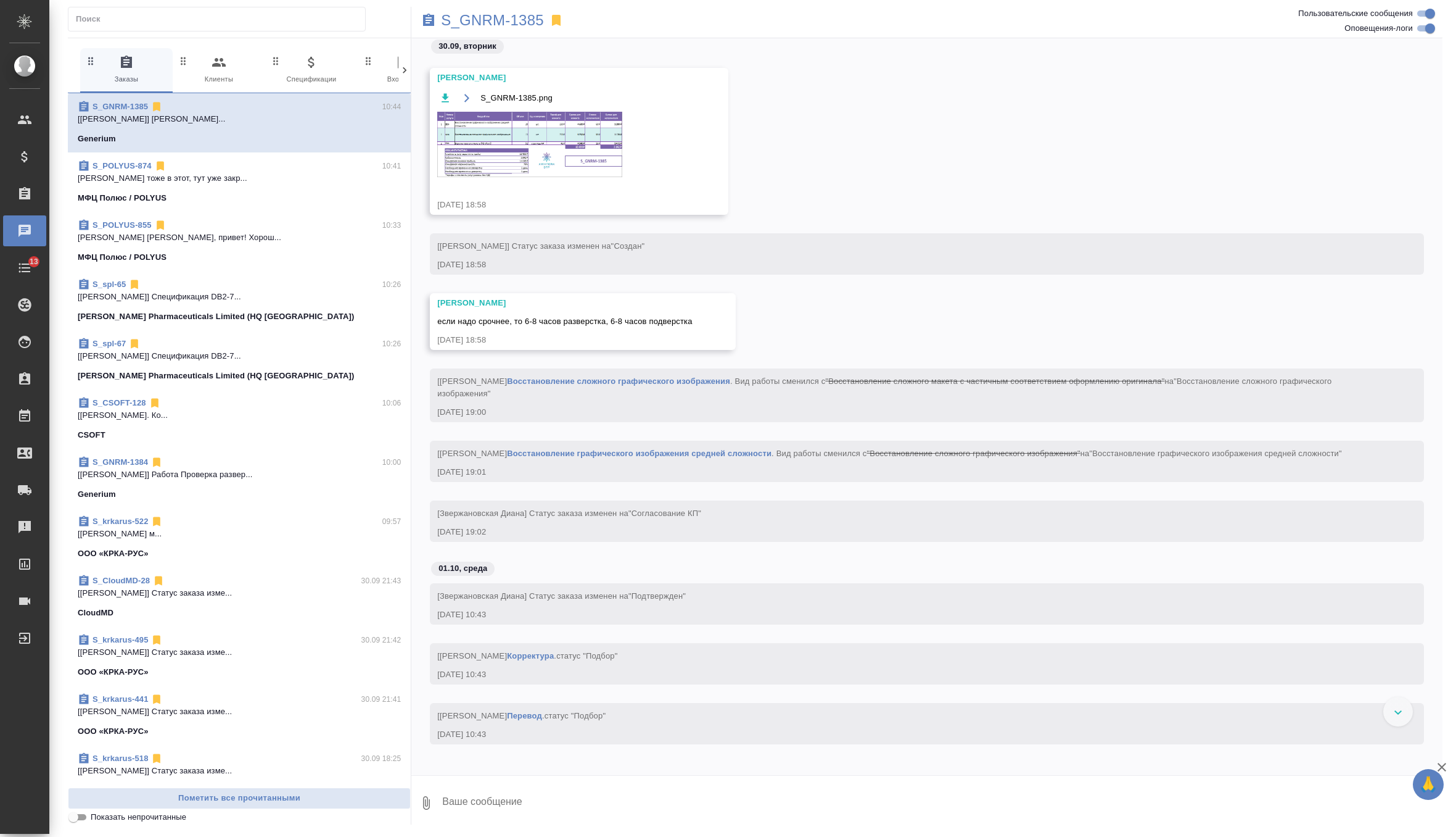
scroll to position [563, 0]
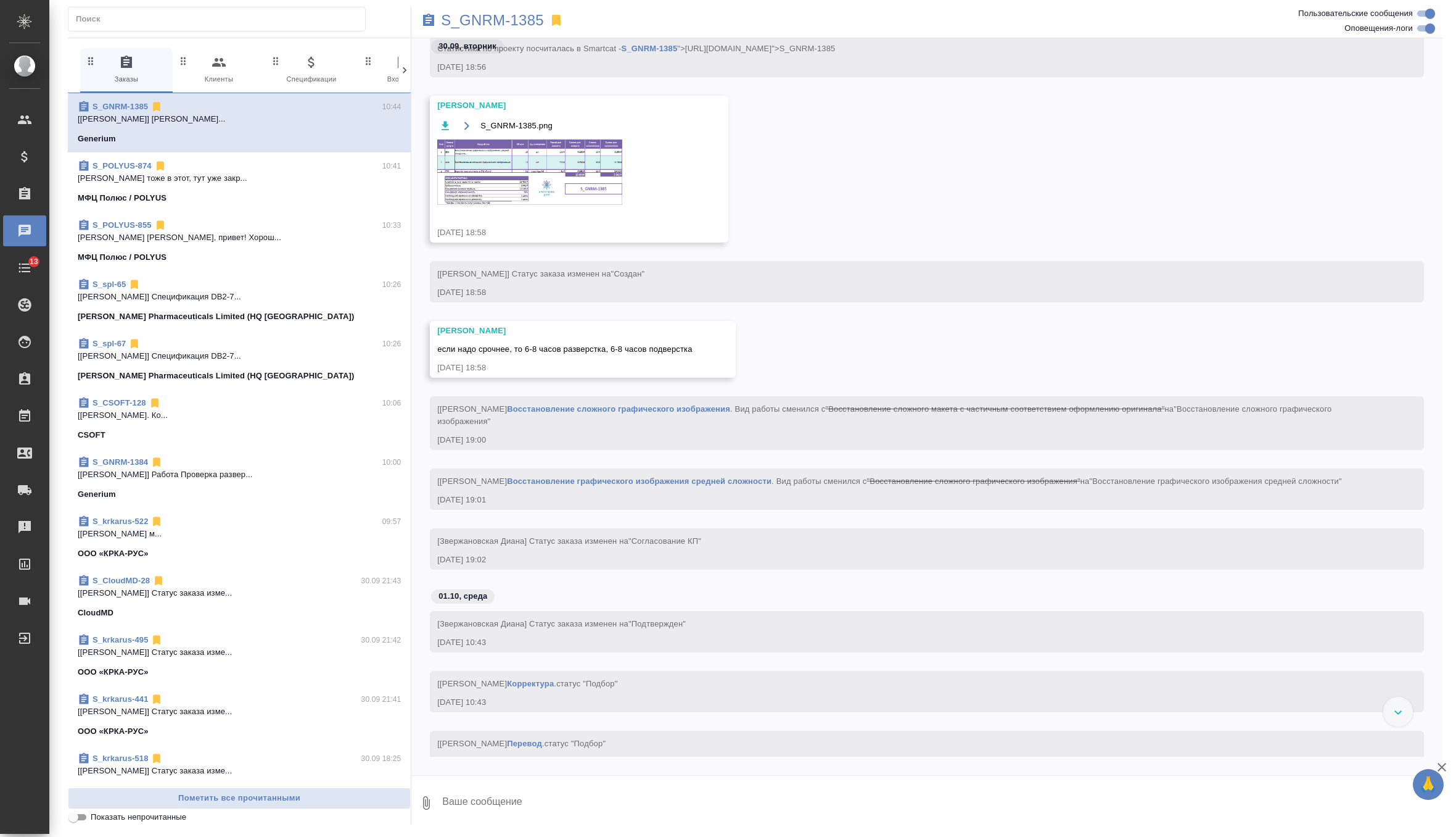
click at [534, 193] on img at bounding box center [530, 172] width 185 height 65
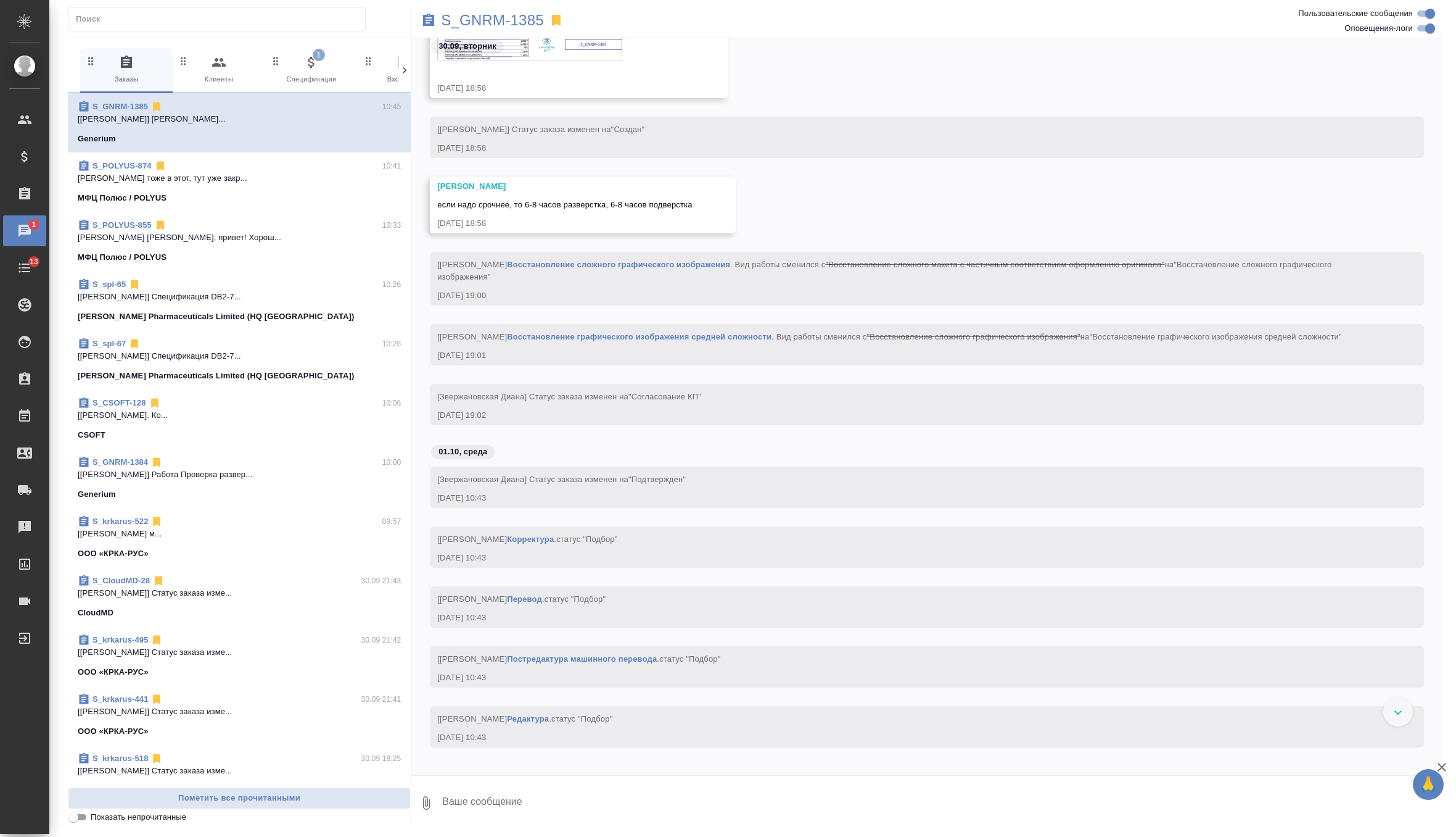
scroll to position [579, 0]
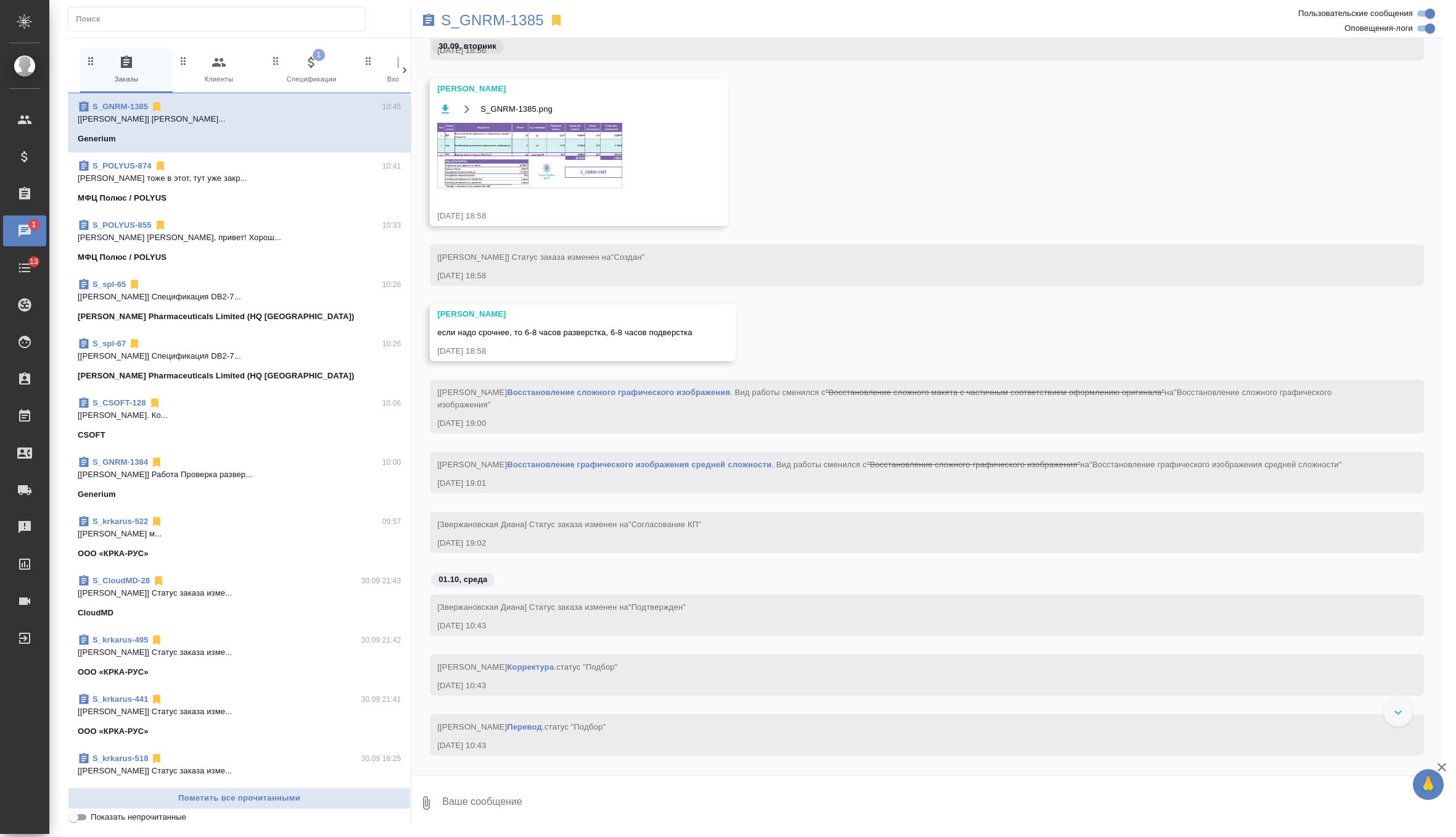
click at [570, 180] on img at bounding box center [530, 156] width 185 height 65
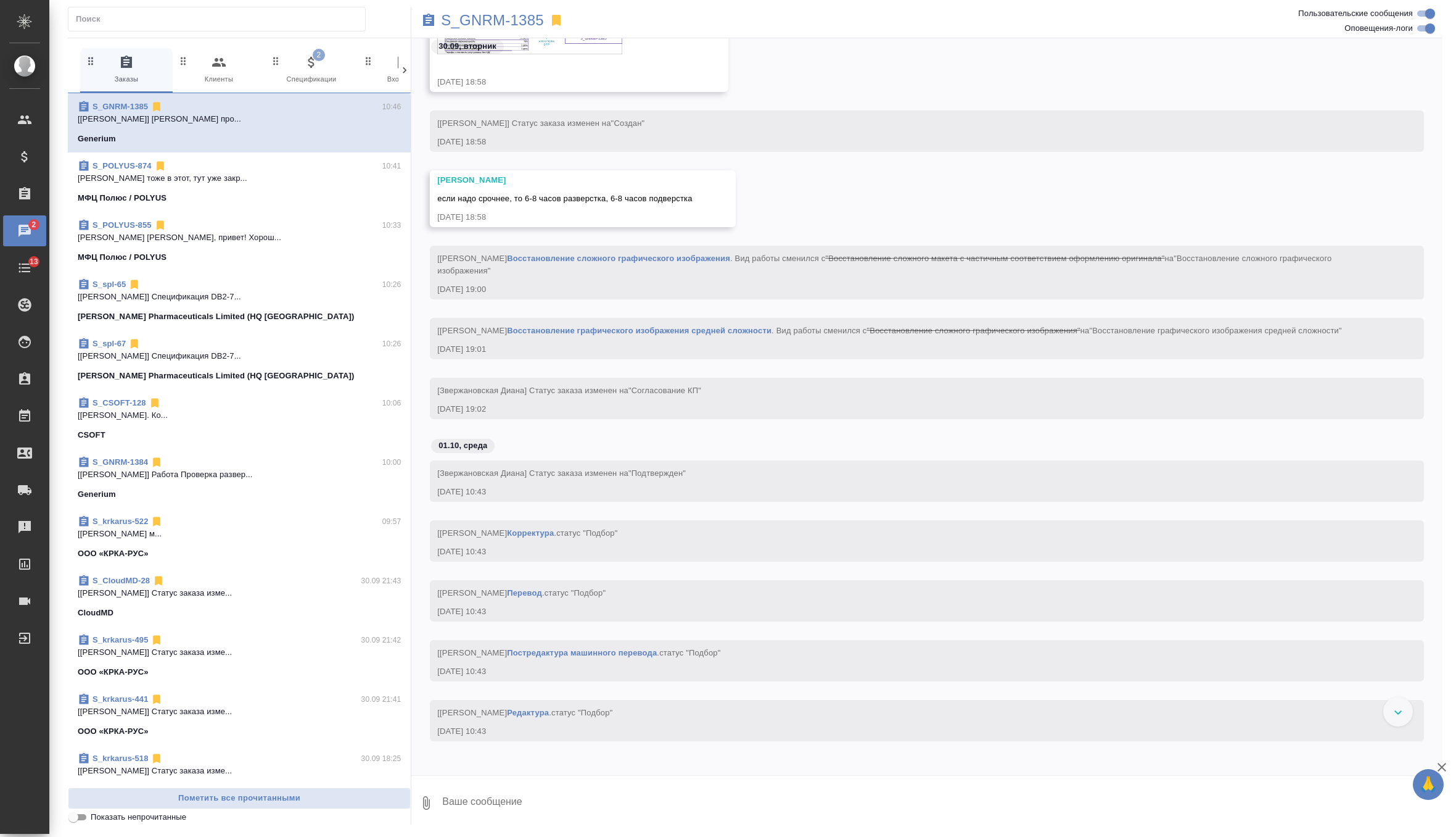
scroll to position [711, 0]
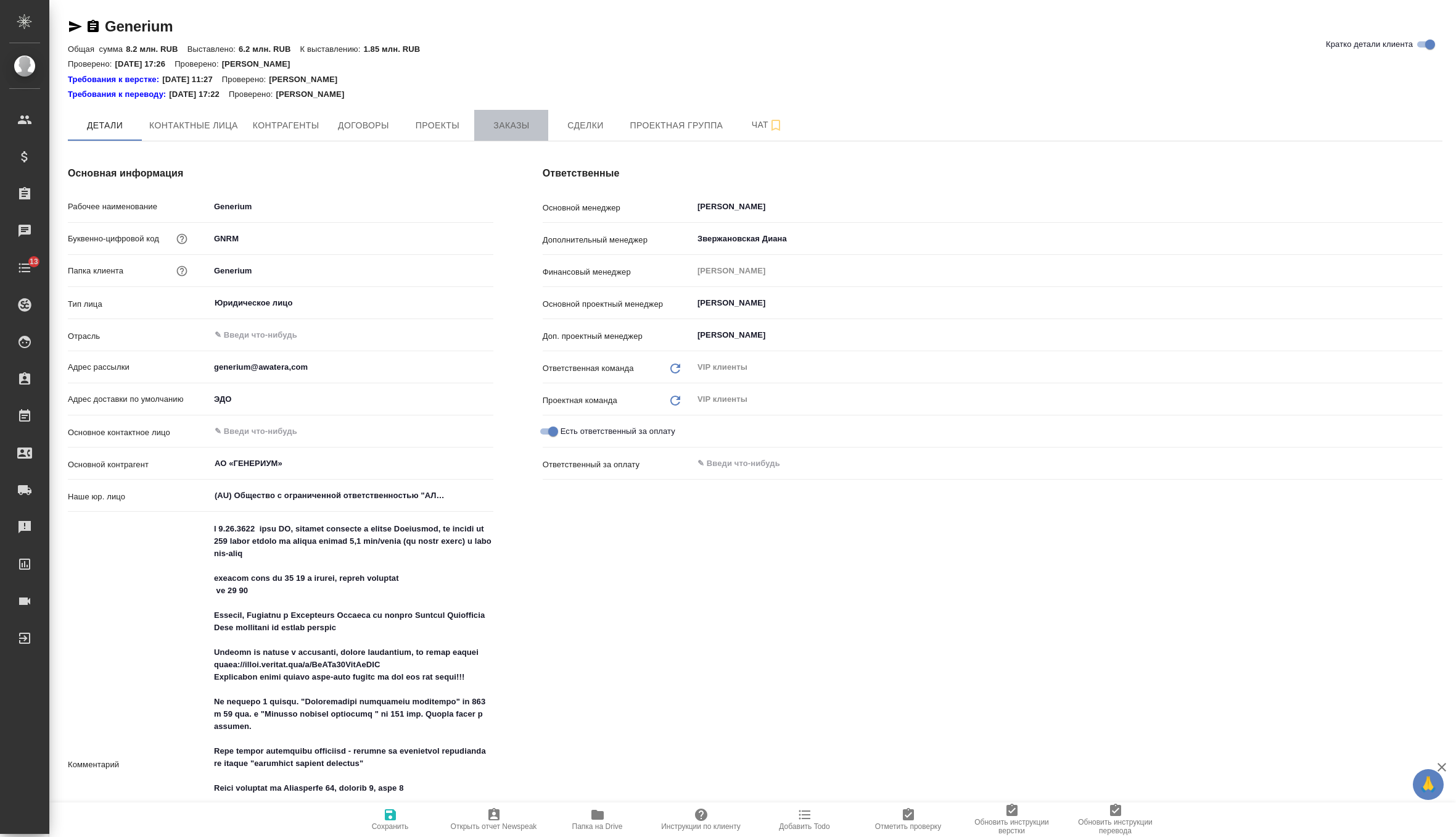
click at [518, 119] on span "Заказы" at bounding box center [511, 126] width 59 height 16
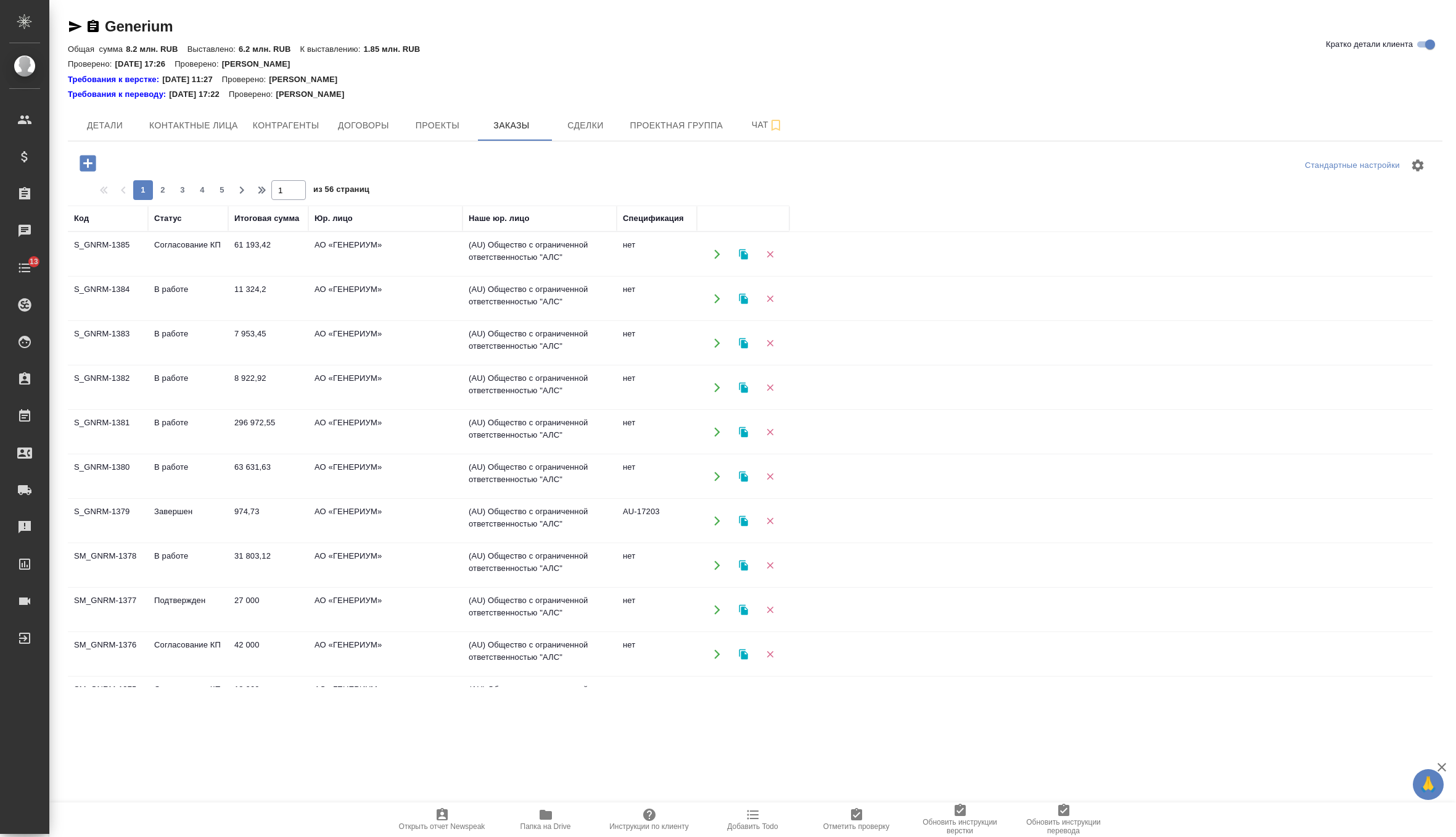
click at [234, 247] on td "61 193,42" at bounding box center [268, 254] width 80 height 43
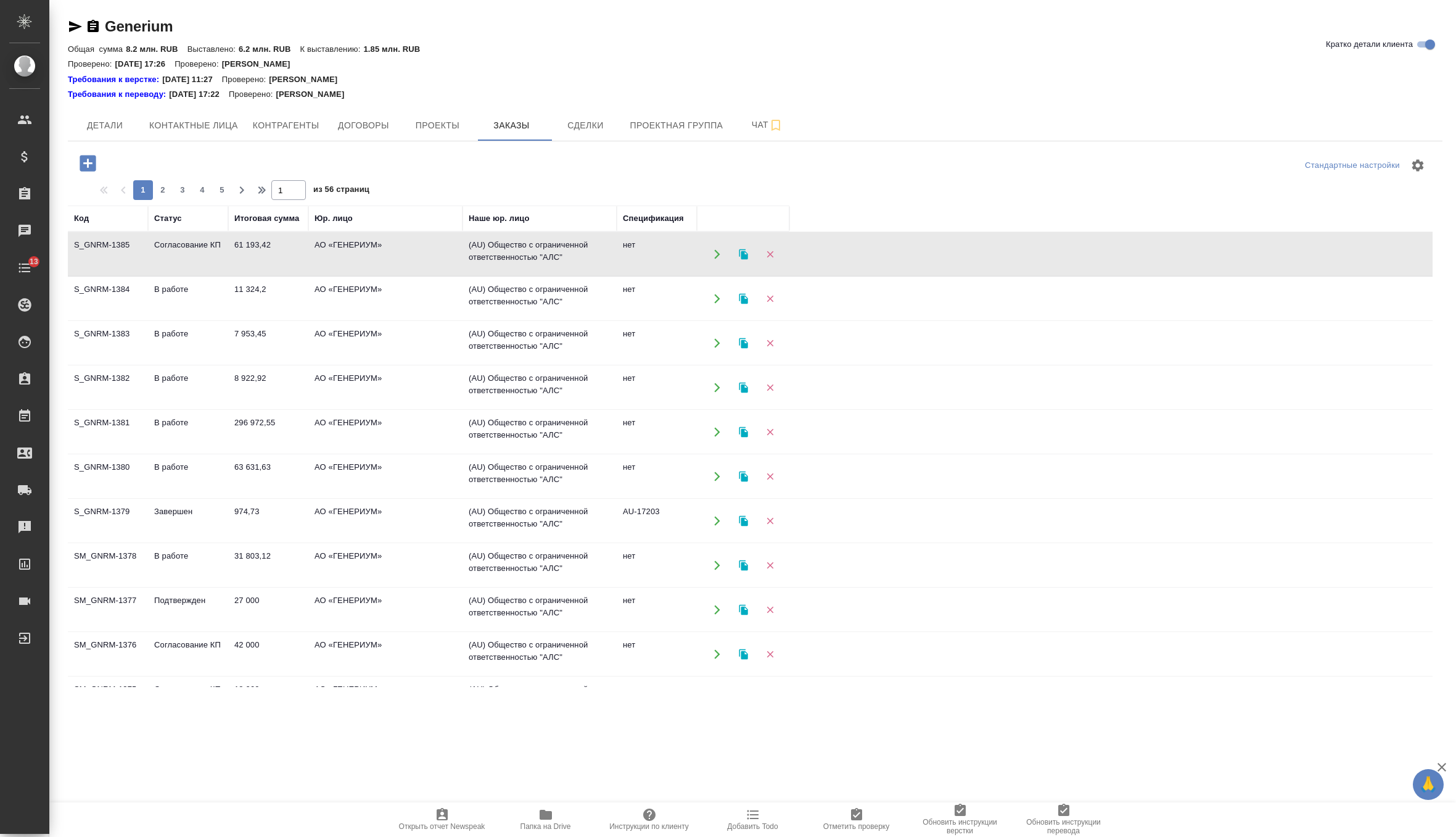
click at [234, 247] on td "61 193,42" at bounding box center [268, 254] width 80 height 43
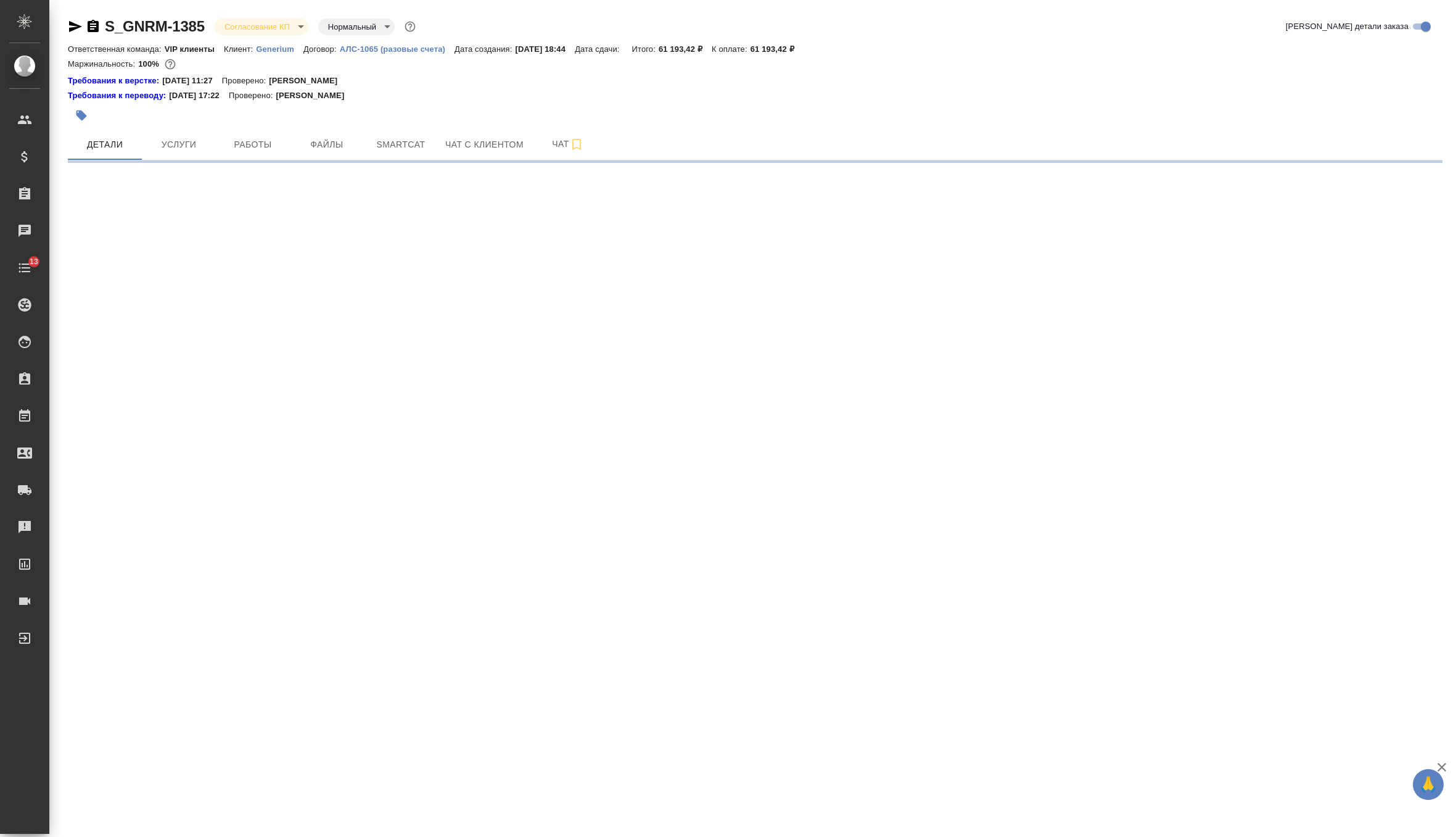
select select "RU"
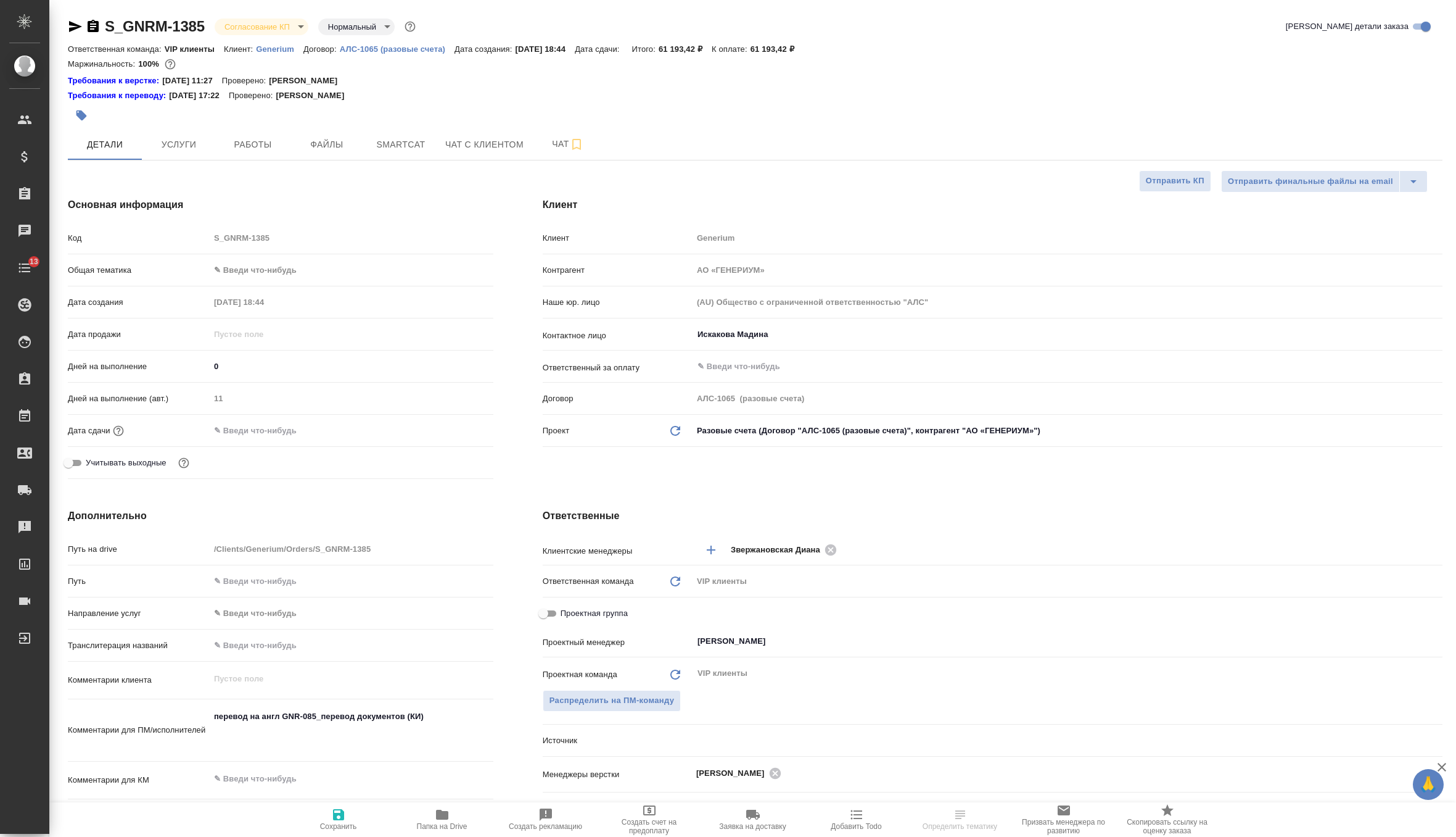
type textarea "x"
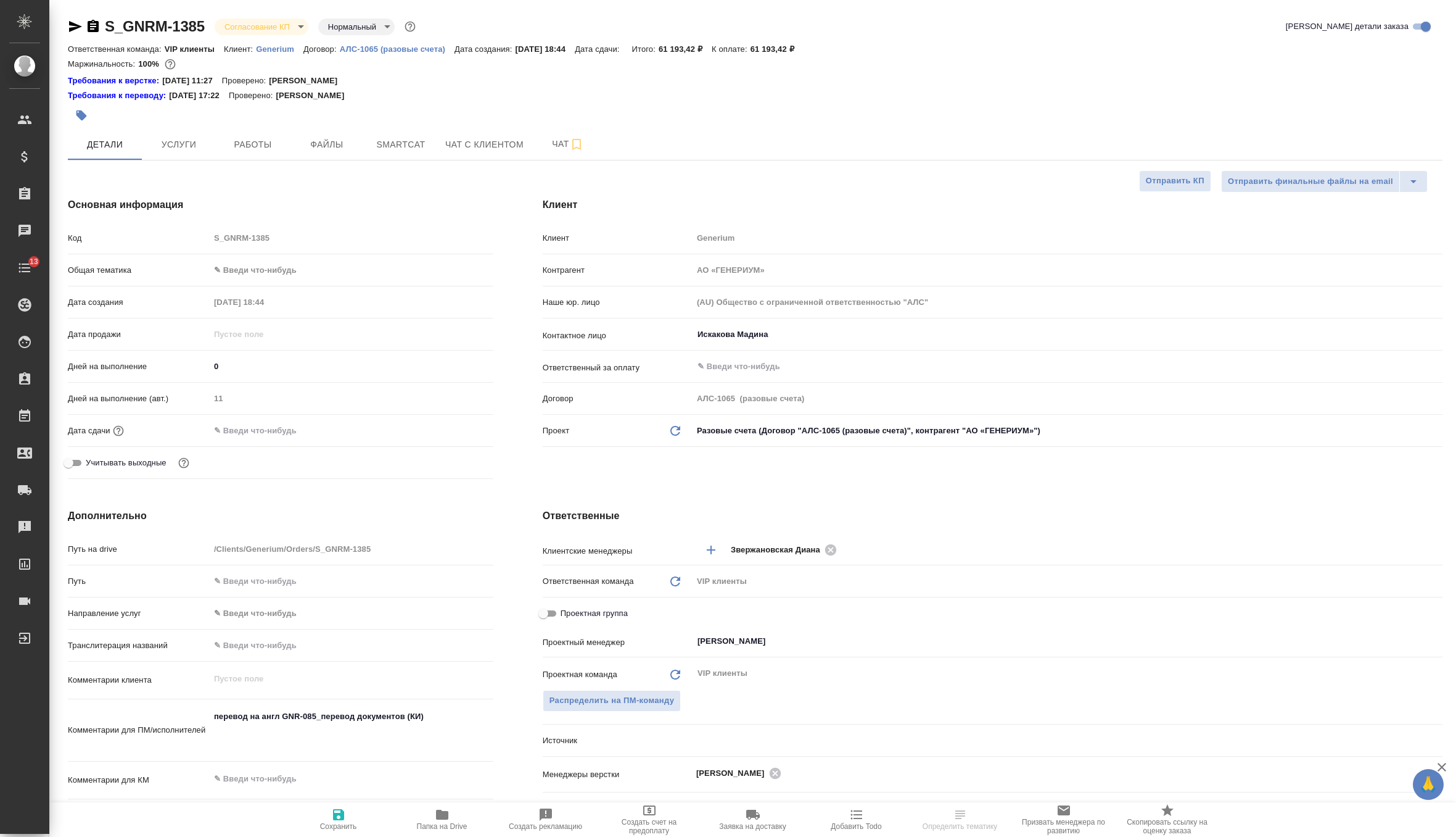
type textarea "x"
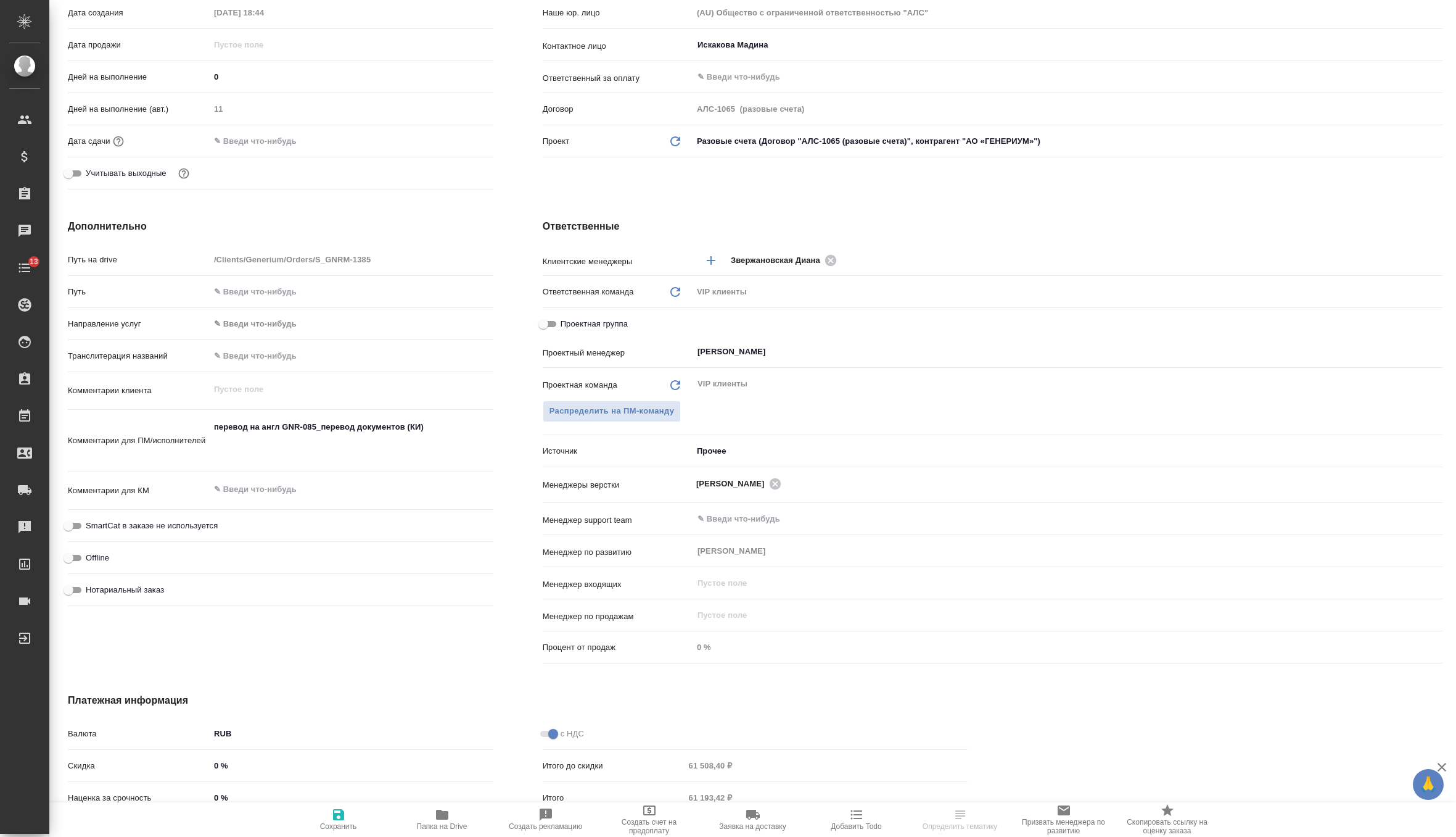
type textarea "x"
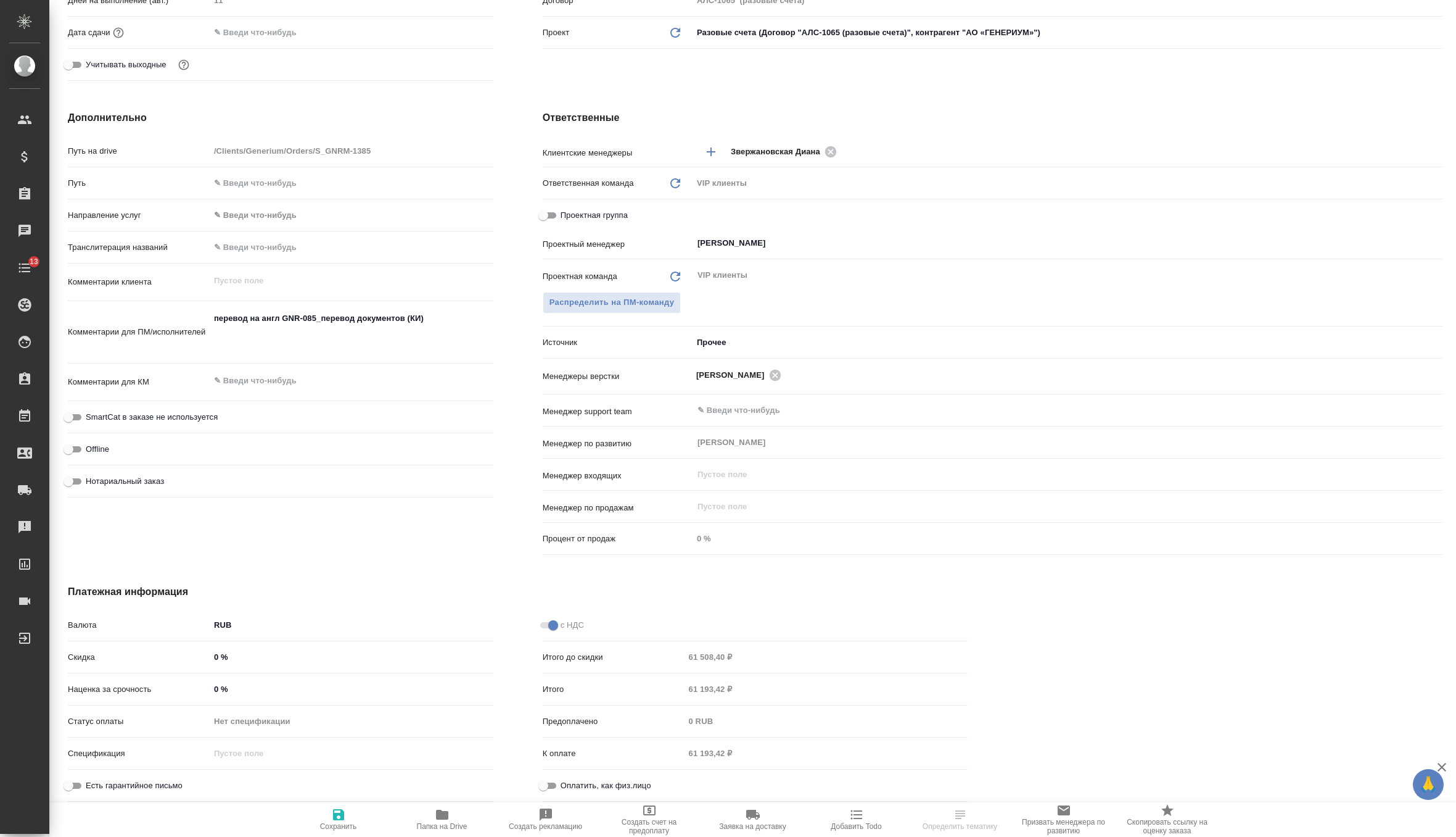
type textarea "x"
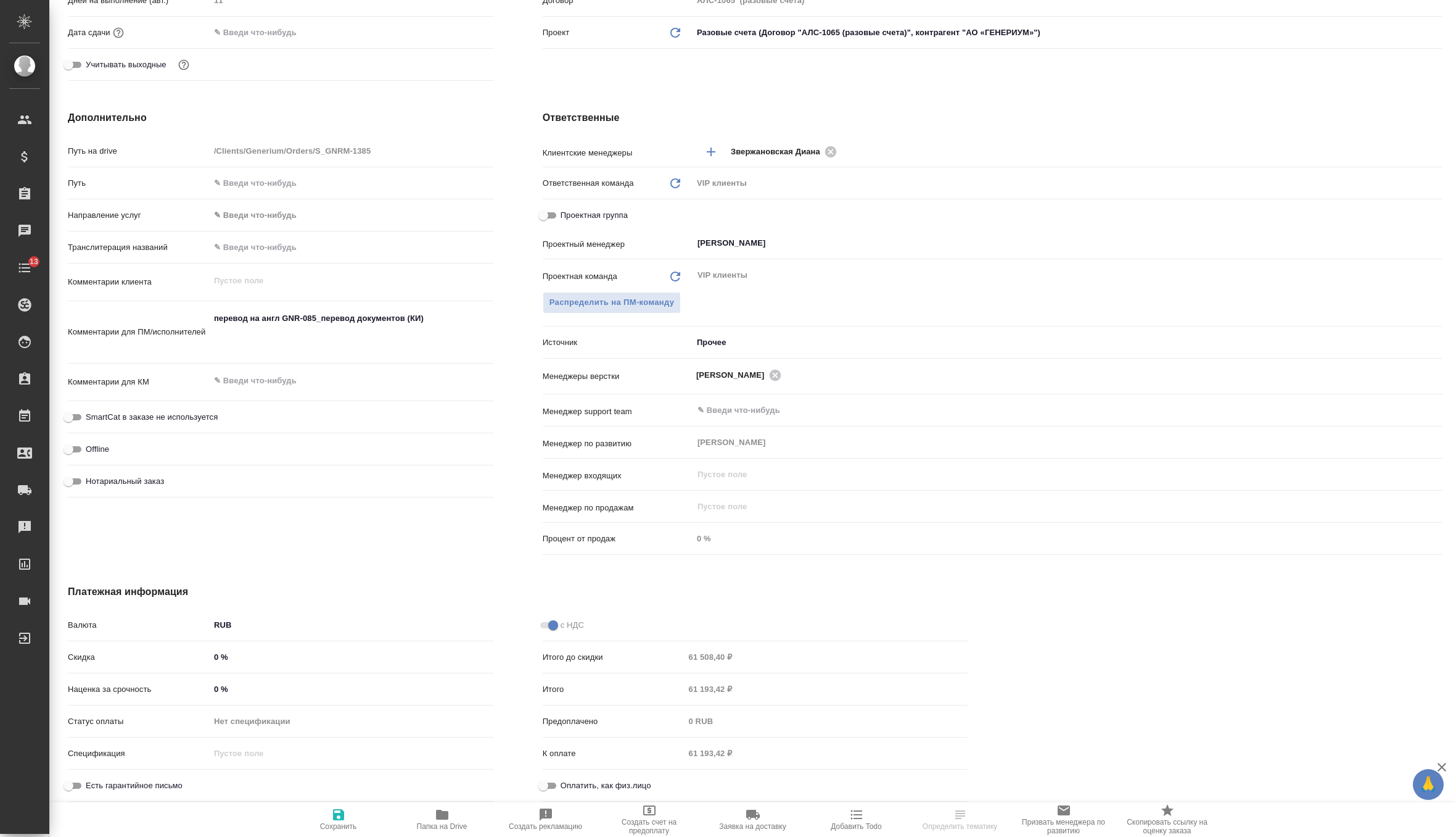
type textarea "x"
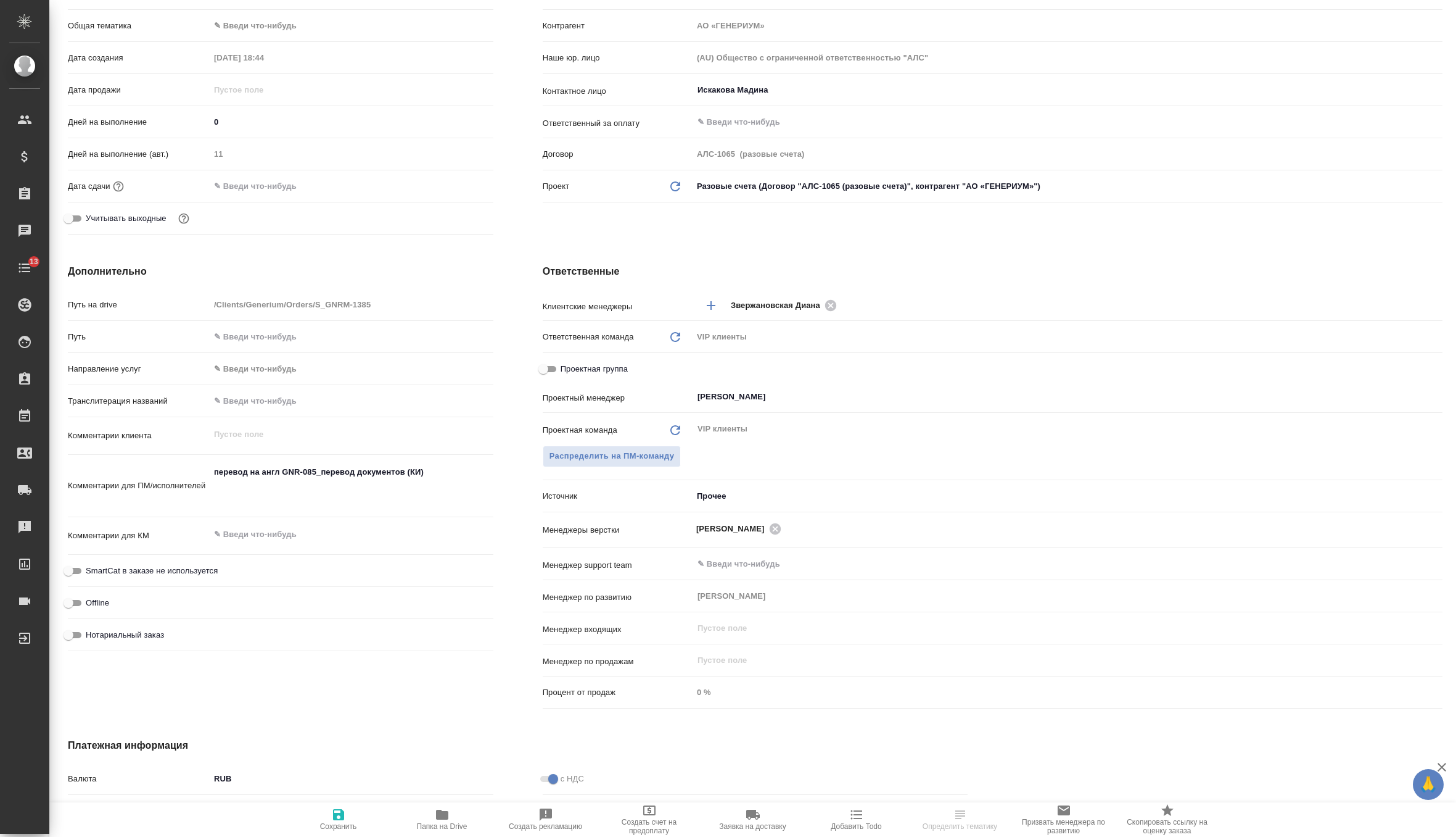
scroll to position [0, 0]
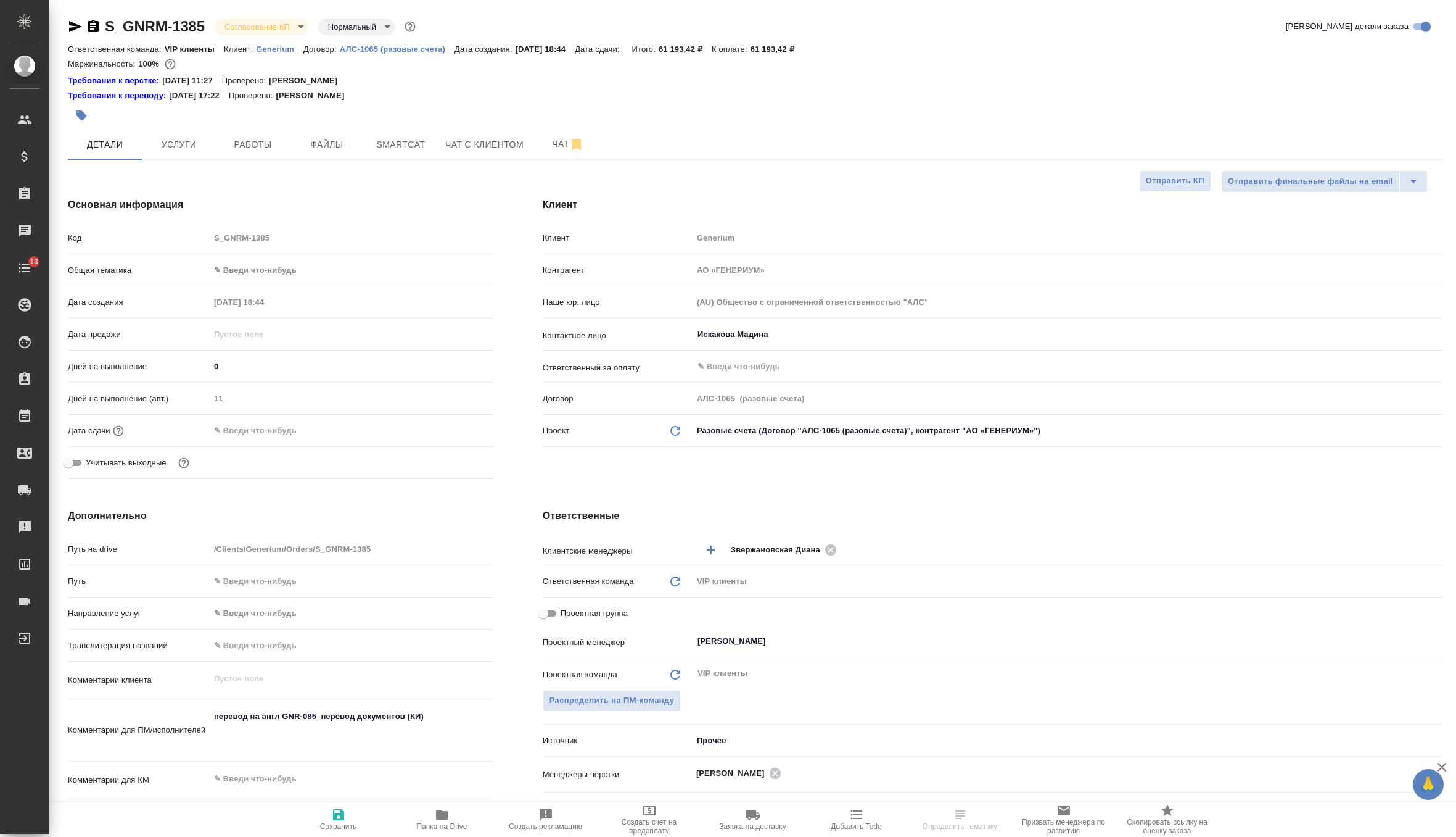
click at [245, 420] on div "Дата сдачи" at bounding box center [281, 431] width 425 height 21
click at [250, 426] on input "text" at bounding box center [264, 430] width 108 height 18
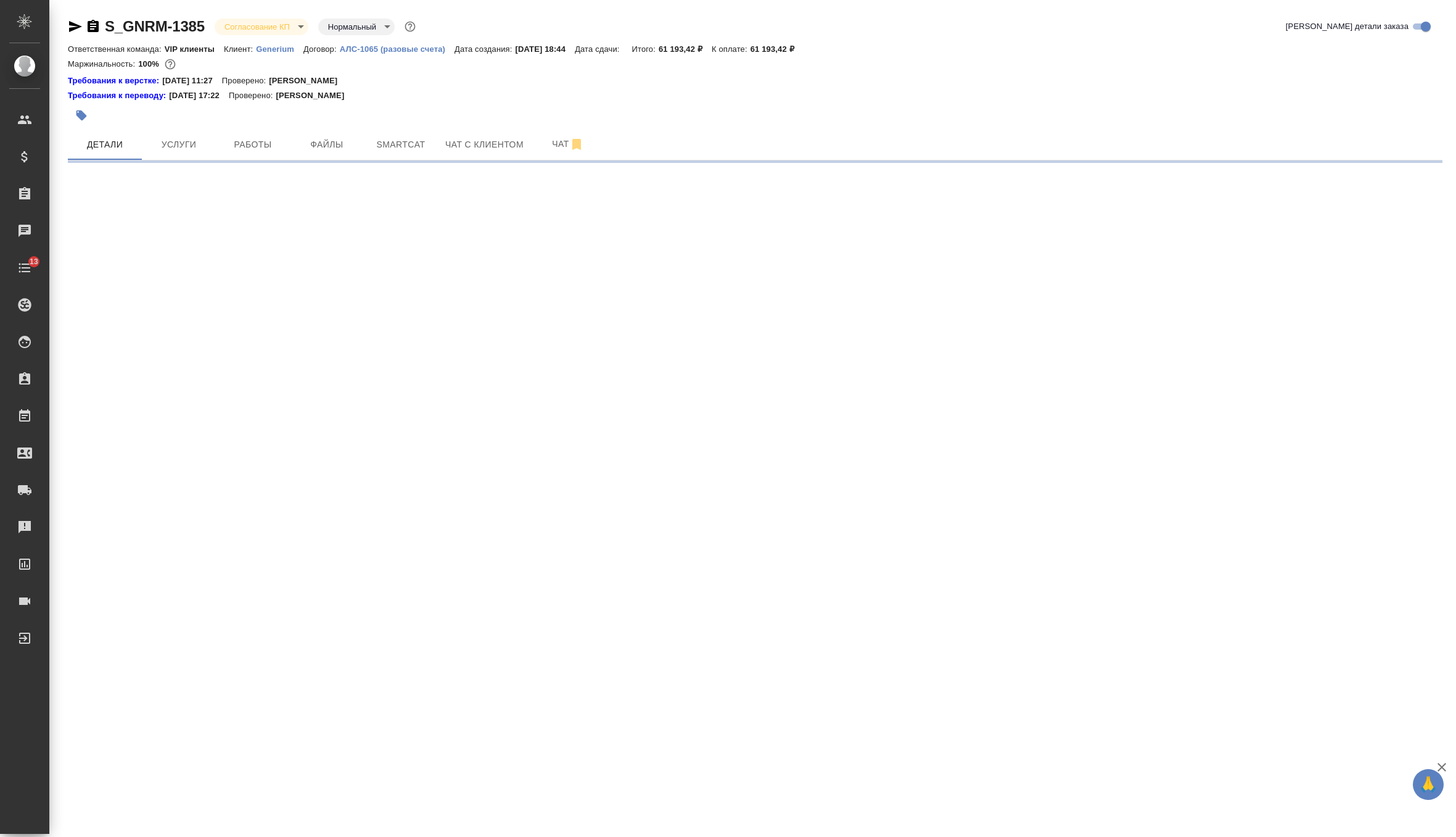
select select "RU"
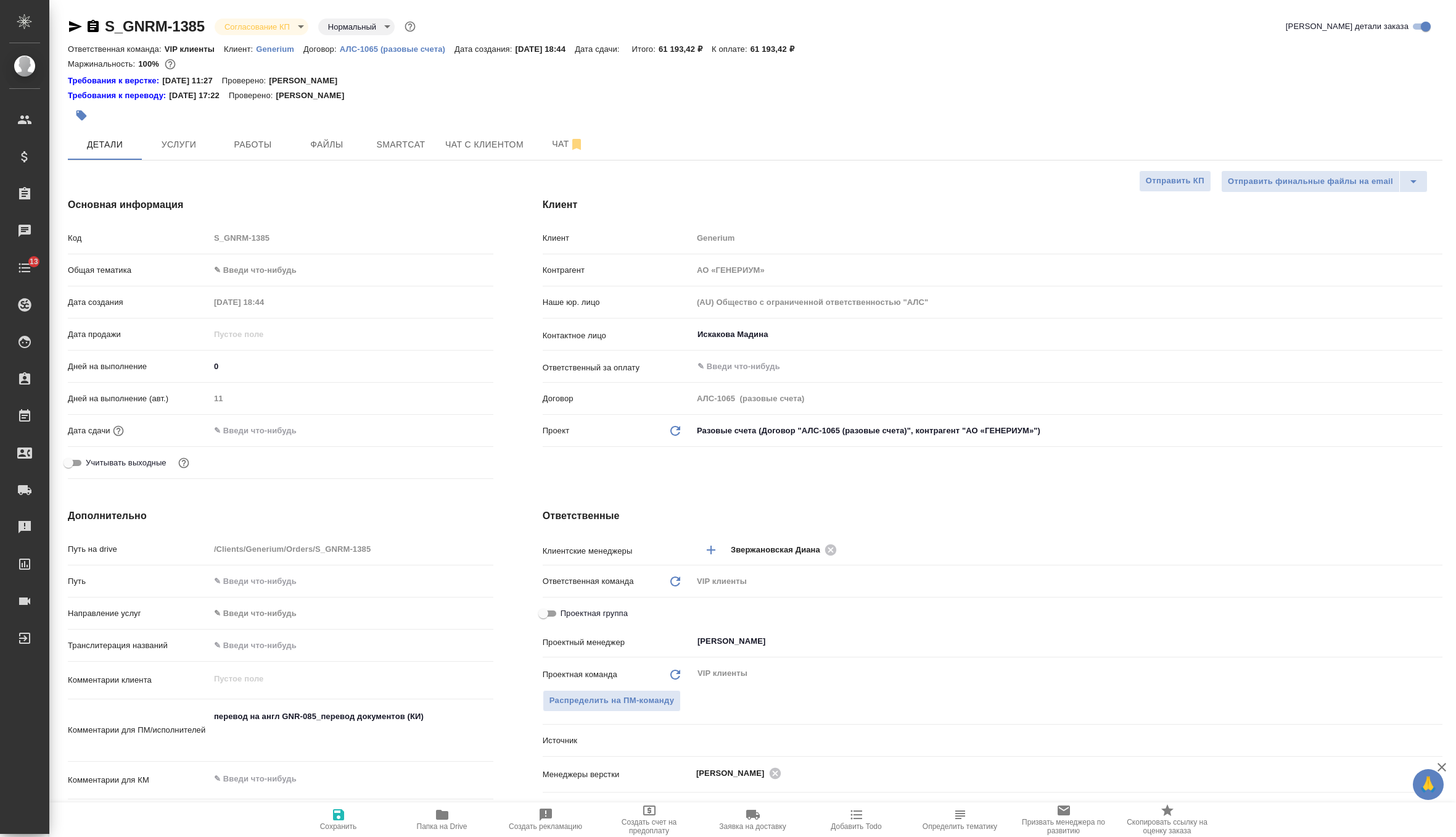
type textarea "x"
click at [271, 430] on input "text" at bounding box center [264, 430] width 108 height 18
click at [454, 428] on icon "button" at bounding box center [457, 430] width 15 height 15
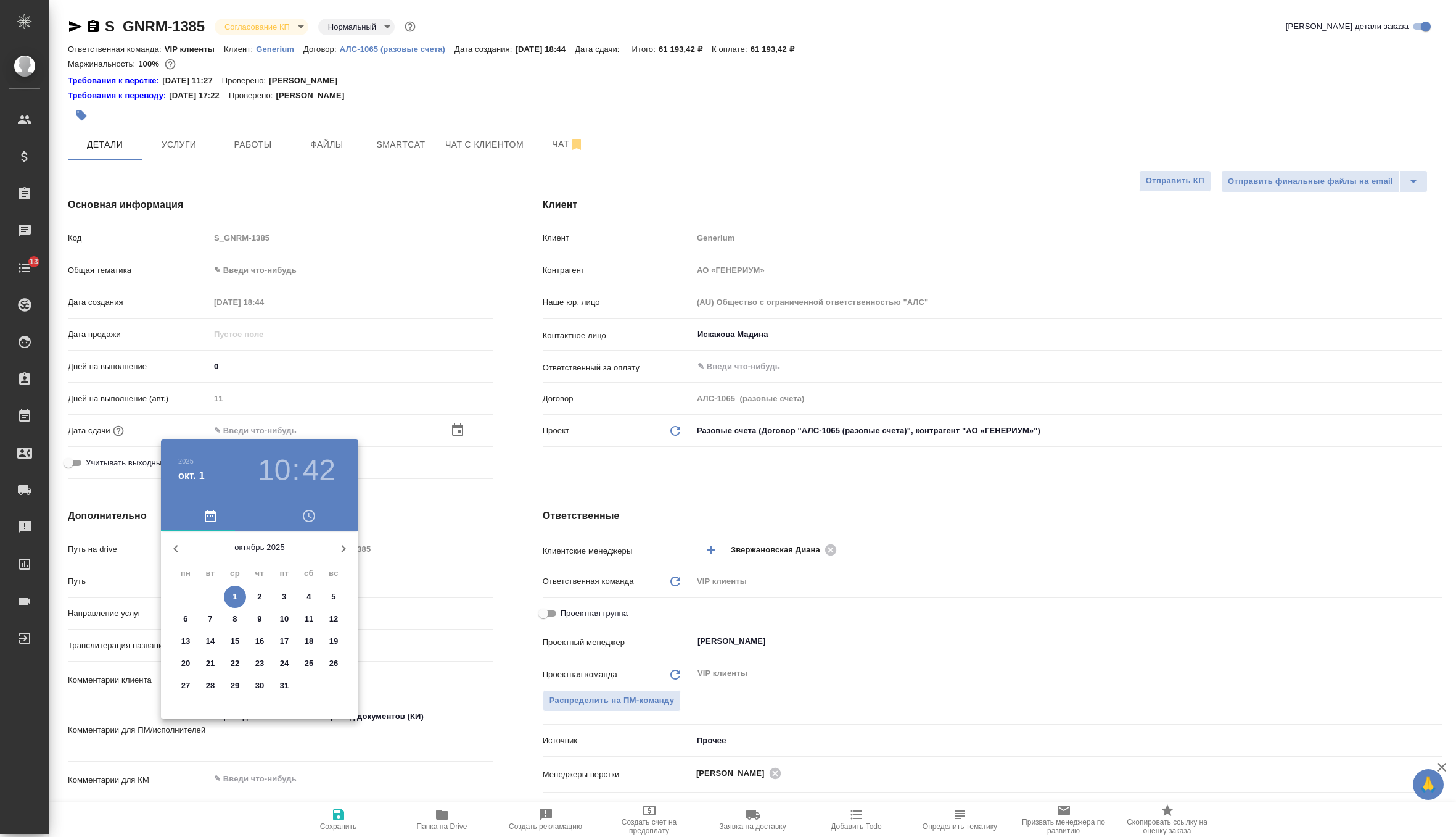
type textarea "x"
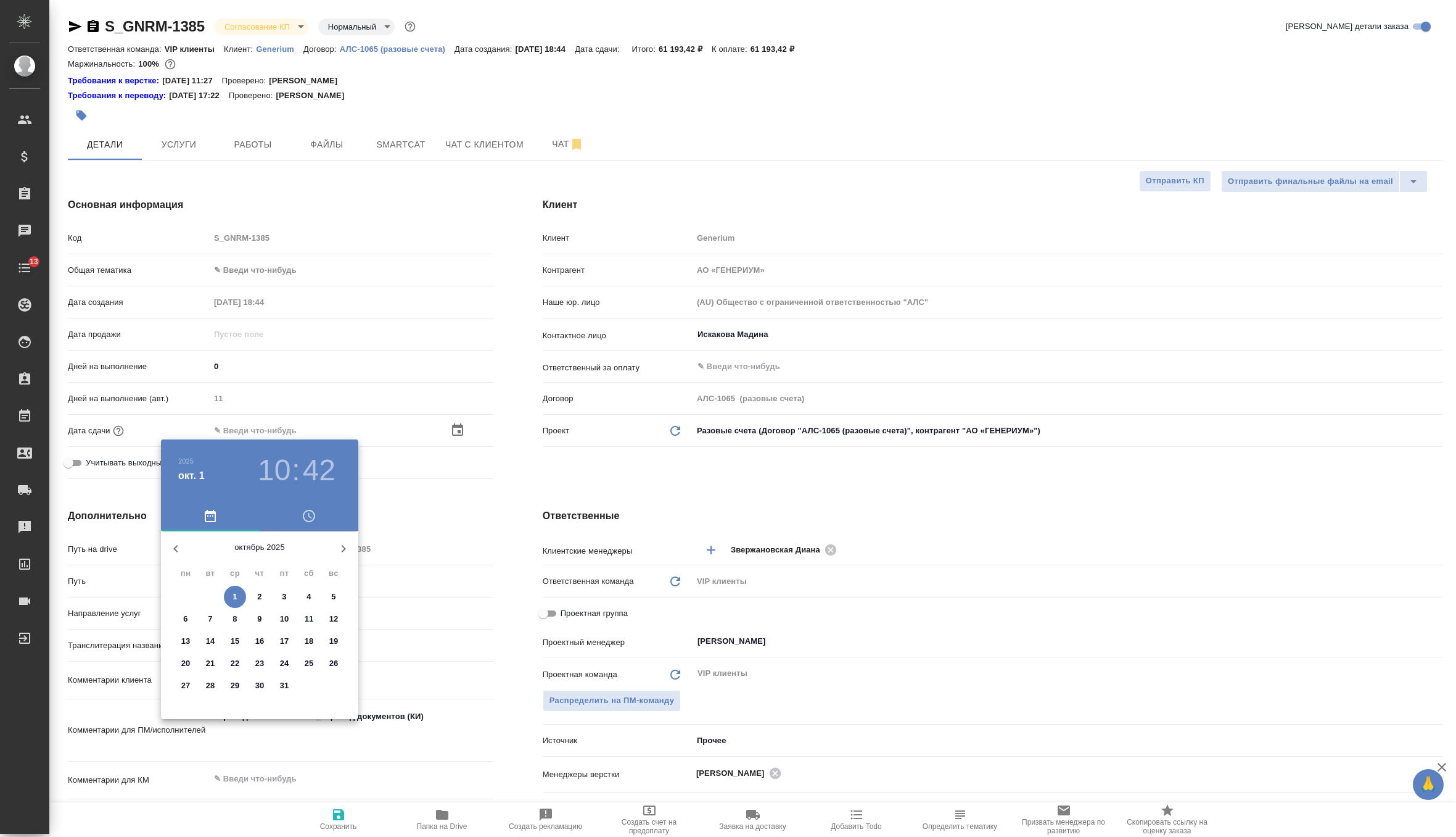
type textarea "x"
click at [283, 617] on p "10" at bounding box center [284, 618] width 9 height 12
type input "10.10.2025 10:42"
type textarea "x"
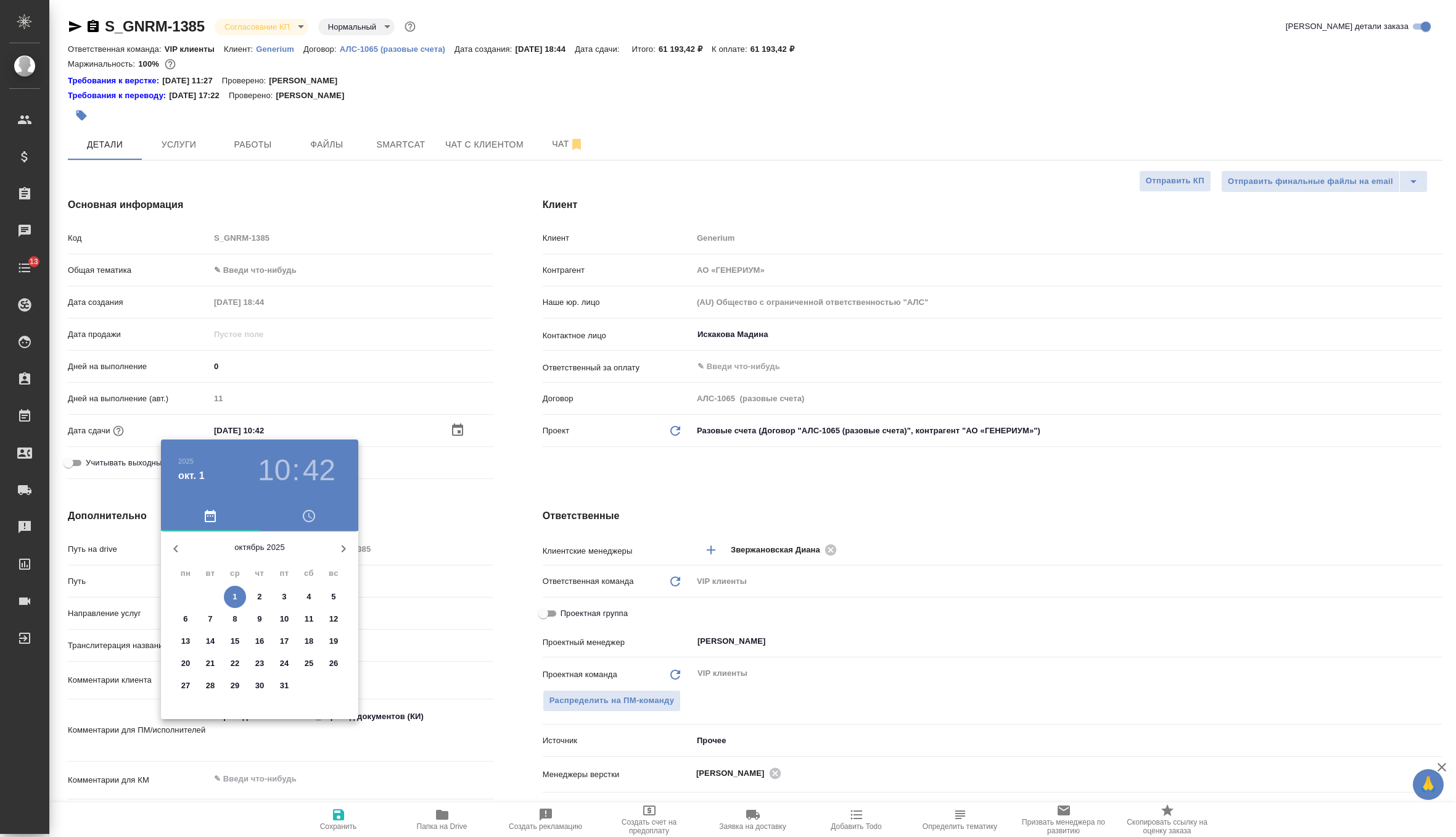
type textarea "x"
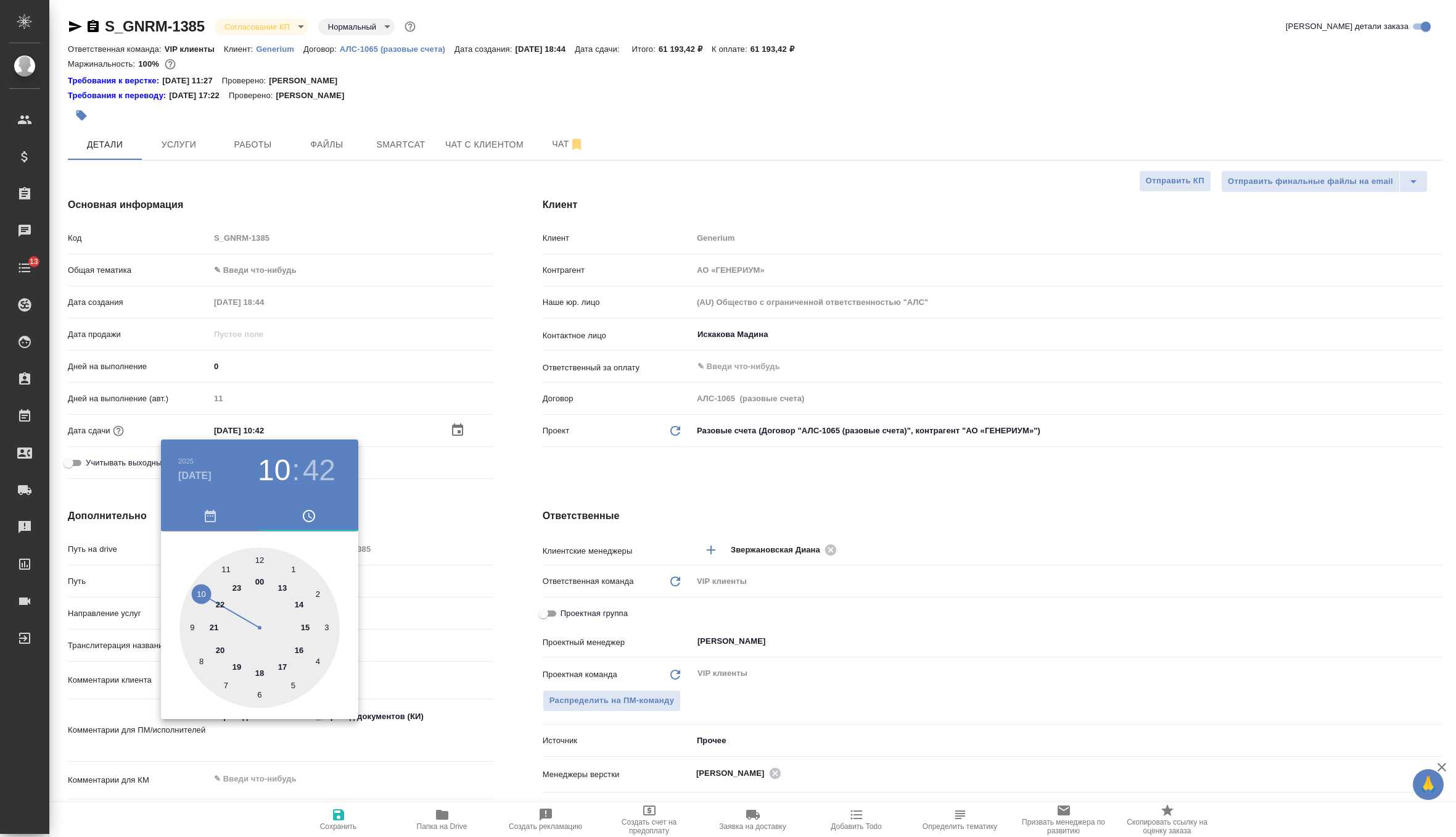
click at [261, 671] on div at bounding box center [260, 627] width 161 height 161
type input "10.10.2025 18:42"
type textarea "x"
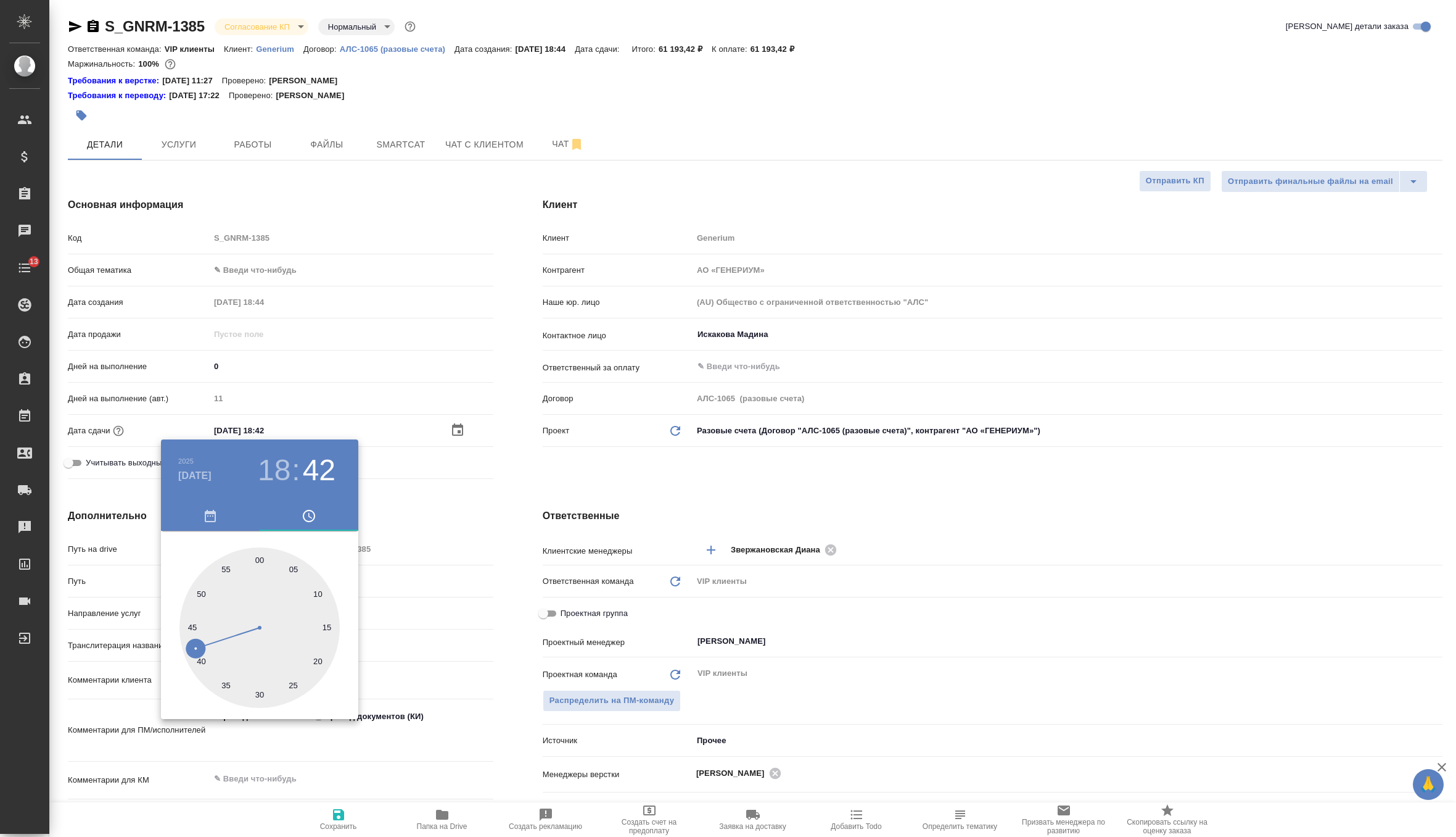
click at [260, 557] on div at bounding box center [260, 627] width 161 height 161
type input "10.10.2025 18:00"
type textarea "x"
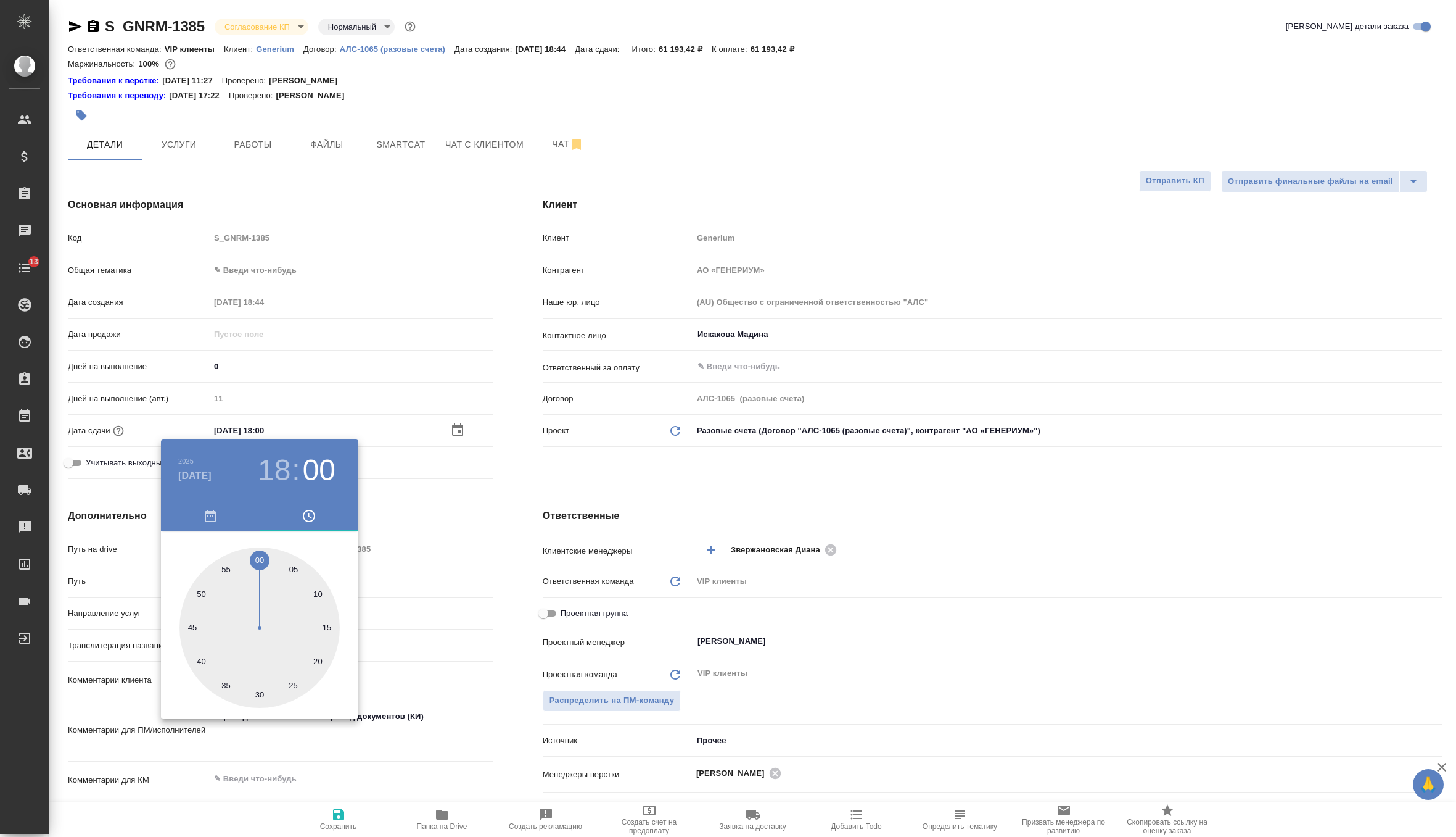
click at [429, 514] on div at bounding box center [728, 418] width 1456 height 837
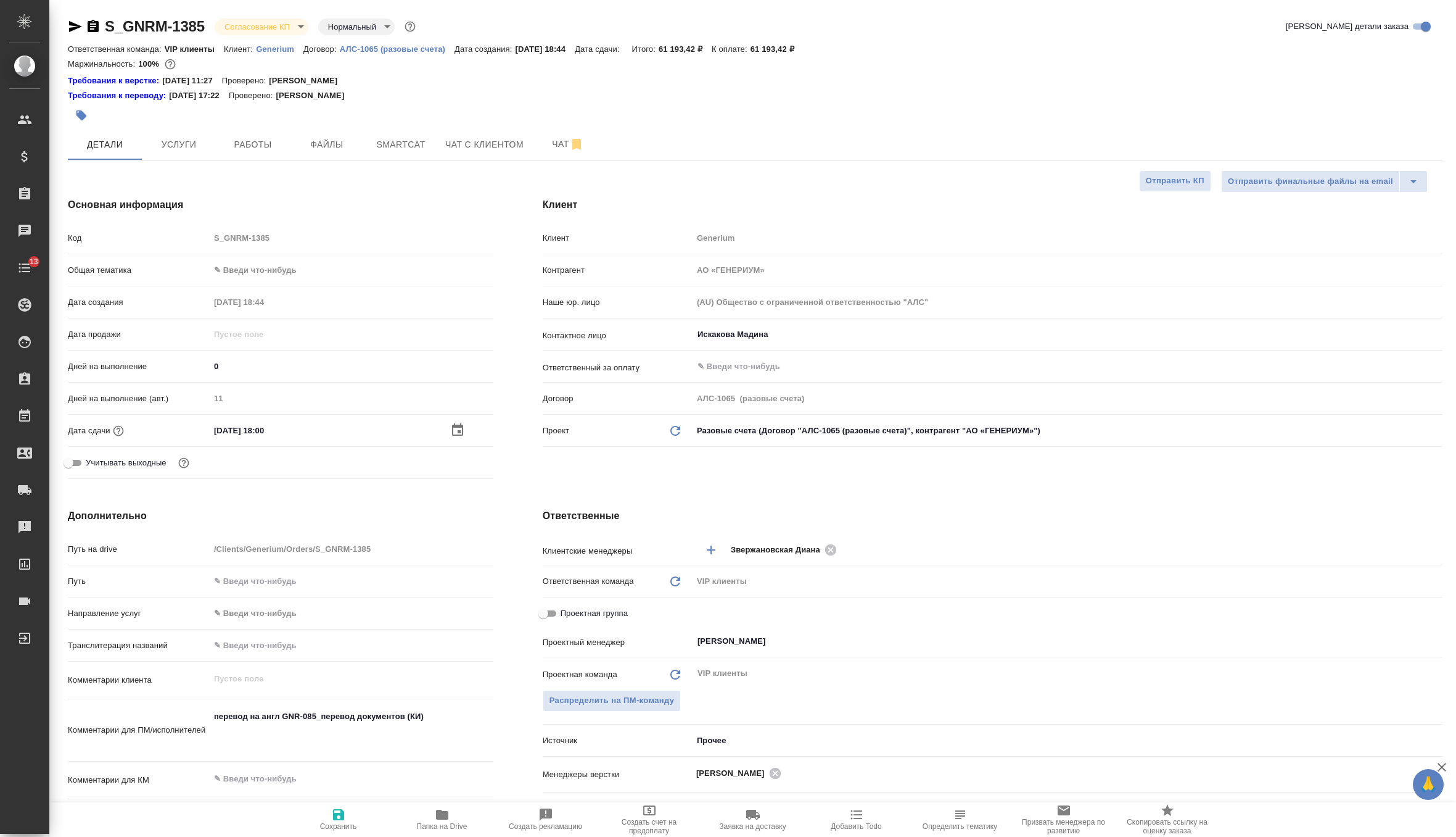
click at [332, 812] on icon "button" at bounding box center [338, 814] width 15 height 15
type textarea "x"
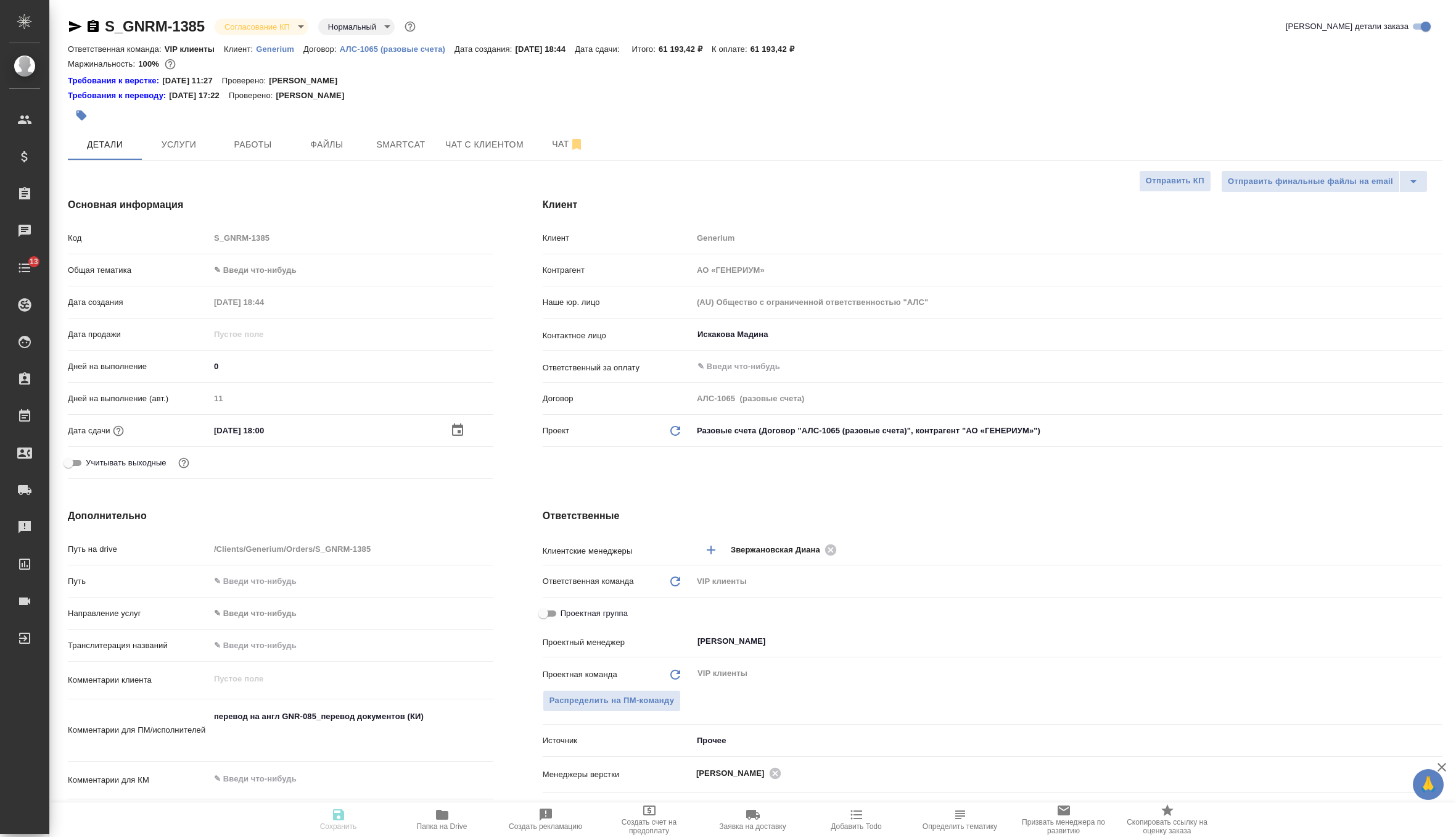
type textarea "x"
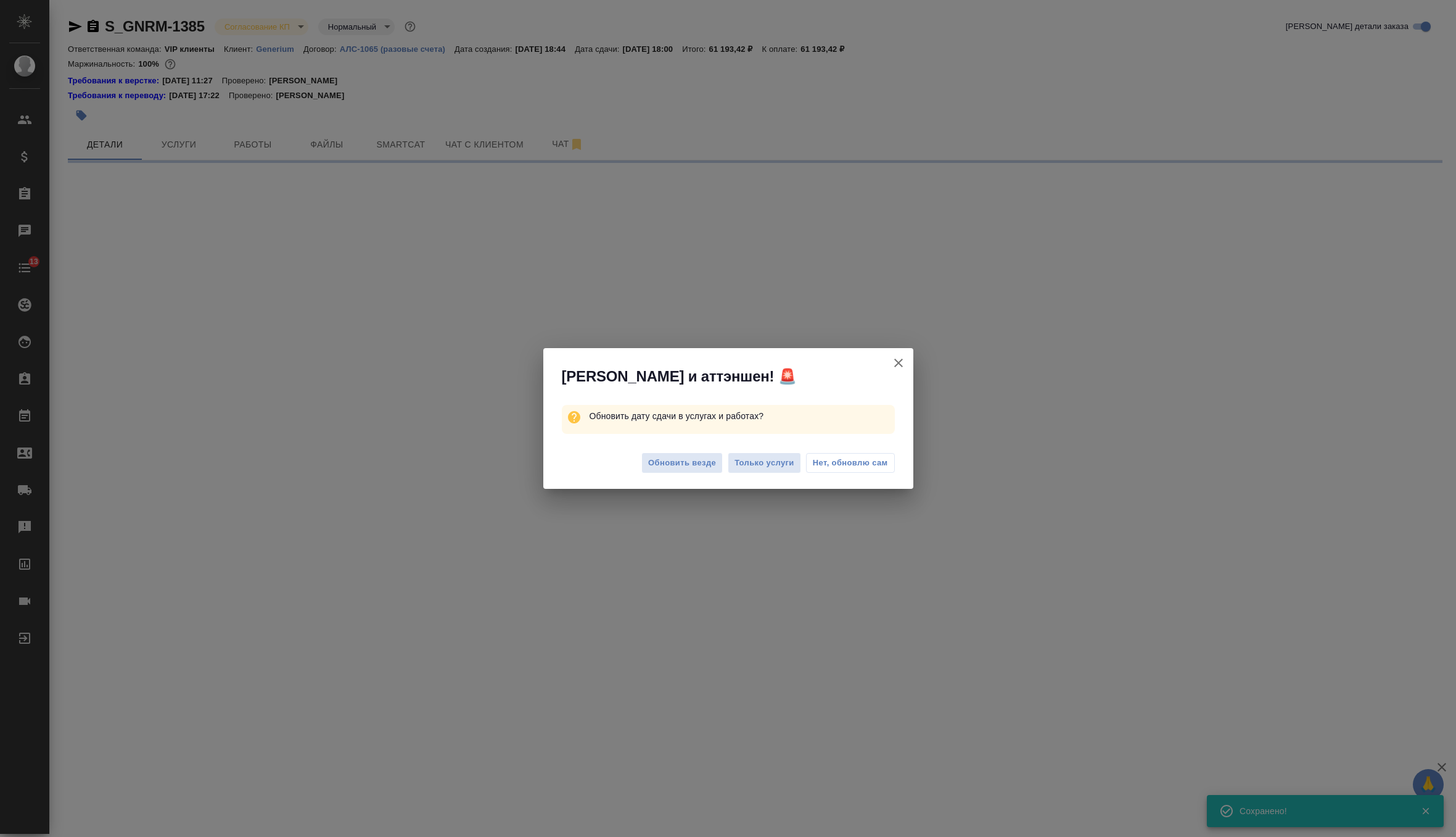
select select "RU"
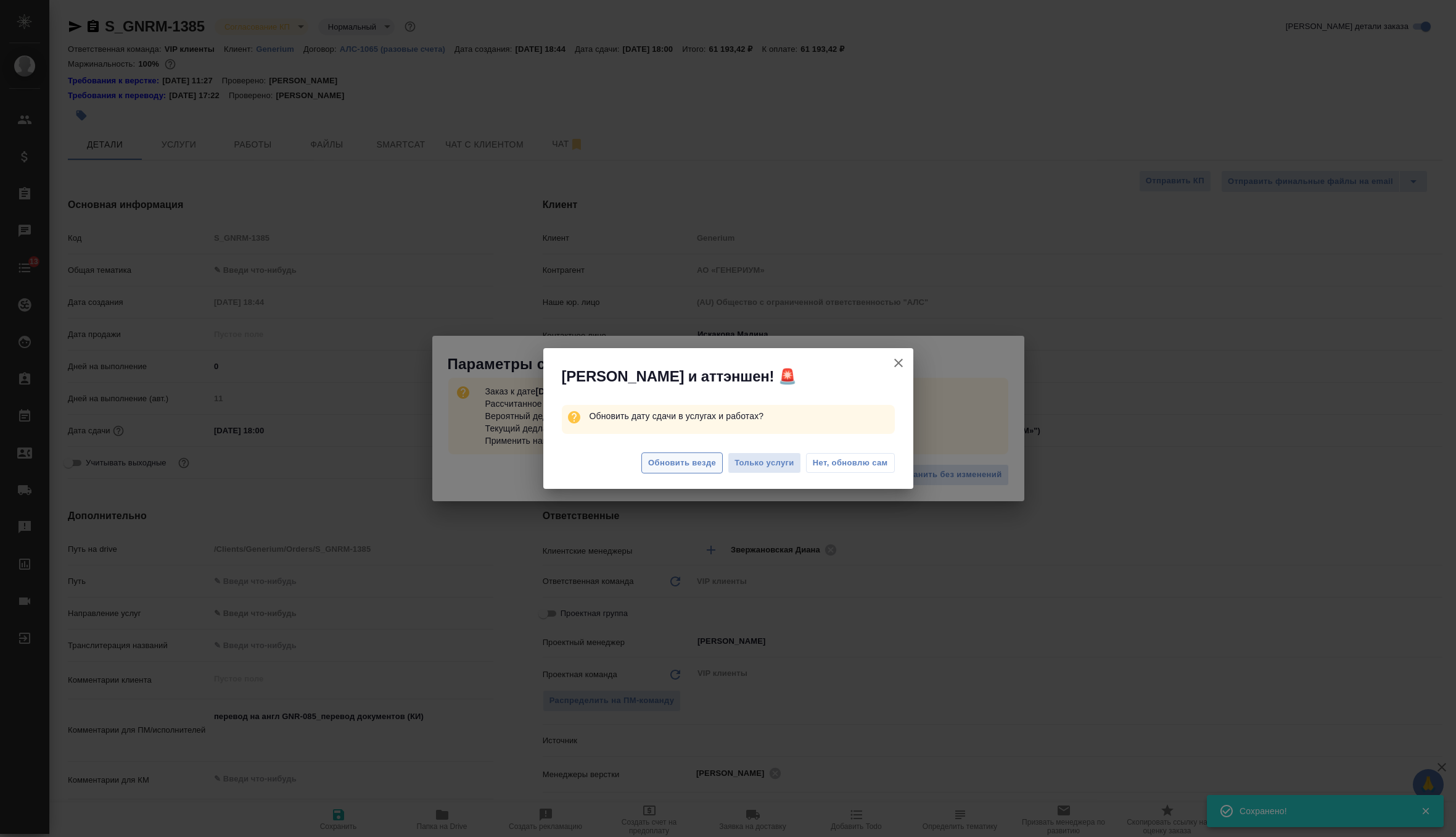
type textarea "x"
click at [682, 456] on span "Обновить везде" at bounding box center [683, 463] width 68 height 14
type textarea "x"
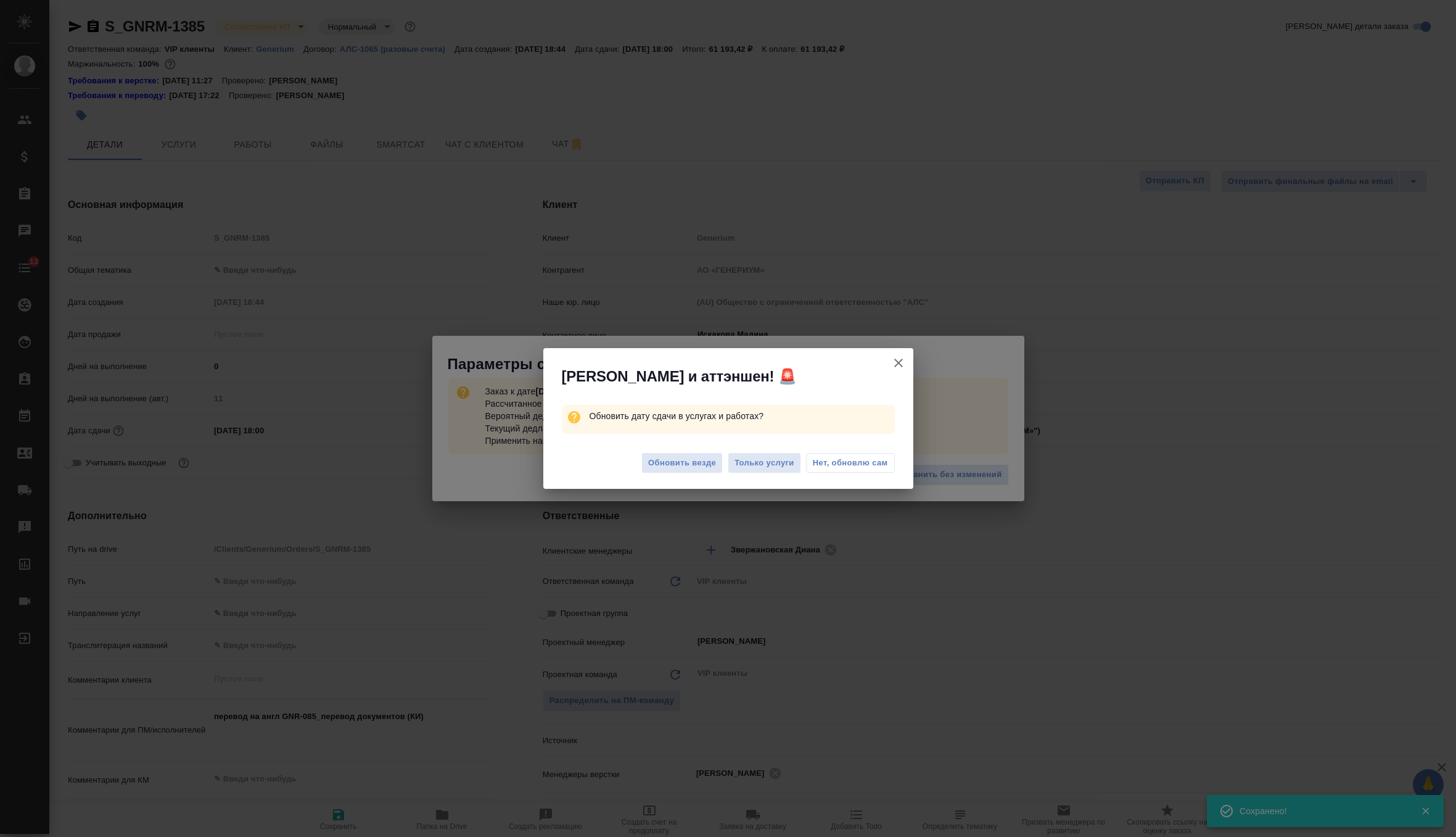
type textarea "x"
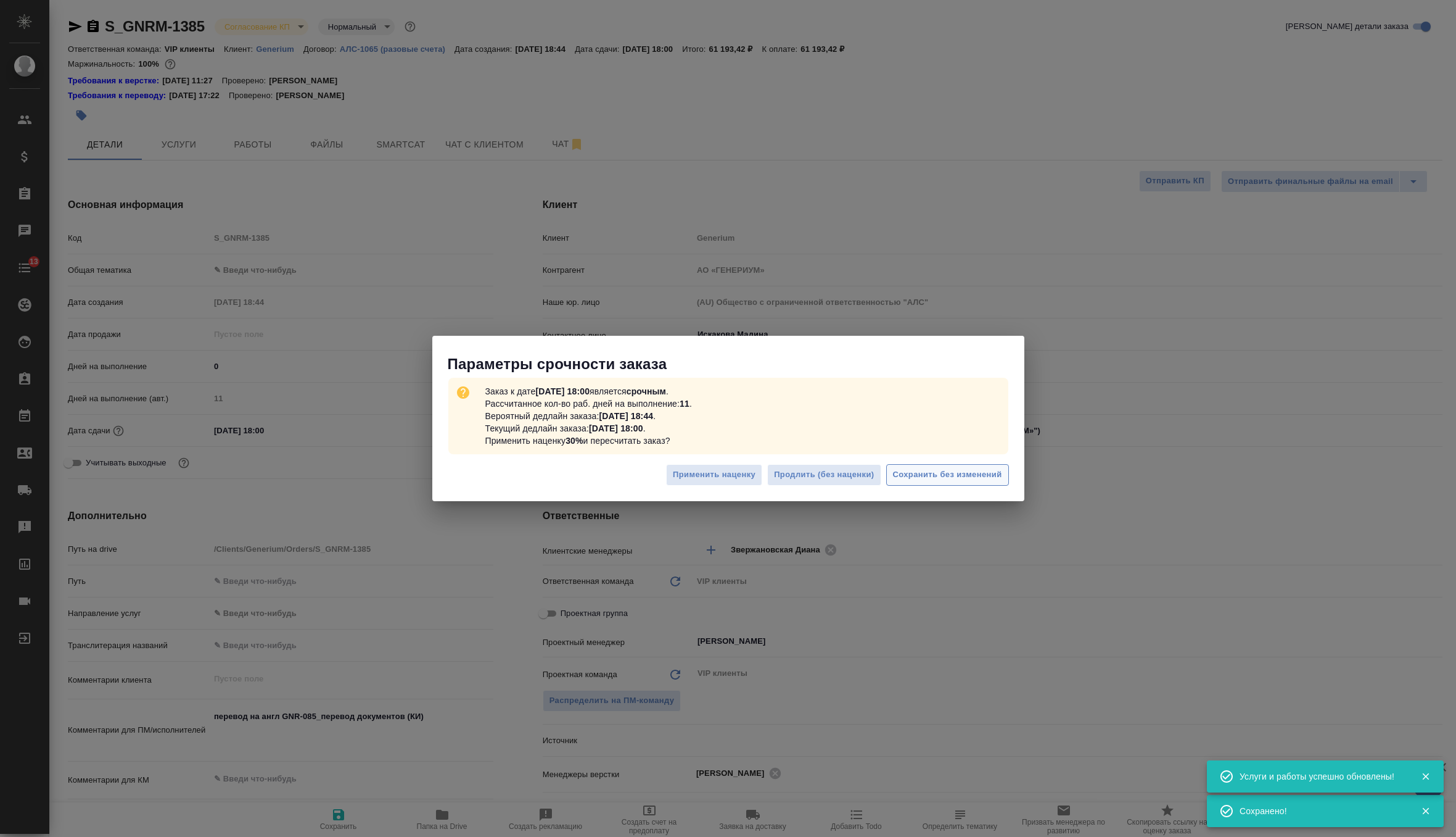
click at [964, 471] on span "Сохранить без изменений" at bounding box center [947, 475] width 109 height 14
type textarea "x"
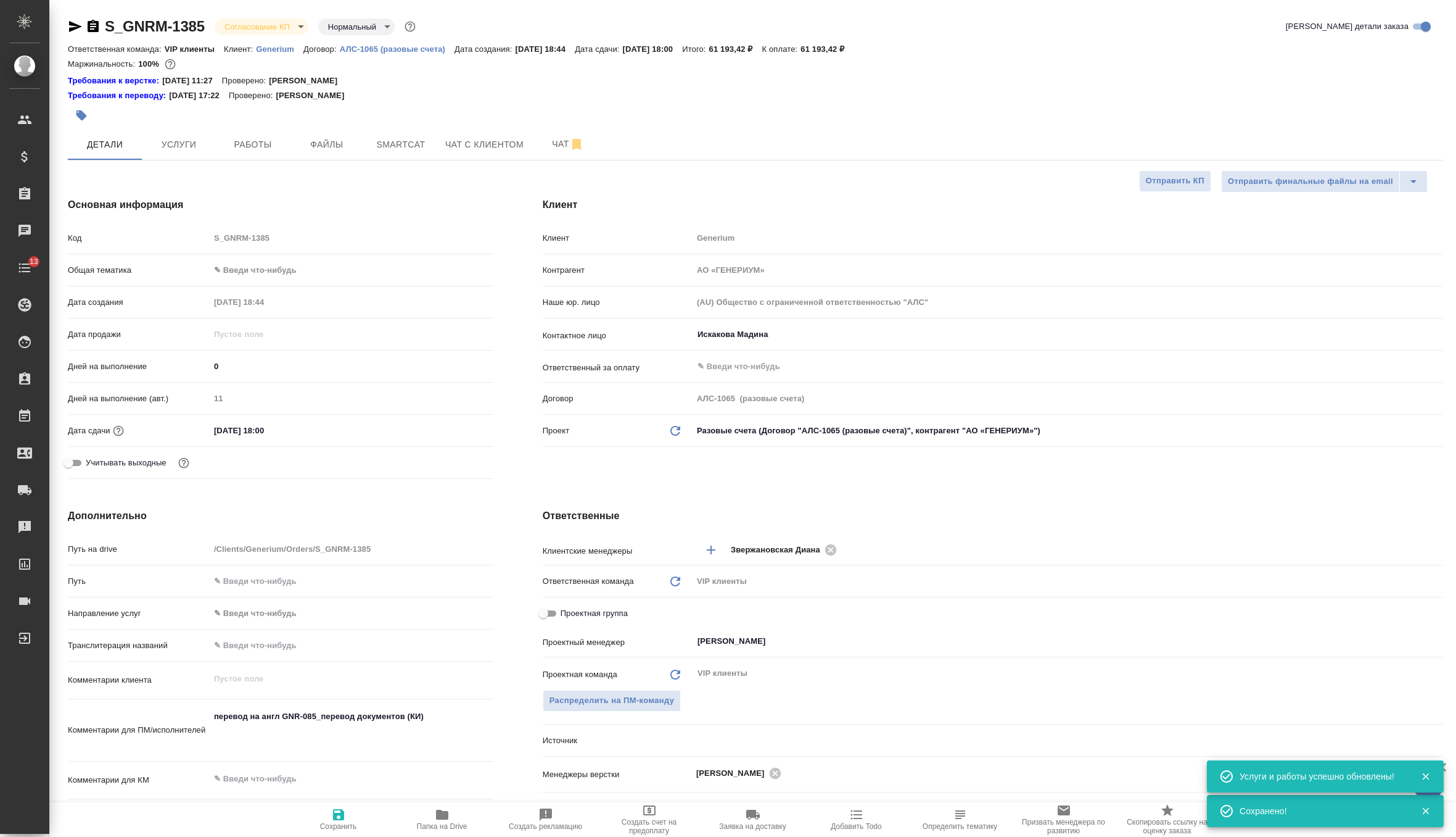
type textarea "x"
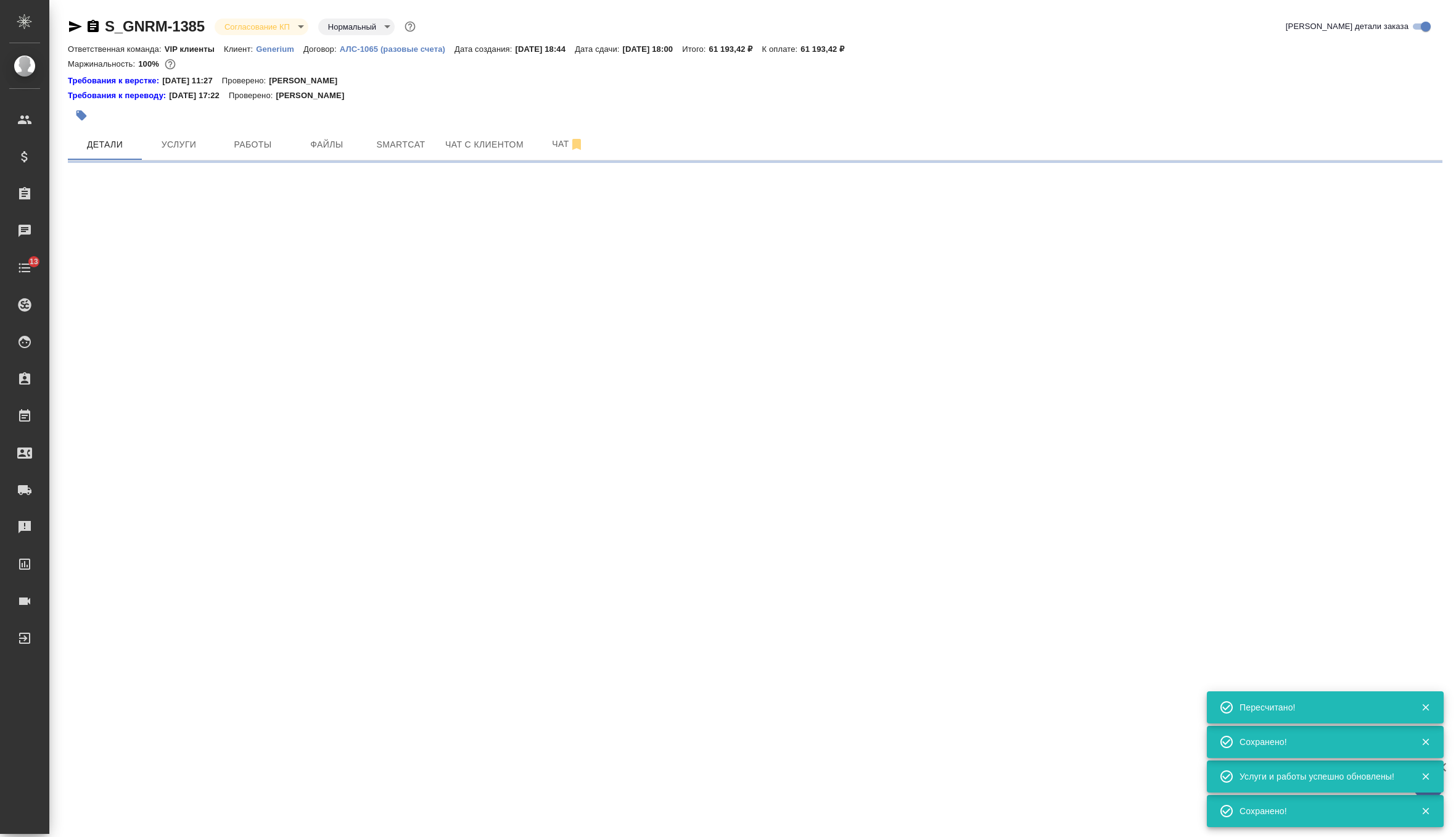
type input "urgent"
select select "RU"
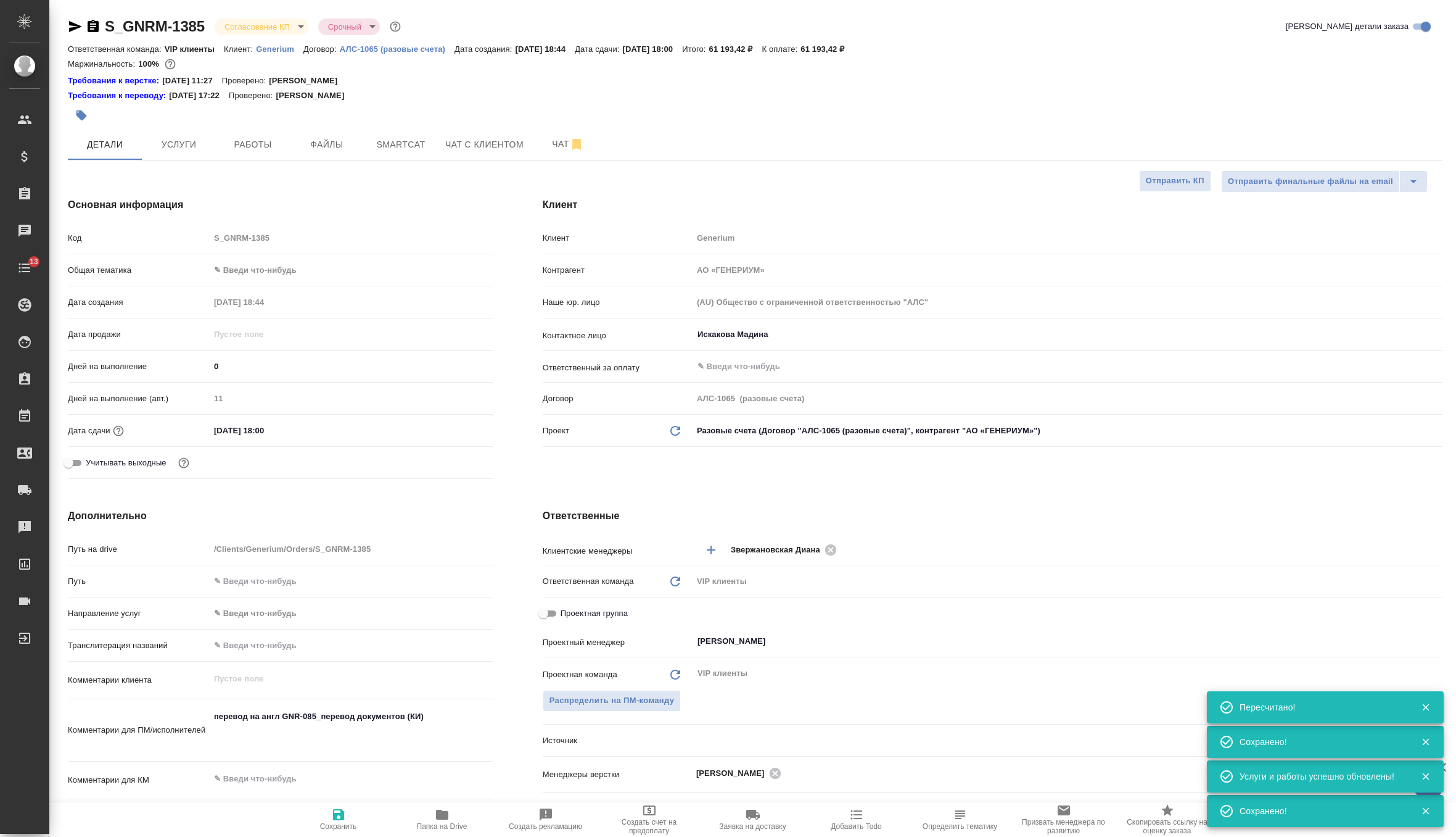
type textarea "x"
click at [288, 23] on body "🙏 .cls-1 fill:#fff; AWATERA Zverzhanovskaya Diana Клиенты Спецификации Заказы 0…" at bounding box center [728, 418] width 1456 height 837
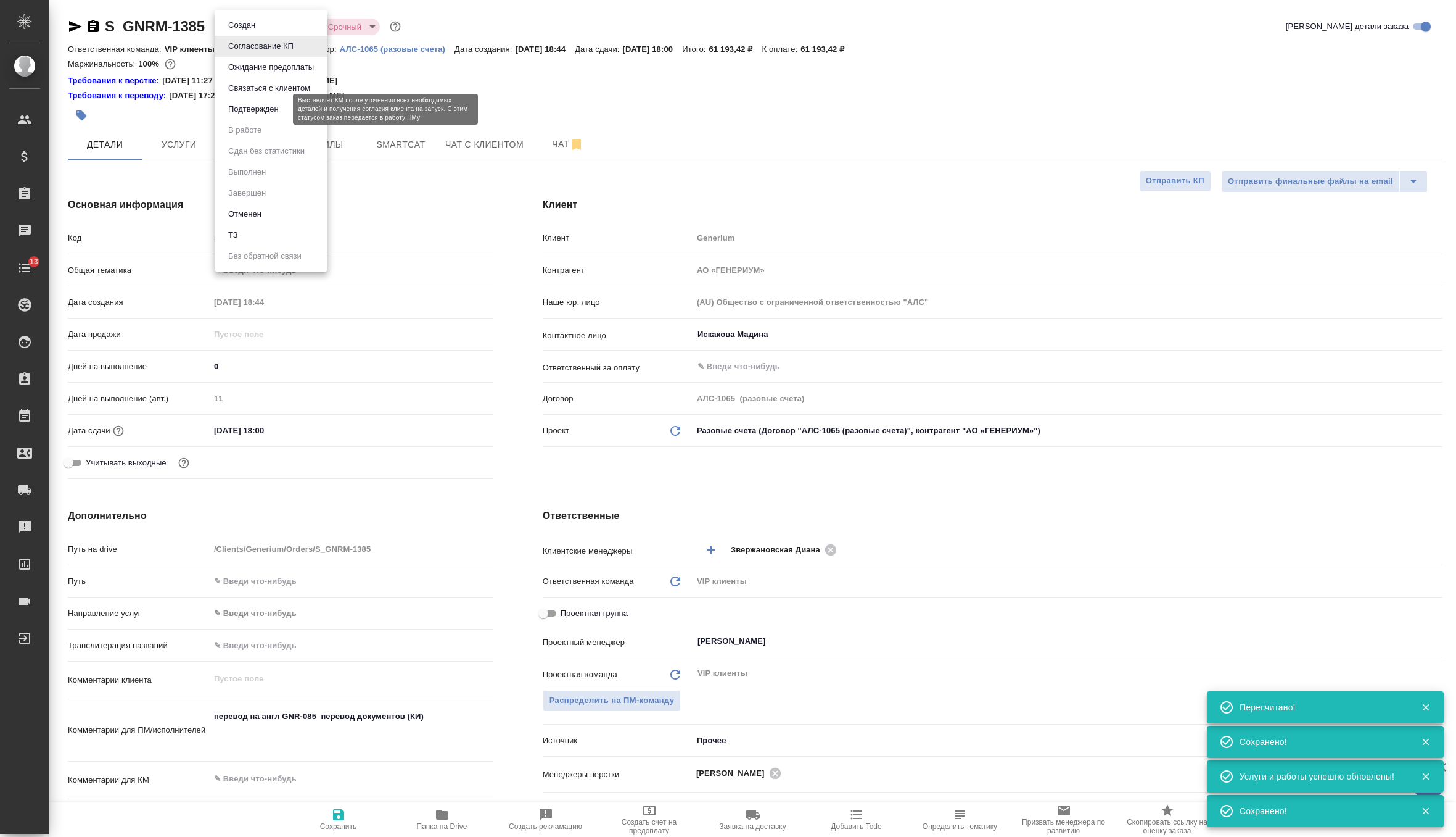
click at [276, 112] on button "Подтвержден" at bounding box center [254, 109] width 58 height 14
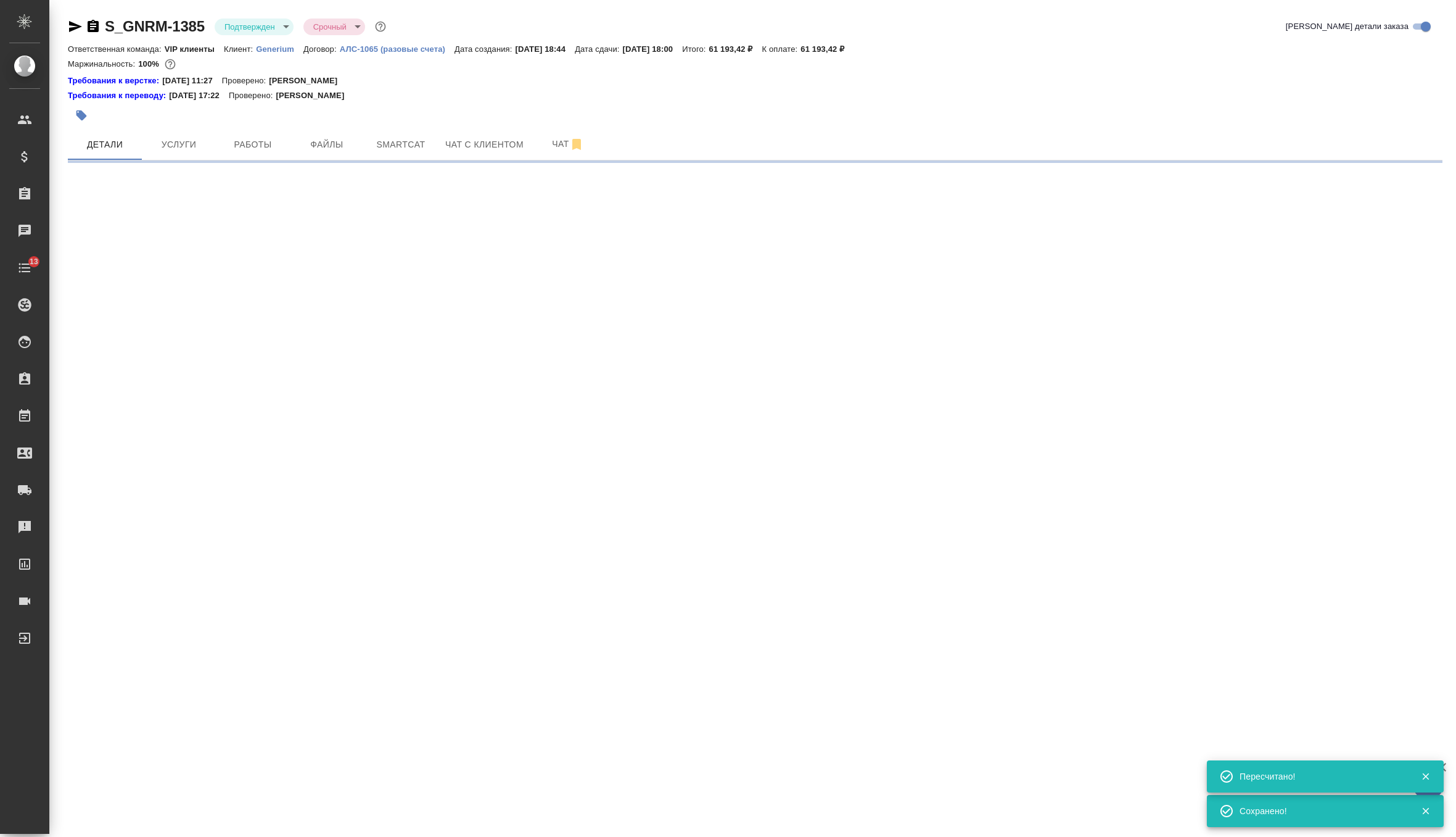
select select "RU"
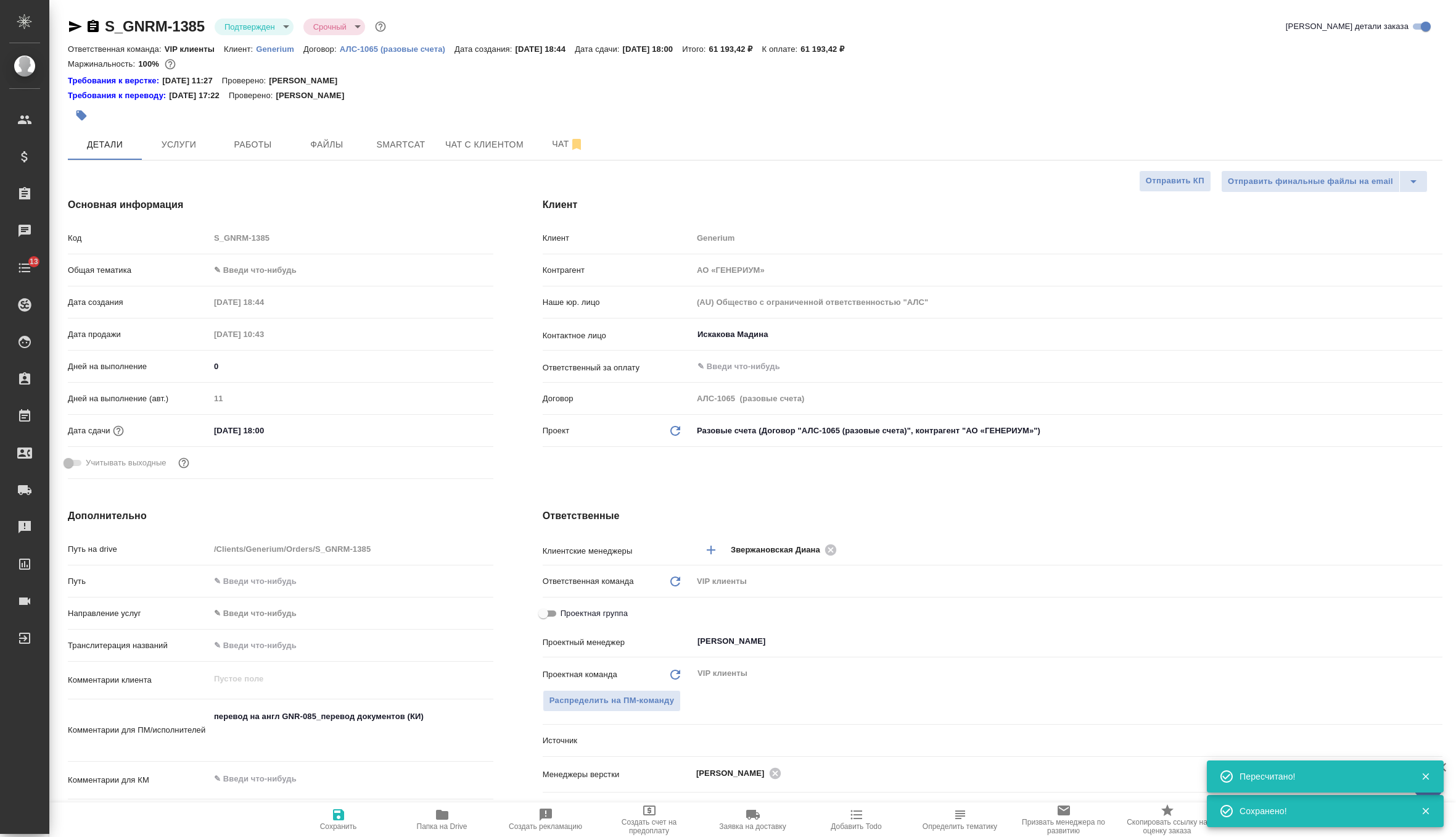
type textarea "x"
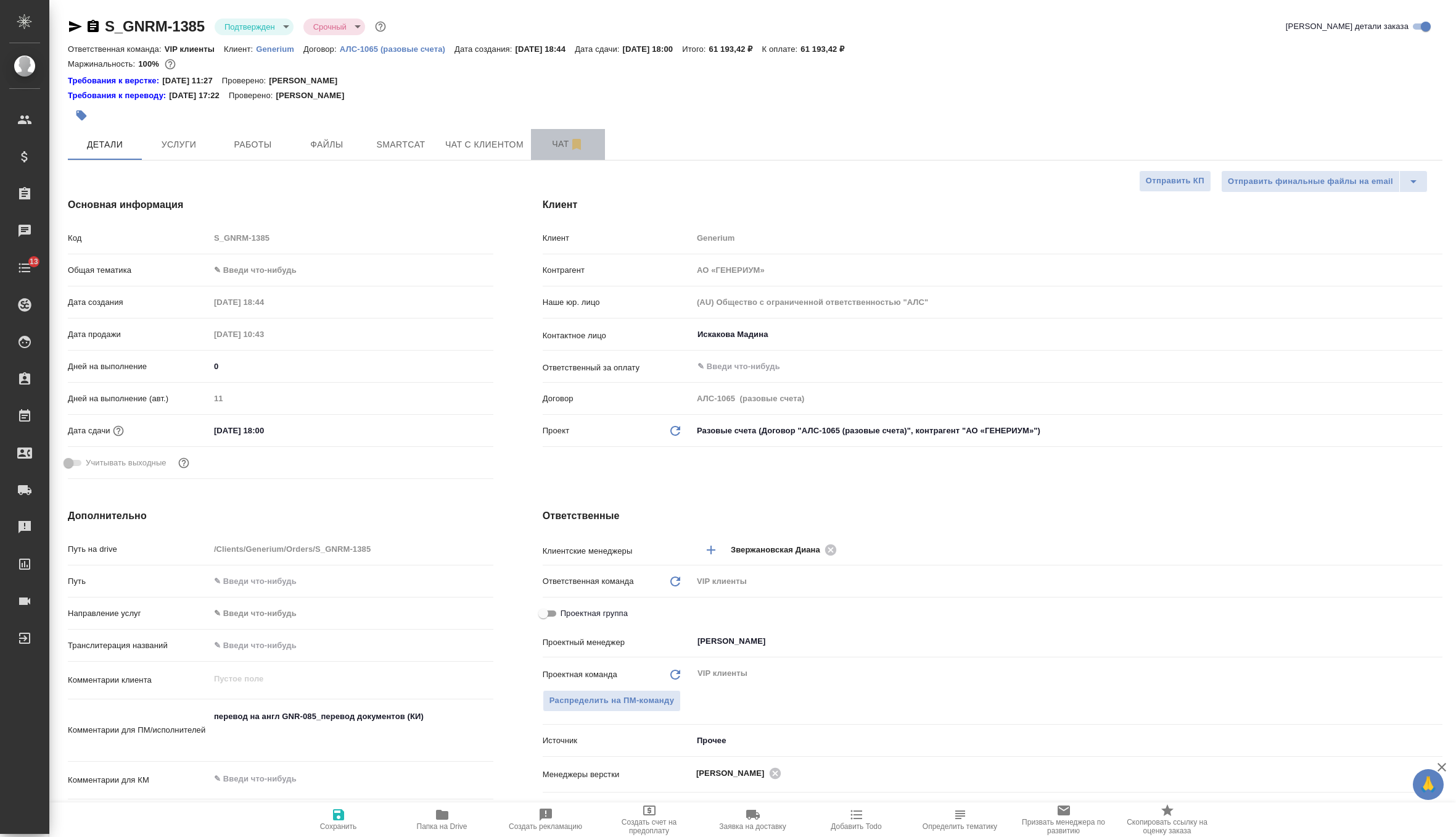
click at [560, 147] on span "Чат" at bounding box center [567, 144] width 59 height 16
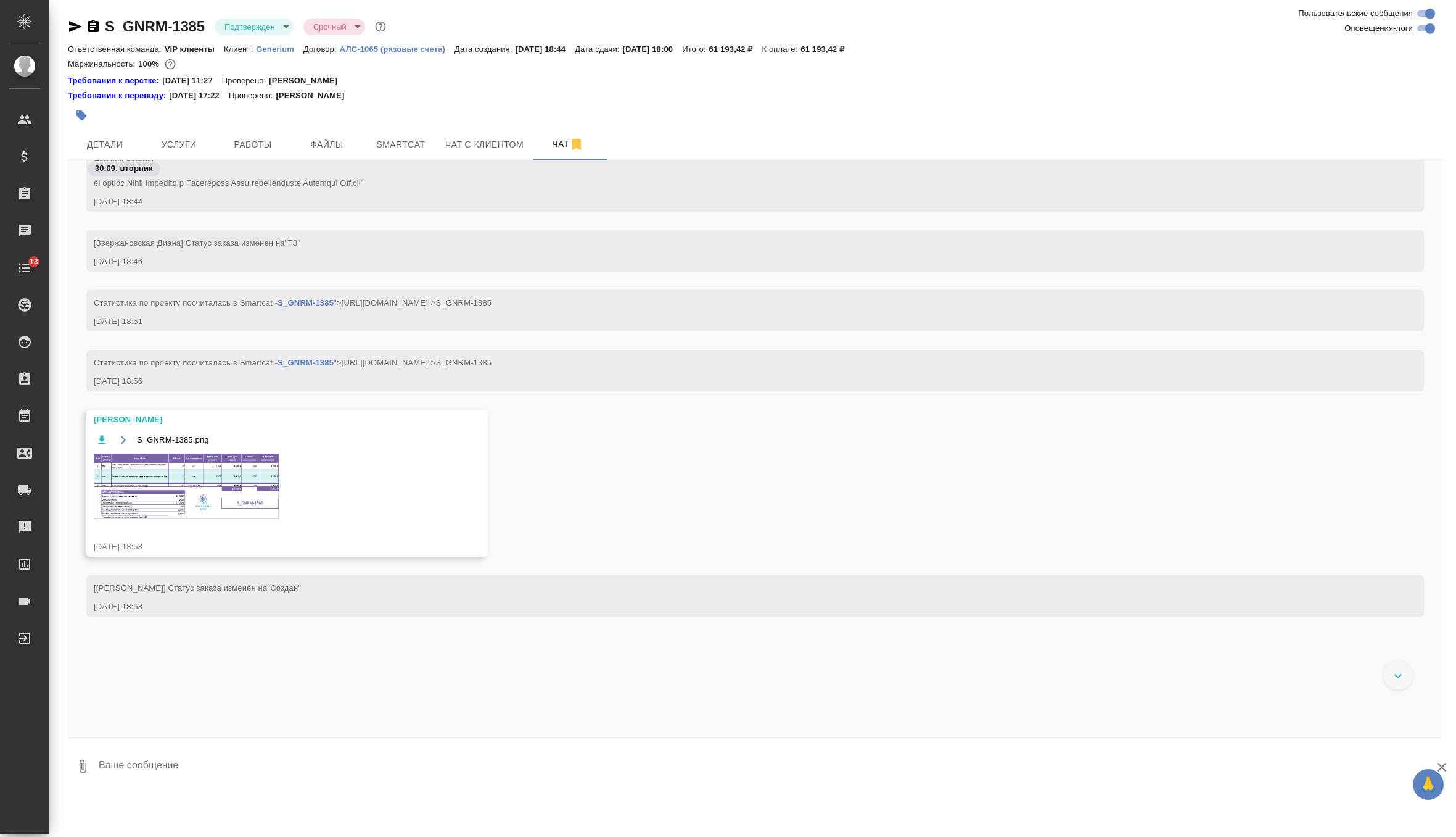
scroll to position [414, 0]
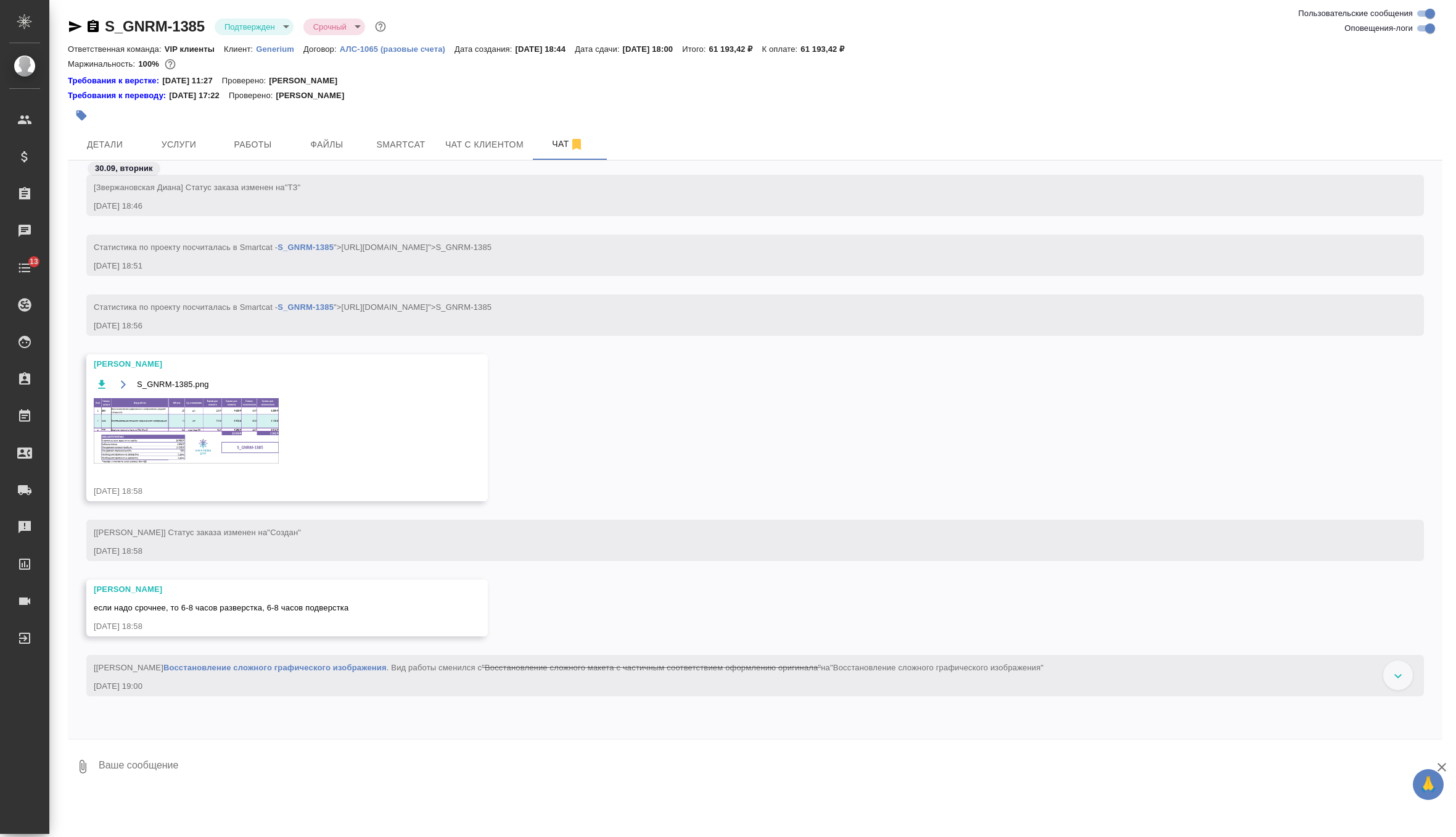
click at [241, 453] on img at bounding box center [186, 431] width 185 height 65
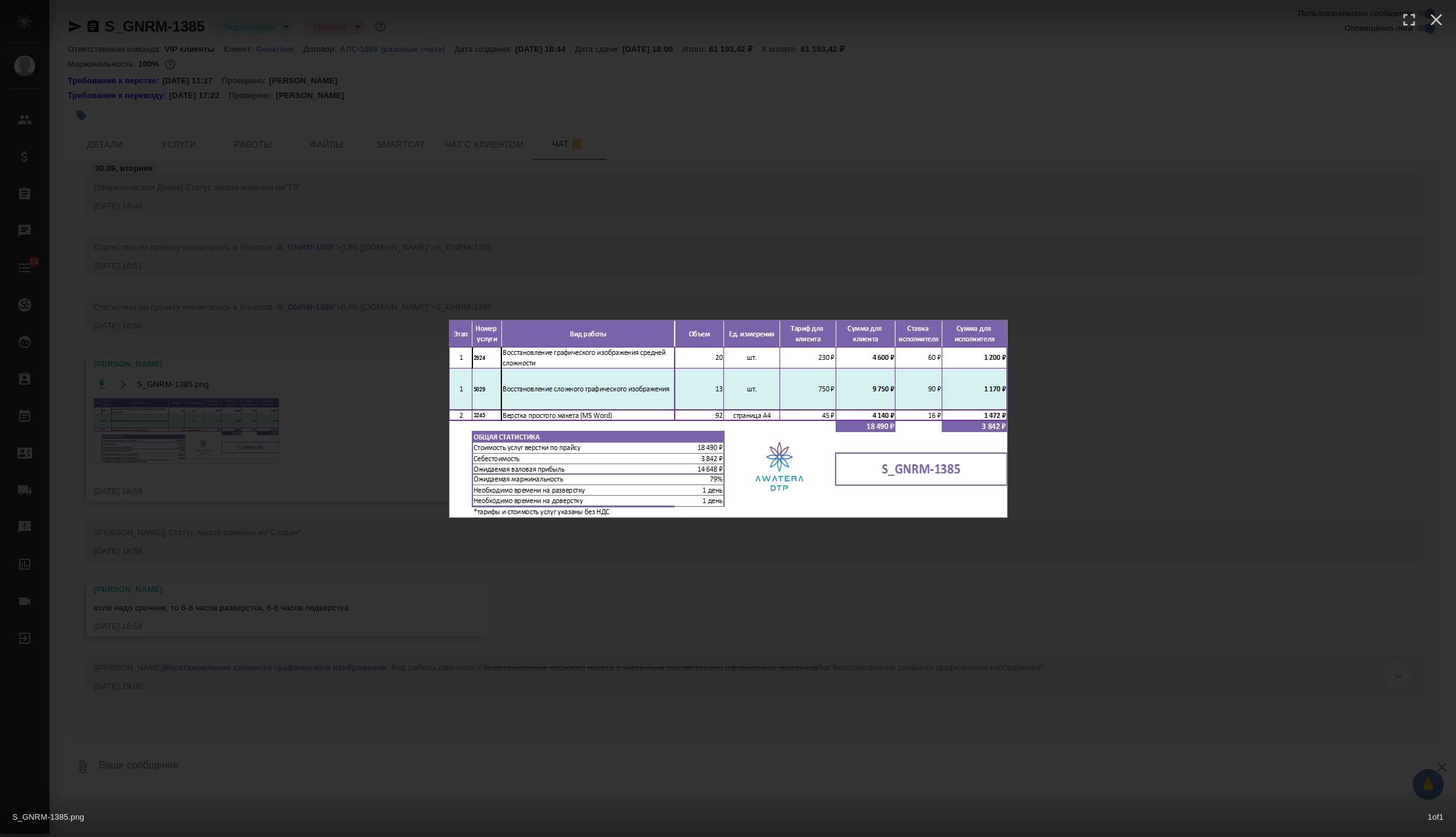
click at [575, 202] on div "S_GNRM-1385.png 1 of 1" at bounding box center [728, 418] width 1456 height 837
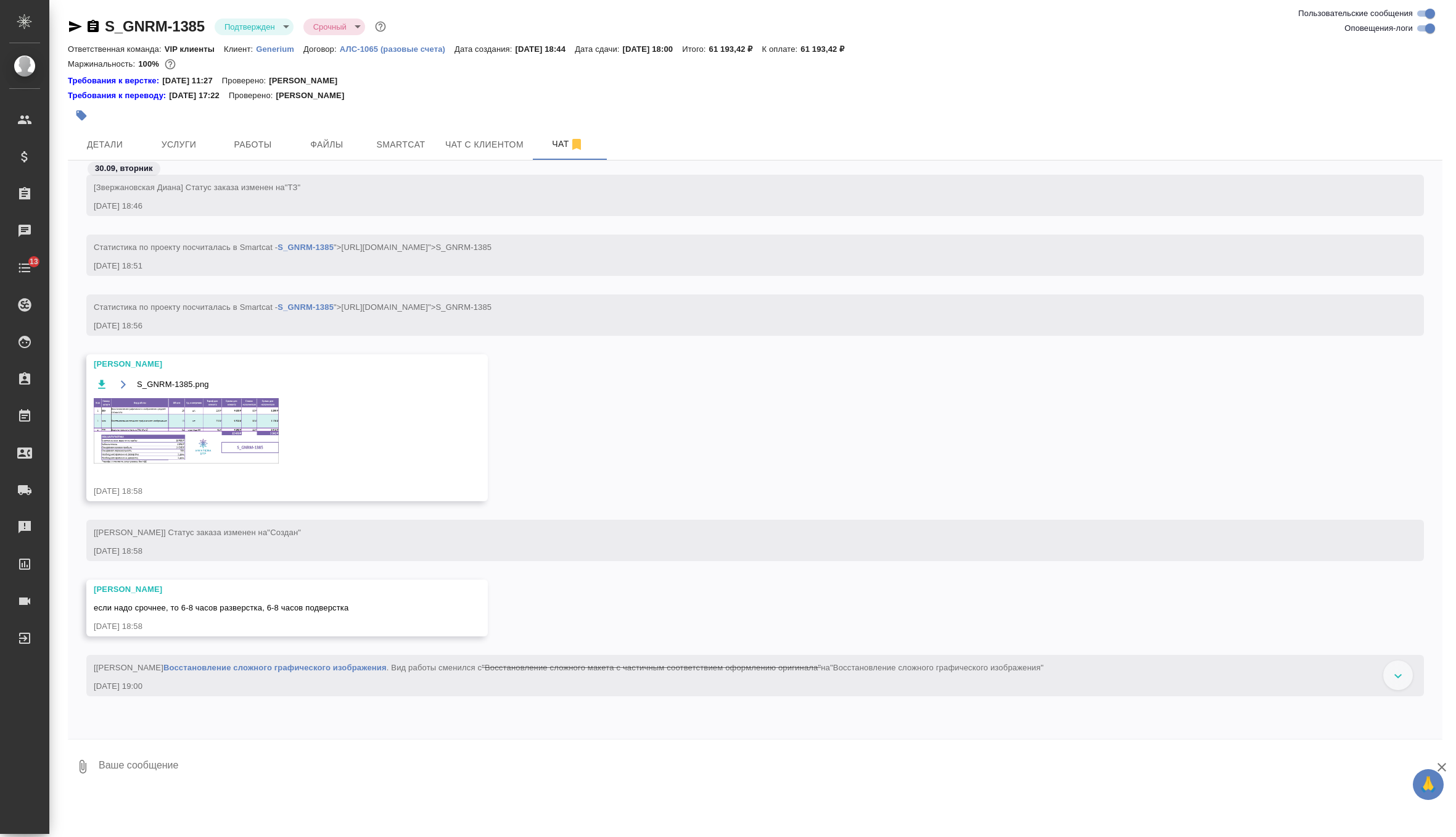
click at [239, 430] on img at bounding box center [186, 431] width 185 height 65
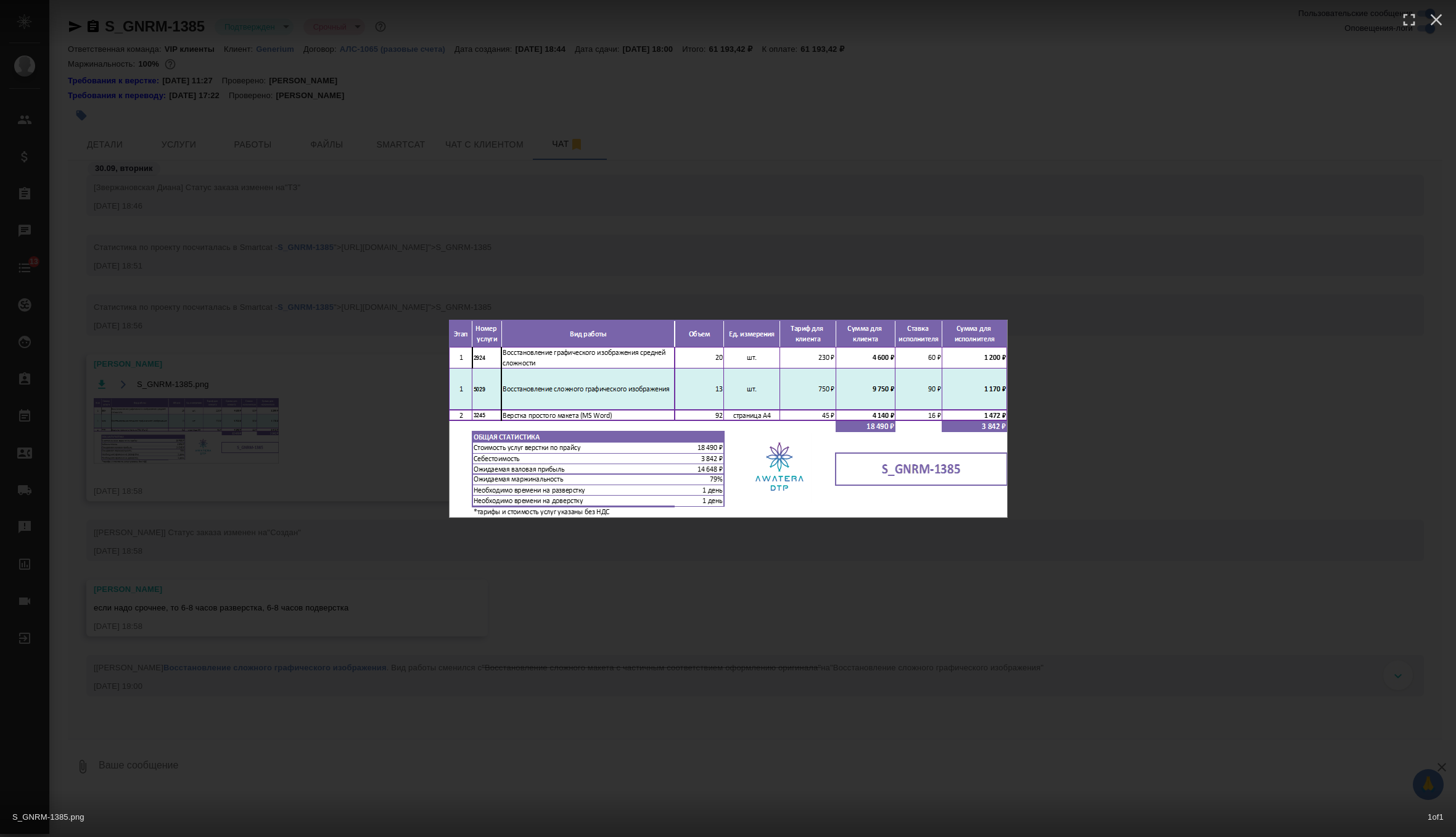
click at [587, 143] on div "S_GNRM-1385.png 1 of 1" at bounding box center [728, 418] width 1456 height 837
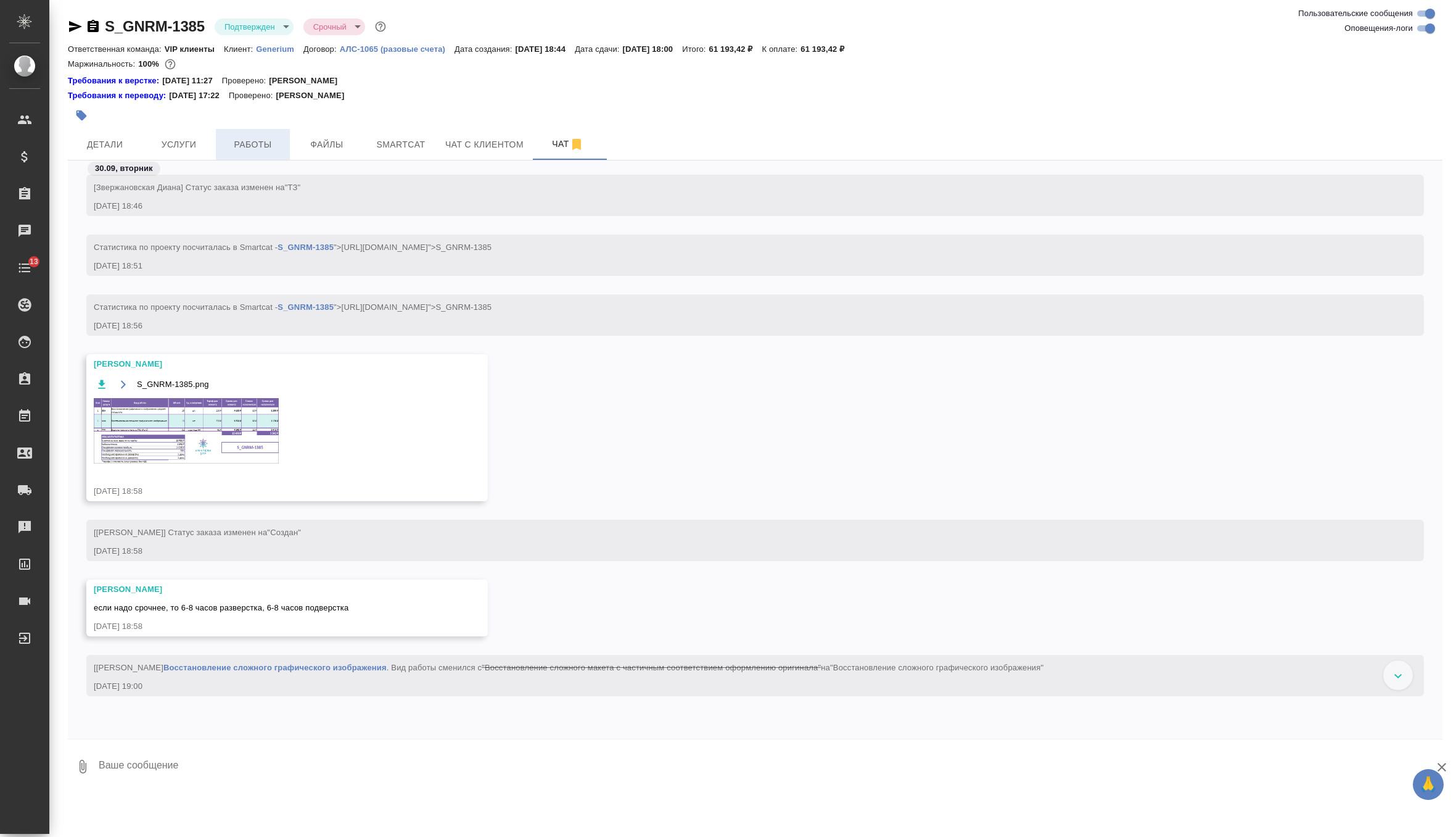
click at [260, 148] on span "Работы" at bounding box center [252, 145] width 59 height 16
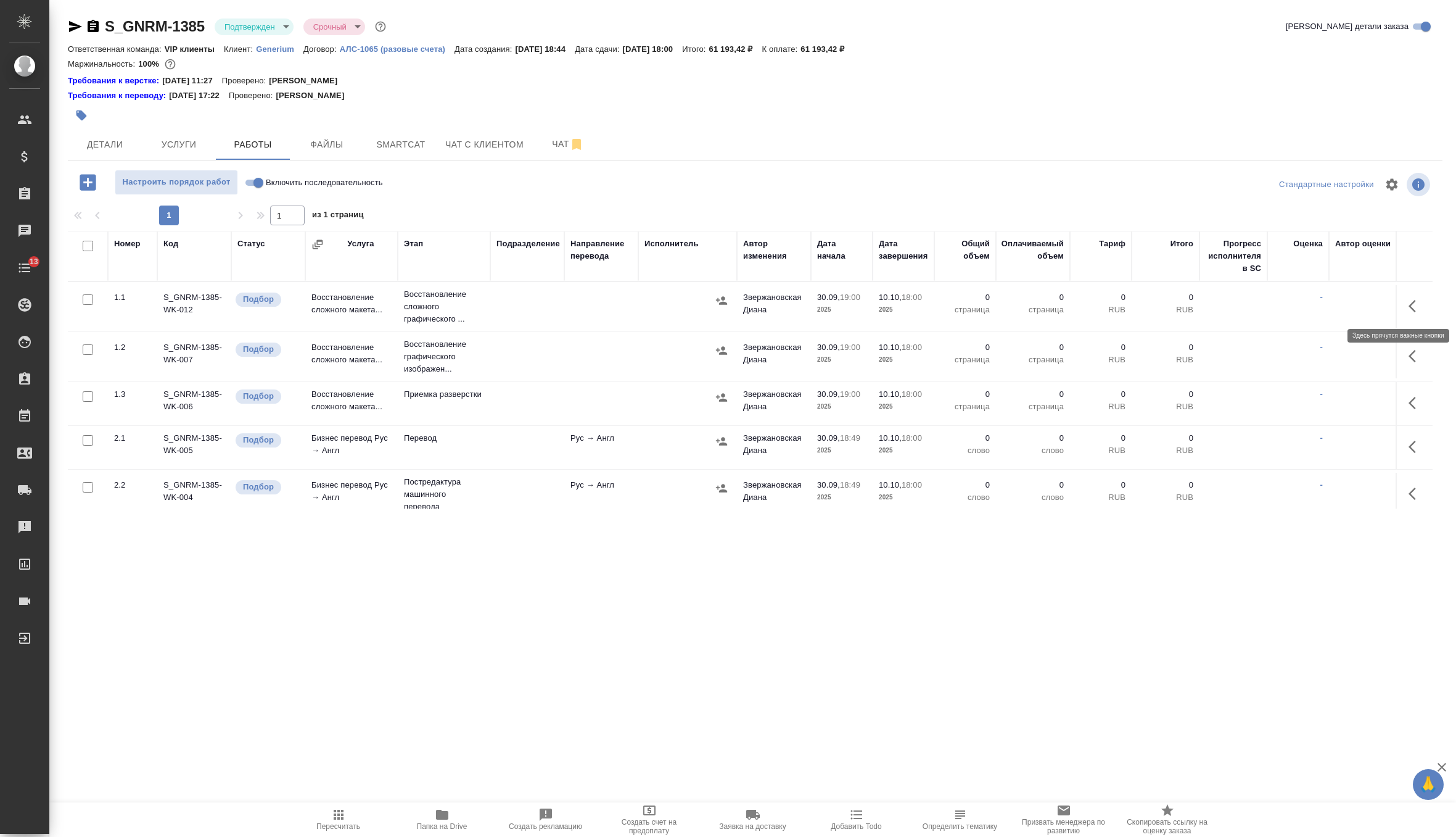
click at [1413, 304] on icon "button" at bounding box center [1416, 306] width 15 height 15
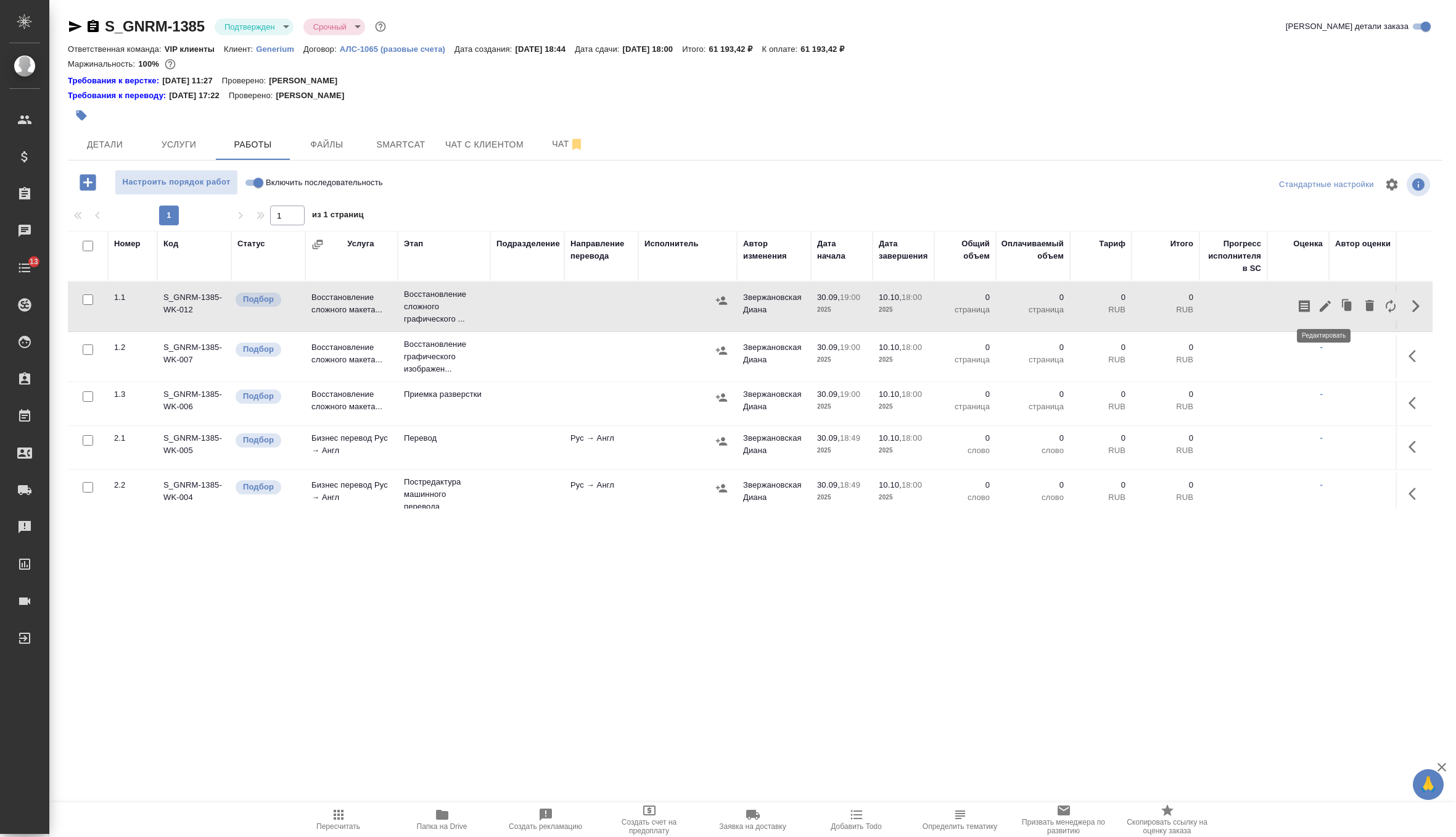
click at [1324, 306] on icon "button" at bounding box center [1325, 306] width 11 height 11
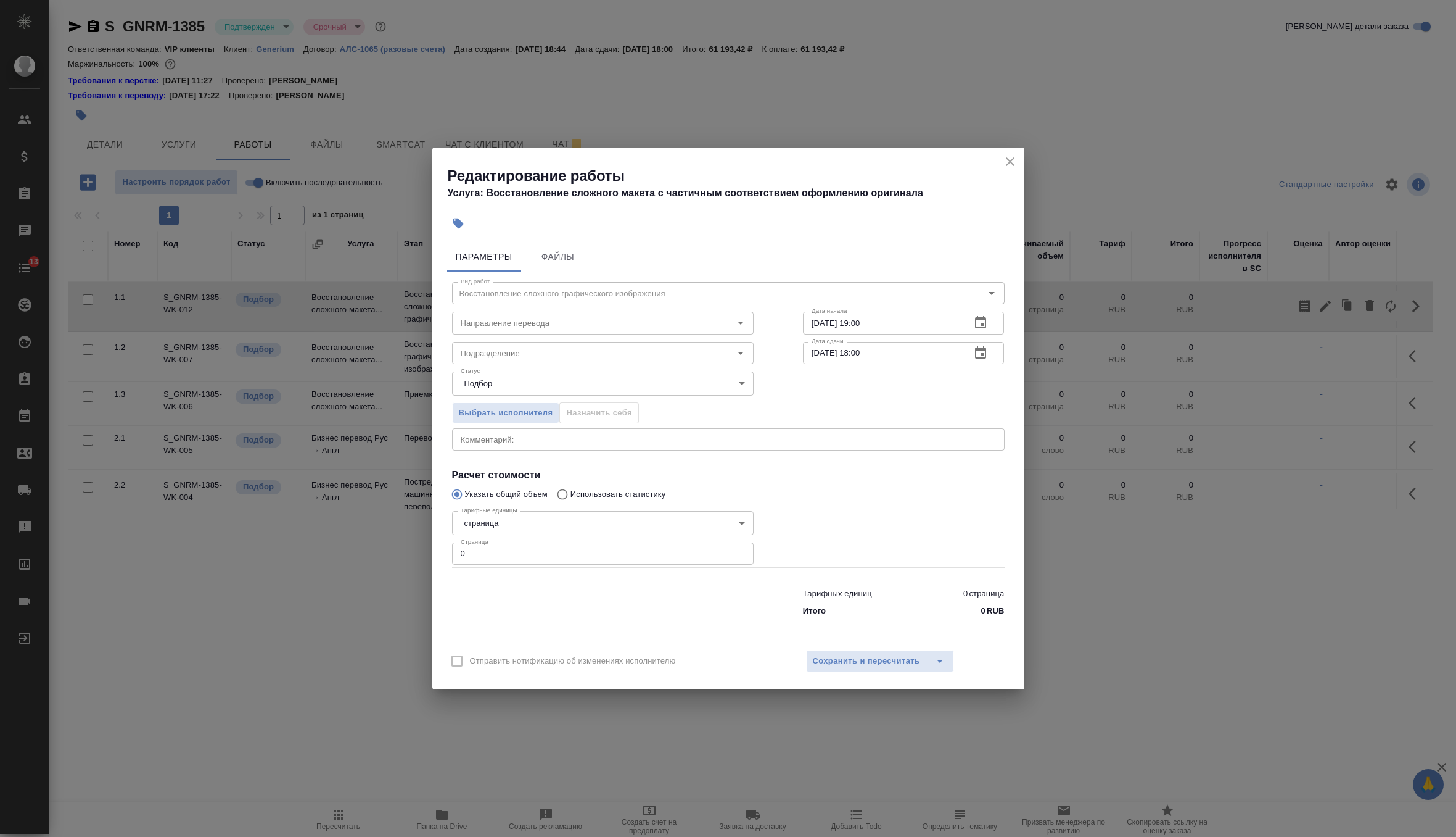
click at [544, 560] on input "0" at bounding box center [603, 553] width 302 height 22
type input "13"
click at [590, 514] on body "🙏 .cls-1 fill:#fff; AWATERA Zverzhanovskaya Diana Клиенты Спецификации Заказы 0…" at bounding box center [728, 418] width 1456 height 837
click at [536, 586] on li "шт" at bounding box center [602, 585] width 302 height 21
type input "5a8b1489cc6b4906c91bfdc1"
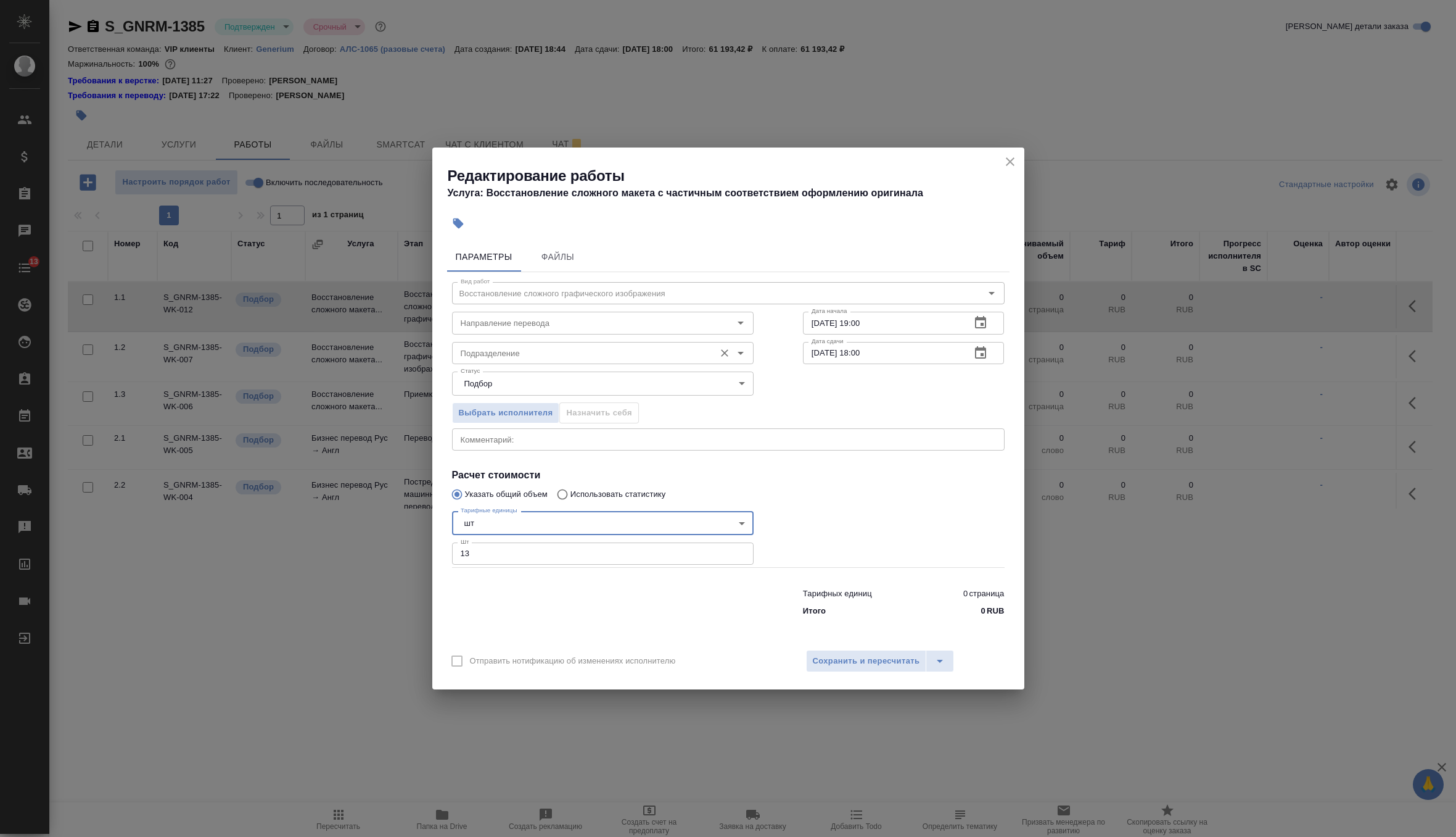
click at [566, 355] on input "Подразделение" at bounding box center [582, 352] width 253 height 15
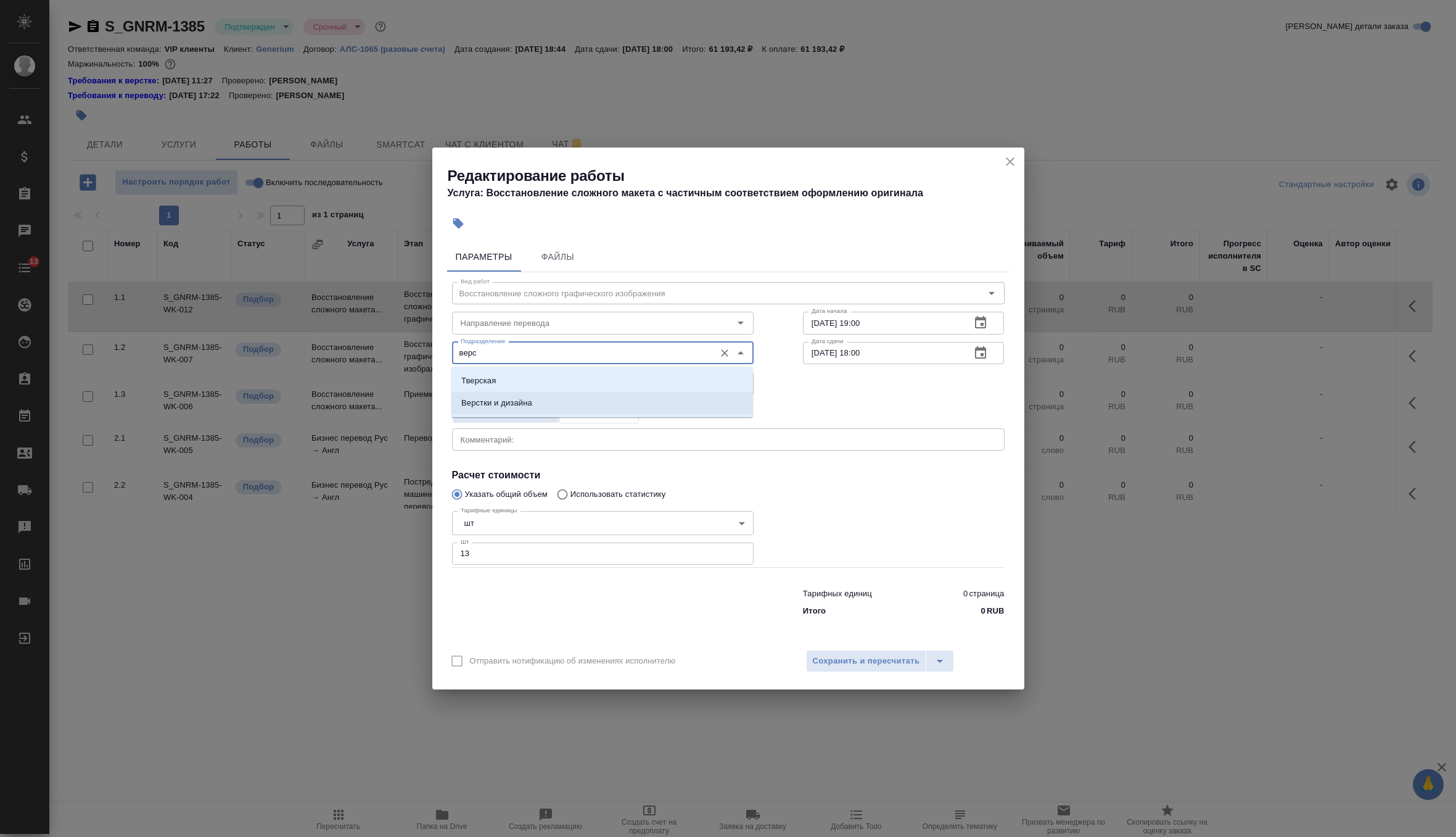
click at [581, 404] on li "Верстки и дизайна" at bounding box center [602, 402] width 302 height 22
type input "Верстки и дизайна"
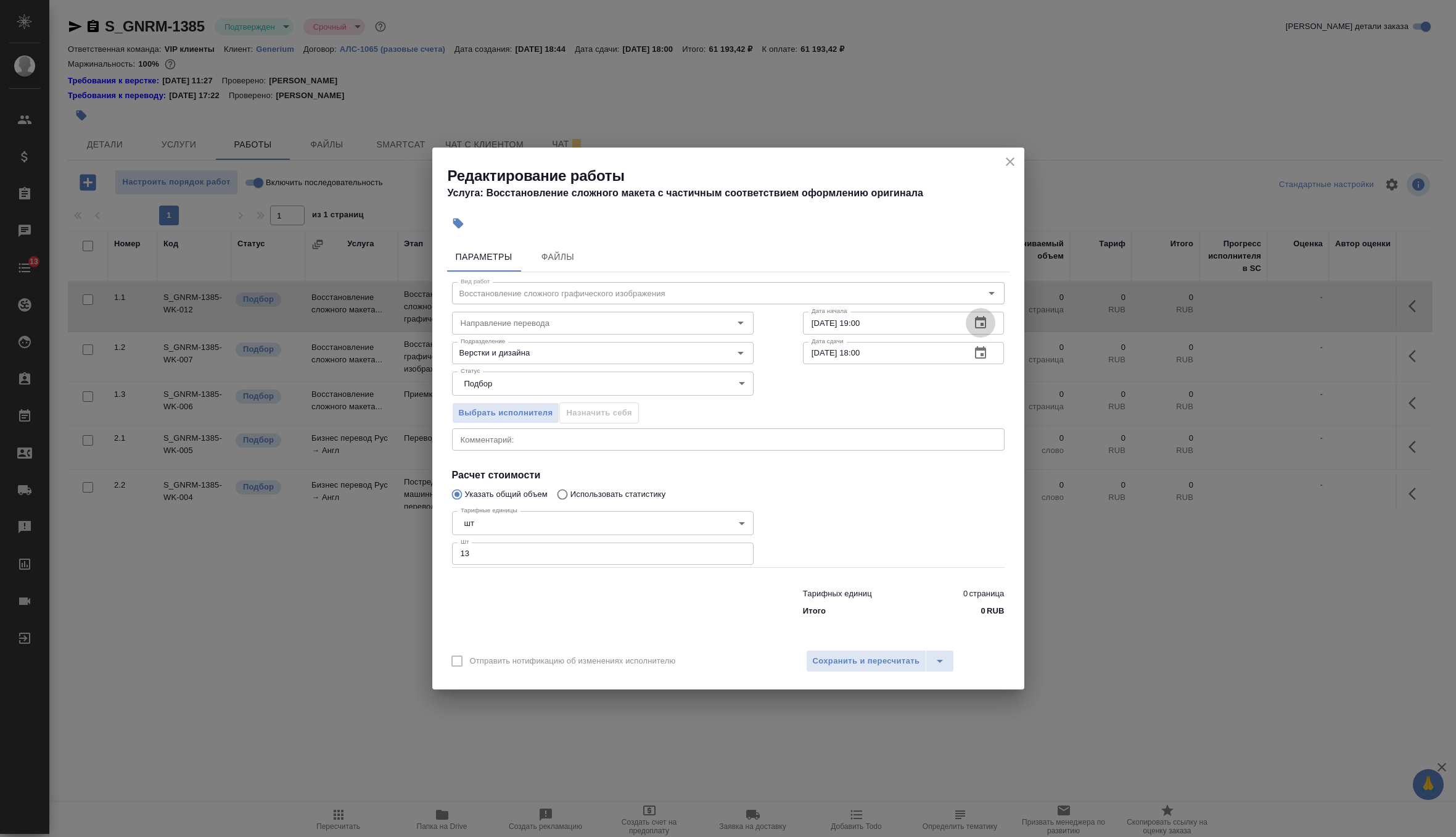
click at [982, 323] on icon "button" at bounding box center [980, 323] width 15 height 15
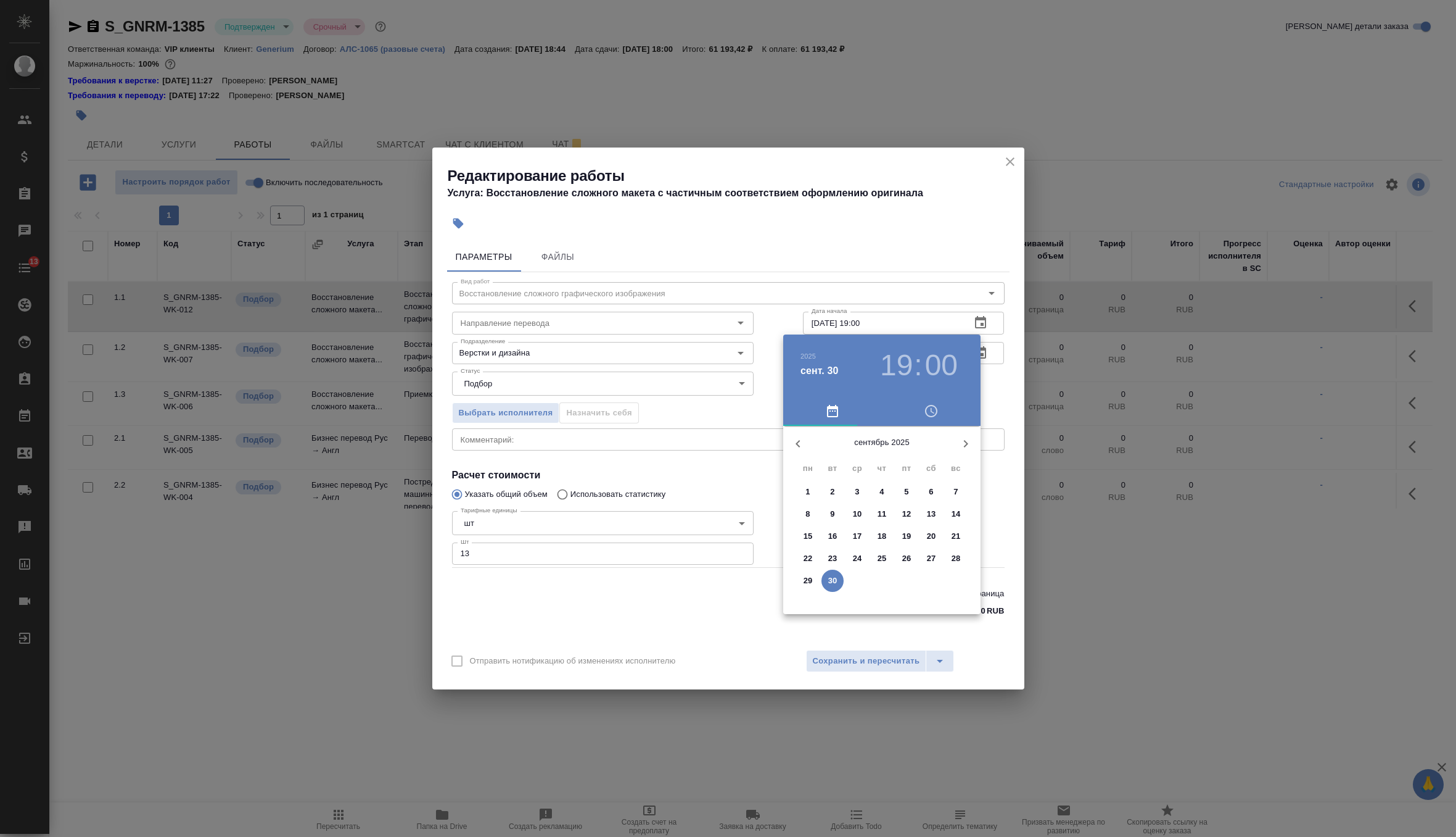
click at [972, 438] on icon "button" at bounding box center [965, 443] width 15 height 15
click at [856, 487] on p "1" at bounding box center [857, 491] width 4 height 12
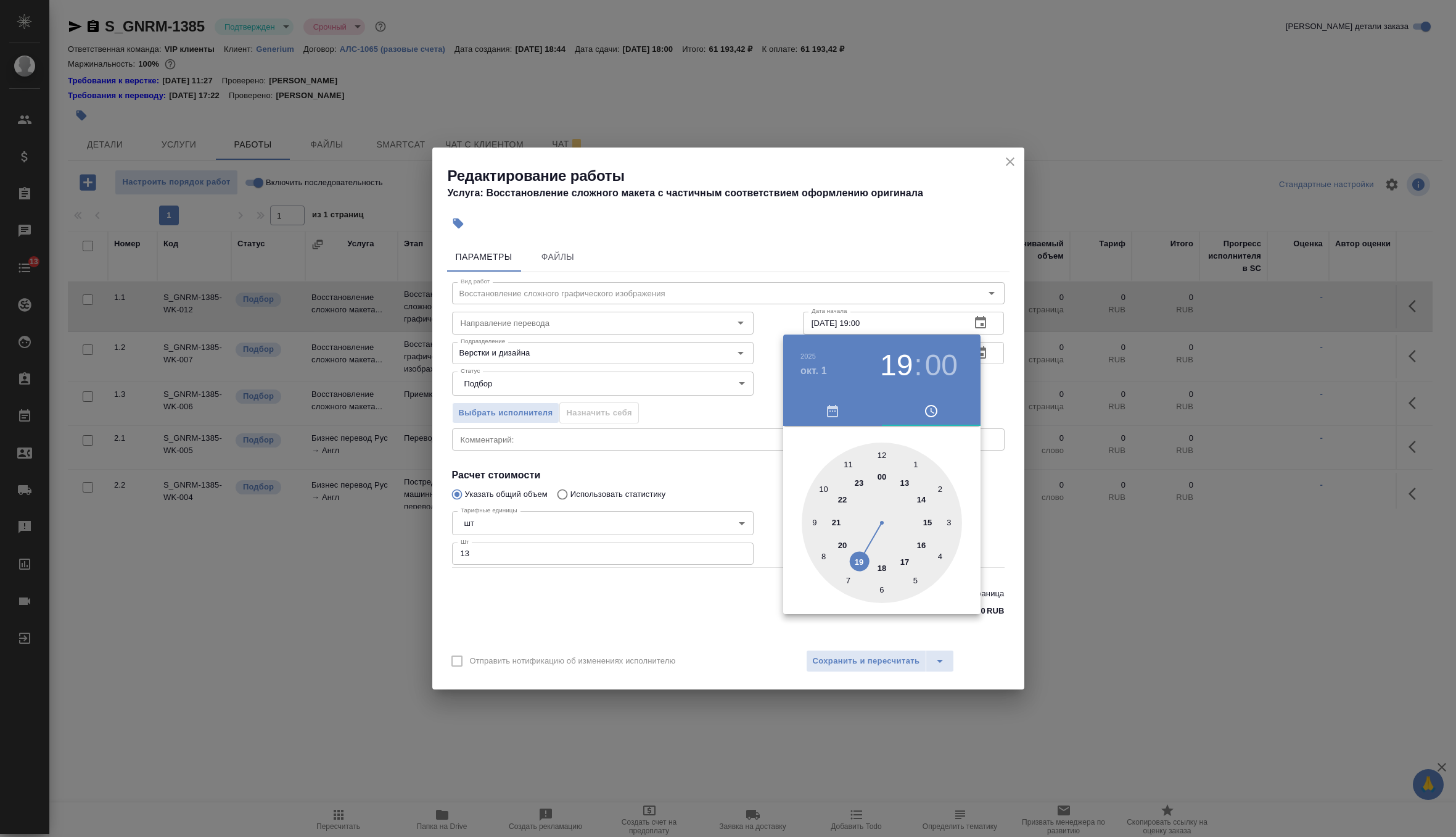
click at [821, 487] on div at bounding box center [882, 523] width 161 height 161
click at [810, 517] on div at bounding box center [882, 523] width 161 height 161
click at [812, 518] on div at bounding box center [882, 523] width 161 height 161
click at [813, 522] on div at bounding box center [882, 523] width 161 height 161
type input "01.10.2025 10:45"
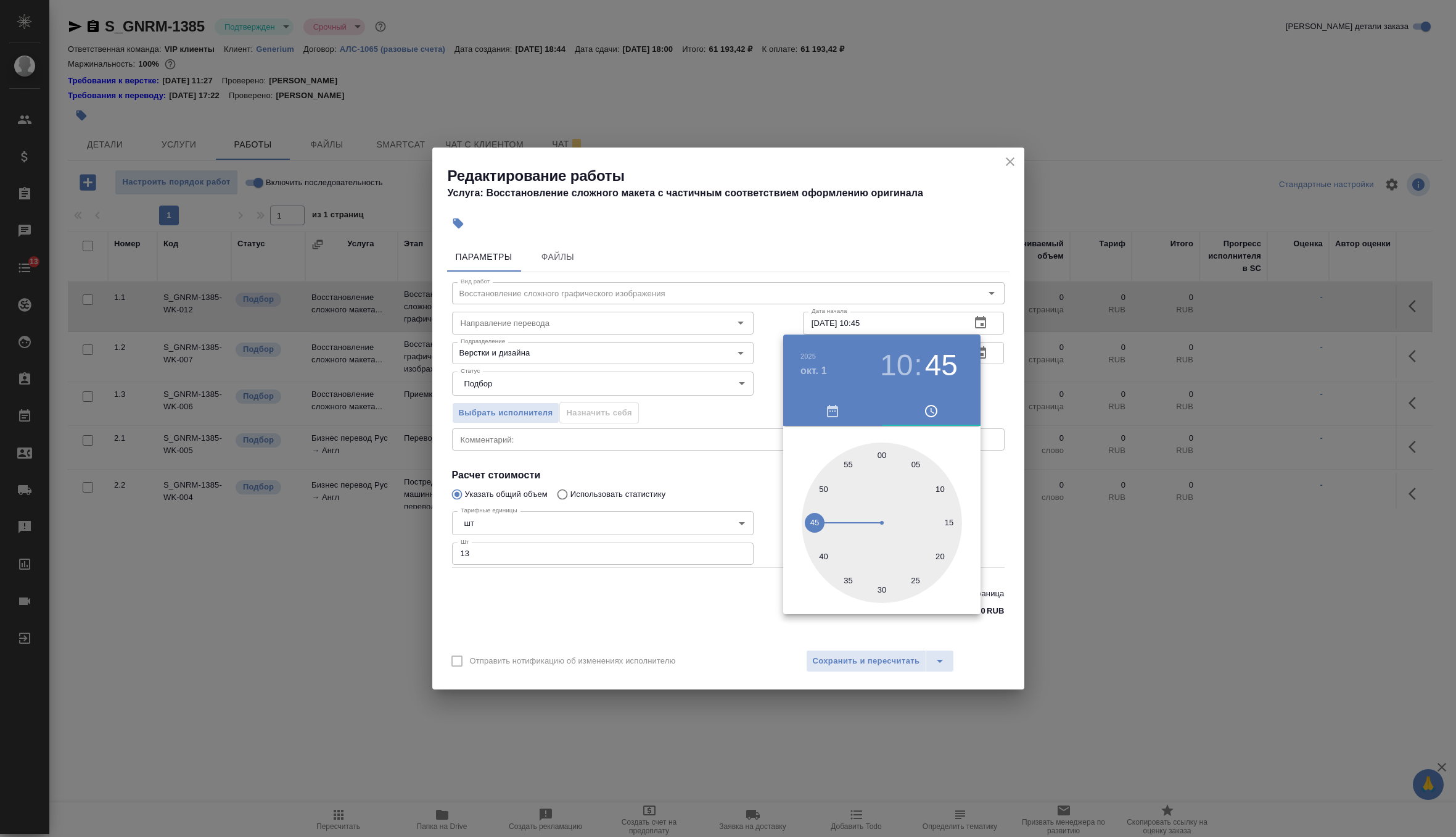
click at [1011, 380] on div at bounding box center [728, 418] width 1456 height 837
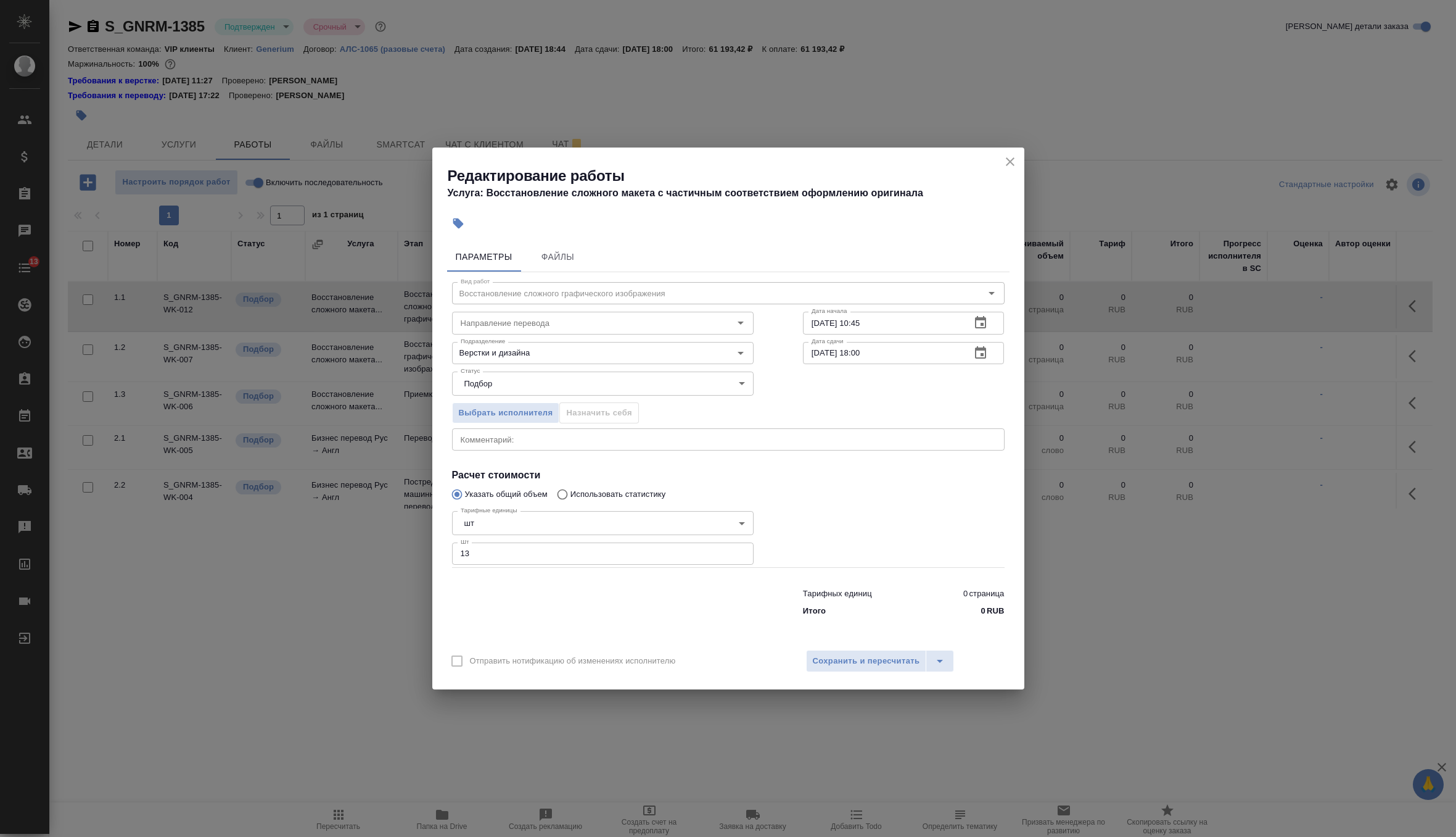
click at [983, 359] on icon "button" at bounding box center [980, 352] width 15 height 15
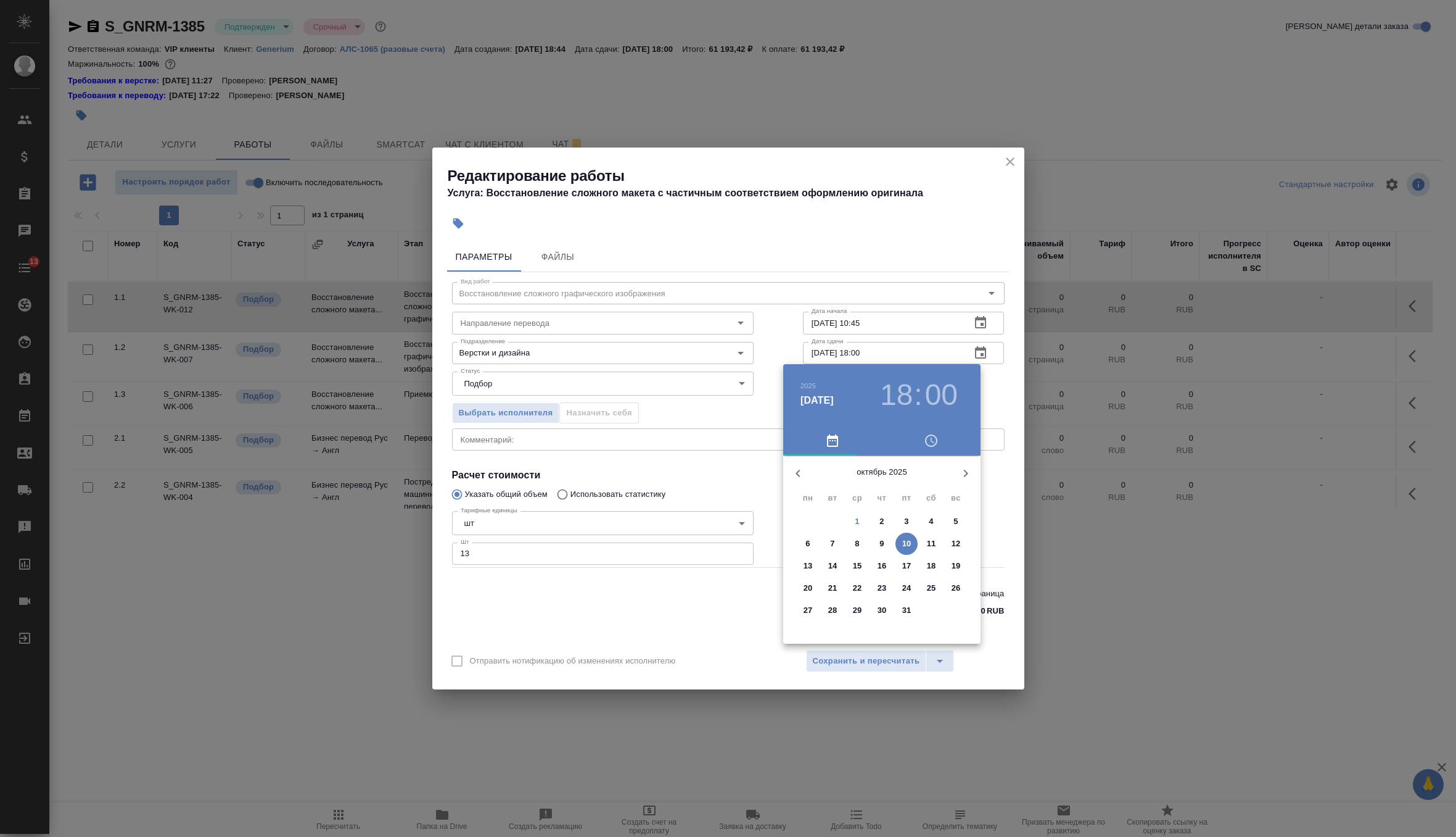
click at [888, 522] on span "2" at bounding box center [881, 521] width 22 height 12
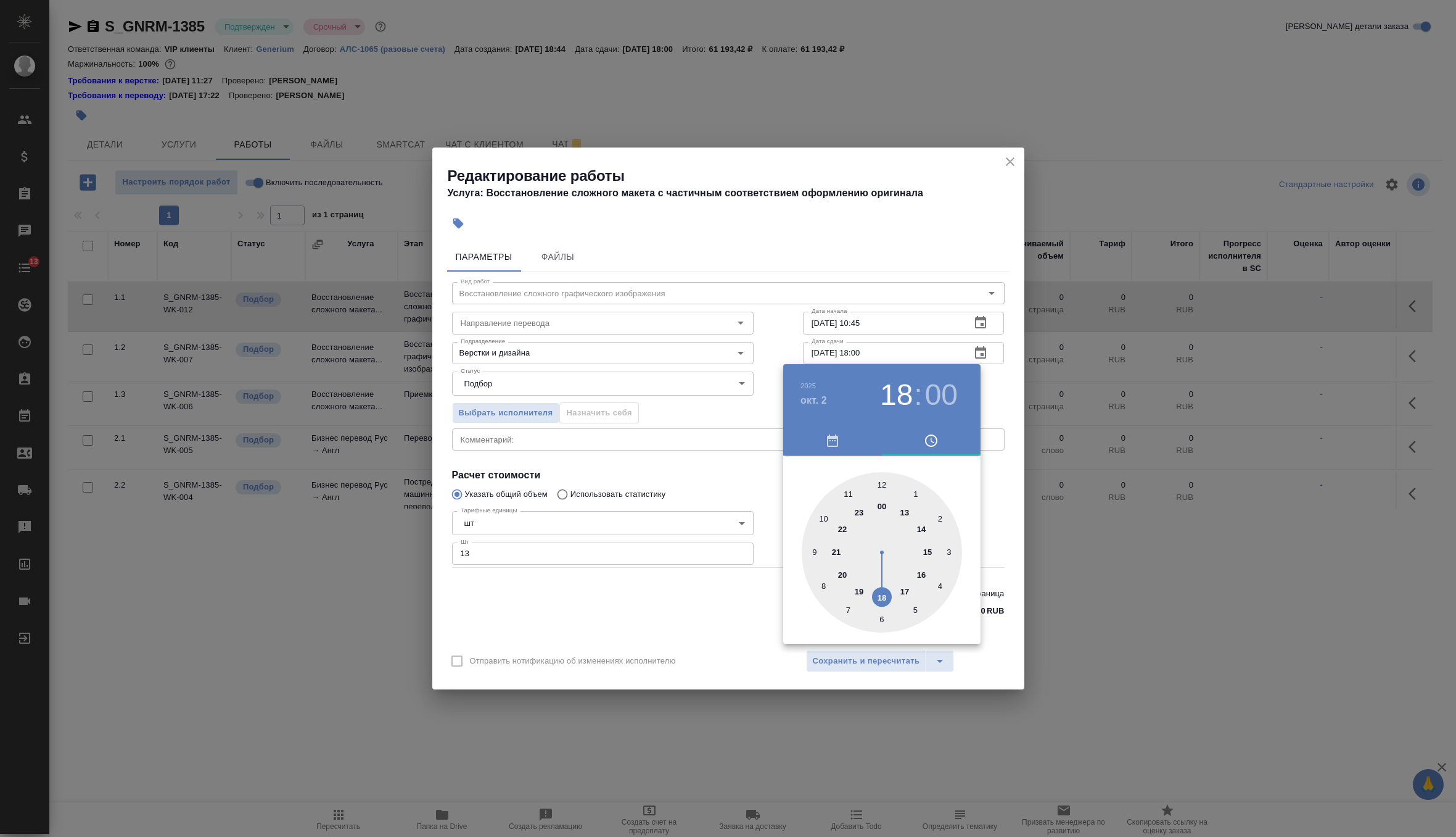
type input "02.10.2025 10:00"
click at [822, 517] on div at bounding box center [882, 552] width 161 height 161
click at [994, 410] on div at bounding box center [728, 418] width 1456 height 837
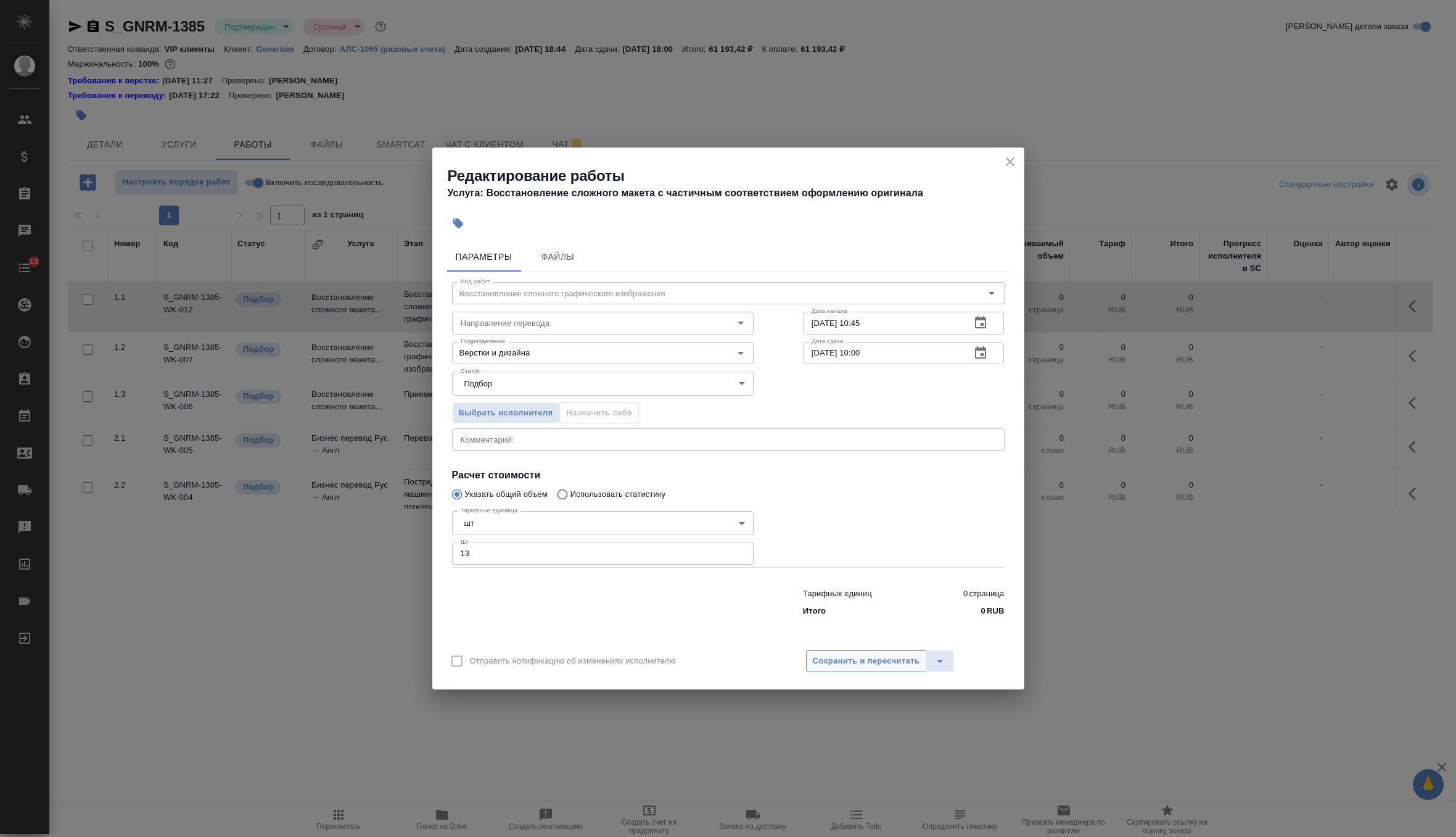
click at [866, 654] on span "Сохранить и пересчитать" at bounding box center [866, 661] width 107 height 14
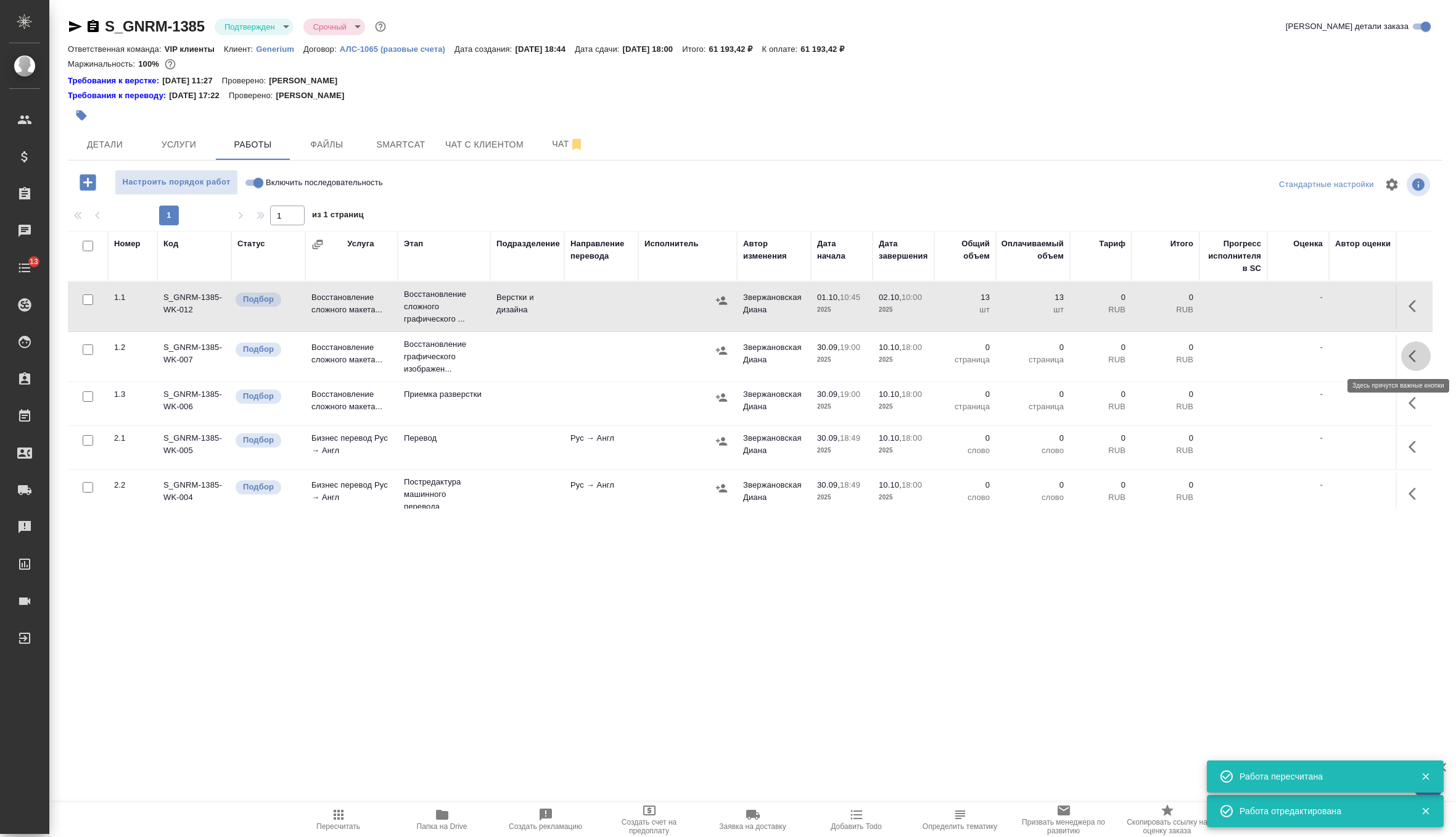
click at [1411, 355] on icon "button" at bounding box center [1416, 356] width 15 height 15
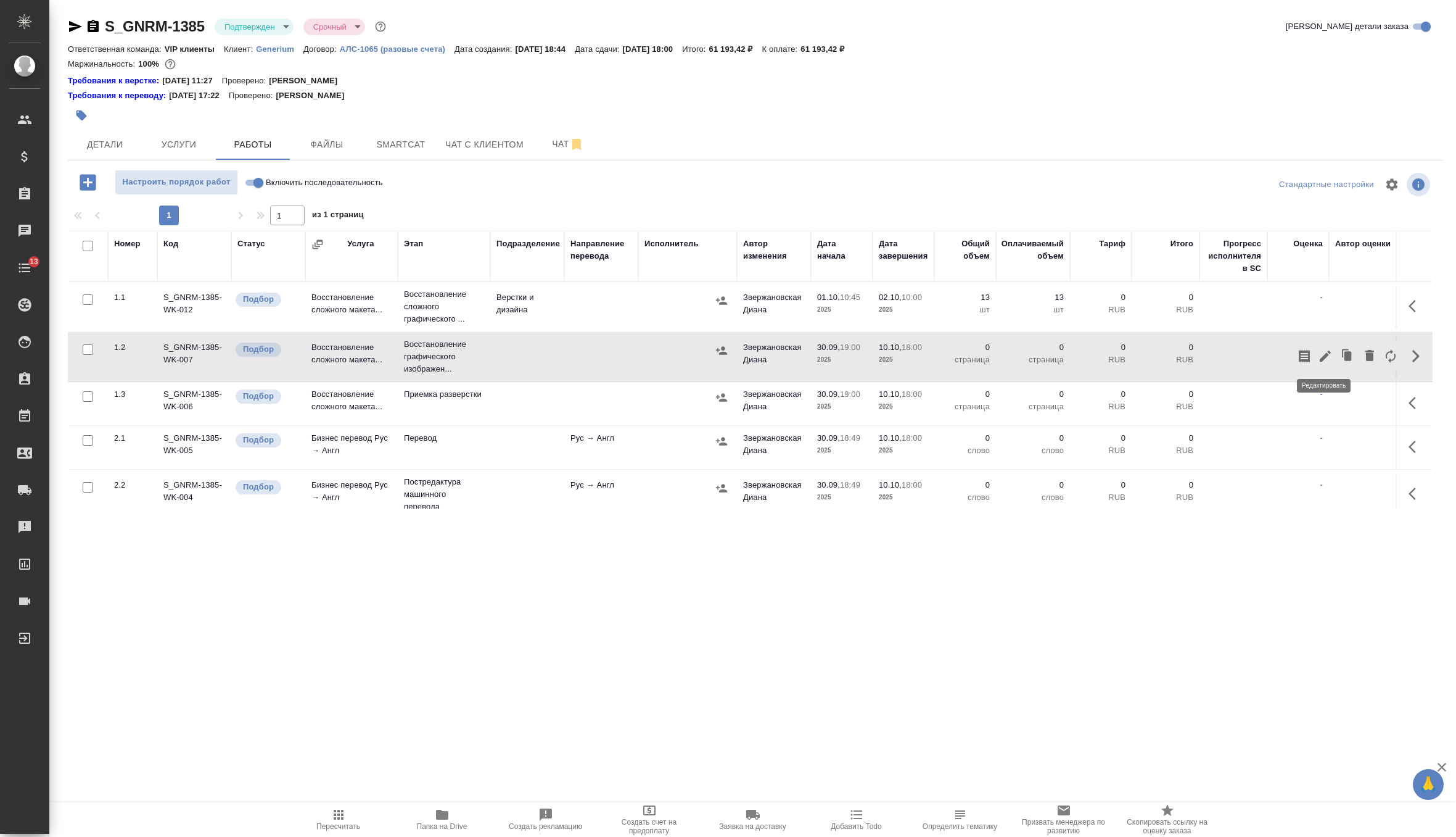
click at [1325, 357] on icon "button" at bounding box center [1325, 356] width 11 height 11
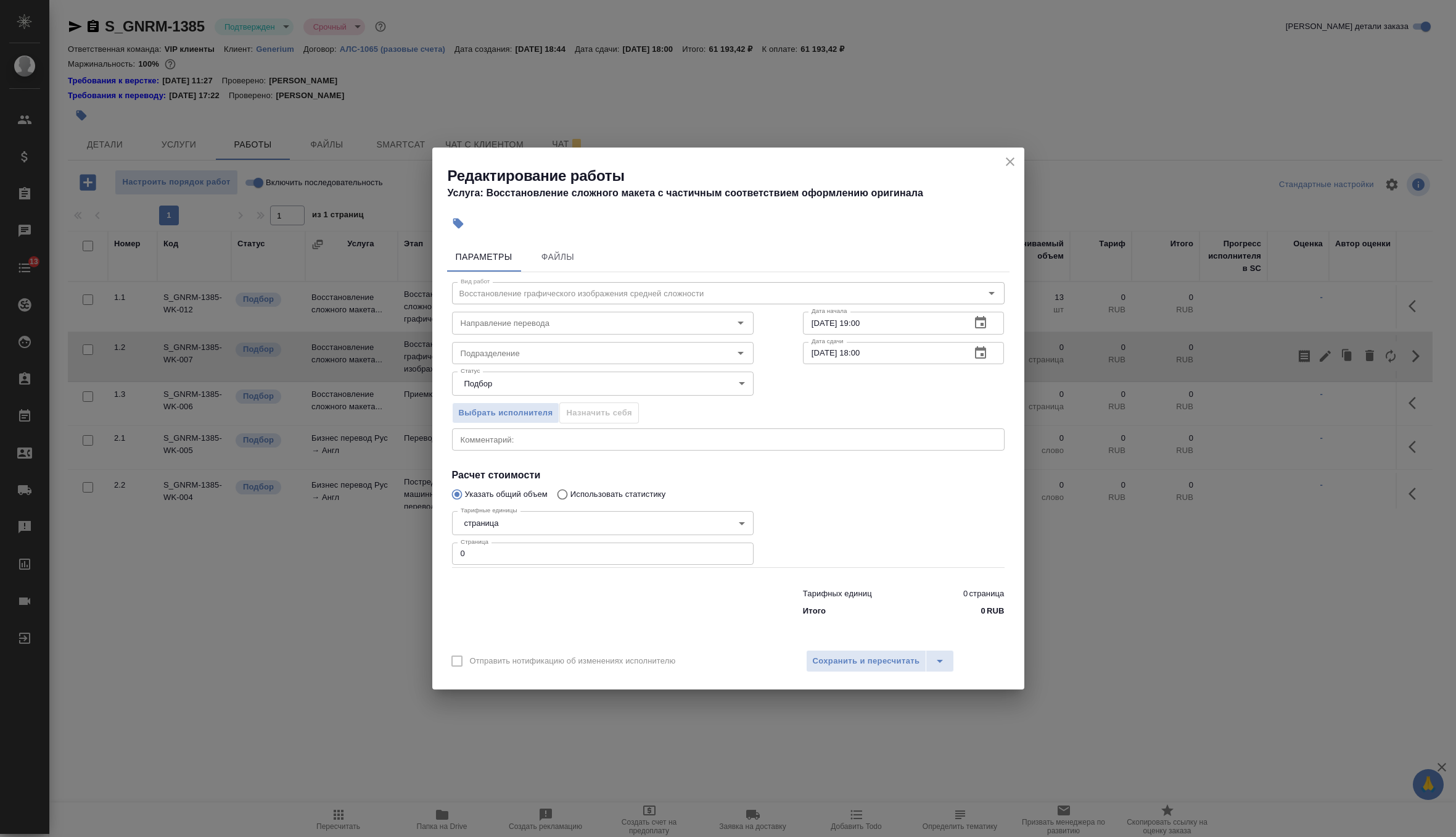
click at [982, 325] on icon "button" at bounding box center [981, 322] width 11 height 12
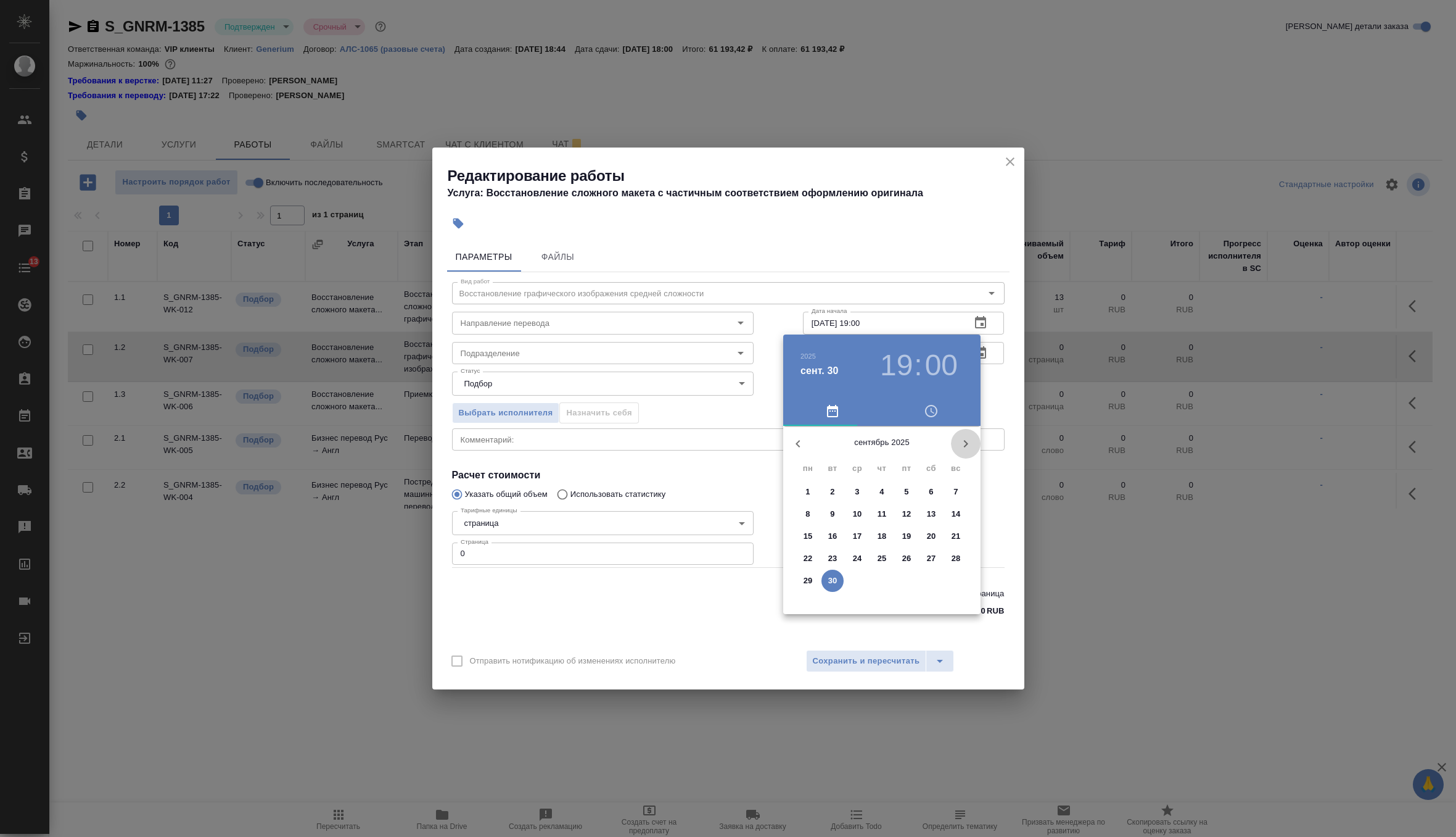
click at [967, 441] on icon "button" at bounding box center [965, 443] width 15 height 15
click at [860, 490] on span "1" at bounding box center [857, 491] width 22 height 12
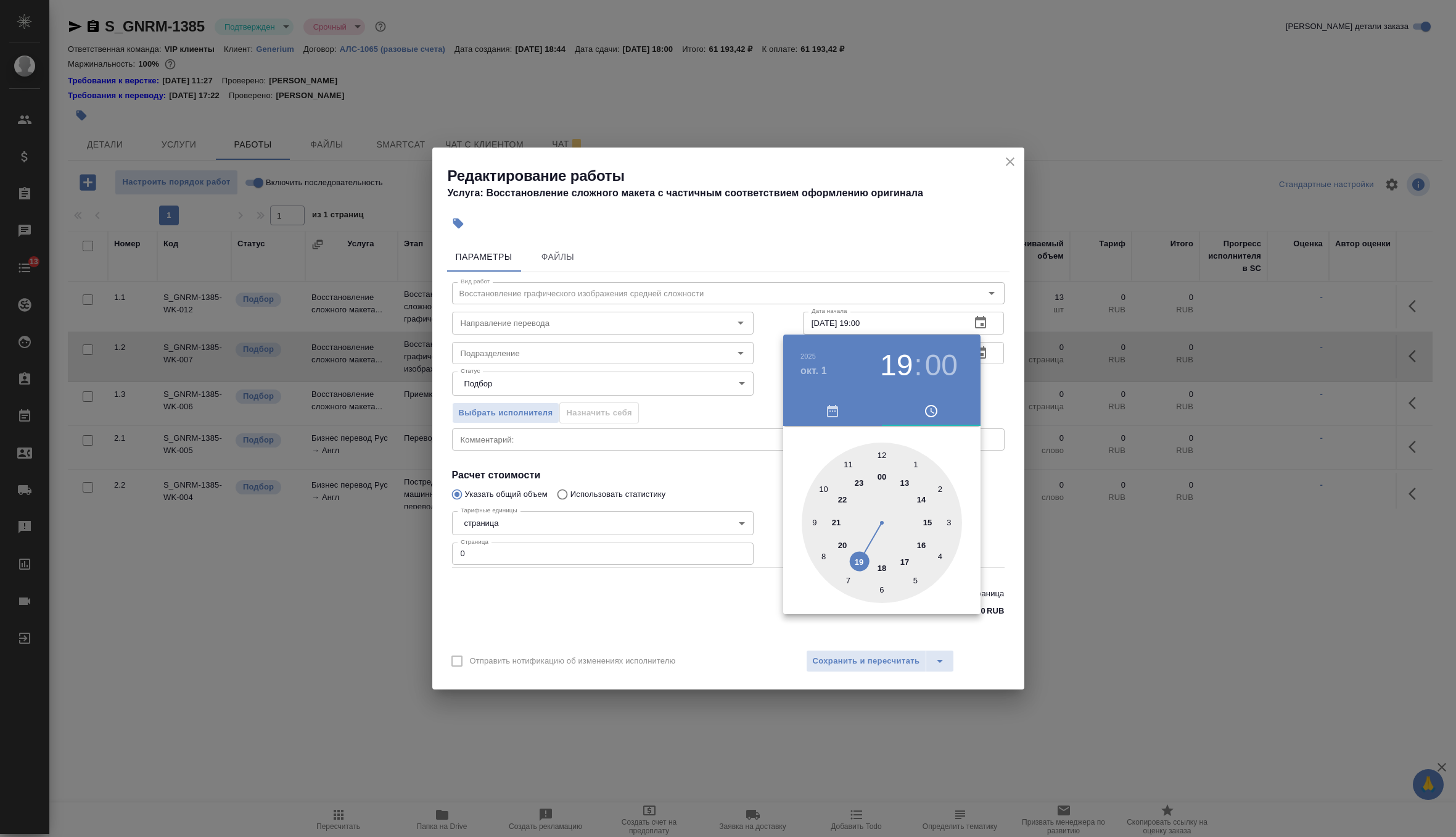
click at [827, 487] on div at bounding box center [882, 523] width 161 height 161
click at [814, 517] on div at bounding box center [882, 523] width 161 height 161
click at [813, 521] on div at bounding box center [882, 523] width 161 height 161
type input "01.10.2025 10:45"
click at [982, 385] on div at bounding box center [728, 418] width 1456 height 837
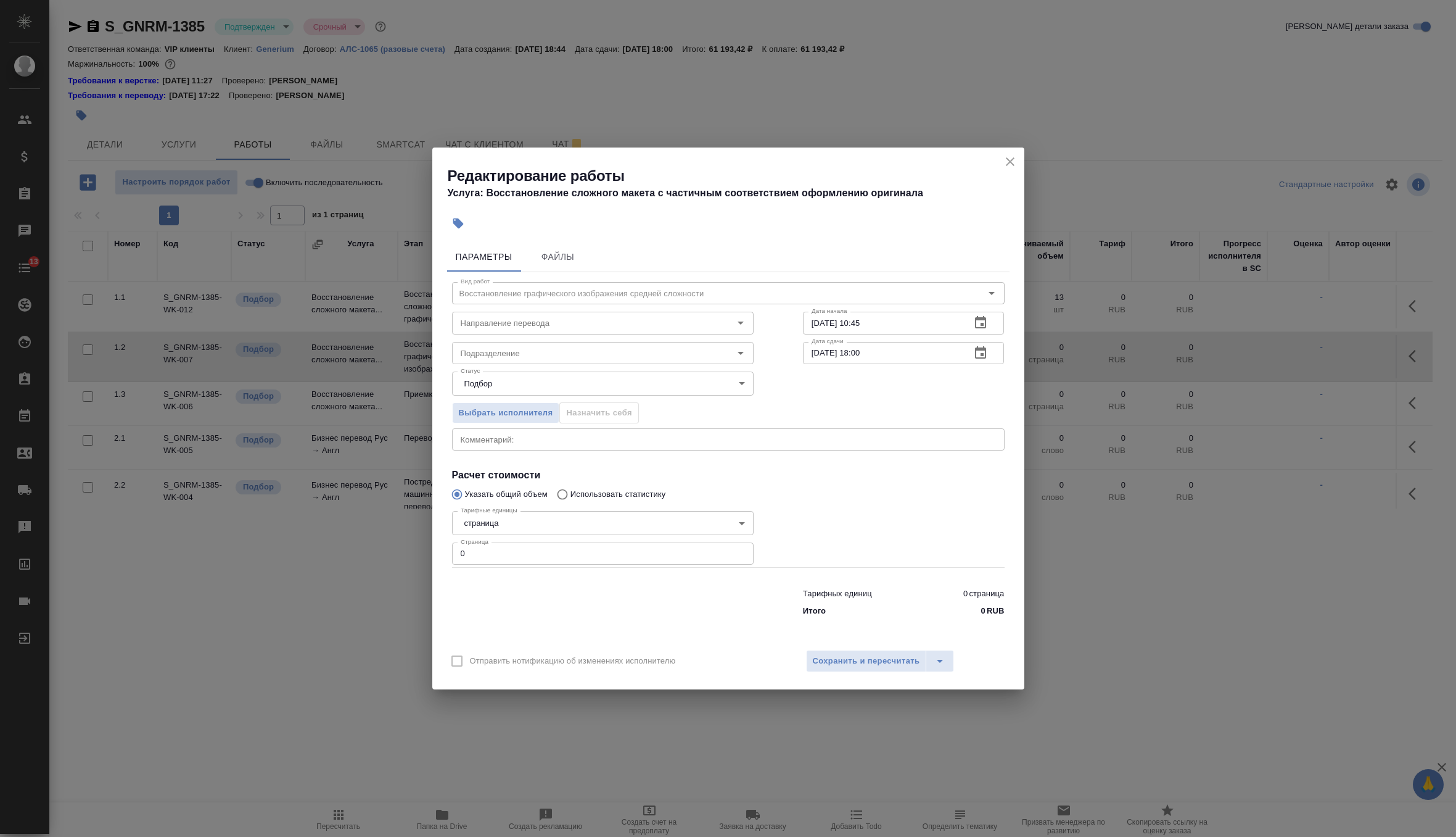
click at [982, 350] on icon "button" at bounding box center [981, 352] width 11 height 12
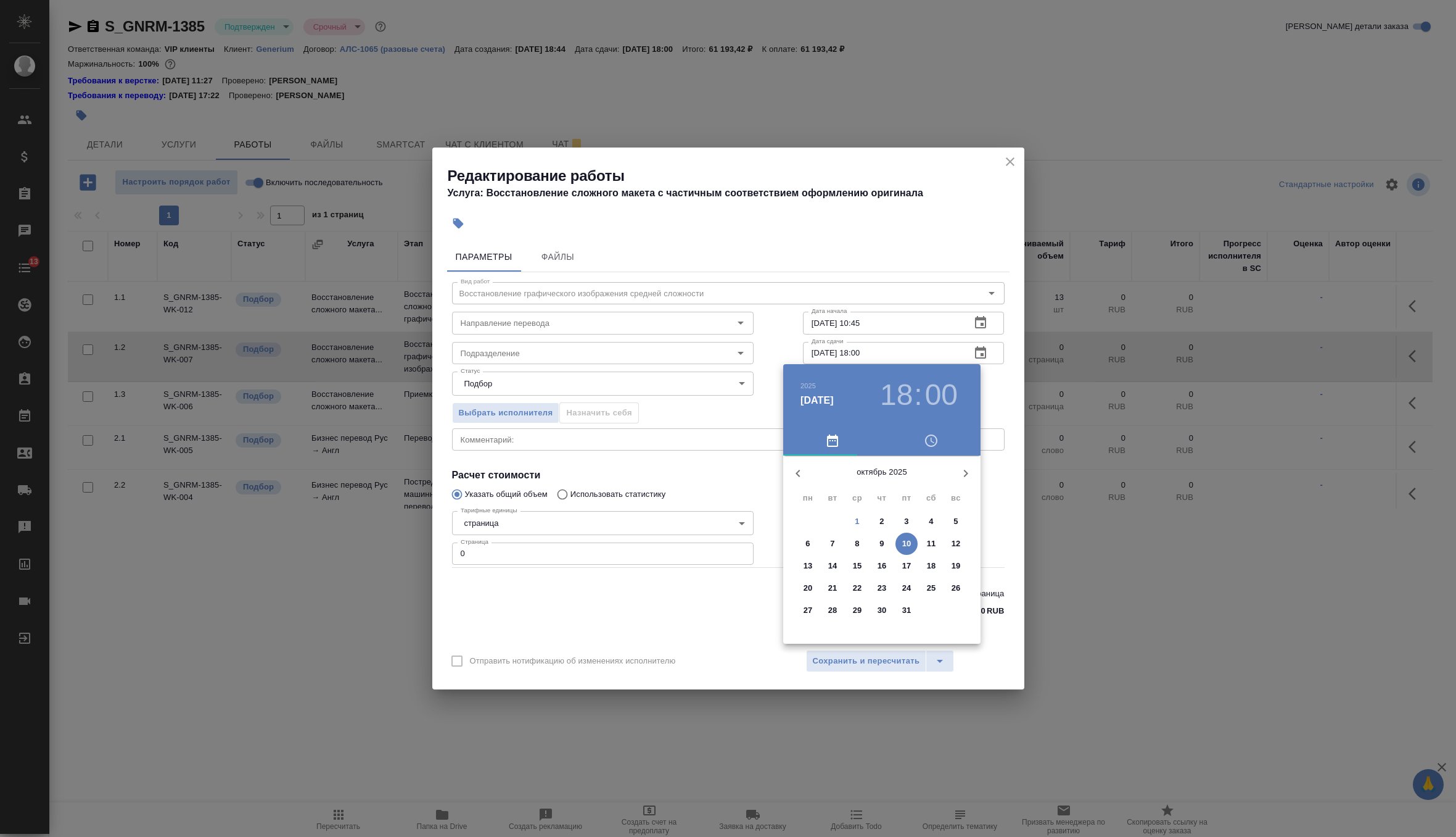
click at [884, 523] on span "2" at bounding box center [881, 521] width 22 height 12
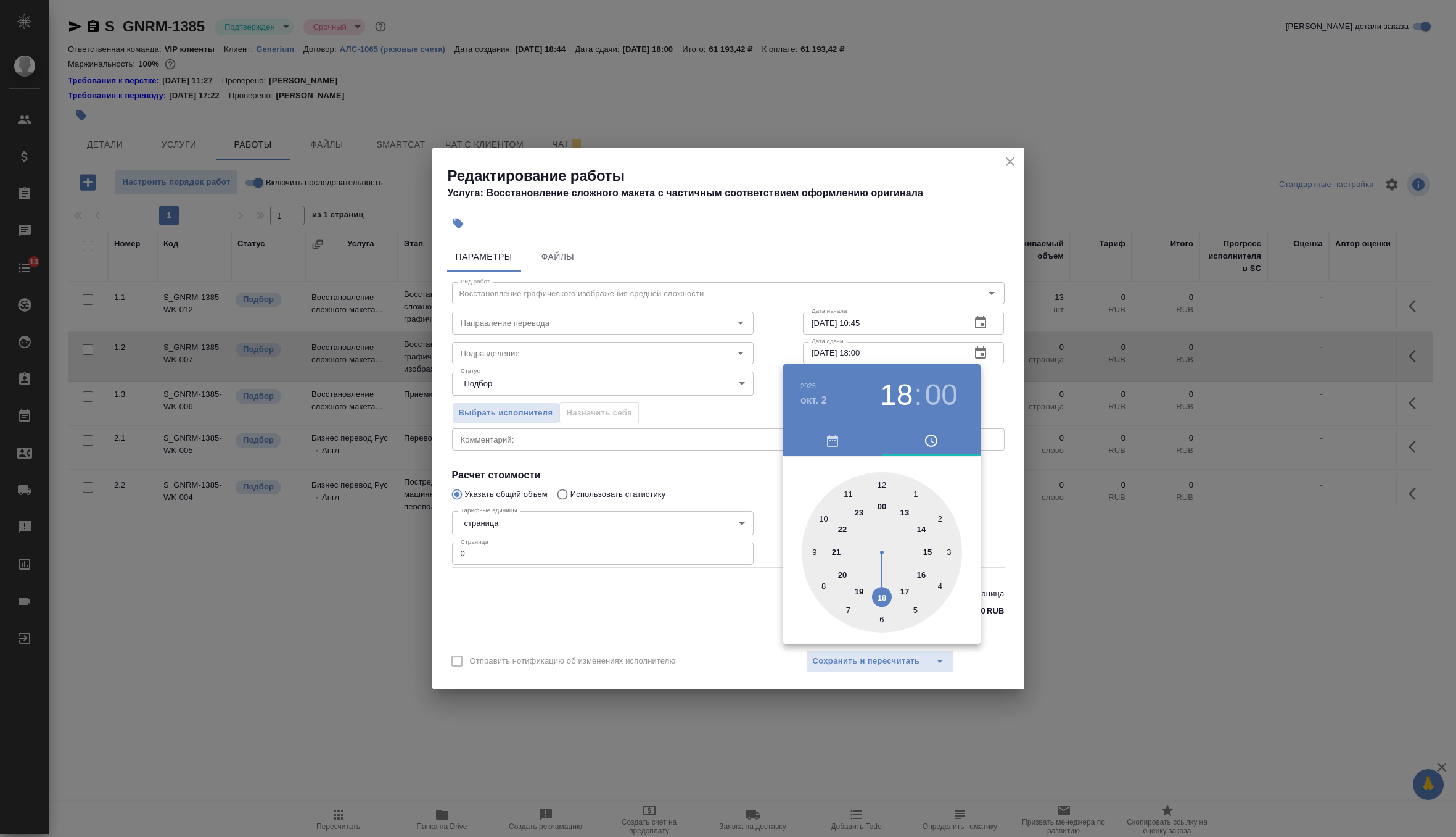
click at [825, 515] on div at bounding box center [882, 552] width 161 height 161
type input "02.10.2025 10:00"
click at [994, 401] on div at bounding box center [728, 418] width 1456 height 837
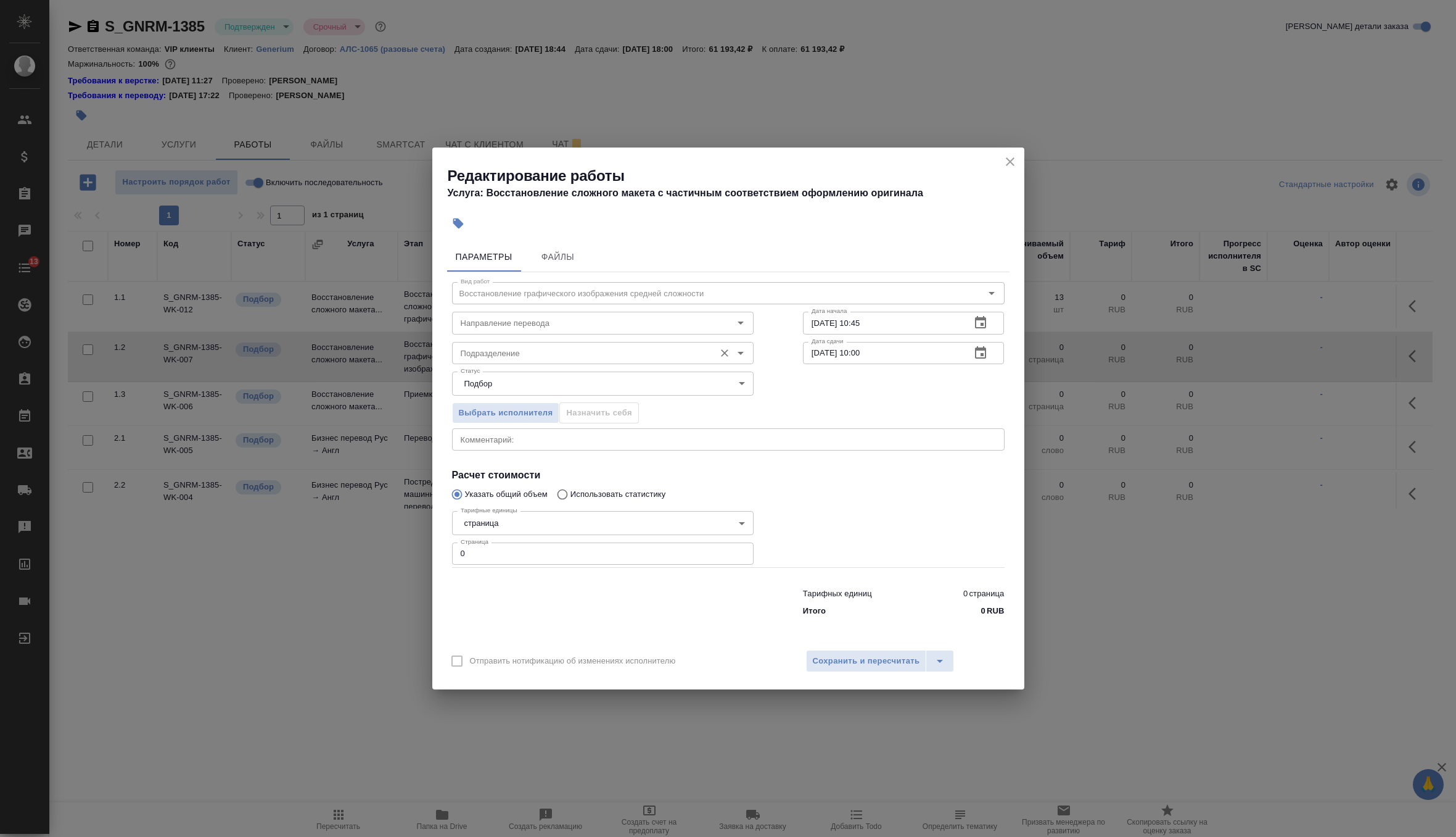
click at [663, 361] on div "Подразделение" at bounding box center [603, 352] width 302 height 22
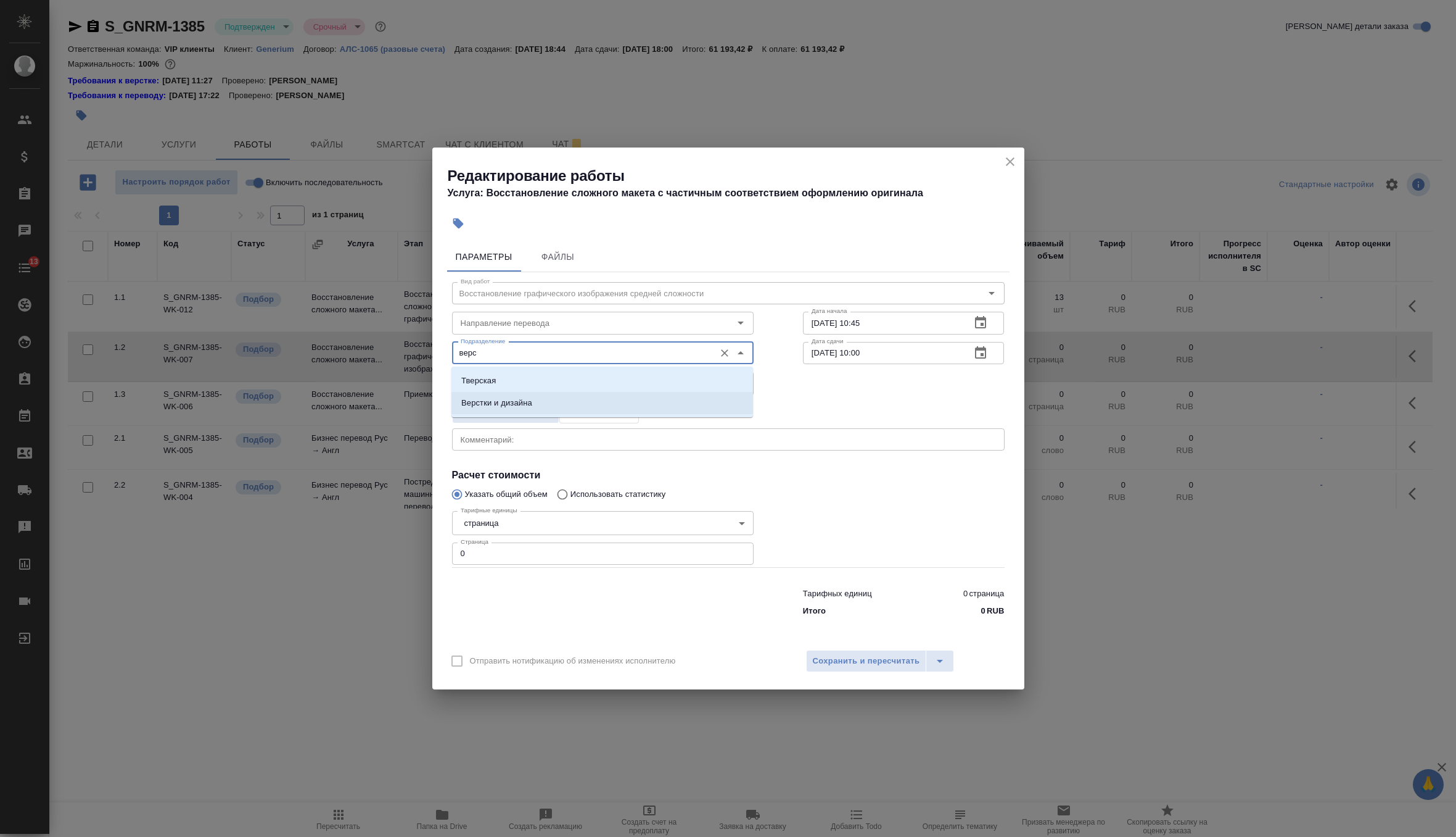
click at [613, 410] on li "Верстки и дизайна" at bounding box center [602, 402] width 302 height 22
type input "Верстки и дизайна"
click at [565, 519] on body "🙏 .cls-1 fill:#fff; AWATERA Zverzhanovskaya Diana Клиенты Спецификации Заказы 0…" at bounding box center [728, 418] width 1456 height 837
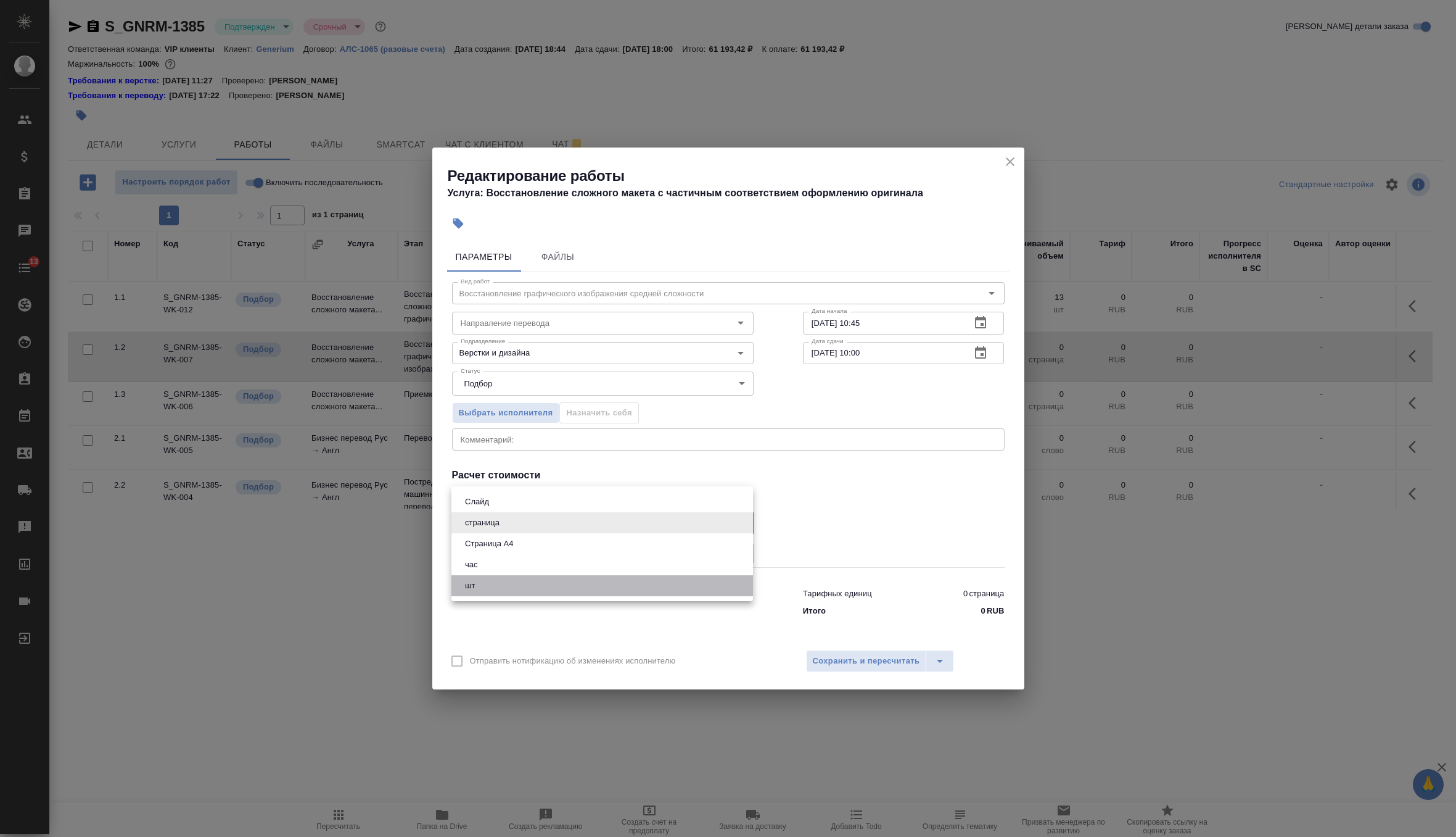
click at [536, 588] on li "шт" at bounding box center [602, 585] width 302 height 21
type input "5a8b1489cc6b4906c91bfdc1"
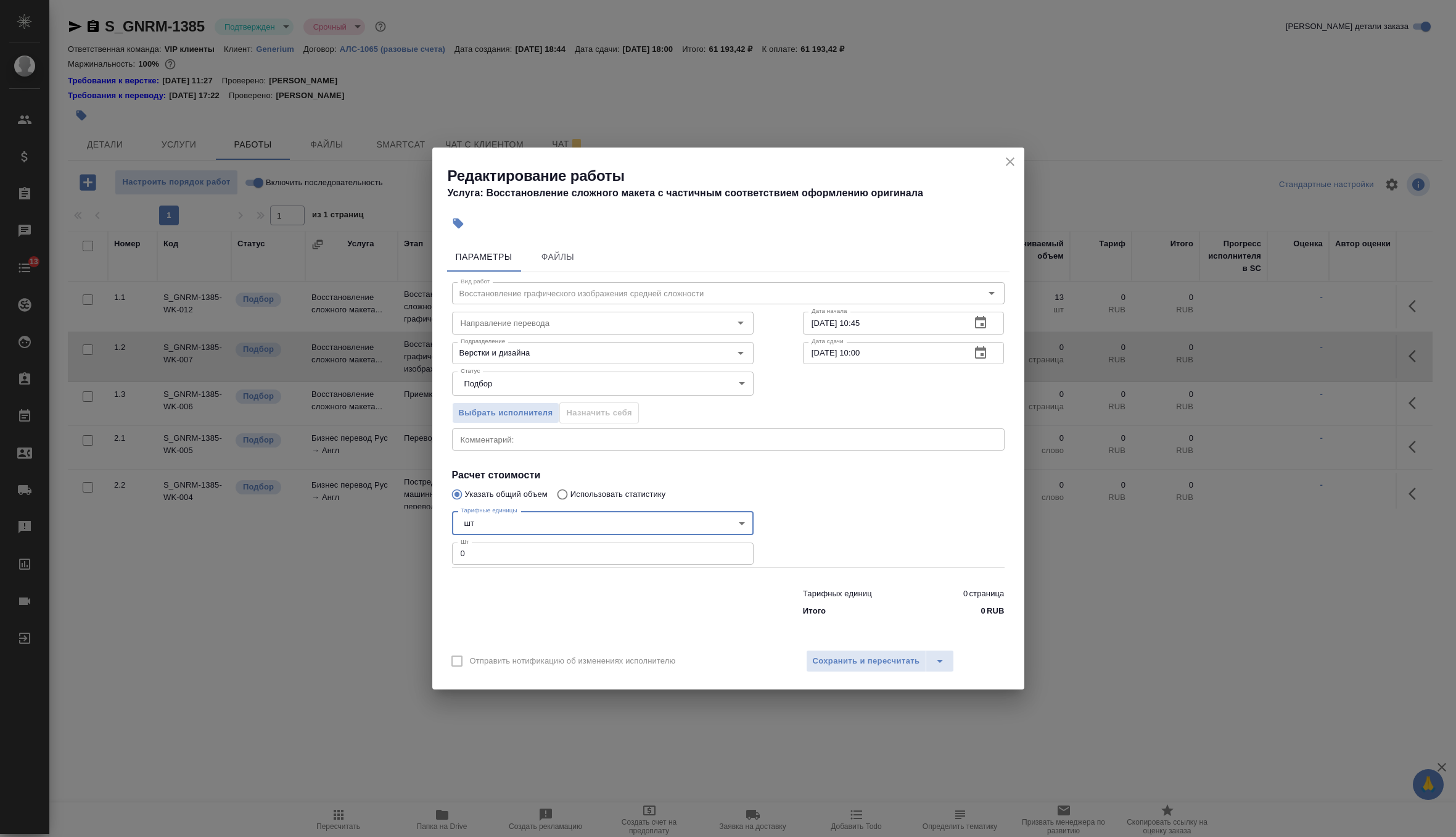
click at [547, 558] on input "0" at bounding box center [603, 553] width 302 height 22
type input "20"
click at [869, 664] on span "Сохранить и пересчитать" at bounding box center [866, 661] width 107 height 14
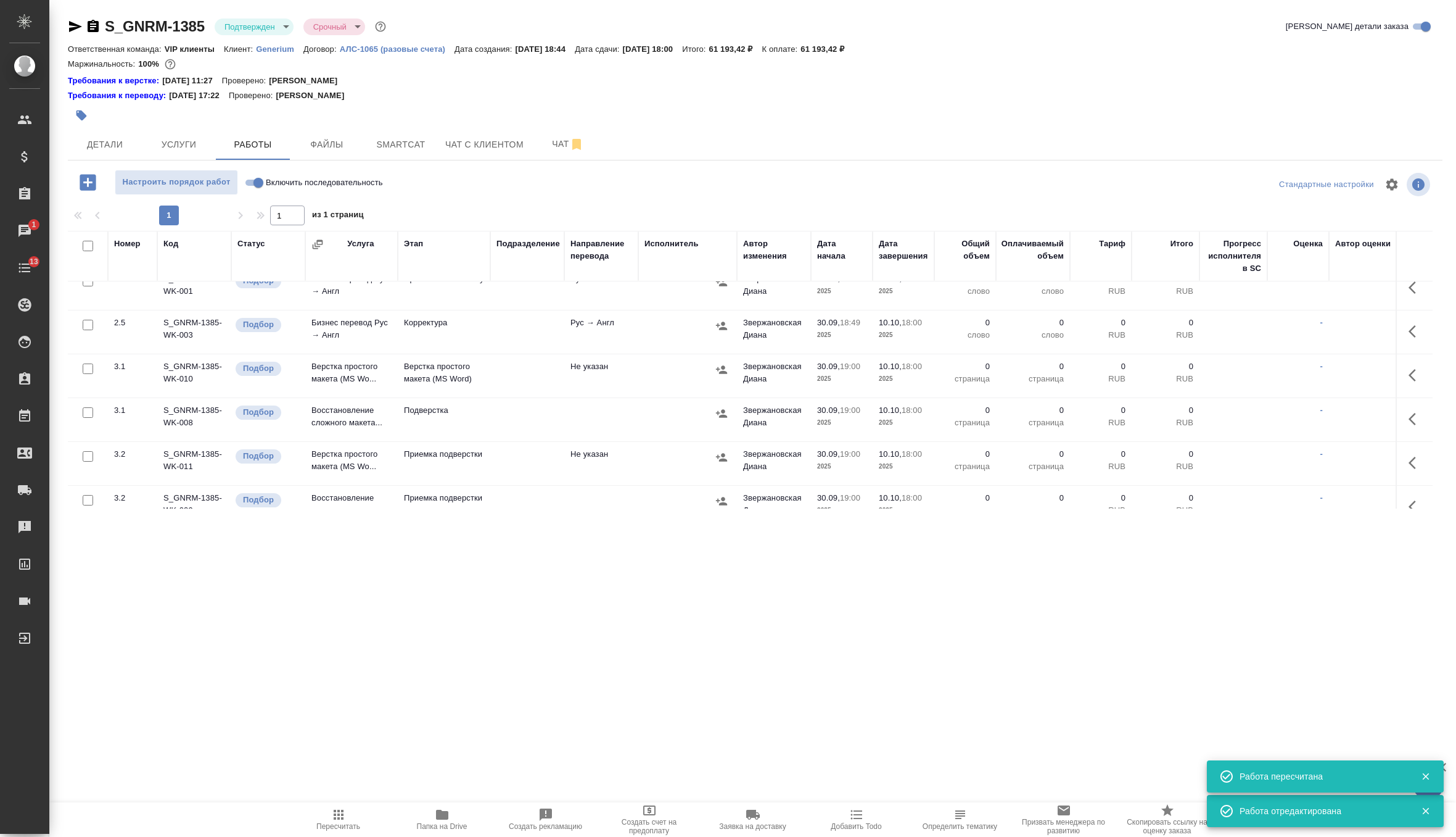
scroll to position [303, 0]
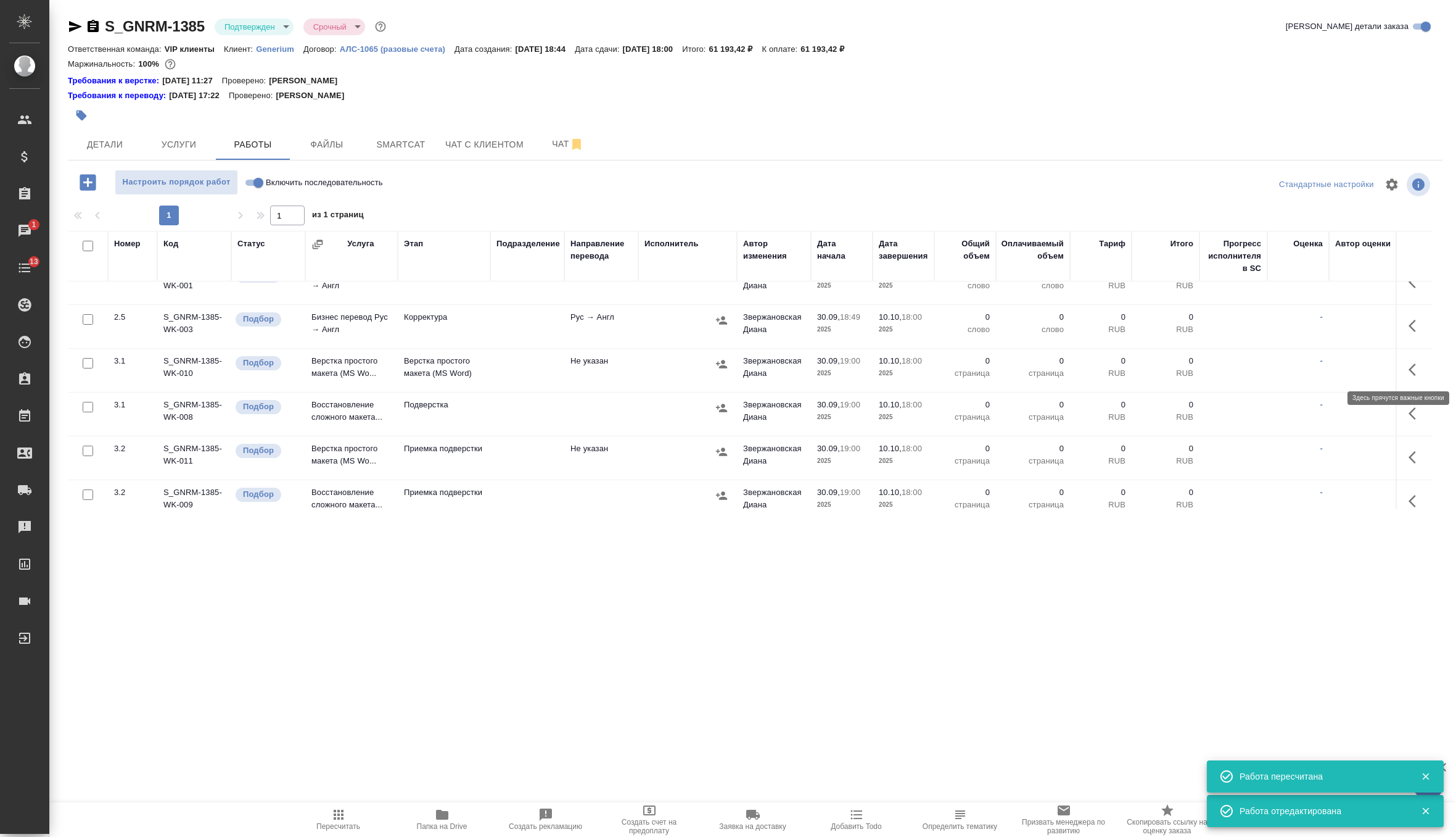
click at [1413, 362] on icon "button" at bounding box center [1416, 369] width 15 height 15
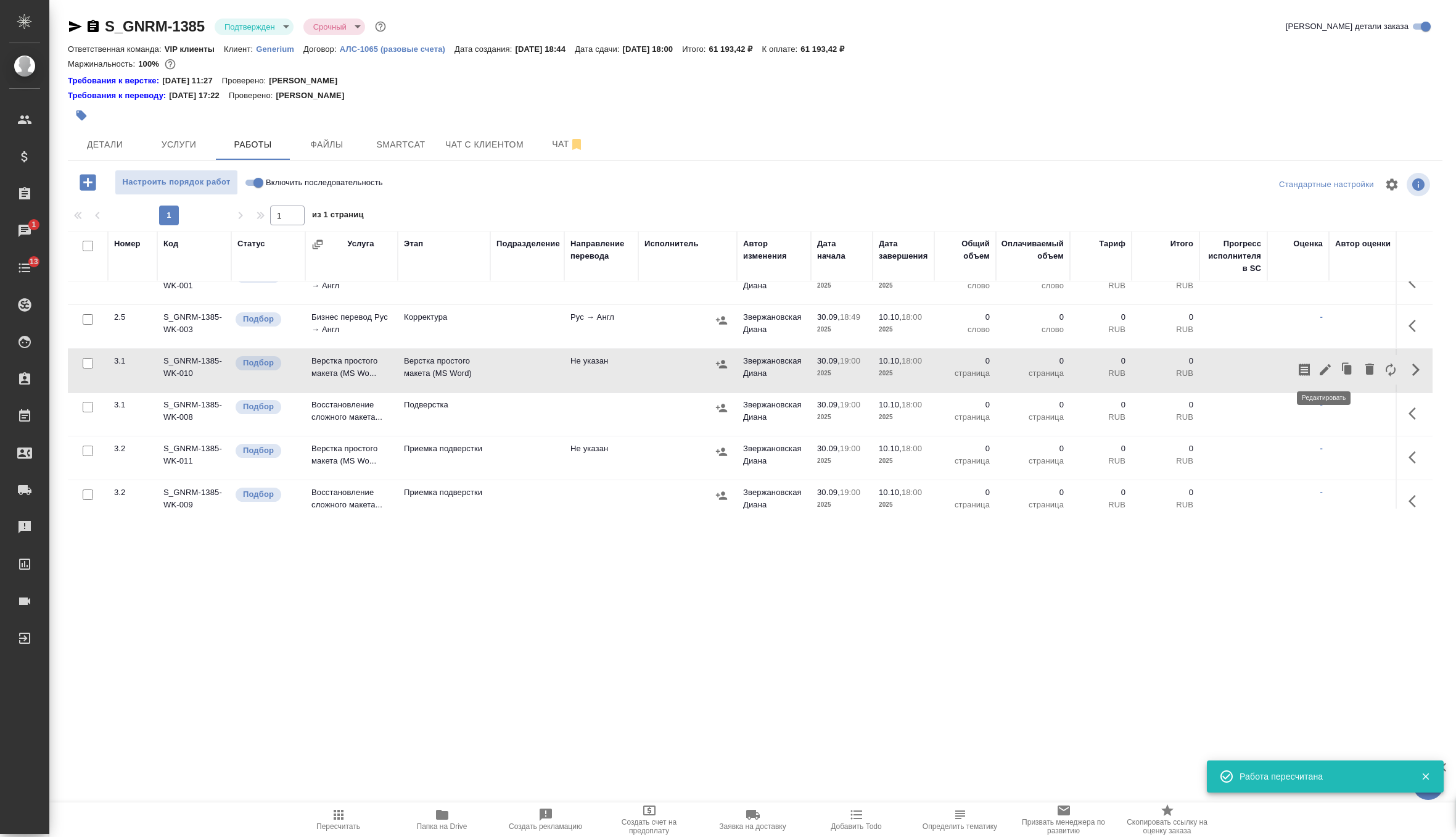
click at [1319, 364] on icon "button" at bounding box center [1325, 369] width 15 height 15
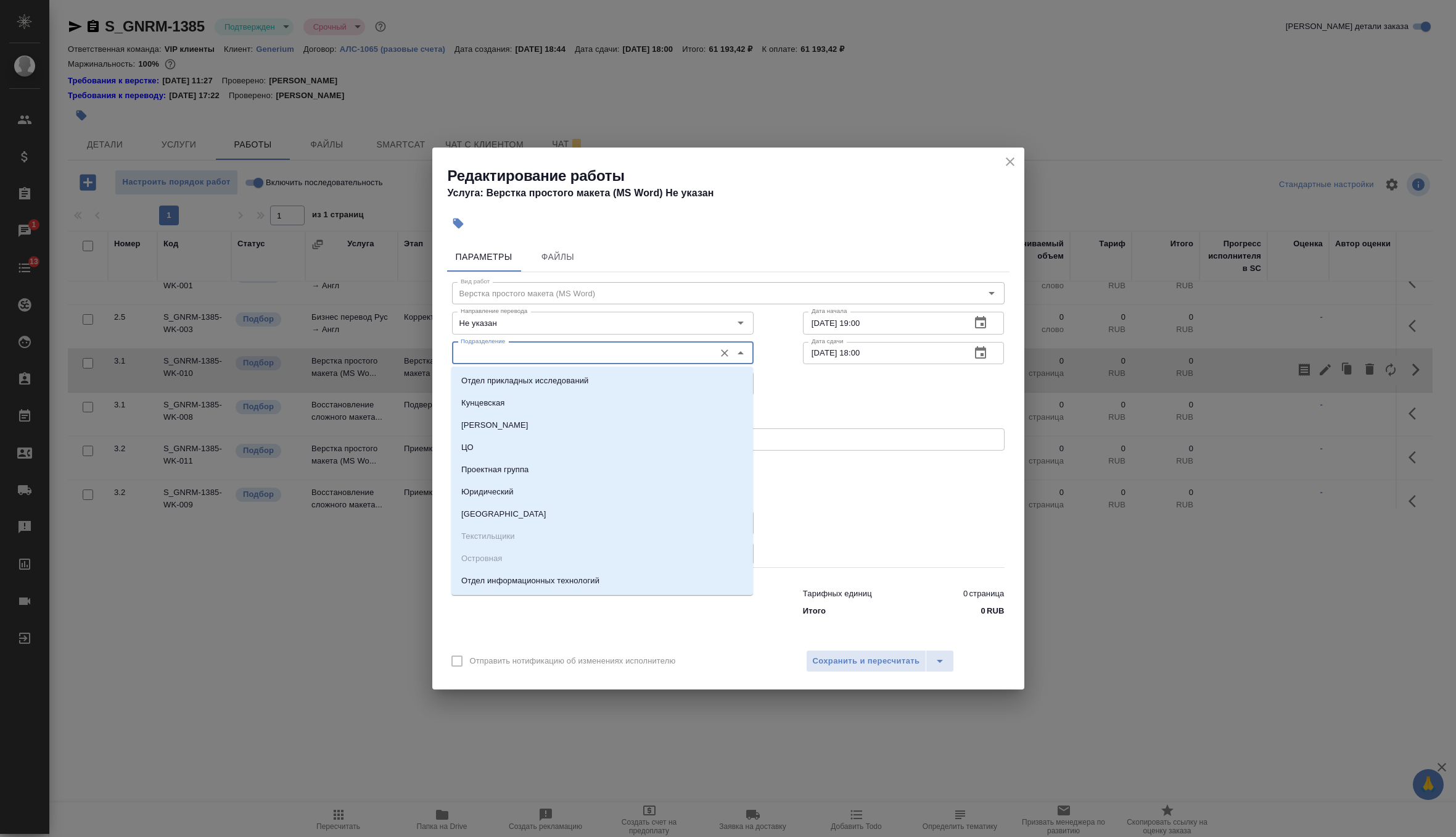
click at [600, 355] on input "Подразделение" at bounding box center [582, 352] width 253 height 15
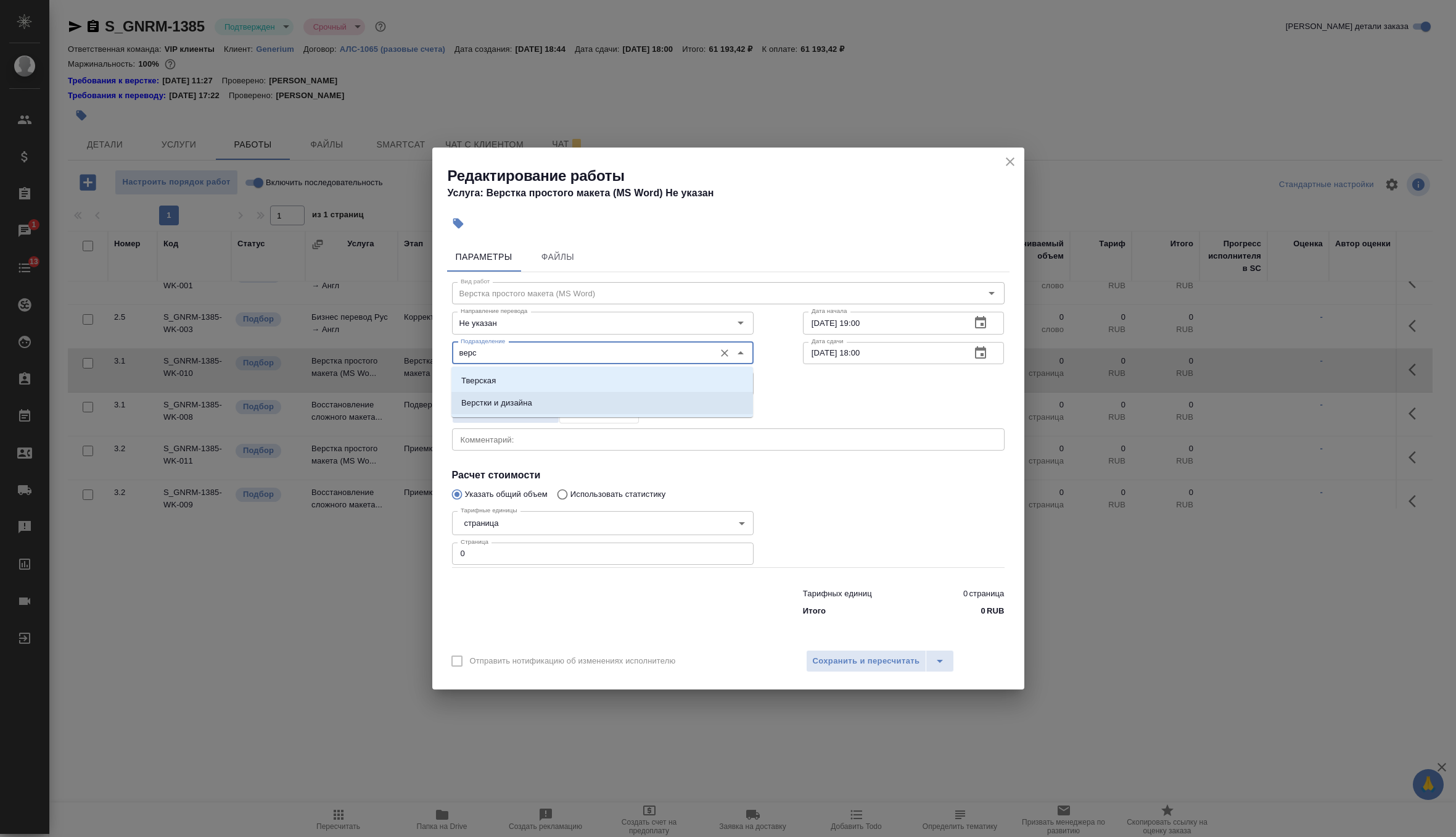
click at [582, 394] on li "Верстки и дизайна" at bounding box center [602, 402] width 302 height 22
type input "Верстки и дизайна"
click at [599, 554] on input "0" at bounding box center [603, 553] width 302 height 22
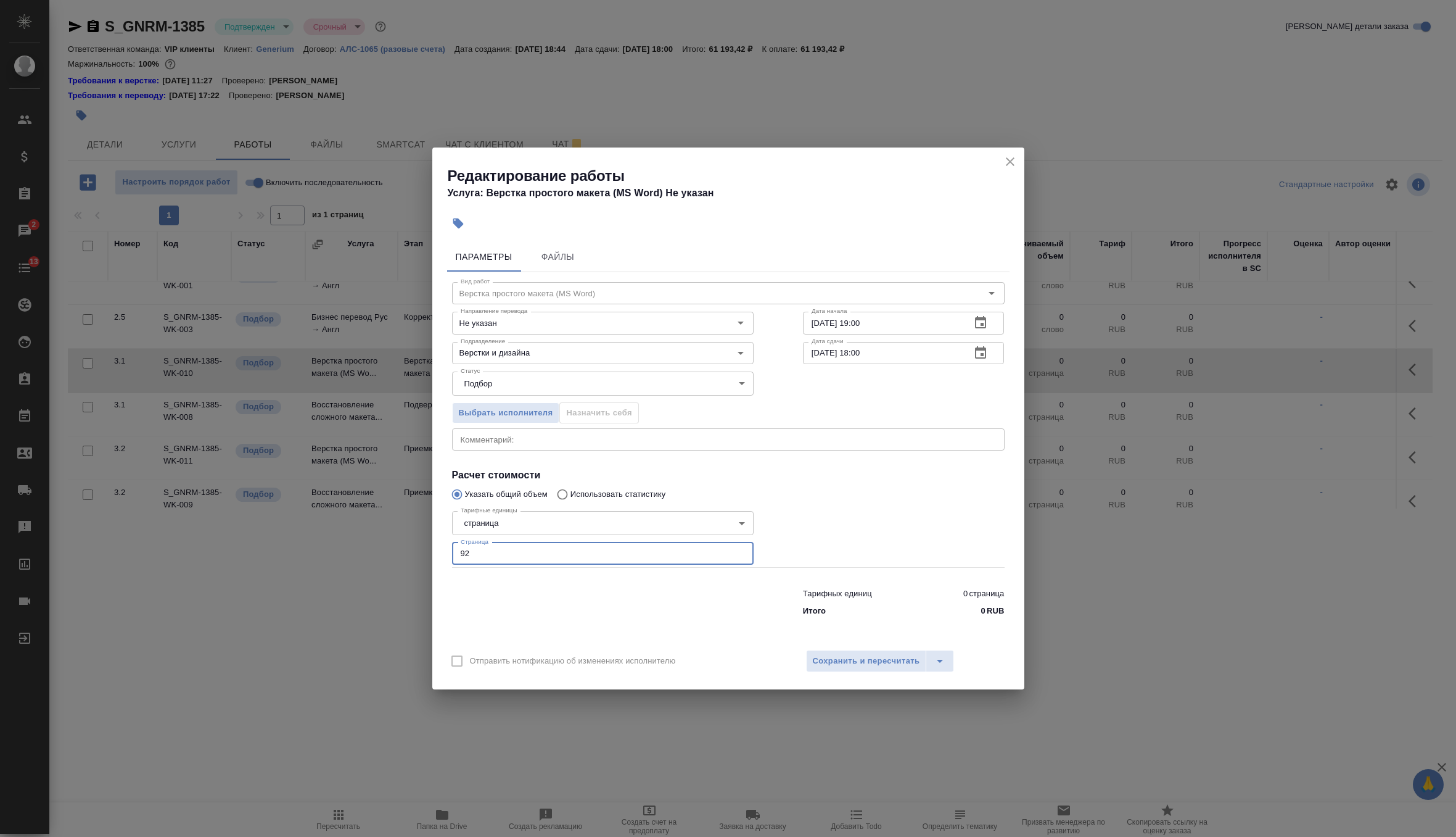
type input "92"
click at [982, 327] on icon "button" at bounding box center [980, 323] width 15 height 15
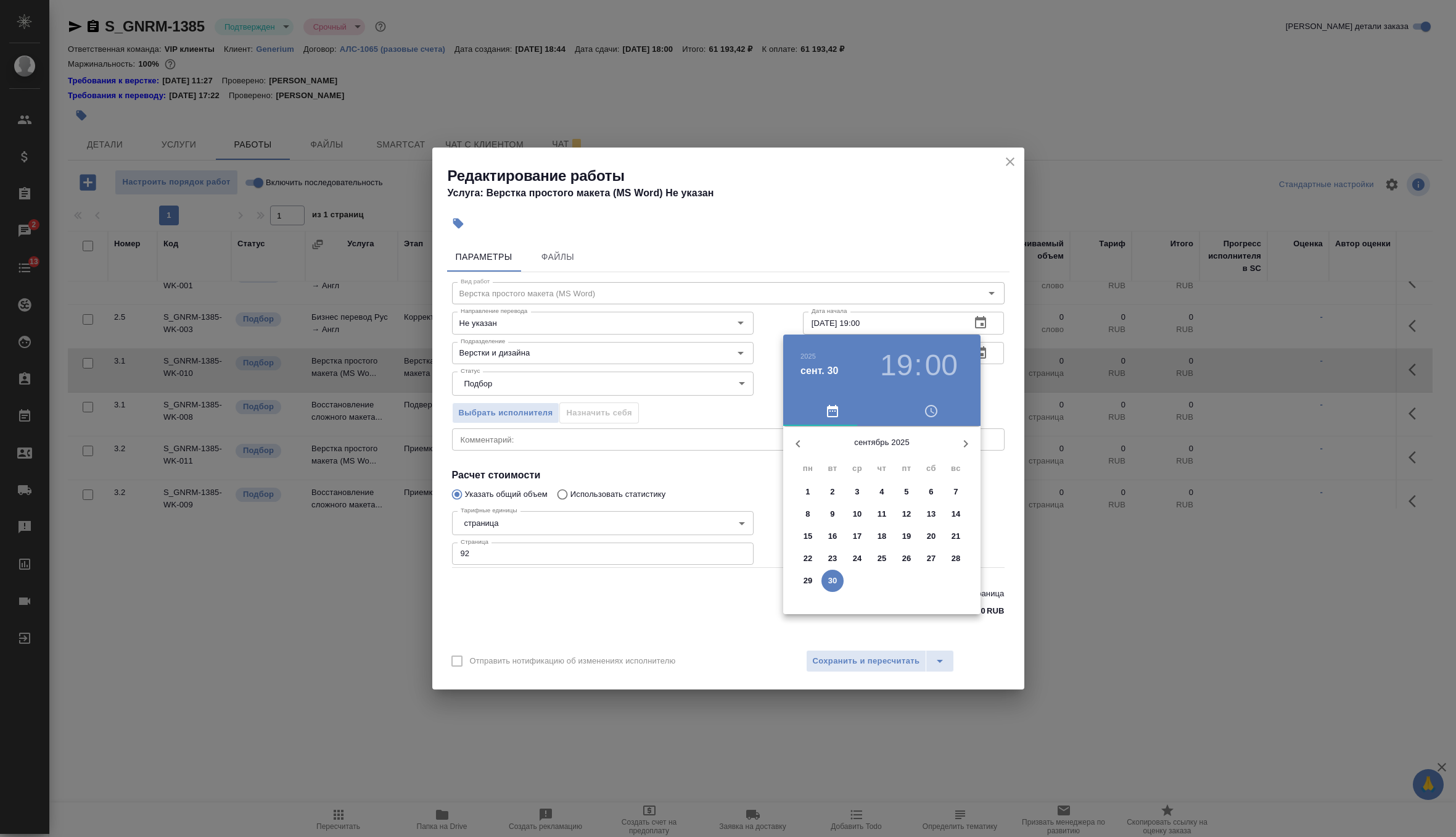
click at [963, 447] on icon "button" at bounding box center [965, 443] width 15 height 15
click at [860, 494] on span "1" at bounding box center [857, 491] width 22 height 12
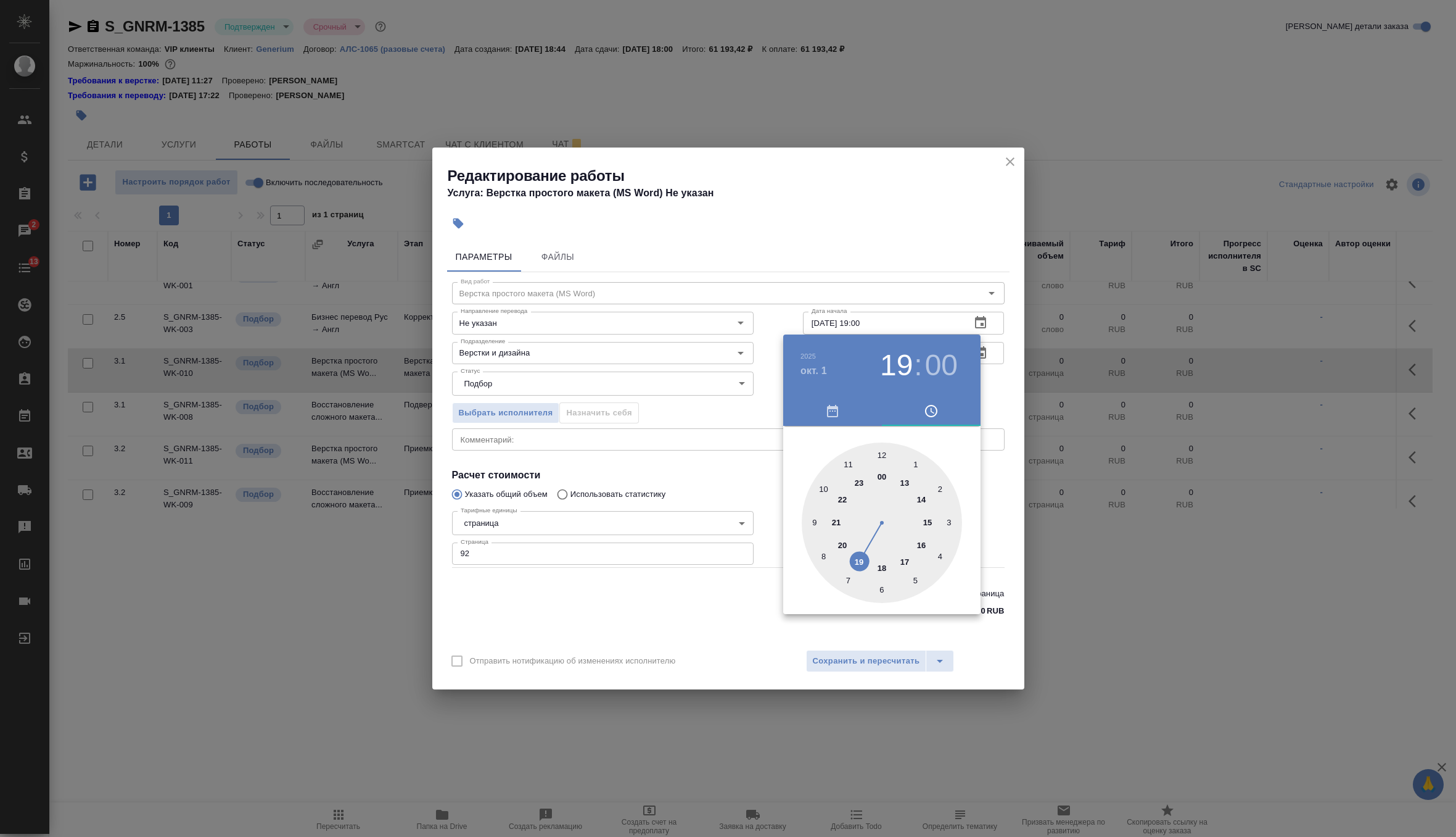
click at [826, 484] on div at bounding box center [882, 523] width 161 height 161
click at [811, 518] on div at bounding box center [882, 523] width 161 height 161
type input "01.10.2025 10:45"
click at [997, 392] on div at bounding box center [728, 418] width 1456 height 837
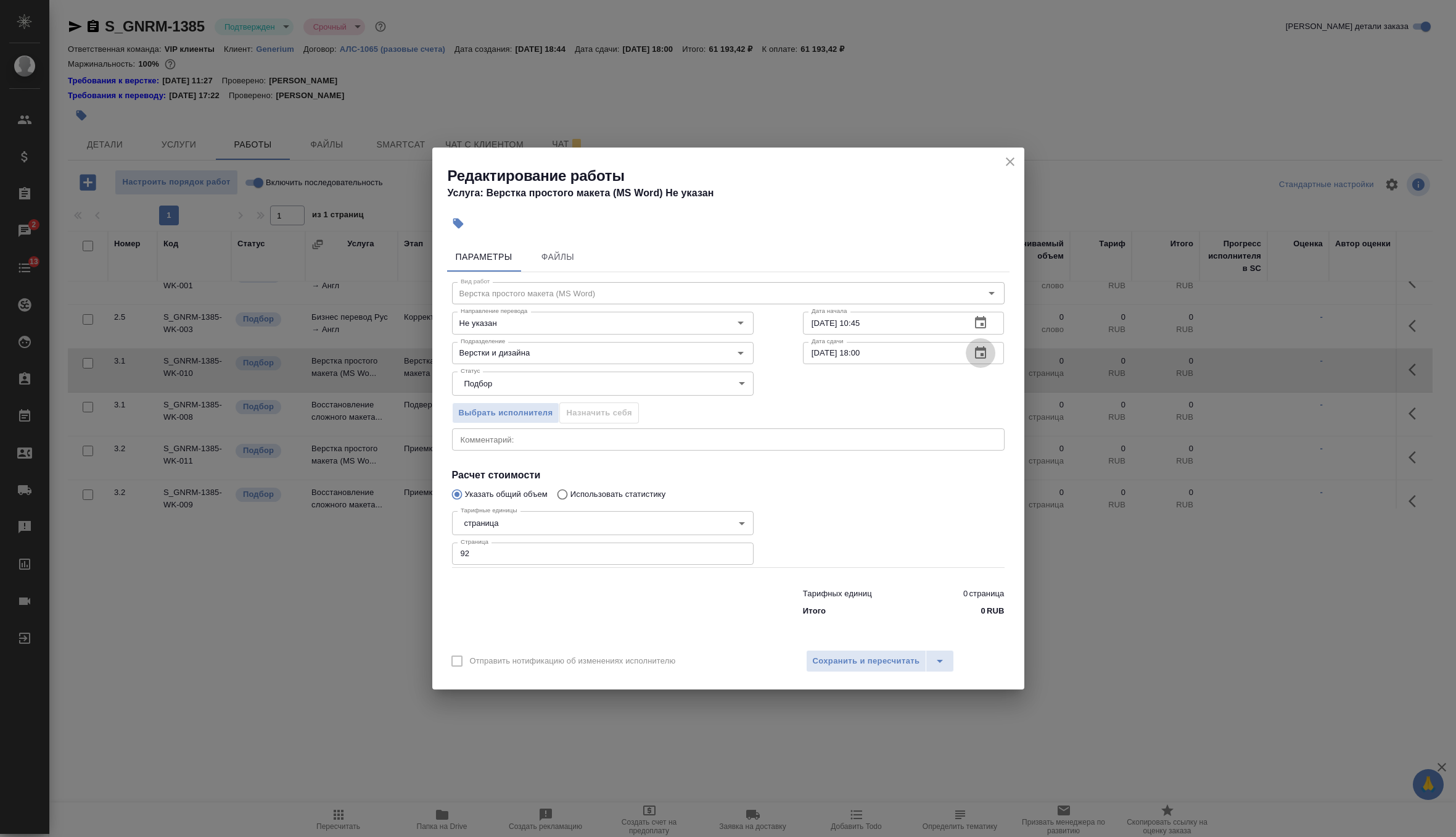
click at [984, 350] on icon "button" at bounding box center [980, 352] width 15 height 15
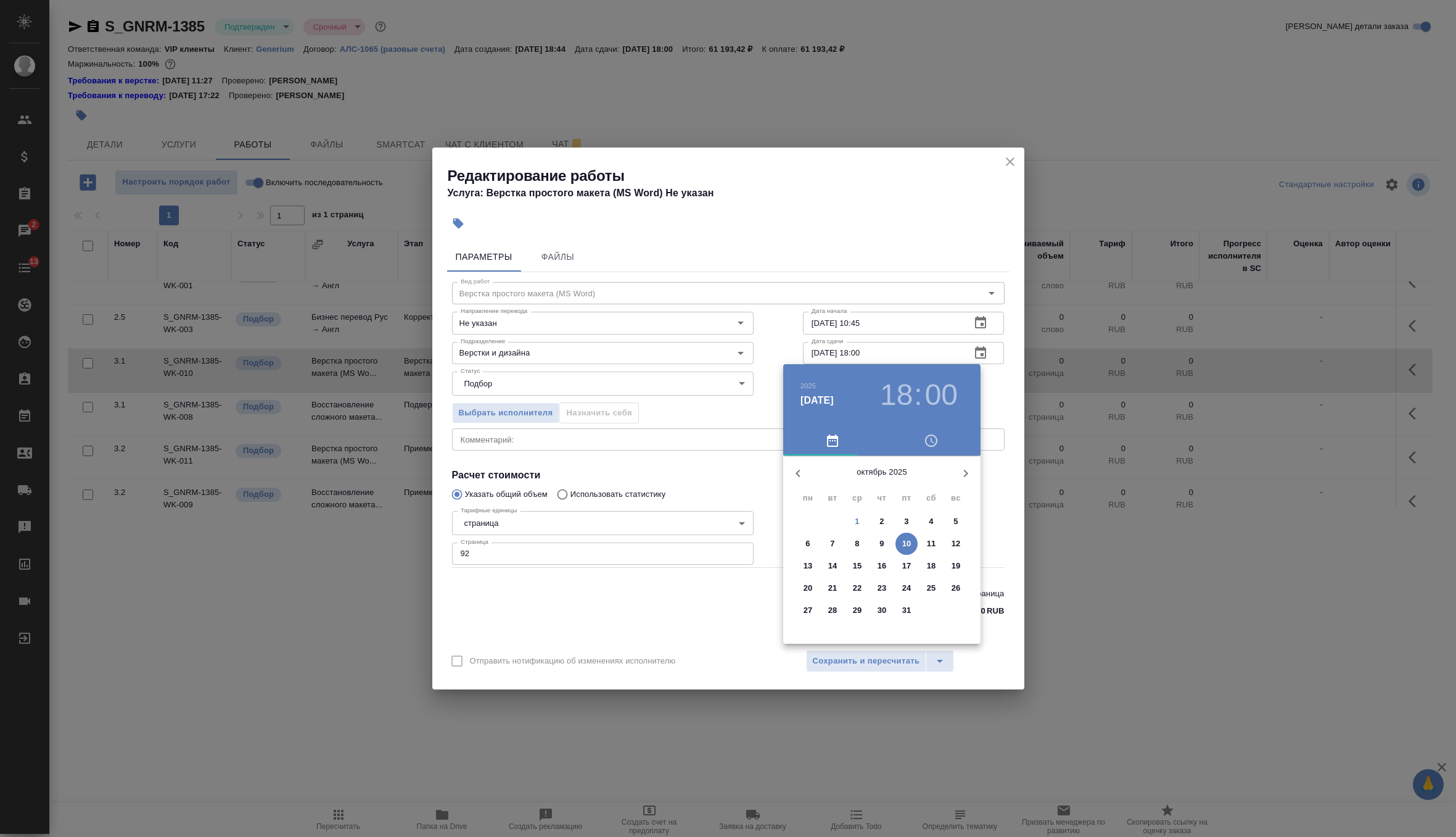
click at [882, 519] on p "2" at bounding box center [881, 521] width 4 height 12
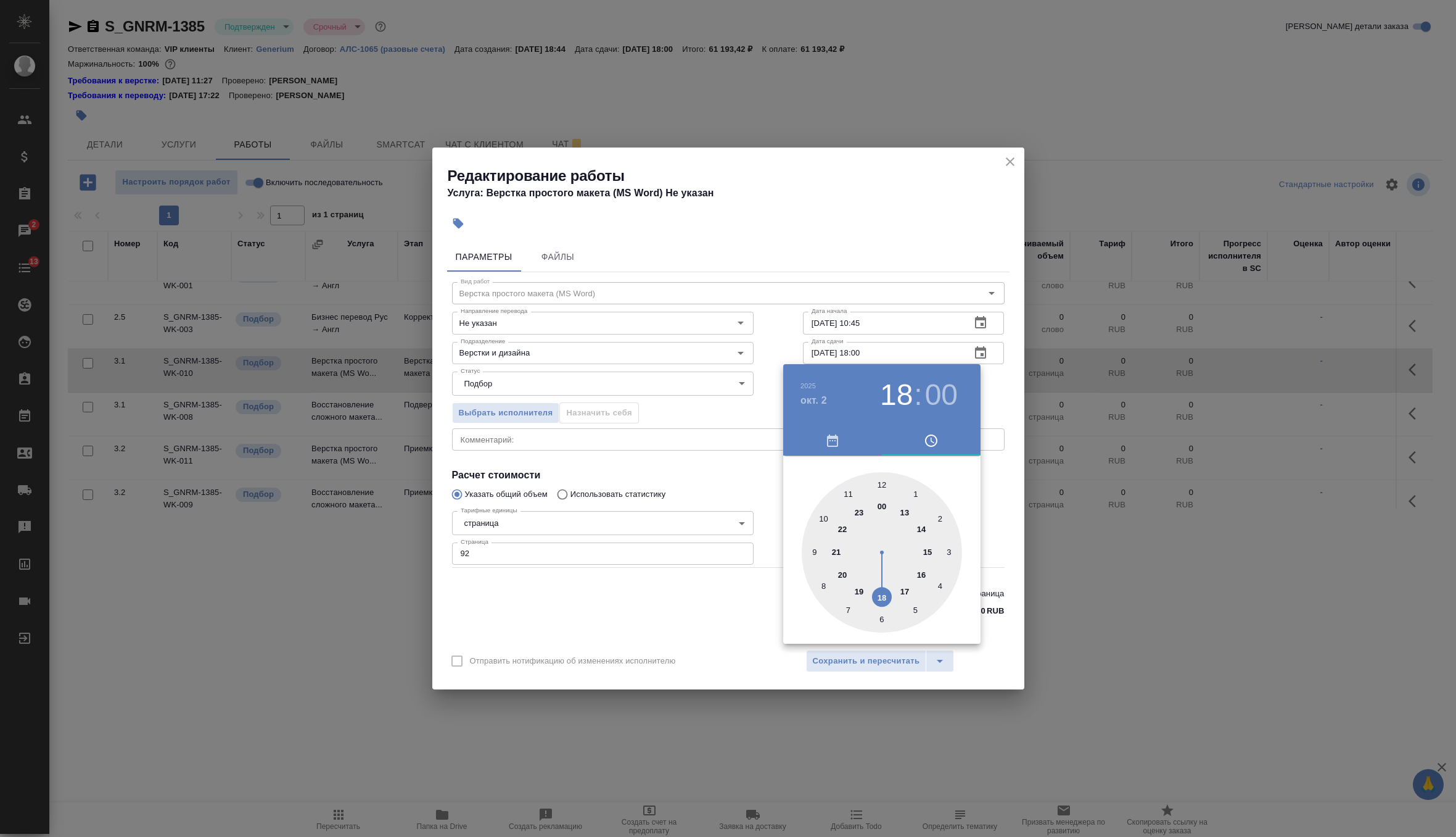
click at [824, 515] on div at bounding box center [882, 552] width 161 height 161
type input "02.10.2025 10:00"
click at [1002, 389] on div at bounding box center [728, 418] width 1456 height 837
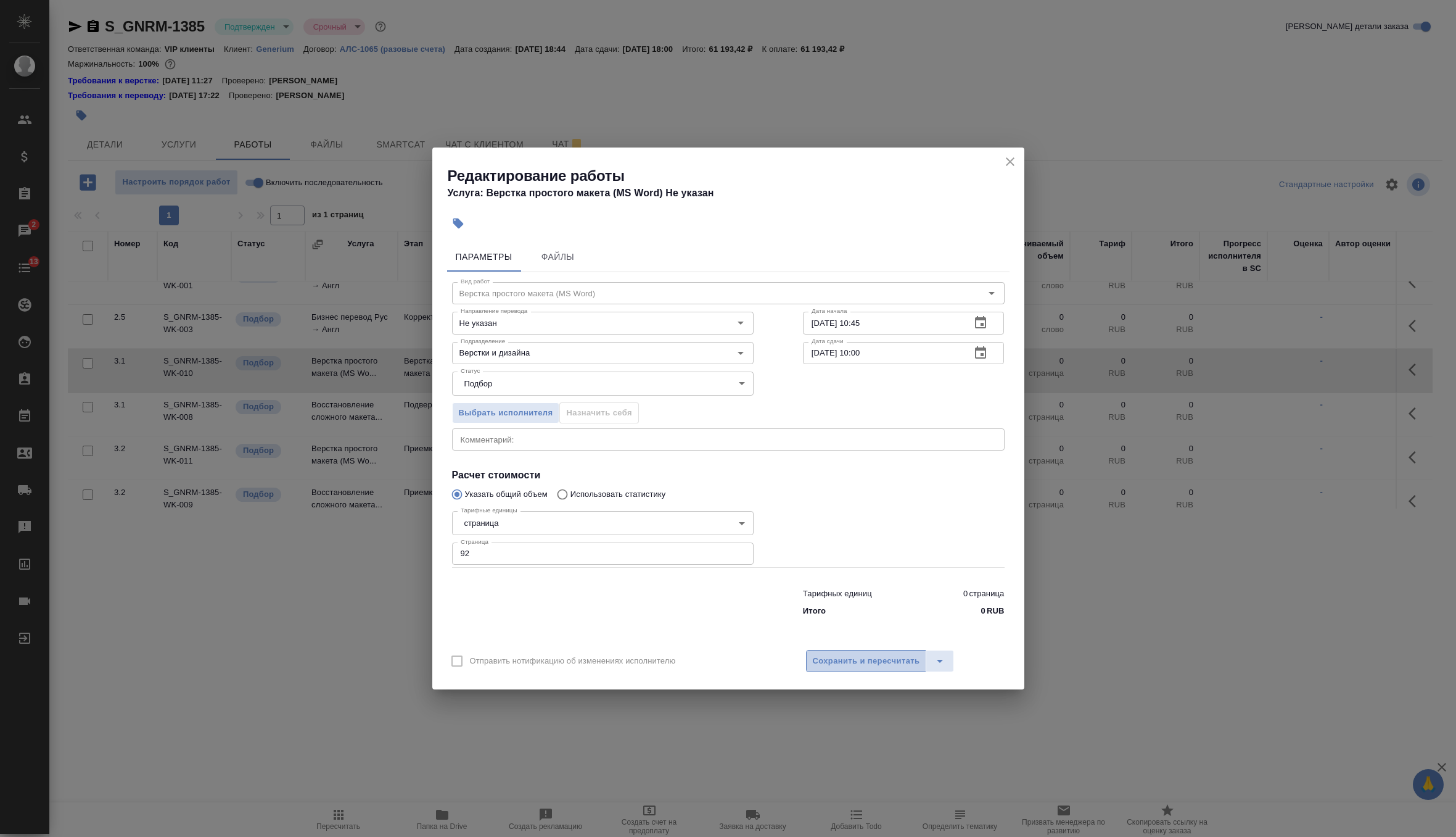
click at [875, 653] on button "Сохранить и пересчитать" at bounding box center [866, 660] width 121 height 22
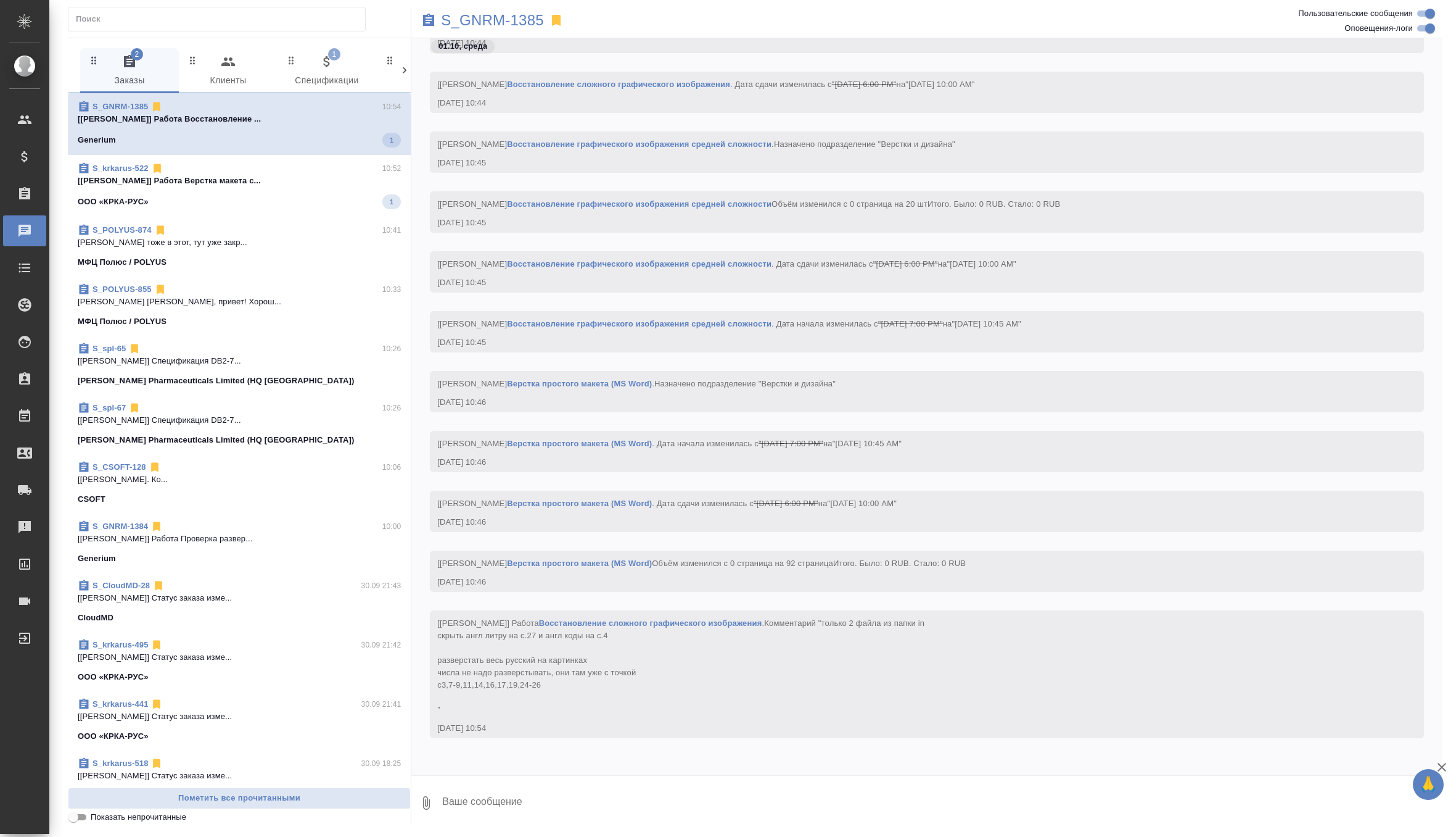
scroll to position [10540, 0]
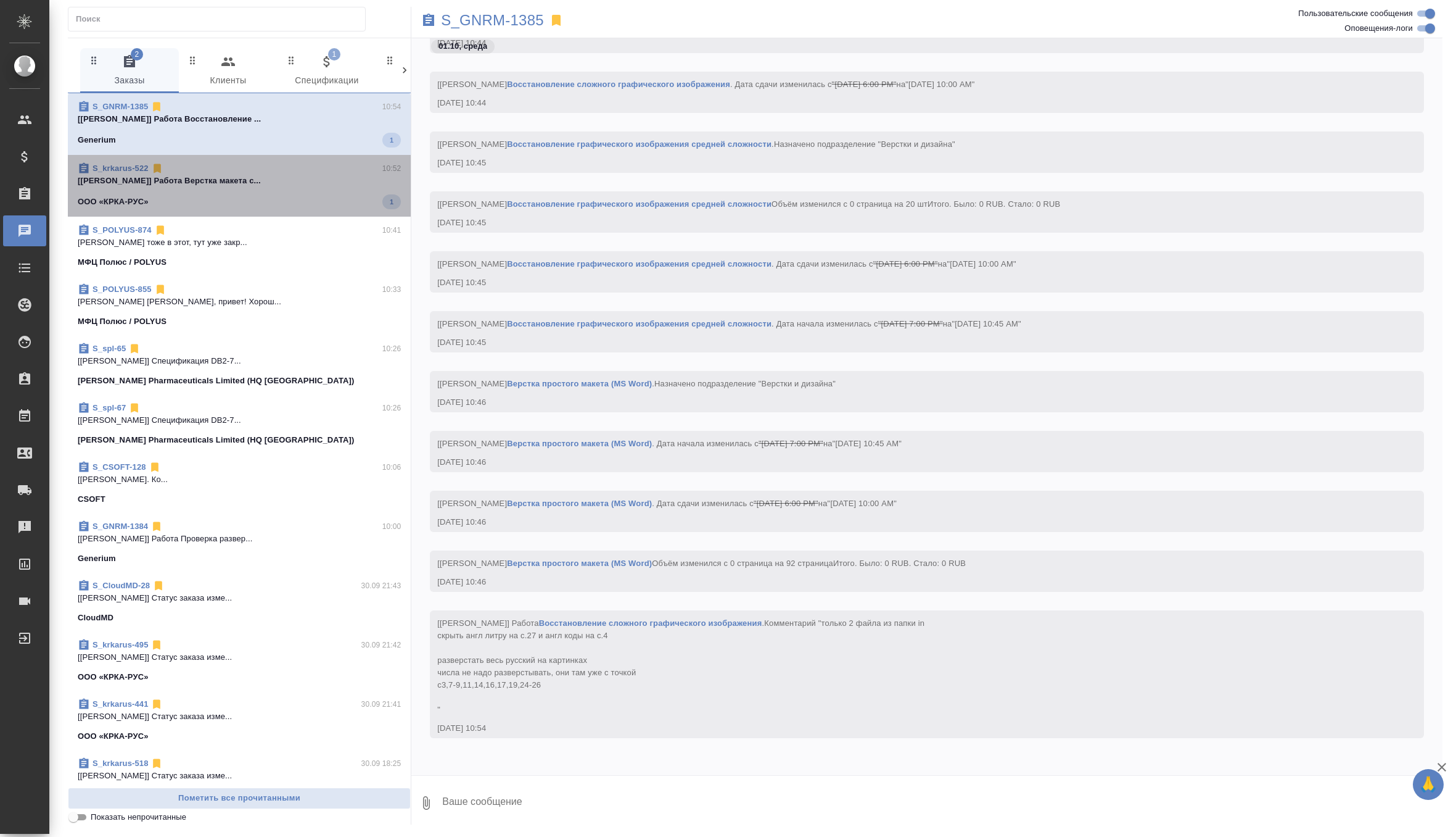
click at [308, 198] on div "ООО «КРКА-РУС» 1" at bounding box center [239, 202] width 323 height 15
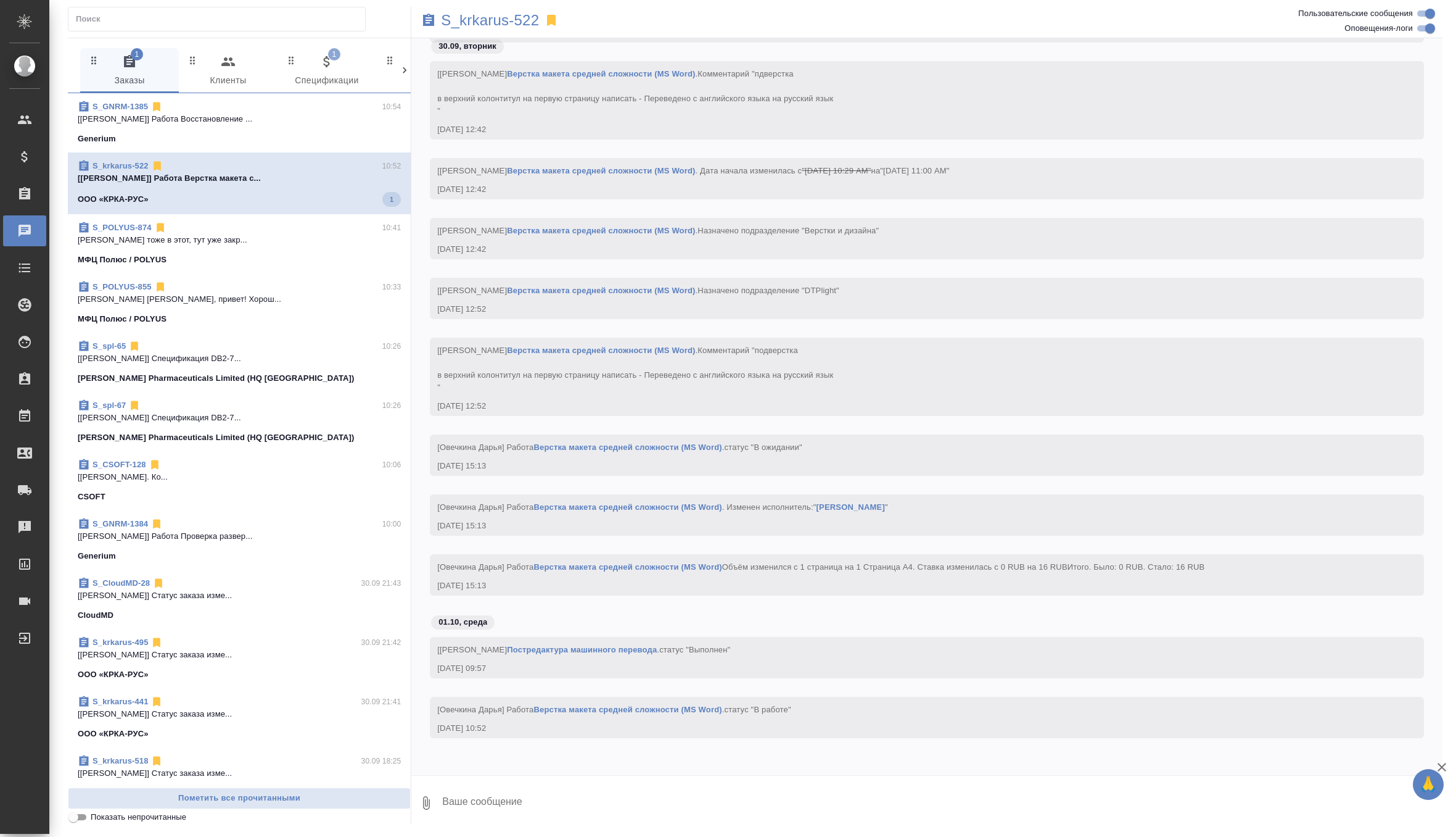
scroll to position [20174, 0]
click at [330, 71] on span "1 Спецификации" at bounding box center [327, 71] width 84 height 34
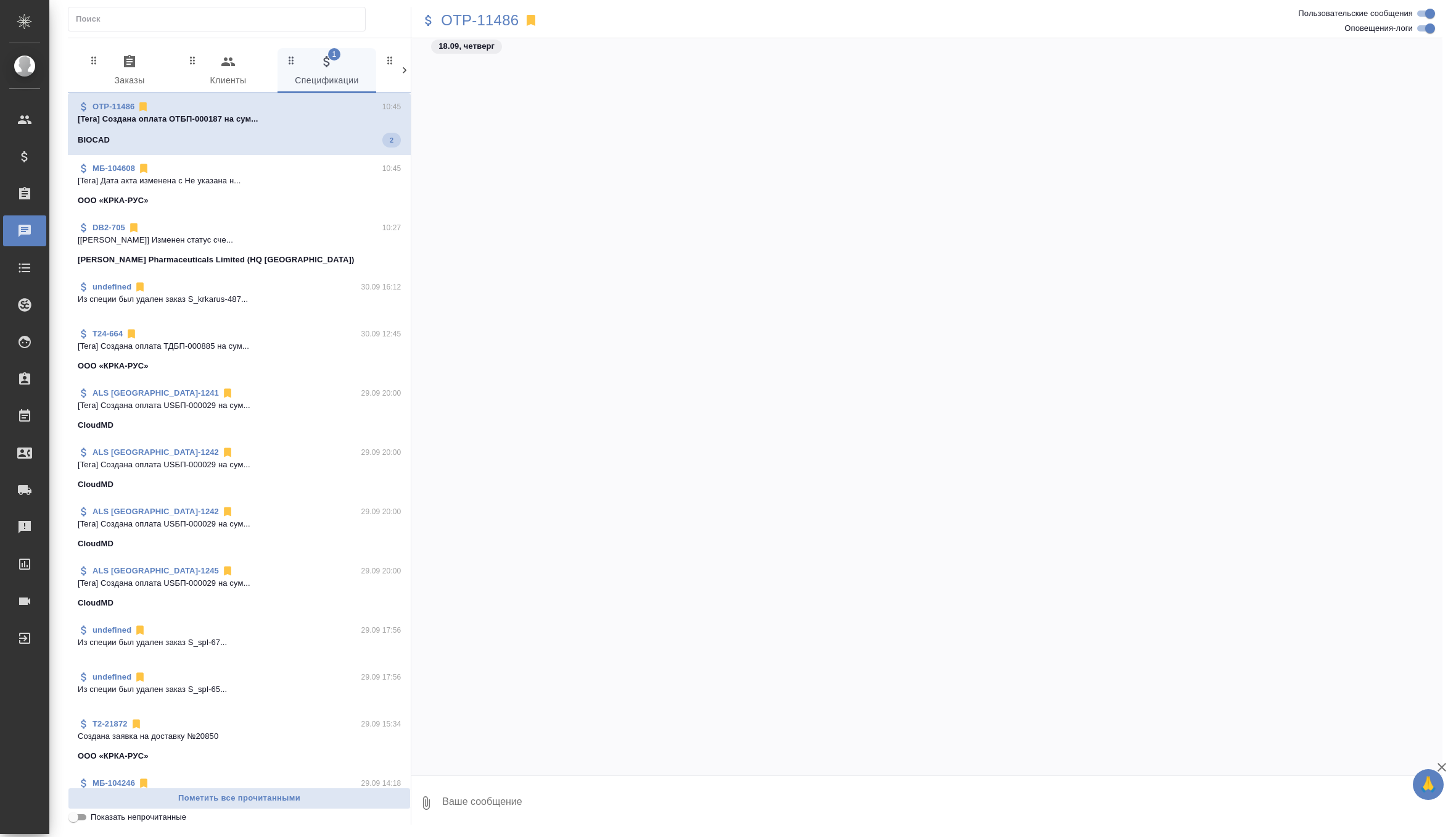
scroll to position [25626, 0]
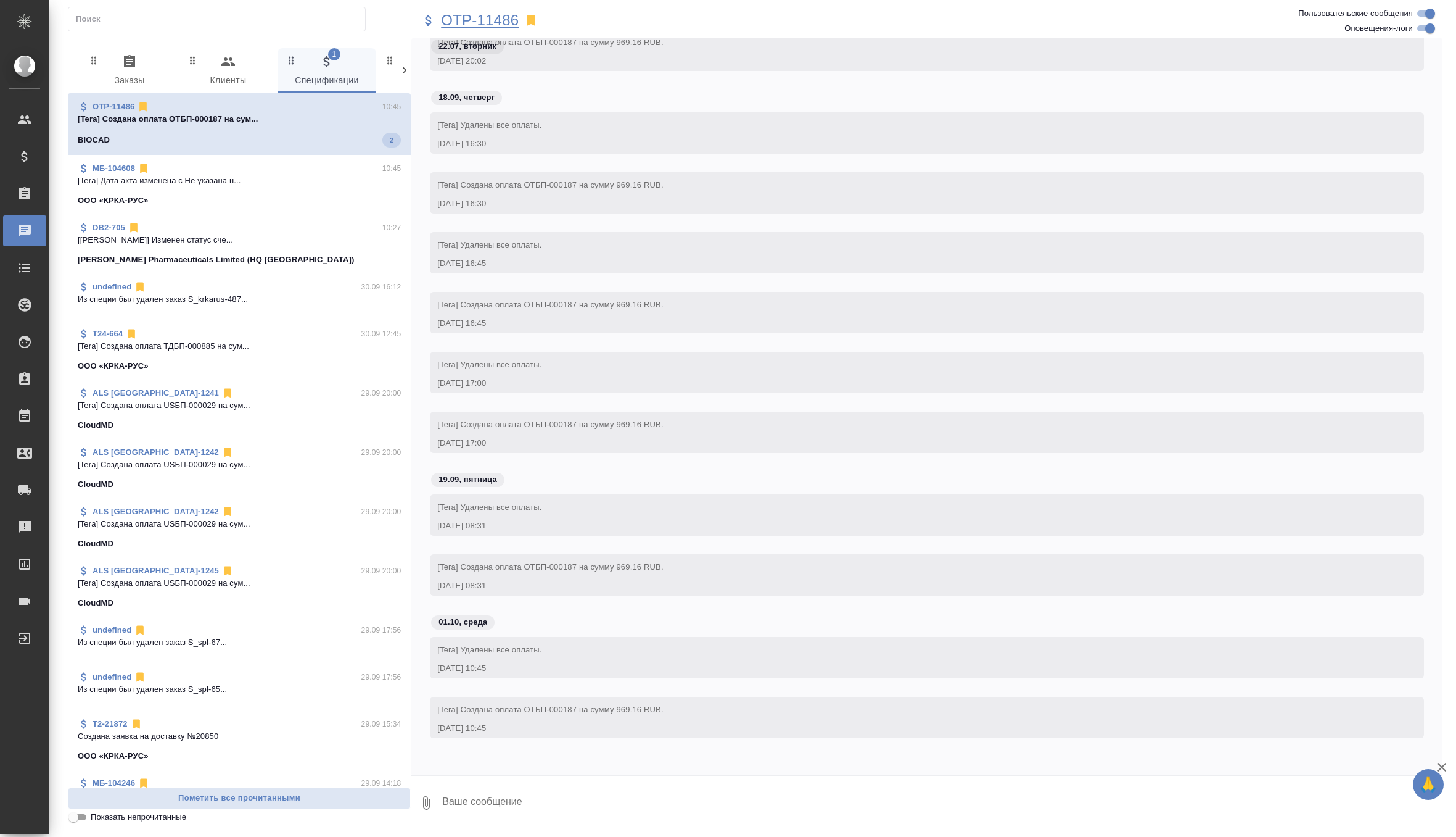
click at [506, 21] on p "OTP-11486" at bounding box center [479, 20] width 77 height 12
click at [115, 70] on span "0 Заказы" at bounding box center [129, 71] width 84 height 34
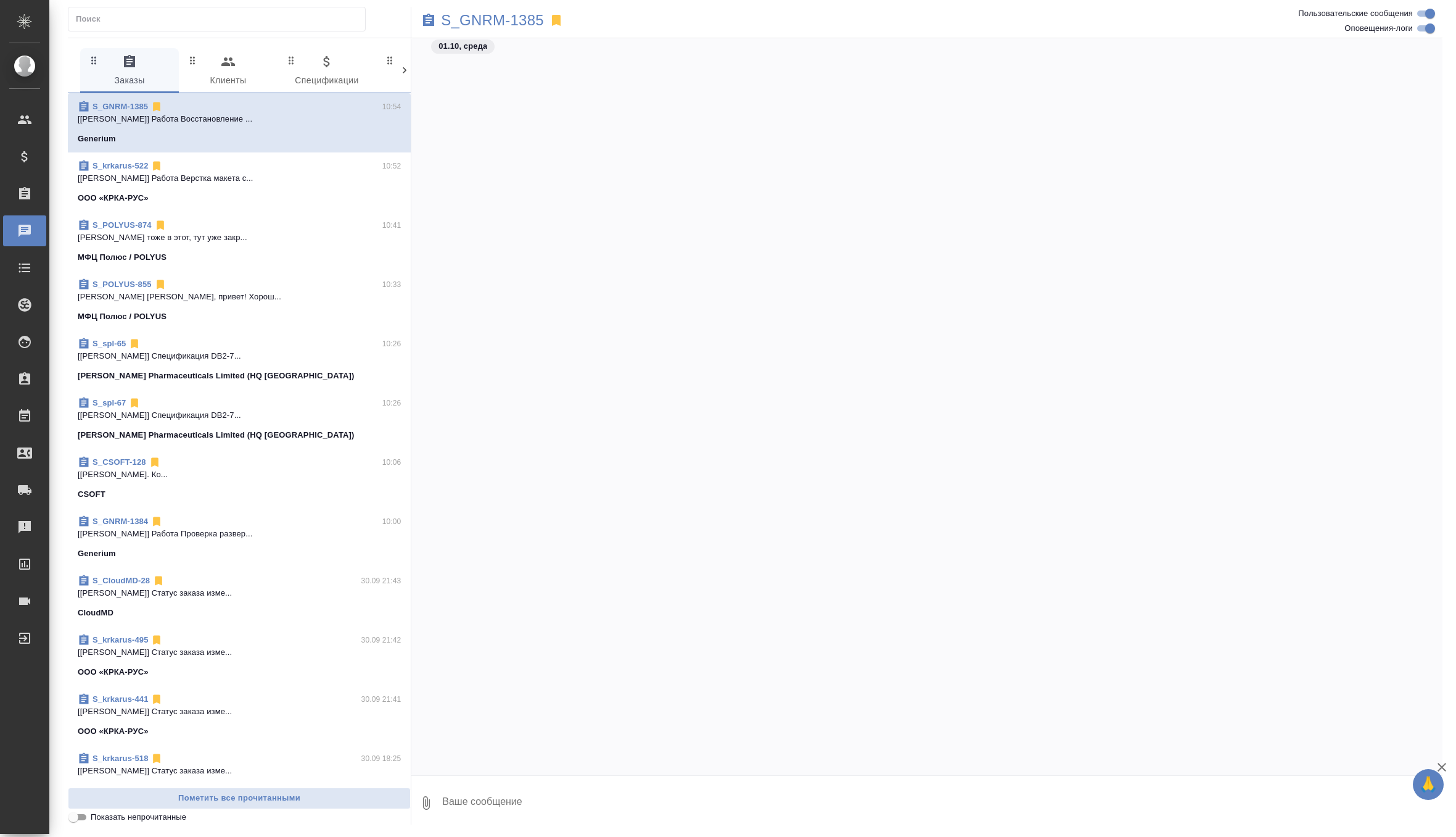
scroll to position [10540, 0]
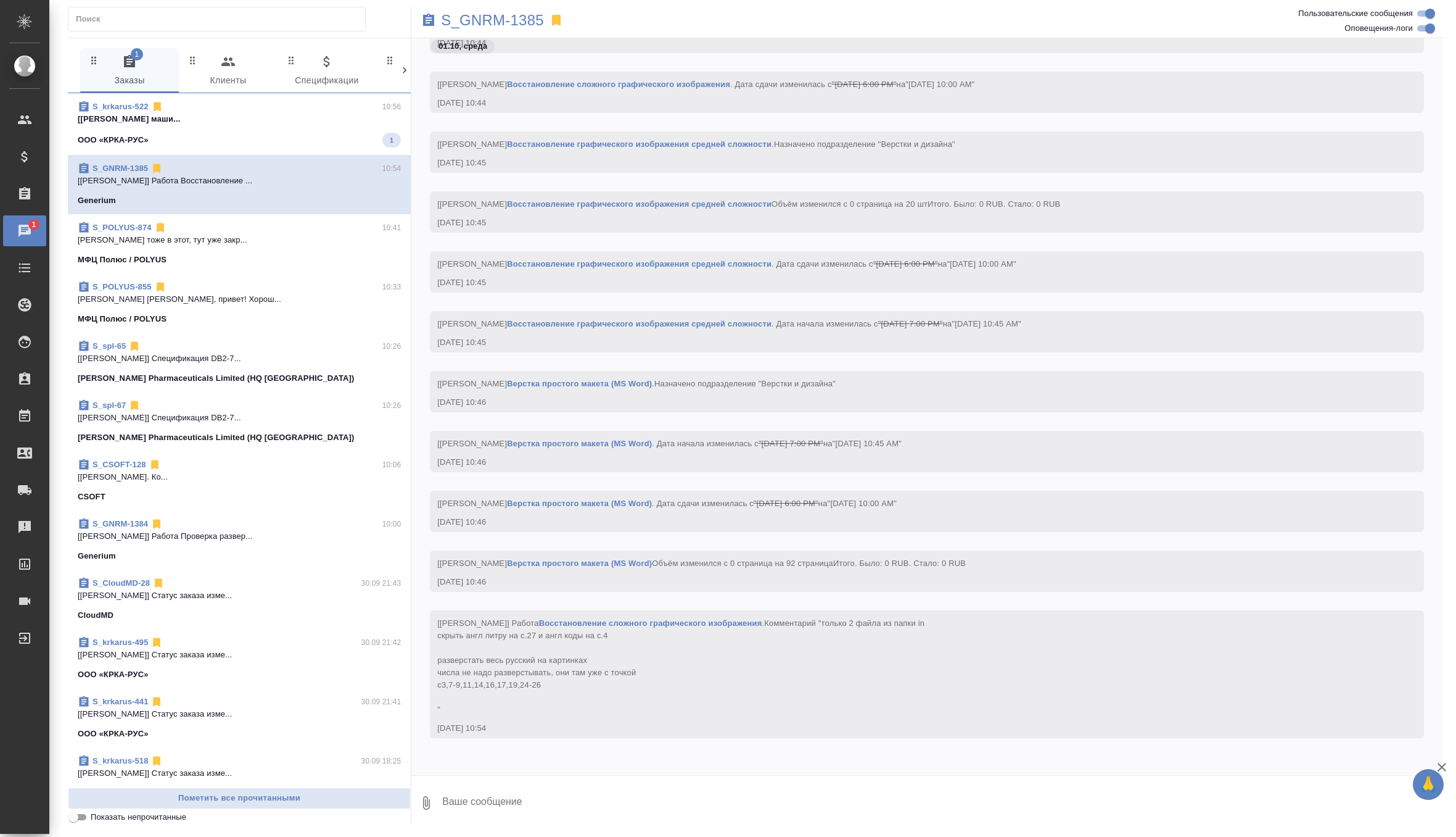
click at [237, 135] on div "ООО «КРКА-РУС» 1" at bounding box center [239, 140] width 323 height 15
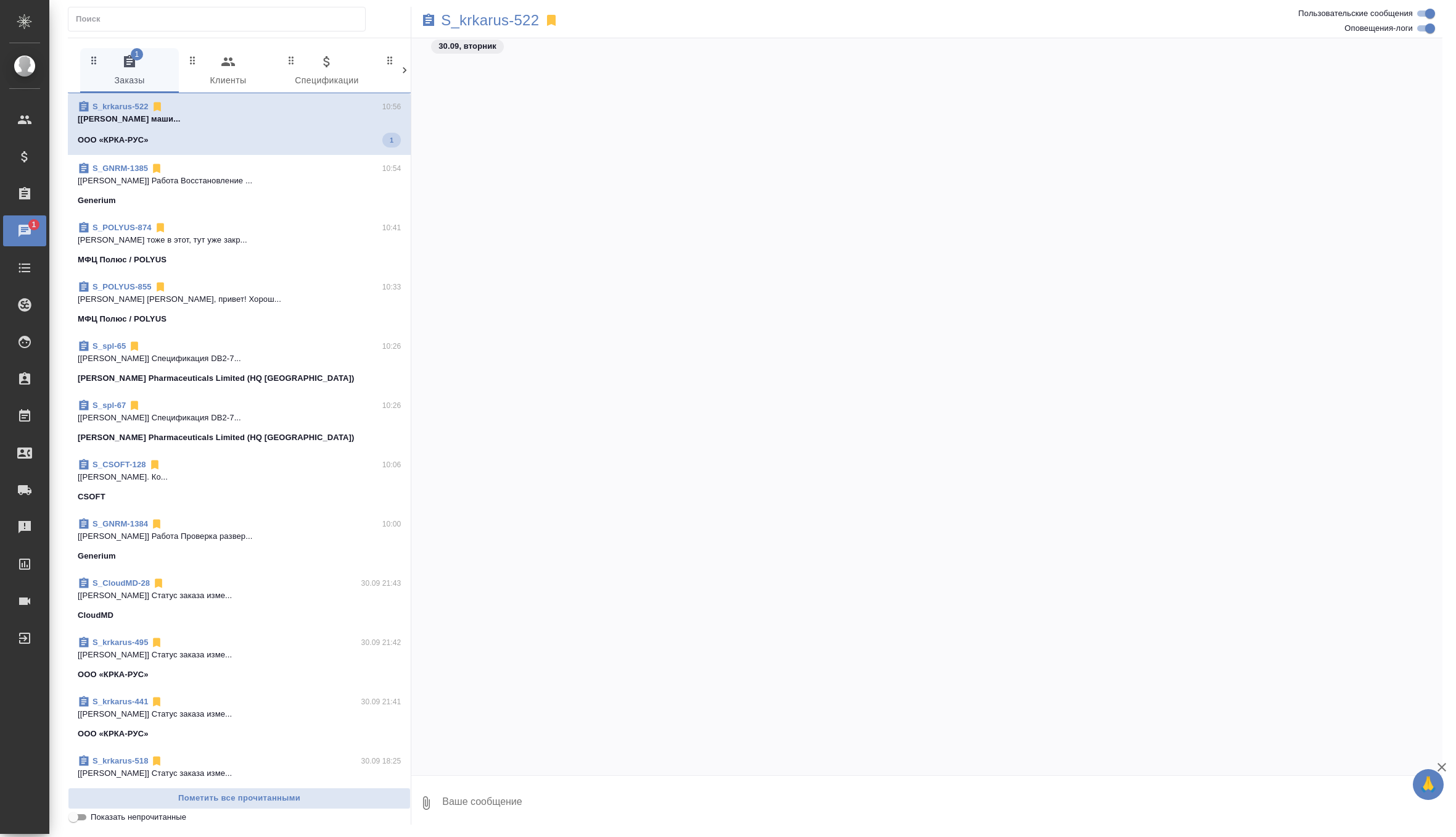
scroll to position [20579, 0]
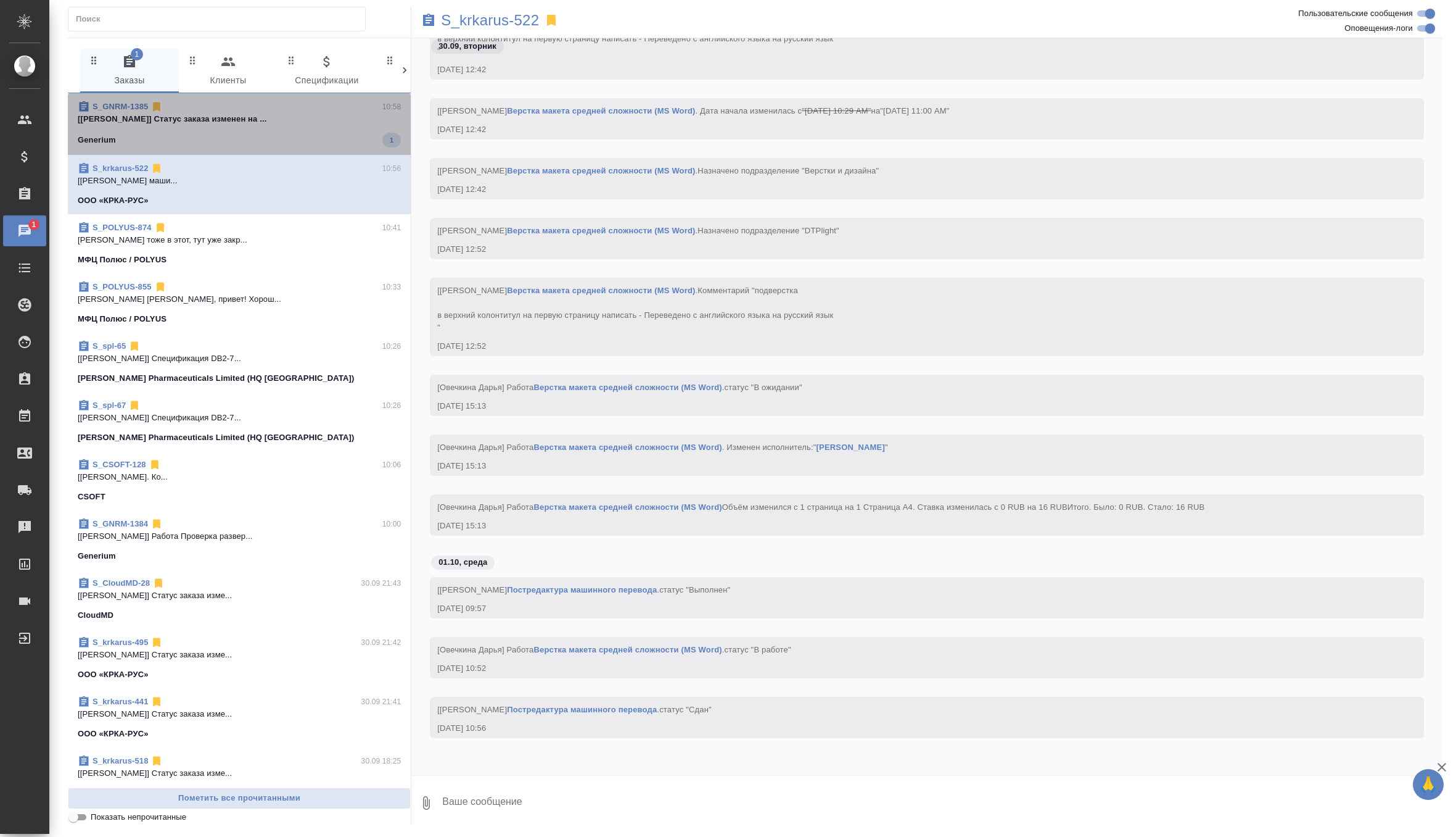
click at [290, 126] on span "S_GNRM-1385 10:58 [Грабко Мария] Статус заказа изменен на ... Generium 1" at bounding box center [239, 124] width 323 height 47
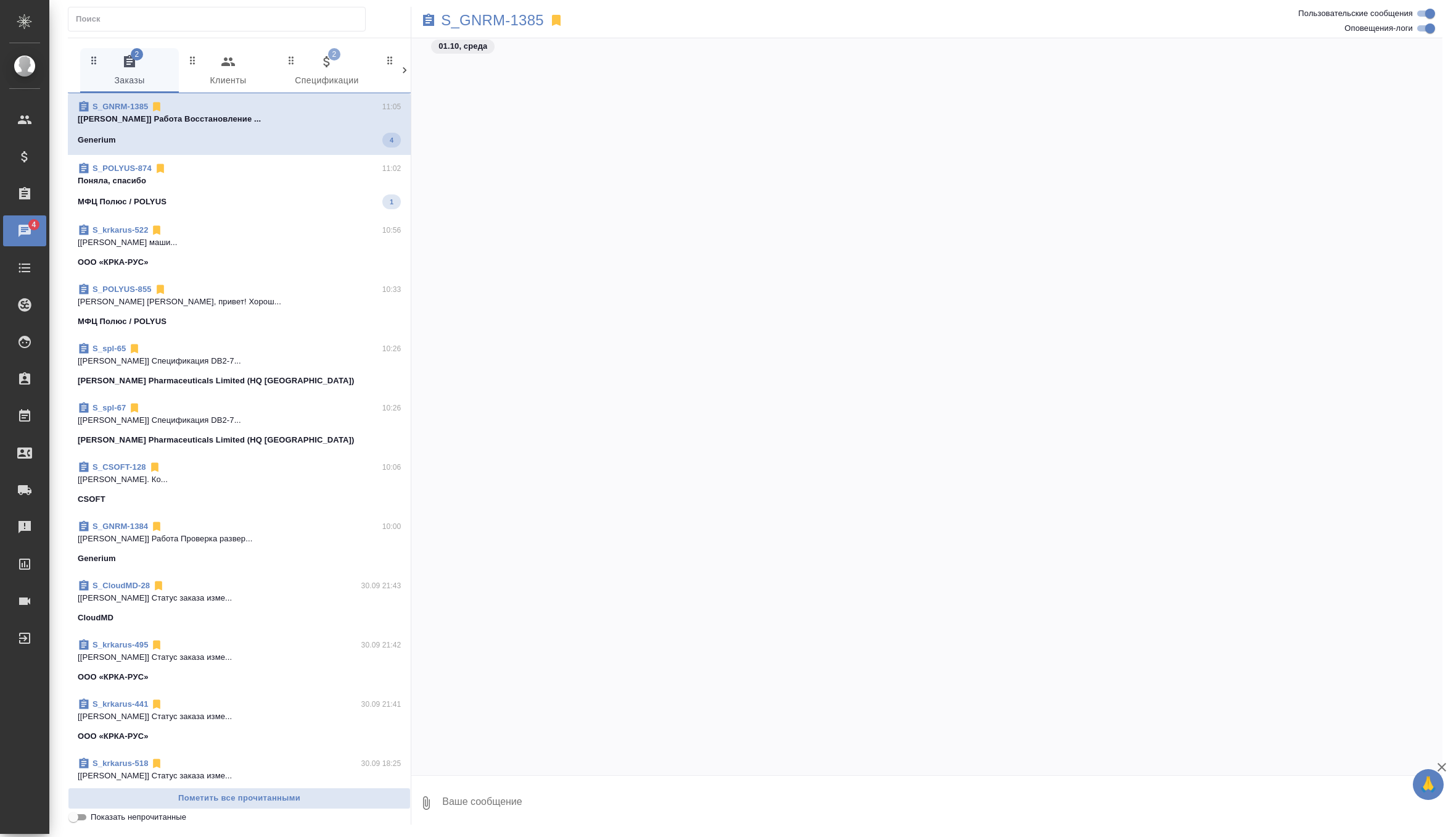
scroll to position [12362, 0]
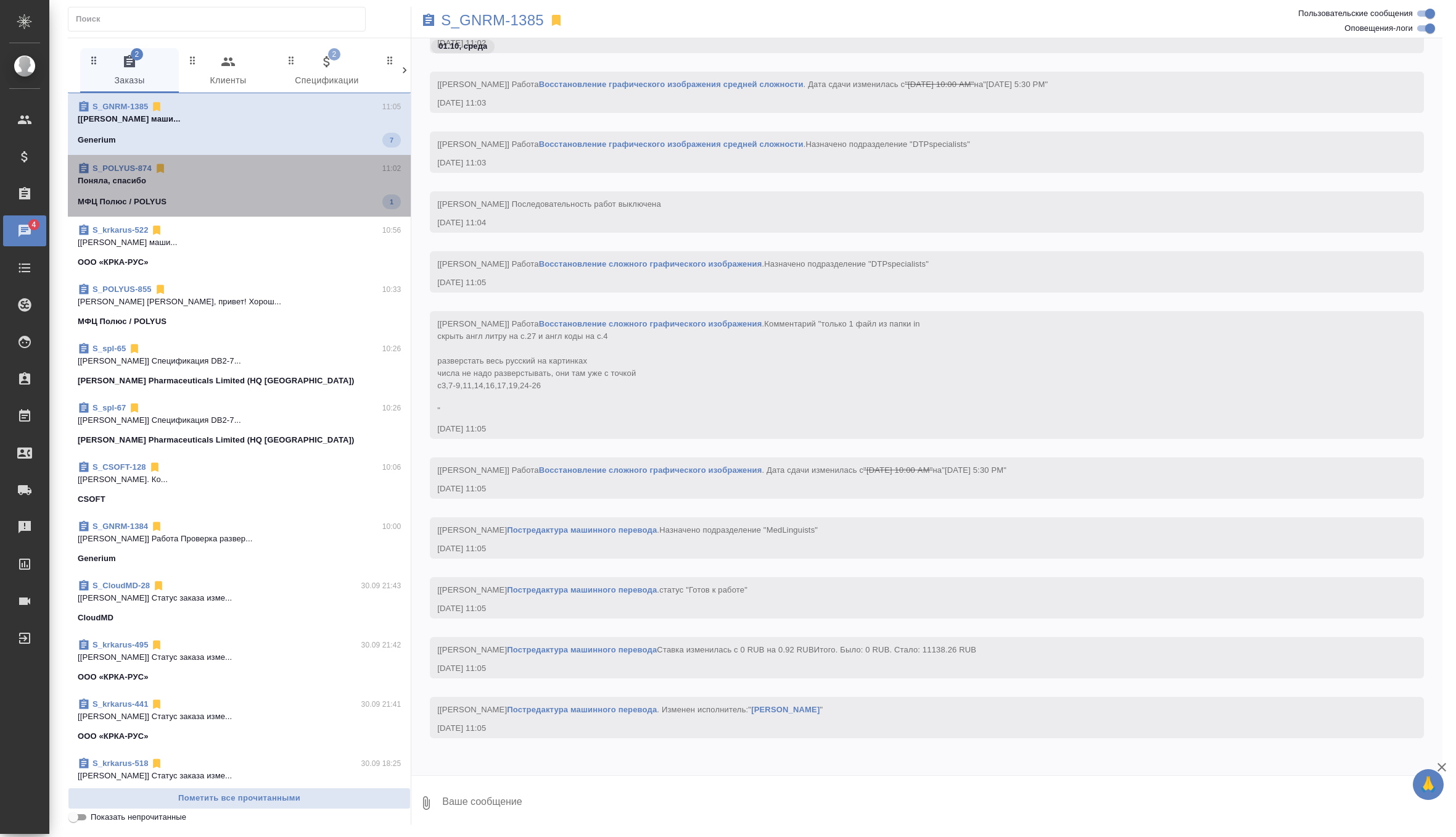
click at [362, 178] on p "Поняла, спасибо" at bounding box center [239, 180] width 323 height 12
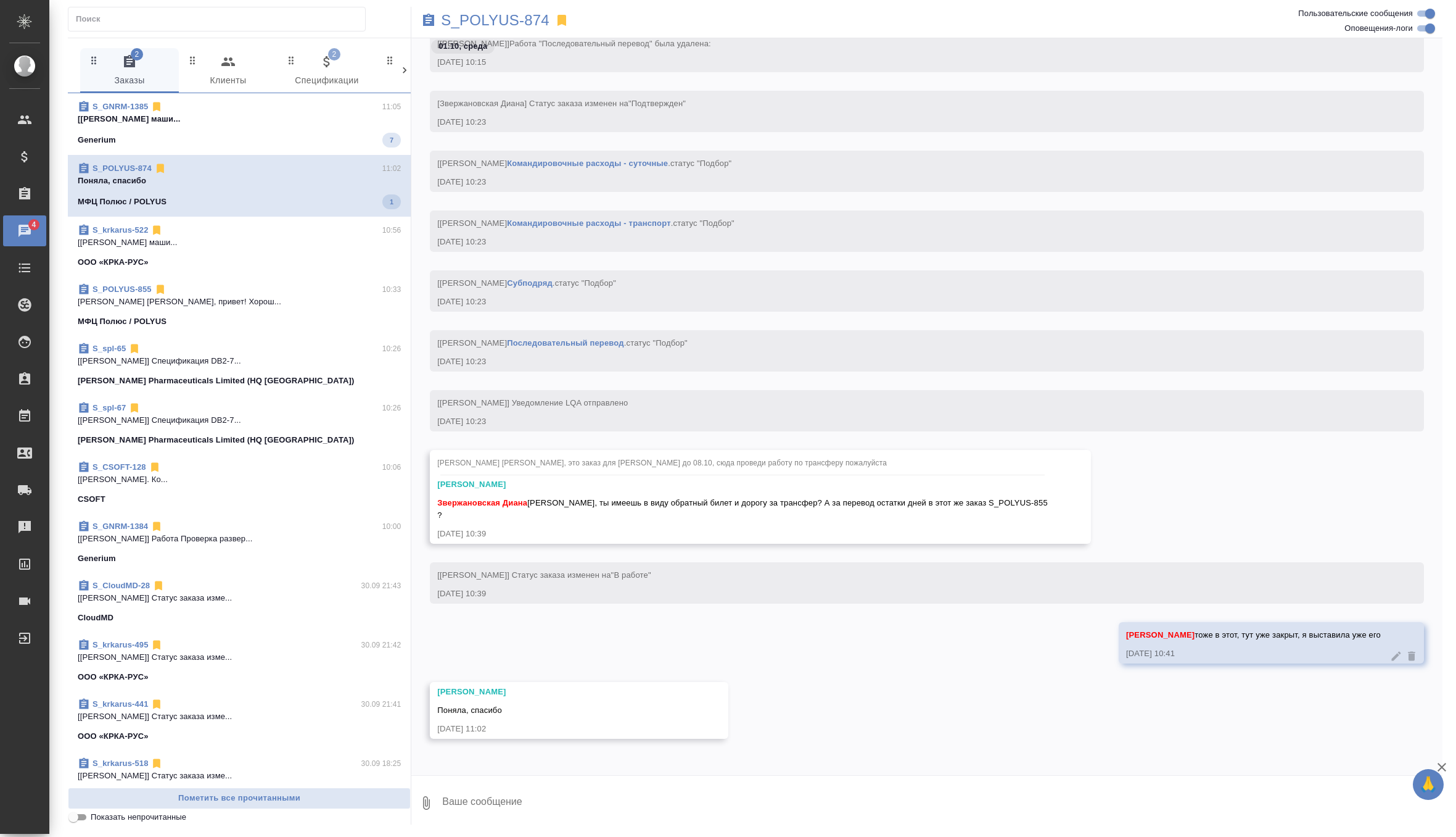
scroll to position [2178, 0]
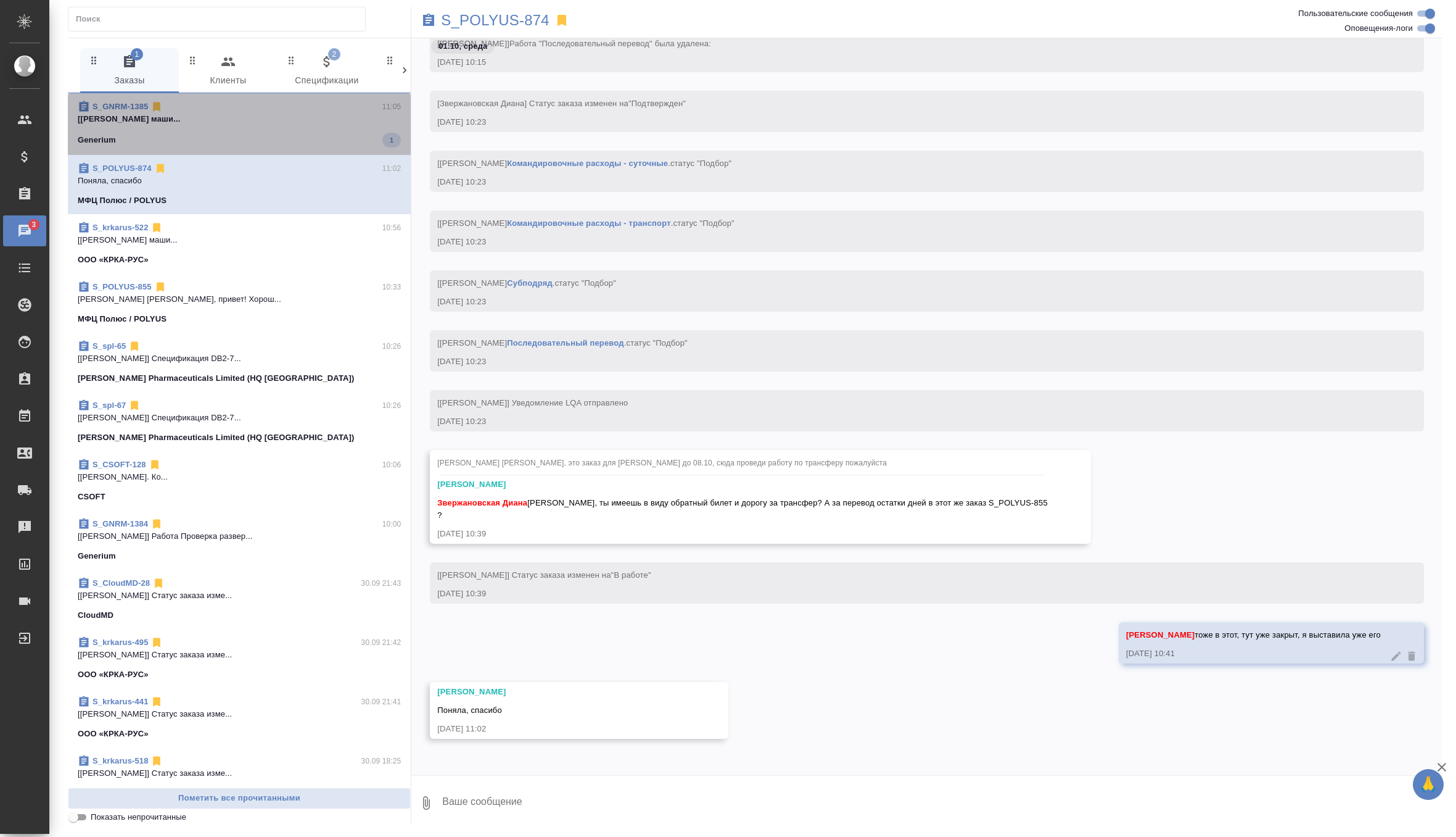
click at [350, 127] on span "S_GNRM-1385 11:05 [Грабко Мария] Работа Постредактура маши... Generium 1" at bounding box center [239, 124] width 323 height 47
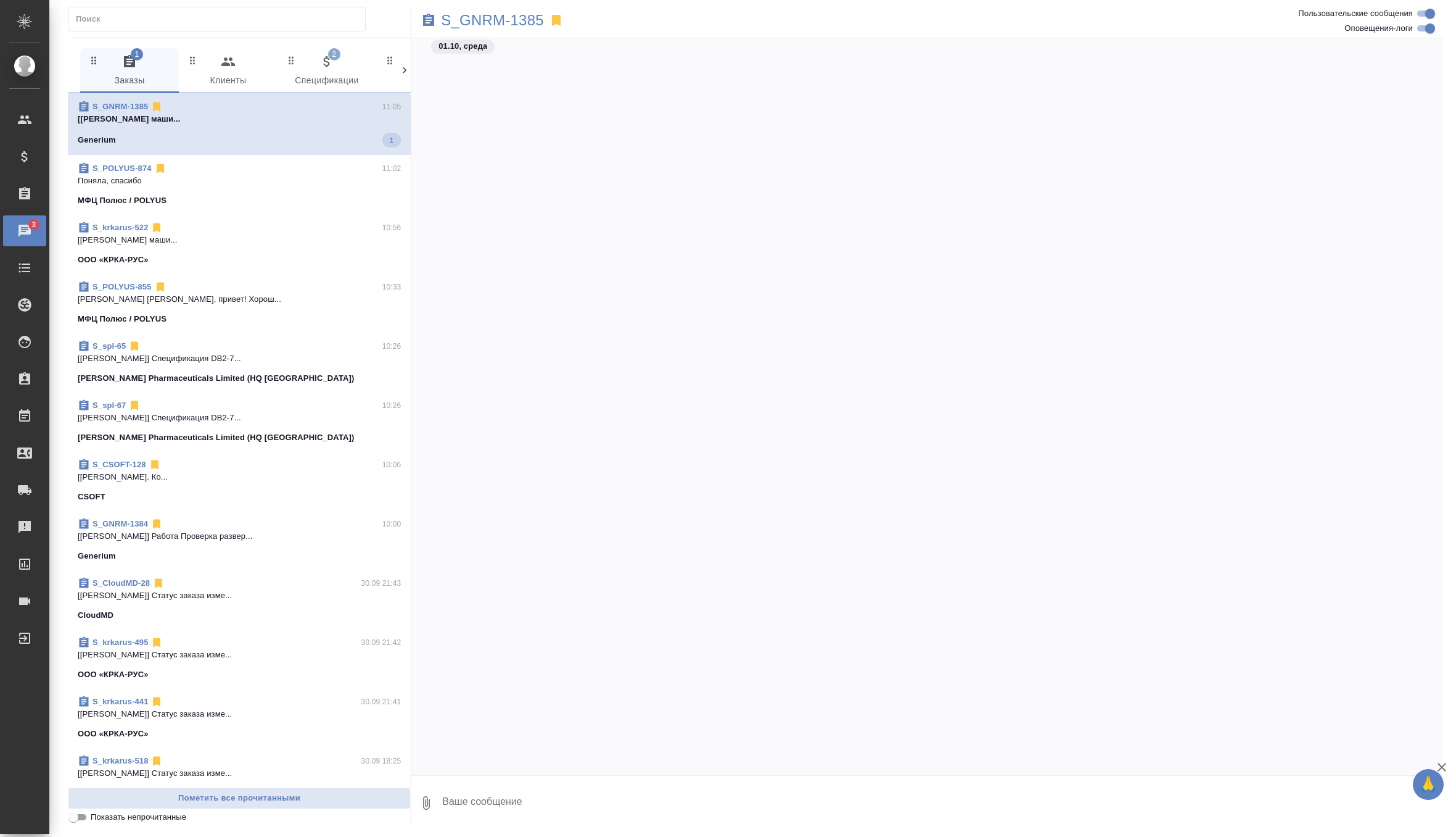
scroll to position [20970, 0]
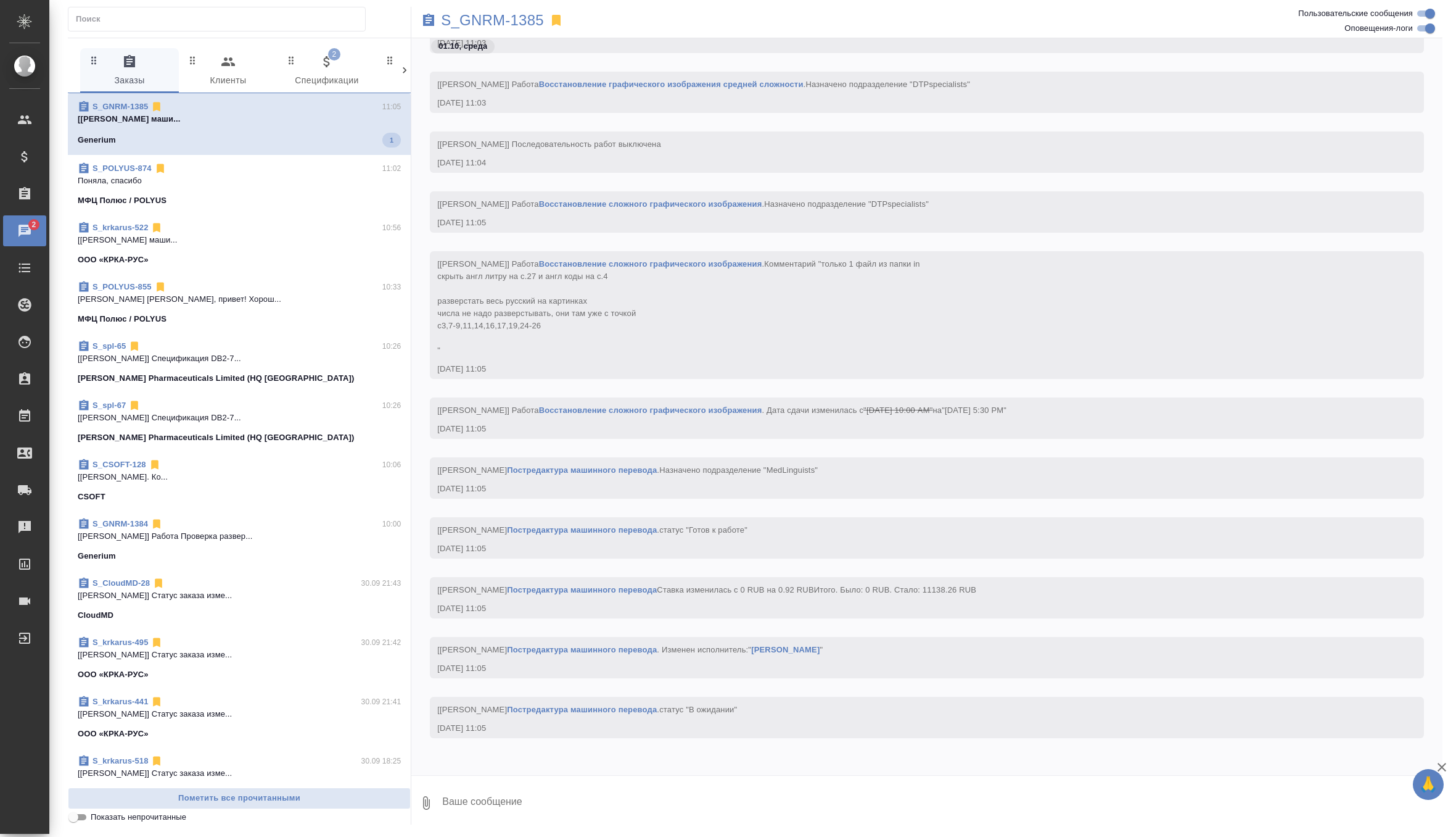
click at [336, 78] on span "2 Спецификации" at bounding box center [327, 71] width 84 height 34
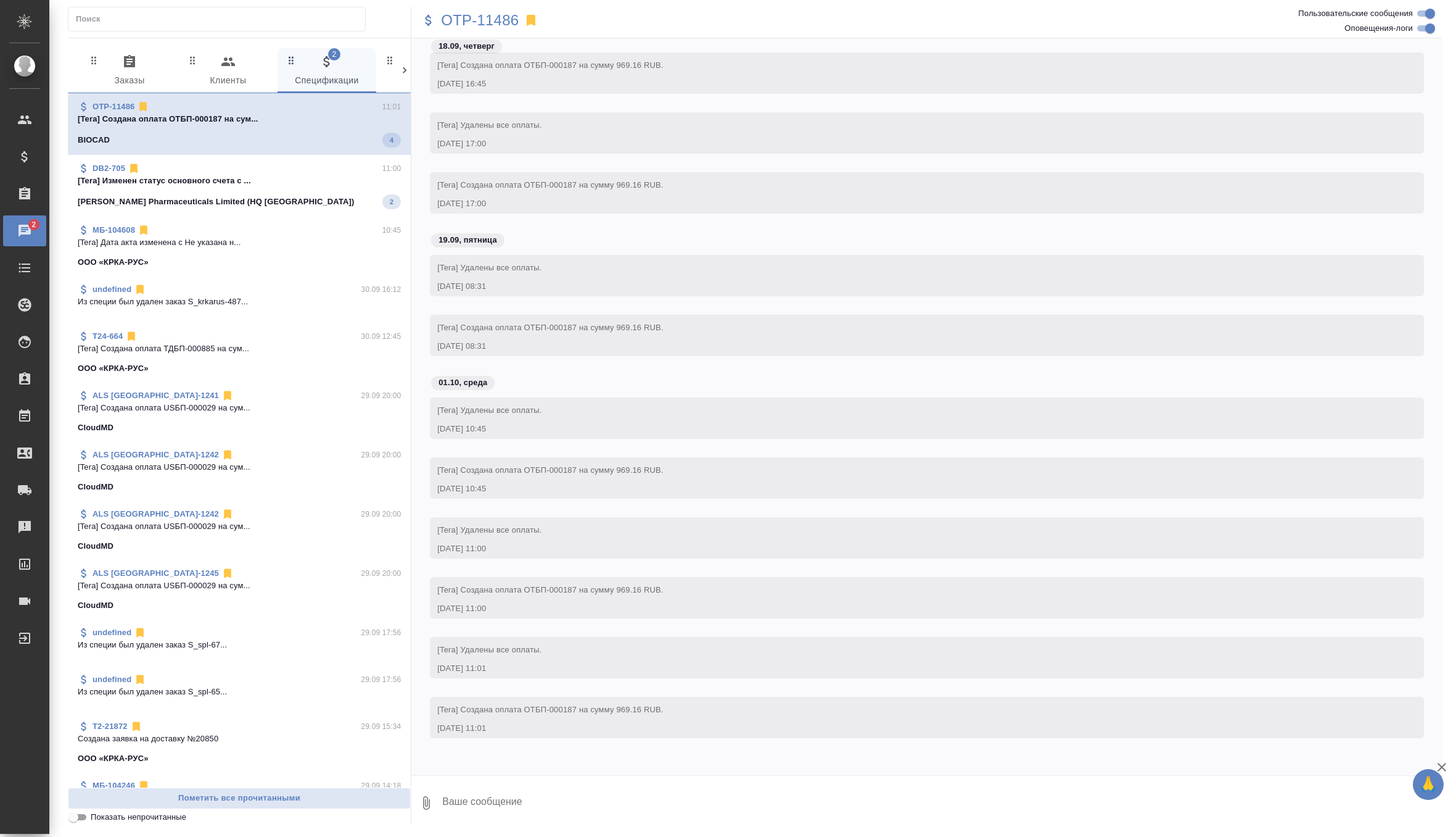
scroll to position [27334, 0]
click at [259, 191] on span "DB2-705 11:00 [Tera] Изменен статус основного счета с ... Sinclair Pharmaceutic…" at bounding box center [239, 185] width 323 height 47
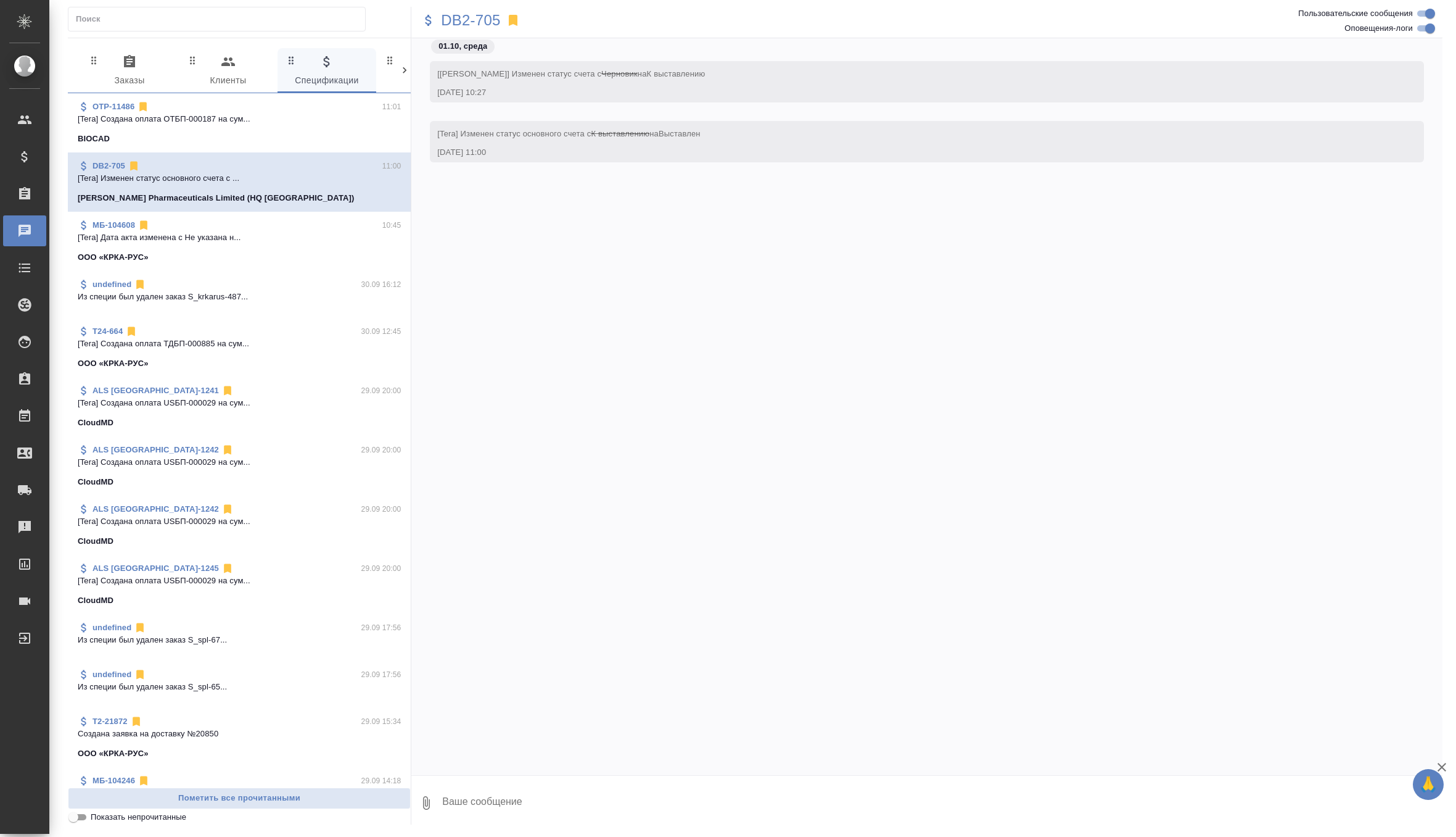
click at [138, 64] on span "0 Заказы" at bounding box center [129, 71] width 84 height 34
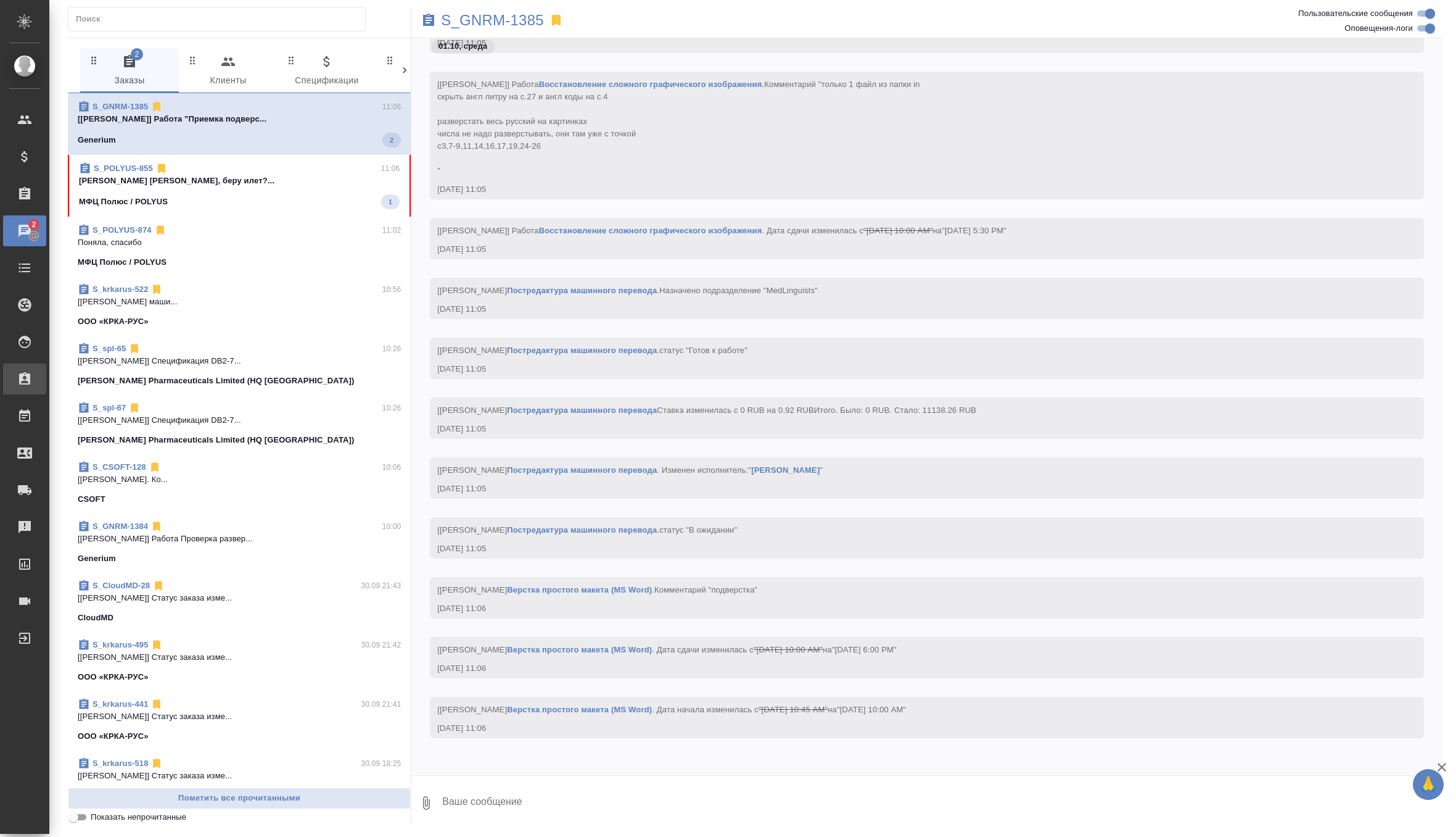
scroll to position [21568, 0]
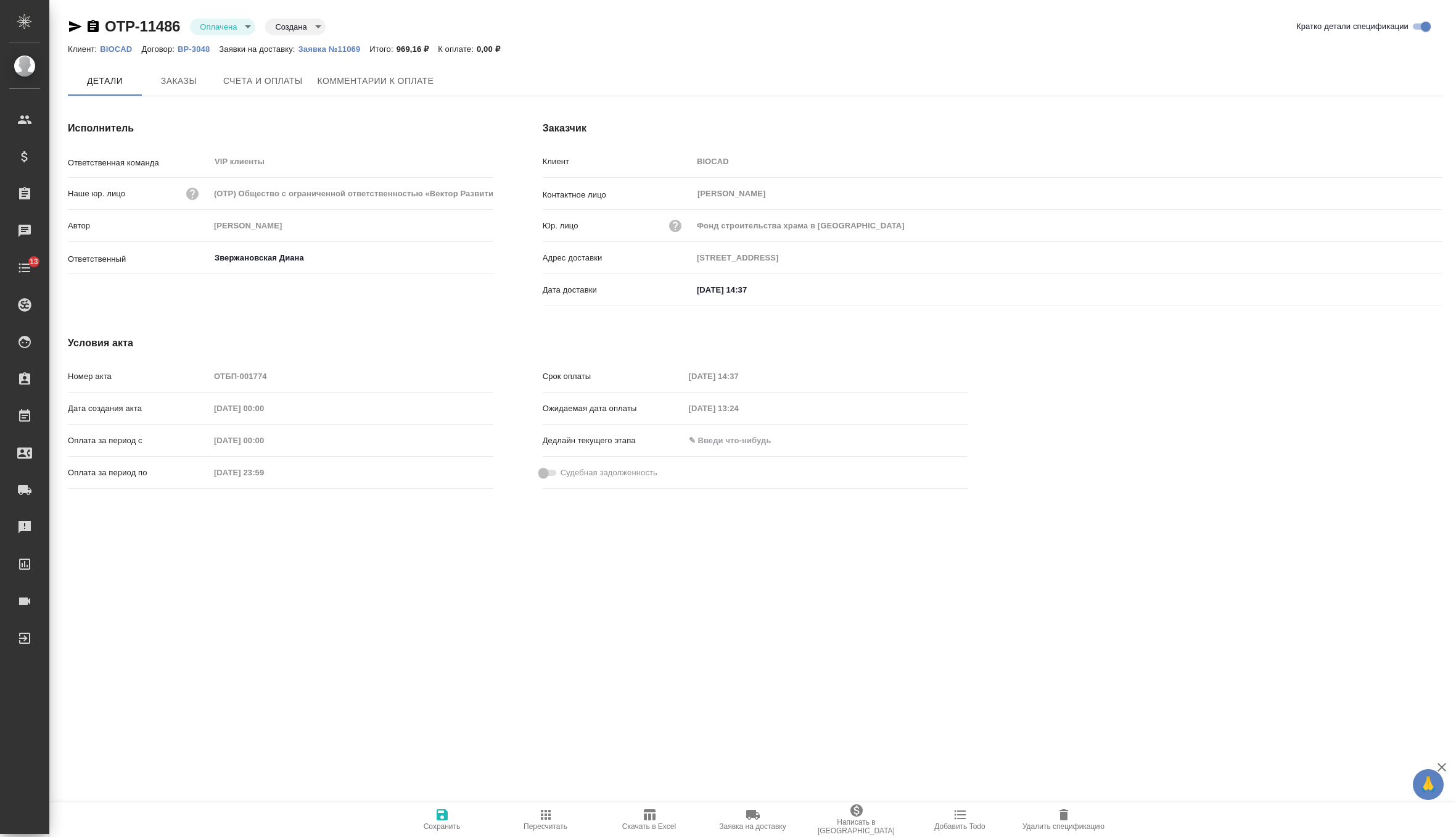
type input "[STREET_ADDRESS]"
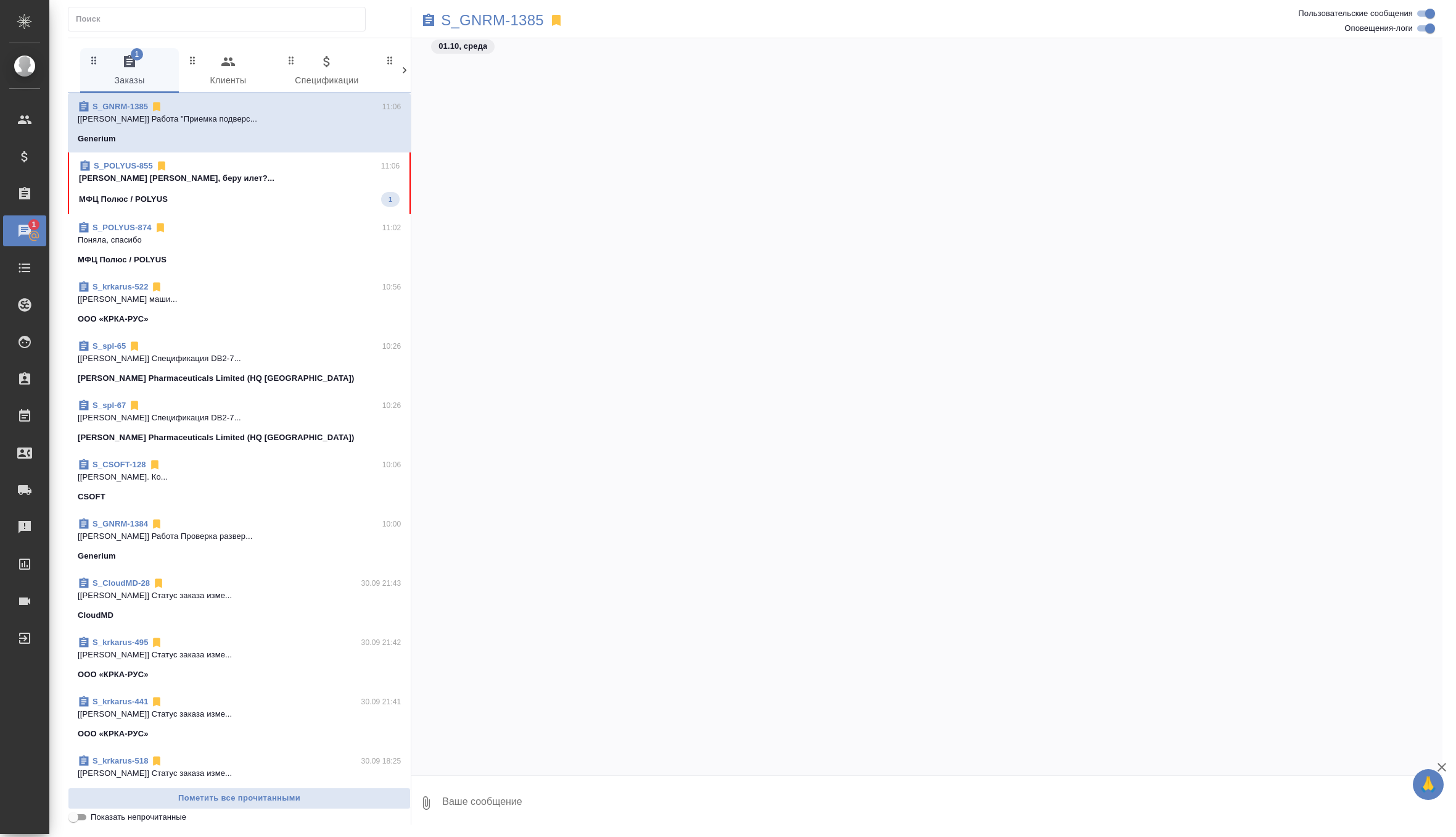
scroll to position [21568, 0]
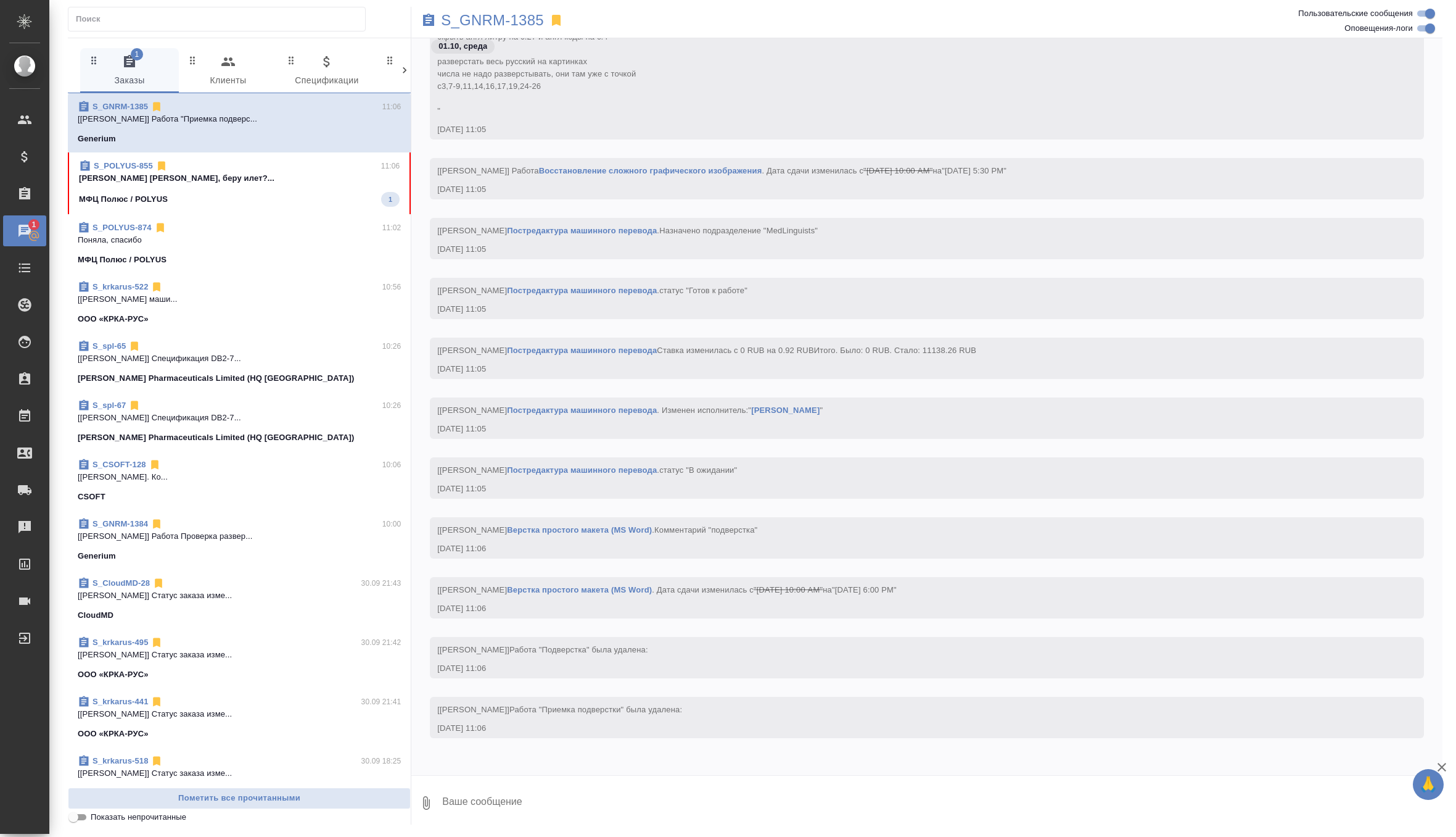
click at [276, 175] on p "[PERSON_NAME] [PERSON_NAME], беру илет?..." at bounding box center [239, 178] width 321 height 12
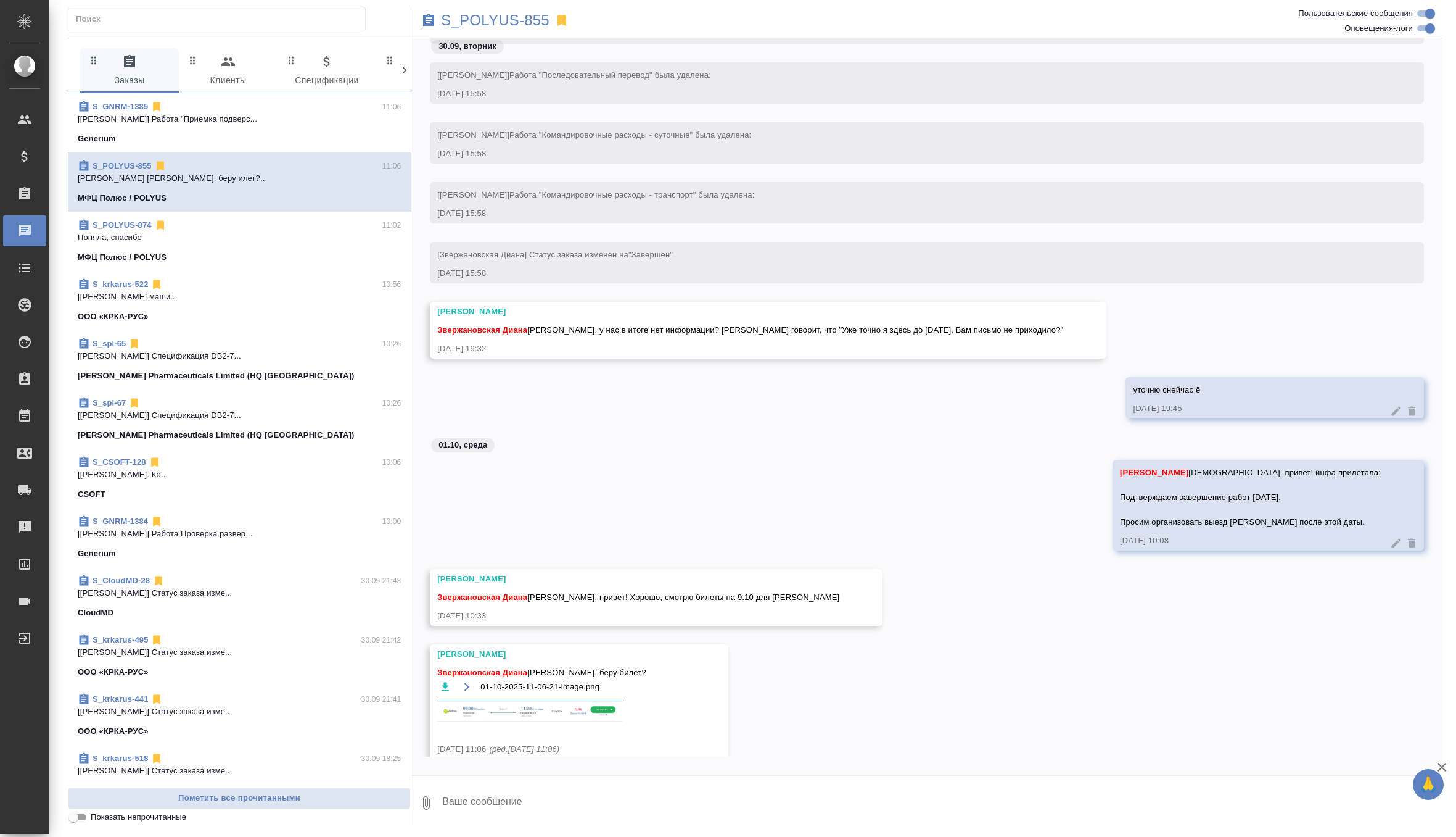
scroll to position [76187, 0]
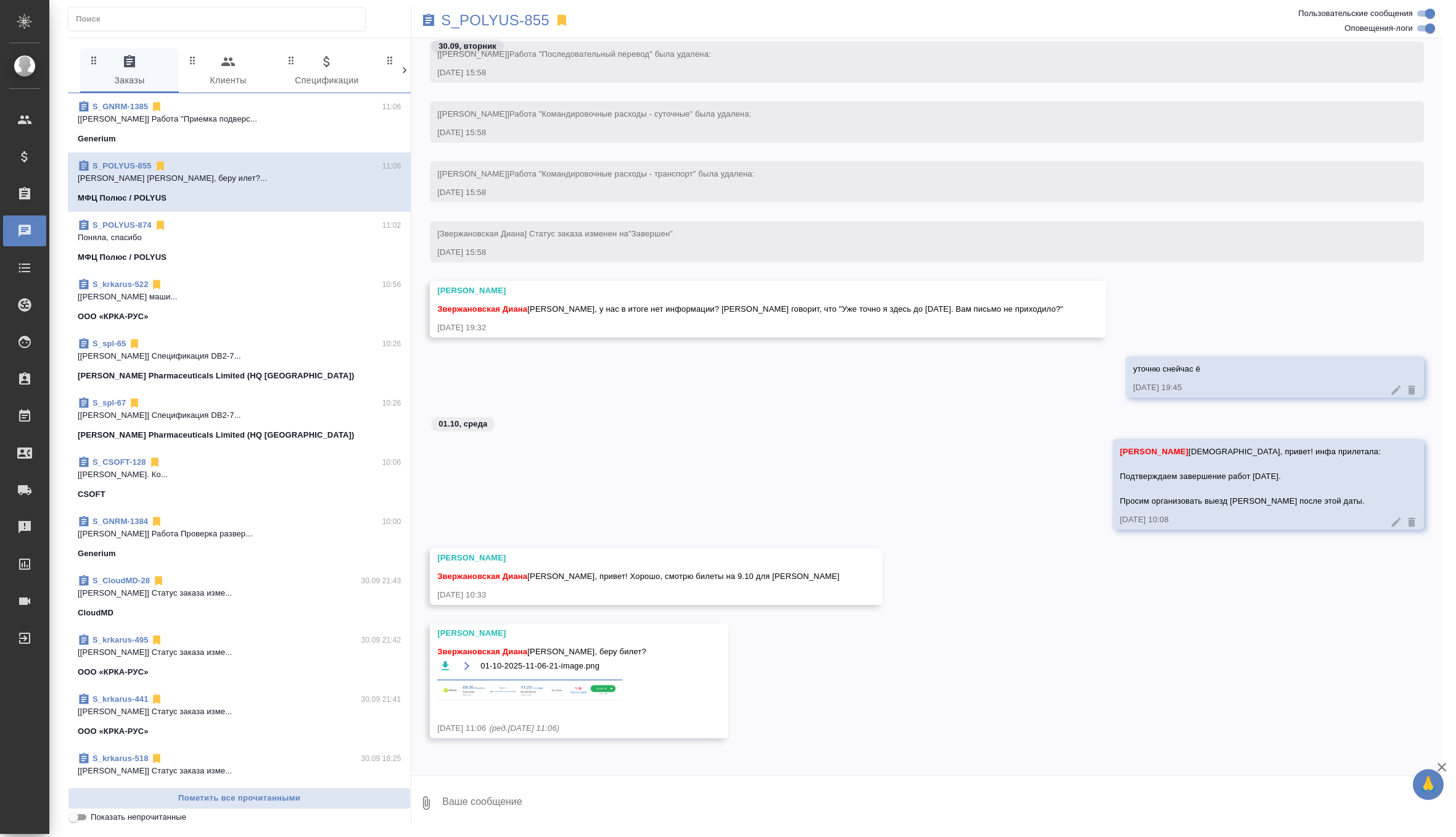
click at [514, 674] on div "01-10-2025-11-06-21-image.png" at bounding box center [561, 687] width 248 height 58
click at [514, 687] on img at bounding box center [530, 690] width 185 height 21
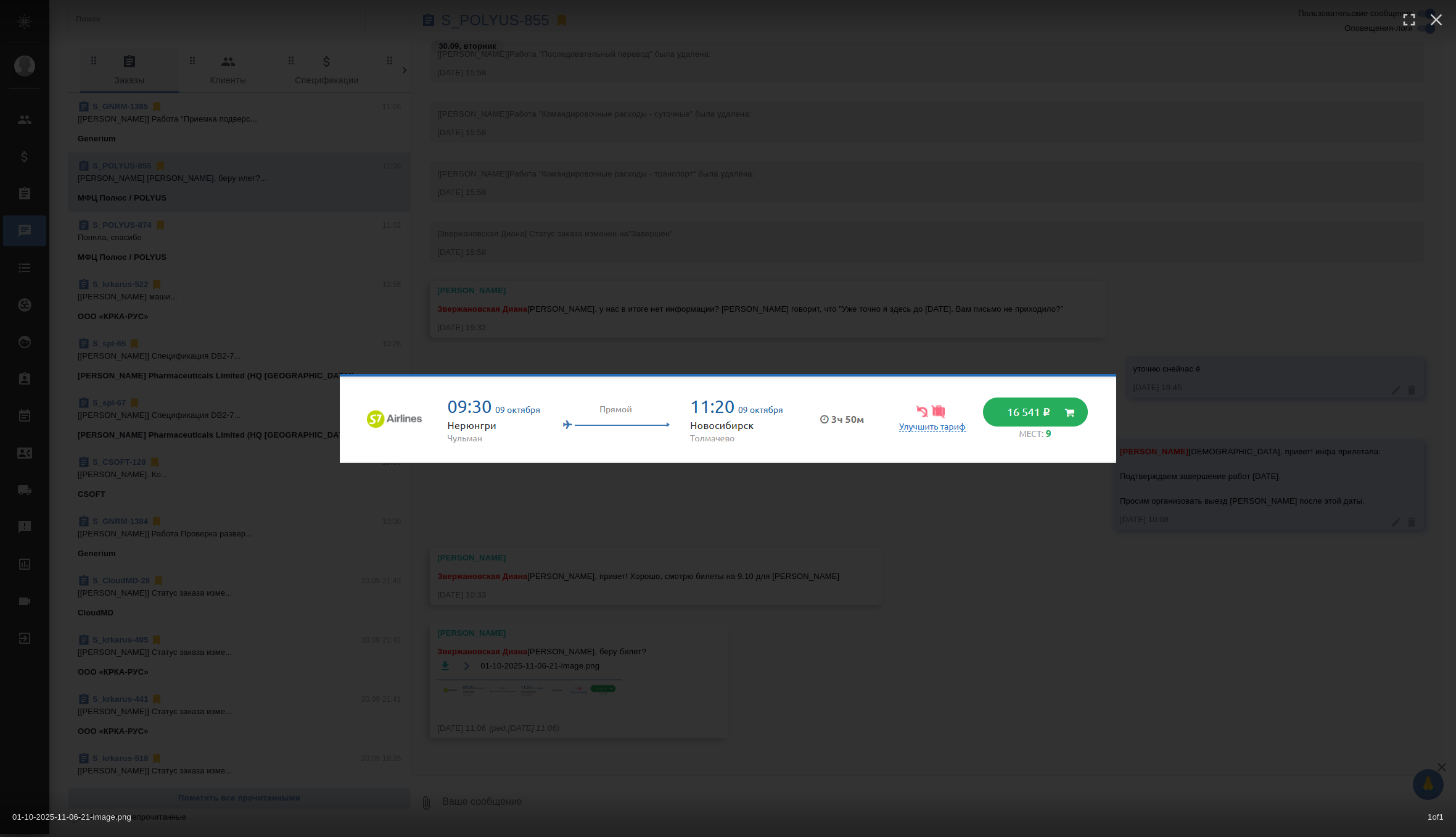
click at [727, 706] on div "01-10-2025-11-06-21-image.png 1 of 1" at bounding box center [728, 418] width 1456 height 837
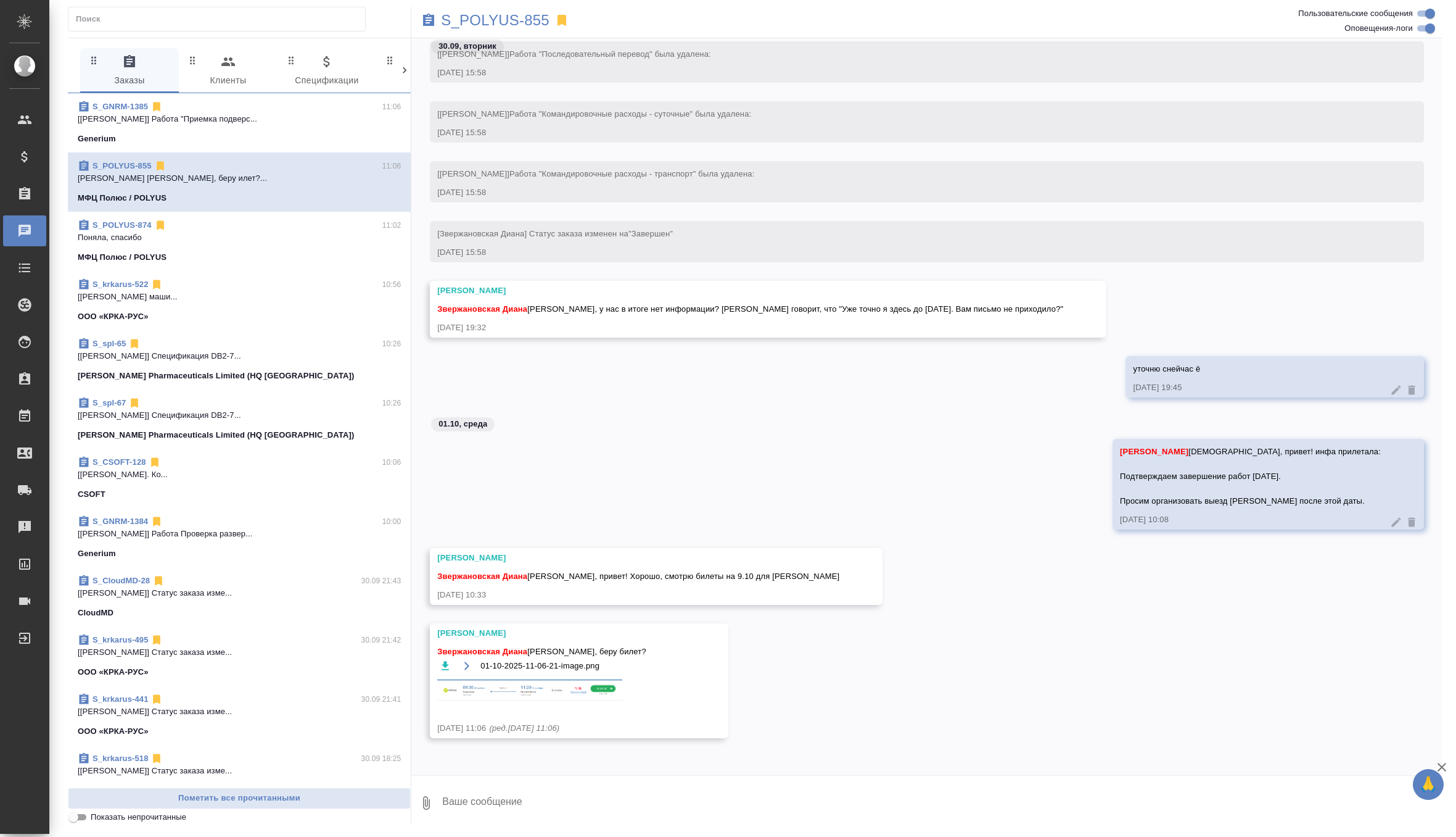
click at [519, 796] on textarea at bounding box center [942, 802] width 1001 height 42
type textarea "l"
type textarea "д"
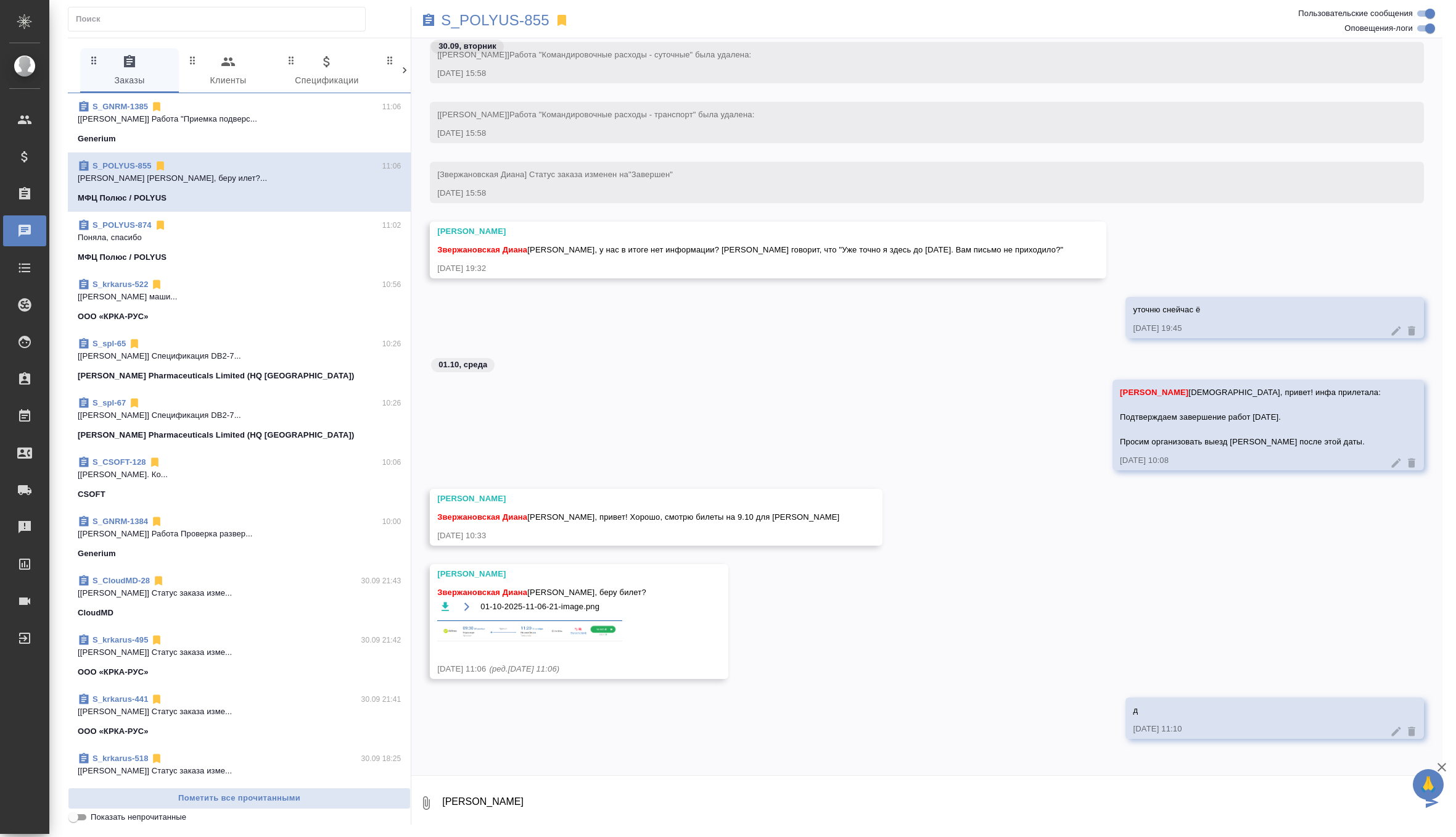
type textarea "[PERSON_NAME]"
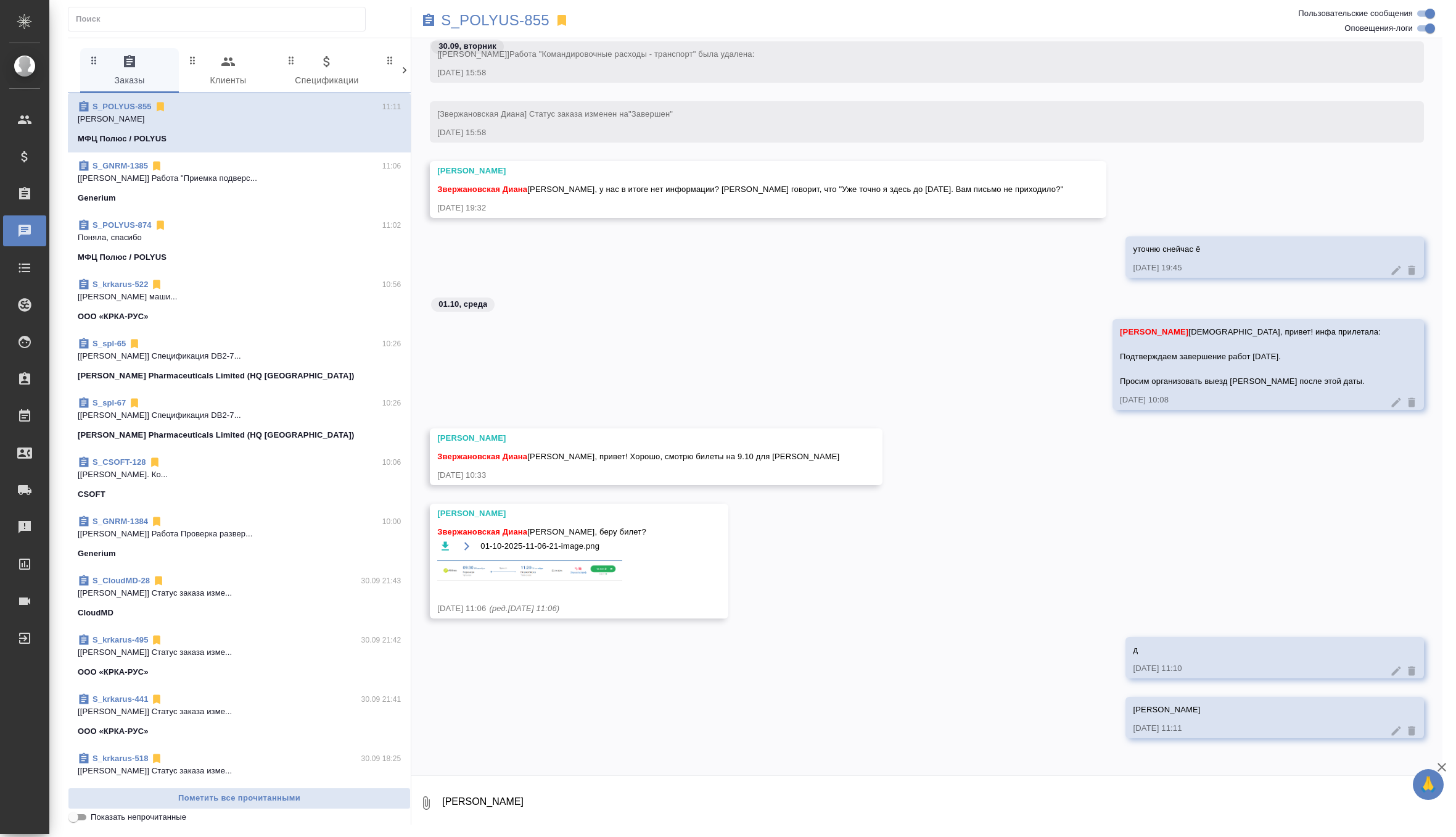
click at [1415, 730] on icon at bounding box center [1411, 730] width 12 height 12
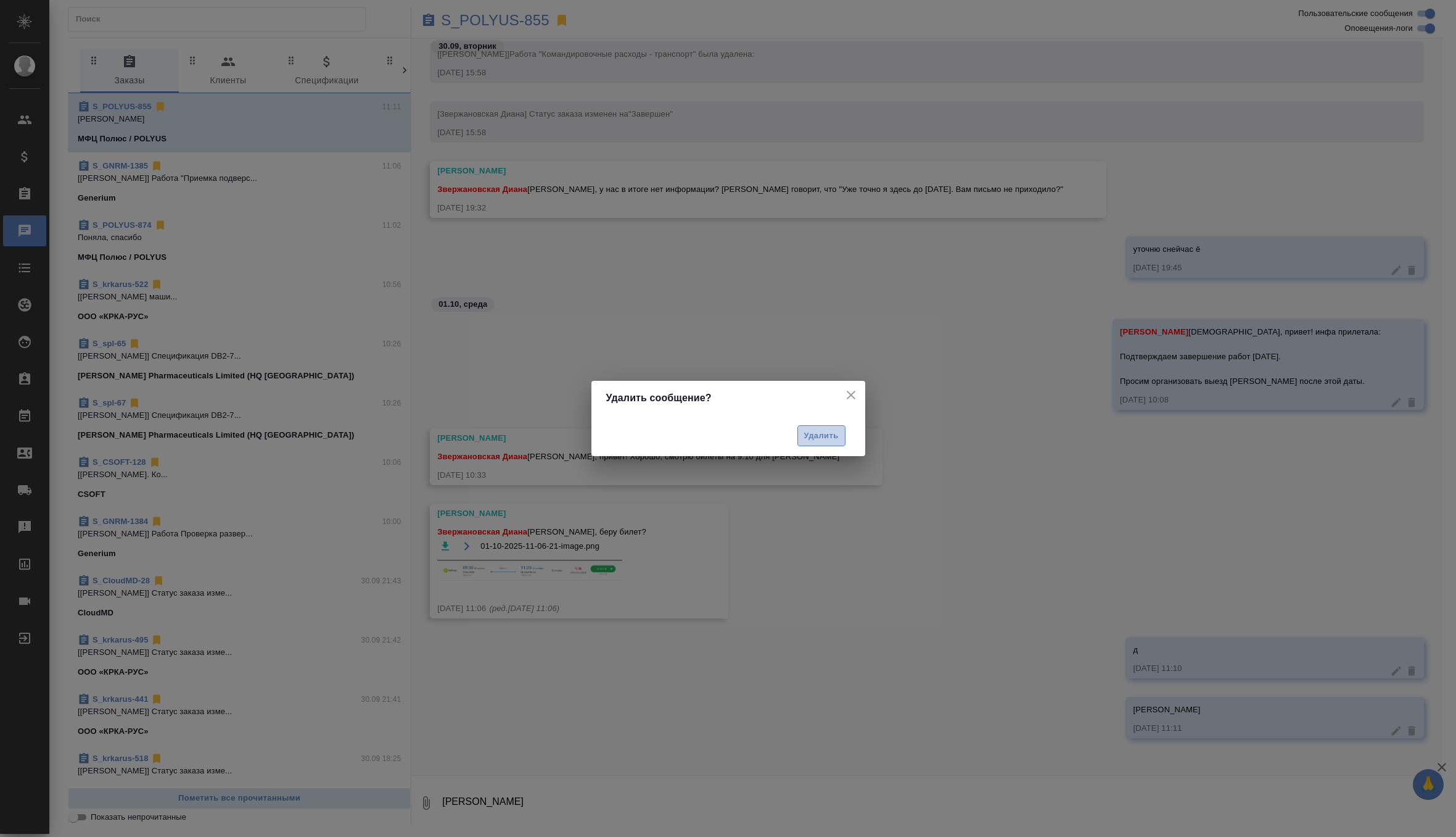
click at [818, 442] on span "Удалить" at bounding box center [821, 436] width 35 height 14
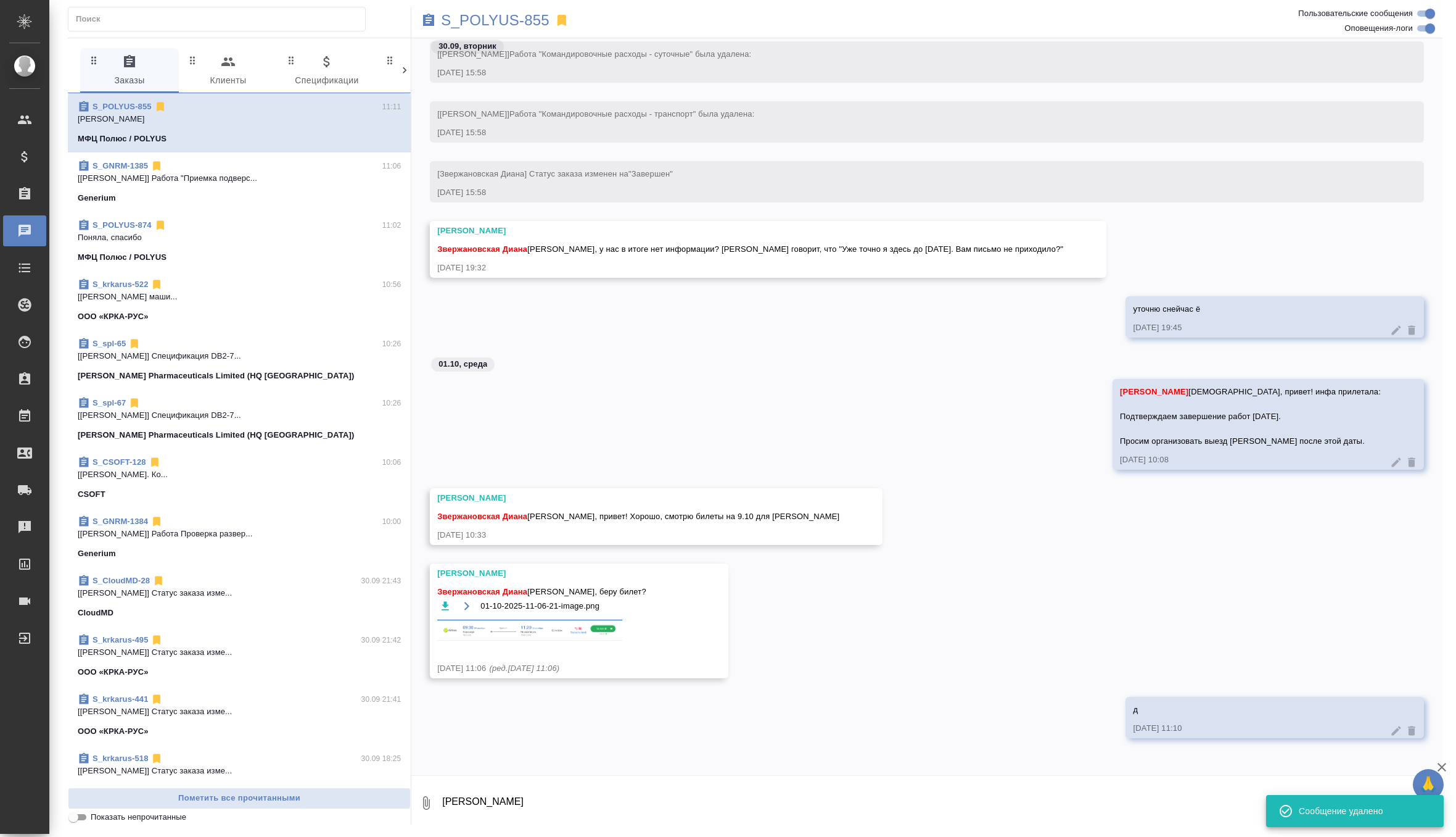
scroll to position [76247, 0]
click at [1395, 731] on icon at bounding box center [1396, 731] width 9 height 9
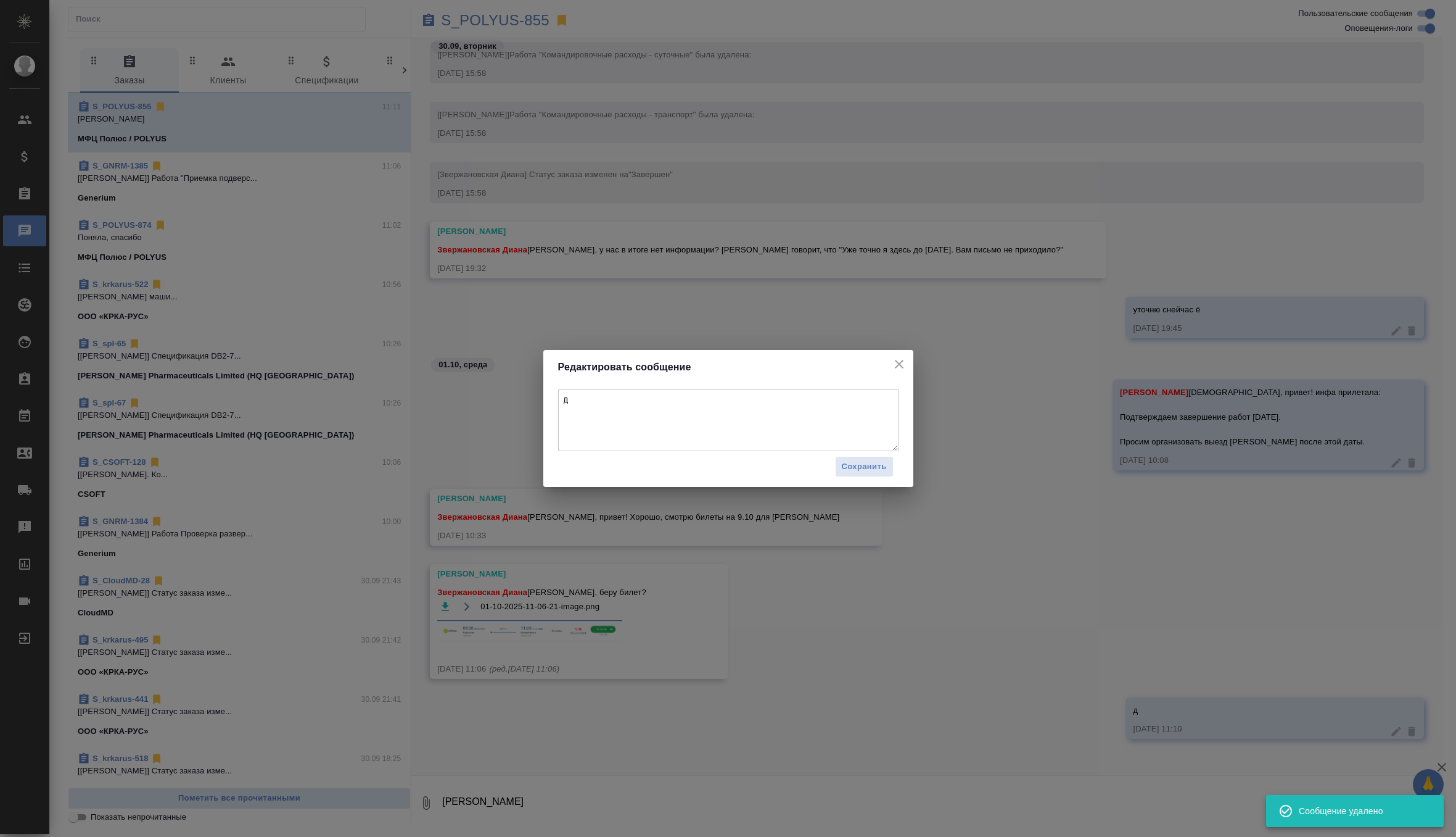
click at [626, 406] on textarea "д" at bounding box center [728, 420] width 340 height 62
click at [602, 401] on textarea "да, бери если Анне норм" at bounding box center [728, 420] width 340 height 62
type textarea "да, бери, если Анне норм"
click at [874, 467] on span "Сохранить" at bounding box center [864, 467] width 45 height 14
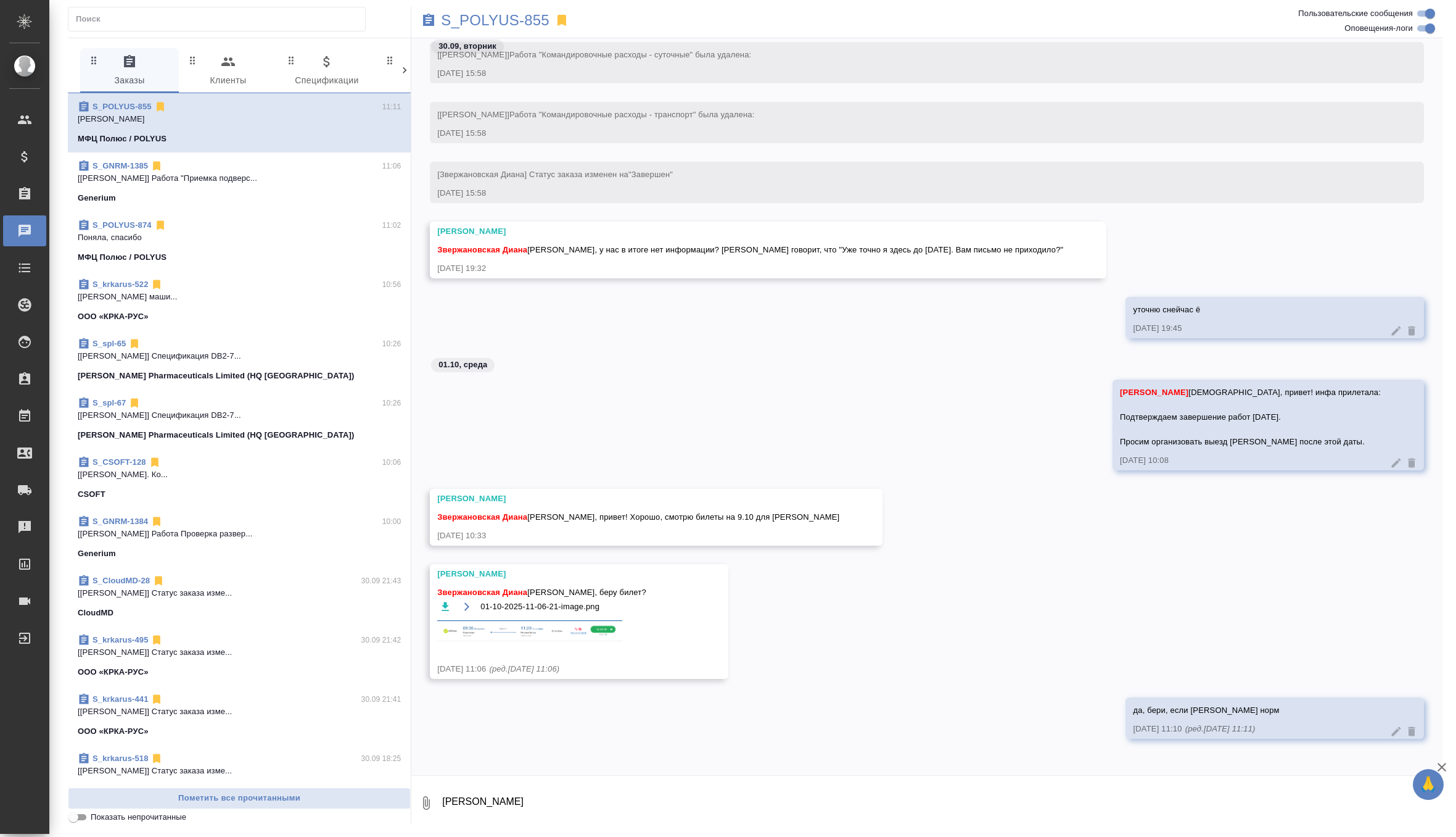
click at [207, 237] on p "Поняла, спасибо" at bounding box center [239, 237] width 323 height 12
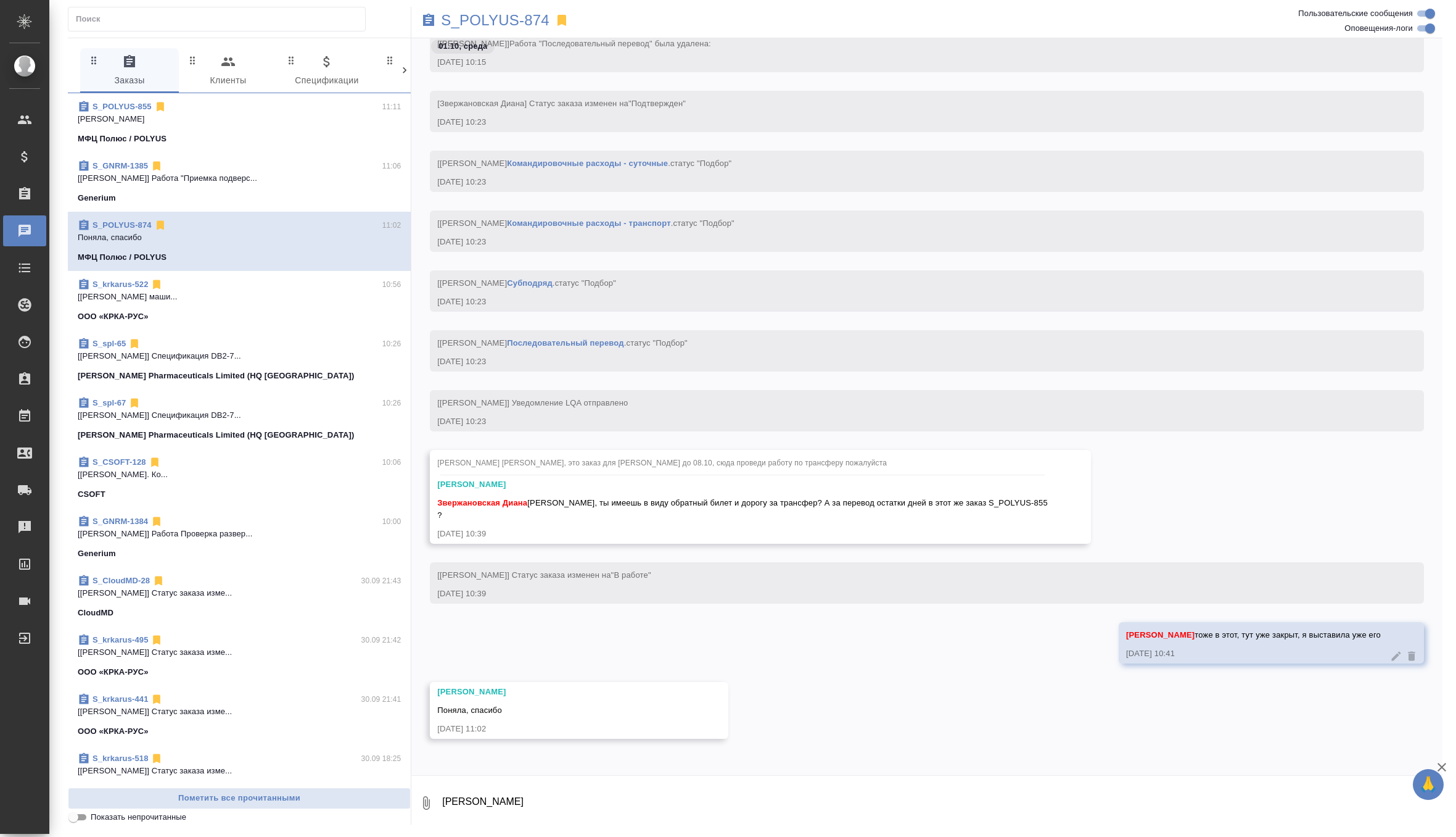
scroll to position [2178, 0]
click at [131, 225] on link "S_POLYUS-874" at bounding box center [121, 225] width 59 height 9
click at [324, 76] on span "4 Спецификации" at bounding box center [327, 71] width 84 height 34
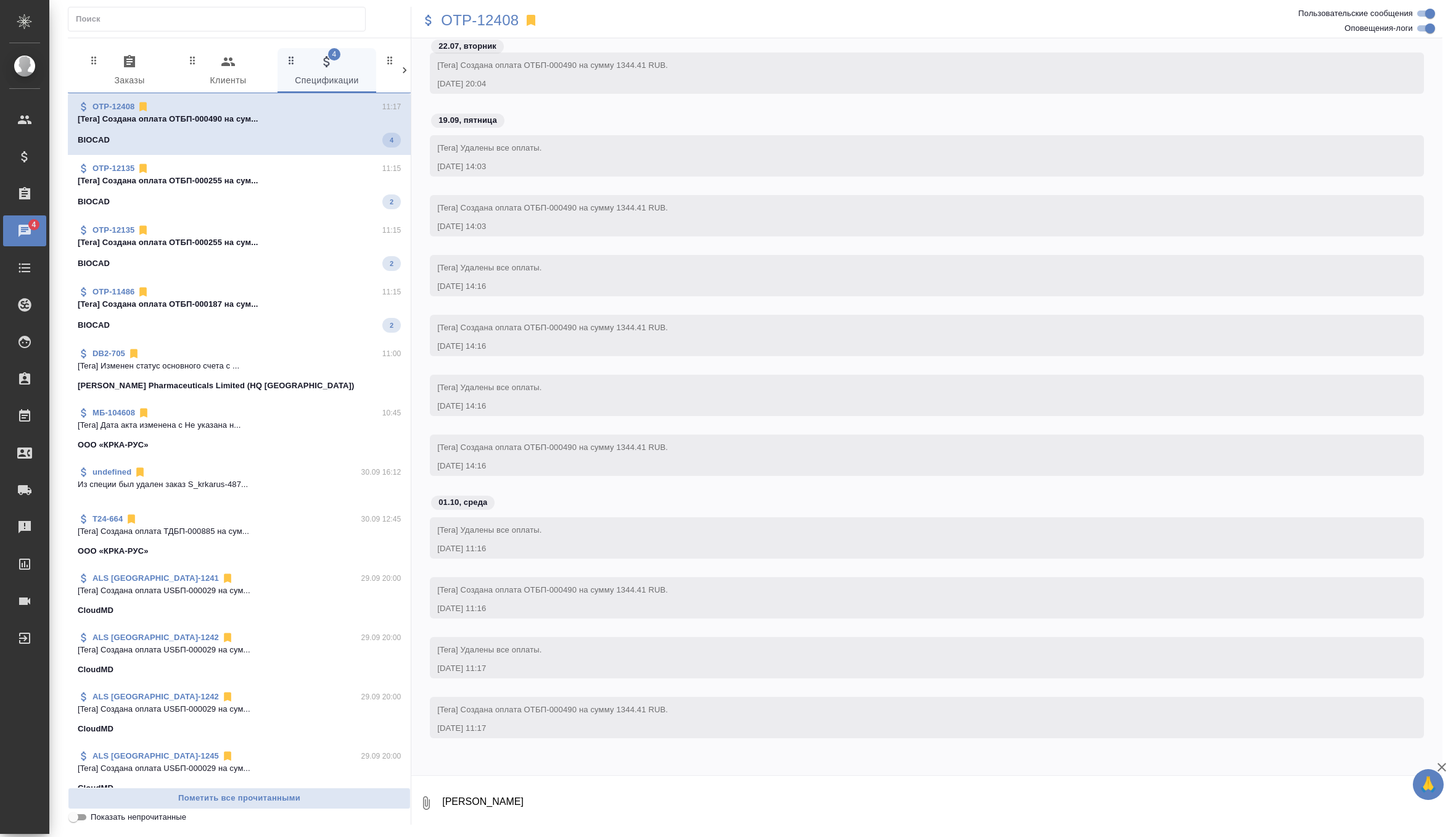
scroll to position [25214, 0]
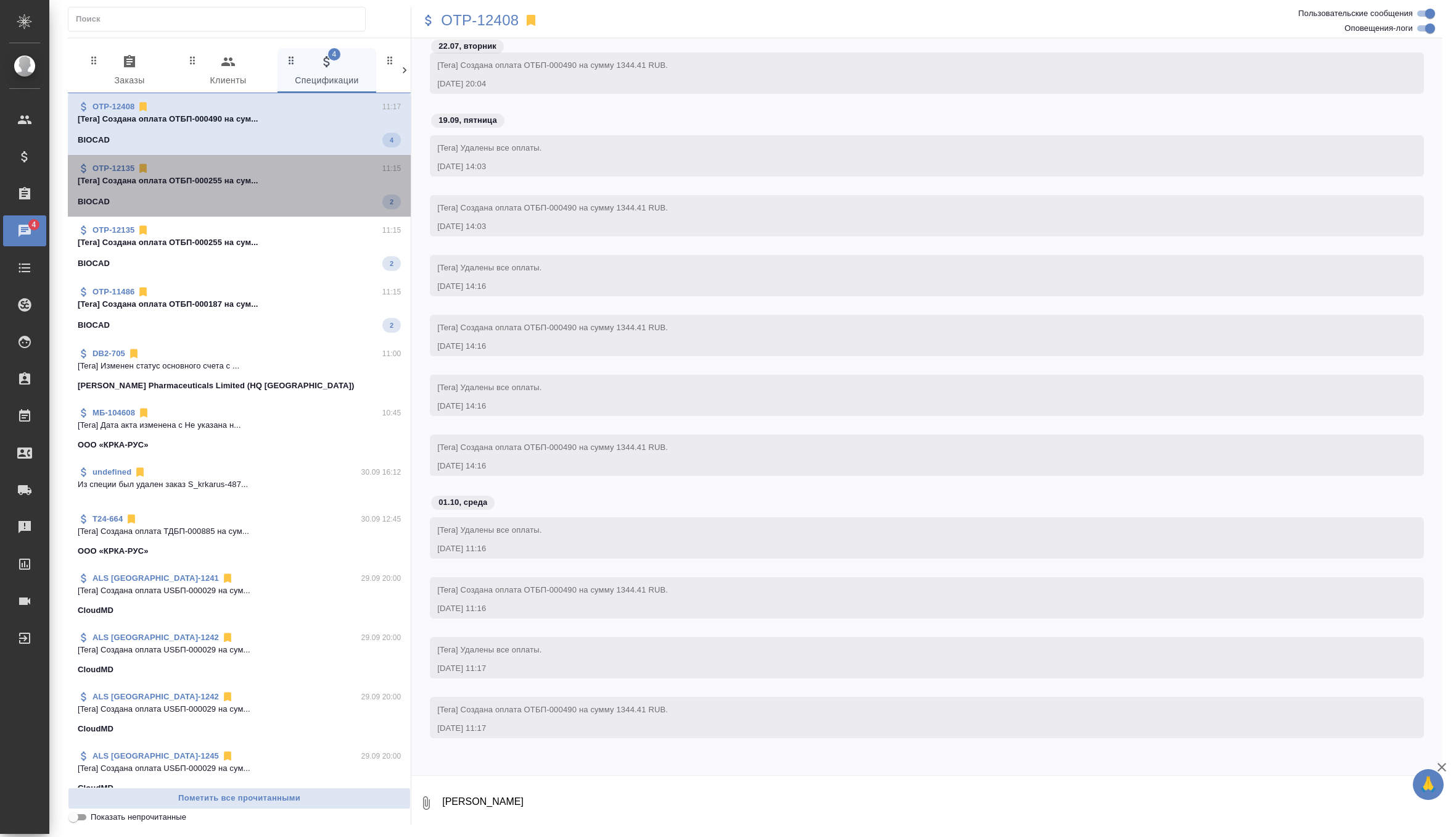
click at [270, 185] on p "[Tera] Создана оплата ОТБП-000255 на сум..." at bounding box center [239, 180] width 323 height 12
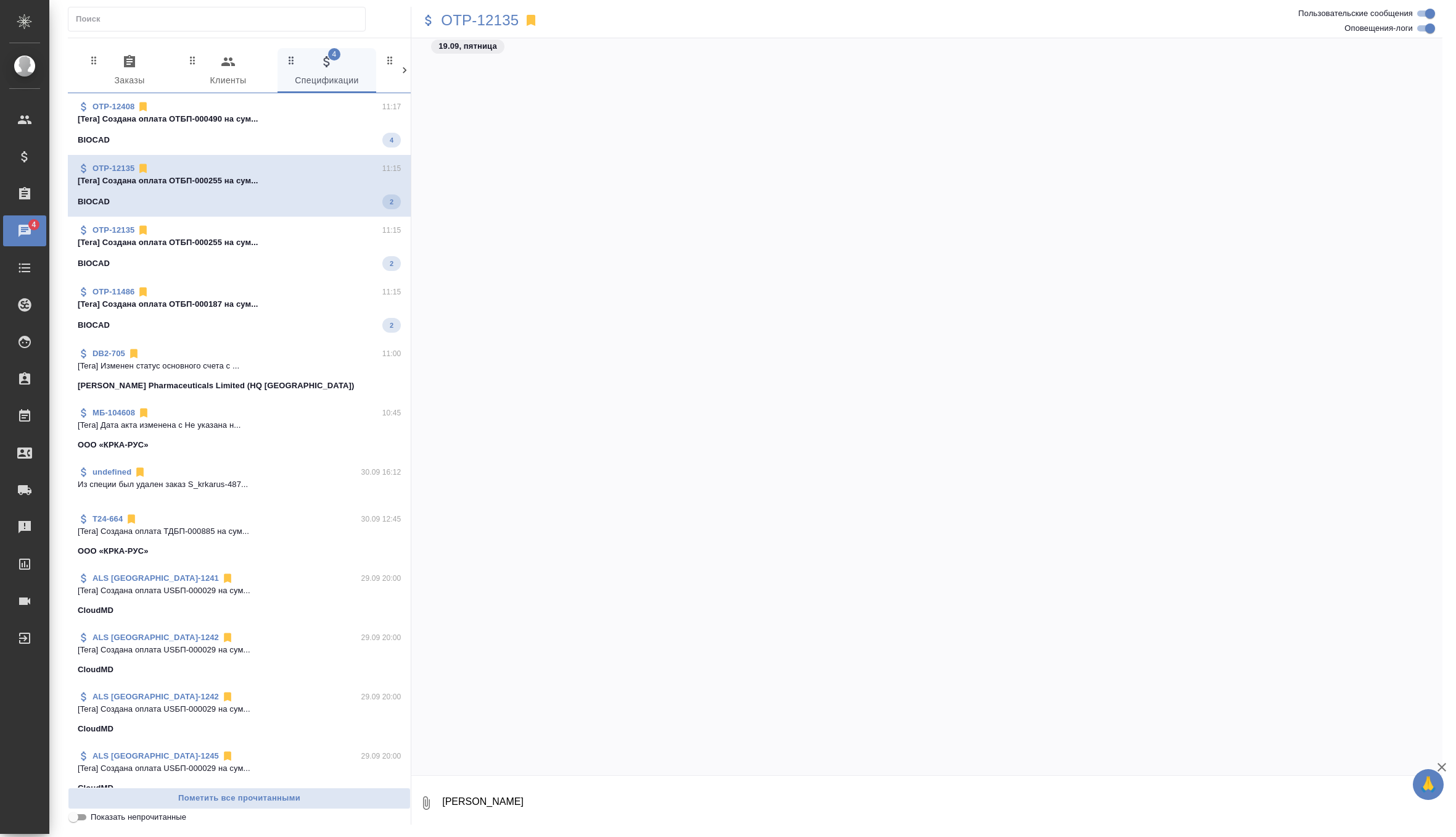
scroll to position [44847, 0]
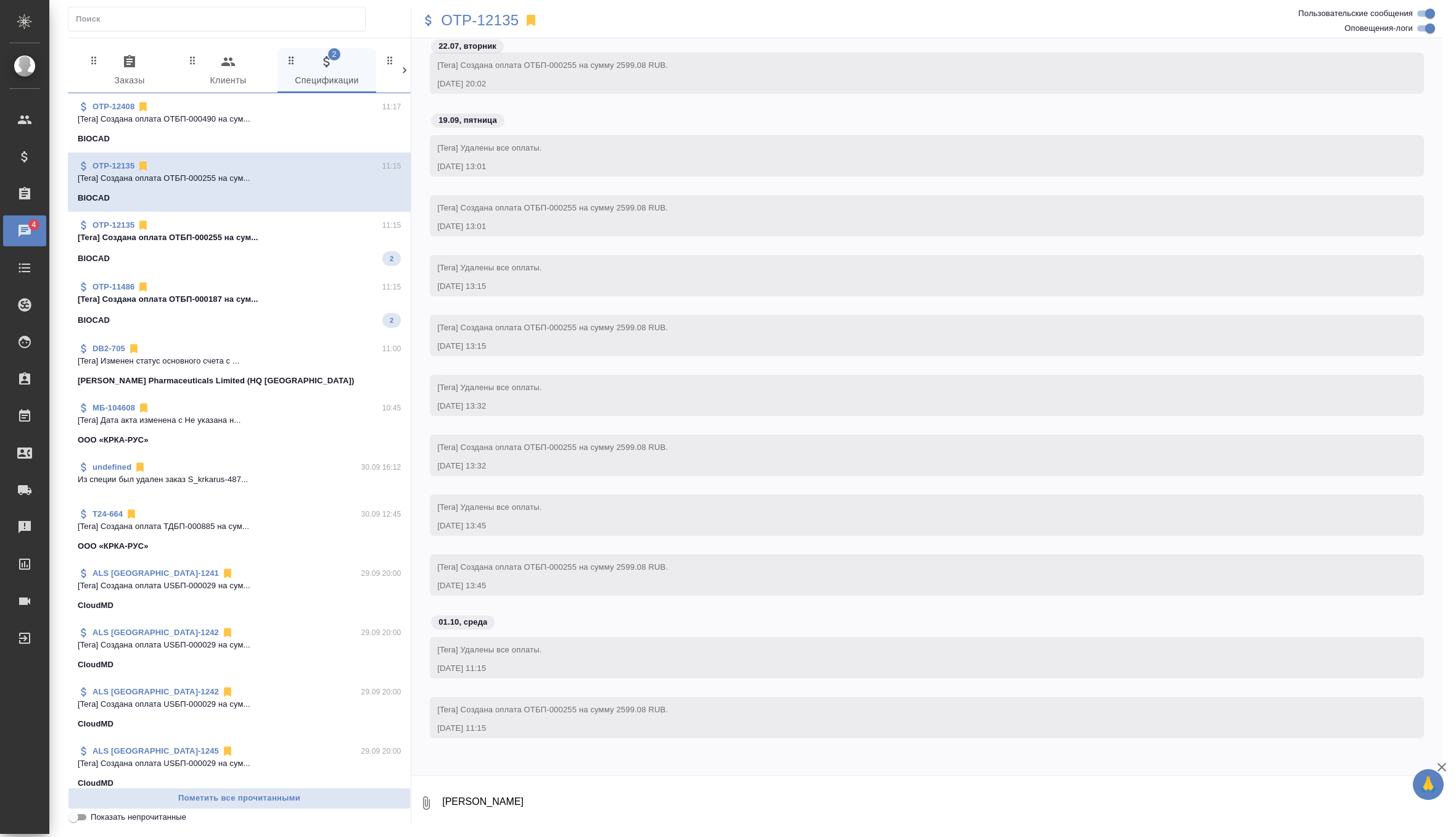
click at [269, 233] on p "[Tera] Создана оплата ОТБП-000255 на сум..." at bounding box center [239, 237] width 323 height 12
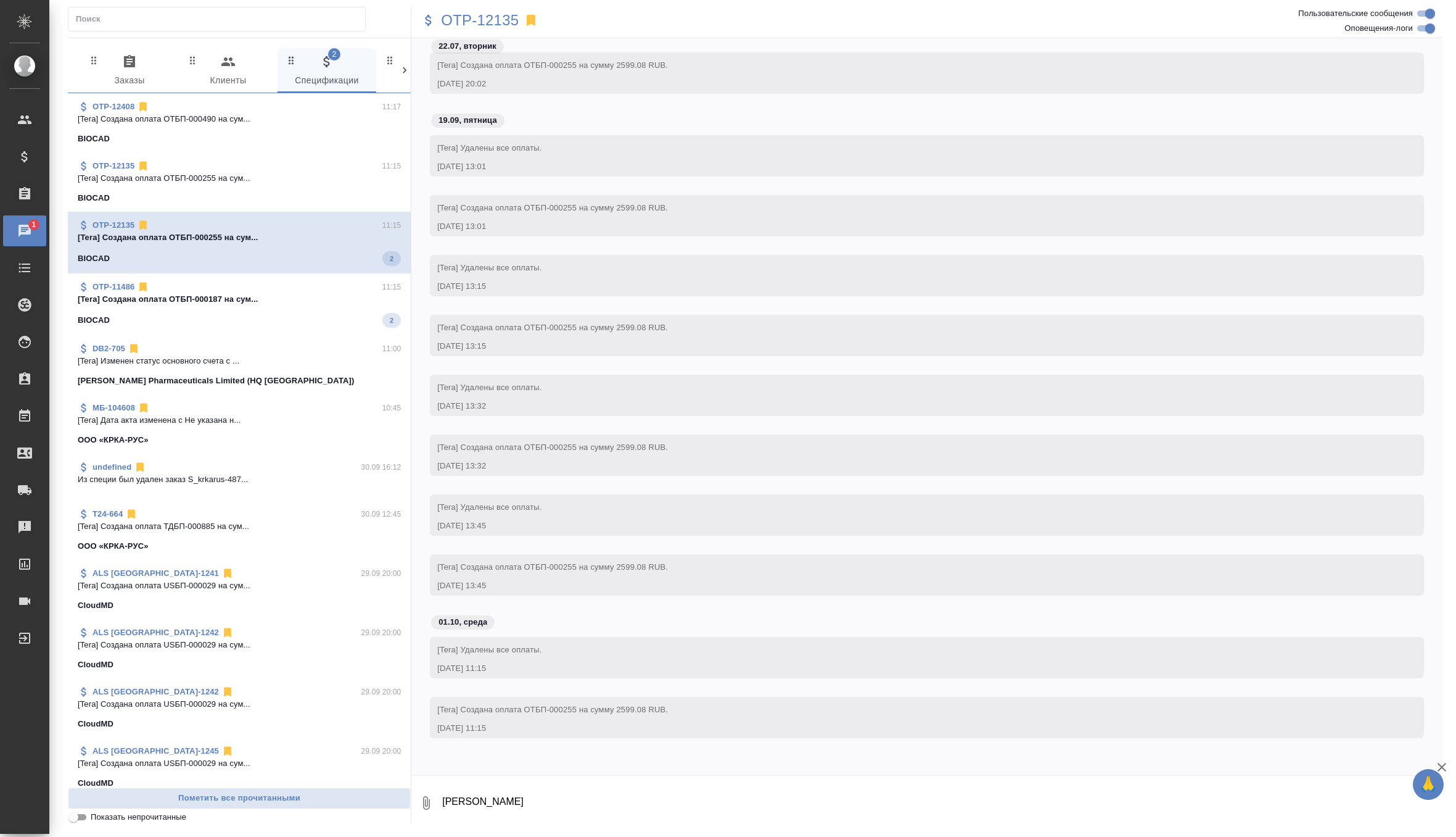
click at [270, 288] on div "OTP-11486 11:15" at bounding box center [239, 286] width 323 height 12
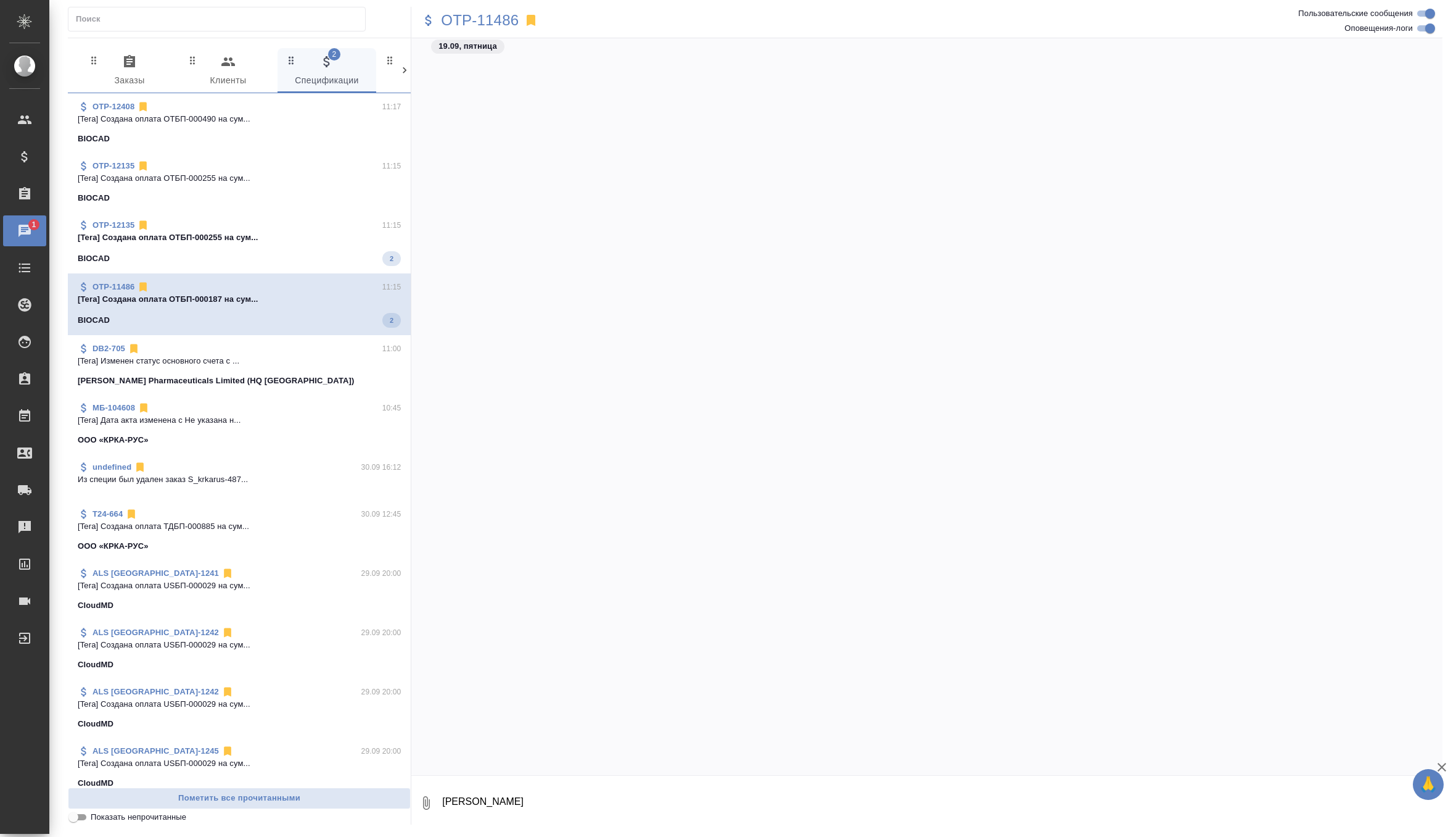
scroll to position [28169, 0]
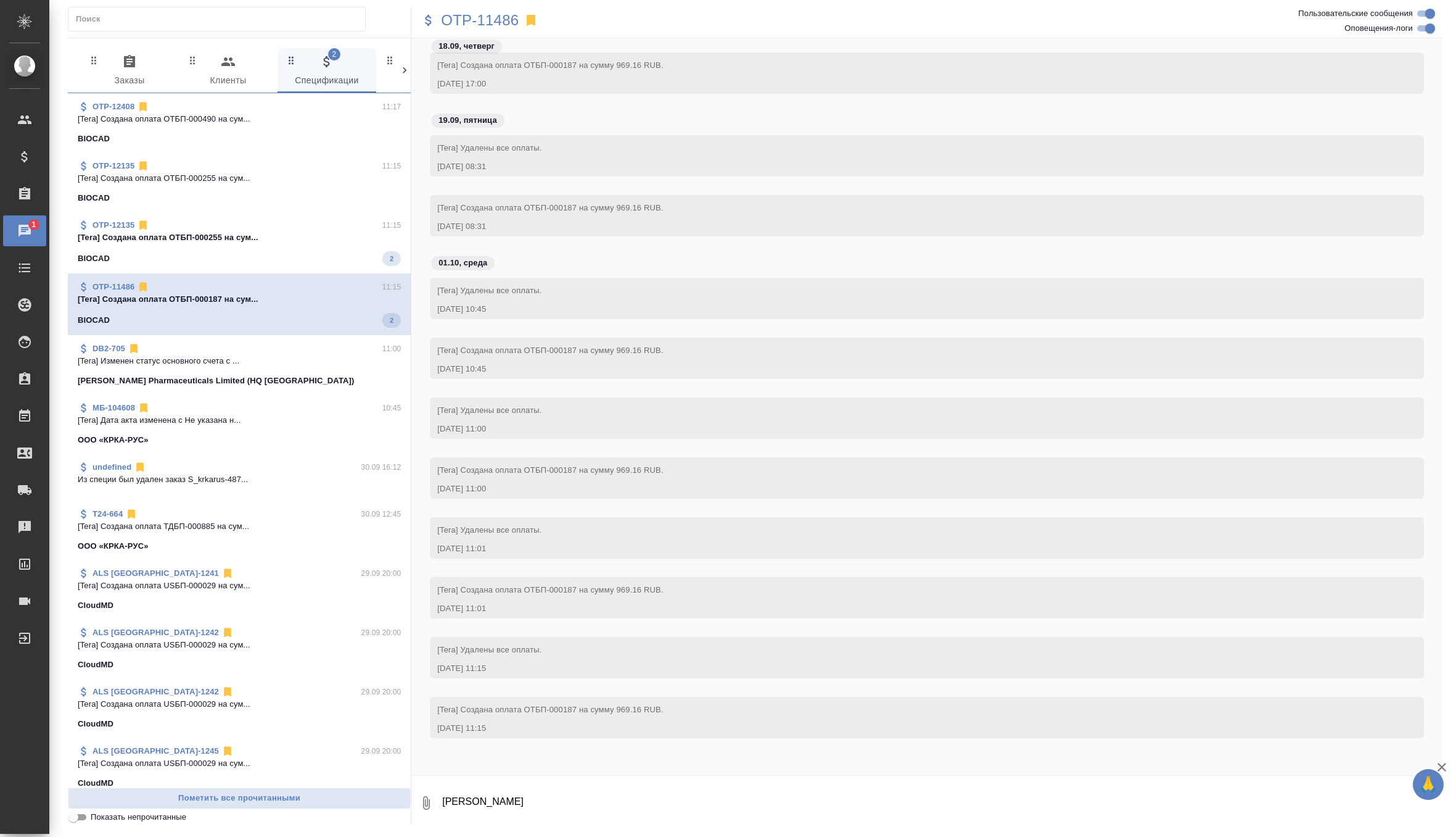
click at [274, 250] on span "OTP-12135 11:15 [Tera] Создана оплата ОТБП-000255 на сум... BIOCAD 2" at bounding box center [239, 242] width 323 height 47
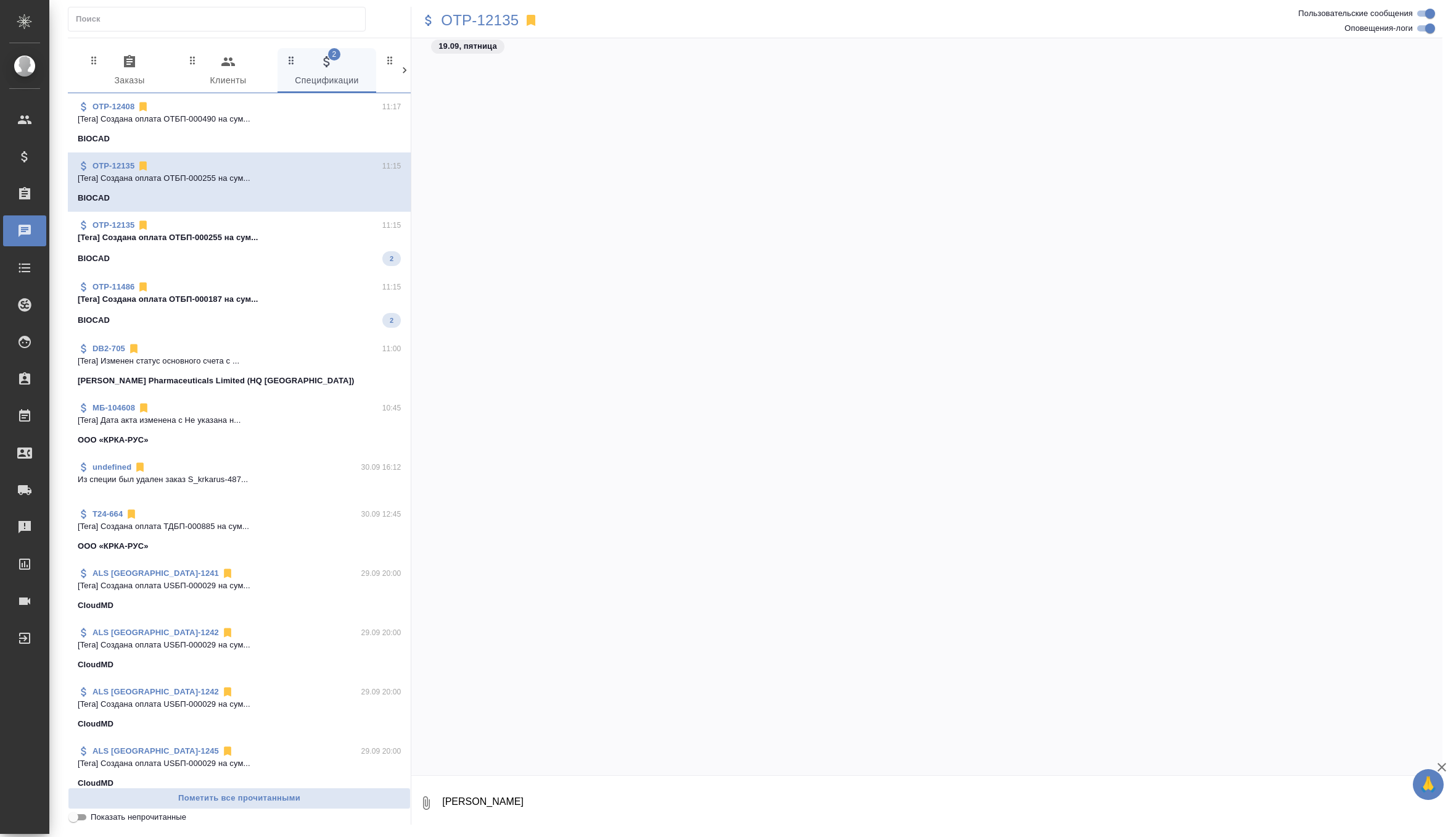
scroll to position [44847, 0]
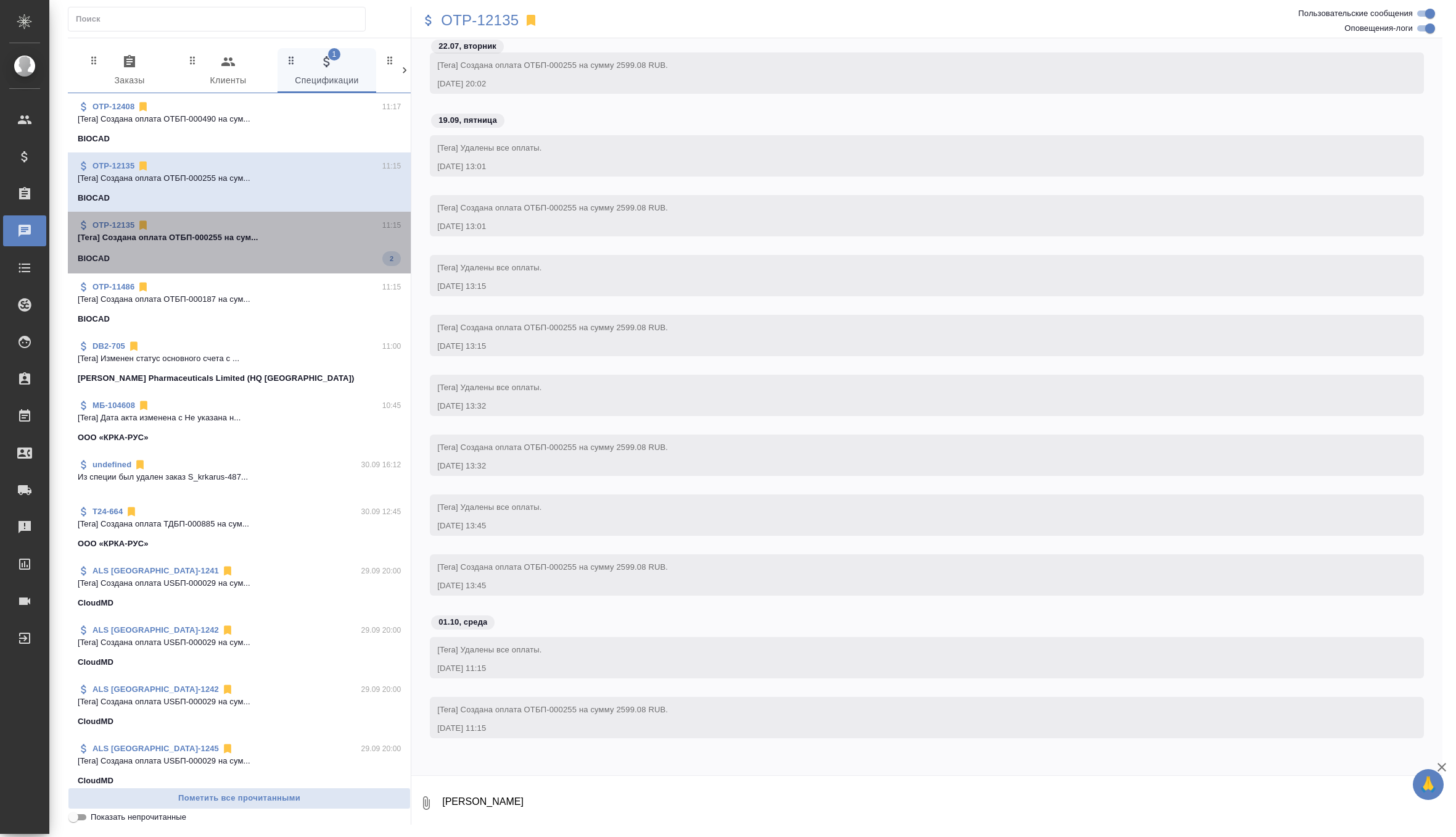
click at [287, 258] on div "BIOCAD 2" at bounding box center [239, 258] width 323 height 15
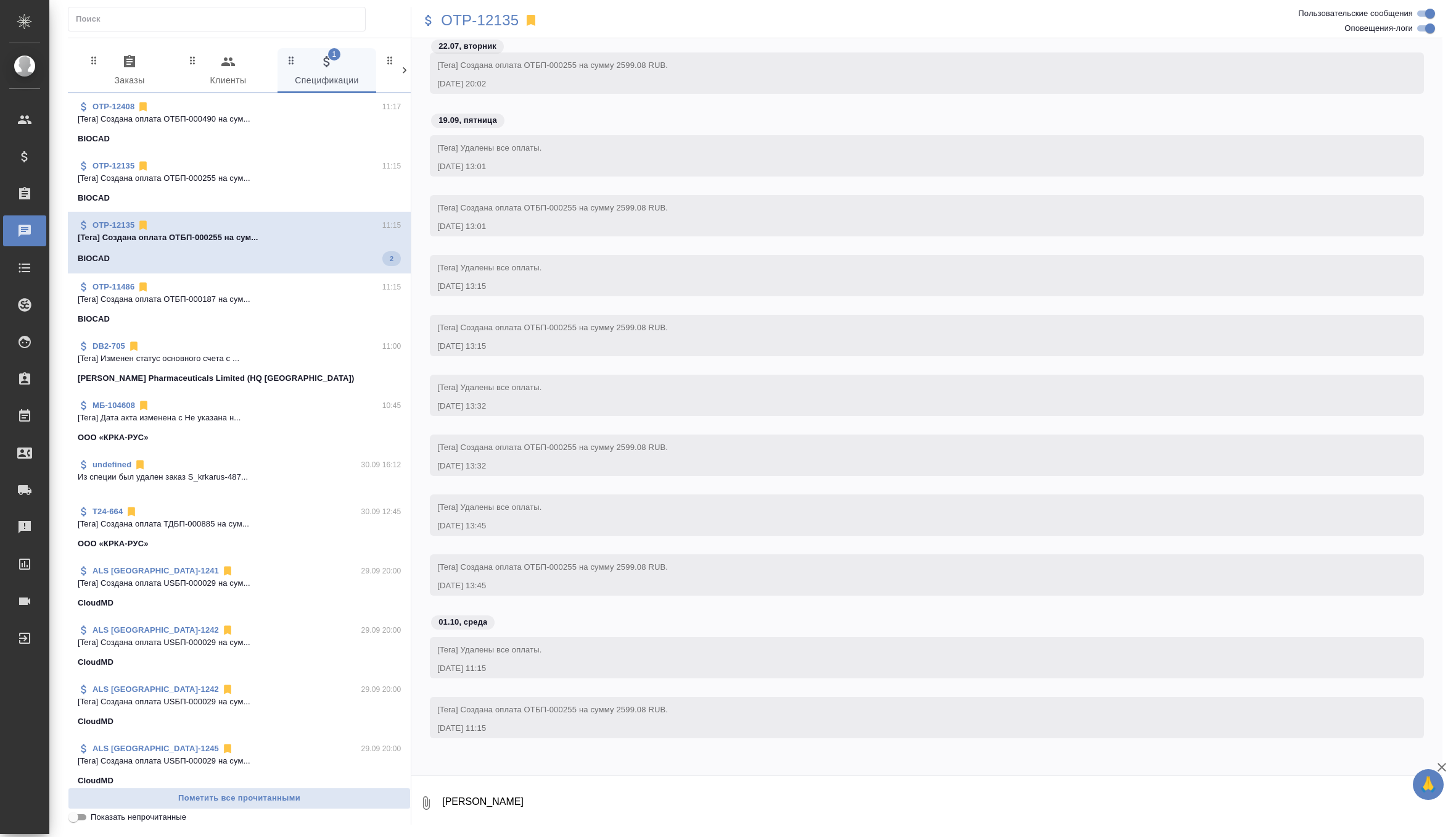
click at [300, 144] on div "BIOCAD" at bounding box center [239, 139] width 323 height 12
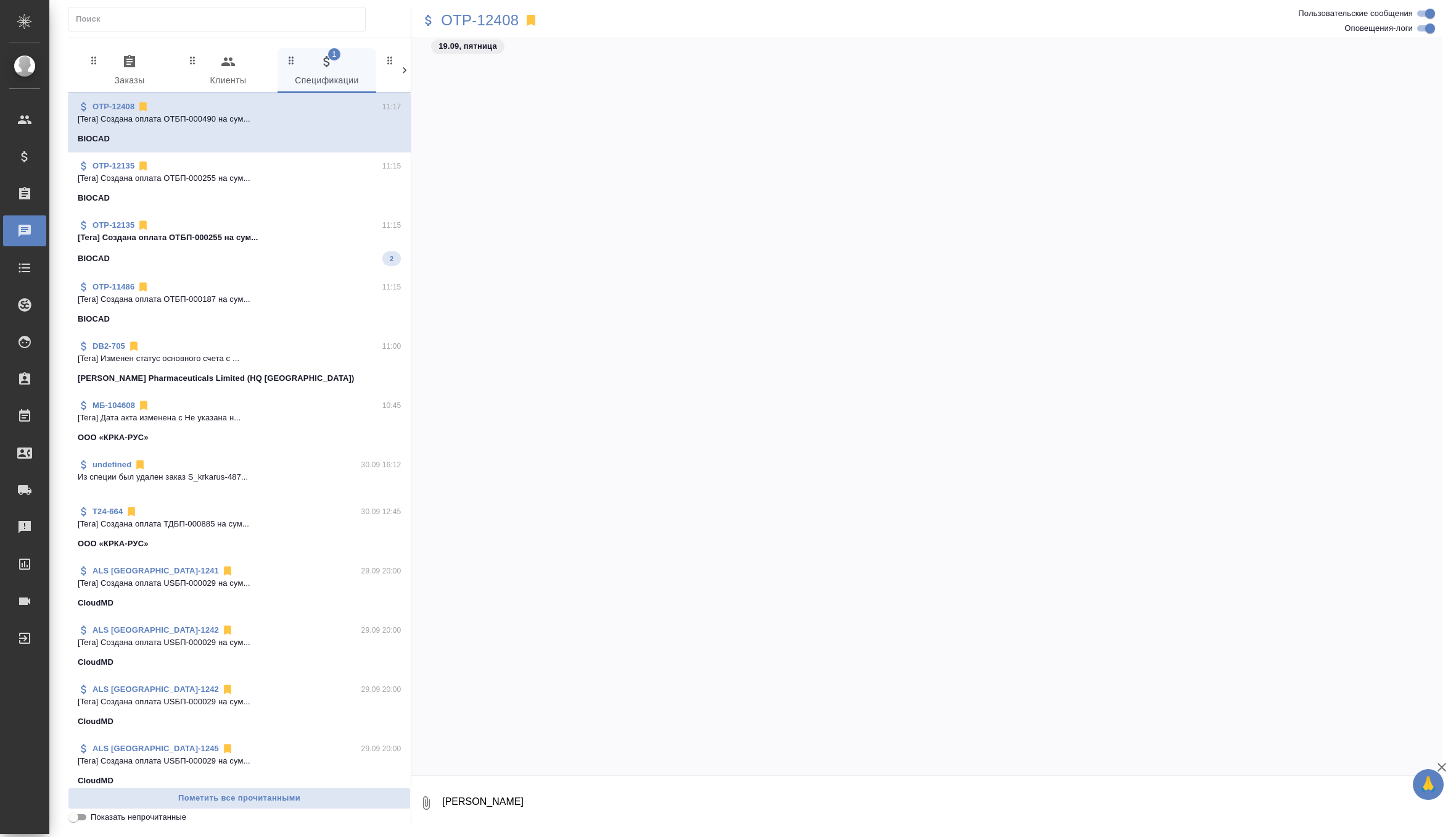
scroll to position [25214, 0]
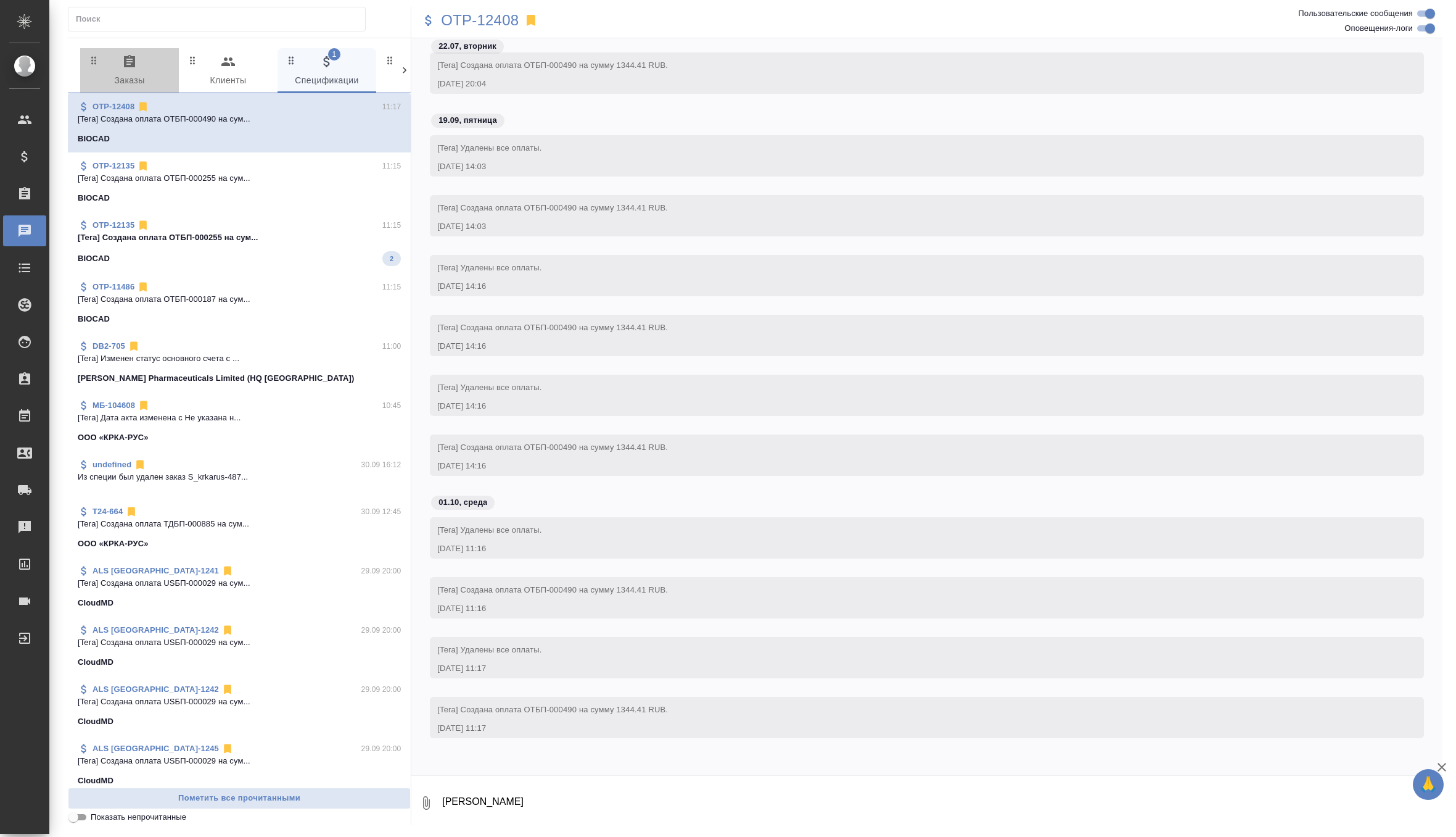
click at [135, 71] on span "0 Заказы" at bounding box center [129, 71] width 84 height 34
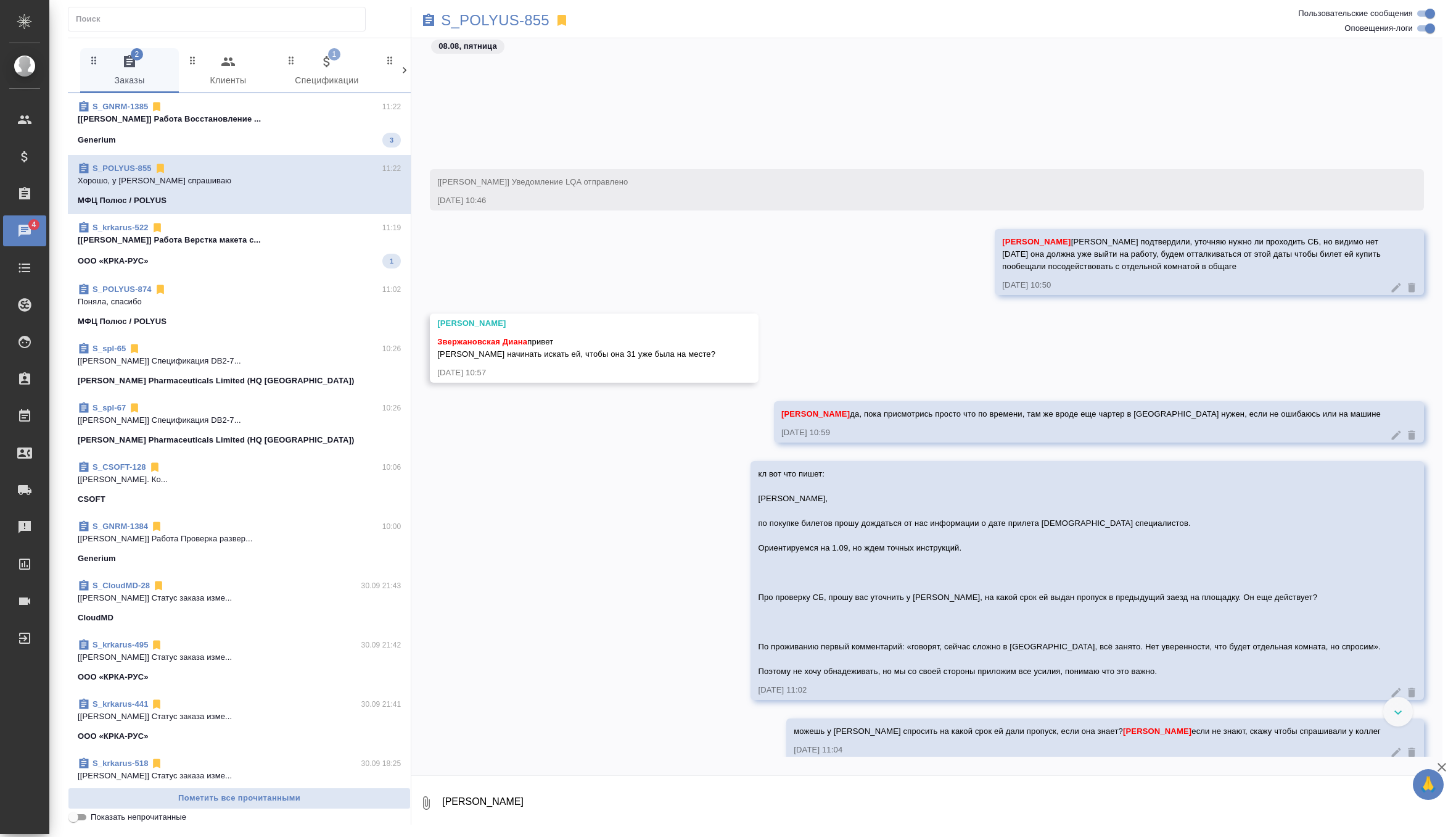
scroll to position [2900, 0]
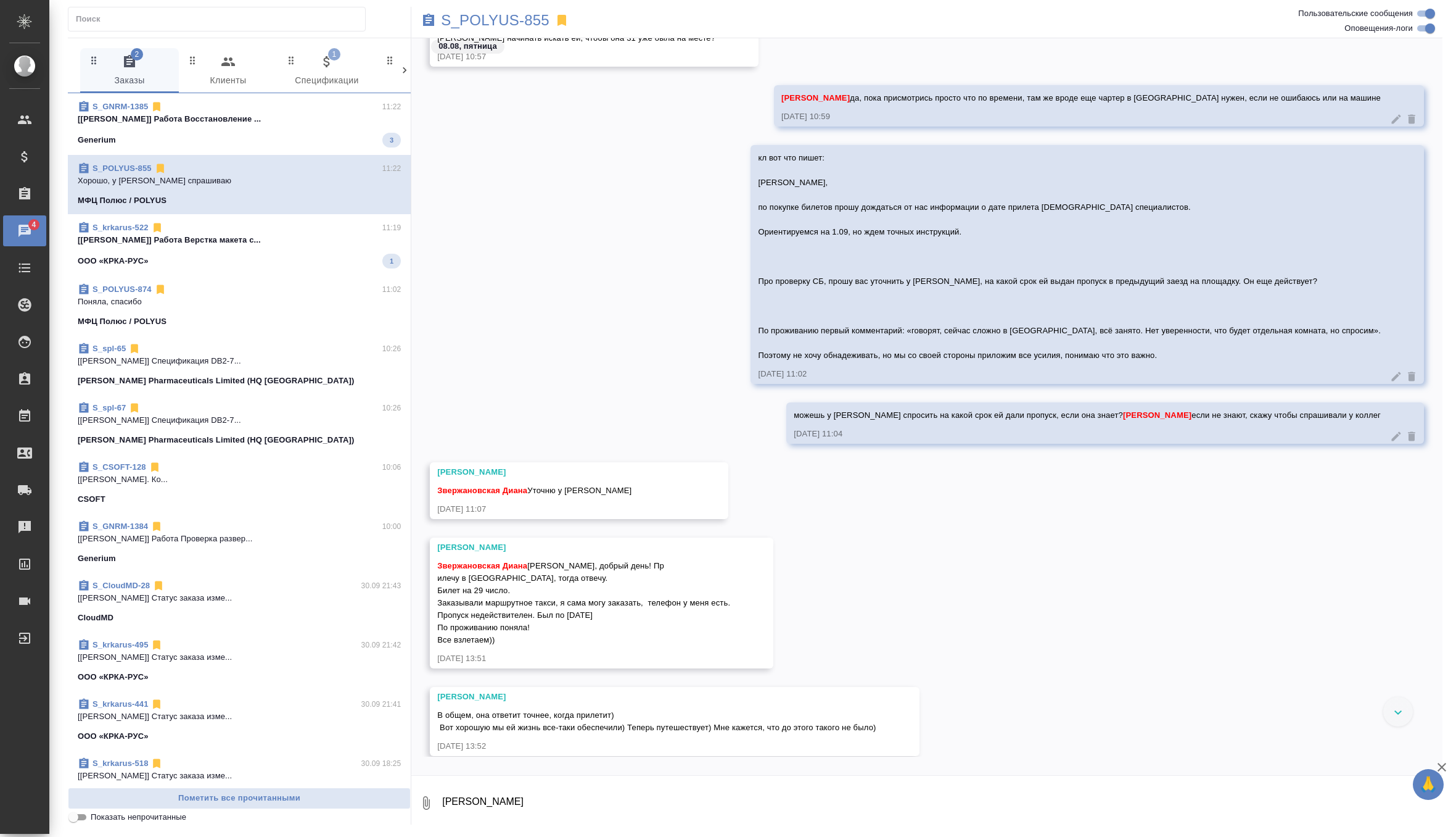
click at [1393, 713] on div at bounding box center [1398, 711] width 30 height 30
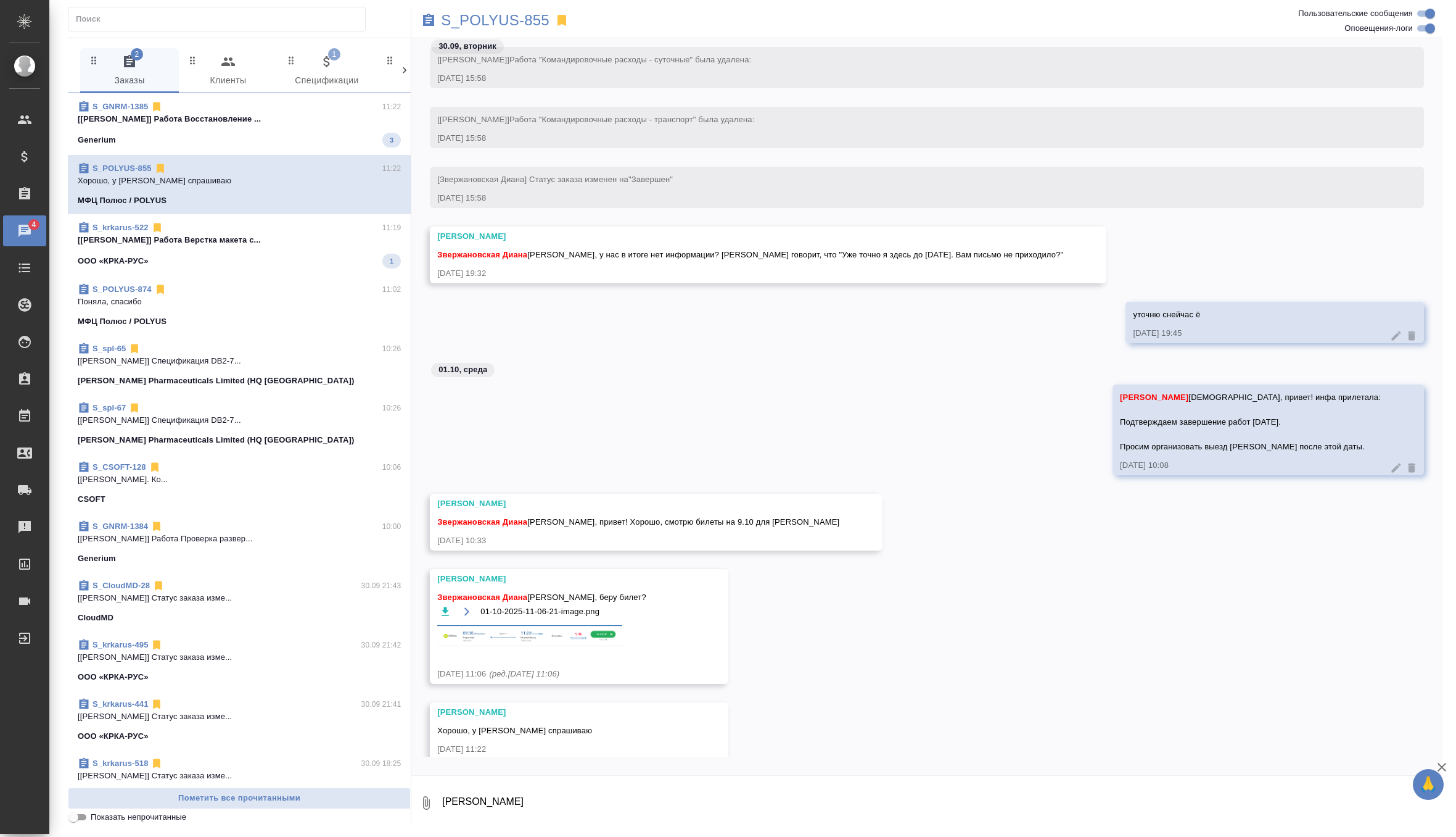
scroll to position [44868, 0]
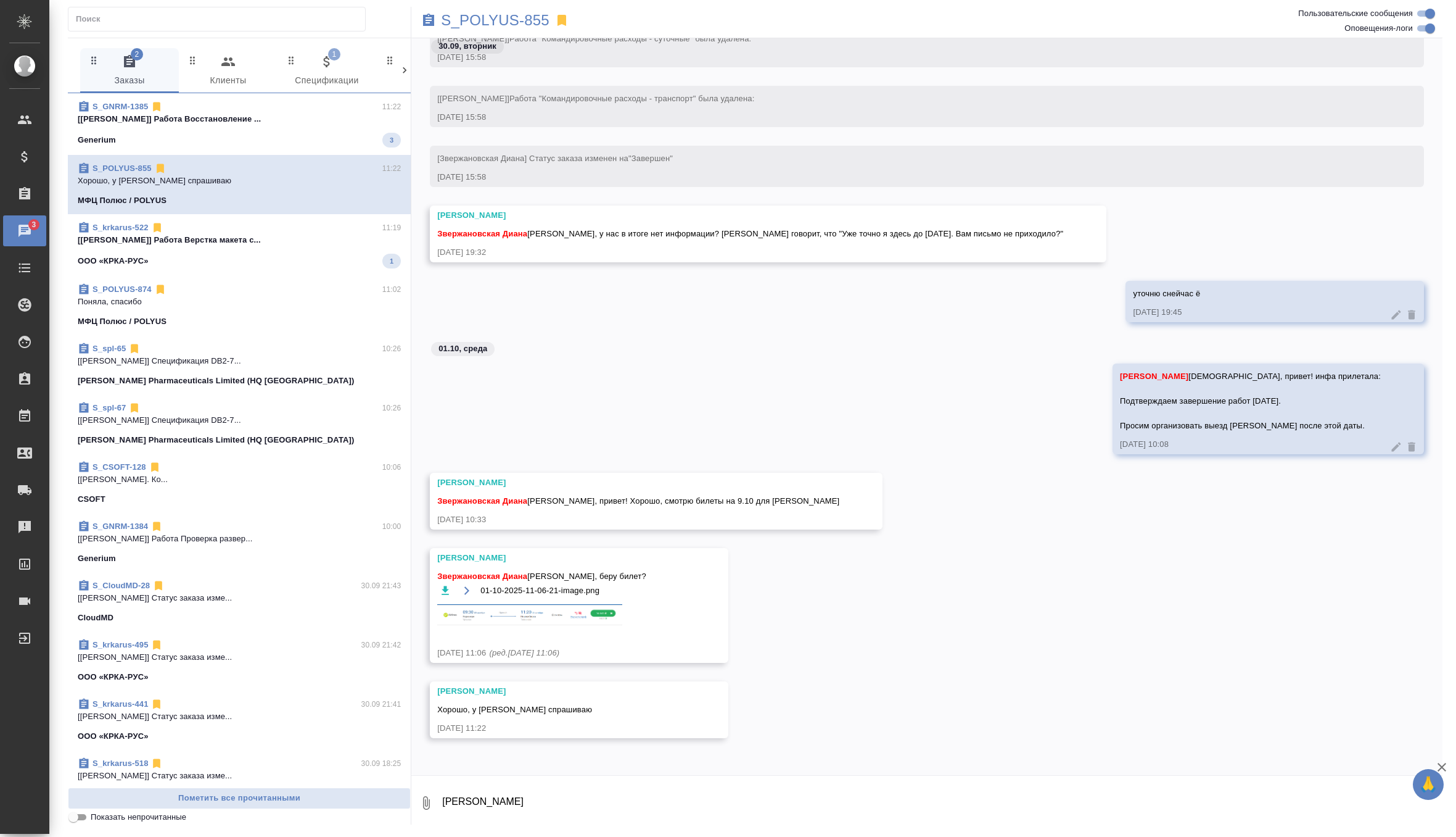
click at [322, 124] on p "[Петрова Валерия] Работа Восстановление ..." at bounding box center [239, 119] width 323 height 12
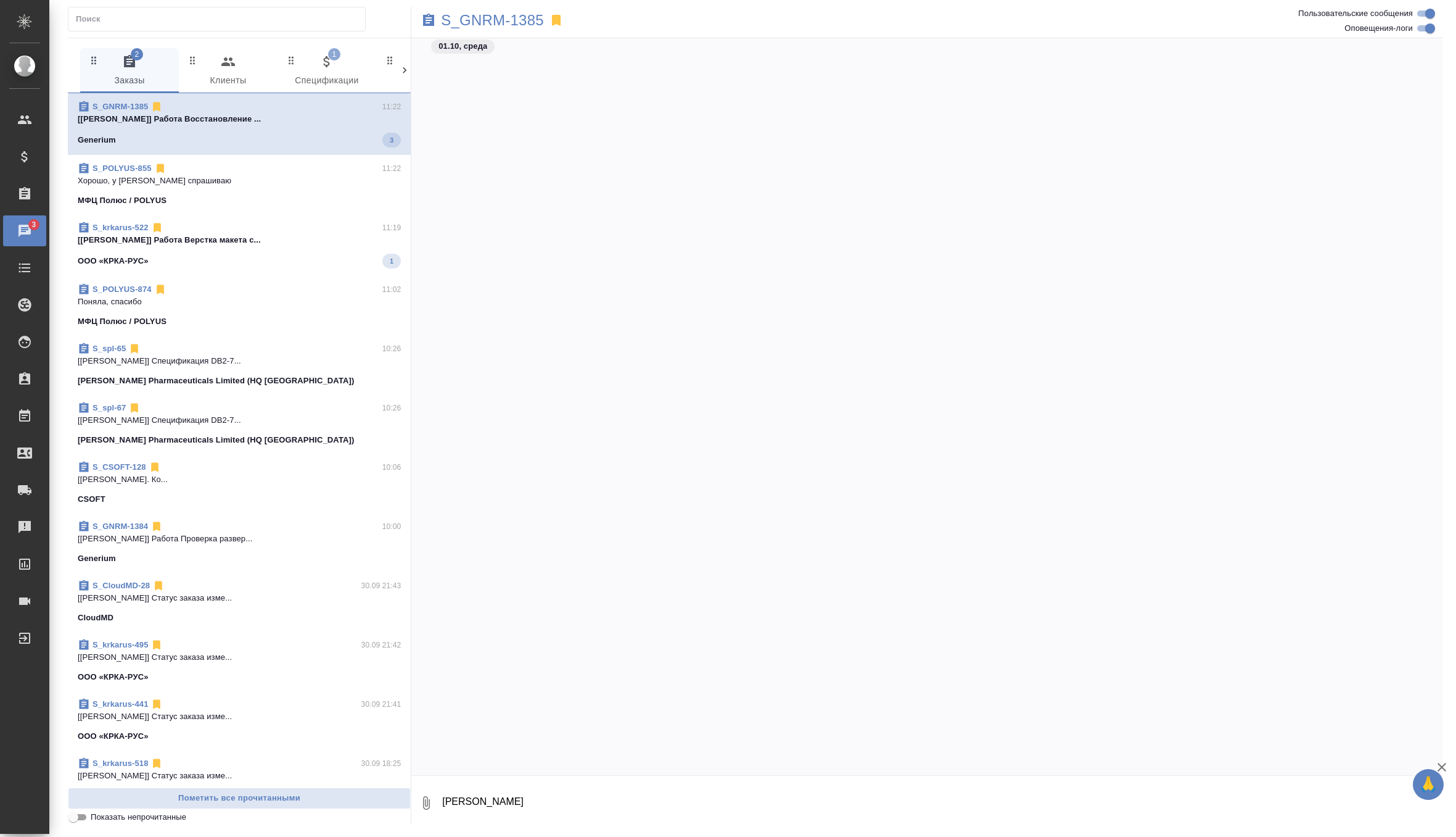
scroll to position [27250, 0]
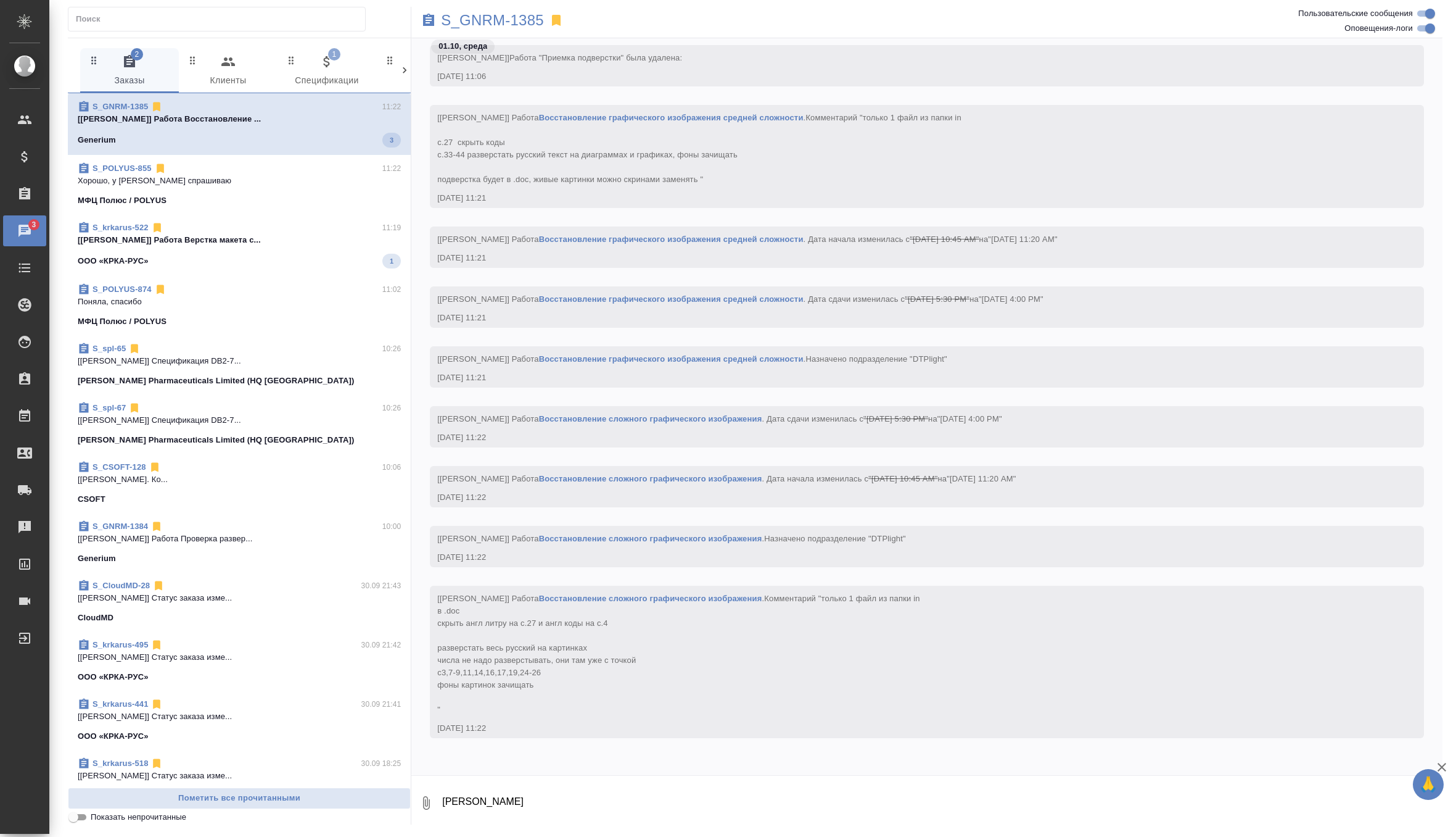
click at [298, 242] on p "[Овечкина Дарья] Работа Верстка макета с..." at bounding box center [239, 239] width 323 height 12
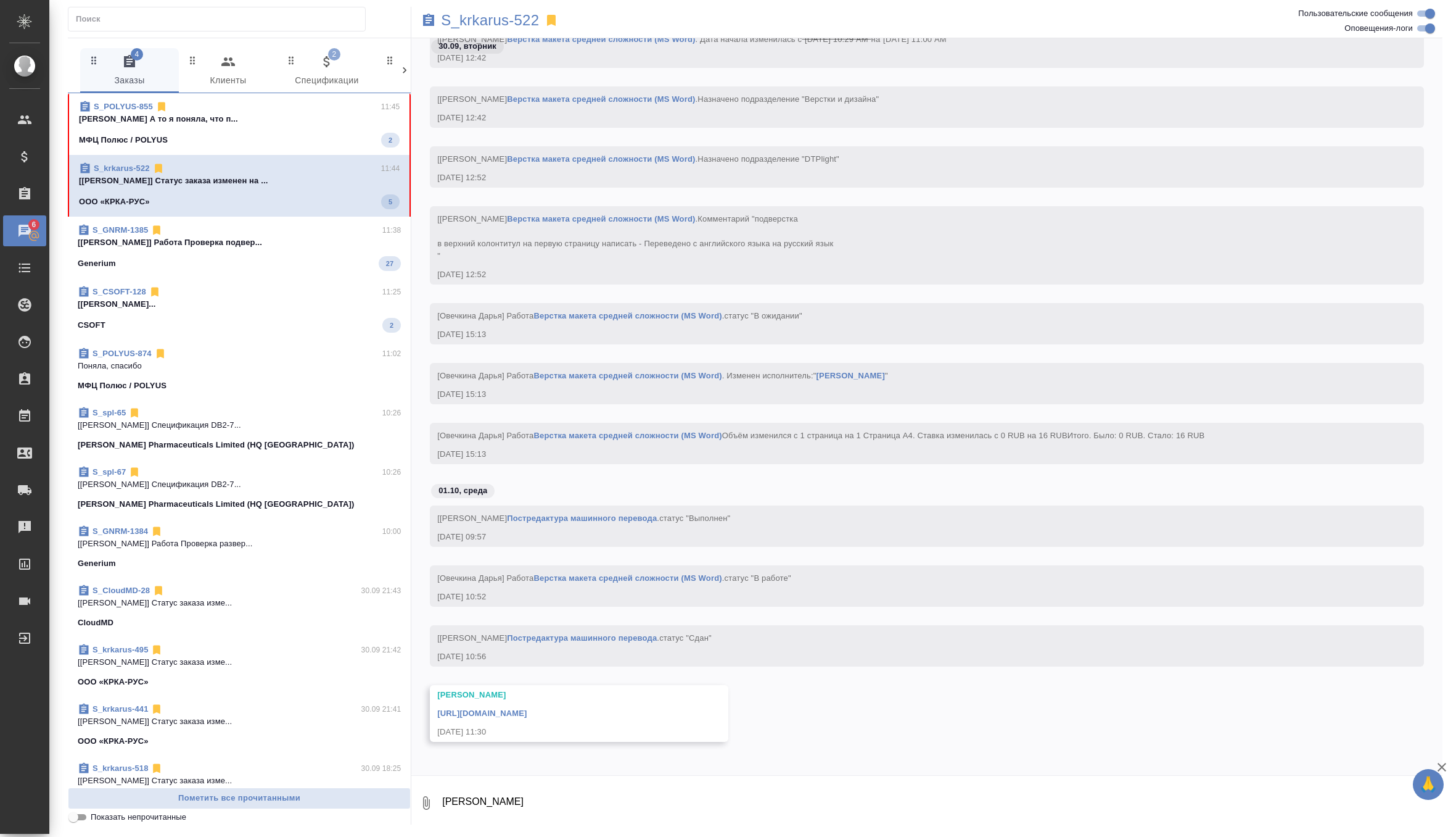
scroll to position [21243, 0]
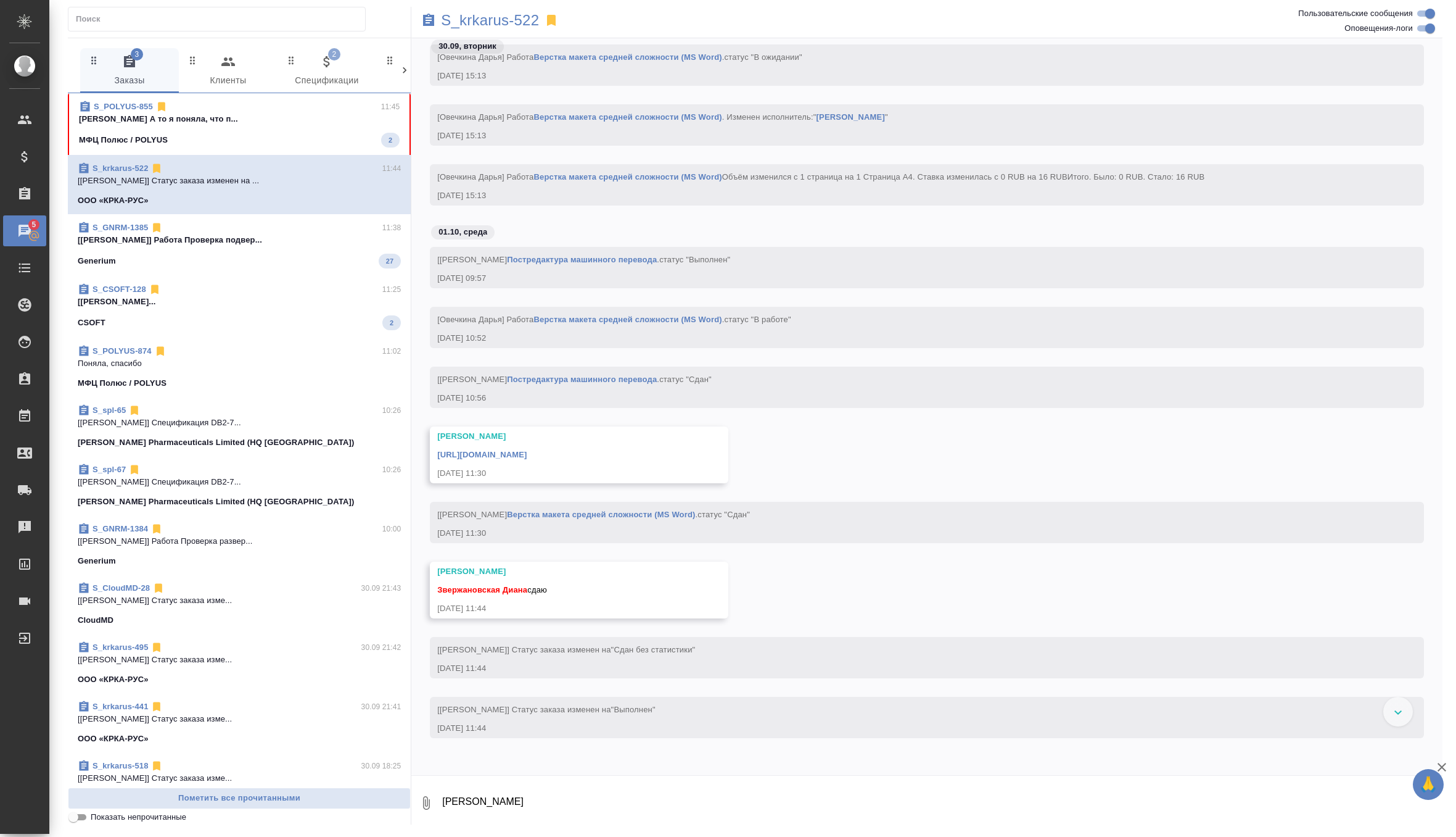
click at [536, 801] on textarea "а" at bounding box center [942, 802] width 1001 height 42
type textarea "забираю спасибочки"
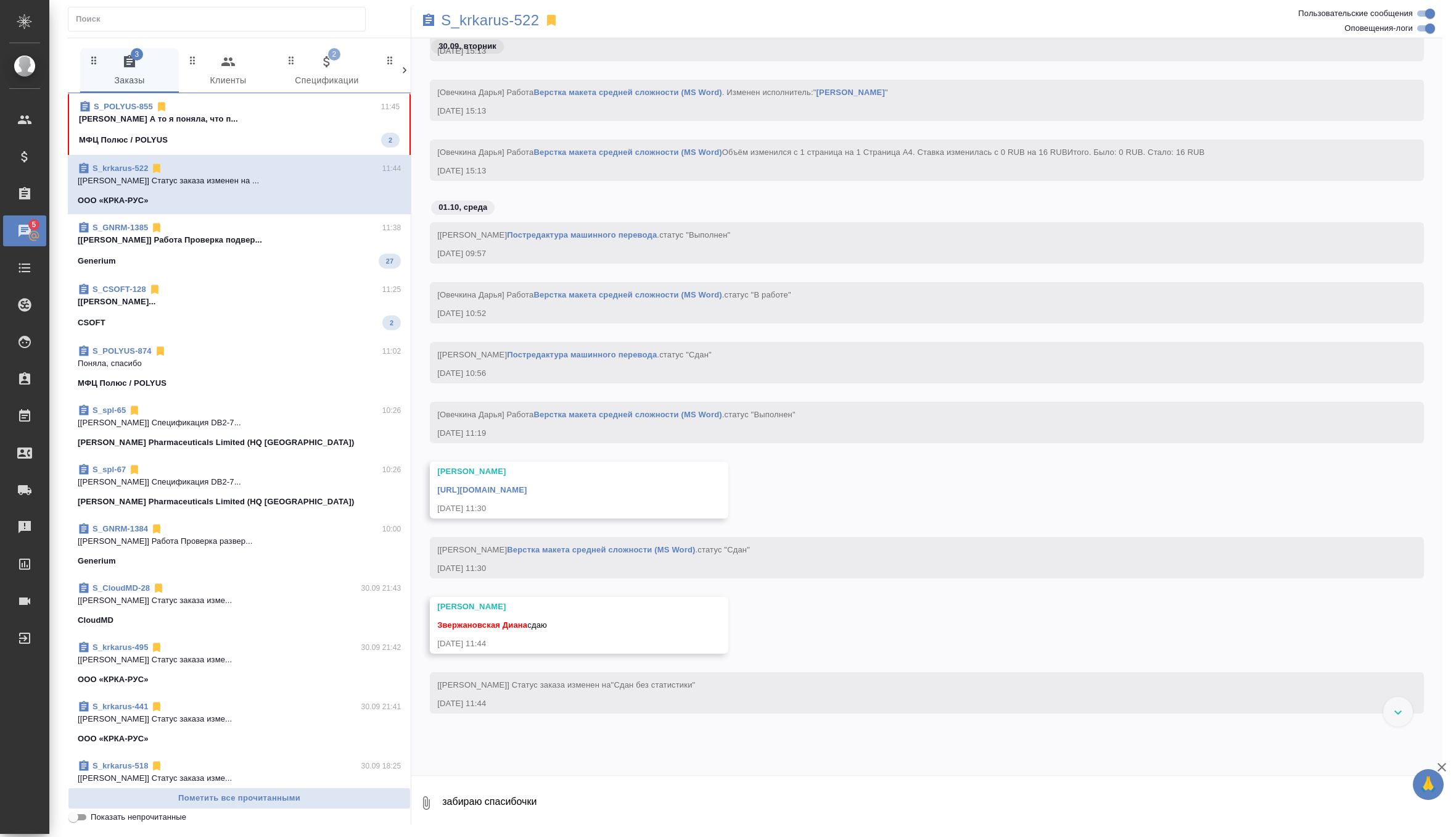
scroll to position [21362, 0]
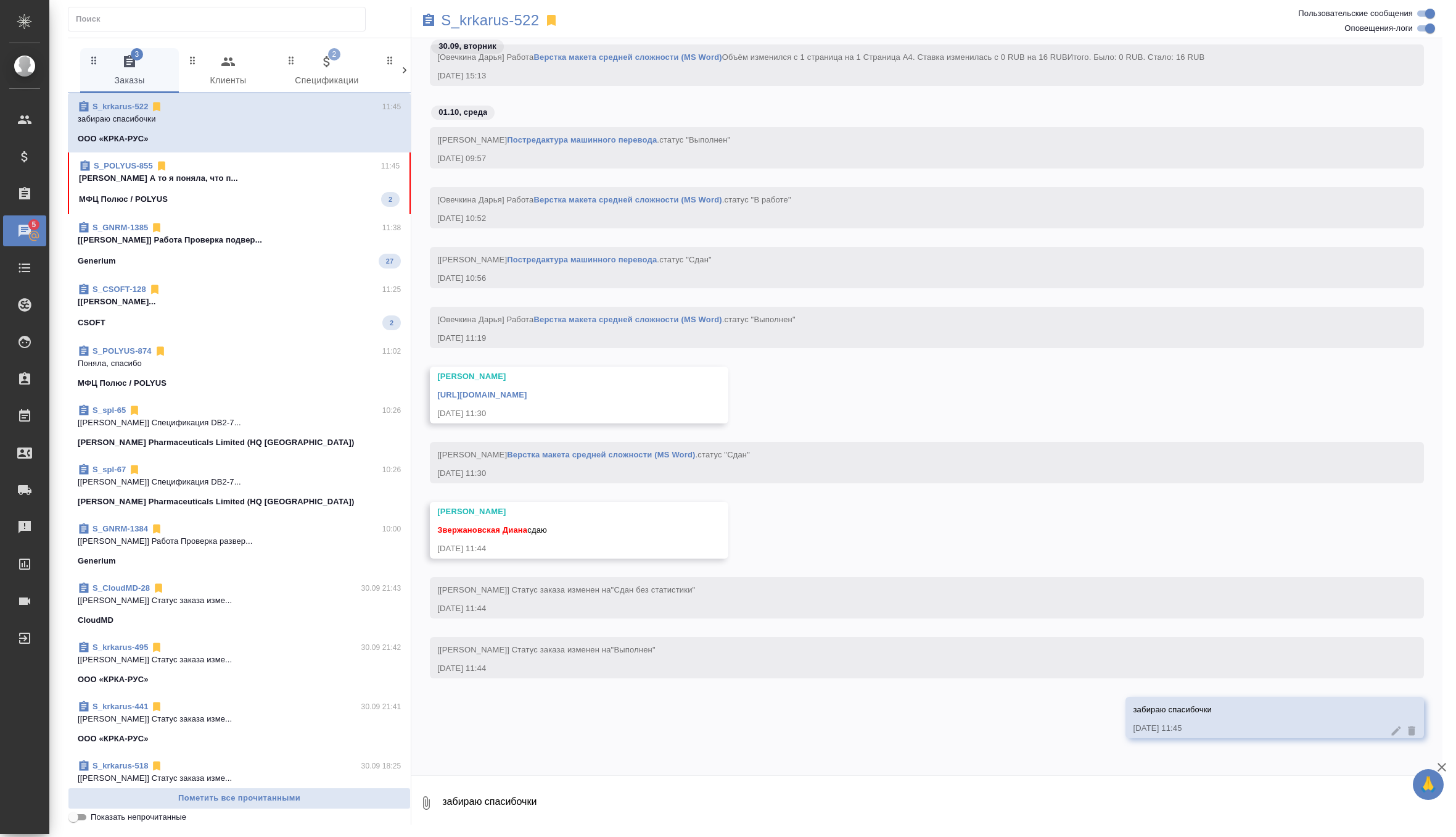
click at [527, 392] on link "https://drive.awatera.com/apps/files/files/10542988?dir=/Shares/%D0%9E%D0%9E%D0…" at bounding box center [482, 394] width 89 height 9
click at [275, 190] on span "S_POLYUS-855 11:45 Звержановская Диана А то я поняла, что п... МФЦ Полюс / POLY…" at bounding box center [239, 183] width 321 height 47
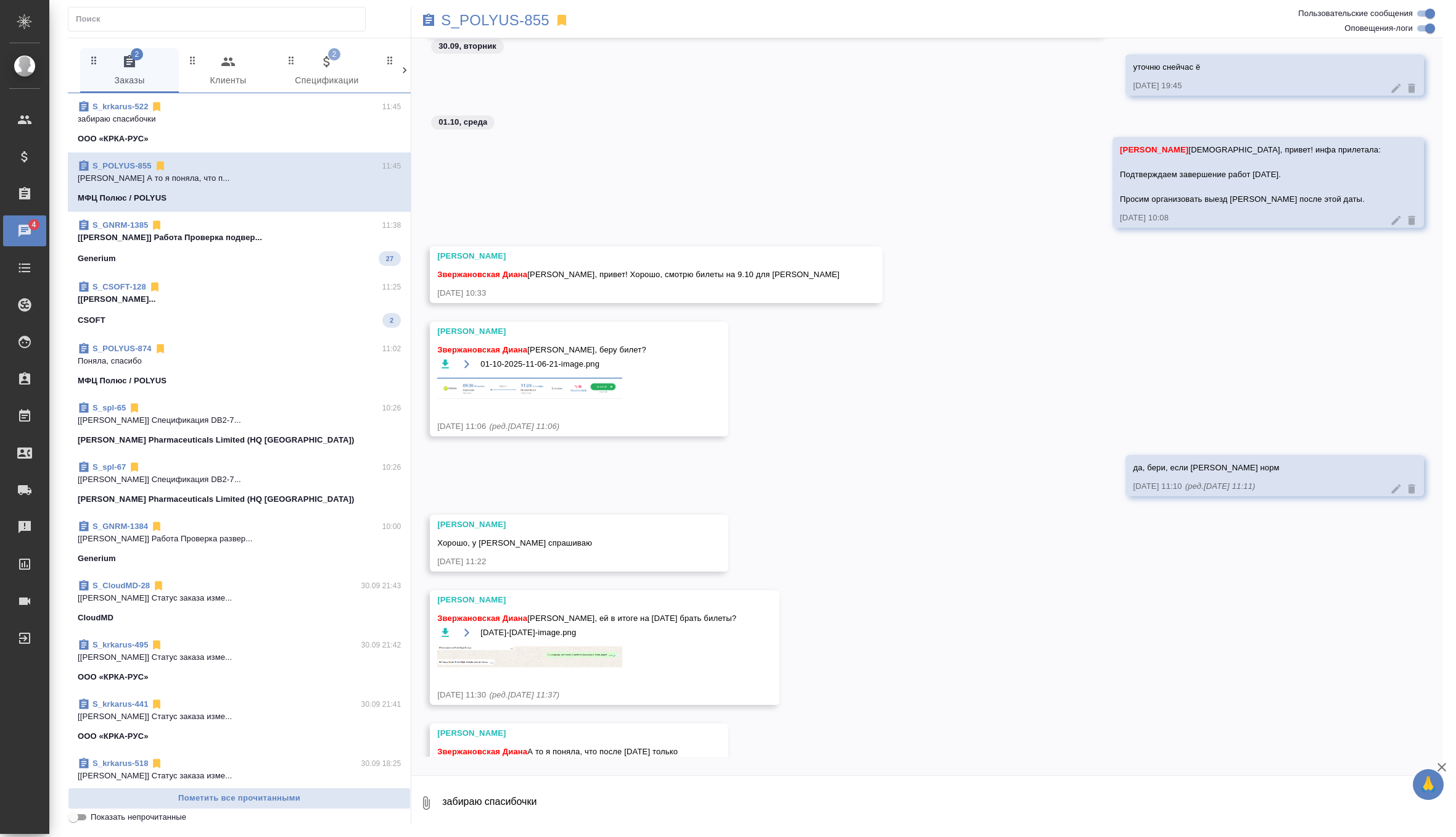
scroll to position [78319, 0]
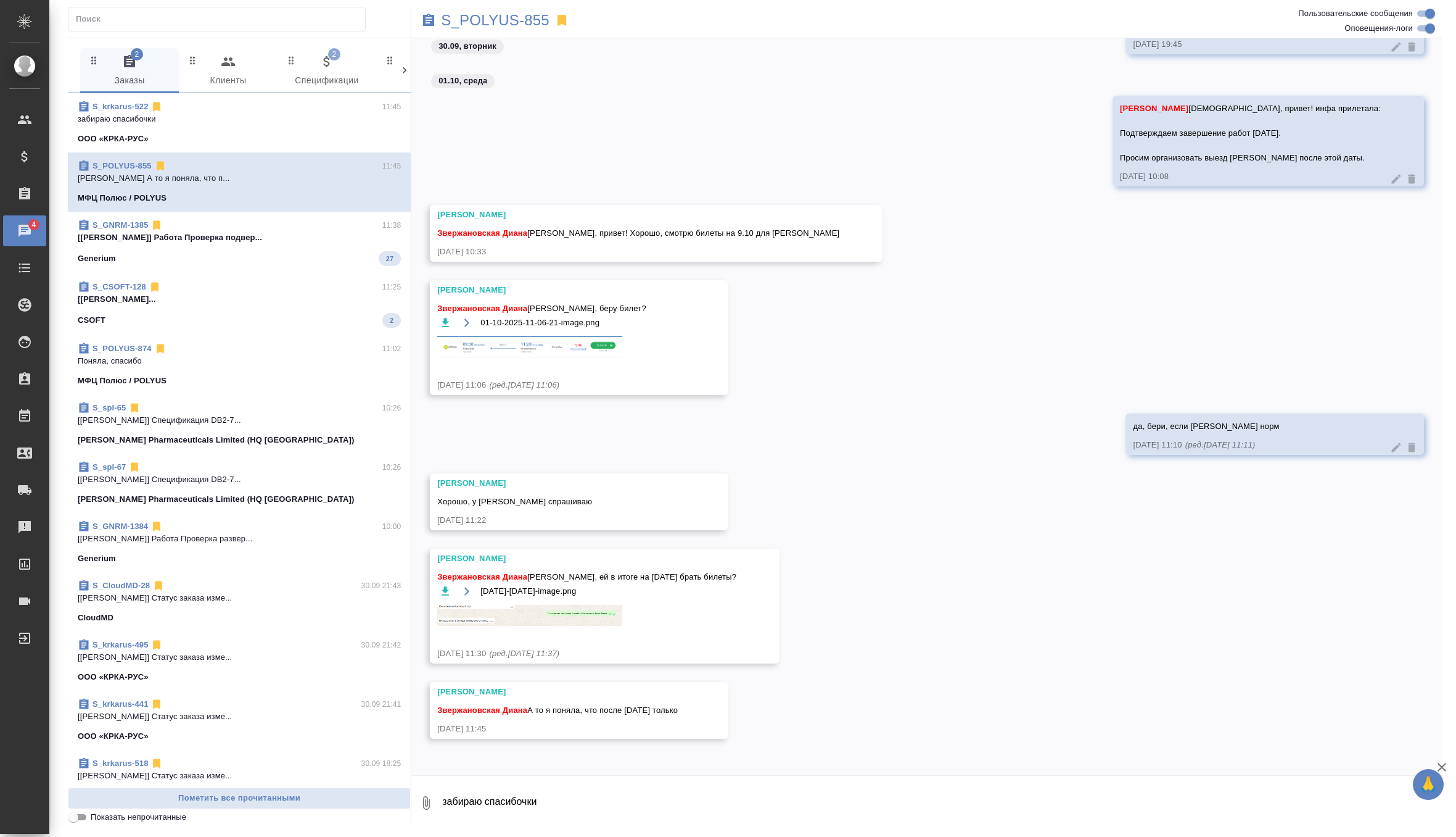
click at [527, 809] on textarea "забираю спасибочки" at bounding box center [942, 802] width 1001 height 42
type textarea "на 9 надо, 8 последний рабочий день"
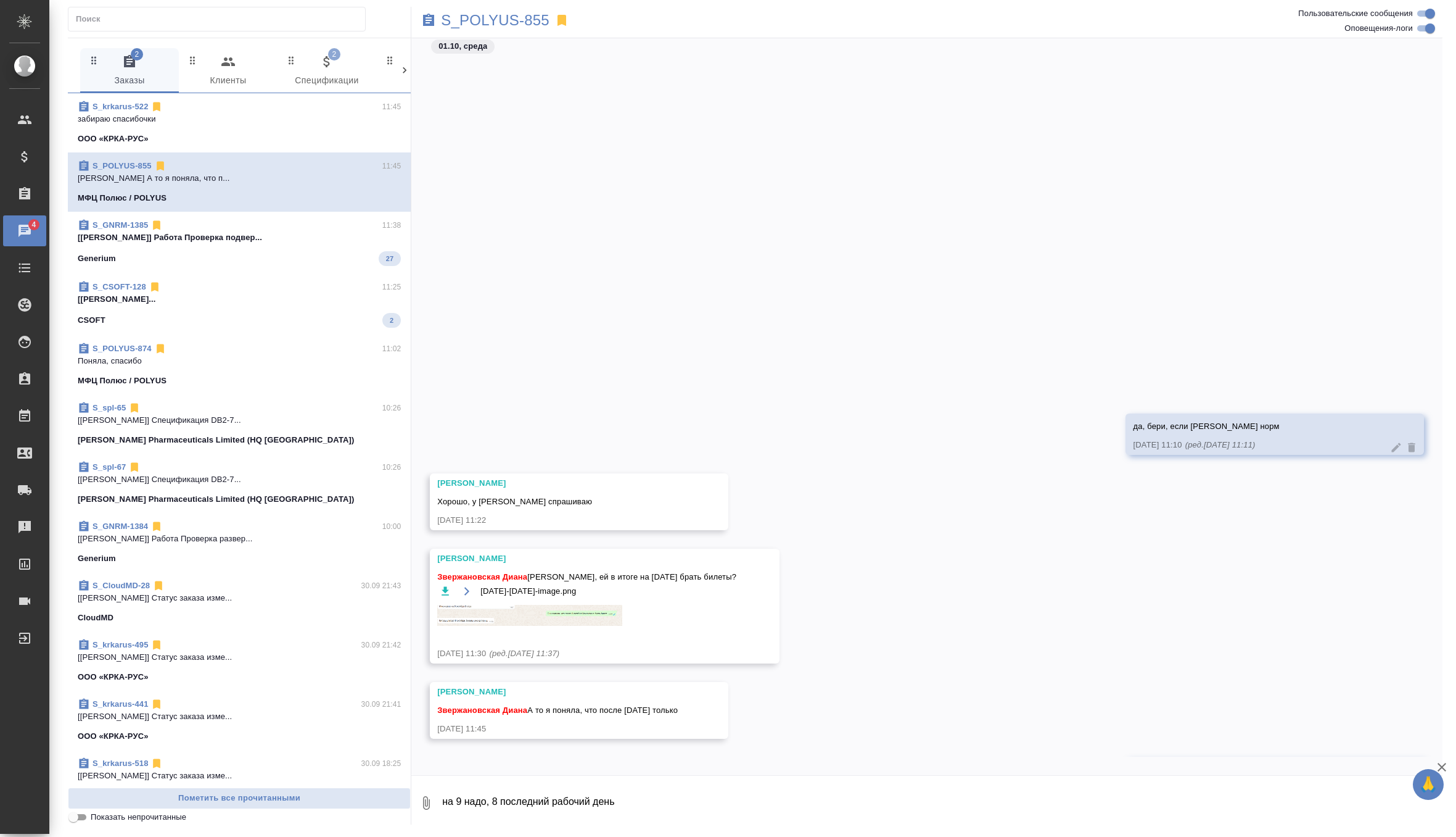
scroll to position [78380, 0]
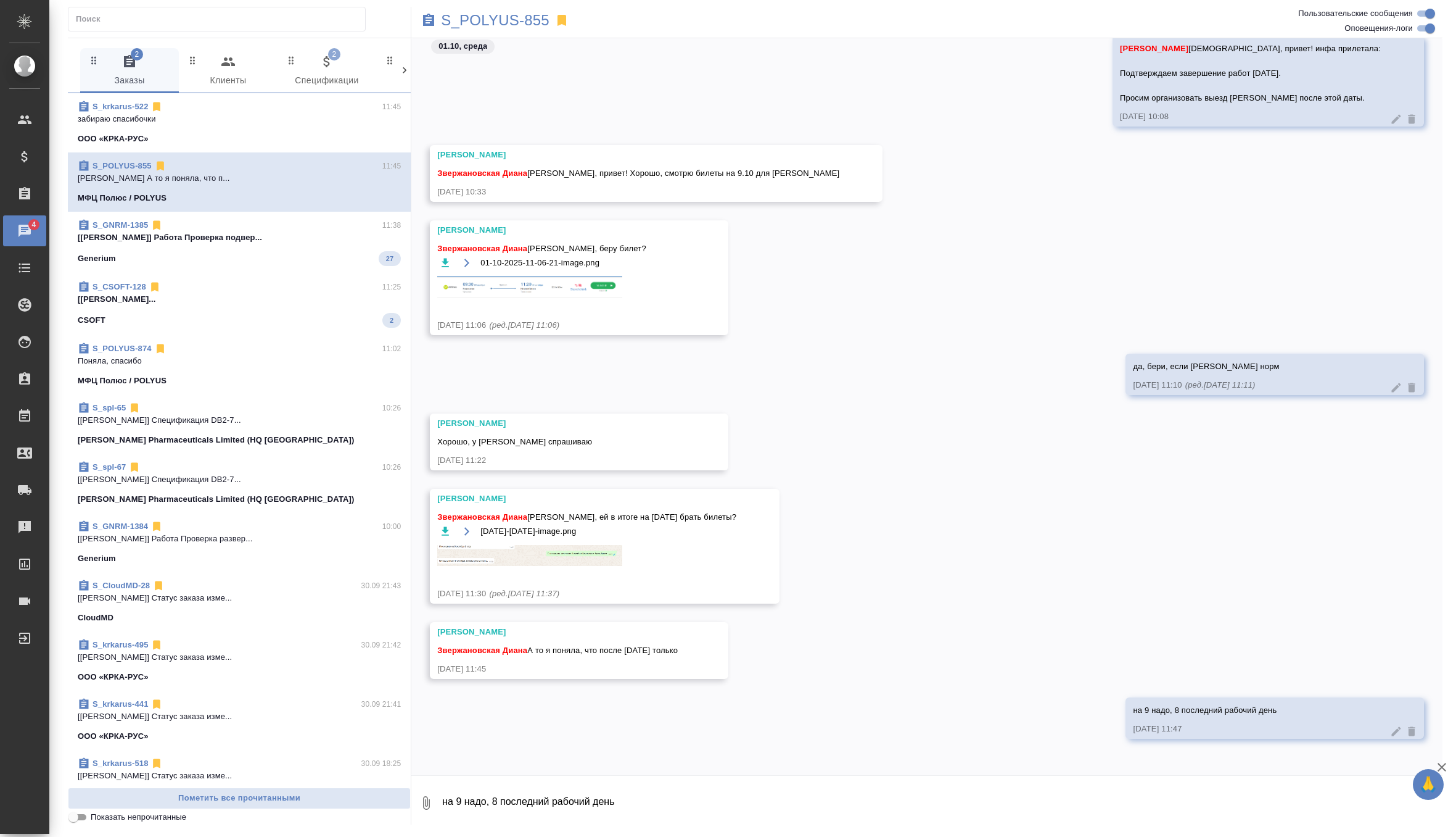
click at [592, 566] on div "01-10-2025-11-30-30-image.png" at bounding box center [587, 552] width 299 height 58
click at [597, 556] on img at bounding box center [530, 556] width 185 height 21
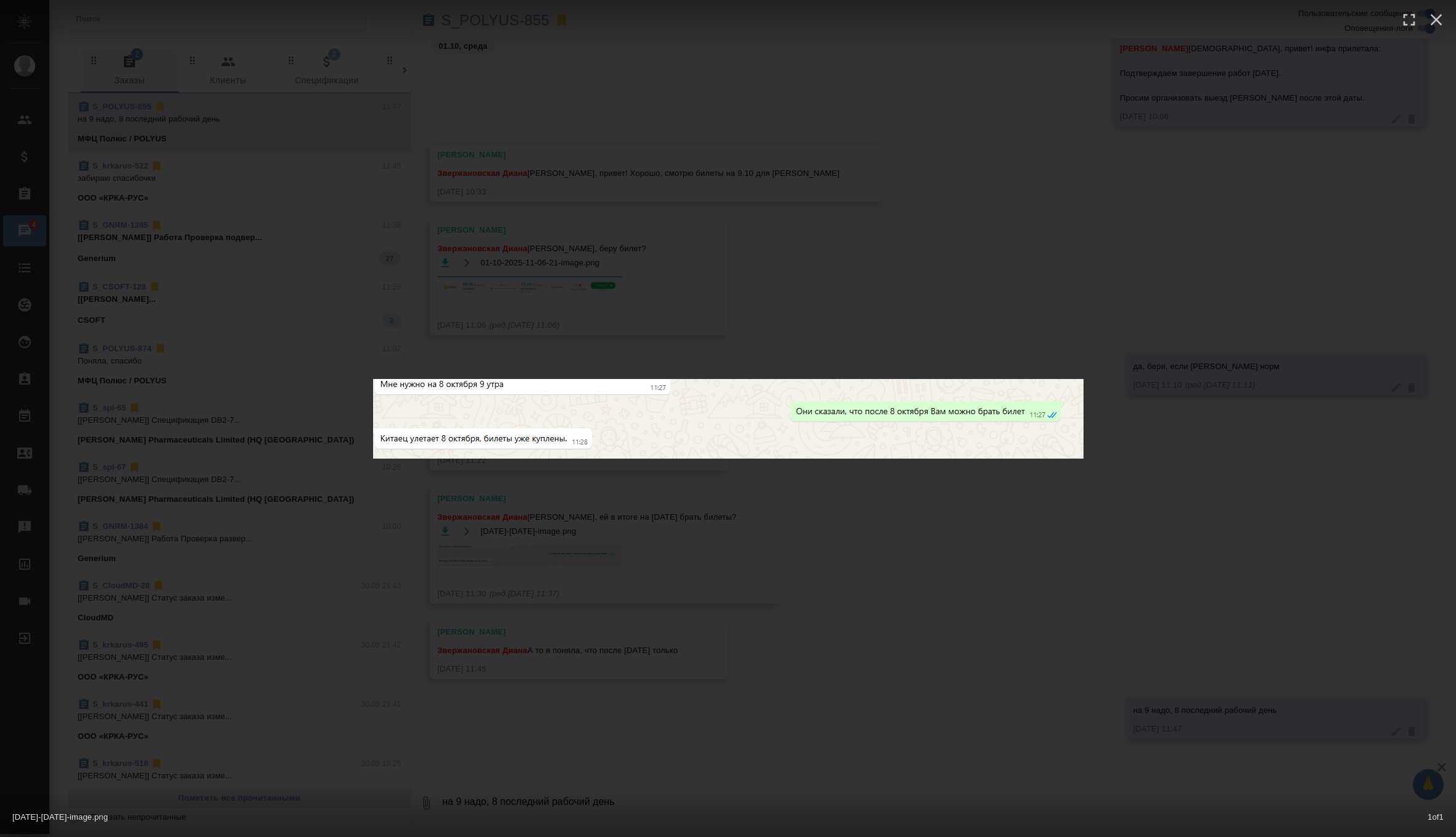
click at [656, 565] on div "01-10-2025-11-30-30-image.png 1 of 1" at bounding box center [728, 418] width 1456 height 837
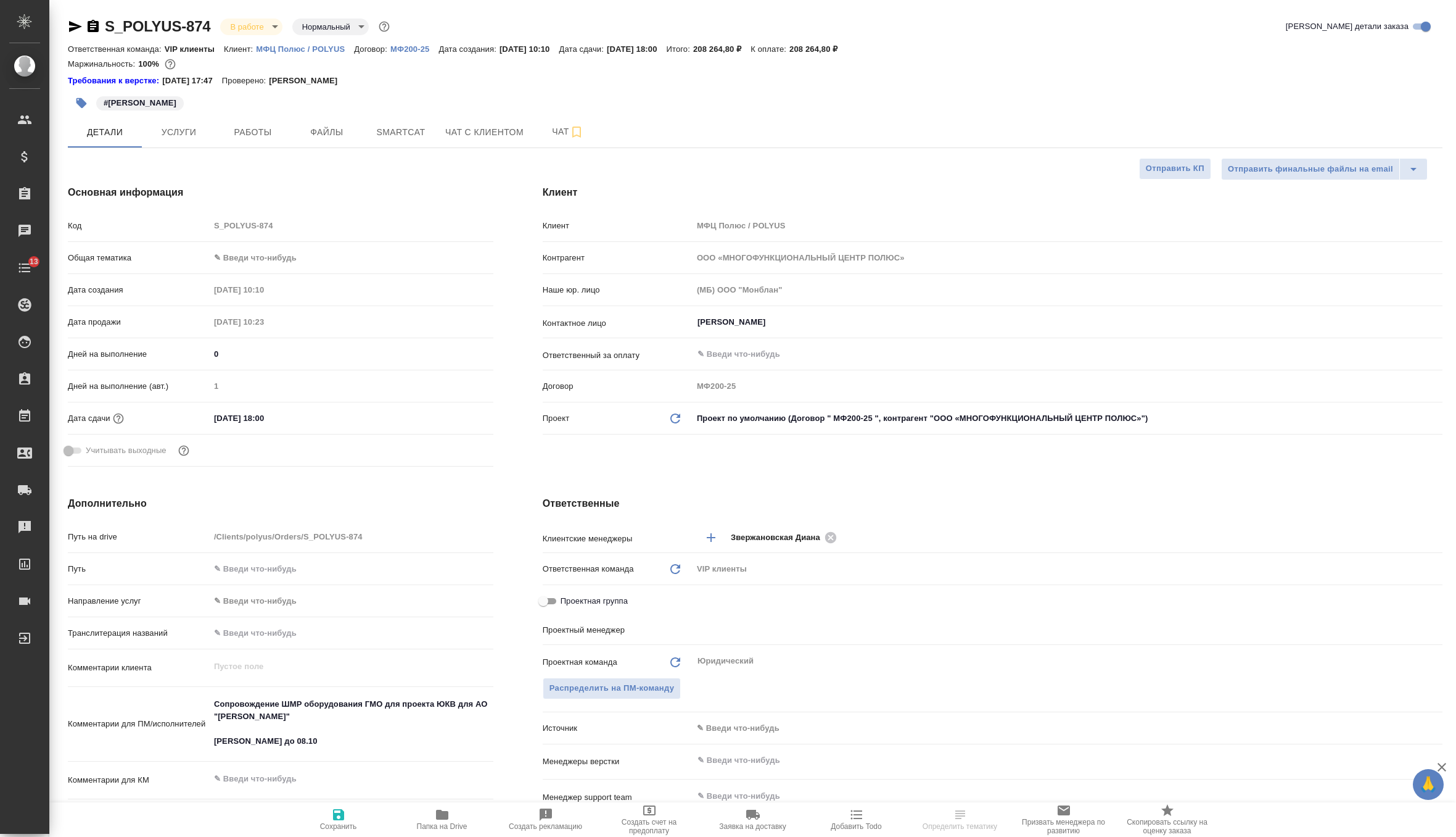
select select "RU"
type input "[PERSON_NAME]"
select select "RU"
type textarea "x"
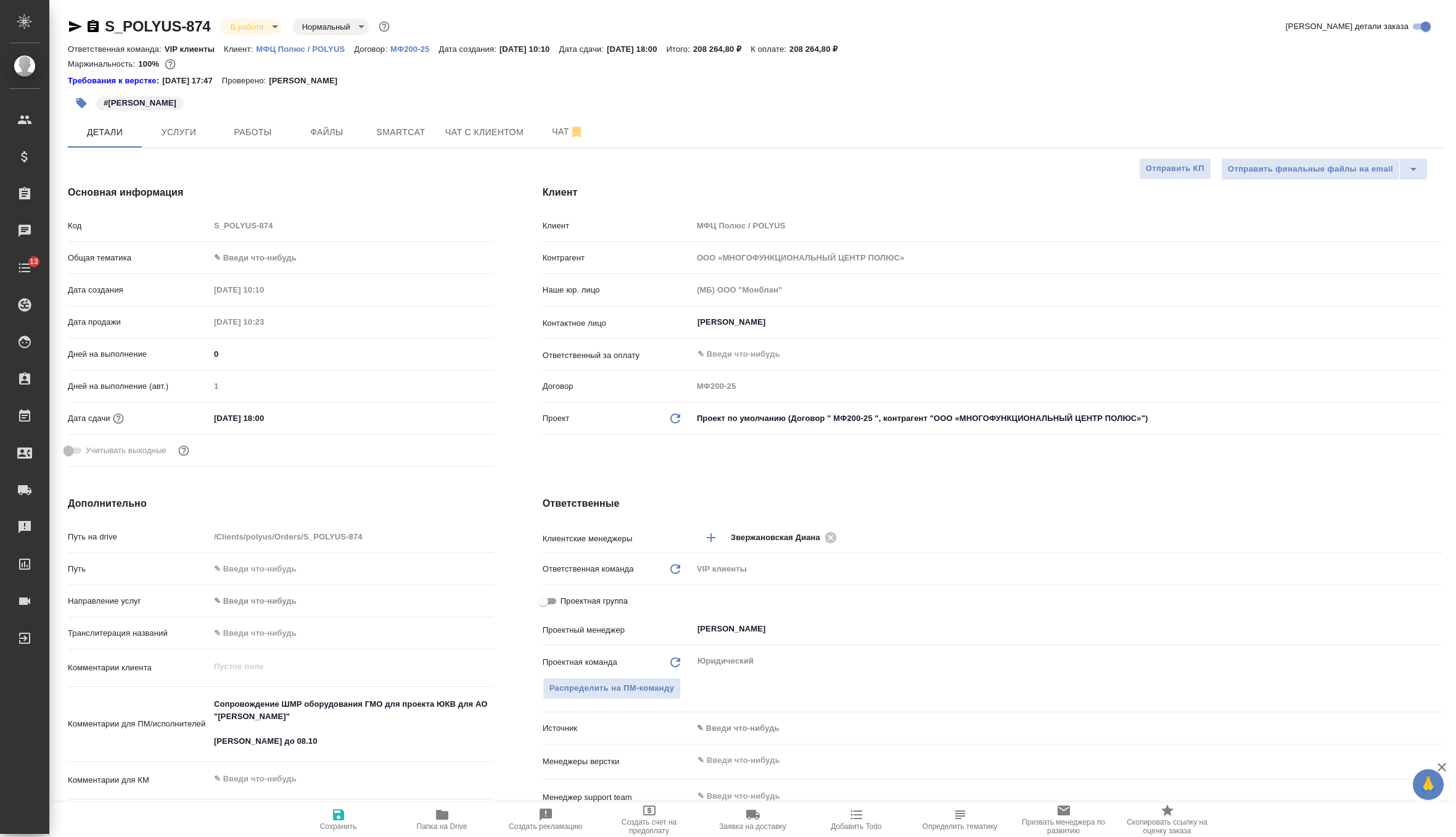
type textarea "x"
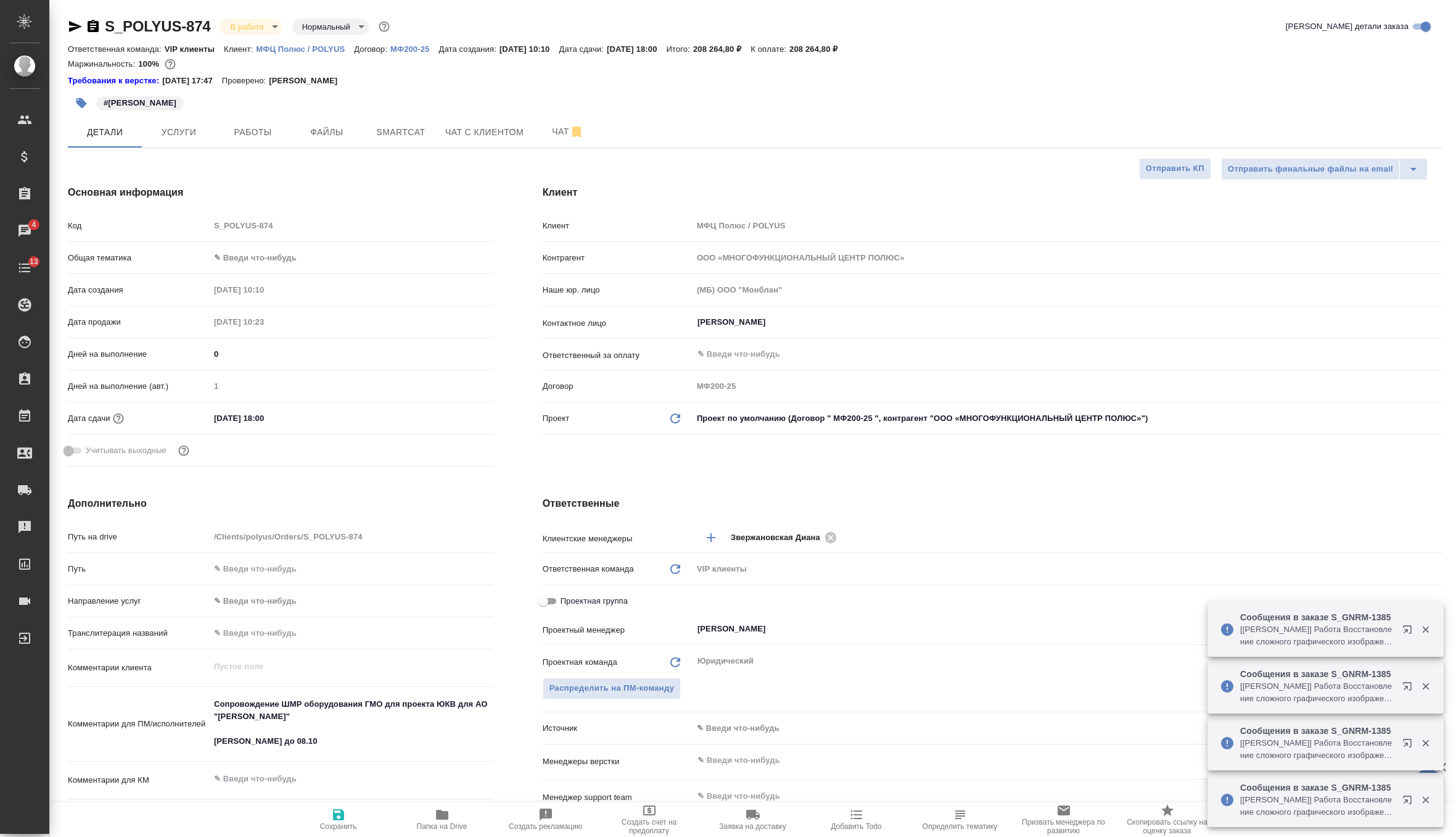
type textarea "x"
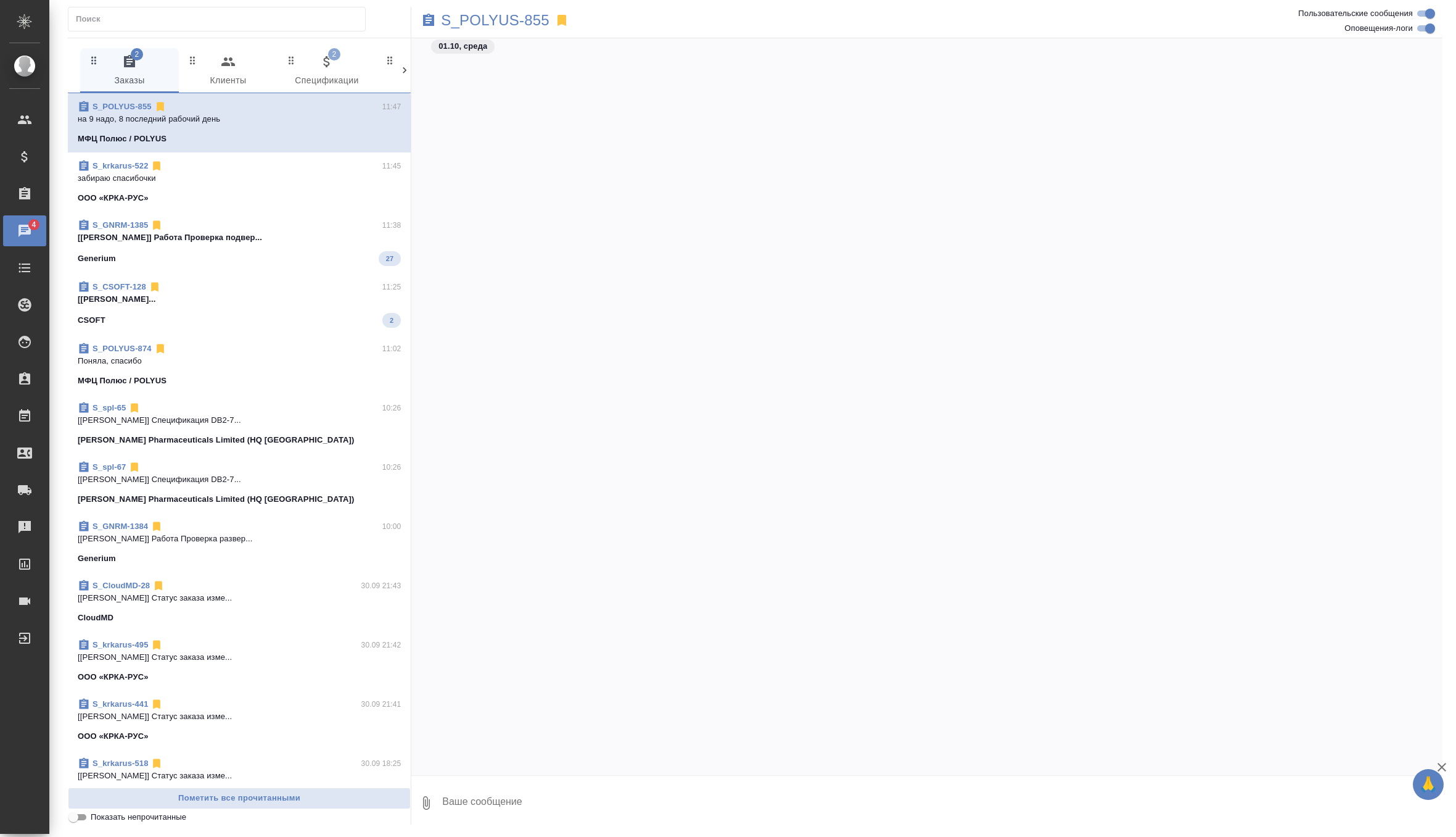
scroll to position [78380, 0]
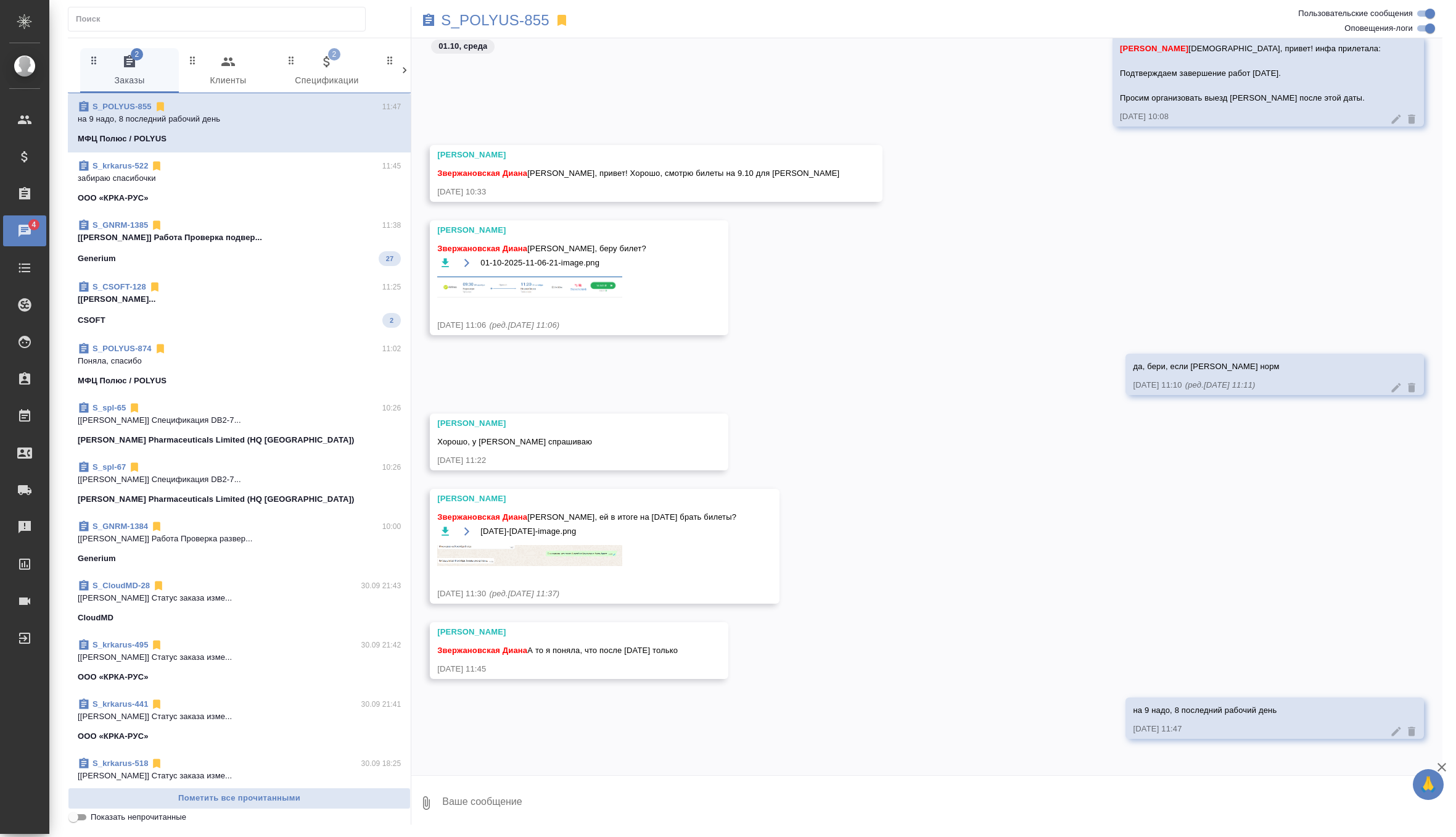
click at [317, 252] on div "Generium 27" at bounding box center [239, 258] width 323 height 15
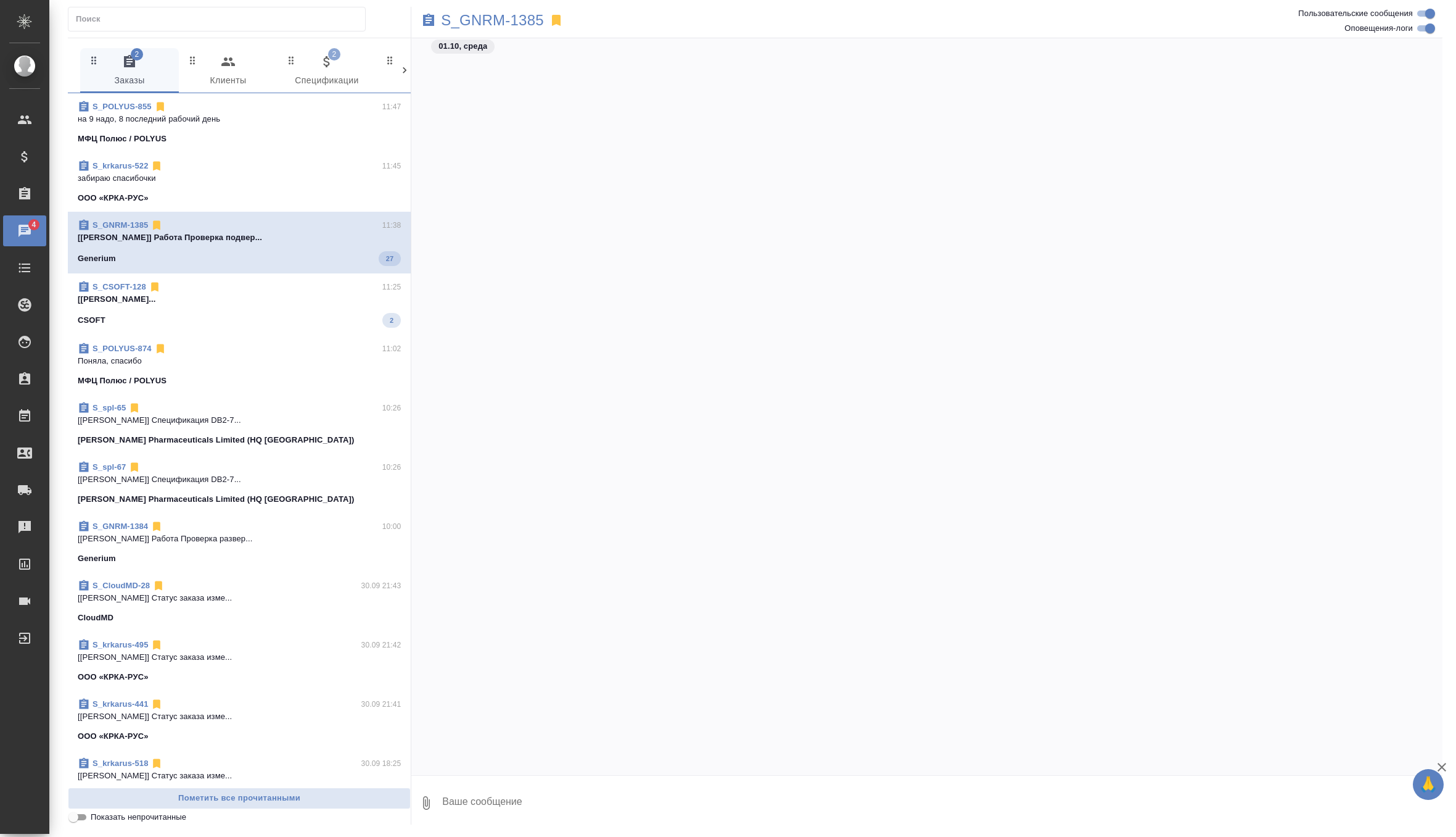
scroll to position [41034, 0]
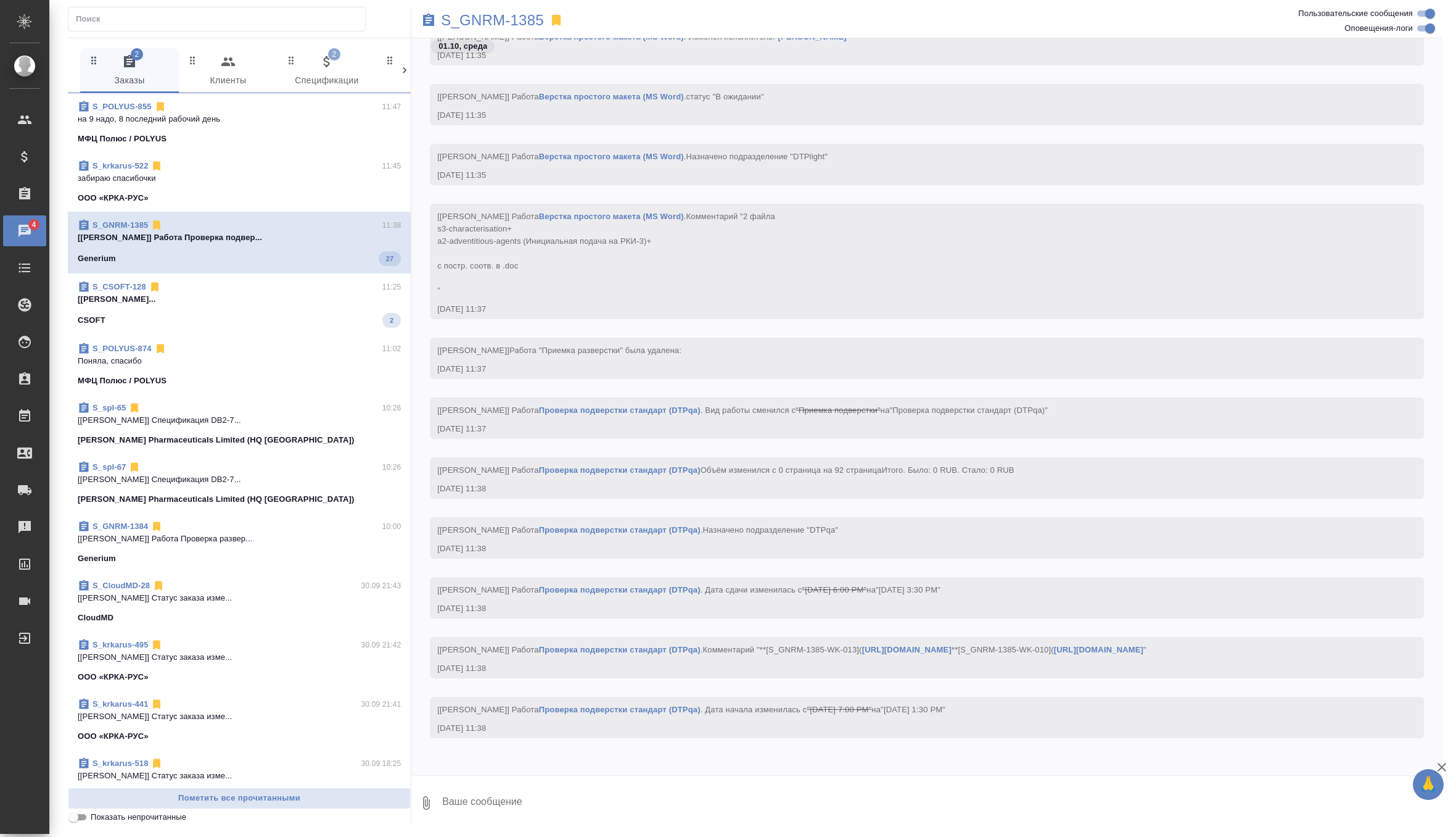
click at [317, 316] on div "CSOFT 2" at bounding box center [239, 320] width 323 height 15
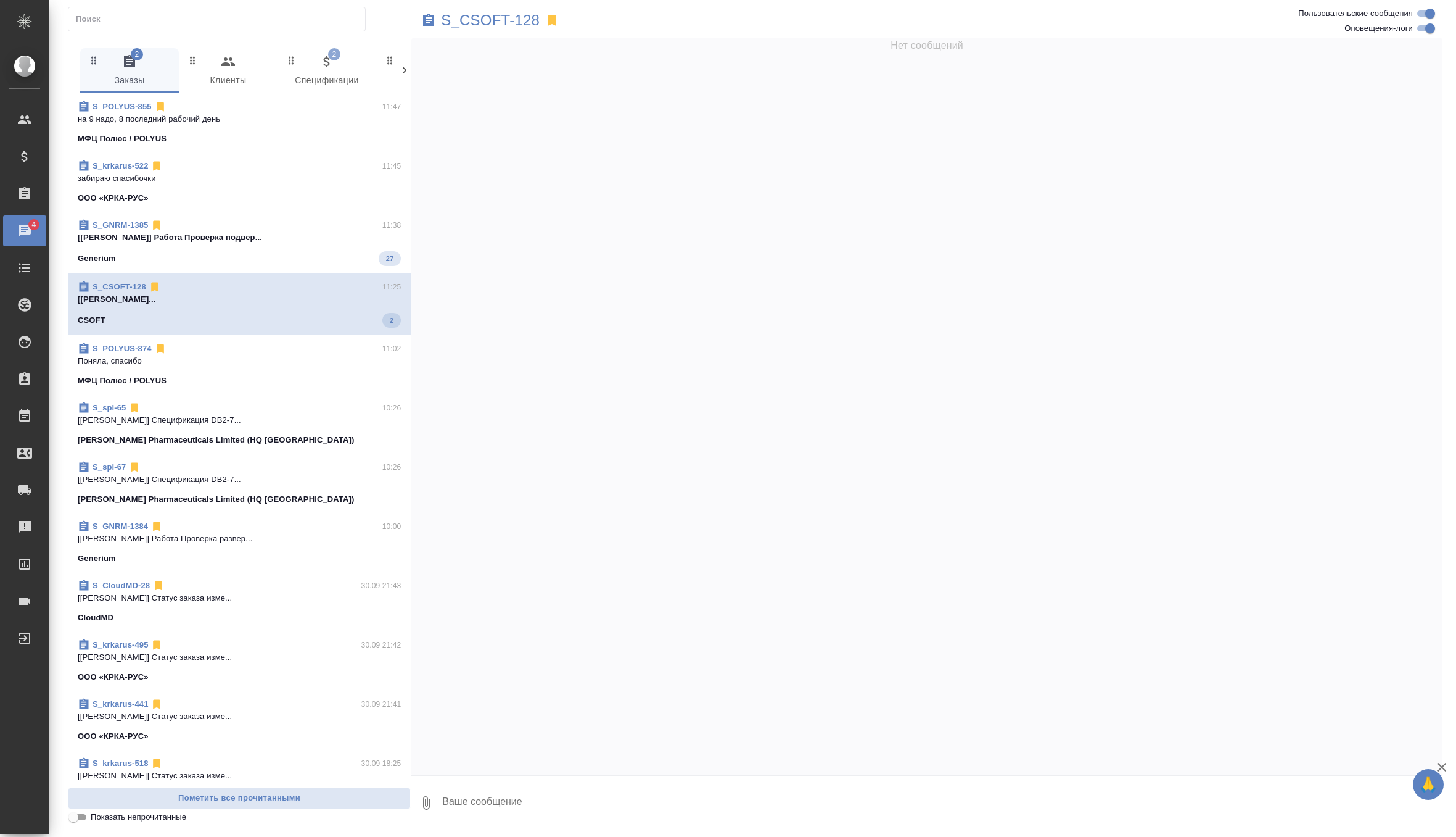
scroll to position [5411, 0]
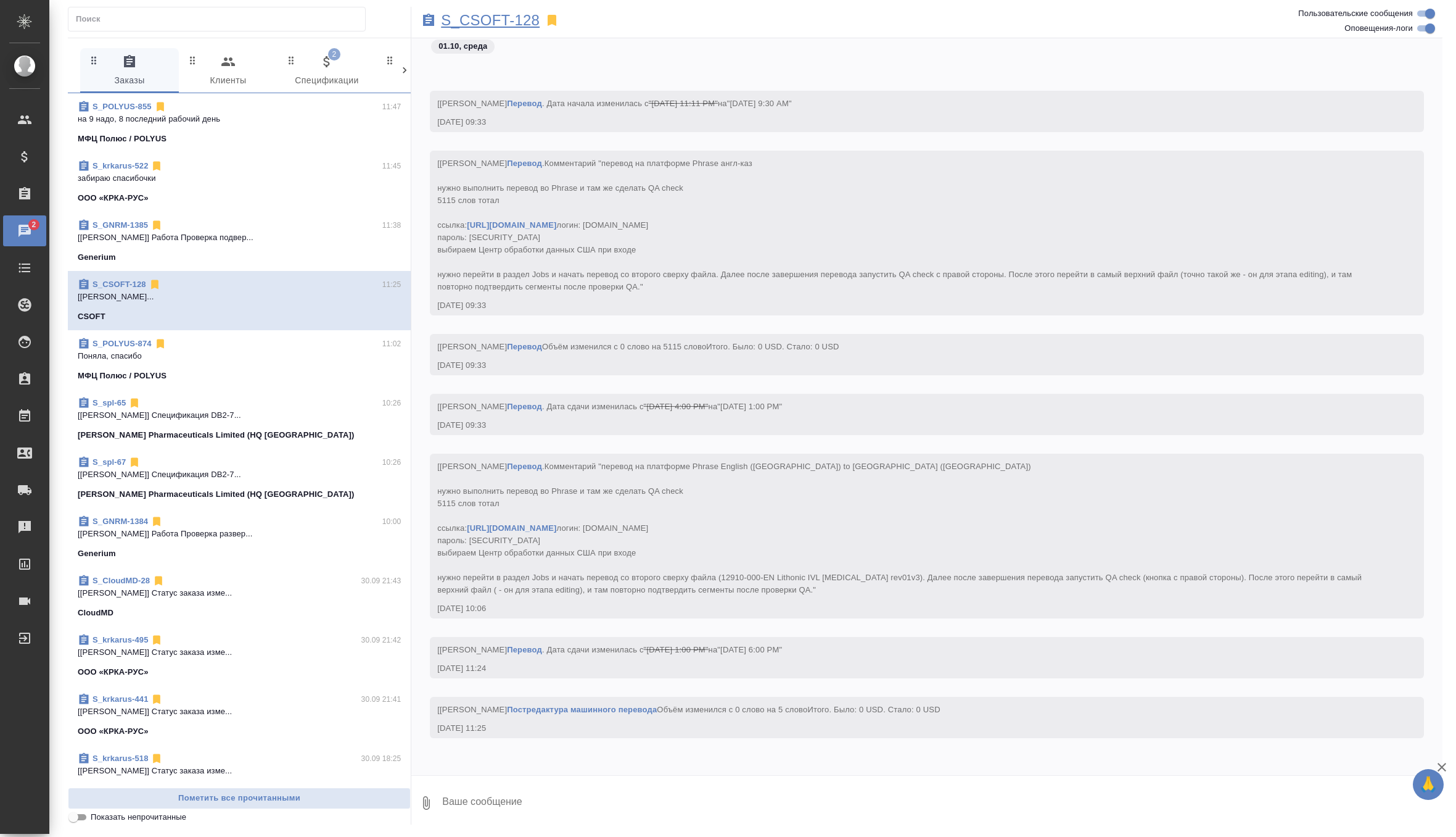
click at [518, 15] on p "S_CSOFT-128" at bounding box center [490, 20] width 99 height 12
click at [310, 111] on div "S_POLYUS-855 11:49" at bounding box center [239, 107] width 321 height 12
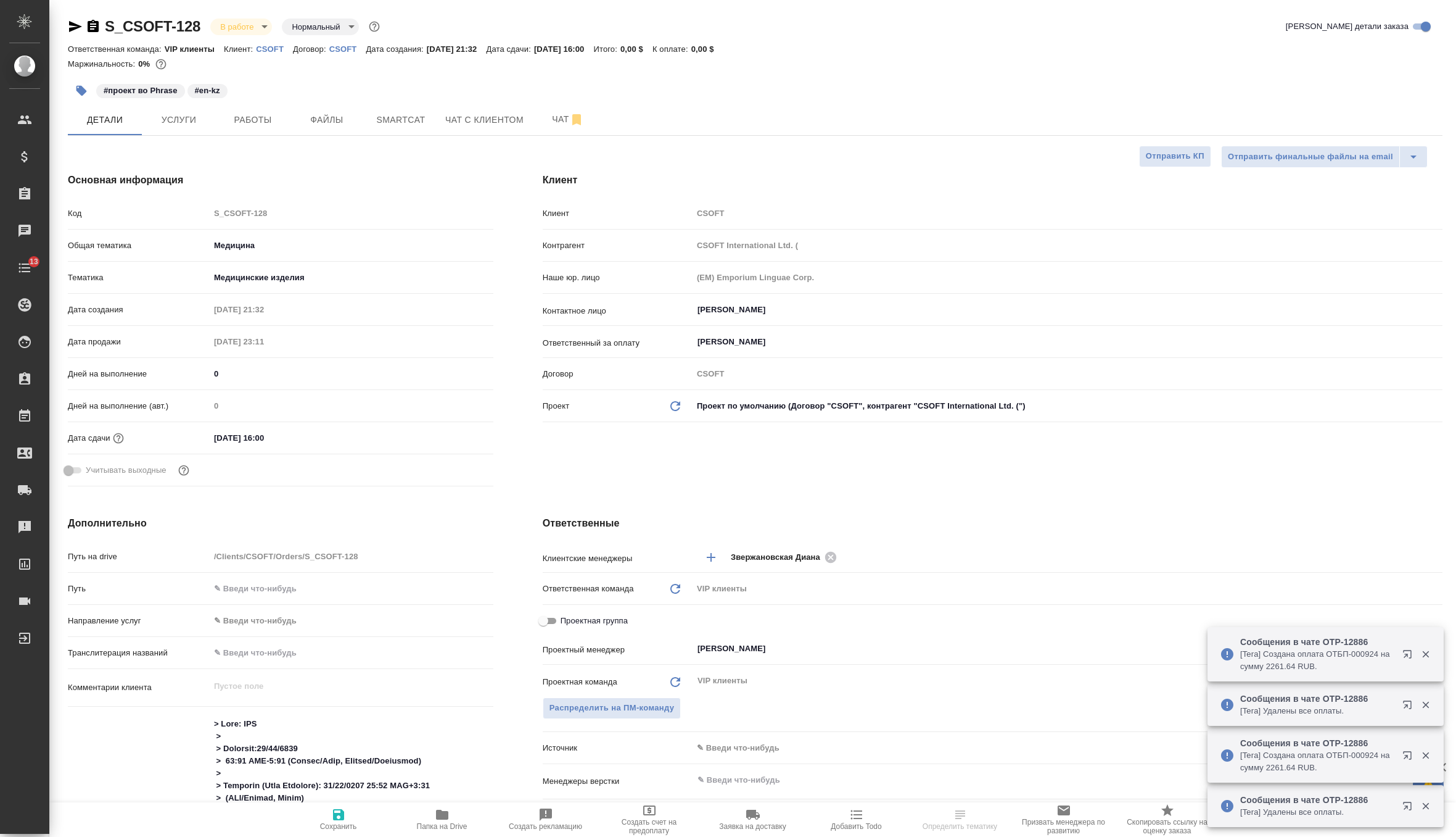
select select "RU"
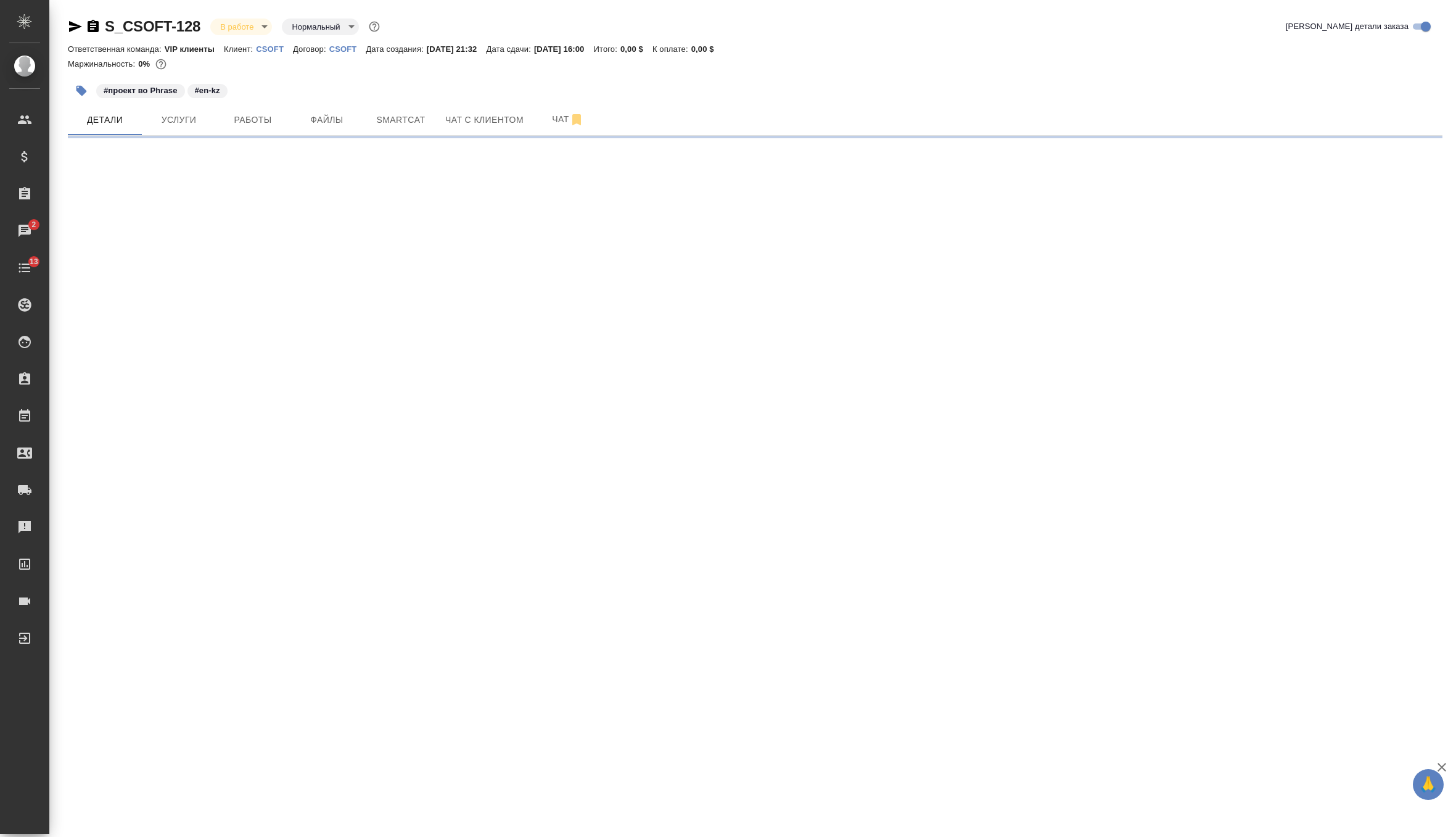
select select "RU"
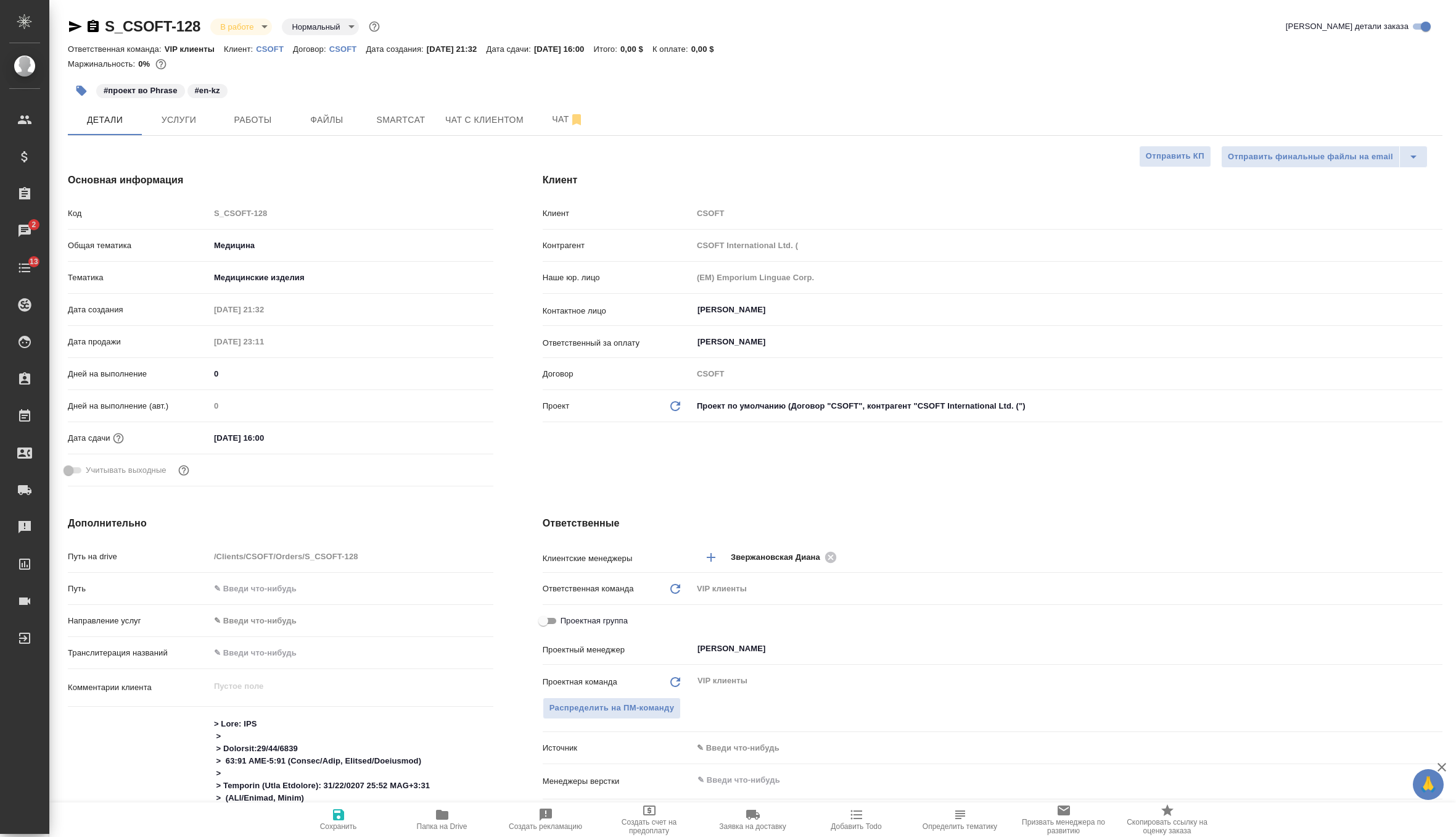
type textarea "x"
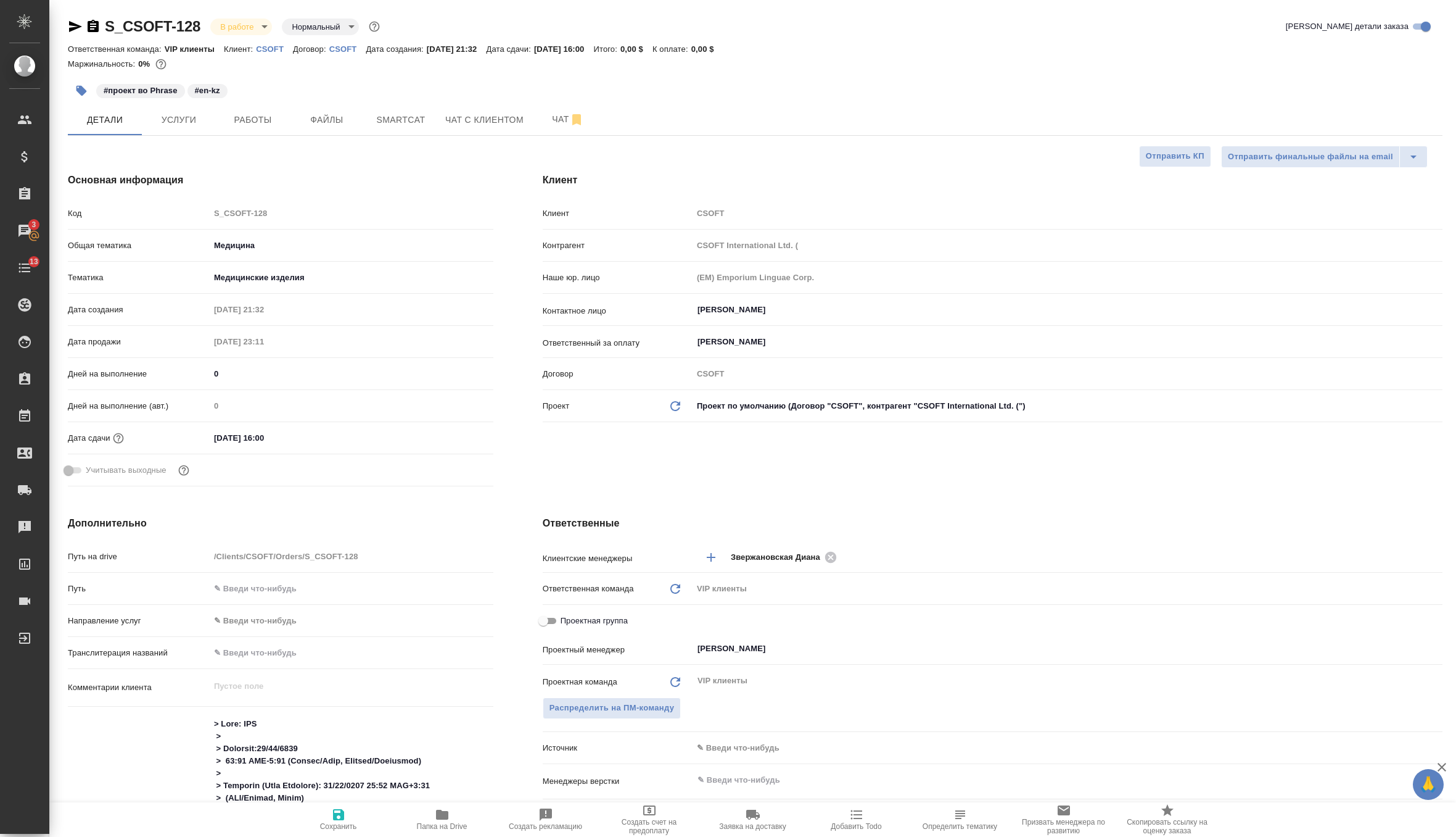
type textarea "x"
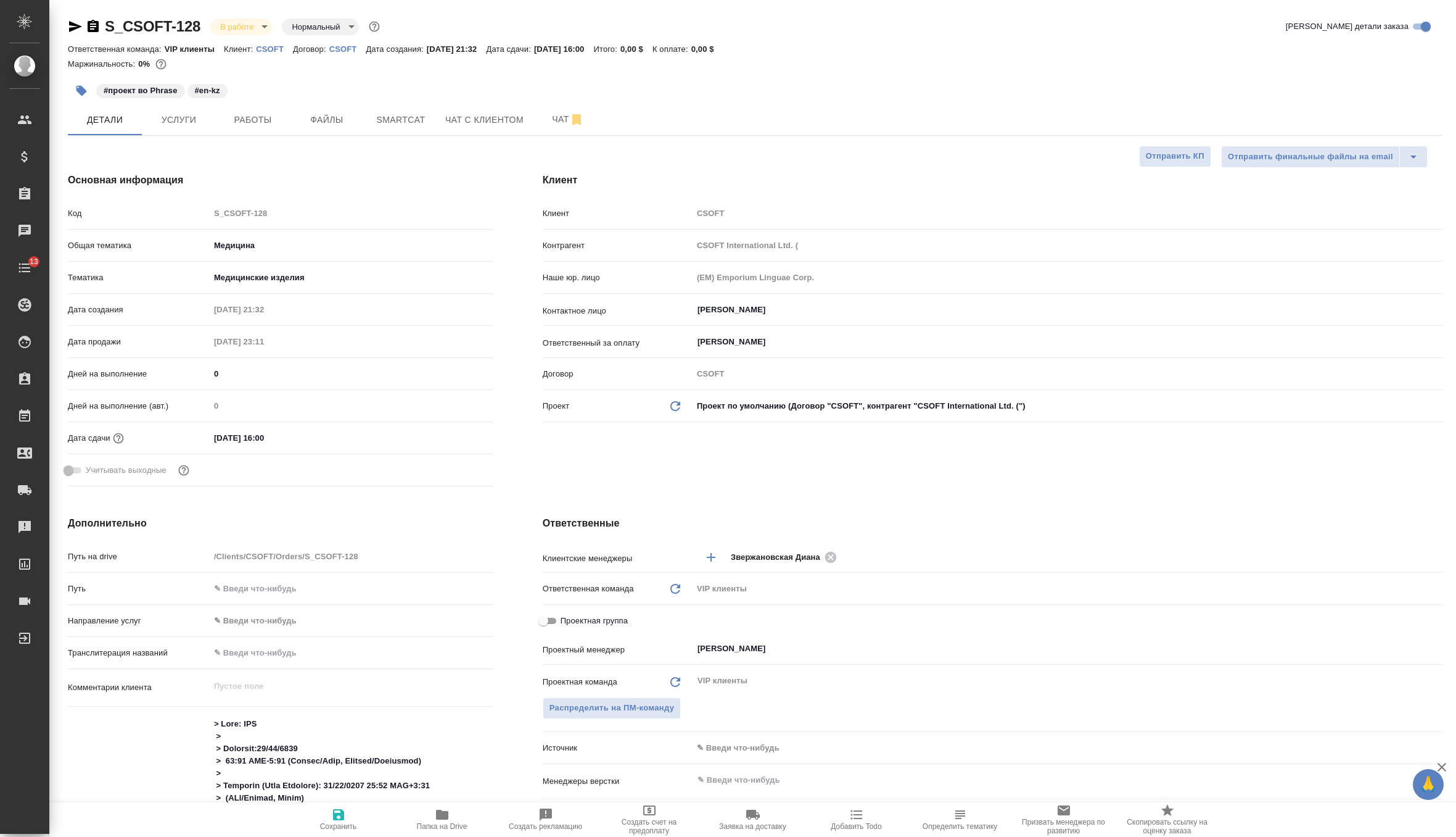
type textarea "x"
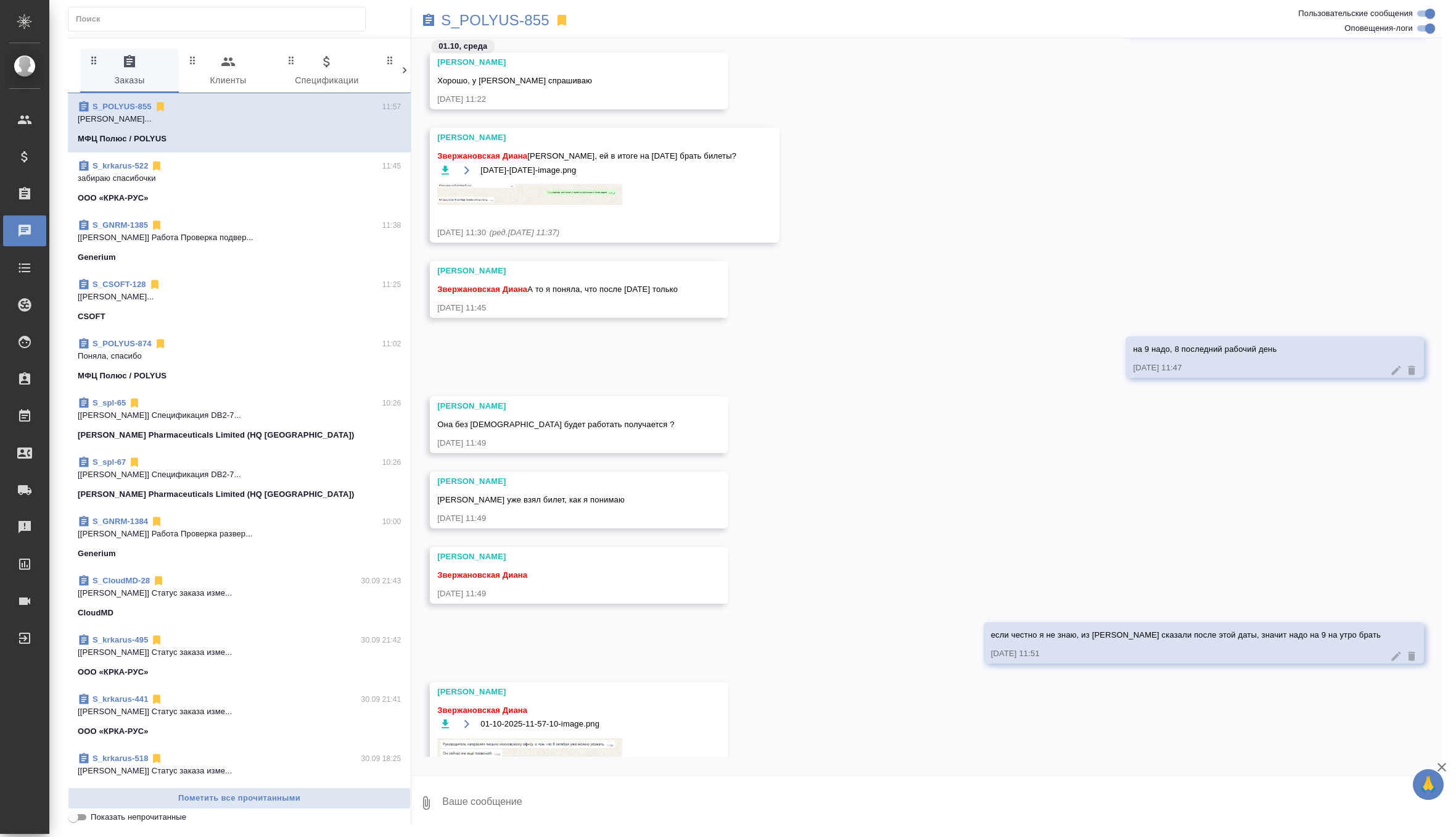
scroll to position [80545, 0]
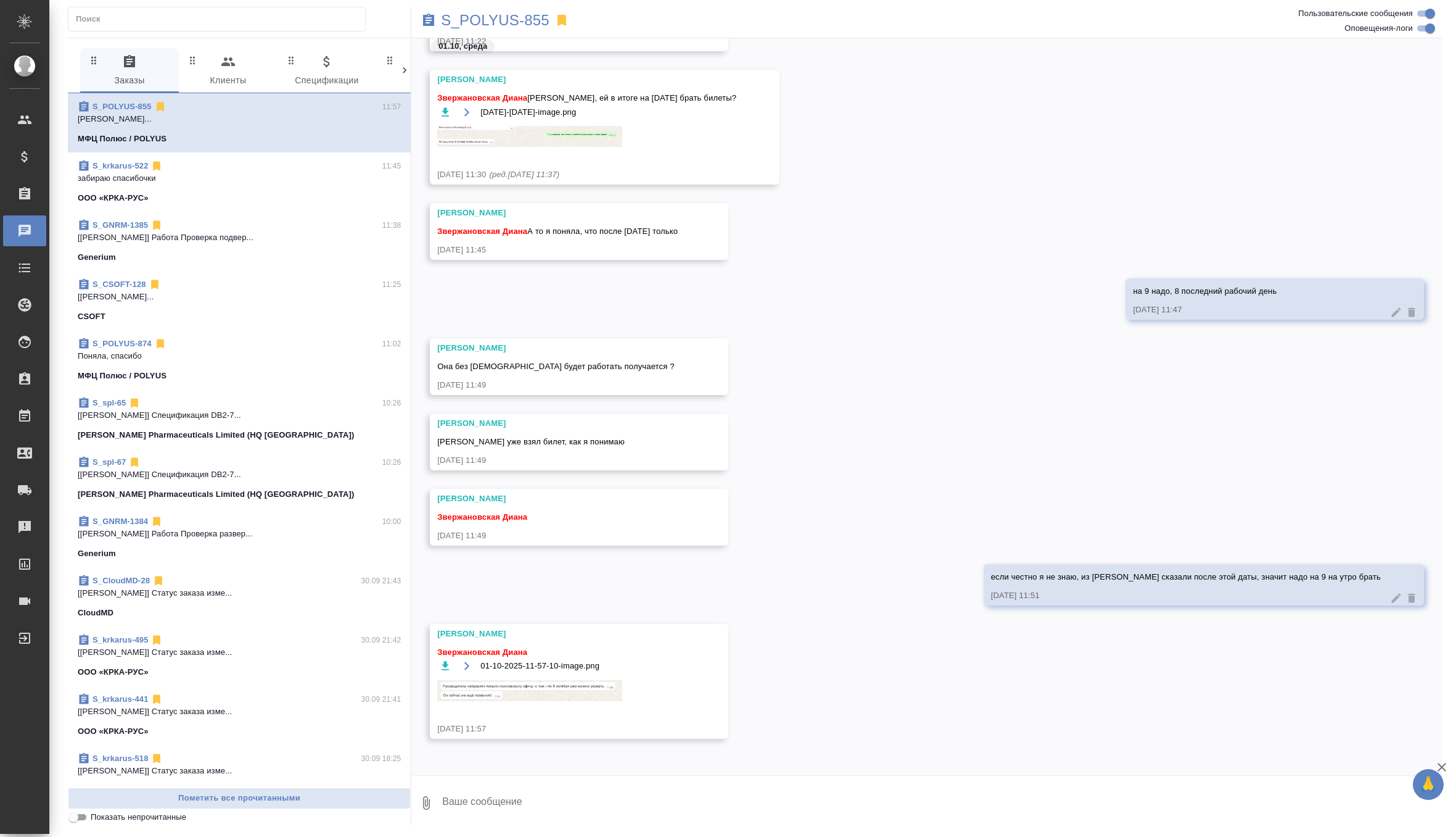
click at [519, 682] on img at bounding box center [530, 691] width 185 height 21
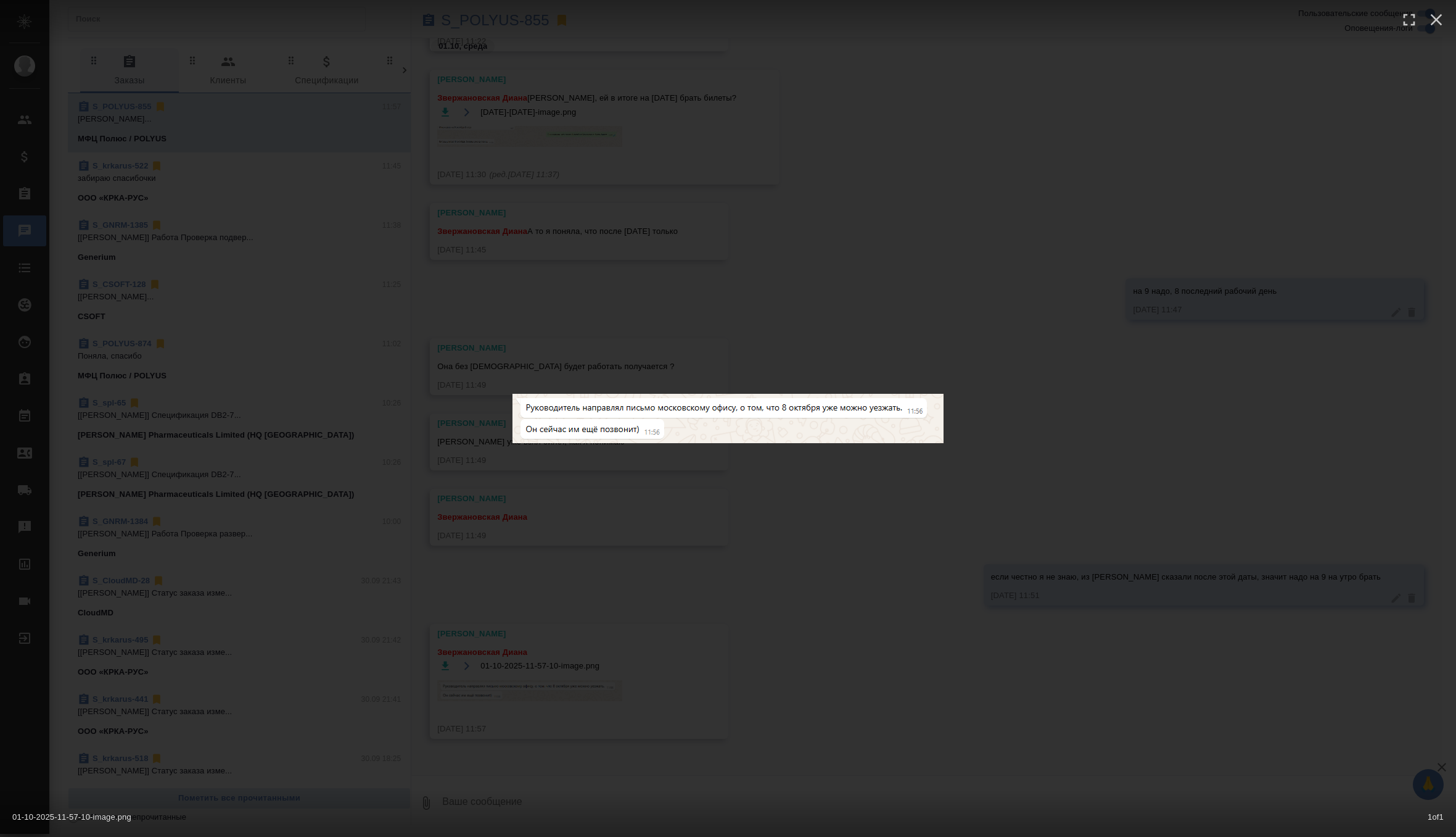
click at [820, 302] on div "01-10-2025-11-57-10-image.png 1 of 1" at bounding box center [728, 418] width 1456 height 837
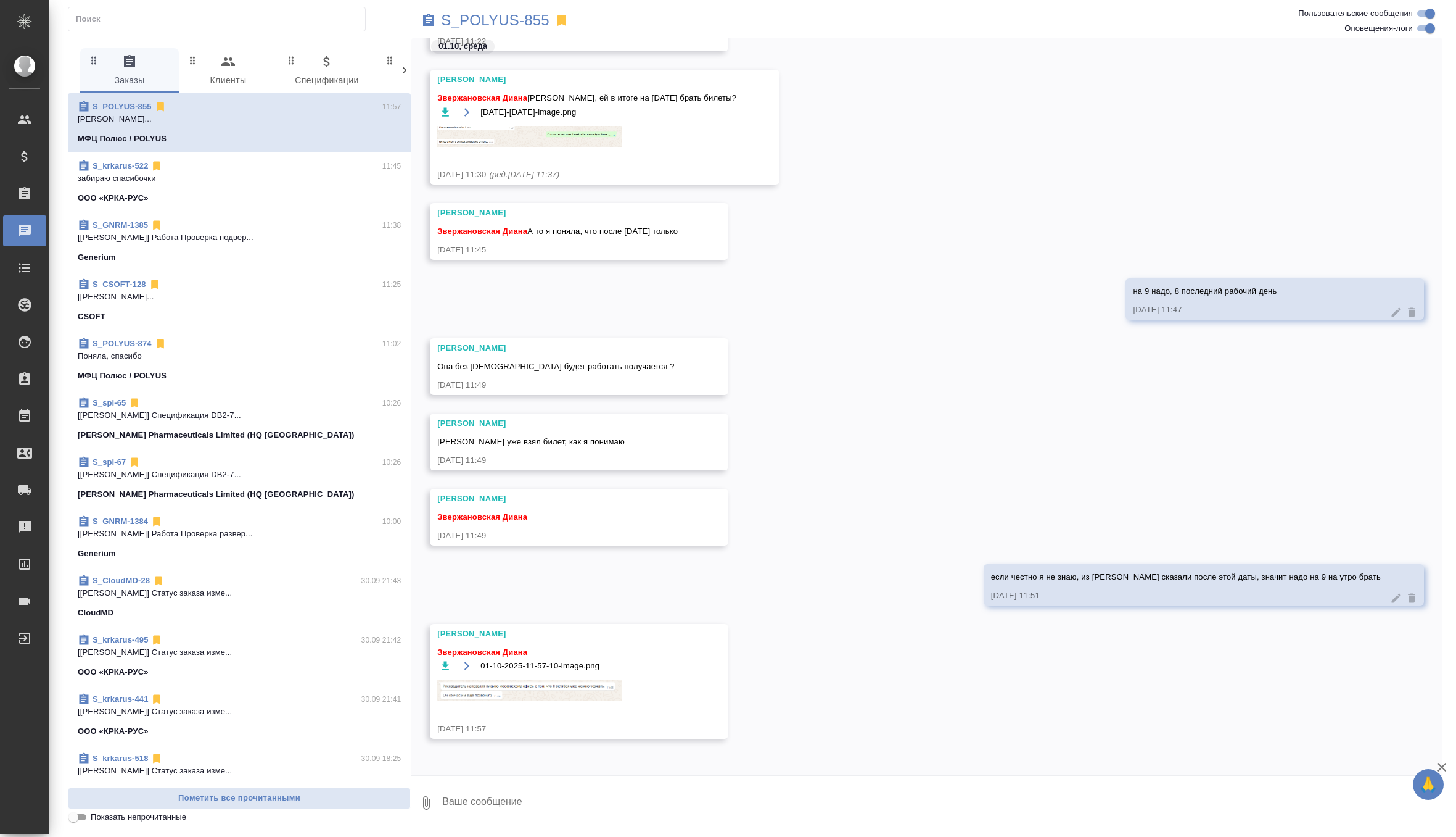
click at [523, 799] on textarea at bounding box center [942, 802] width 1001 height 42
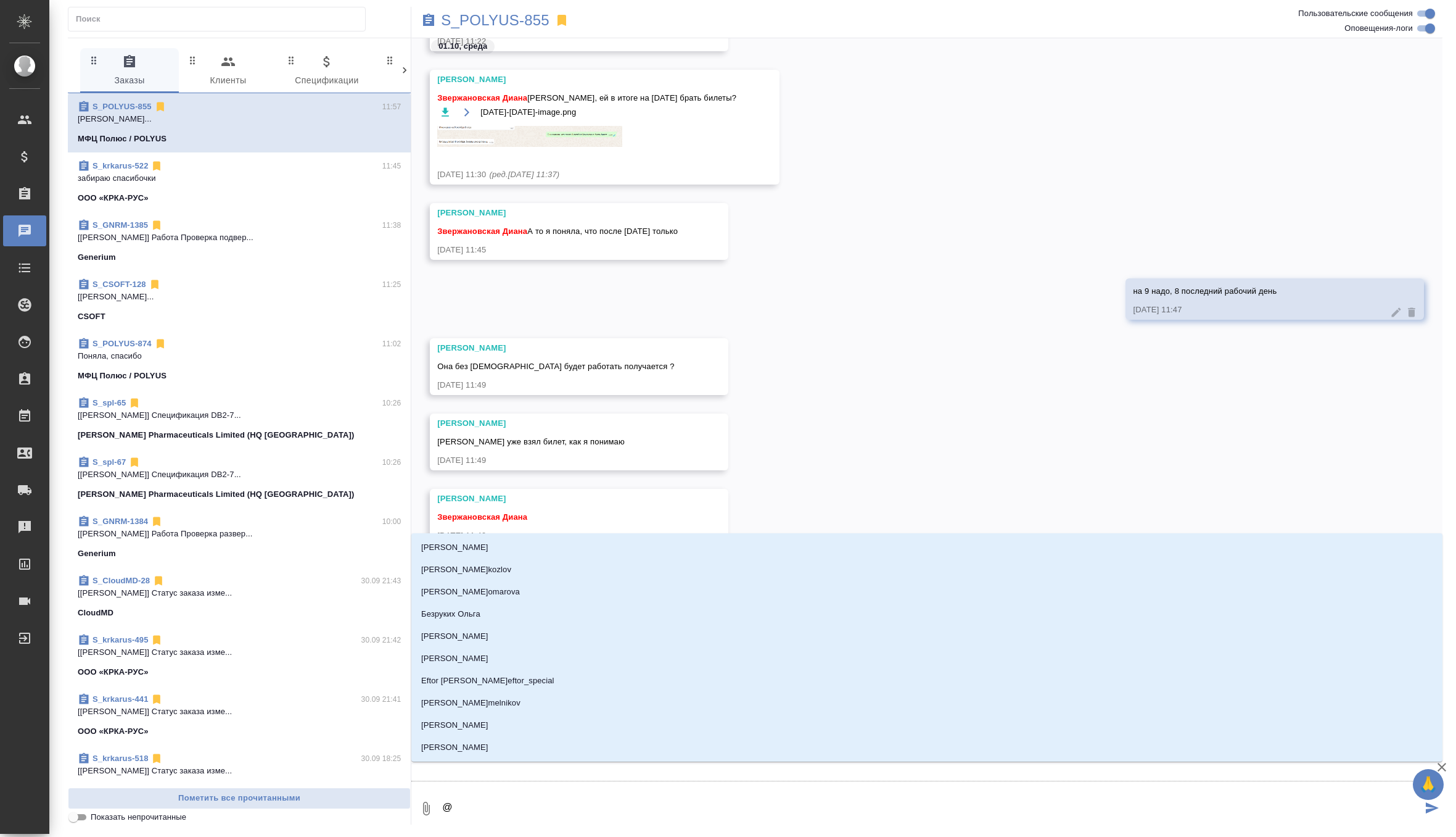
type textarea "@ф"
type input "ф"
type textarea "@фе"
type input "фе"
type textarea "@фед"
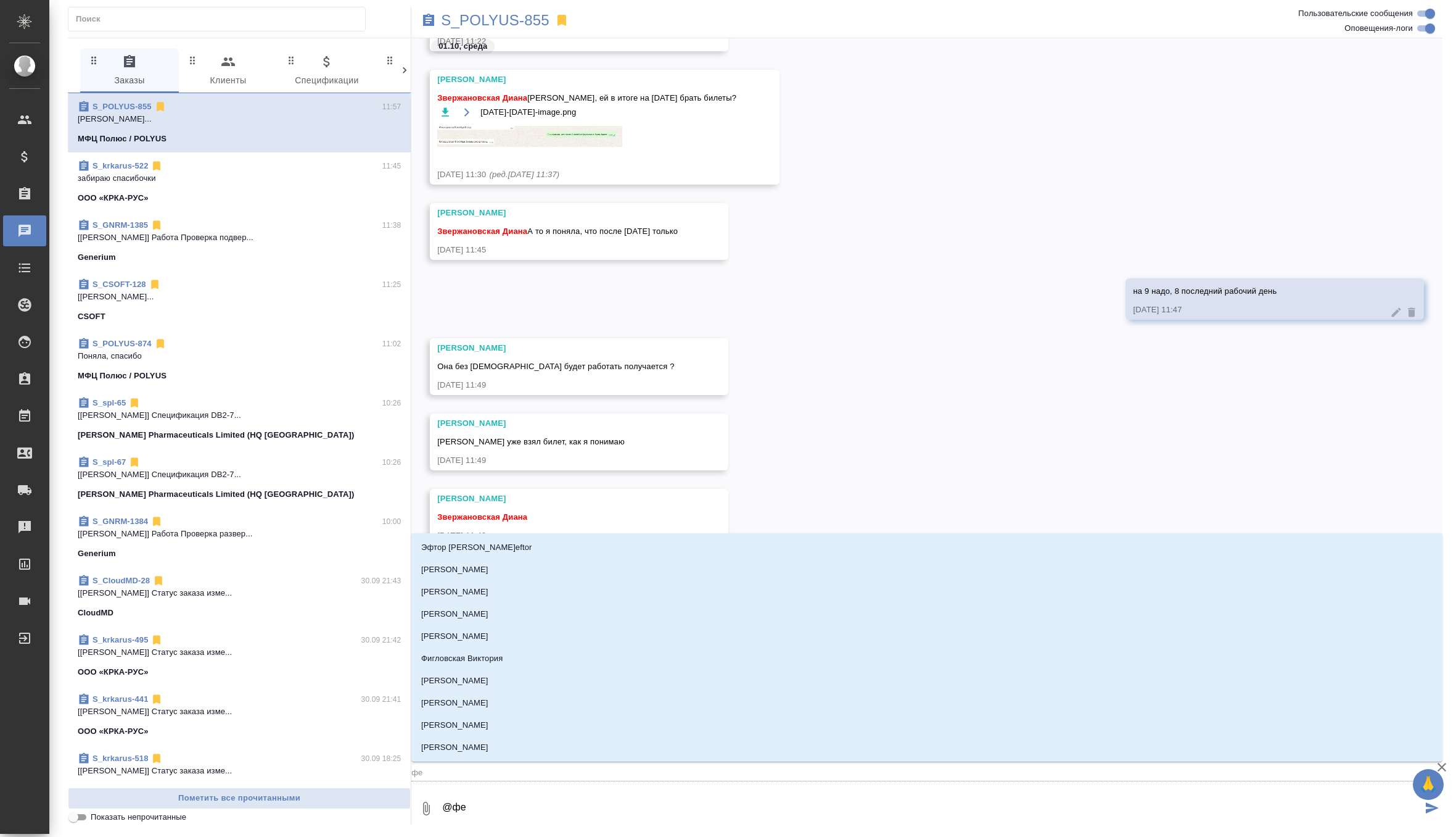
type input "фед"
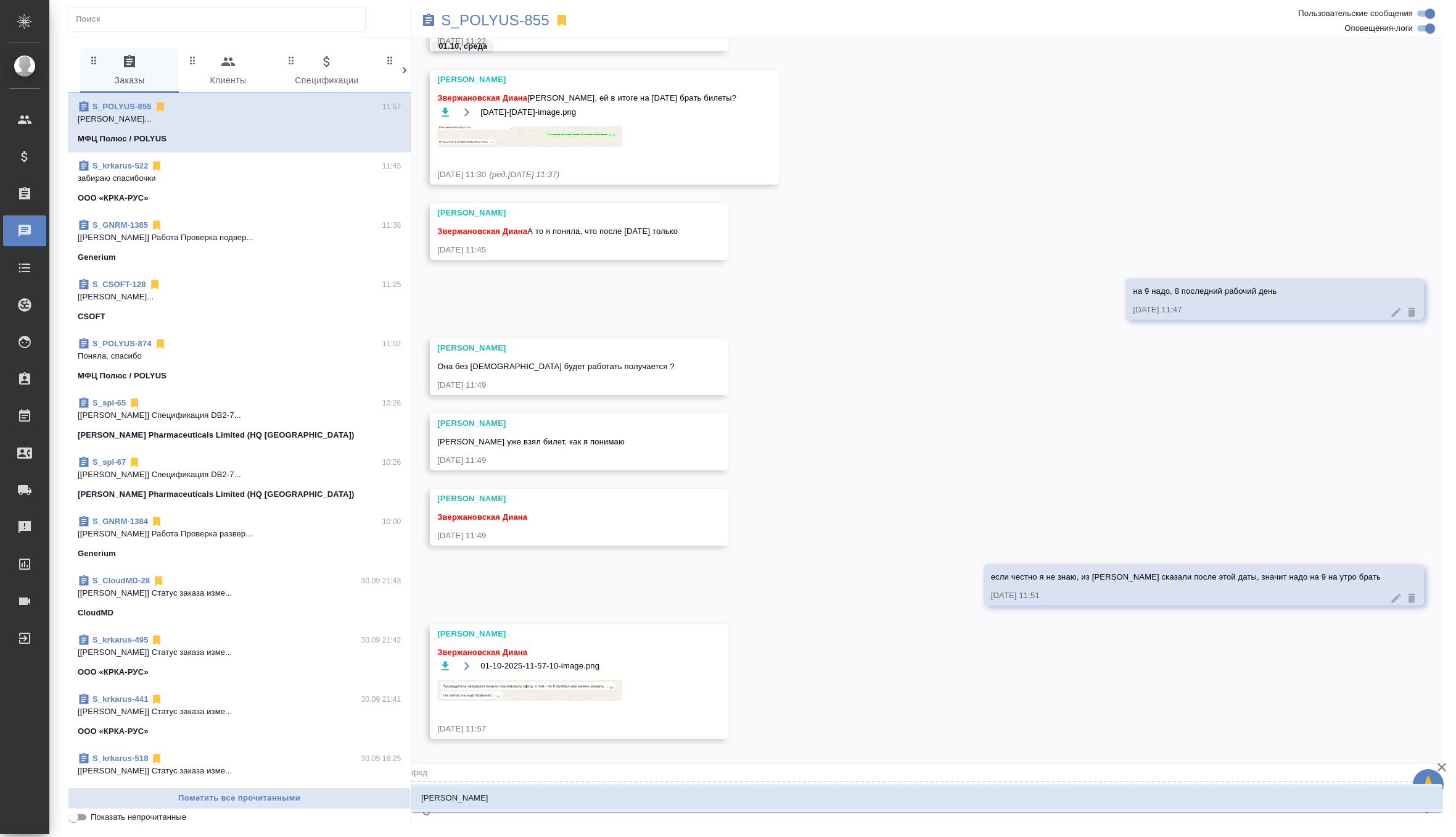
type textarea "@федо"
type input "федо"
type textarea "@[PERSON_NAME]"
type input "федот"
type textarea "@федото"
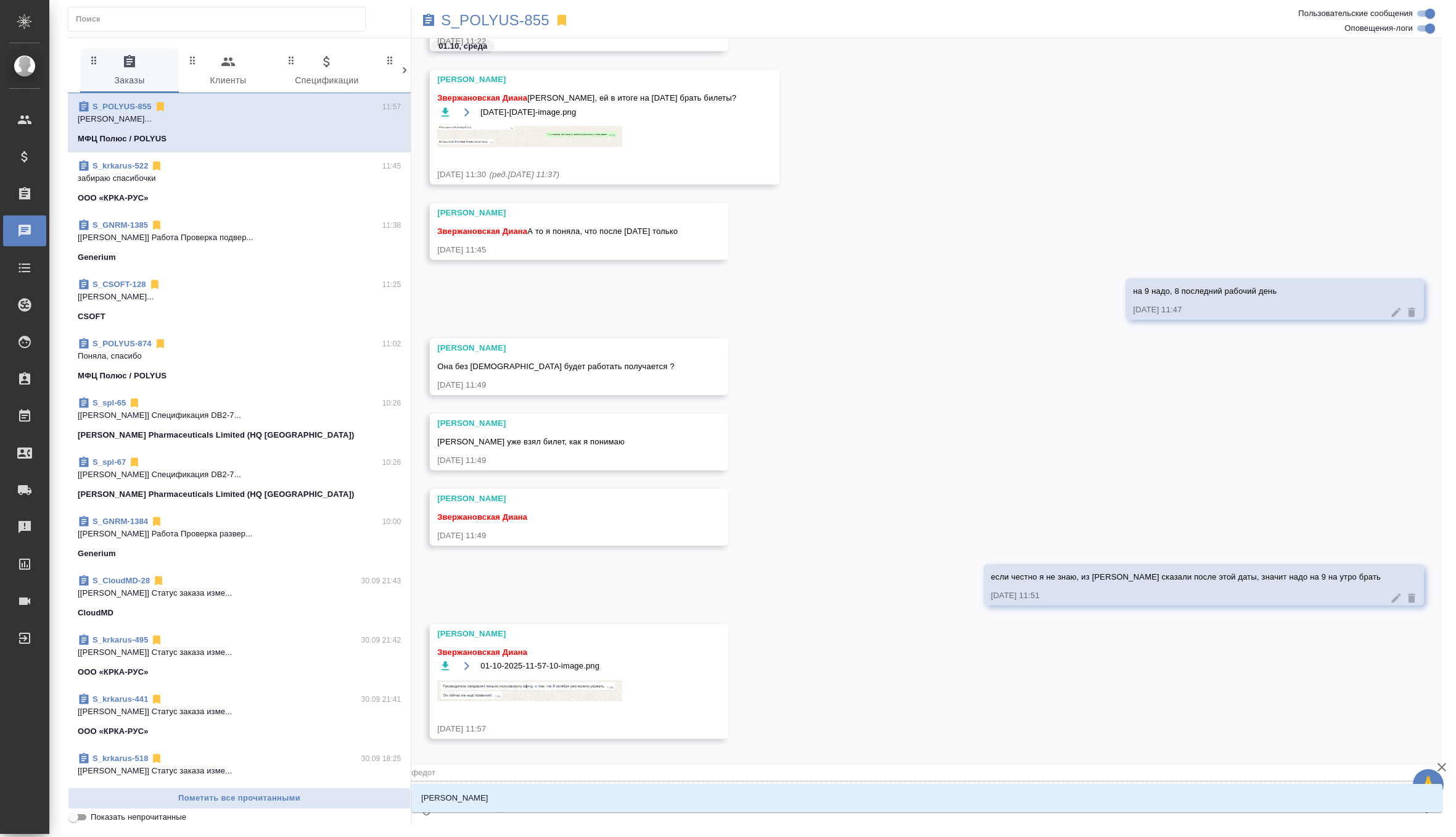
type input "федото"
click at [508, 796] on li "[PERSON_NAME]" at bounding box center [927, 797] width 1031 height 22
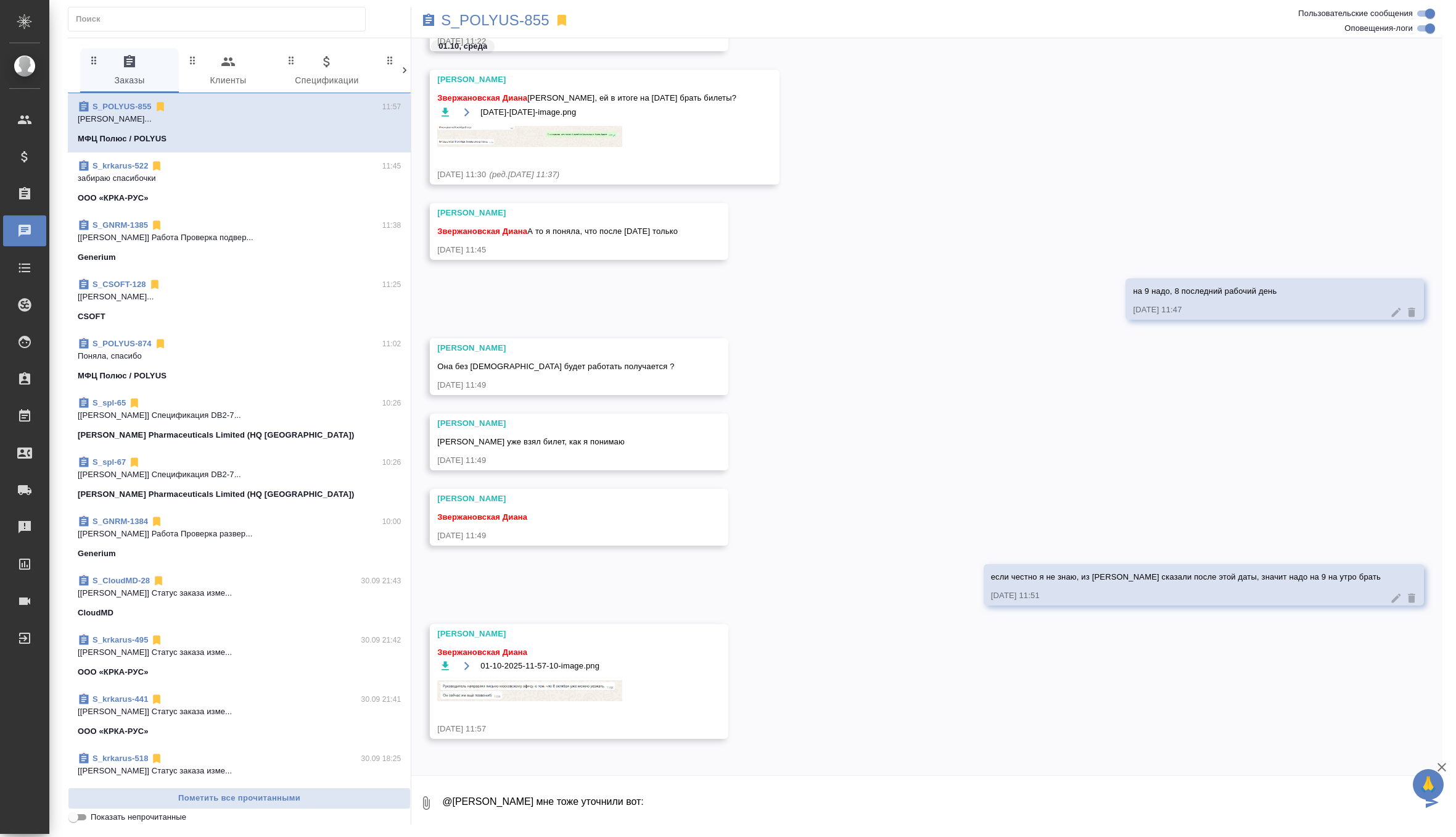
paste textarea "По уточненной информации [DEMOGRAPHIC_DATA] инженер завершает работу на площадк…"
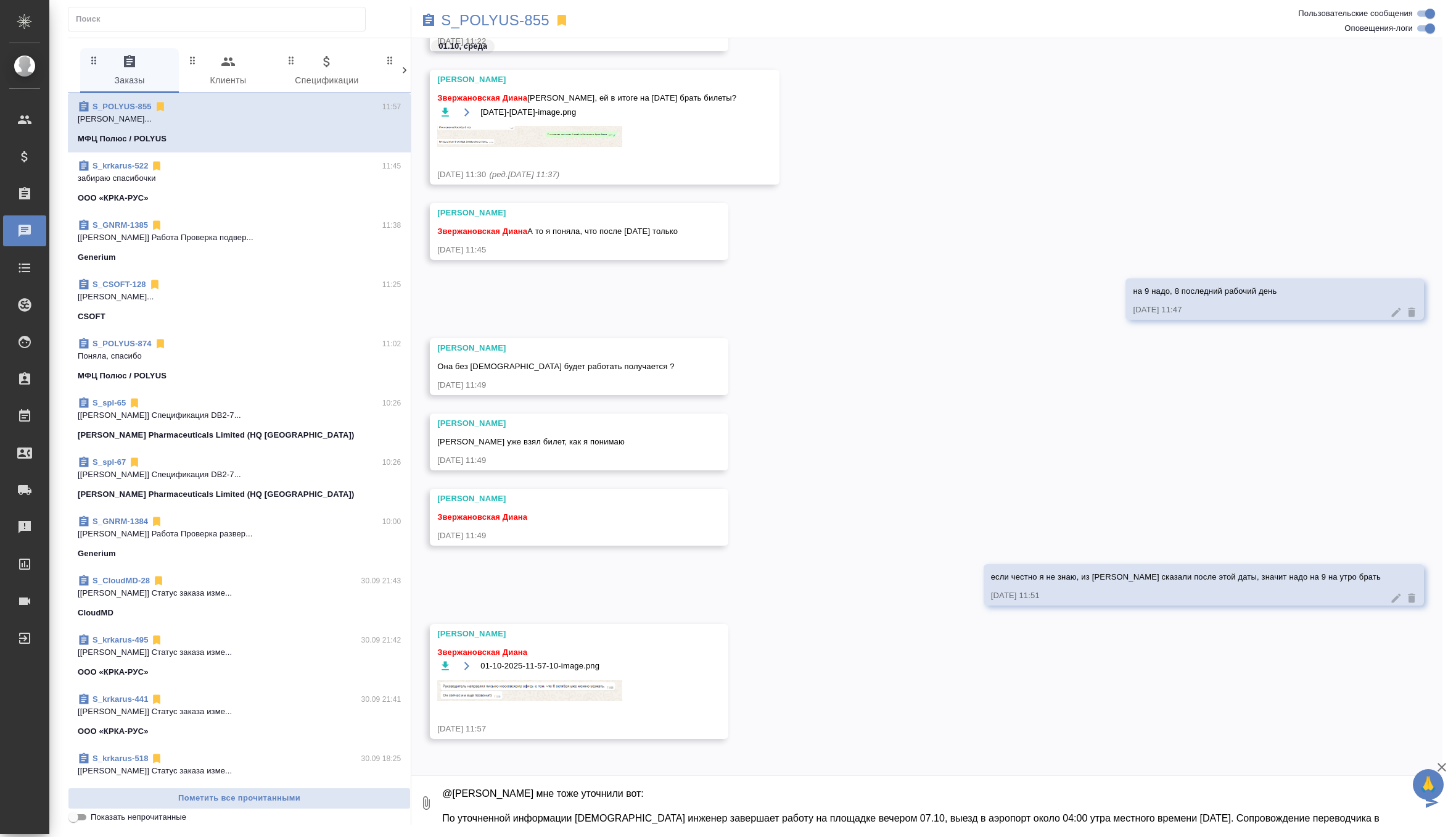
scroll to position [45, 0]
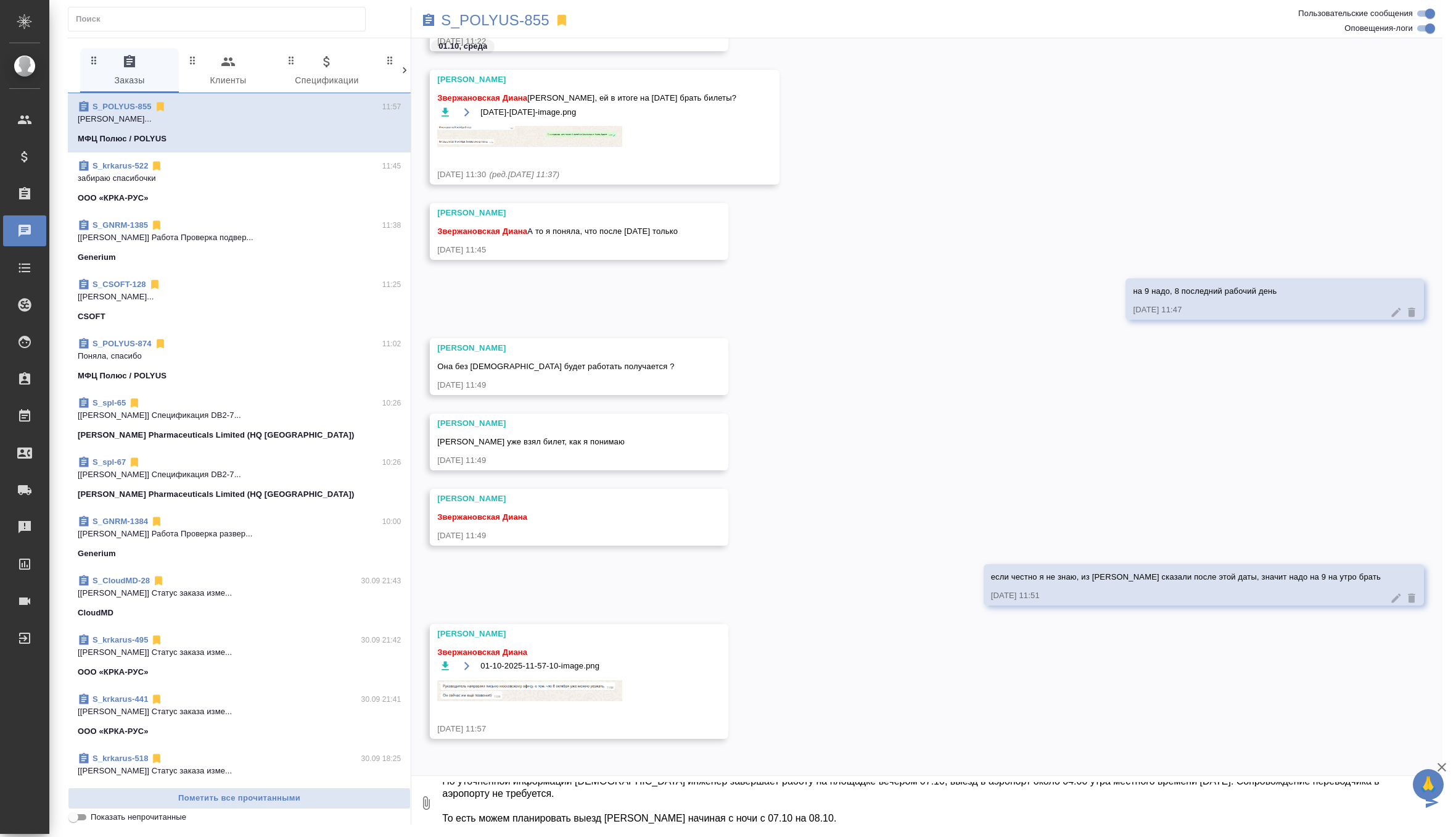
type textarea "@[PERSON_NAME] мне тоже уточнили вот: По уточненной информации [DEMOGRAPHIC_DAT…"
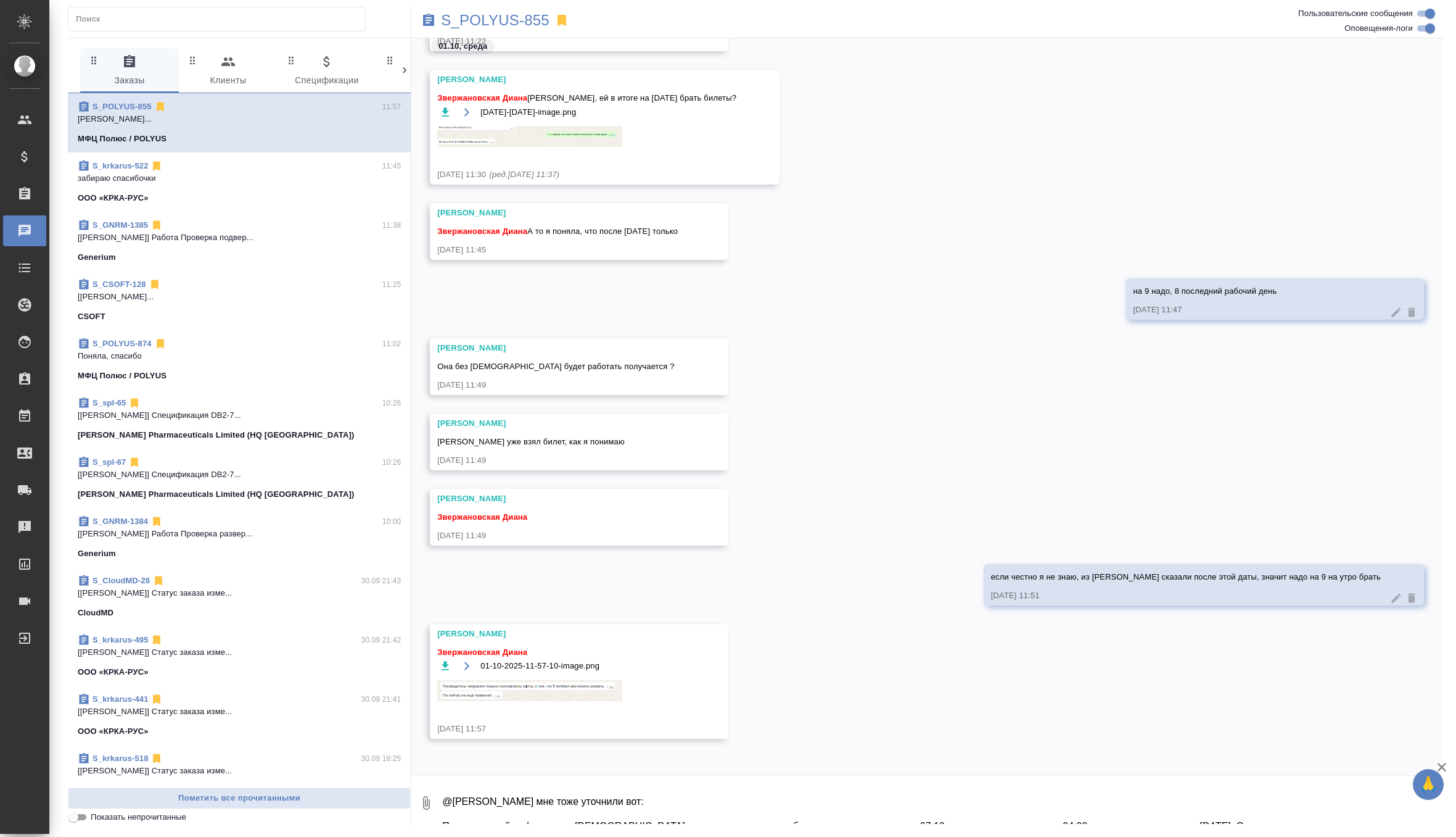
scroll to position [80780, 0]
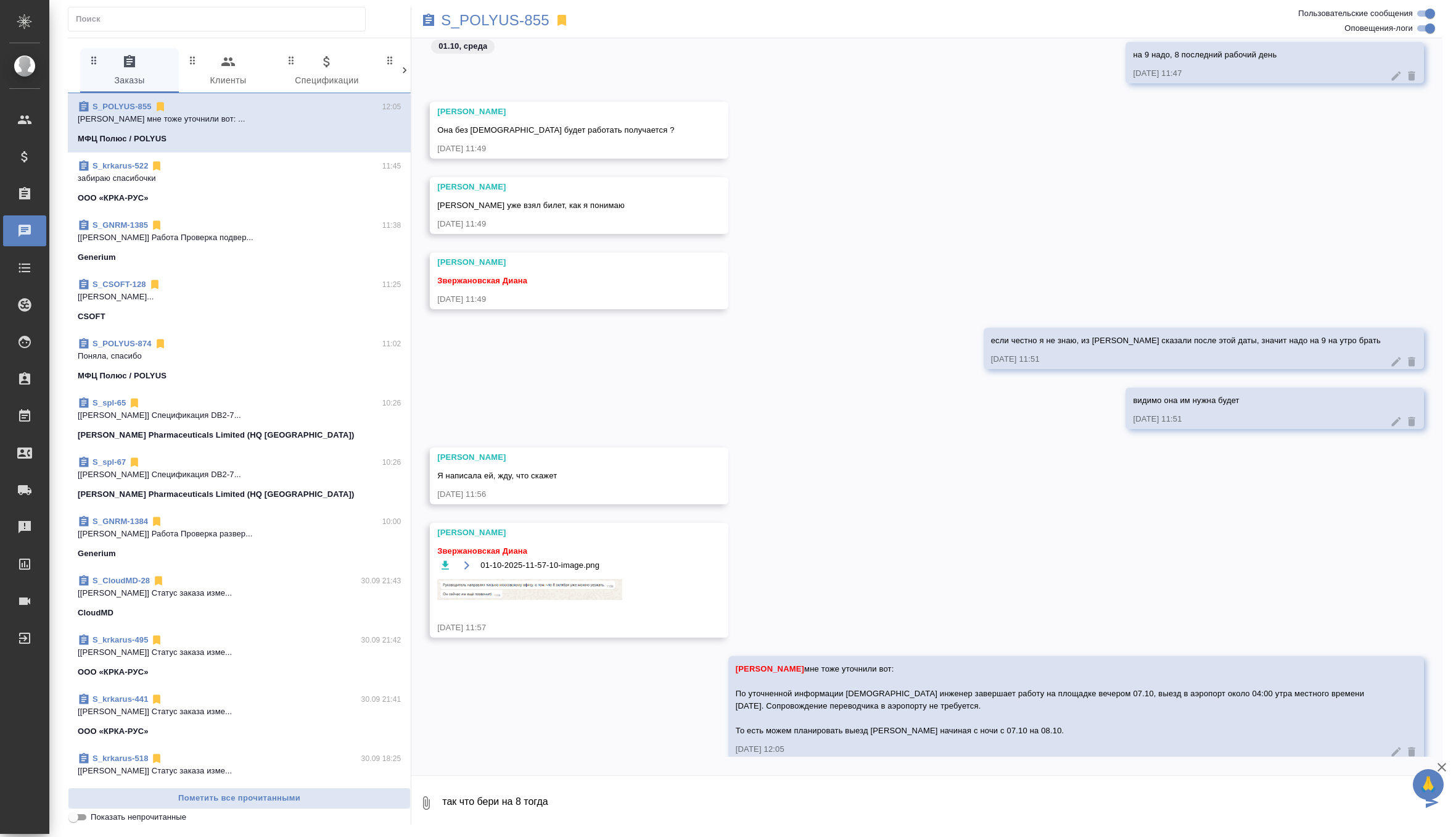
type textarea "так что бери на 8 тогда"
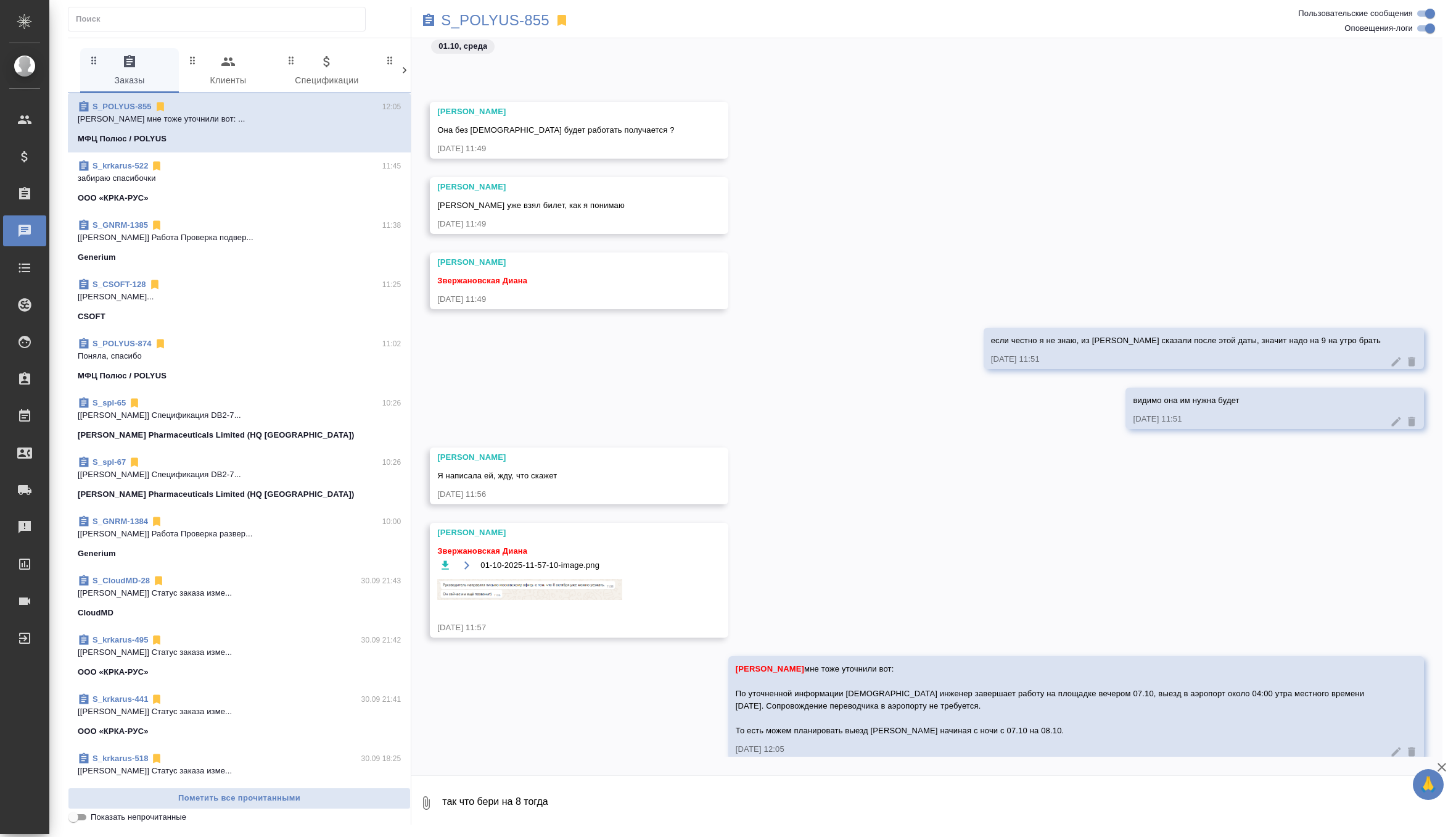
scroll to position [80861, 0]
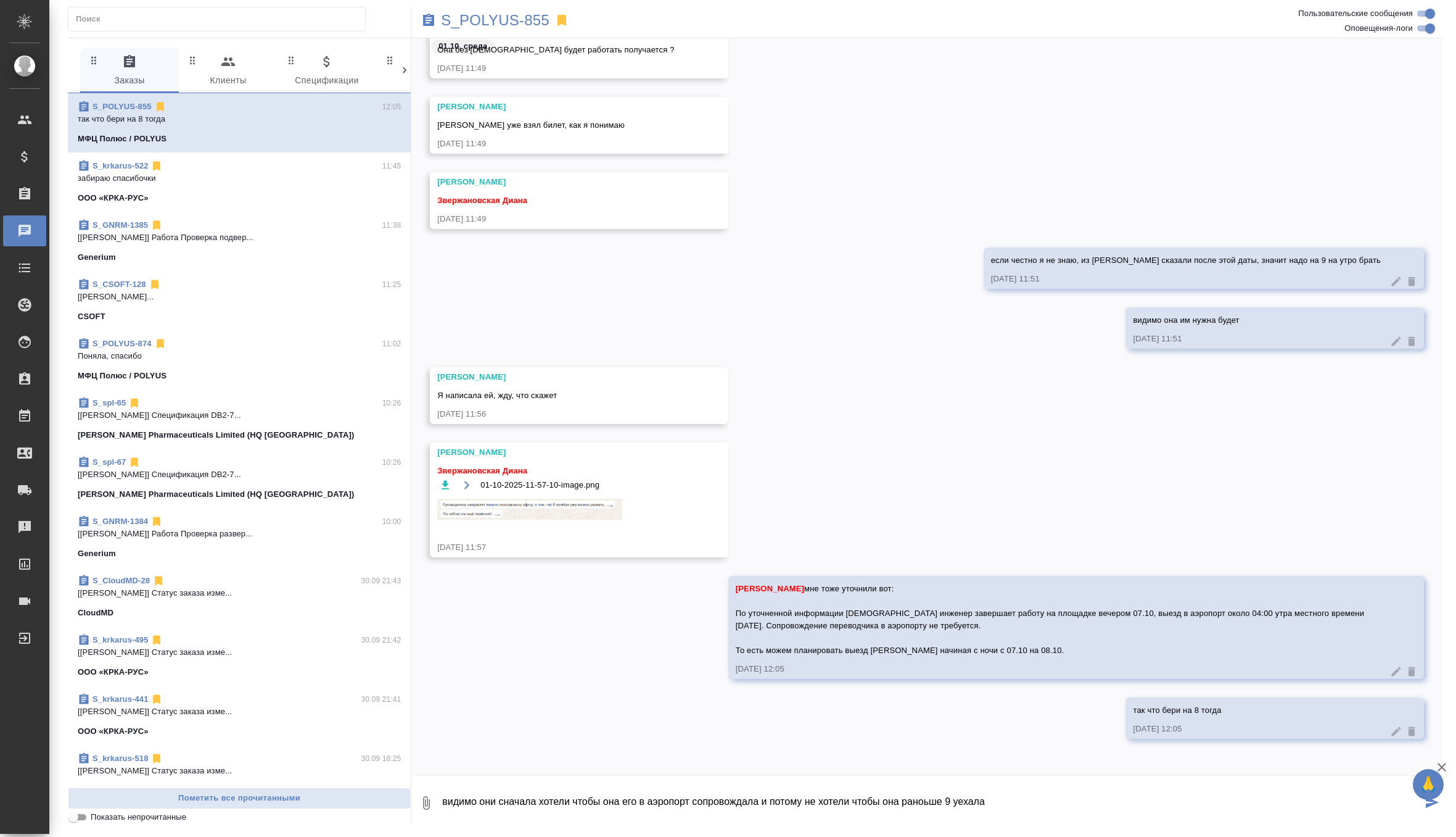
click at [933, 801] on textarea "видимо они сначала хотели чтобы она его в аэропорт сопровождала и потому не хот…" at bounding box center [932, 802] width 982 height 42
type textarea "видимо они сначала хотели чтобы она его в аэропорт сопровождала и потому не хот…"
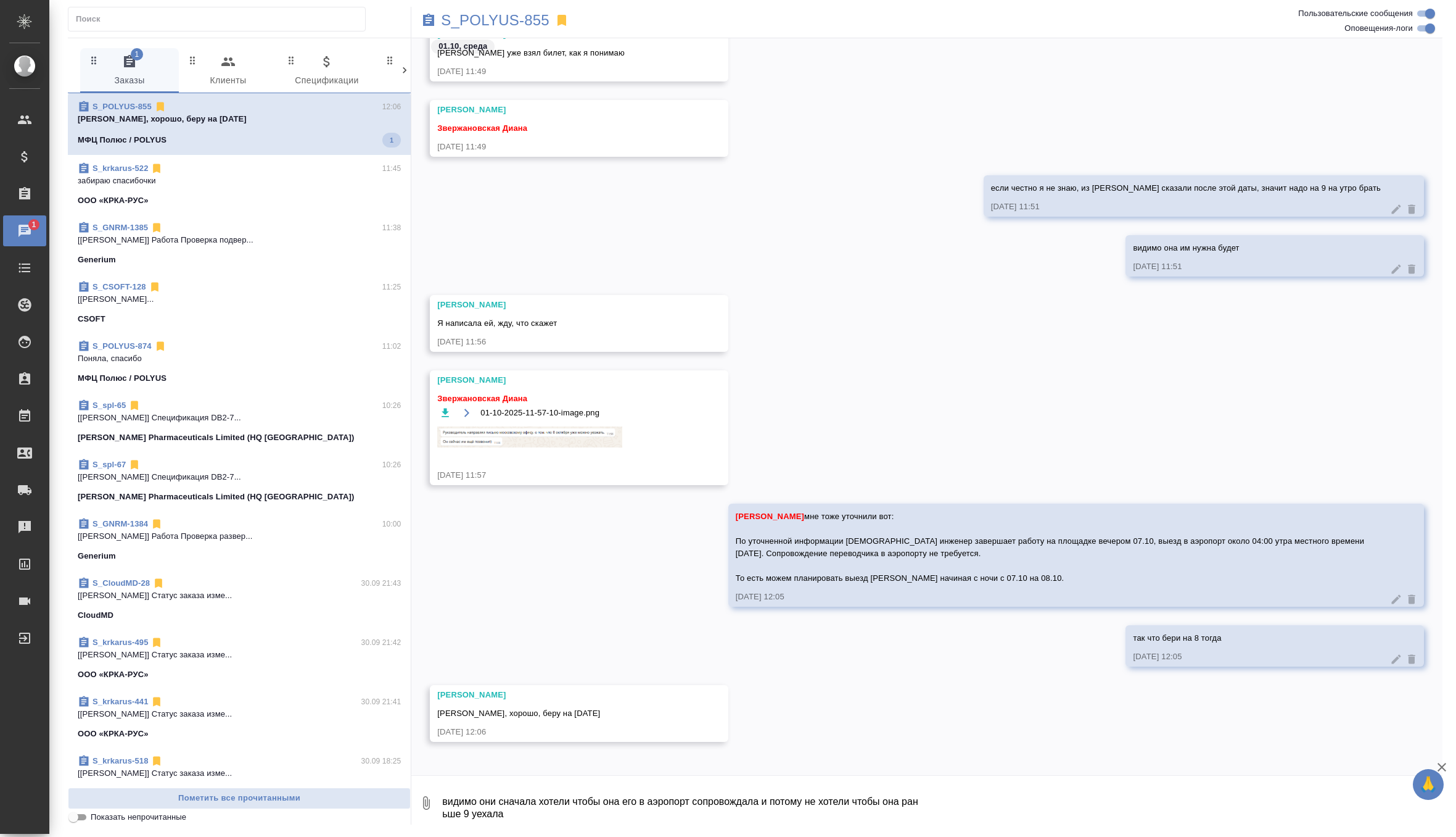
scroll to position [80937, 0]
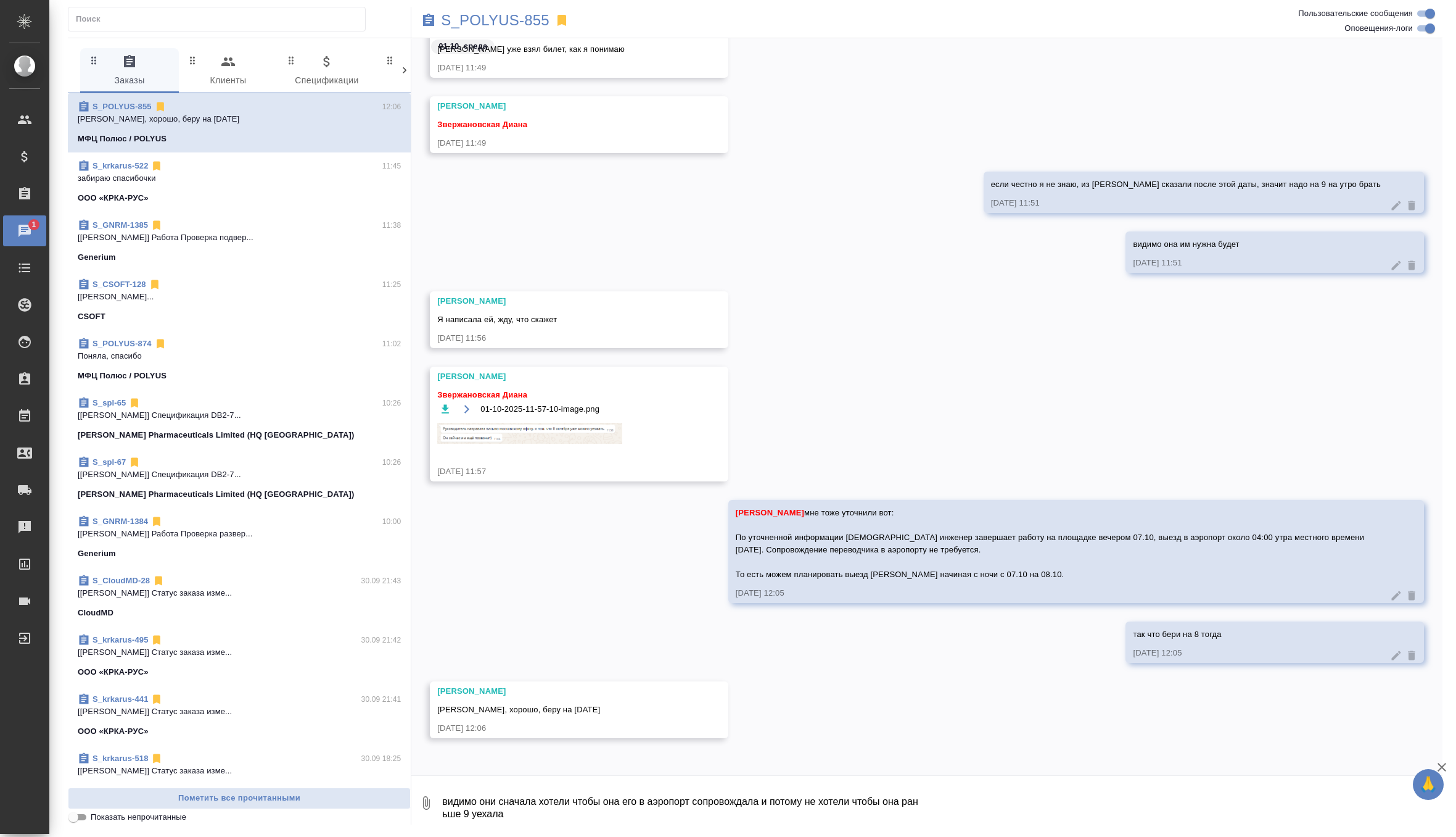
click at [289, 253] on div "Generium" at bounding box center [239, 256] width 323 height 12
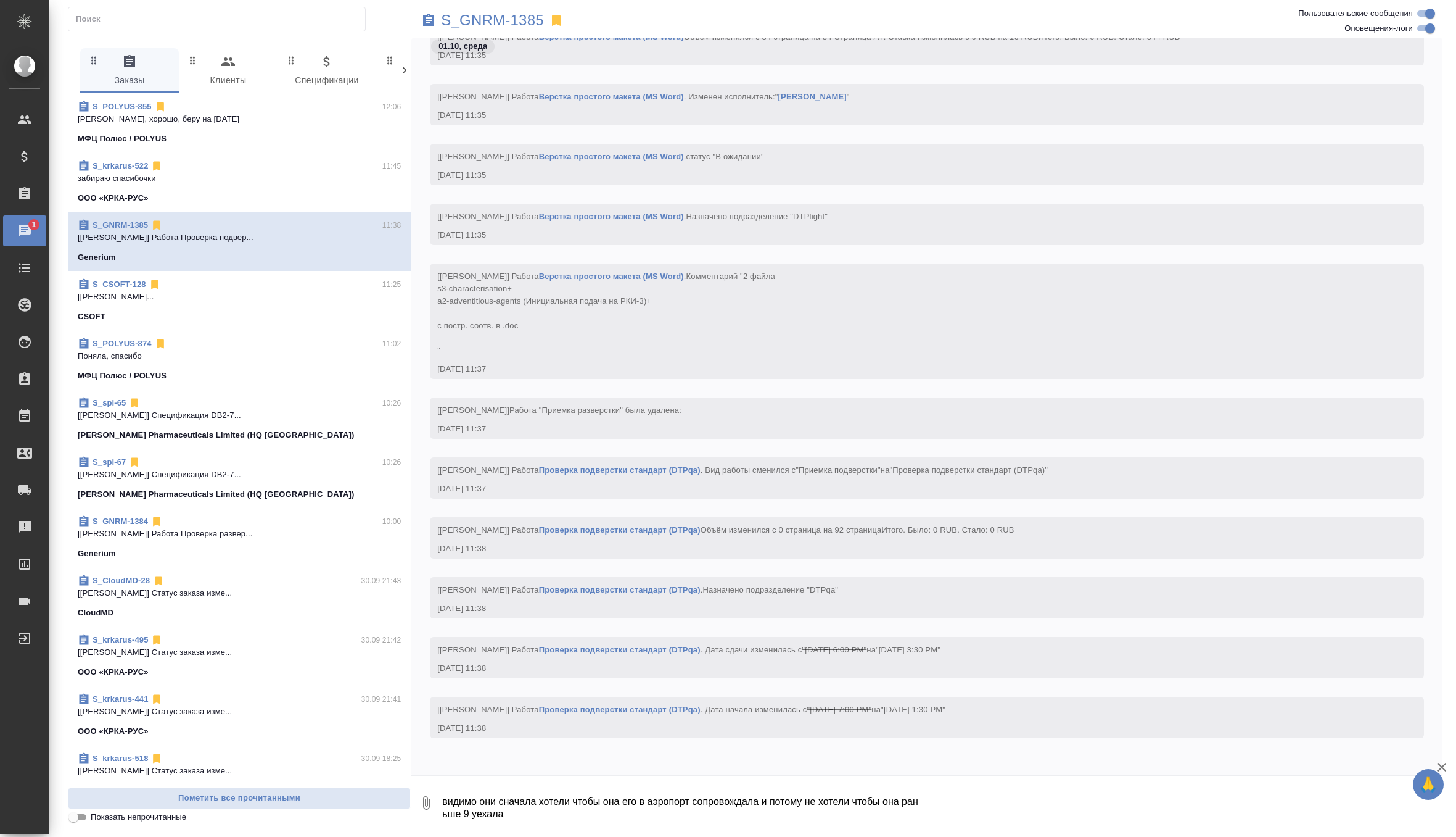
scroll to position [40602, 0]
click at [302, 544] on span "S_GNRM-1384 10:00 [Петрова Валерия] Работа Проверка развер... Generium" at bounding box center [239, 537] width 323 height 45
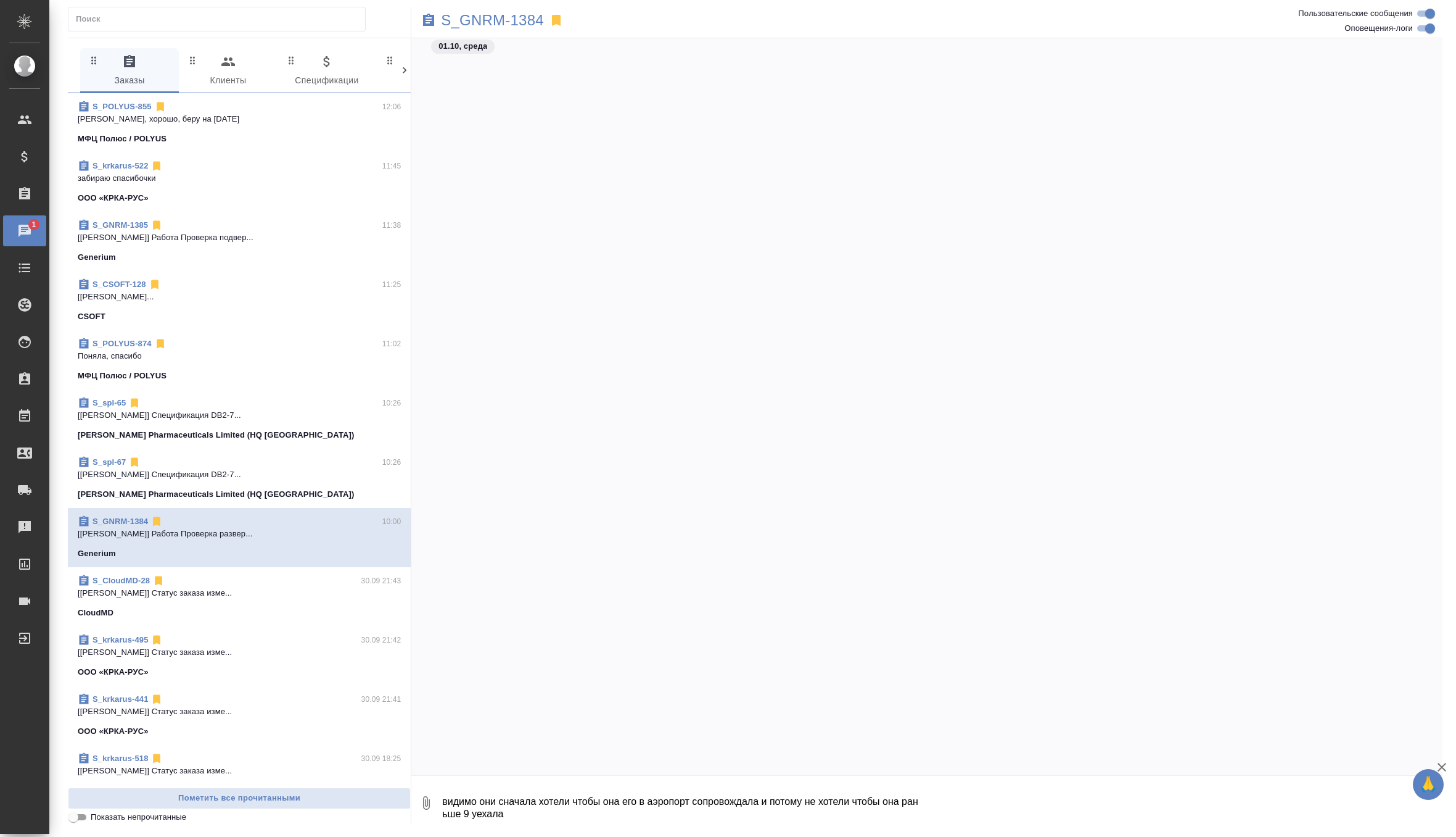
scroll to position [32352, 0]
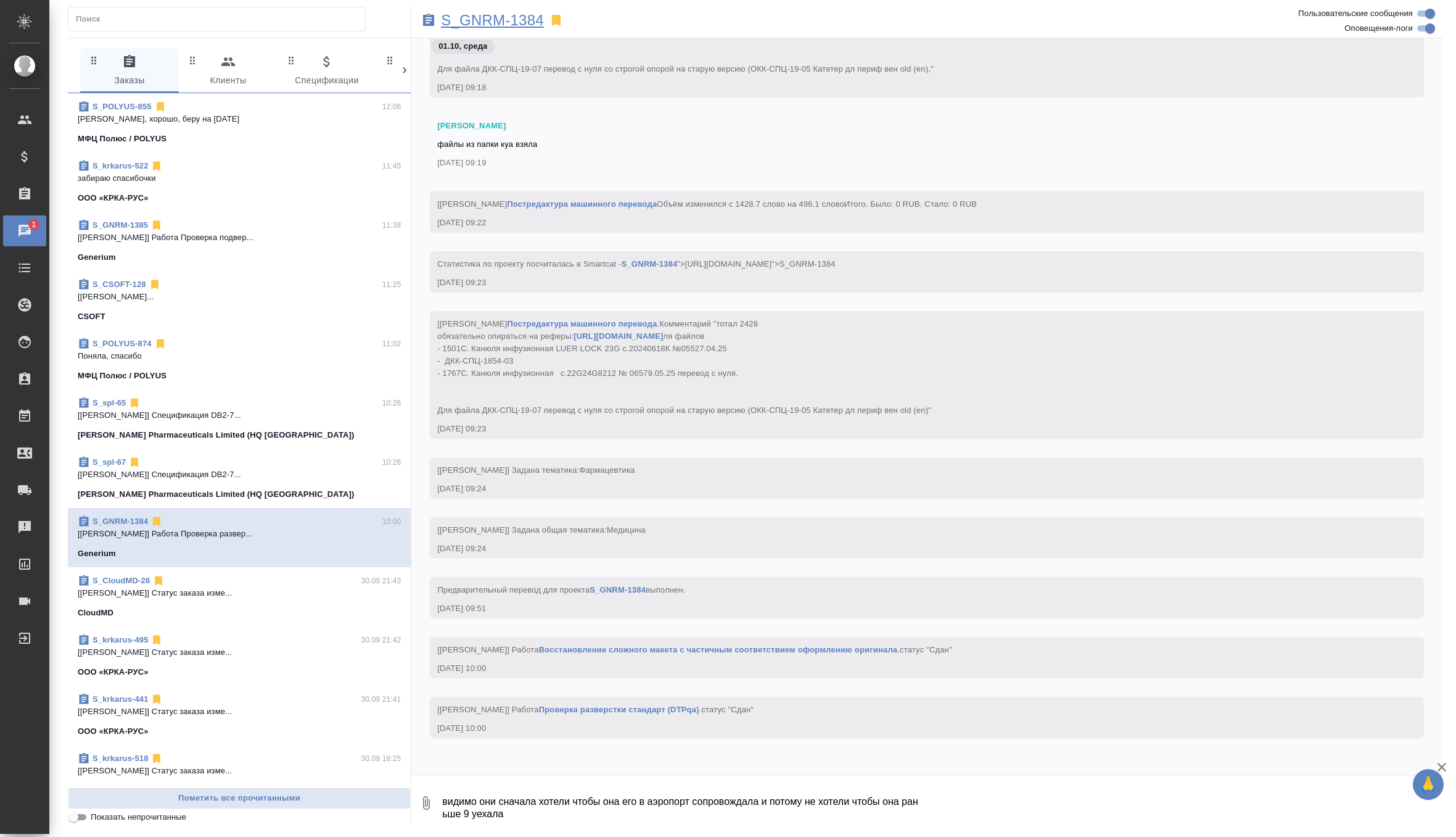
click at [523, 14] on p "S_GNRM-1384" at bounding box center [492, 20] width 103 height 12
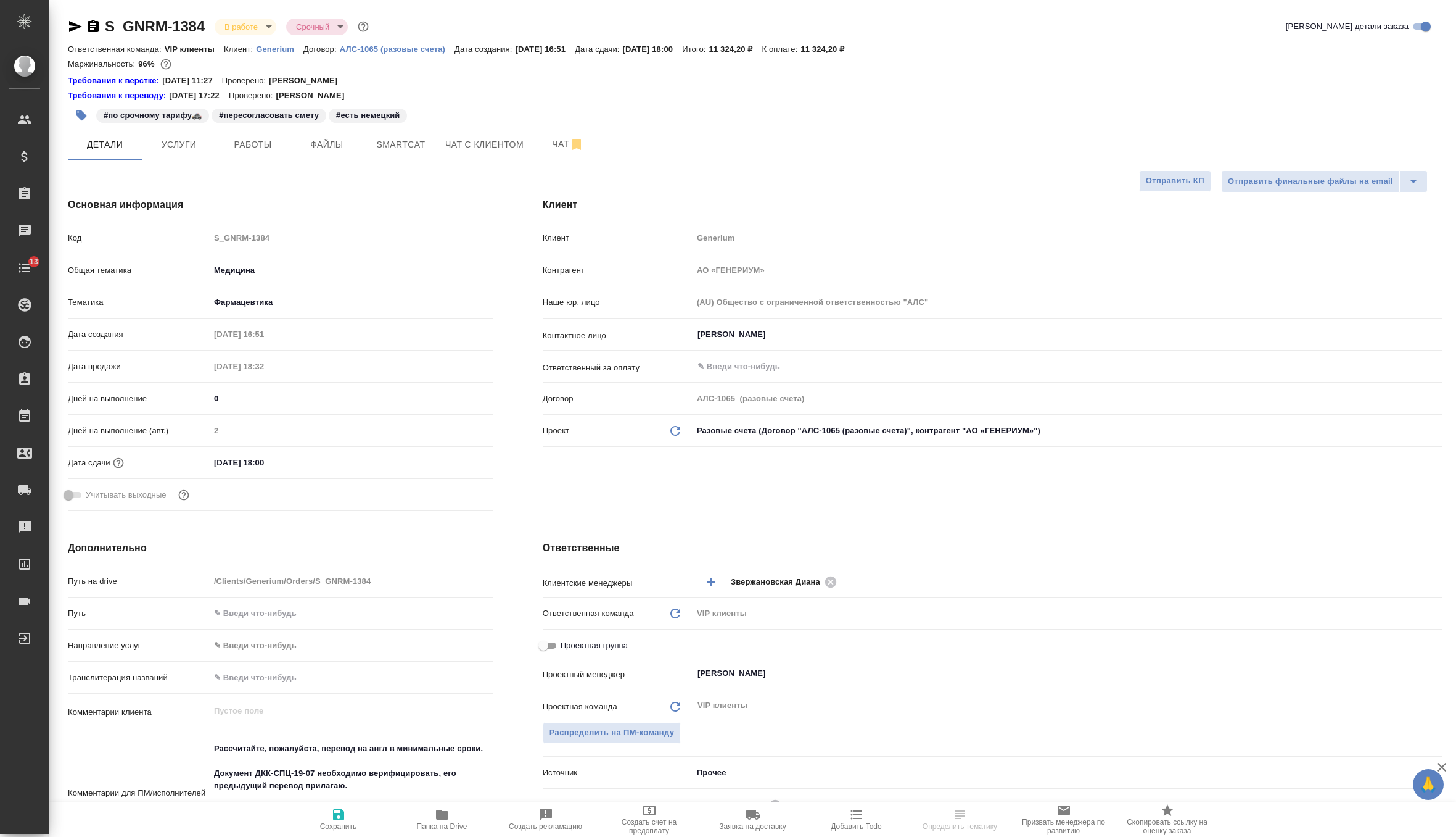
select select "RU"
click at [550, 146] on span "Чат" at bounding box center [567, 144] width 59 height 16
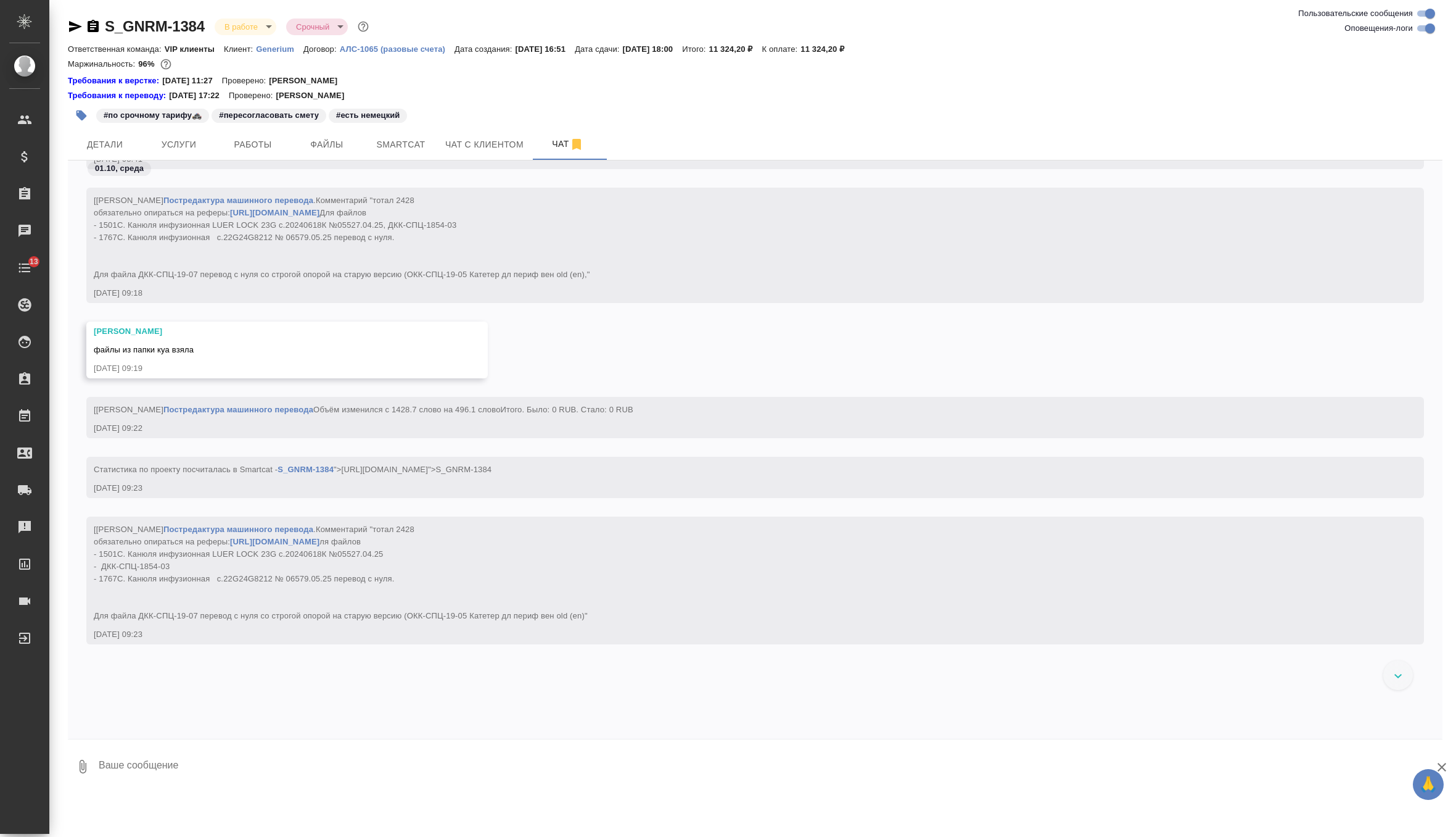
scroll to position [25831, 0]
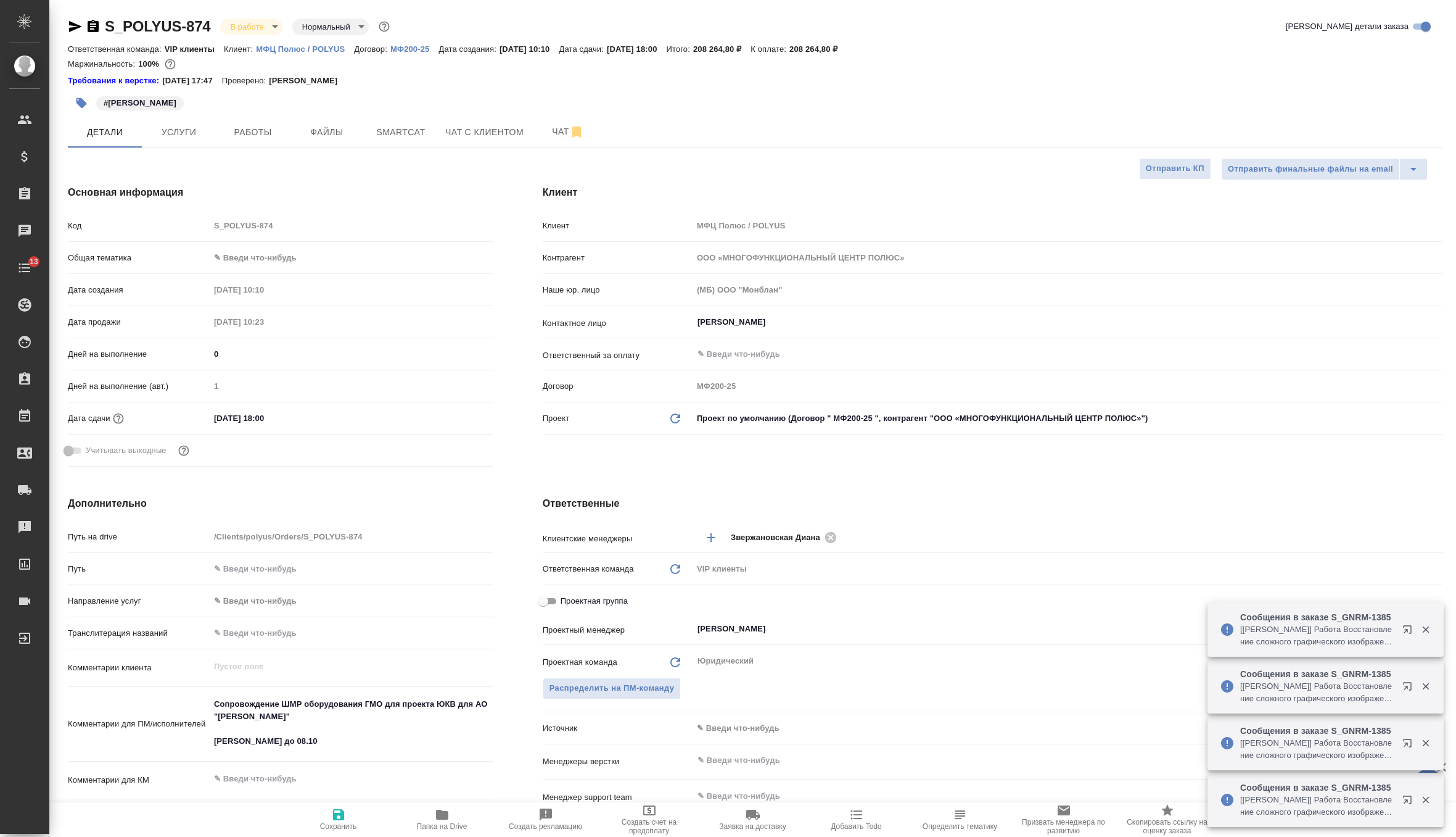
select select "RU"
click at [554, 129] on span "Чат" at bounding box center [567, 132] width 59 height 16
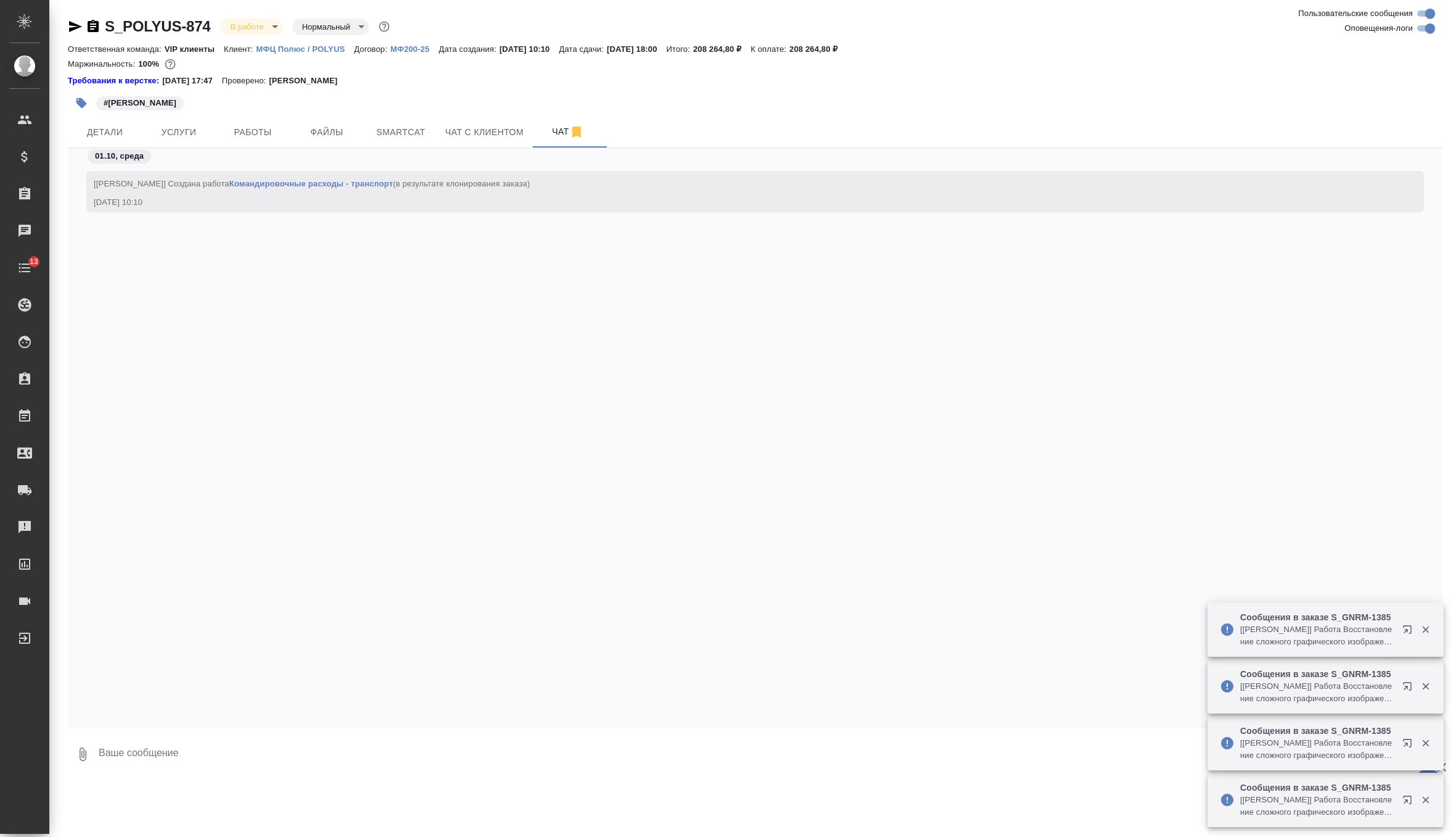
scroll to position [548, 0]
